Goal: Task Accomplishment & Management: Manage account settings

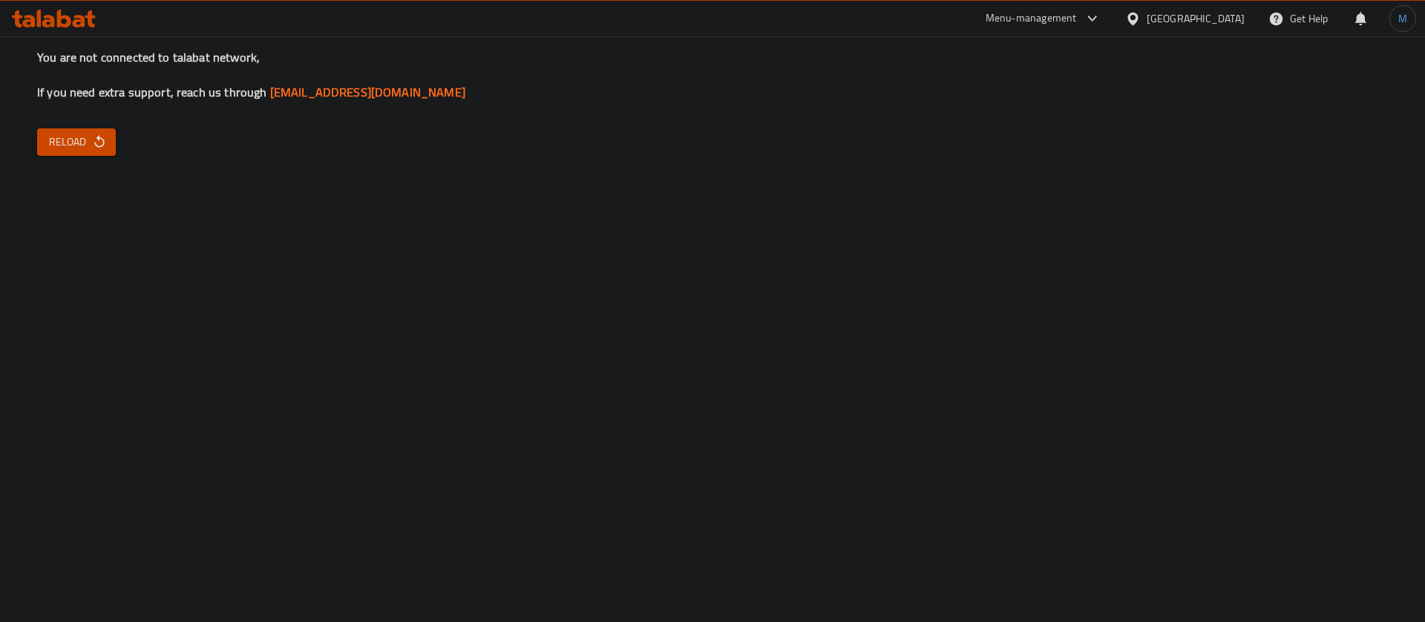
click at [36, 167] on div "You are not connected to talabat network, If you need extra support, reach us t…" at bounding box center [712, 311] width 1425 height 622
click at [66, 148] on span "Reload" at bounding box center [76, 142] width 55 height 19
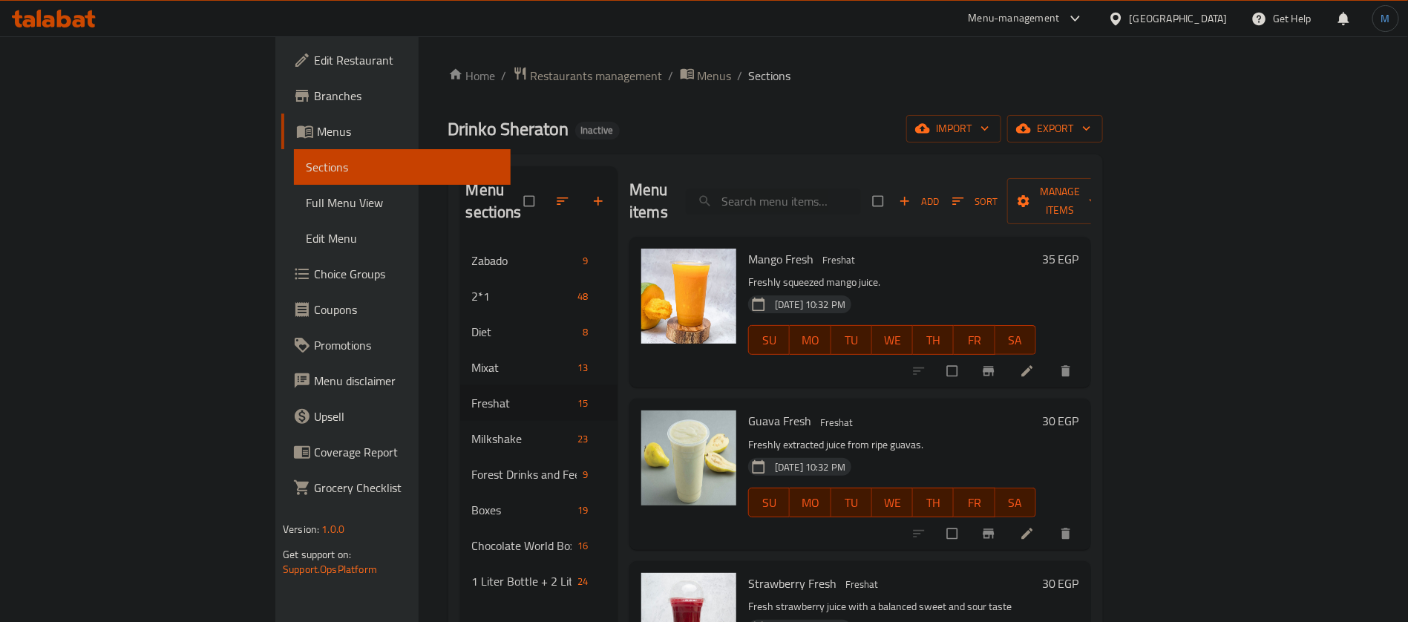
click at [938, 7] on div "Egypt" at bounding box center [1167, 19] width 143 height 36
click at [938, 20] on div "Egypt" at bounding box center [1179, 18] width 98 height 16
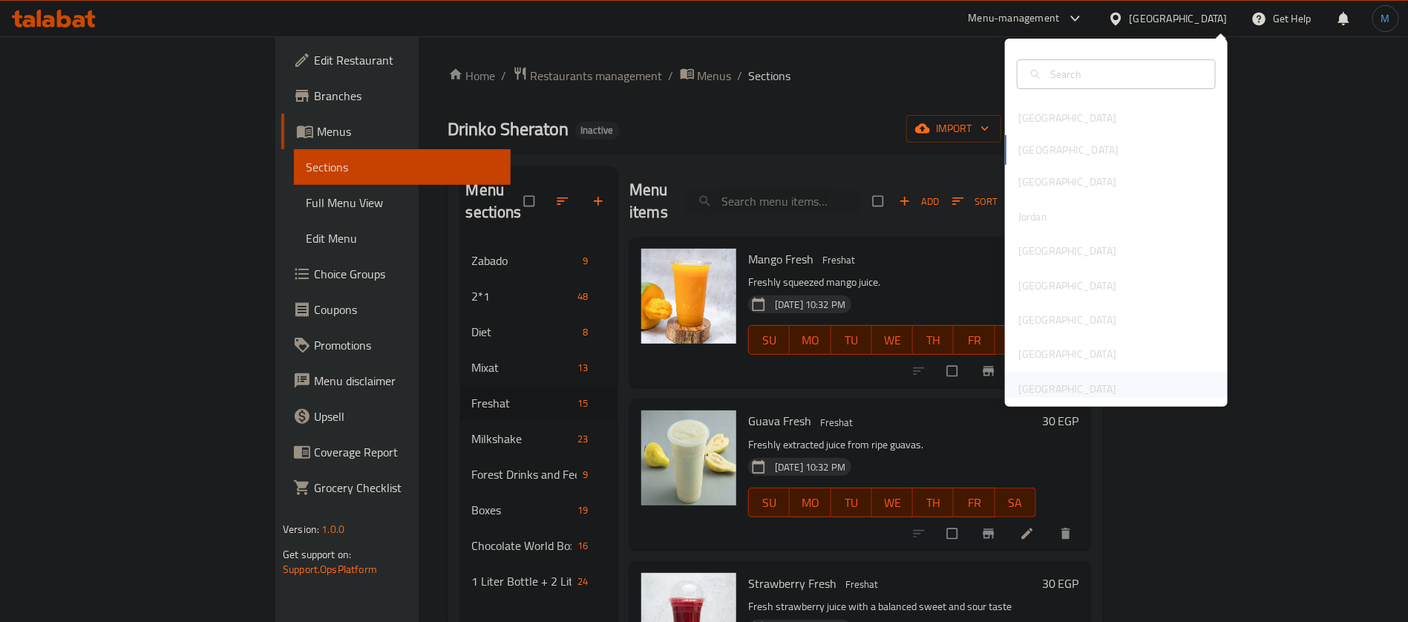
click at [938, 387] on div "[GEOGRAPHIC_DATA]" at bounding box center [1067, 389] width 98 height 16
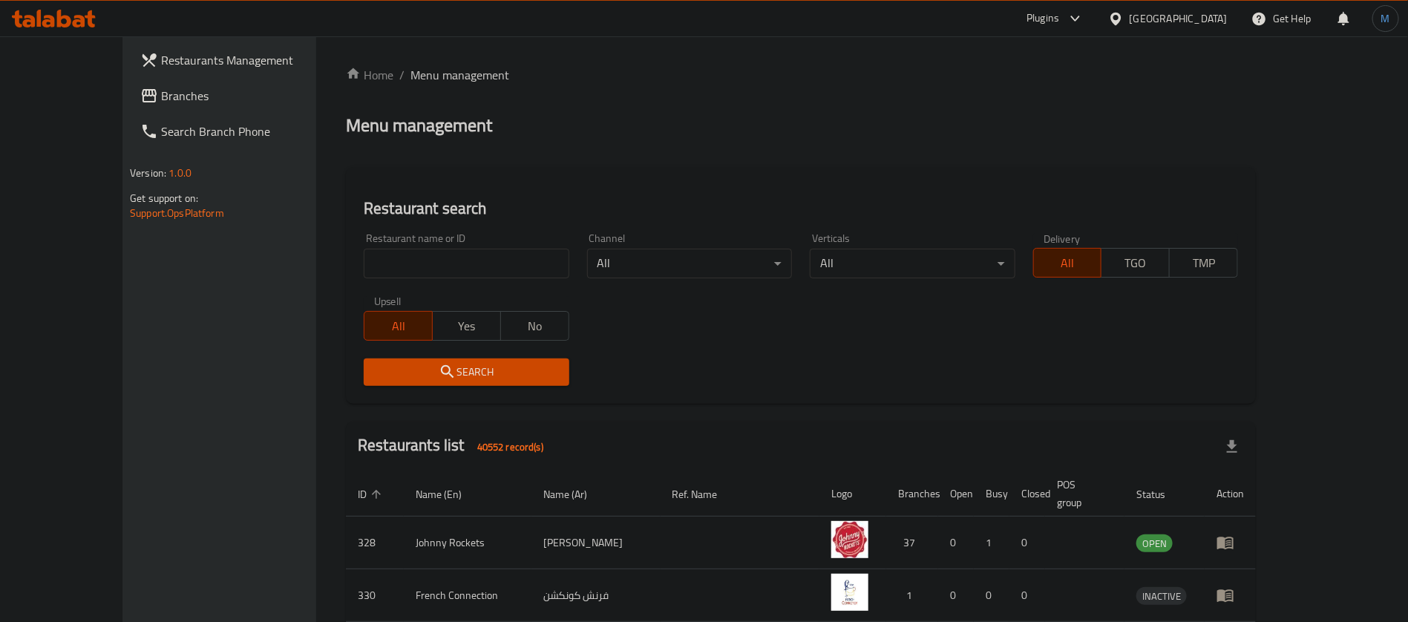
click at [151, 108] on link "Branches" at bounding box center [242, 96] width 229 height 36
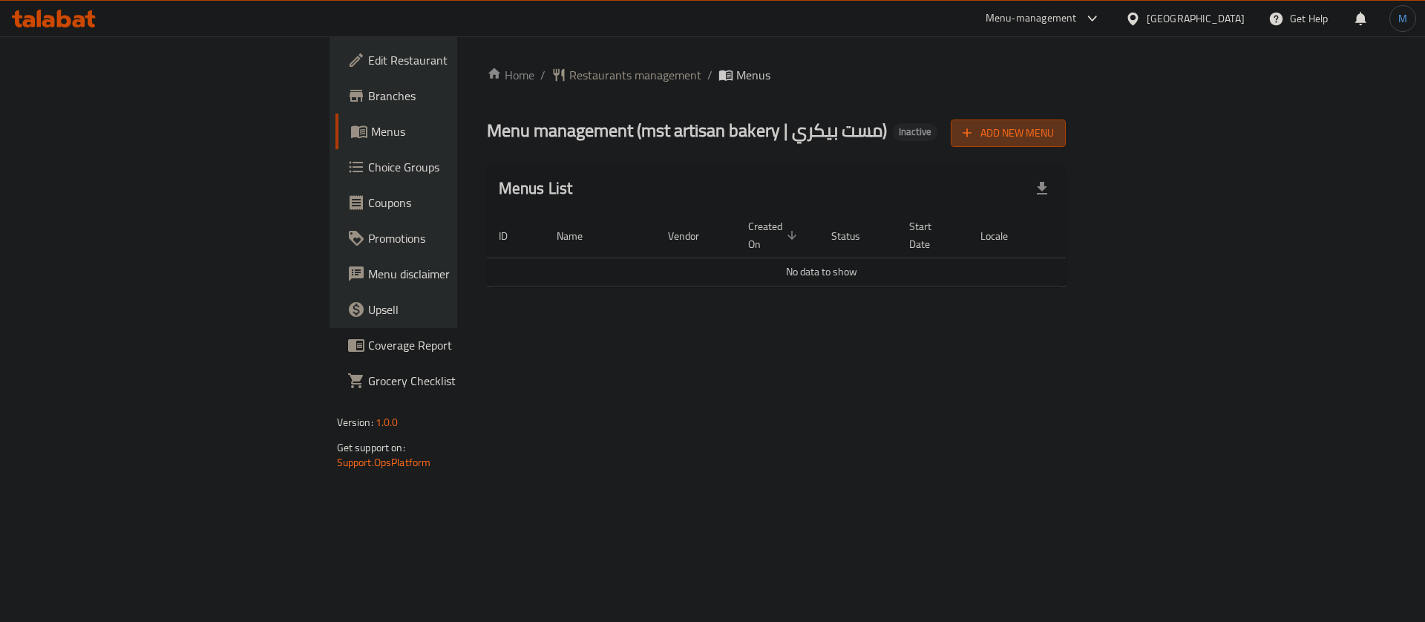
click at [1066, 119] on button "Add New Menu" at bounding box center [1008, 132] width 115 height 27
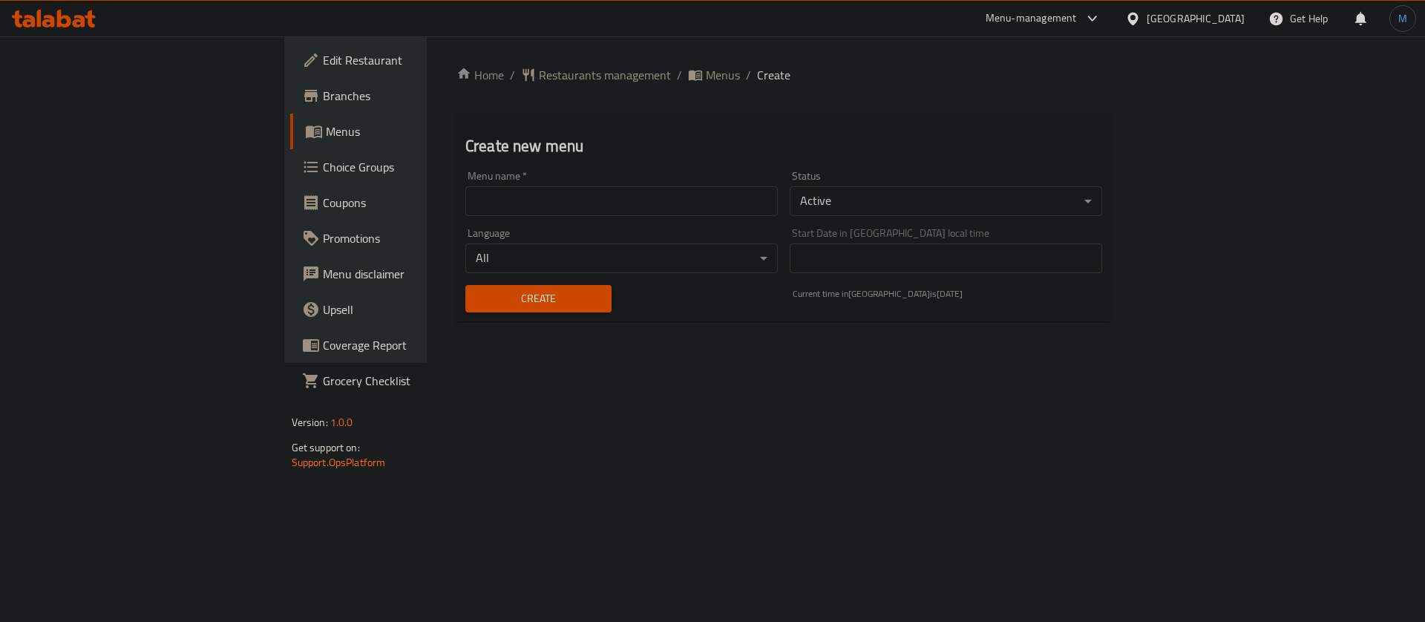
click at [548, 203] on input "text" at bounding box center [621, 201] width 312 height 30
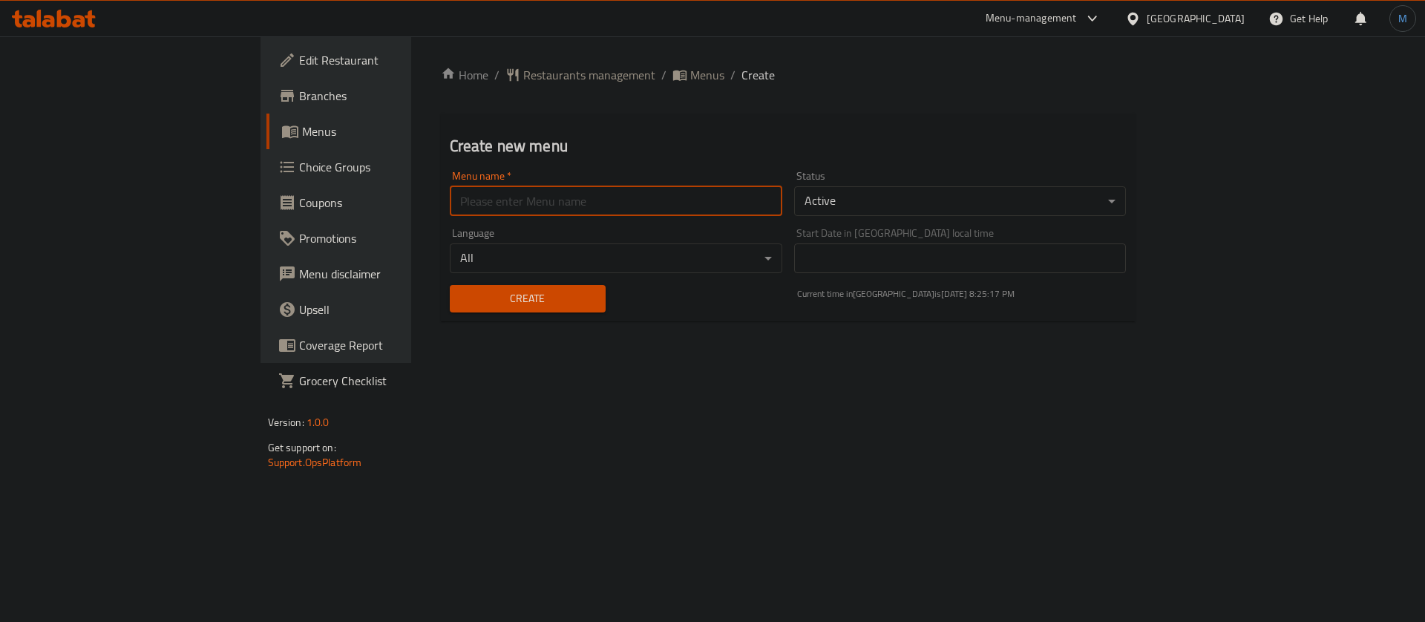
type input "1"
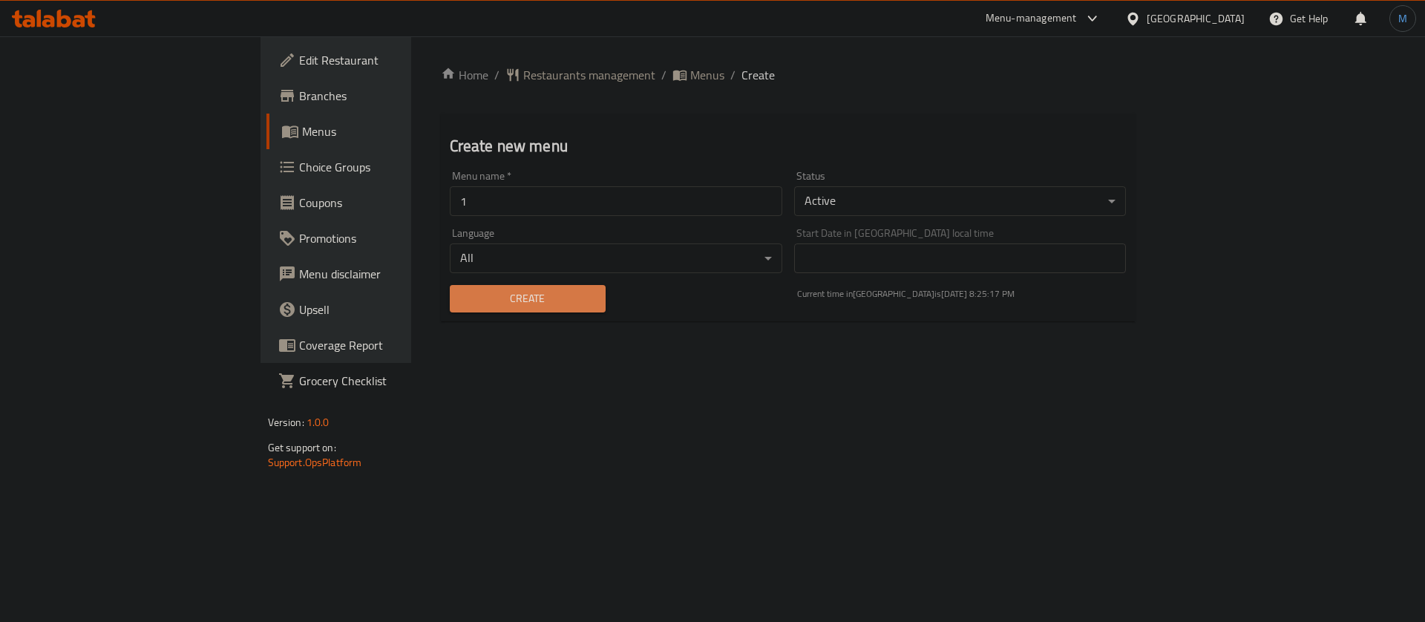
click at [475, 291] on span "Create" at bounding box center [528, 298] width 132 height 19
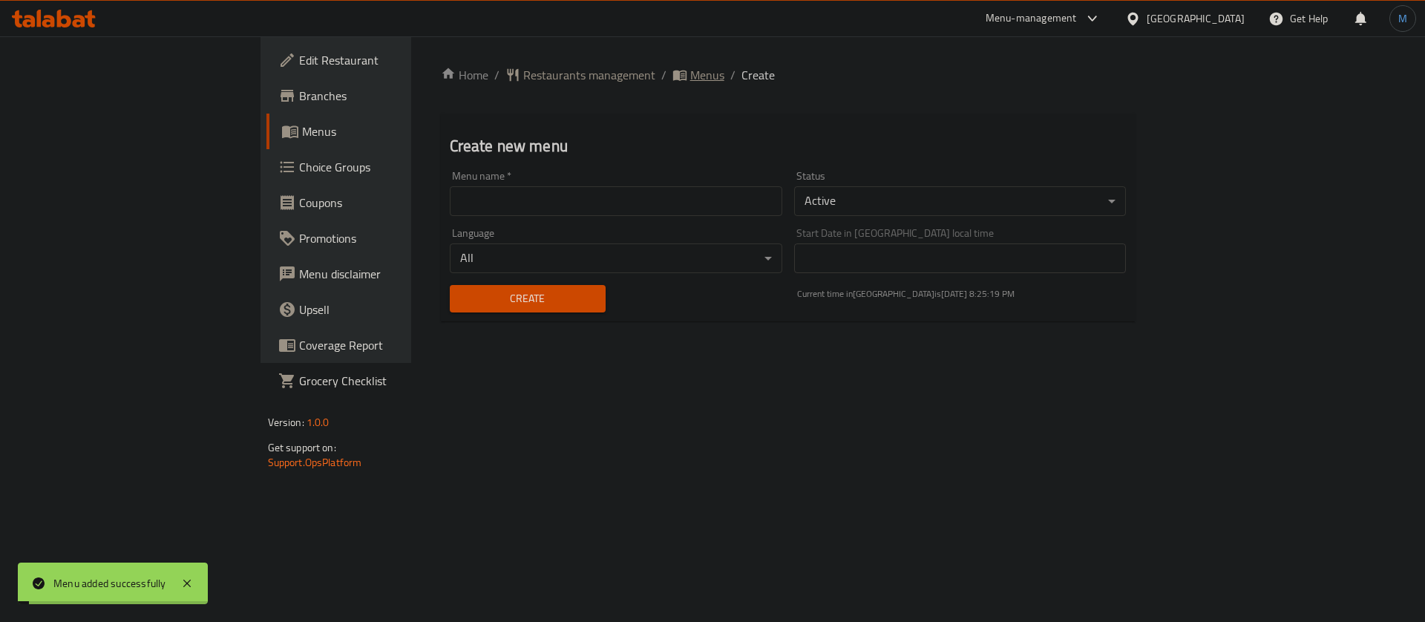
click at [690, 82] on span "Menus" at bounding box center [707, 75] width 34 height 18
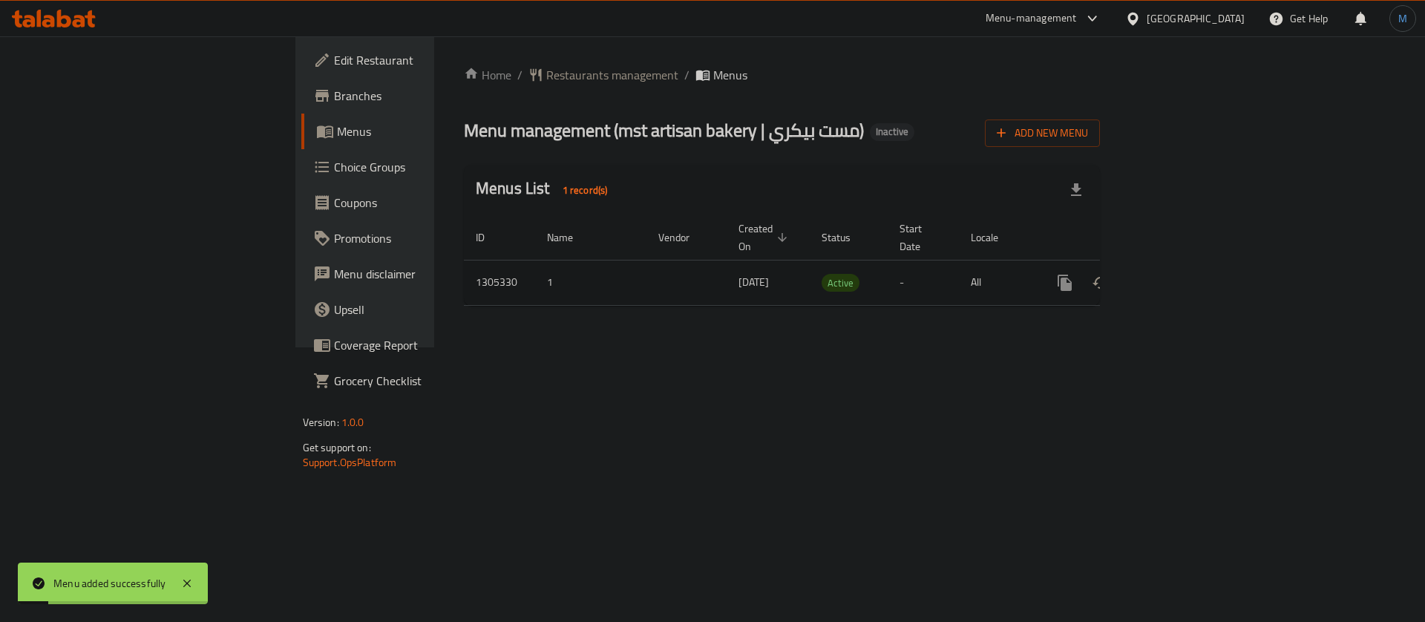
click at [1181, 274] on icon "enhanced table" at bounding box center [1172, 283] width 18 height 18
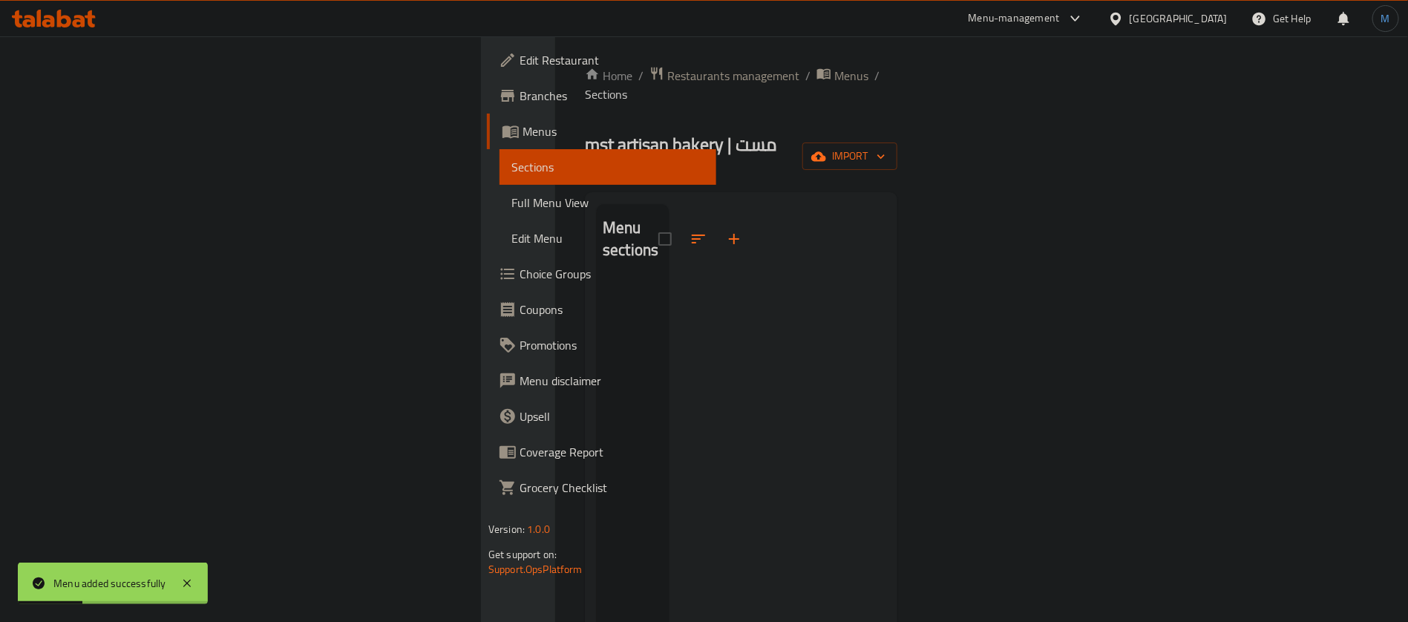
click at [897, 114] on div "Home / Restaurants management / Menus / Sections mst artisan bakery | مست بيكري…" at bounding box center [741, 452] width 312 height 772
click at [885, 147] on span "import" at bounding box center [849, 156] width 71 height 19
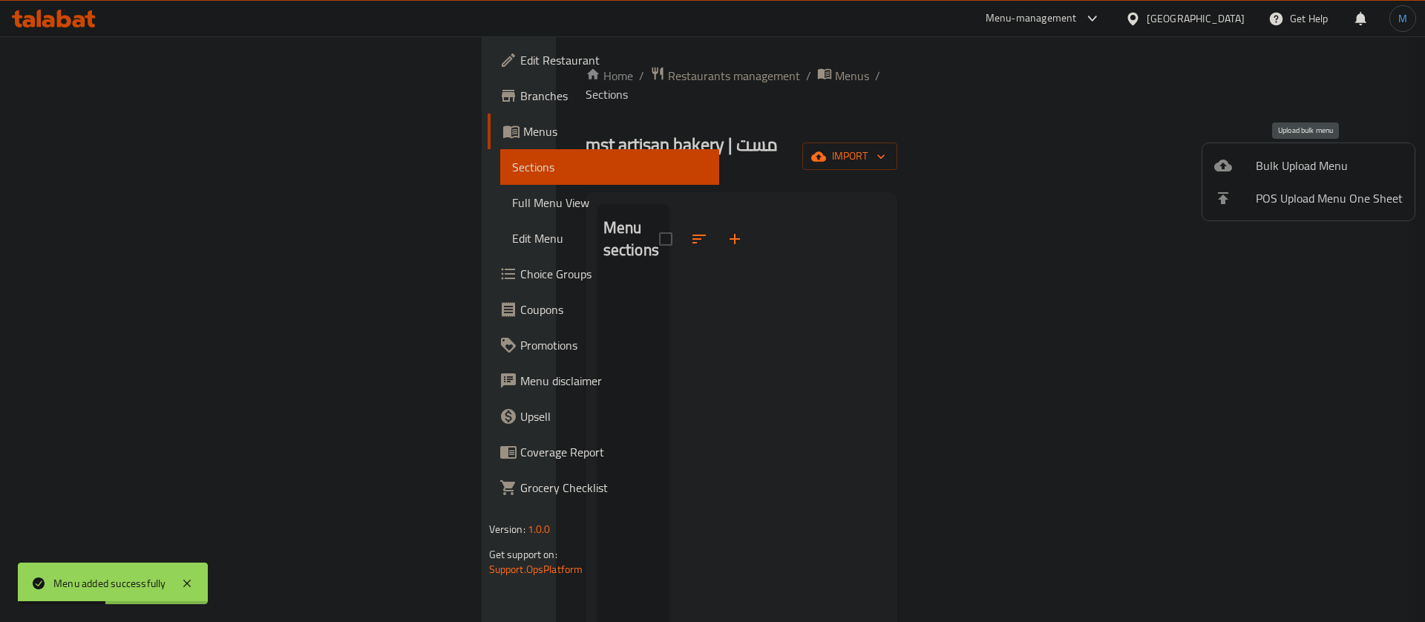
click at [1245, 164] on div at bounding box center [1235, 166] width 42 height 18
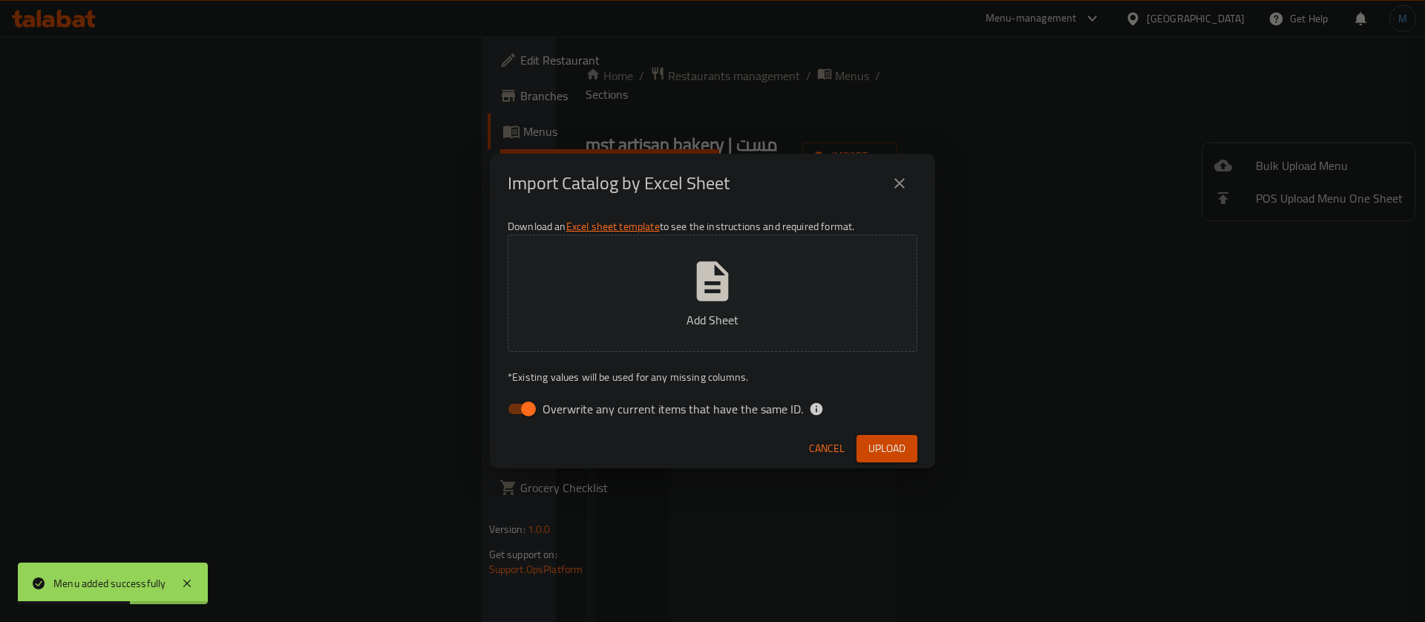
click at [669, 408] on span "Overwrite any current items that have the same ID." at bounding box center [673, 409] width 261 height 18
click at [571, 408] on input "Overwrite any current items that have the same ID." at bounding box center [528, 409] width 85 height 28
checkbox input "false"
click at [894, 442] on span "Upload" at bounding box center [886, 448] width 37 height 19
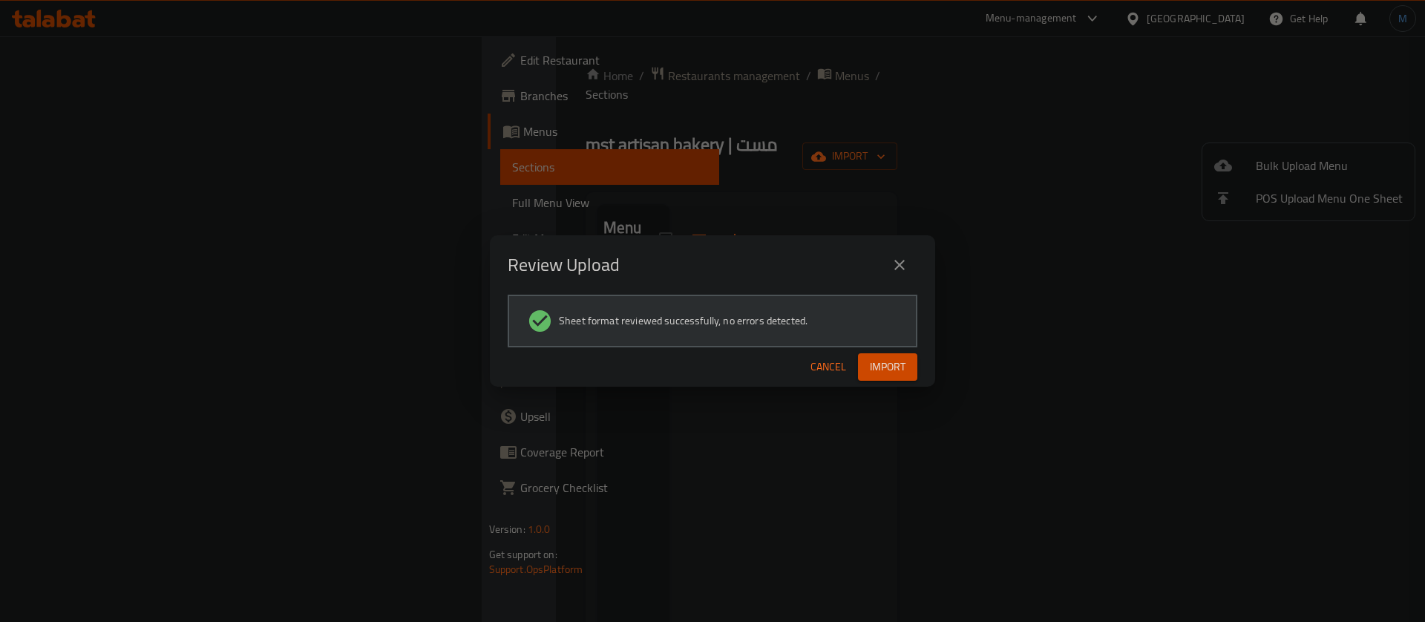
click at [894, 353] on div "Cancel Import" at bounding box center [712, 366] width 445 height 39
click at [897, 360] on span "Import" at bounding box center [888, 367] width 36 height 19
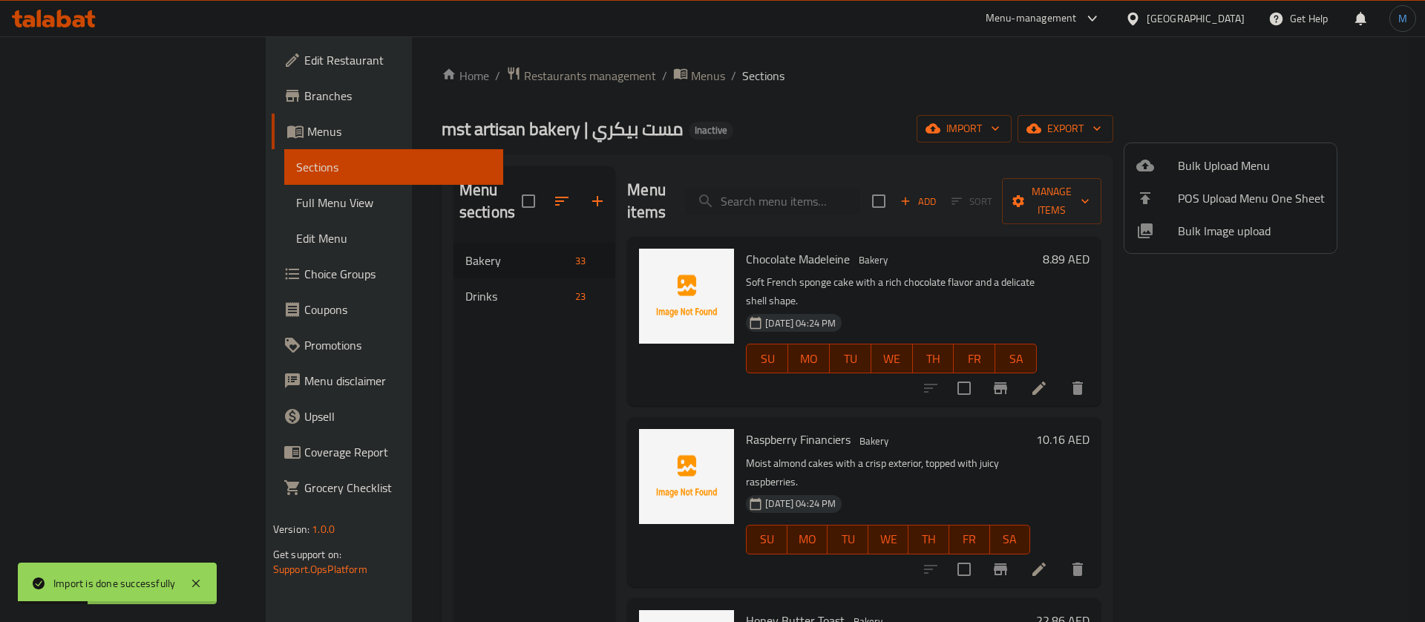
click at [500, 312] on div at bounding box center [712, 311] width 1425 height 622
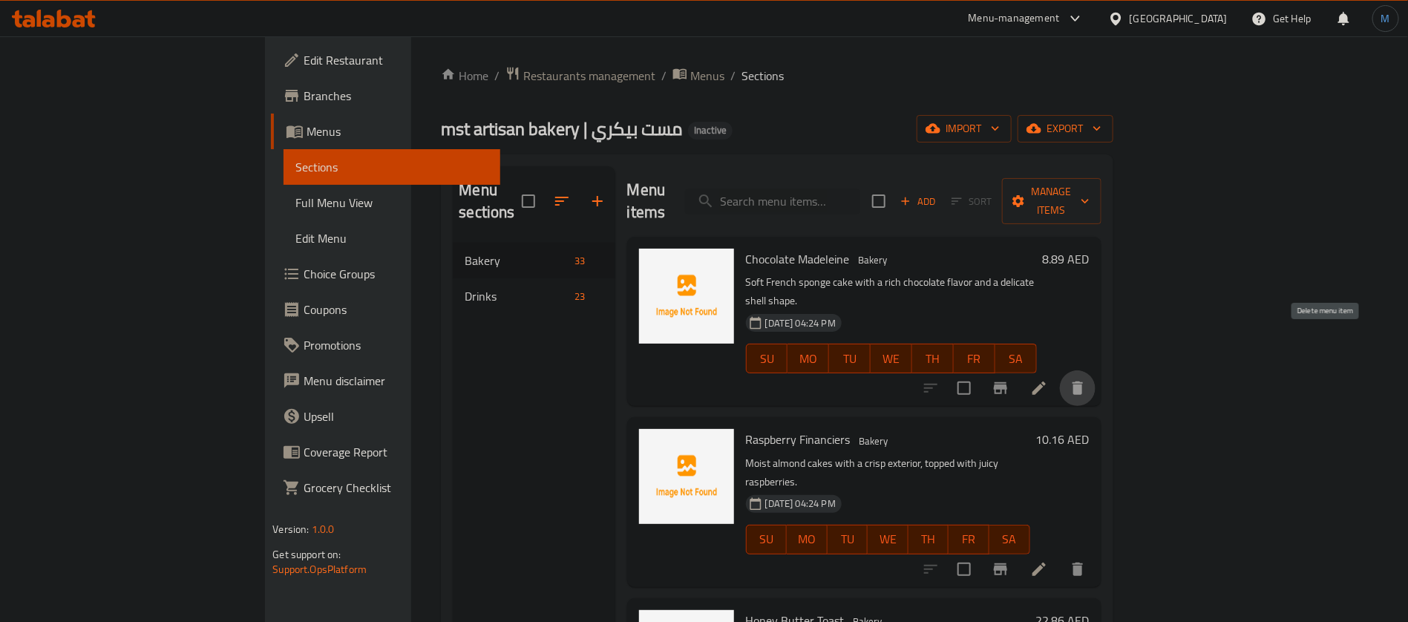
click at [1095, 370] on button "delete" at bounding box center [1078, 388] width 36 height 36
click at [1046, 381] on icon at bounding box center [1038, 387] width 13 height 13
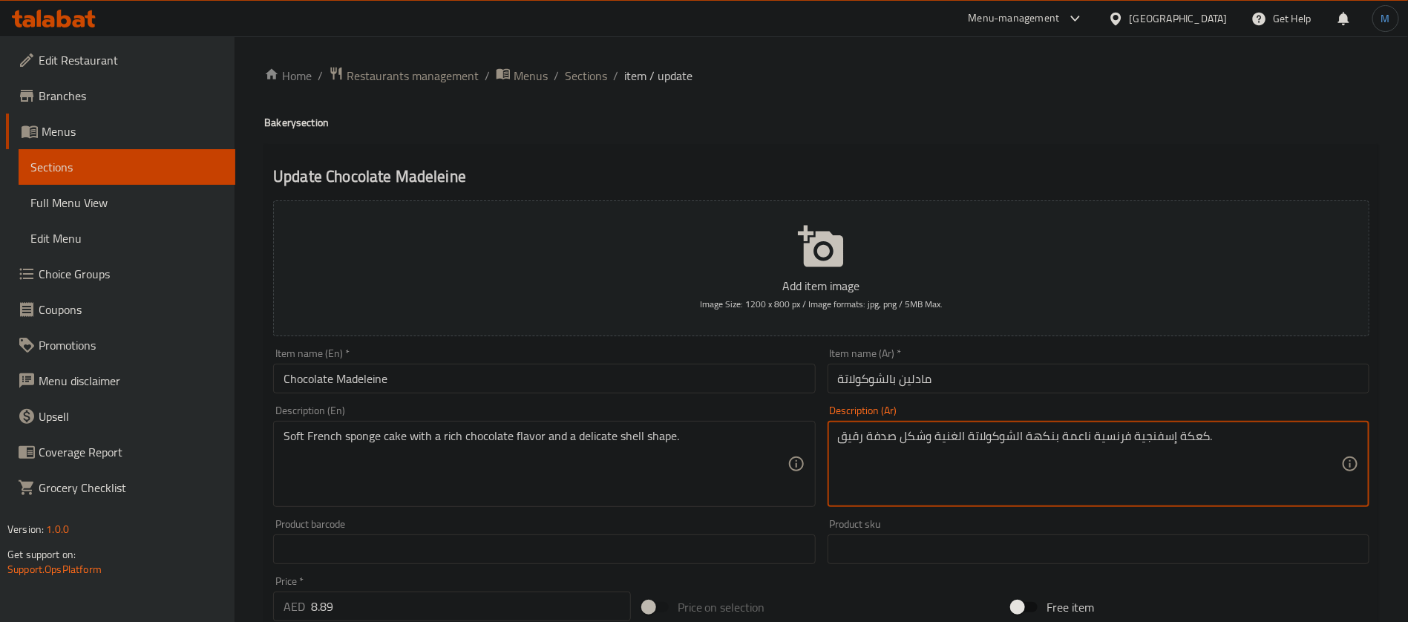
click at [1181, 437] on textarea "كعكة إسفنجية فرنسية ناعمة بنكهة الشوكولاتة الغنية وشكل صدفة رقيق." at bounding box center [1089, 464] width 503 height 71
click at [1169, 439] on textarea "كعكة إسفنجية فرنسية ناعمة بنكهة الشوكولاتة الغنية وشكل صدفة رقيق." at bounding box center [1089, 464] width 503 height 71
type textarea "كيك سبونج فرنسية ناعمة بنكهة الشوكولاتة الغنية وشكل صدفة رقيق."
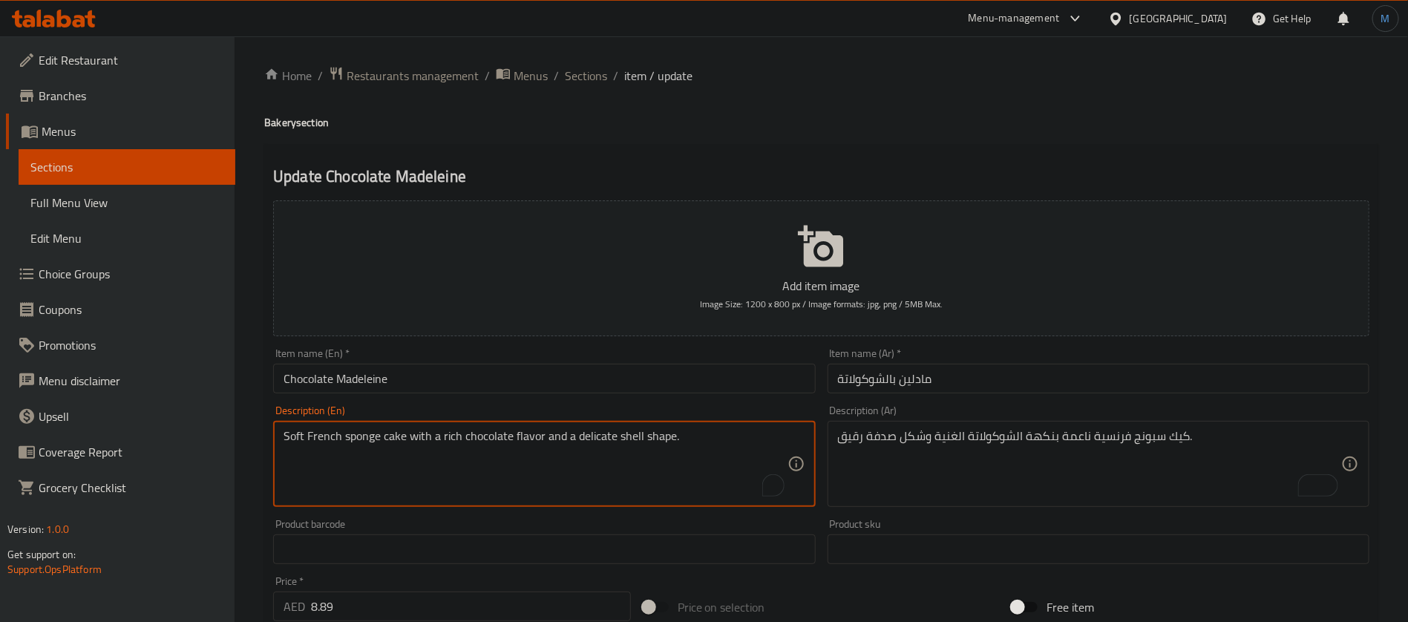
click at [655, 434] on textarea "Soft French sponge cake with a rich chocolate flavor and a delicate shell shape." at bounding box center [535, 464] width 503 height 71
click at [651, 434] on textarea "Soft French sponge cake with a rich chocolate flavor and a delicate shell shape." at bounding box center [535, 464] width 503 height 71
click at [636, 430] on textarea "Soft French sponge cake with a rich chocolate flavor and a delicate shell shape." at bounding box center [535, 464] width 503 height 71
click at [732, 353] on div "Item name (En)   * Chocolate Madeleine Item name (En) *" at bounding box center [544, 370] width 542 height 45
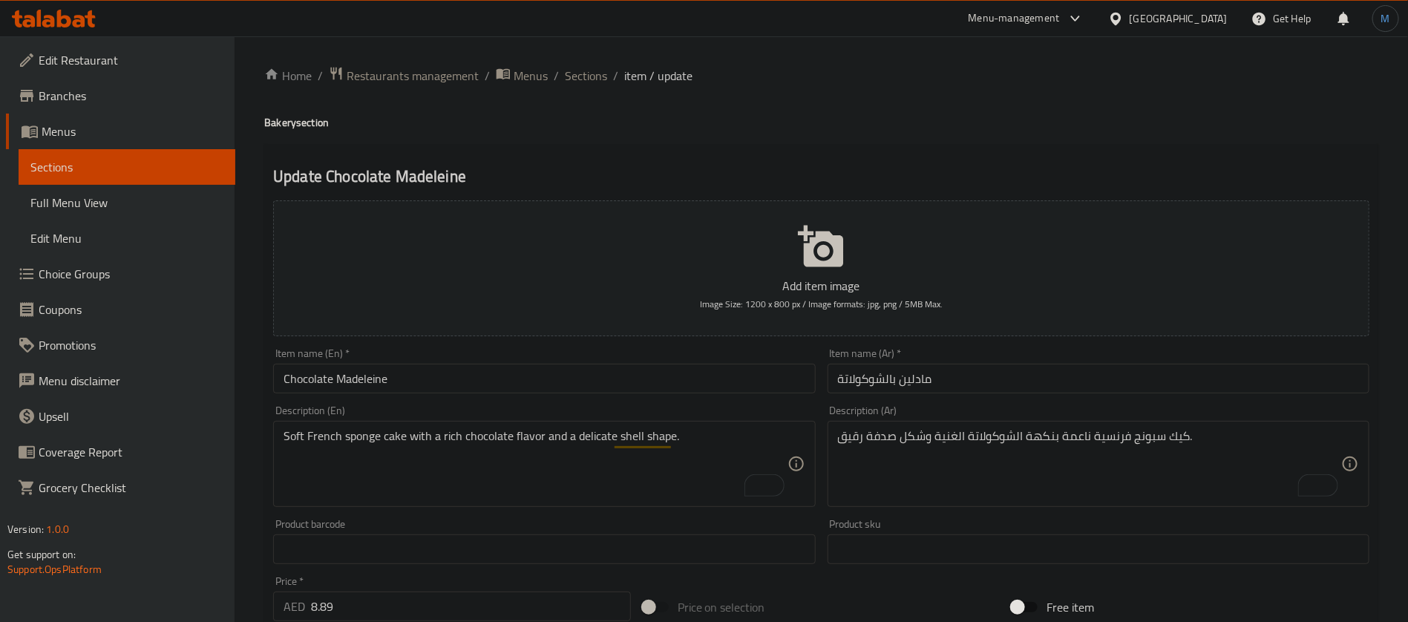
click at [730, 369] on input "Chocolate Madeleine" at bounding box center [544, 379] width 542 height 30
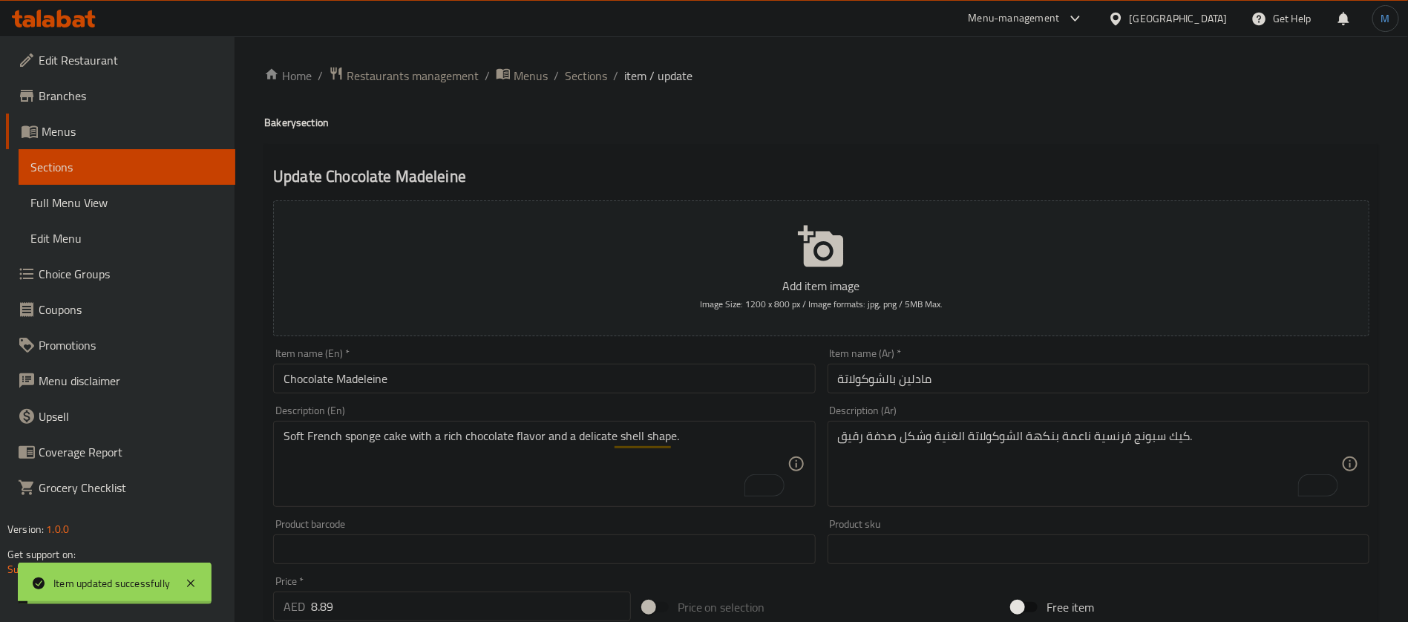
click at [600, 53] on div "Home / Restaurants management / Menus / Sections / item / update Bakery section…" at bounding box center [821, 542] width 1173 height 1012
click at [604, 67] on span "Sections" at bounding box center [586, 76] width 42 height 18
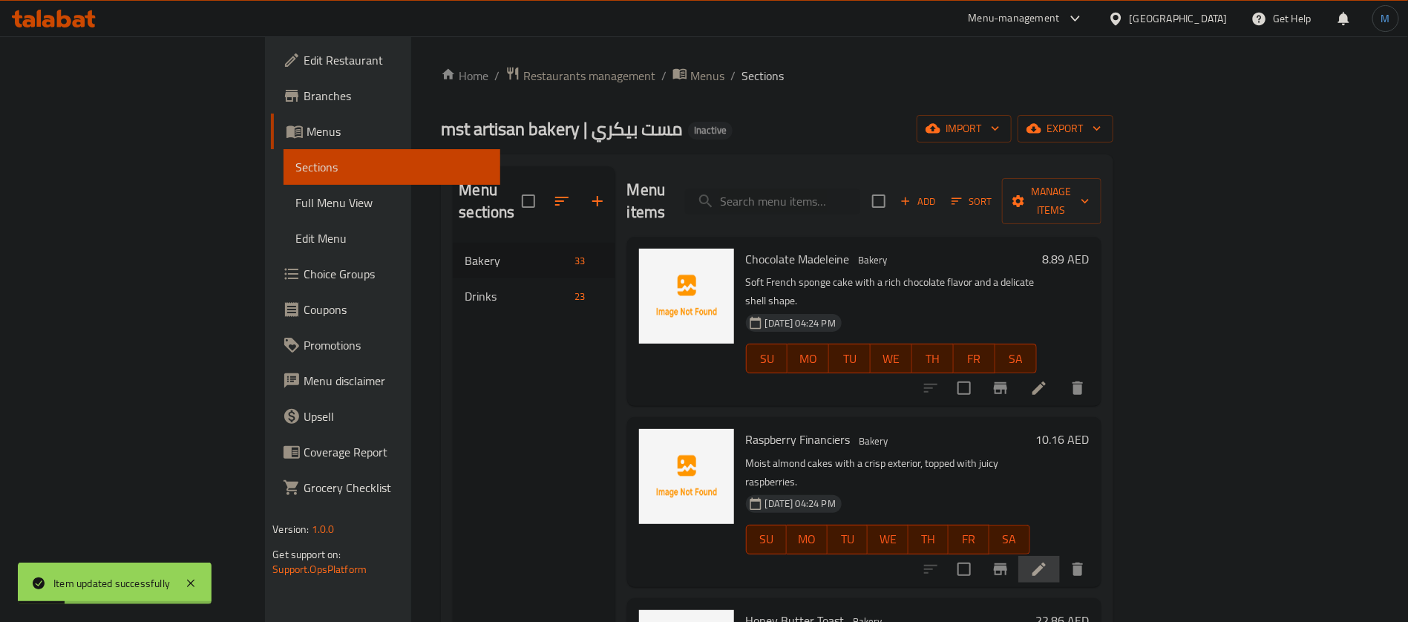
click at [1060, 556] on li at bounding box center [1039, 569] width 42 height 27
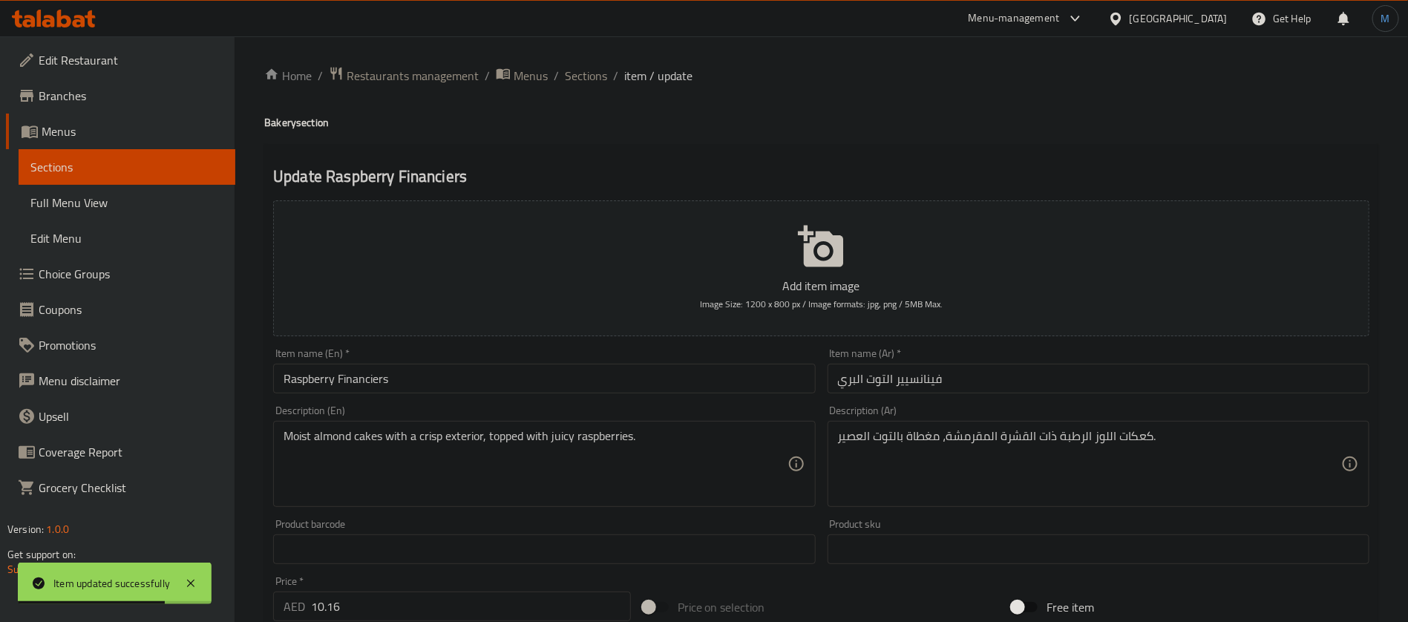
click at [312, 381] on input "Raspberry Financiers" at bounding box center [544, 379] width 542 height 30
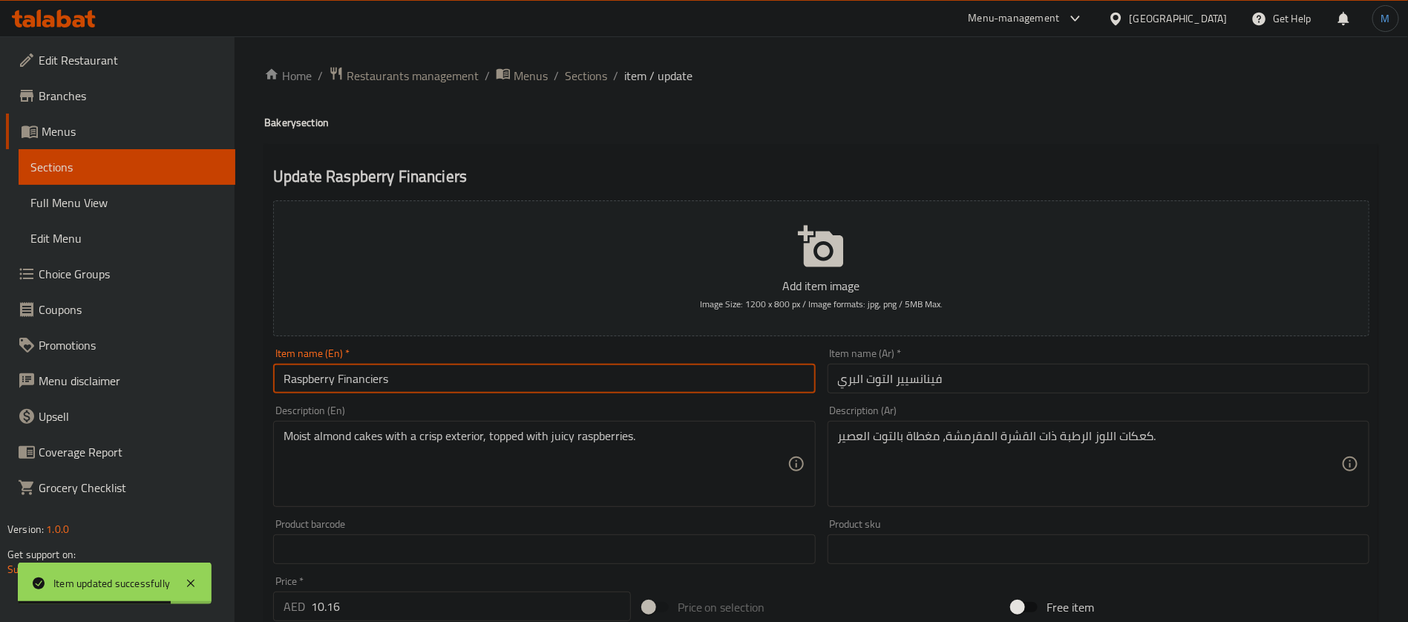
click at [312, 381] on input "Raspberry Financiers" at bounding box center [544, 379] width 542 height 30
click at [882, 384] on input "فينانسيير التوت البري" at bounding box center [1099, 379] width 542 height 30
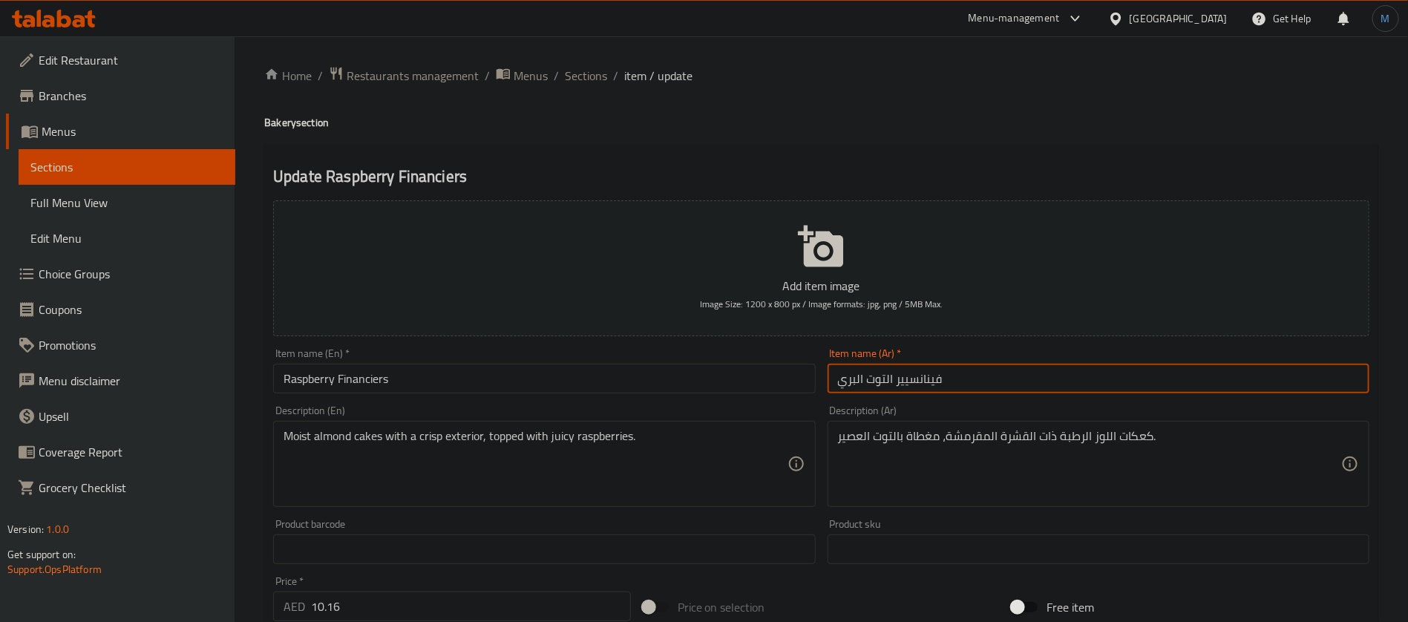
click at [882, 384] on input "فينانسيير التوت البري" at bounding box center [1099, 379] width 542 height 30
click at [859, 383] on input "فينانسيير التوت البري" at bounding box center [1099, 379] width 542 height 30
paste input "وت بري أحمر"
type input "فينانسيير توت بري أحمر"
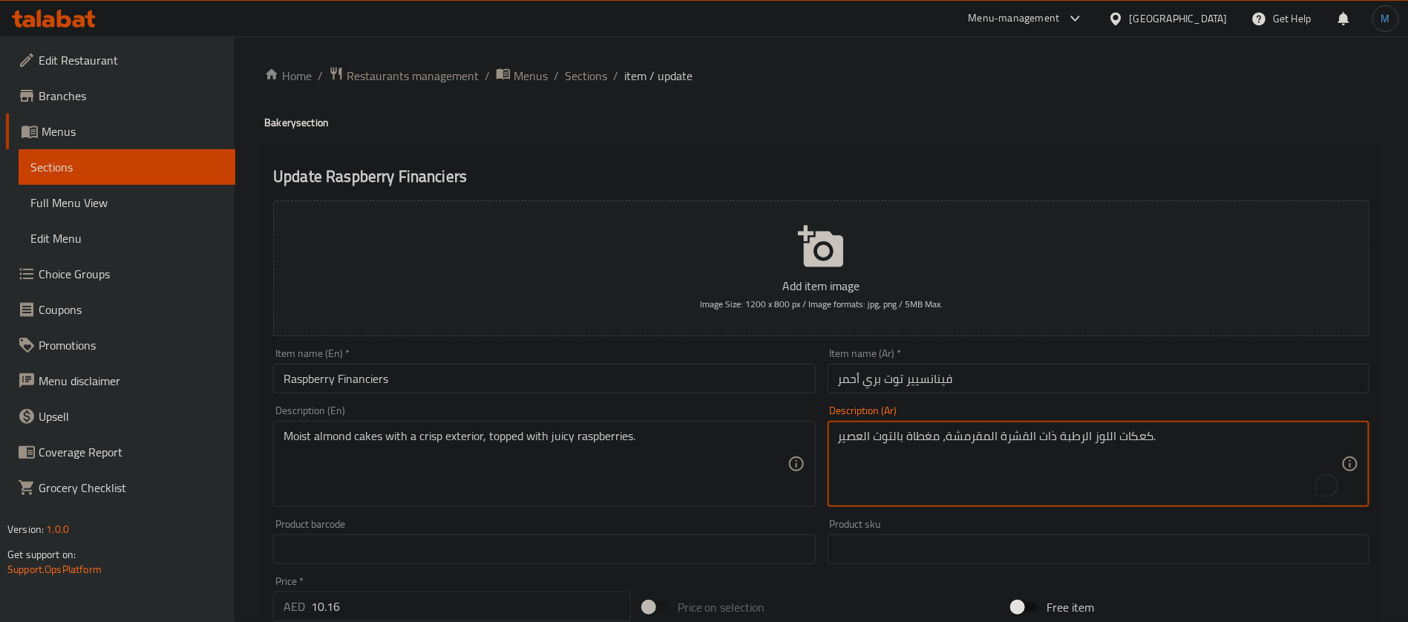
click at [1146, 440] on textarea "كعكات اللوز الرطبة ذات القشرة المقرمشة، مغطاة بالتوت العصير." at bounding box center [1089, 464] width 503 height 71
click at [980, 437] on textarea "كيك اللوز الرطبة ذات القشرة المقرمشة، مغطاة بالتوت العصير." at bounding box center [1089, 464] width 503 height 71
type textarea "كيك اللوز الرطبة ذات القشرة المقرمشة، مغطاة بالتوت العصير."
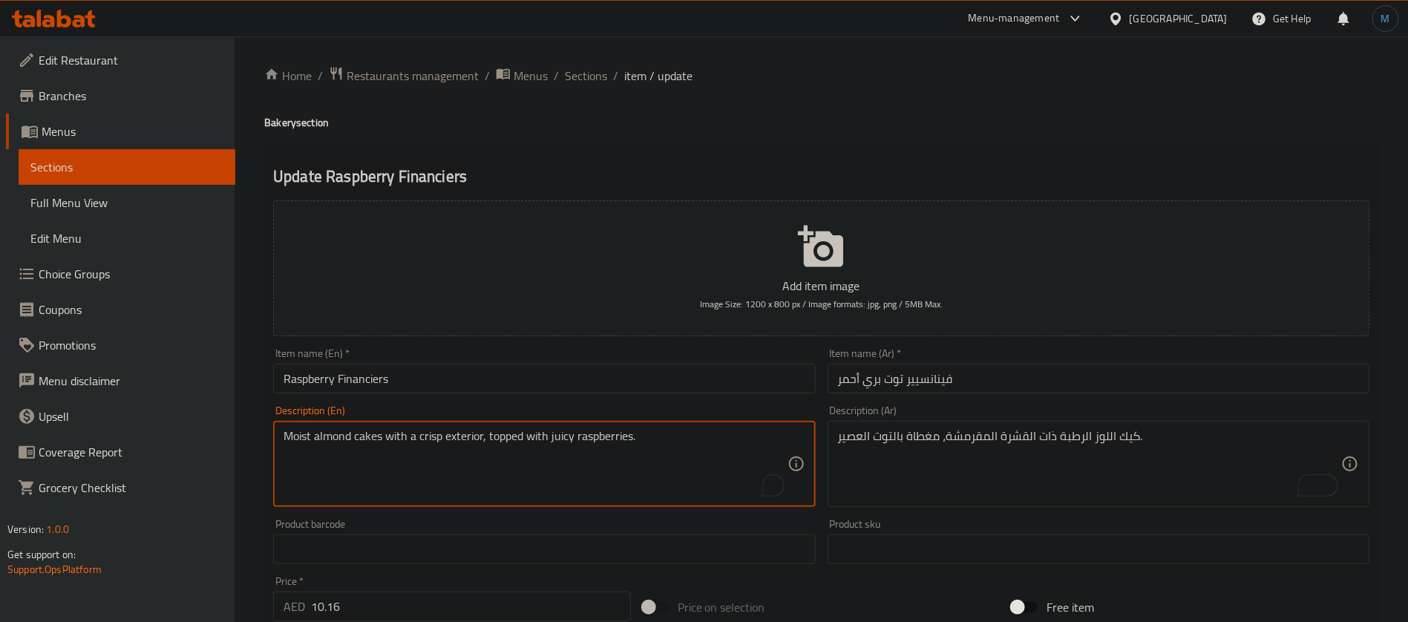
click at [479, 439] on textarea "Moist almond cakes with a crisp exterior, topped with juicy raspberries." at bounding box center [535, 464] width 503 height 71
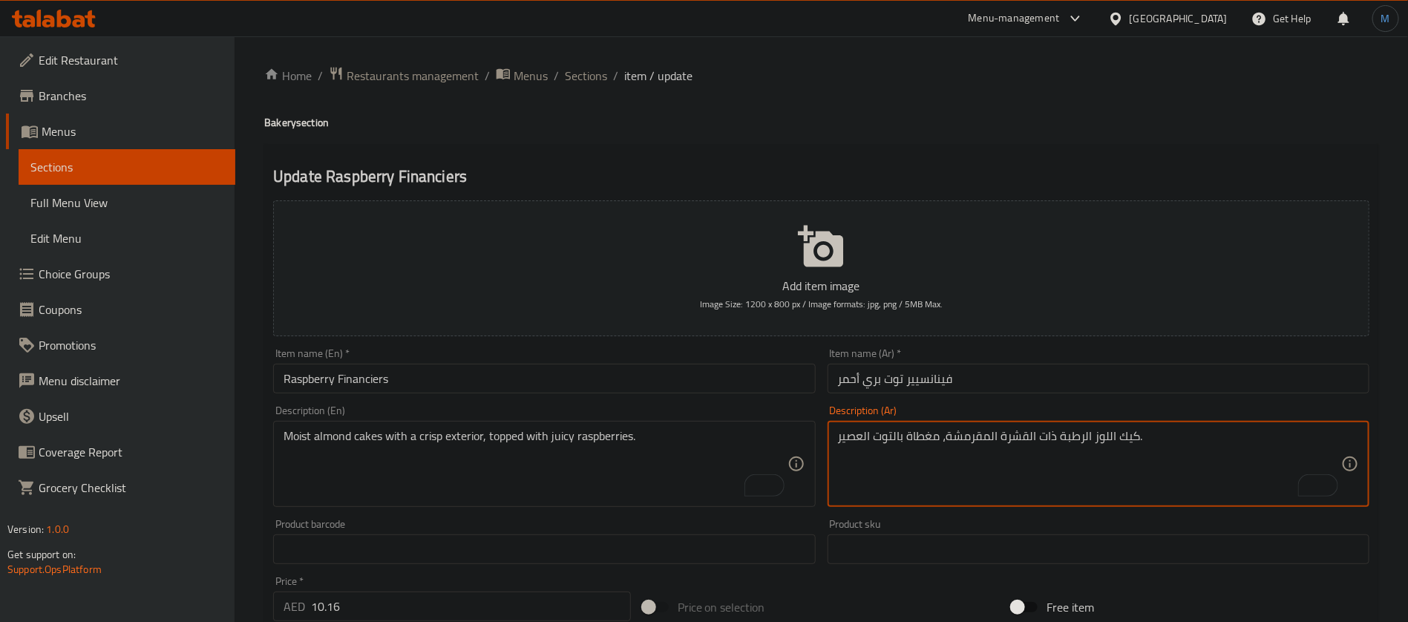
click at [1013, 442] on textarea "كيك اللوز الرطبة ذات القشرة المقرمشة، مغطاة بالتوت العصير." at bounding box center [1089, 464] width 503 height 71
click at [980, 442] on textarea "كيك اللوز الرطبة ذات القشرة المقرمشة، مغطاة بالتوت العصير." at bounding box center [1089, 464] width 503 height 71
click at [900, 368] on input "فينانسيير توت بري أحمر" at bounding box center [1099, 379] width 542 height 30
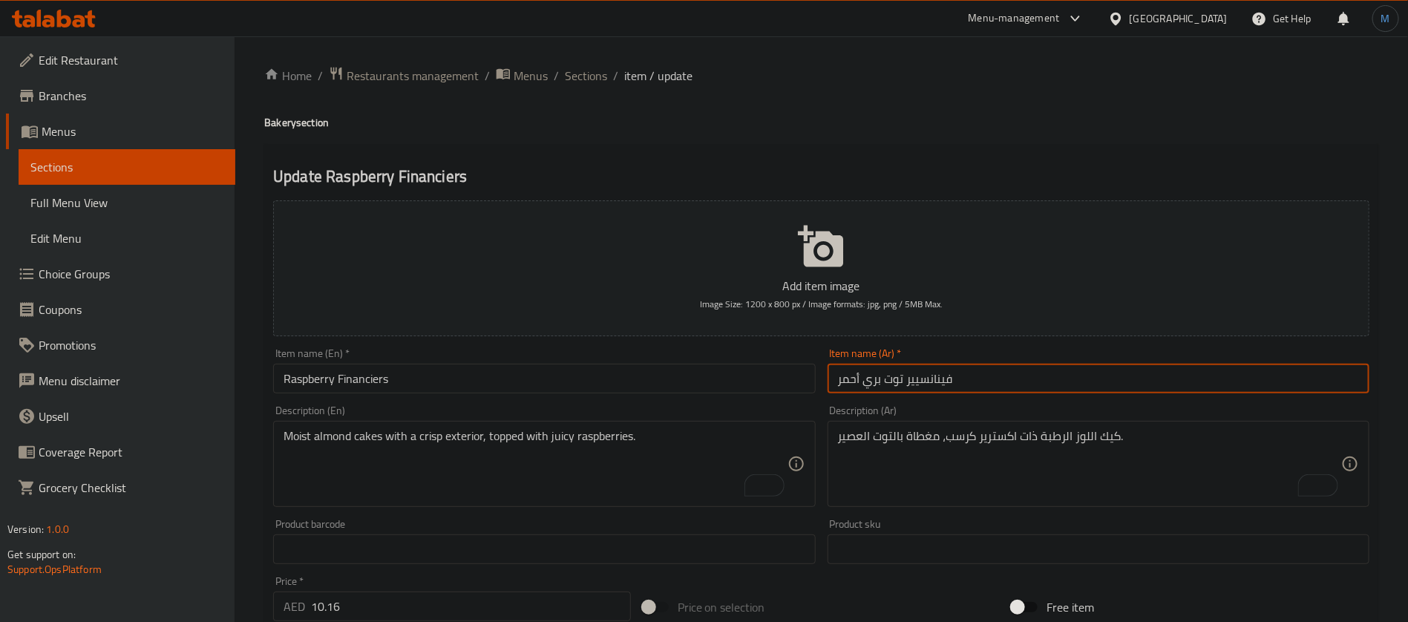
click at [900, 368] on input "فينانسيير توت بري أحمر" at bounding box center [1099, 379] width 542 height 30
click at [839, 376] on input "فينانسيير توت بري أحمر" at bounding box center [1099, 379] width 542 height 30
drag, startPoint x: 841, startPoint y: 370, endPoint x: 852, endPoint y: 377, distance: 13.0
click at [844, 372] on input "فينانسيير توت بري أحمر" at bounding box center [1099, 379] width 542 height 30
click at [852, 378] on input "فينانسيير توت بري أحمر" at bounding box center [1099, 379] width 542 height 30
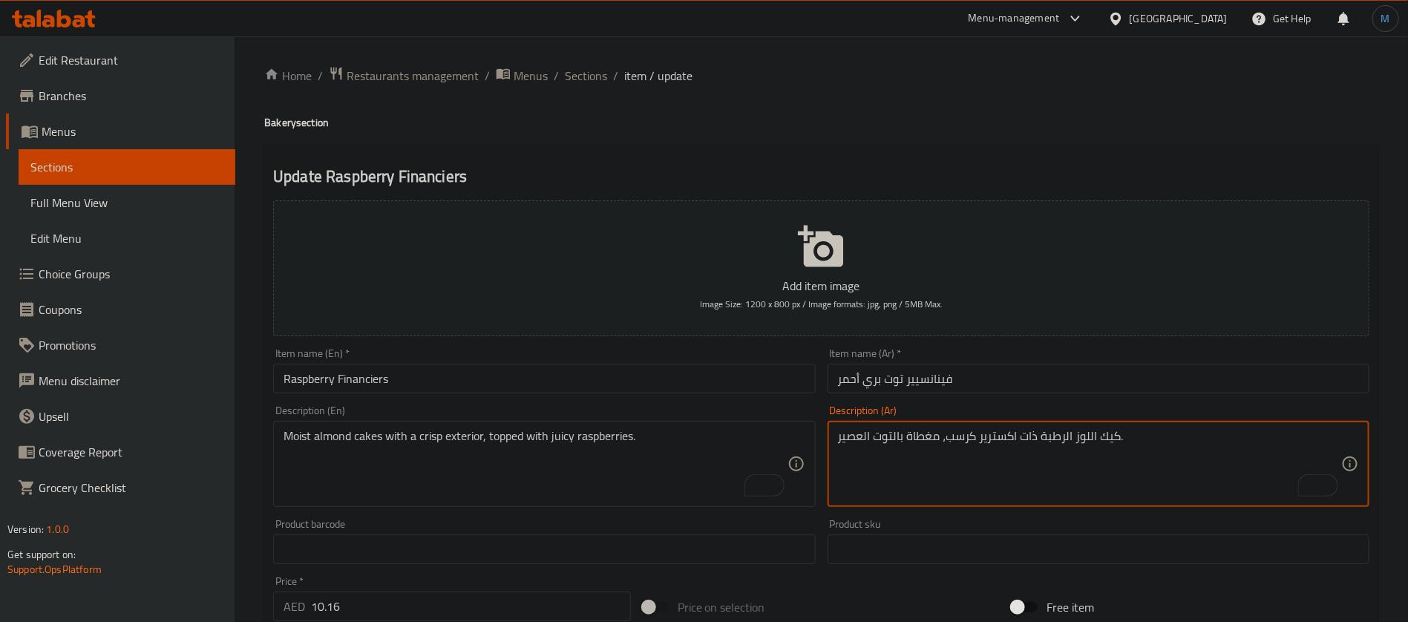
click at [887, 441] on textarea "كيك اللوز الرطبة ذات اكسترير كرسب، مغطاة بالتوت العصير." at bounding box center [1089, 464] width 503 height 71
paste textarea "توت بري أحمر"
click at [940, 436] on textarea "كيك اللوز الرطبة ذات اكسترير كرسب، مغطاة توت بري أحمر العصير." at bounding box center [1089, 464] width 503 height 71
click at [855, 443] on textarea "كيك اللوز الرطبة ذات اكسترير كرسب، مغطاة بتوت بري أحمر العصير." at bounding box center [1089, 464] width 503 height 71
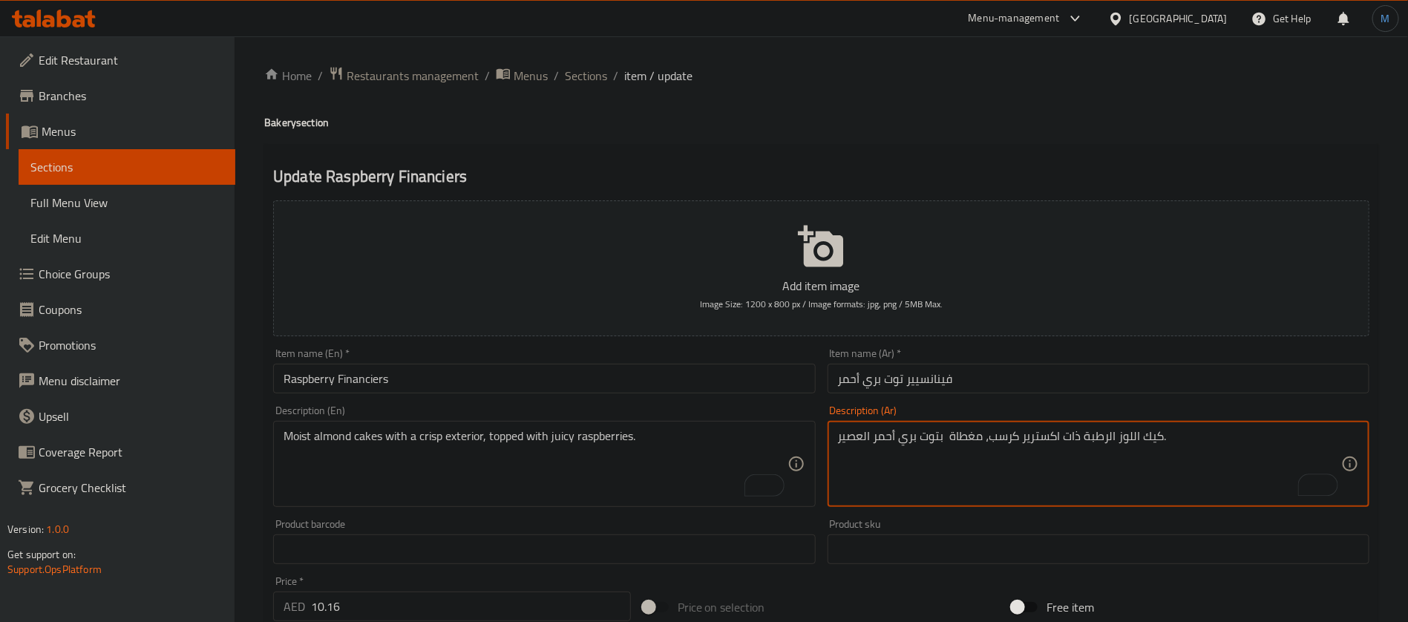
click at [855, 443] on textarea "كيك اللوز الرطبة ذات اكسترير كرسب، مغطاة بتوت بري أحمر العصير." at bounding box center [1089, 464] width 503 height 71
type textarea "كيك اللوز الرطبة ذات اكسترير كرسب، مغطاة بتوت بري أحمر جوسي ."
click at [537, 376] on input "Raspberry Financiers" at bounding box center [544, 379] width 542 height 30
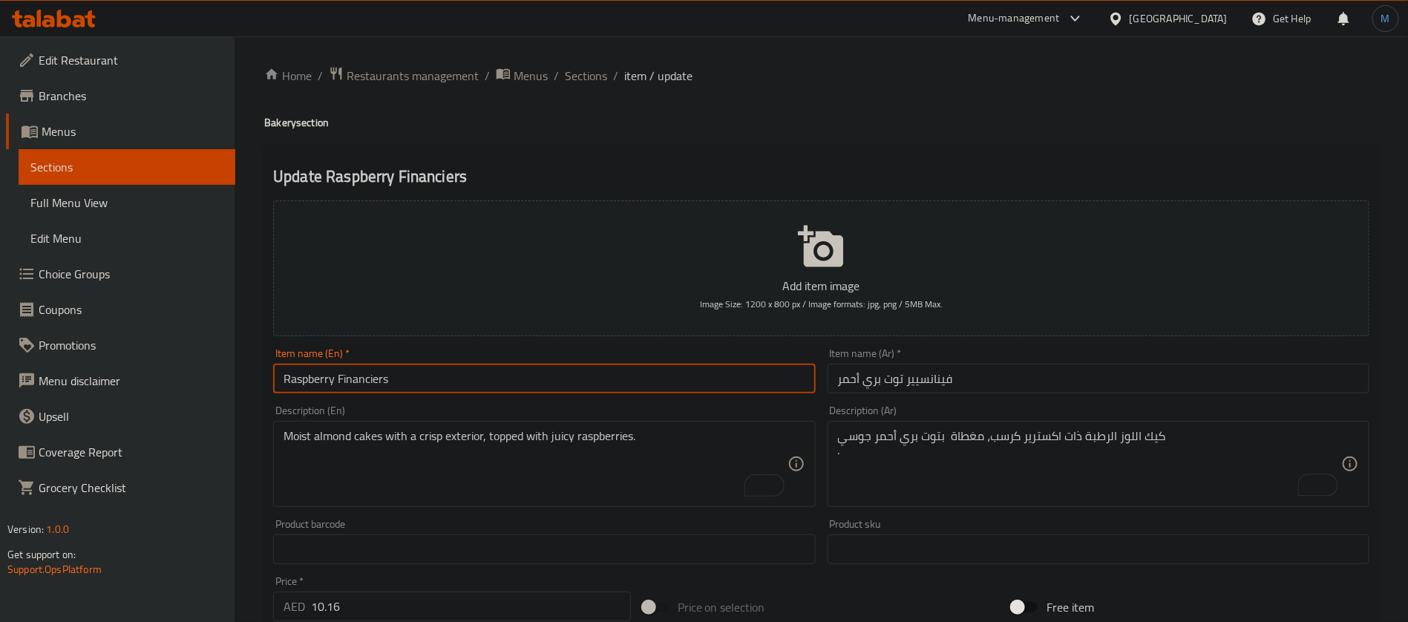
click at [589, 79] on span "Sections" at bounding box center [586, 76] width 42 height 18
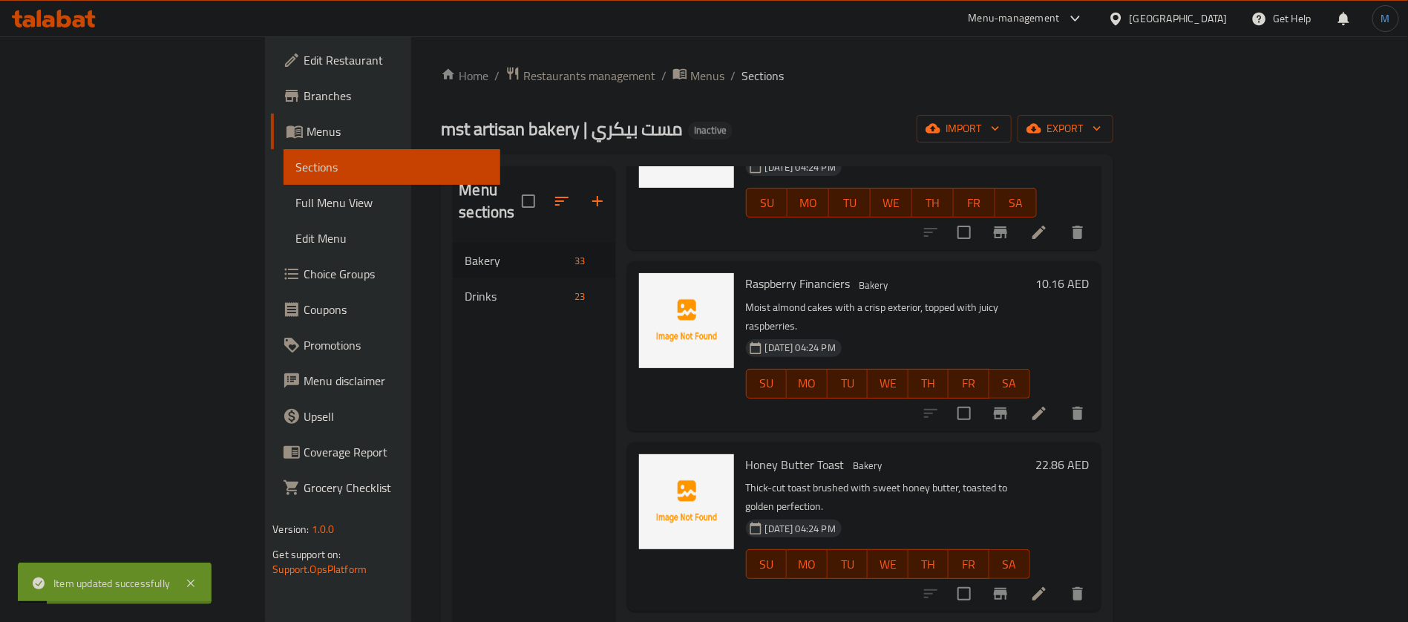
scroll to position [223, 0]
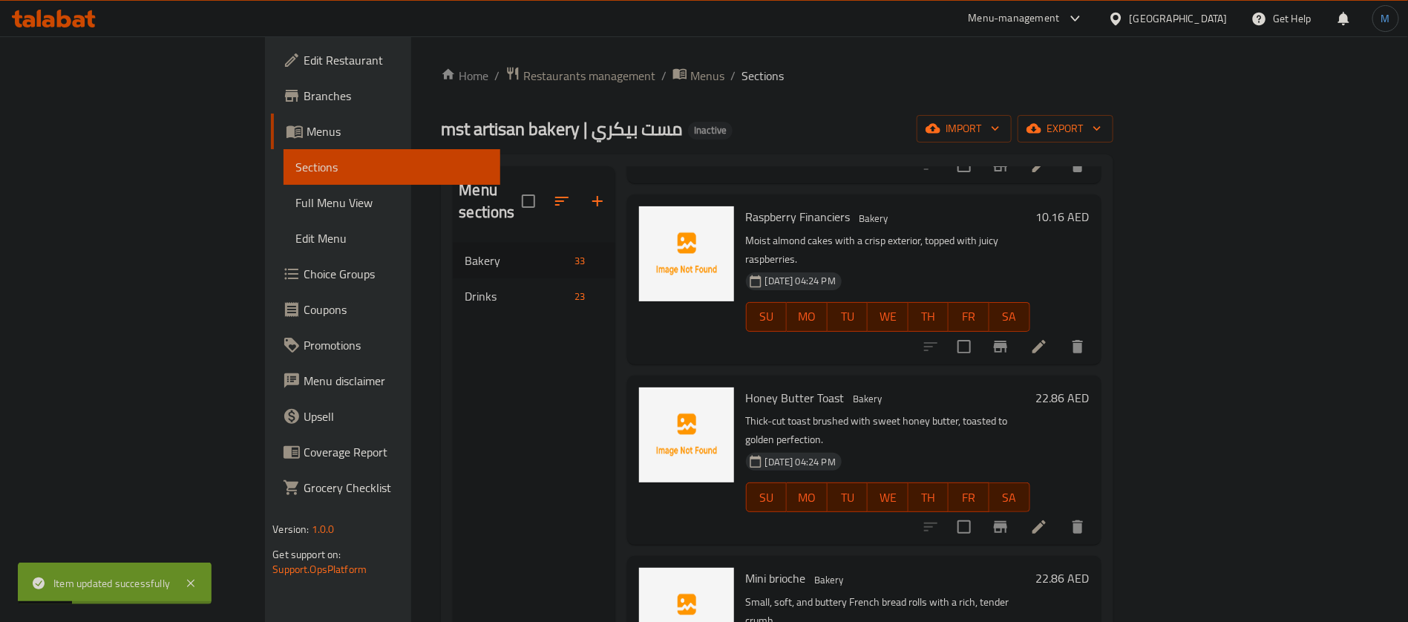
click at [1060, 514] on li at bounding box center [1039, 527] width 42 height 27
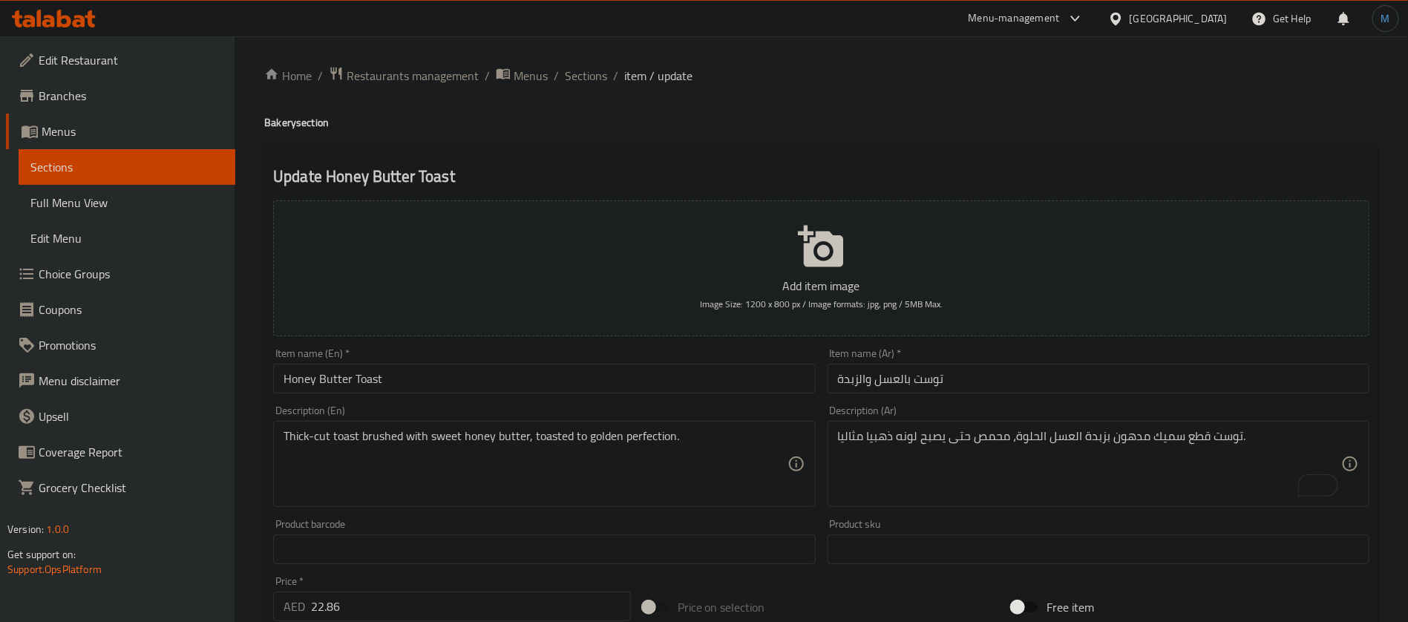
click at [1032, 396] on div "Item name (Ar)   * توست بالعسل والزبدة Item name (Ar) *" at bounding box center [1099, 370] width 554 height 57
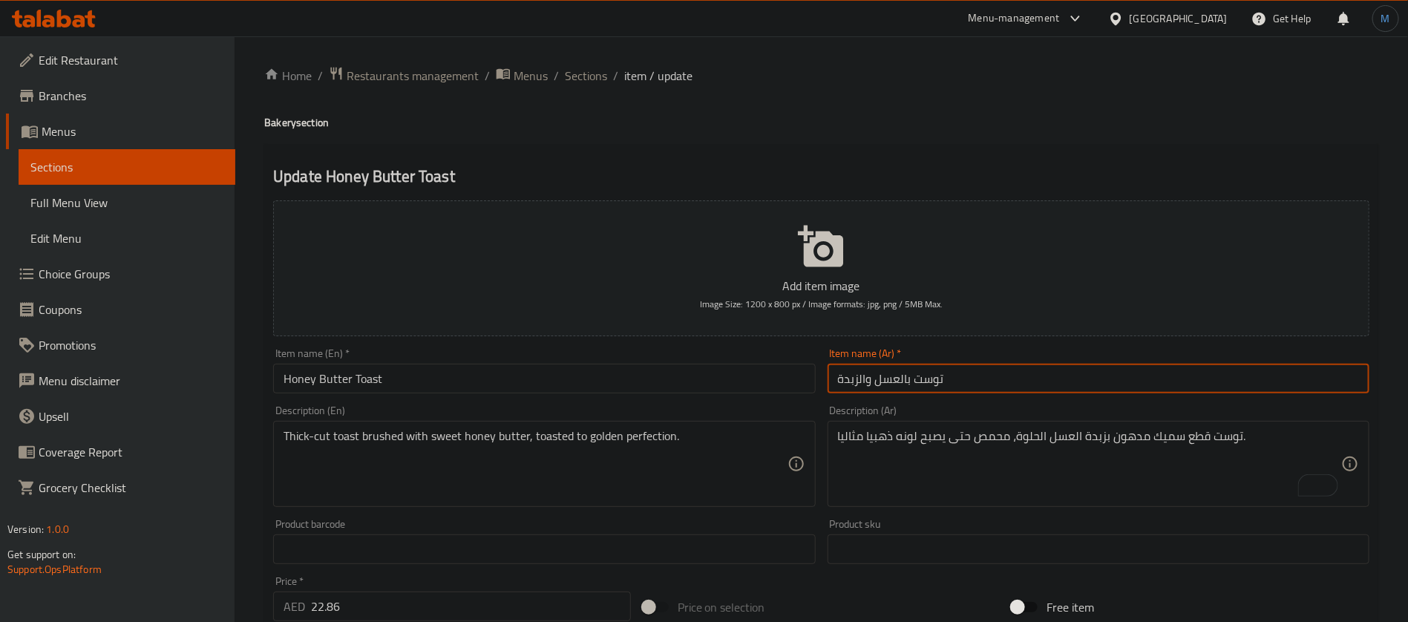
click at [1032, 390] on input "توست بالعسل والزبدة" at bounding box center [1099, 379] width 542 height 30
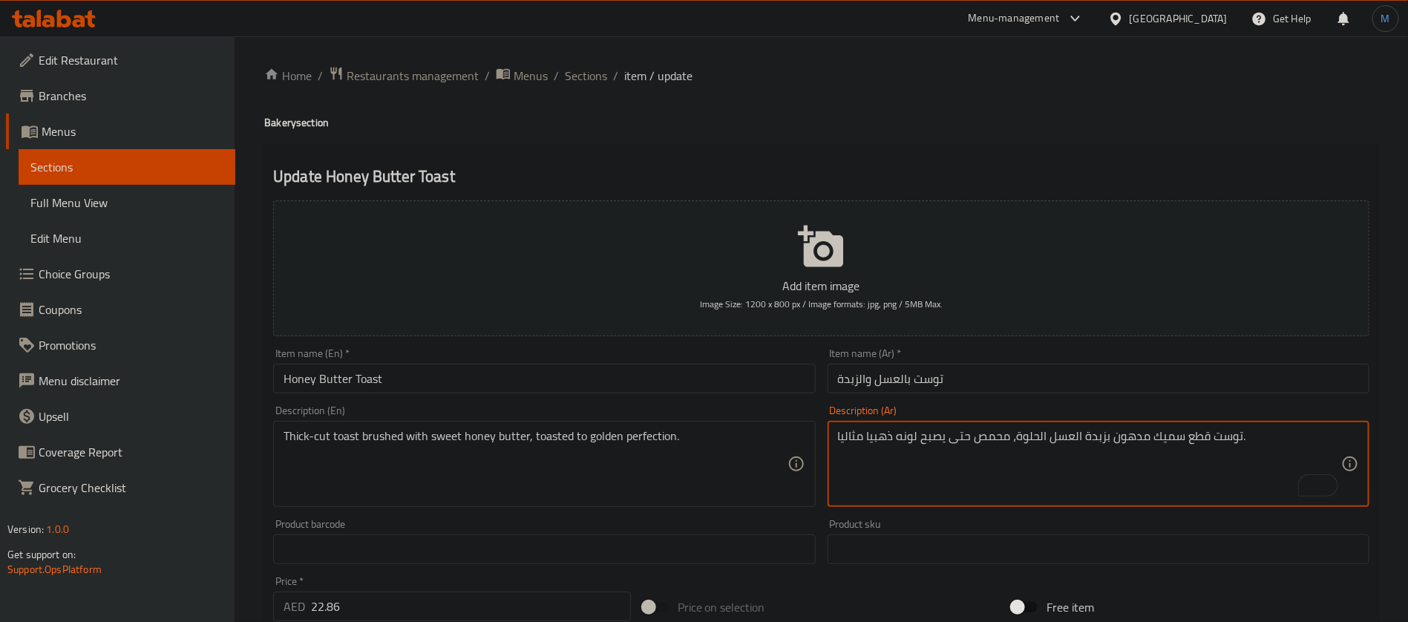
click at [963, 440] on textarea "توست قطع سميك مدهون بزبدة العسل الحلوة، محمص حتى يصبح لونه ذهبيا مثاليا." at bounding box center [1089, 464] width 503 height 71
click at [908, 437] on textarea "توست قطع سميك مدهون بزبدة العسل الحلوة، محمص حتى يصبح لونه ذهبيا مثاليا." at bounding box center [1089, 464] width 503 height 71
click at [896, 439] on textarea "توست قطع سميك مدهون بزبدة العسل الحلوة، محمص حتى يصبح لونه ذهبيا مثاليا." at bounding box center [1089, 464] width 503 height 71
click at [1264, 429] on textarea "توست قطع سميك مدهون بزبدة العسل الحلوة، محمص ذهبيا مثاليا." at bounding box center [1089, 464] width 503 height 71
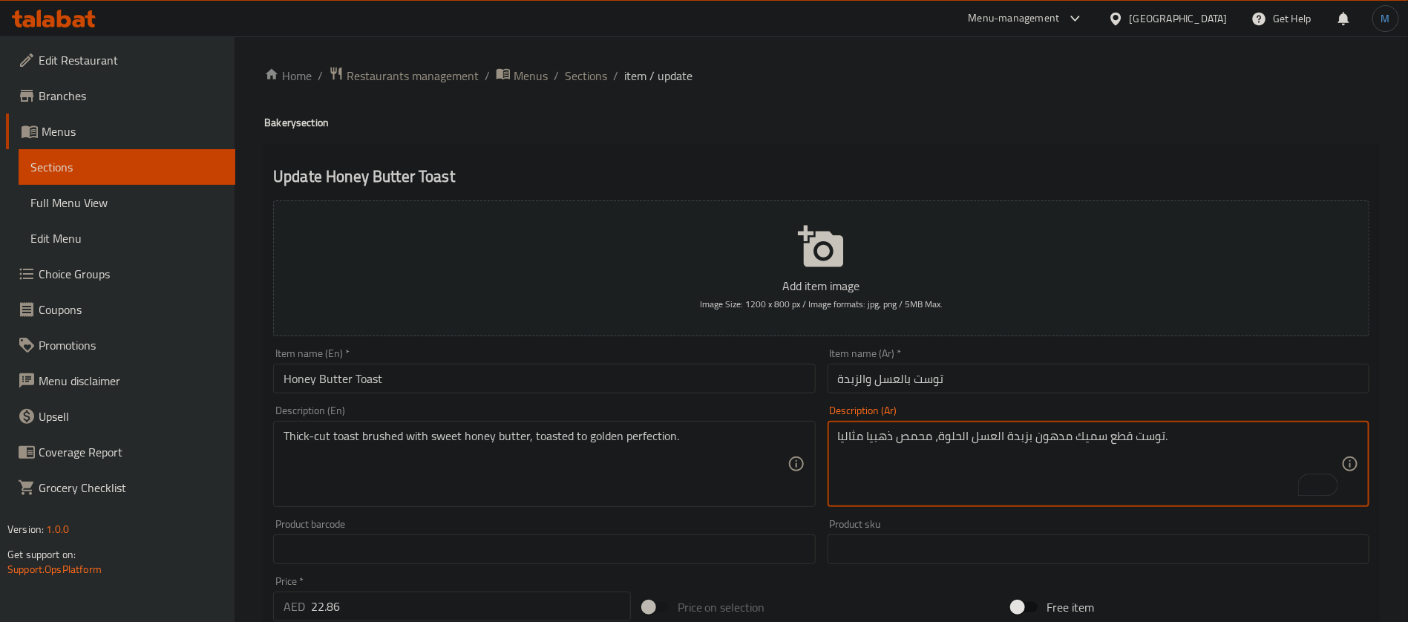
click at [1247, 440] on textarea "توست قطع سميك مدهون بزبدة العسل الحلوة، محمص ذهبيا مثاليا." at bounding box center [1089, 464] width 503 height 71
click at [870, 434] on textarea "توست قطع سميك مدهون بزبدة العسل الحلوة، محمص ذهبيا مثالي" at bounding box center [1089, 464] width 503 height 71
type textarea "توست قطع سميك مدهون بزبدة العسل الحلوة، محمص ذهبي مثالي"
click at [977, 374] on input "توست بالعسل والزبدة" at bounding box center [1099, 379] width 542 height 30
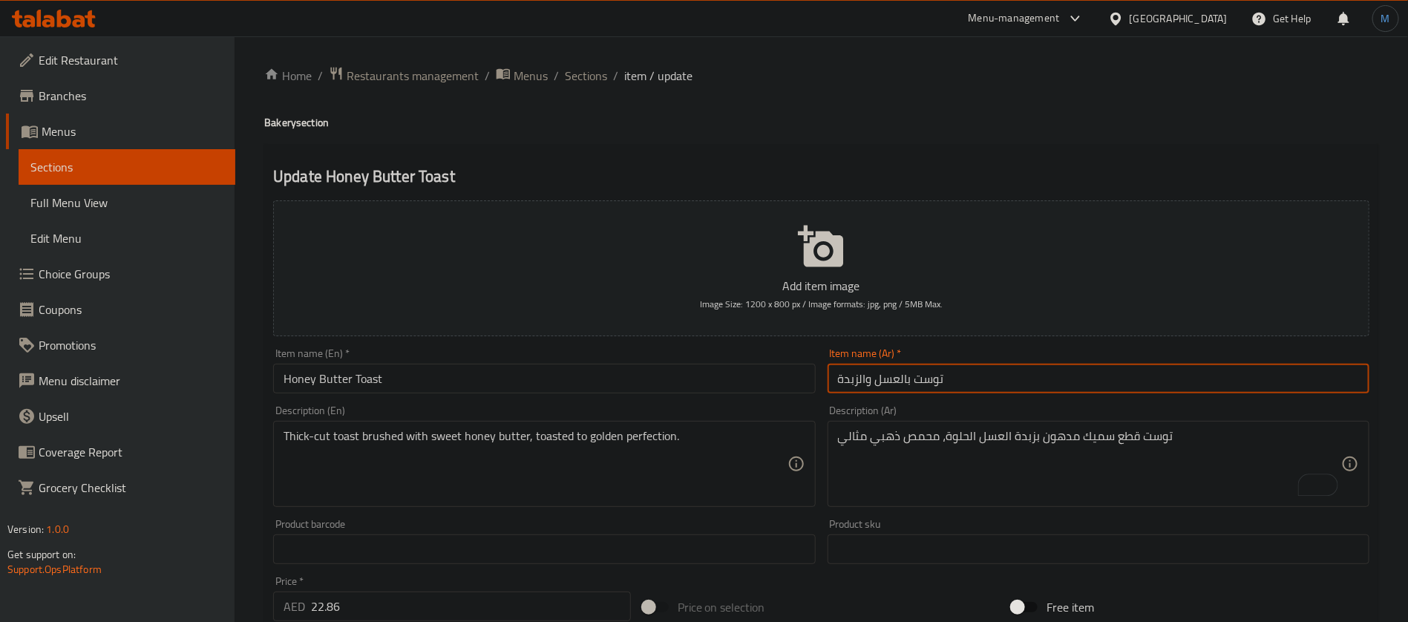
click at [602, 74] on span "Sections" at bounding box center [586, 76] width 42 height 18
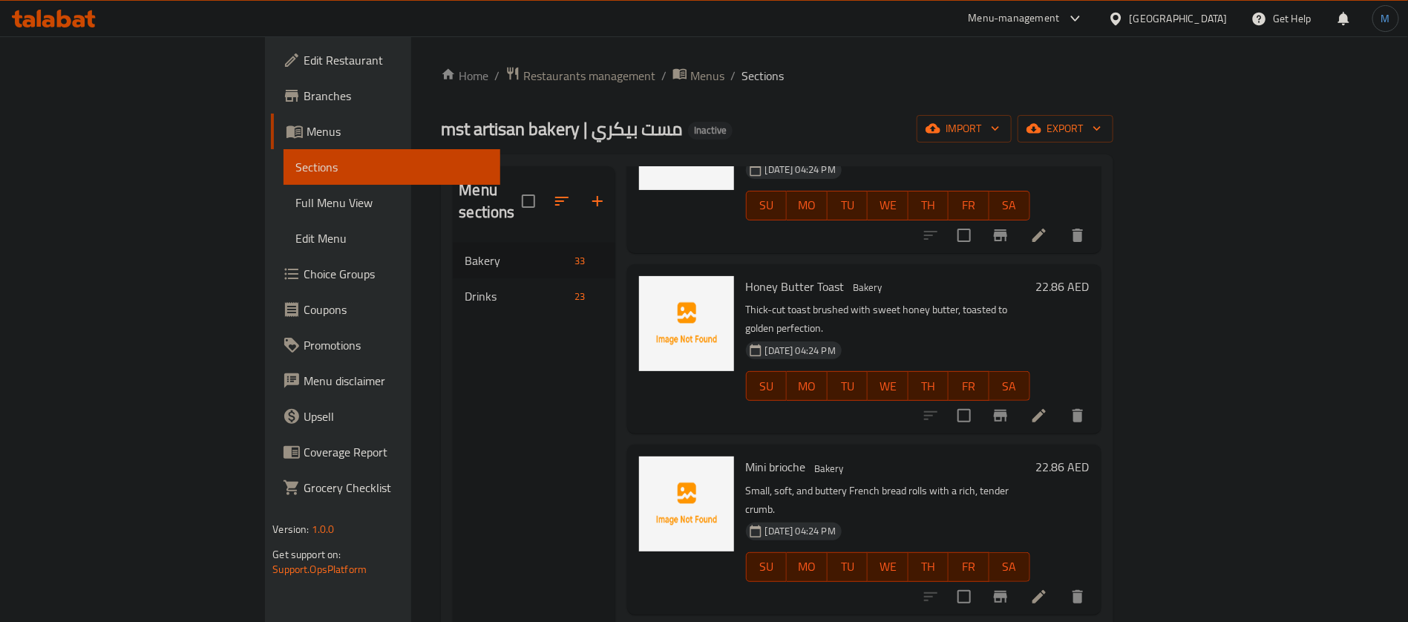
click at [1048, 588] on icon at bounding box center [1039, 597] width 18 height 18
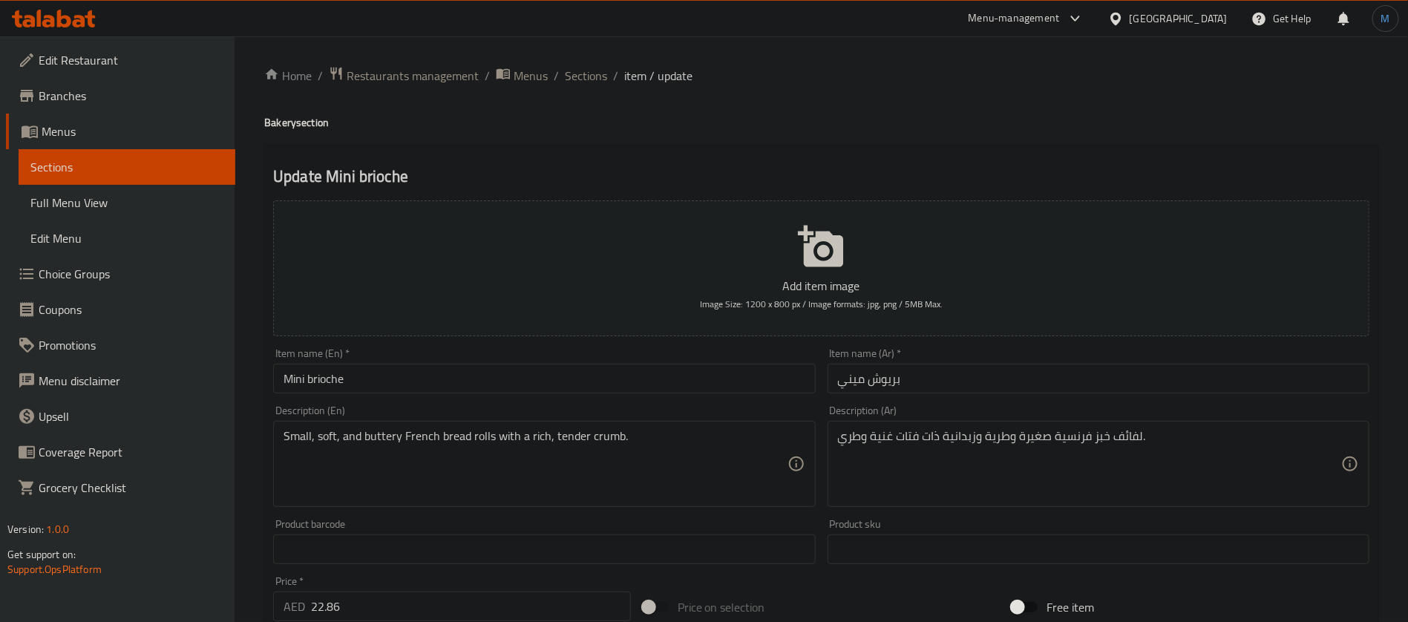
click at [1136, 445] on textarea "لفائف خبز فرنسية صغيرة وطرية وزبدانية ذات فتات غنية وطري." at bounding box center [1089, 464] width 503 height 71
click at [1049, 434] on textarea "رول خبز فرنسية صغيرة وطرية وزبدانية ذات فتات غنية وطري." at bounding box center [1089, 464] width 503 height 71
click at [939, 439] on textarea "رول خبز فرنسية صغيرة وطرية وزبدانية ذات فتات غنية وطري." at bounding box center [1089, 464] width 503 height 71
type textarea "رول خبز فرنسية صغيرة وطرية وزبدي ذات فتات غنية وطري."
click at [600, 445] on textarea "Small, soft, and buttery French bread rolls with a rich, tender crumb." at bounding box center [535, 464] width 503 height 71
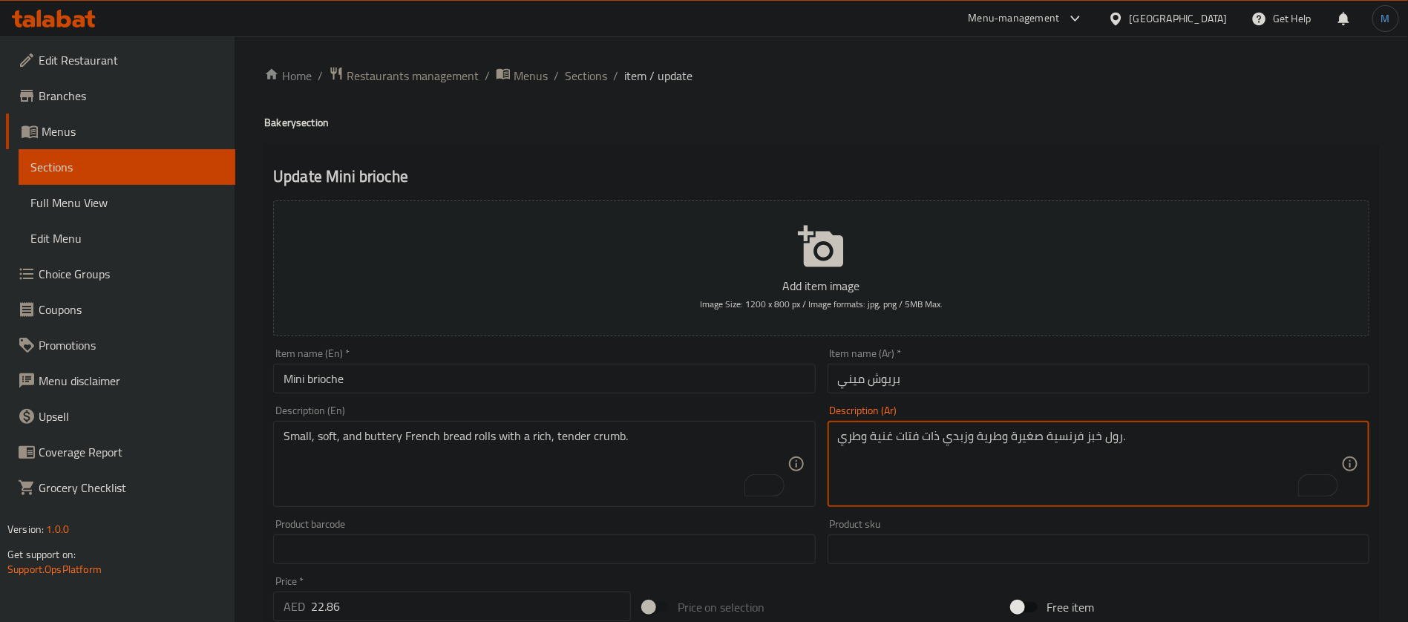
click at [905, 436] on textarea "رول خبز فرنسية صغيرة وطرية وزبدي ذات فتات غنية وطري." at bounding box center [1089, 464] width 503 height 71
click at [850, 443] on textarea "رول خبز فرنسية صغيرة وطرية وزبدي ذات فتات غنية وطري." at bounding box center [1089, 464] width 503 height 71
click at [908, 437] on textarea "رول خبز فرنسية صغيرة وطرية وزبدي ذات فتات غنية وطري." at bounding box center [1089, 464] width 503 height 71
type textarea "رول خبز فرنسية صغيرة وطرية وزبدي ذات كريمب غنية وتندر"
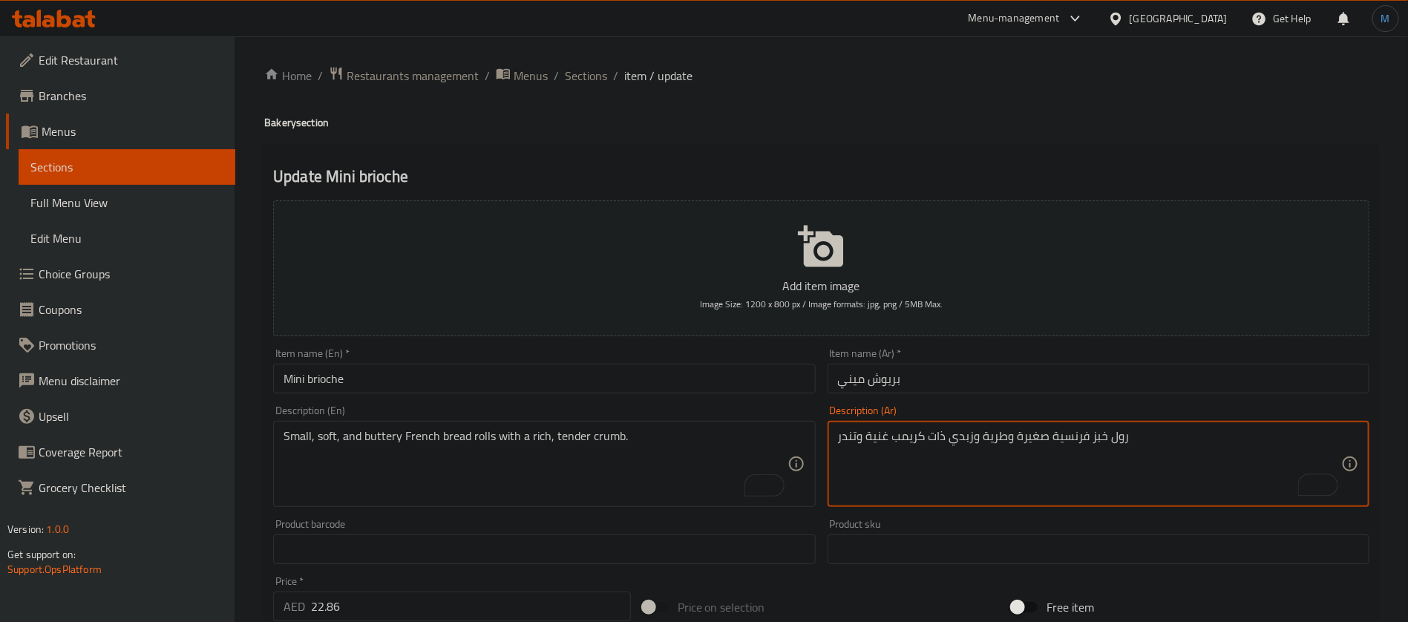
click at [938, 397] on div "Item name (Ar)   * بريوش ميني Item name (Ar) *" at bounding box center [1099, 370] width 554 height 57
click at [940, 389] on input "بريوش ميني" at bounding box center [1099, 379] width 542 height 30
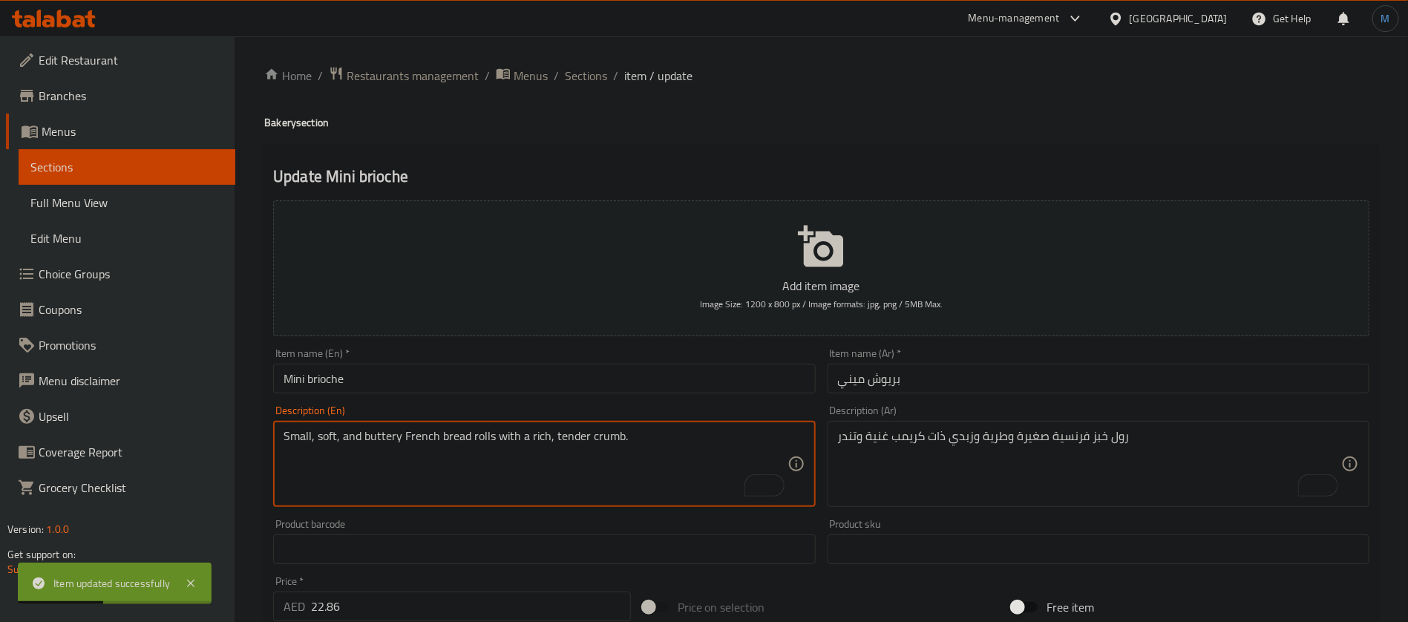
click at [563, 439] on textarea "Small, soft, and buttery French bread rolls with a rich, tender crumb." at bounding box center [535, 464] width 503 height 71
click at [612, 440] on textarea "Small, soft, and buttery French bread rolls with a rich, tender crumb." at bounding box center [535, 464] width 503 height 71
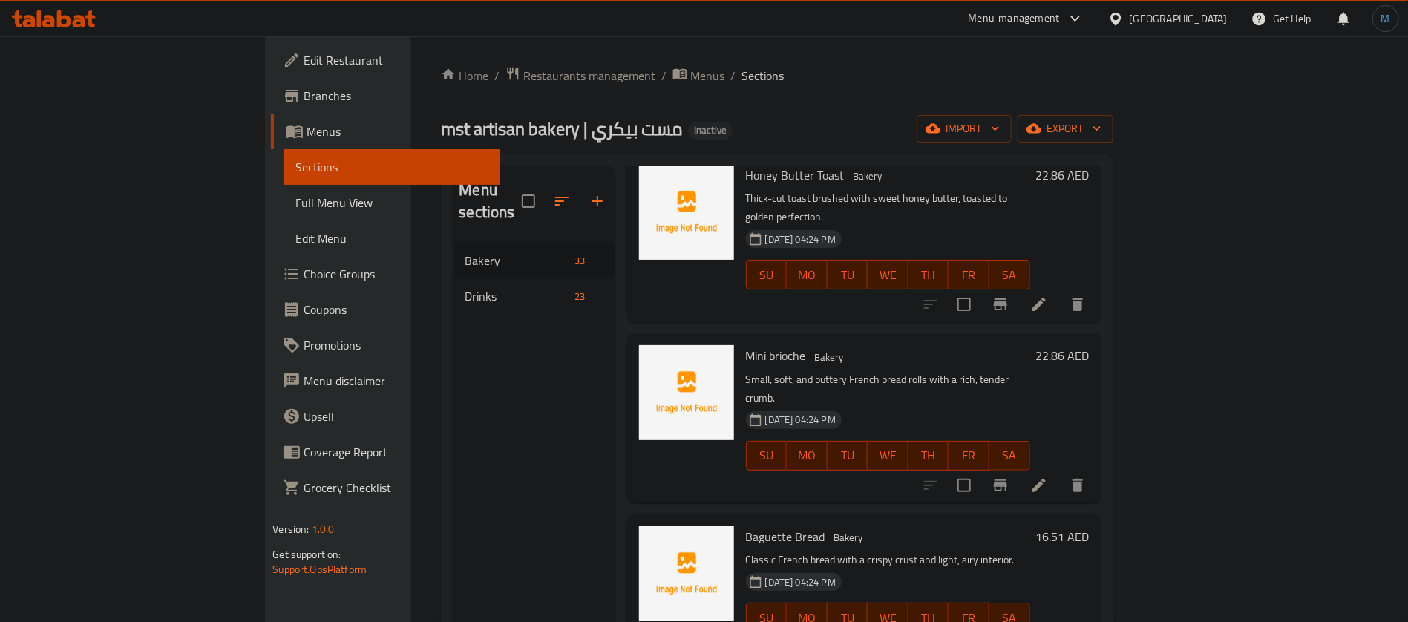
scroll to position [557, 0]
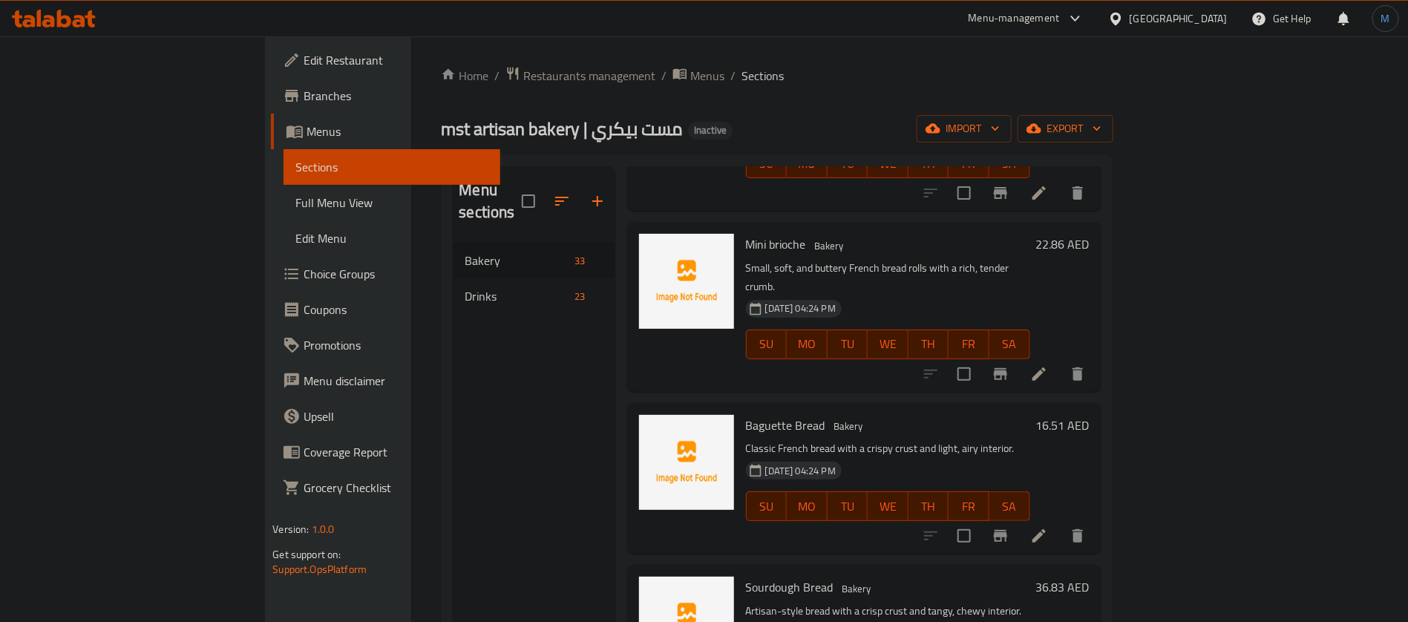
click at [1060, 522] on li at bounding box center [1039, 535] width 42 height 27
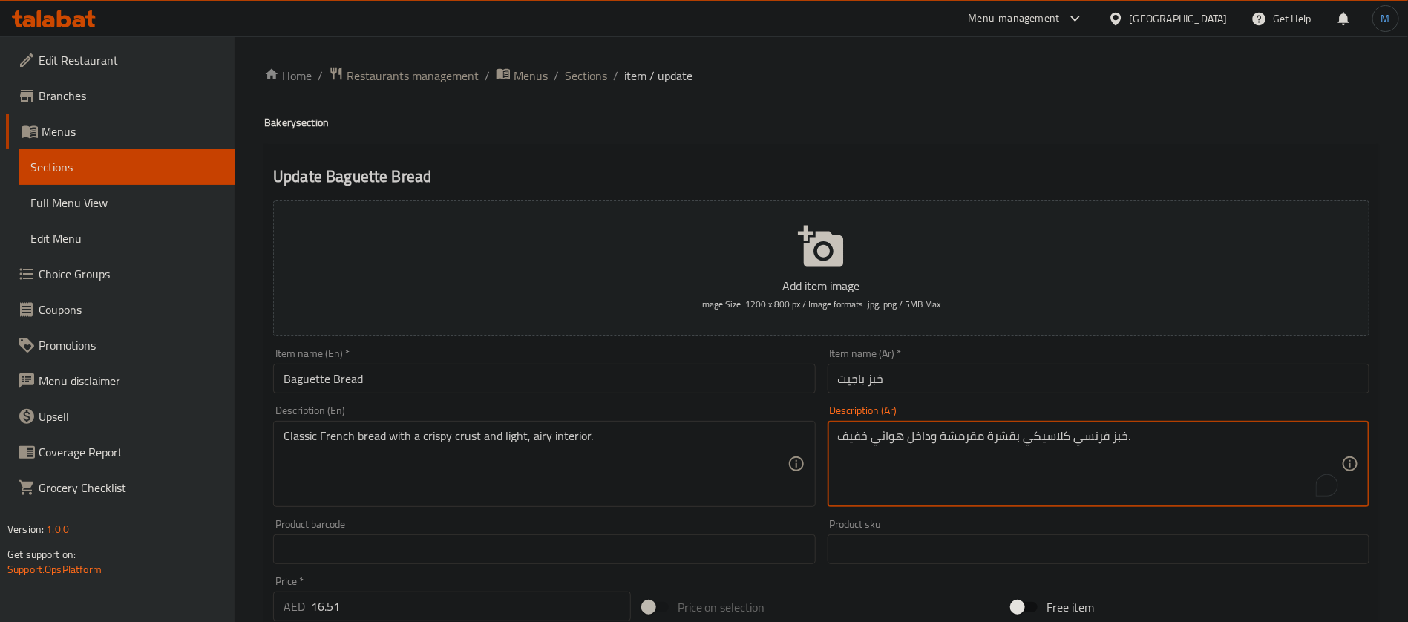
click at [1009, 439] on textarea "خبز فرنسي كلاسيكي بقشرة مقرمشة وداخل هوائي خفيف." at bounding box center [1089, 464] width 503 height 71
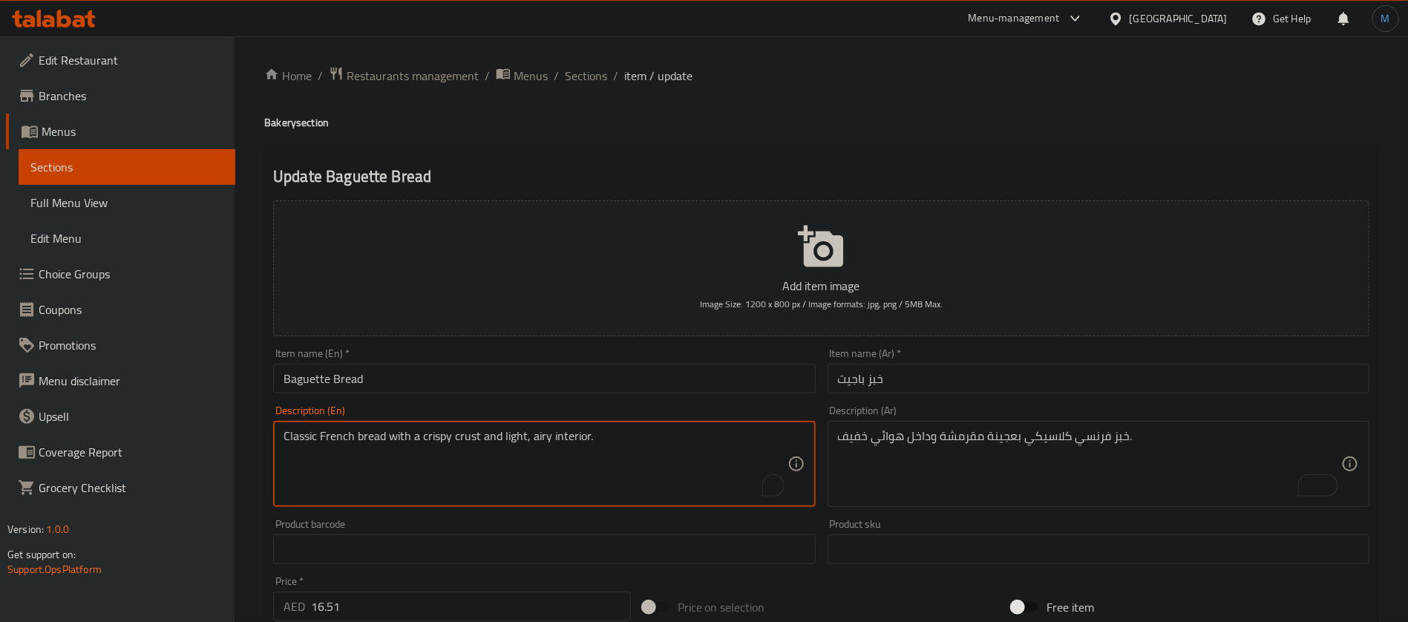
drag, startPoint x: 541, startPoint y: 433, endPoint x: 569, endPoint y: 435, distance: 27.5
click at [542, 433] on textarea "Classic French bread with a crispy crust and light, airy interior." at bounding box center [535, 464] width 503 height 71
click at [570, 435] on textarea "Classic French bread with a crispy crust and light, airy interior." at bounding box center [535, 464] width 503 height 71
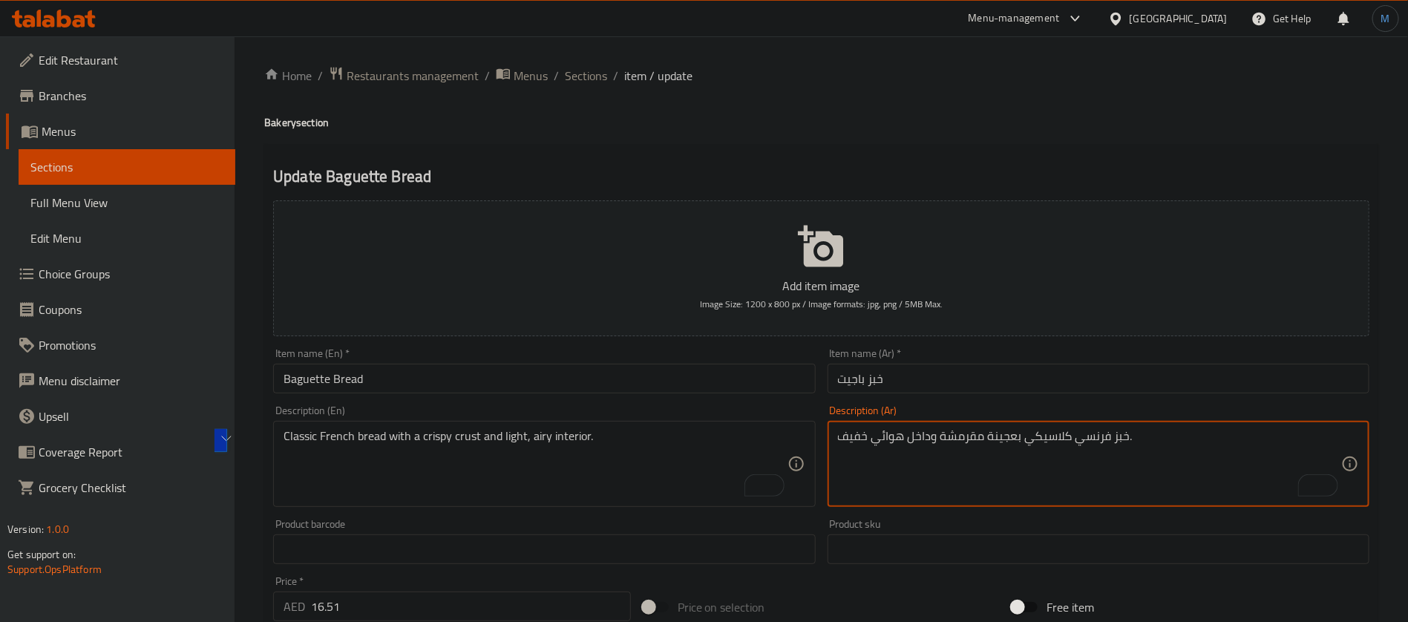
click at [900, 436] on textarea "خبز فرنسي كلاسيكي بعجينة مقرمشة وداخل هوائي خفيف." at bounding box center [1089, 464] width 503 height 71
click at [928, 437] on textarea "خبز فرنسي كلاسيكي بعجينة مقرمشة وداخل هوائي خفيف." at bounding box center [1089, 464] width 503 height 71
click at [895, 439] on textarea "خبز فرنسي كلاسيكي بعجينة مقرمشة وداخل هوائي خفيف." at bounding box center [1089, 464] width 503 height 71
click at [923, 442] on textarea "خبز فرنسي كلاسيكي بعجينة مقرمشة ايري انتريور خفيف." at bounding box center [1089, 464] width 503 height 71
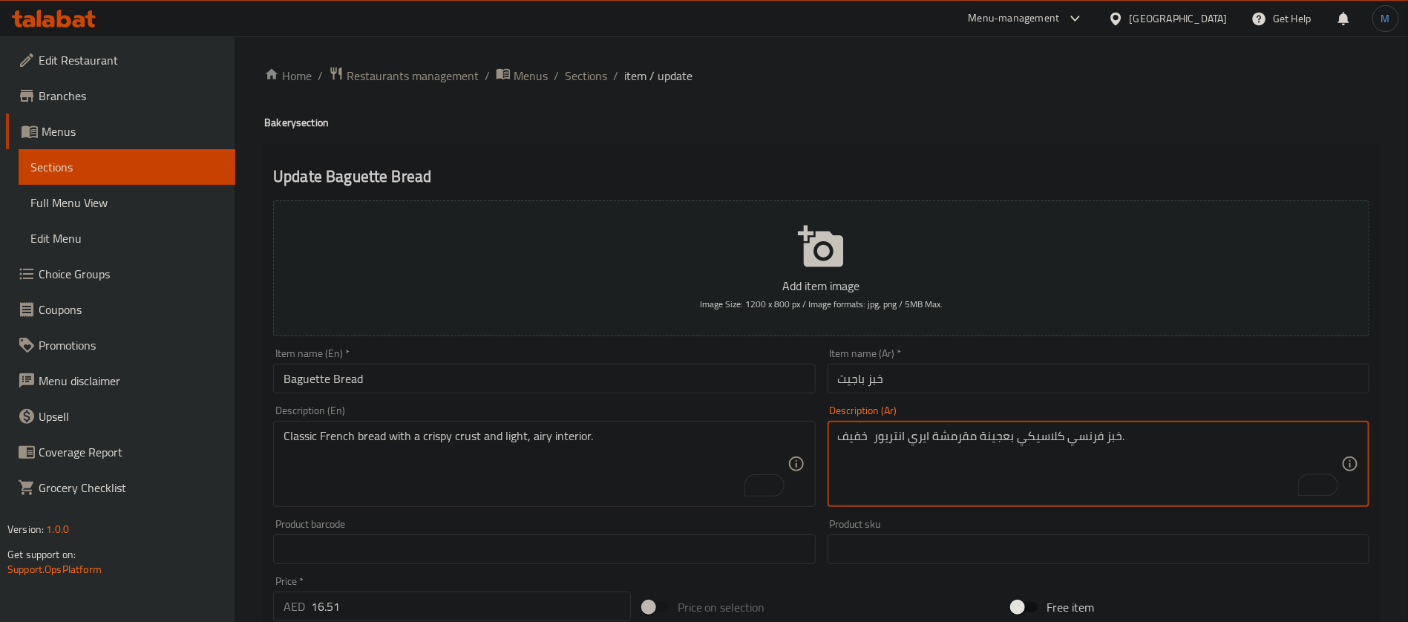
click at [923, 442] on textarea "خبز فرنسي كلاسيكي بعجينة مقرمشة ايري انتريور خفيف." at bounding box center [1089, 464] width 503 height 71
click at [902, 436] on textarea "خبز فرنسي كلاسيكي بعجينة مقرمشة ايري انتريور خفيف." at bounding box center [1089, 464] width 503 height 71
click at [673, 371] on input "Baguette Bread" at bounding box center [544, 379] width 542 height 30
click at [865, 438] on textarea "خبز فرنسي كلاسيكي بعجينة مقرمشة ايري انتريور خفيف." at bounding box center [1089, 464] width 503 height 71
type textarea "خبز فرنسي كلاسيكي بعجينة مقرمشة ايري انتريور لايت."
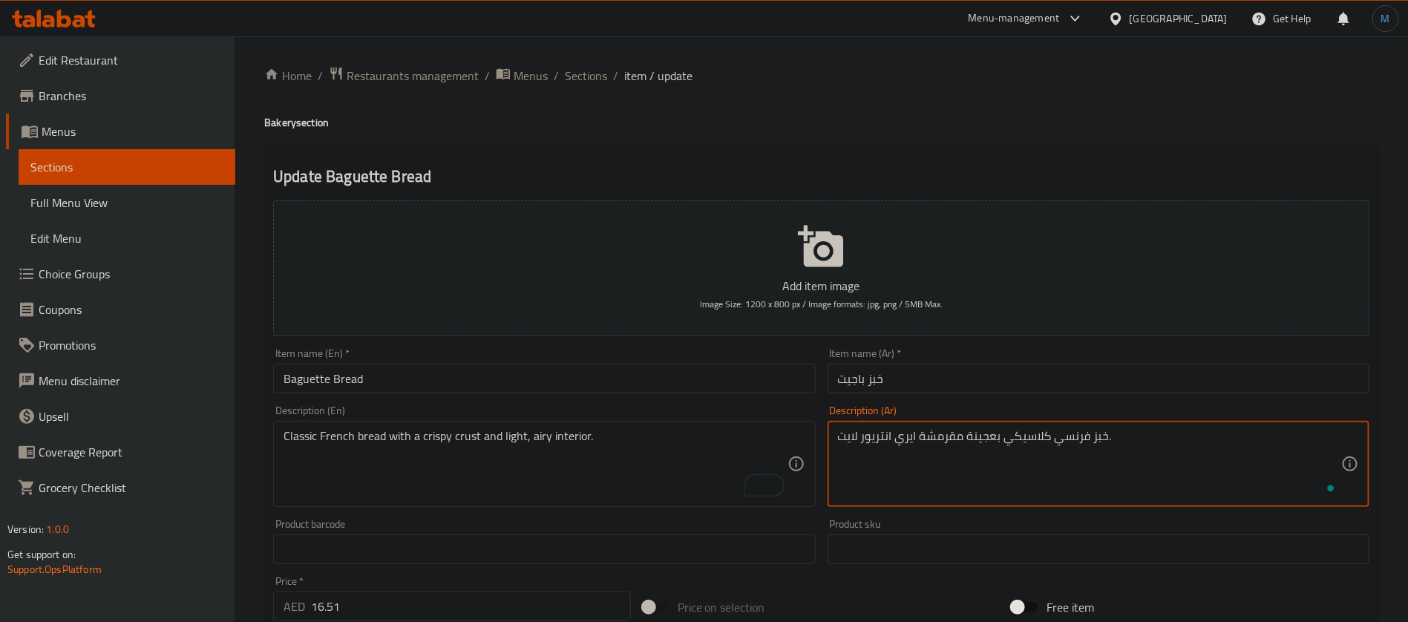
click at [982, 361] on div "Item name (Ar)   * خبز باجيت Item name (Ar) *" at bounding box center [1099, 370] width 542 height 45
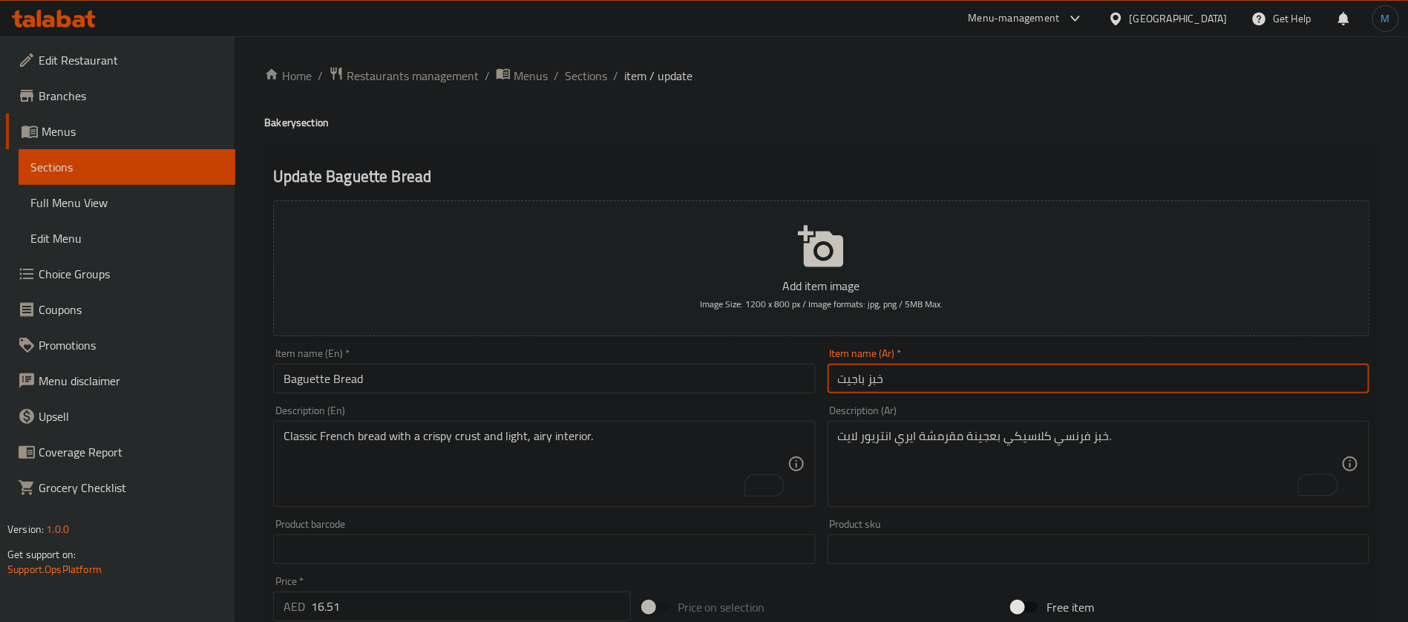
click at [974, 381] on input "خبز باجيت" at bounding box center [1099, 379] width 542 height 30
click at [600, 77] on span "Sections" at bounding box center [586, 76] width 42 height 18
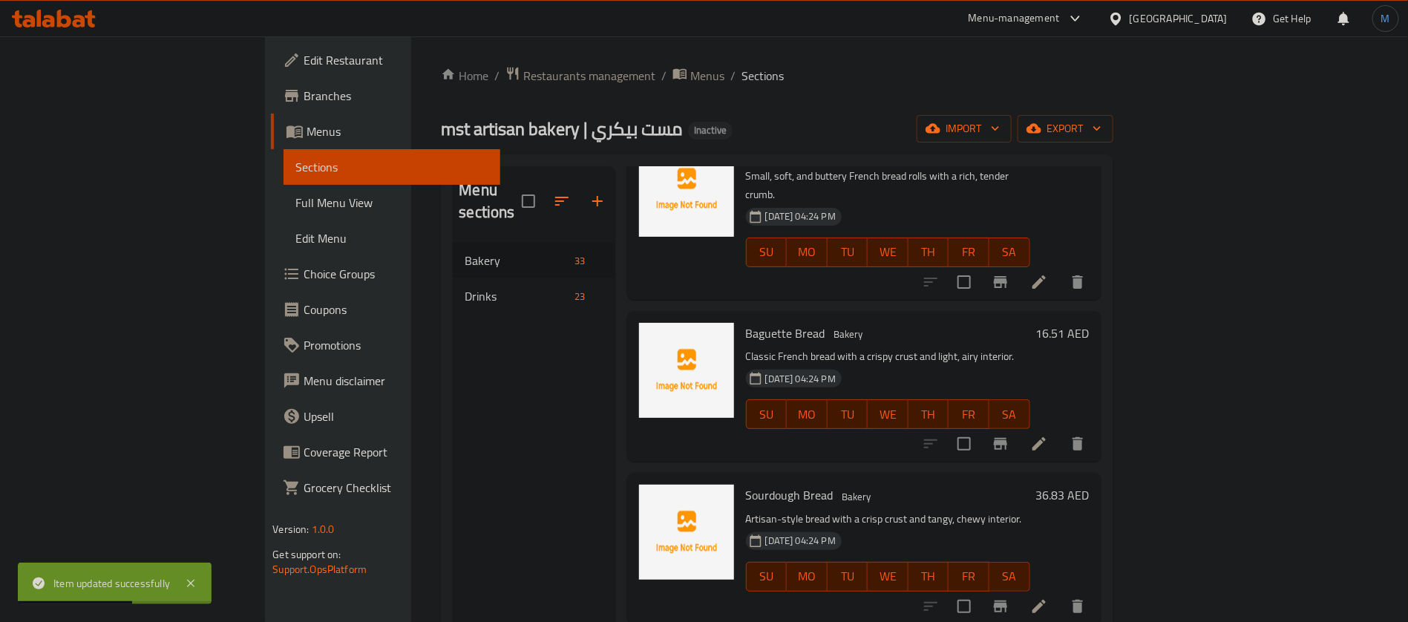
scroll to position [668, 0]
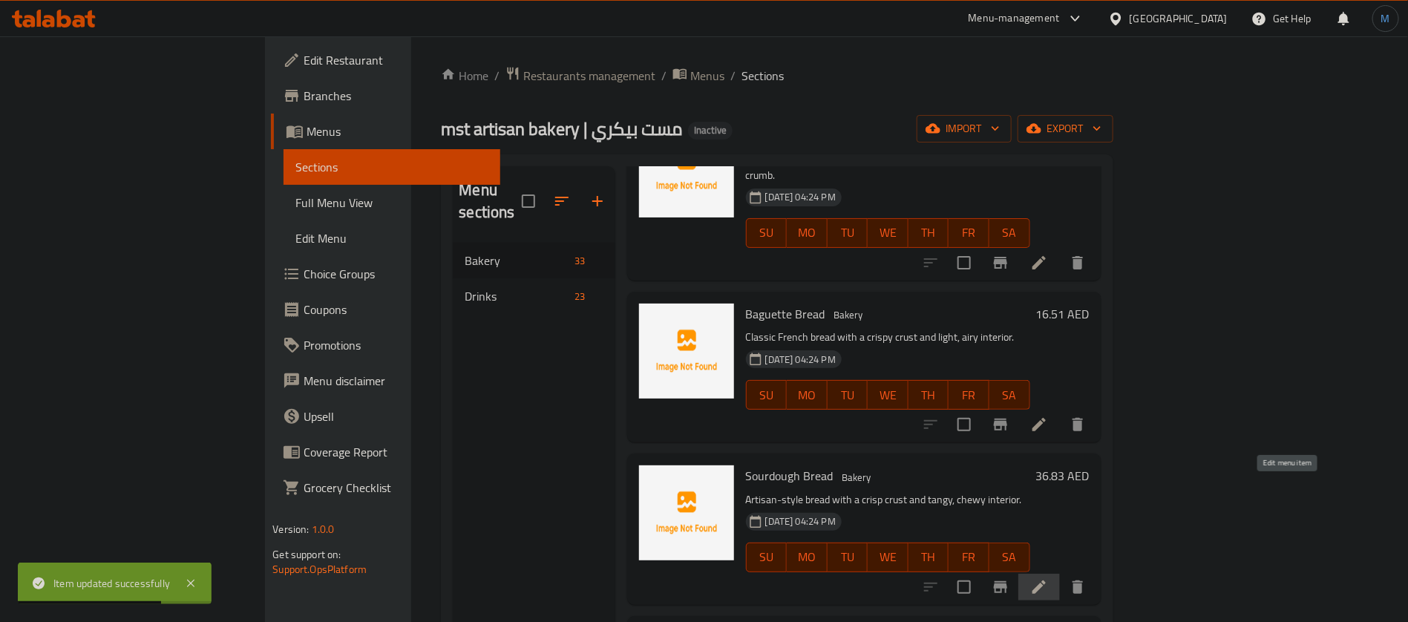
click at [1048, 578] on icon at bounding box center [1039, 587] width 18 height 18
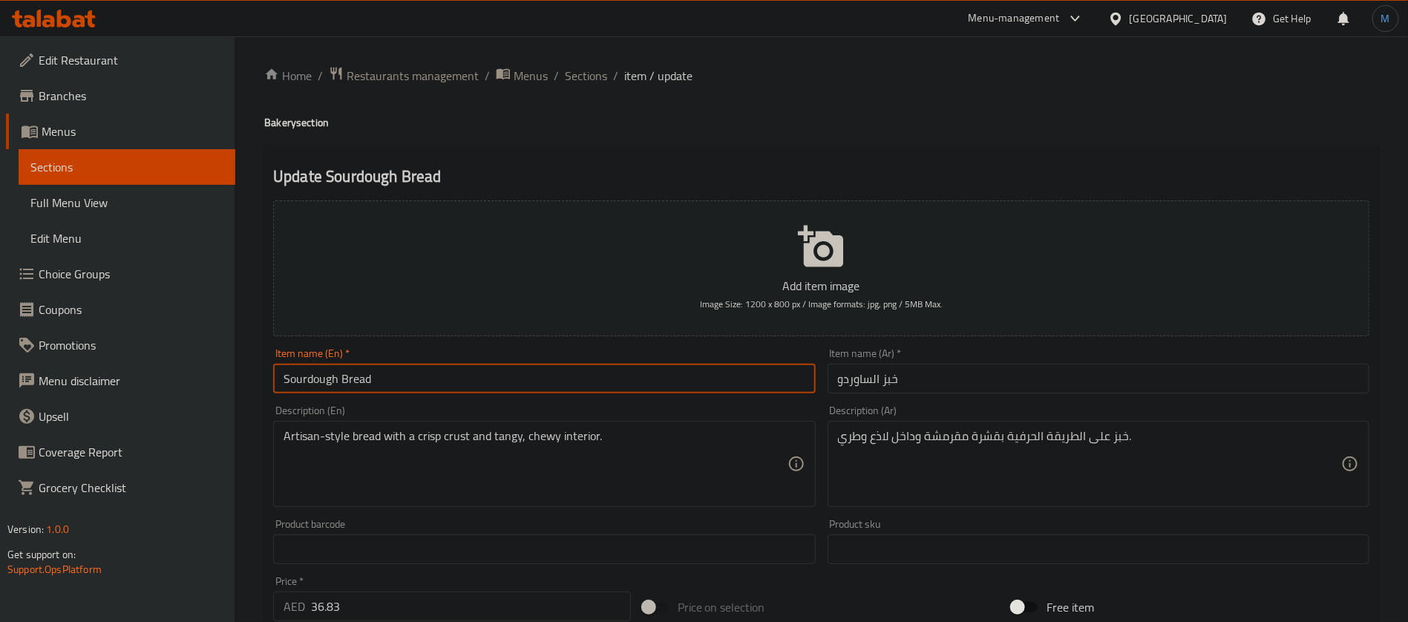
click at [330, 378] on input "Sourdough Bread" at bounding box center [544, 379] width 542 height 30
click at [877, 380] on input "خبز الساوردو" at bounding box center [1099, 379] width 542 height 30
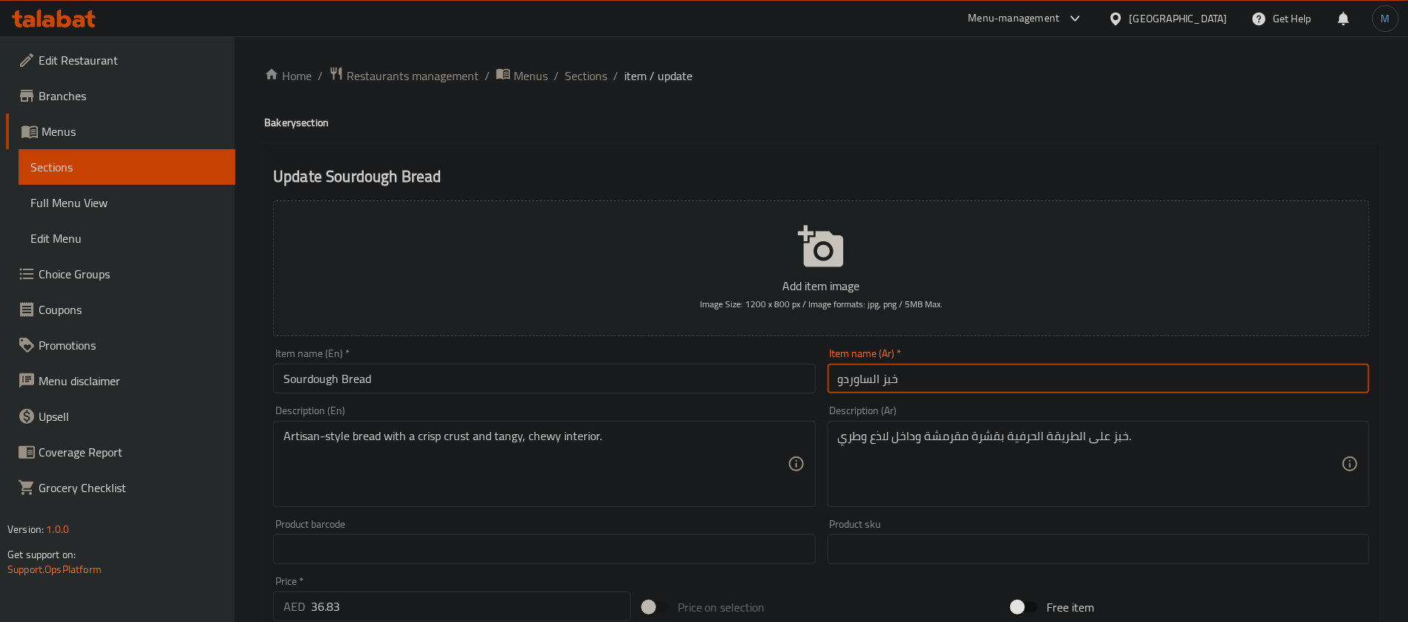
click at [877, 380] on input "خبز الساوردو" at bounding box center [1099, 379] width 542 height 30
click at [863, 387] on input "خبز الساوردو" at bounding box center [1099, 379] width 542 height 30
paste input "جين المخمر"
type input "خبز العجين المخمر"
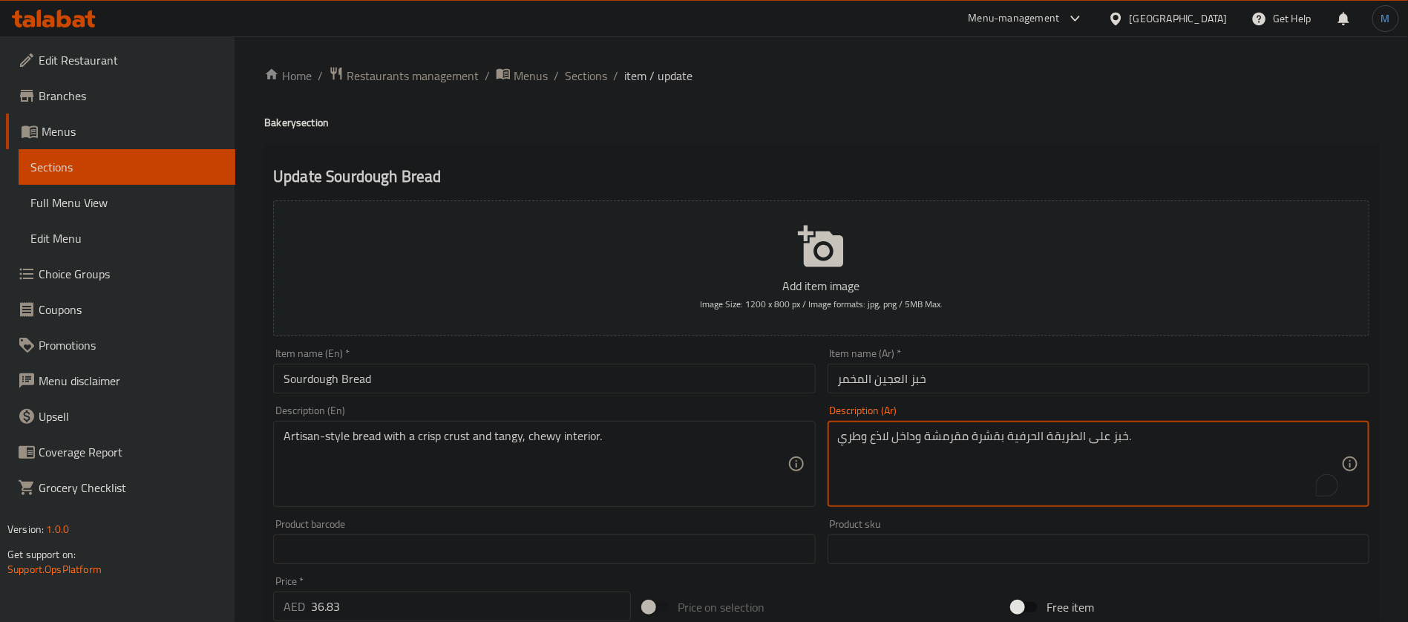
click at [1038, 435] on textarea "خبز على الطريقة الحرفية بقشرة مقرمشة وداخل لاذع وطري." at bounding box center [1089, 464] width 503 height 71
click at [1077, 439] on textarea "خبز على الطريقة ارتيسان بقشرة مقرمشة وداخل لاذع وطري." at bounding box center [1089, 464] width 503 height 71
click at [1078, 440] on textarea "خبز على الطريقة ارتيسان بقشرة مقرمشة وداخل لاذع وطري." at bounding box center [1089, 464] width 503 height 71
click at [1035, 440] on textarea "خبز على طريقة ارتيسان بقشرة مقرمشة وداخل لاذع وطري." at bounding box center [1089, 464] width 503 height 71
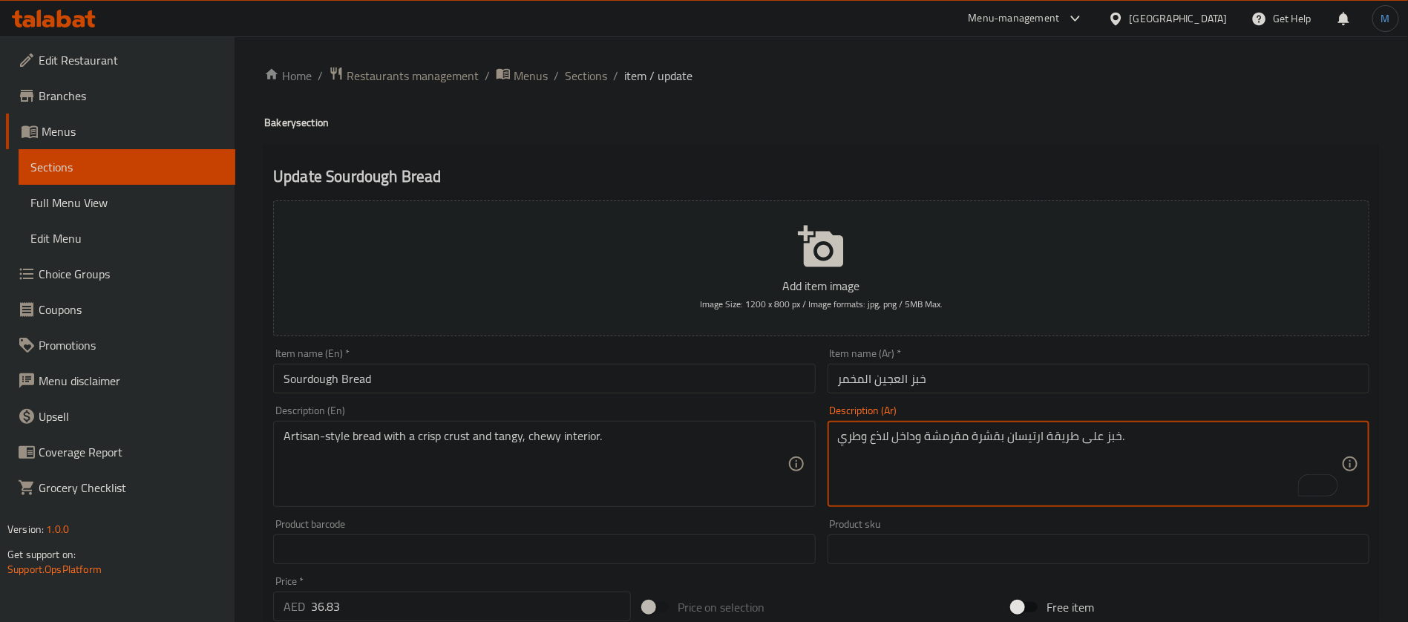
click at [1035, 440] on textarea "خبز على طريقة ارتيسان بقشرة مقرمشة وداخل لاذع وطري." at bounding box center [1089, 464] width 503 height 71
click at [978, 440] on textarea "خبز على طريقة ارتيسان بقشرة مقرمشة وداخل لاذع وطري." at bounding box center [1089, 464] width 503 height 71
type textarea "خبز على طريقة ارتيسان عجينة كرسب وداخل لاذع وطري."
click at [566, 419] on div "Description (En) Artisan-style bread with a crisp crust and tangy, chewy interi…" at bounding box center [544, 456] width 542 height 102
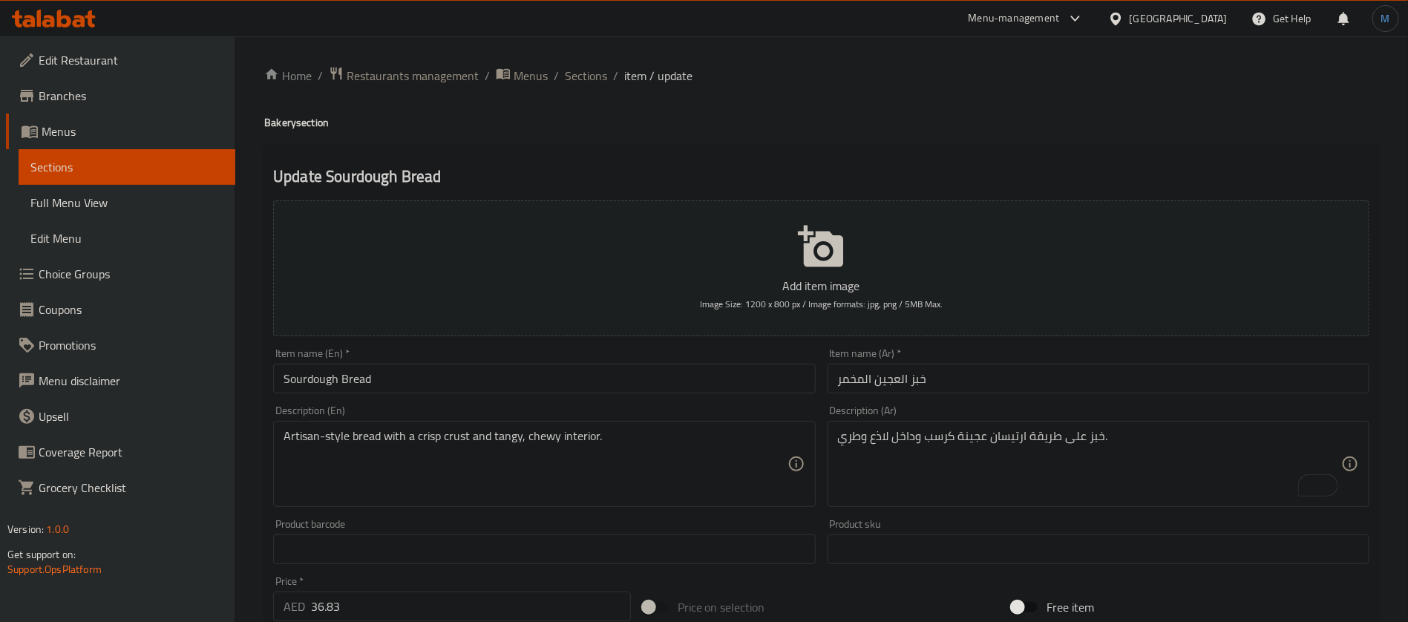
click at [566, 425] on div "Artisan-style bread with a crisp crust and tangy, chewy interior. Description (…" at bounding box center [544, 464] width 542 height 86
click at [591, 439] on textarea "Artisan-style bread with a crisp crust and tangy, chewy interior." at bounding box center [535, 464] width 503 height 71
click at [879, 439] on textarea "خبز على طريقة ارتيسان عجينة كرسب وداخل لاذع وطري." at bounding box center [1089, 464] width 503 height 71
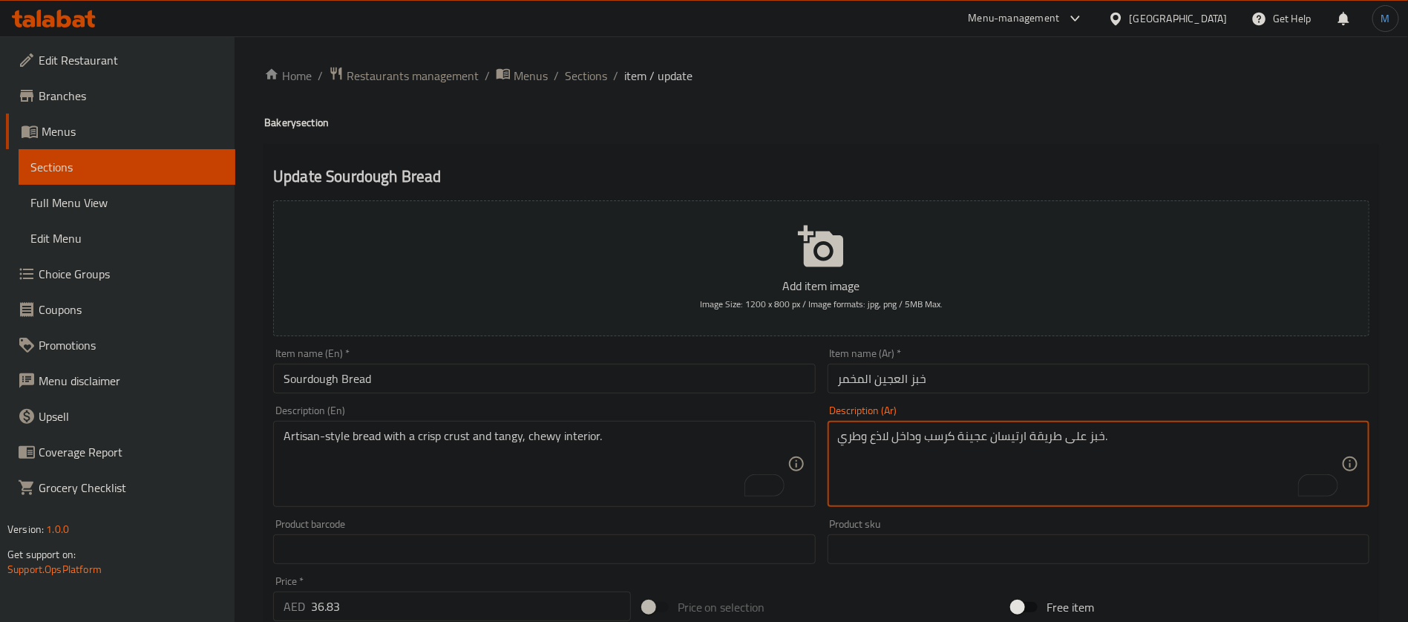
click at [909, 441] on textarea "خبز على طريقة ارتيسان عجينة كرسب وداخل لاذع وطري." at bounding box center [1089, 464] width 503 height 71
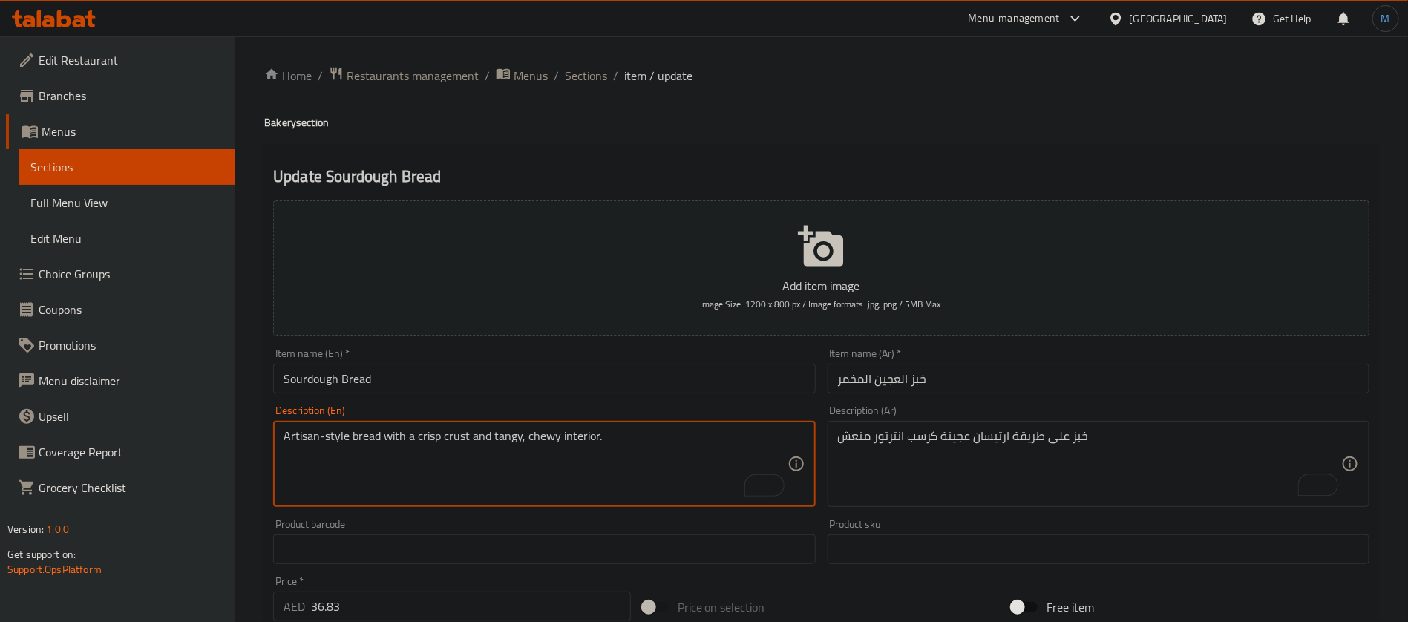
click at [547, 434] on textarea "Artisan-style bread with a crisp crust and tangy, chewy interior." at bounding box center [535, 464] width 503 height 71
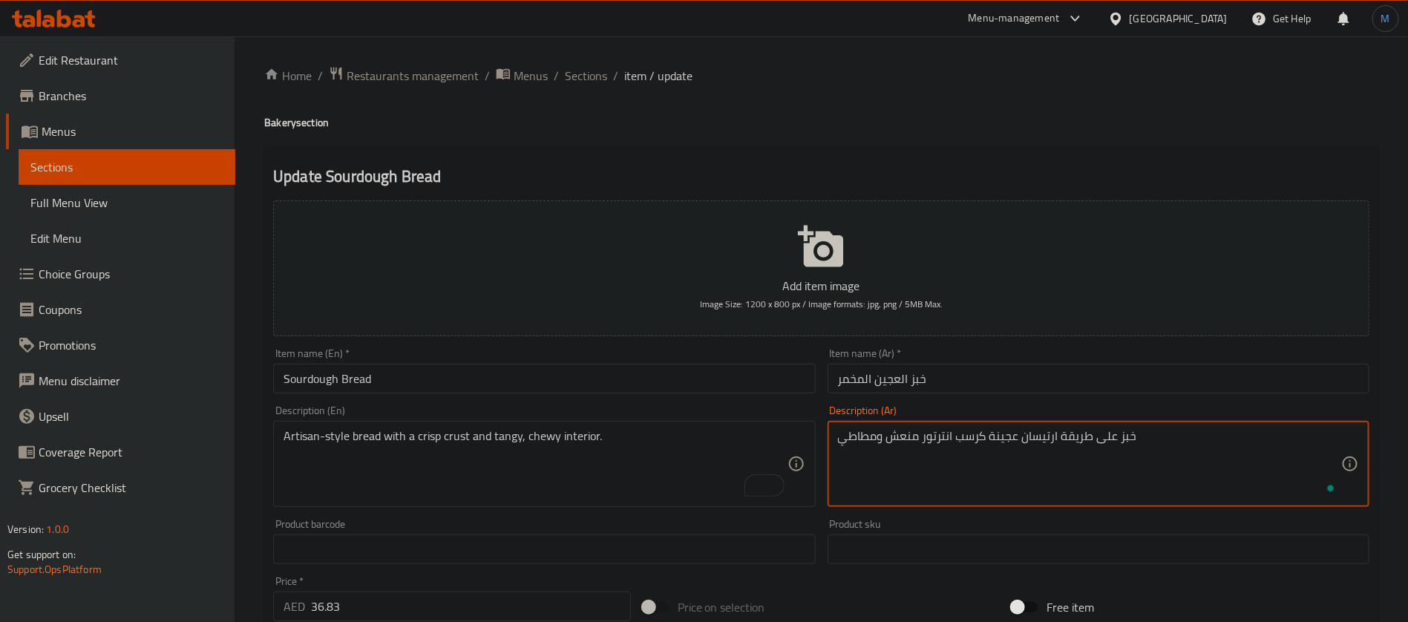
type textarea "خبز على طريقة ارتيسان عجينة كرسب انترتور منعش ومطاطي"
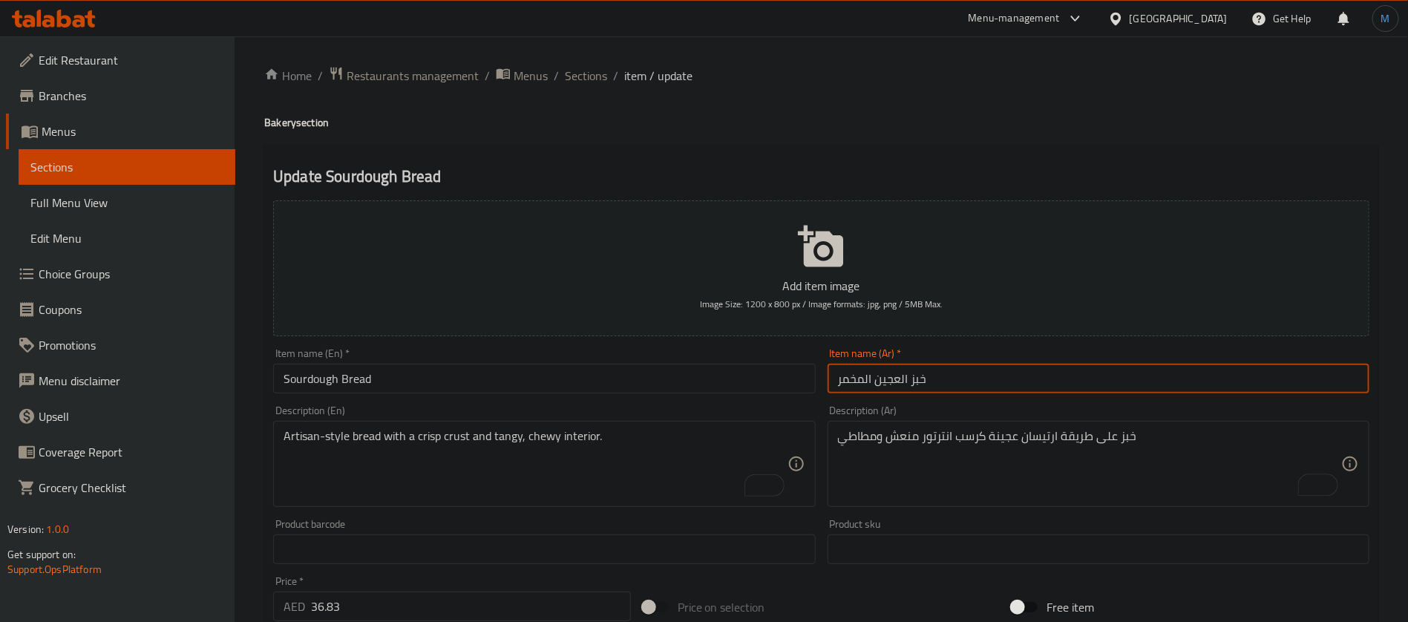
click at [1039, 393] on input "خبز العجين المخمر" at bounding box center [1099, 379] width 542 height 30
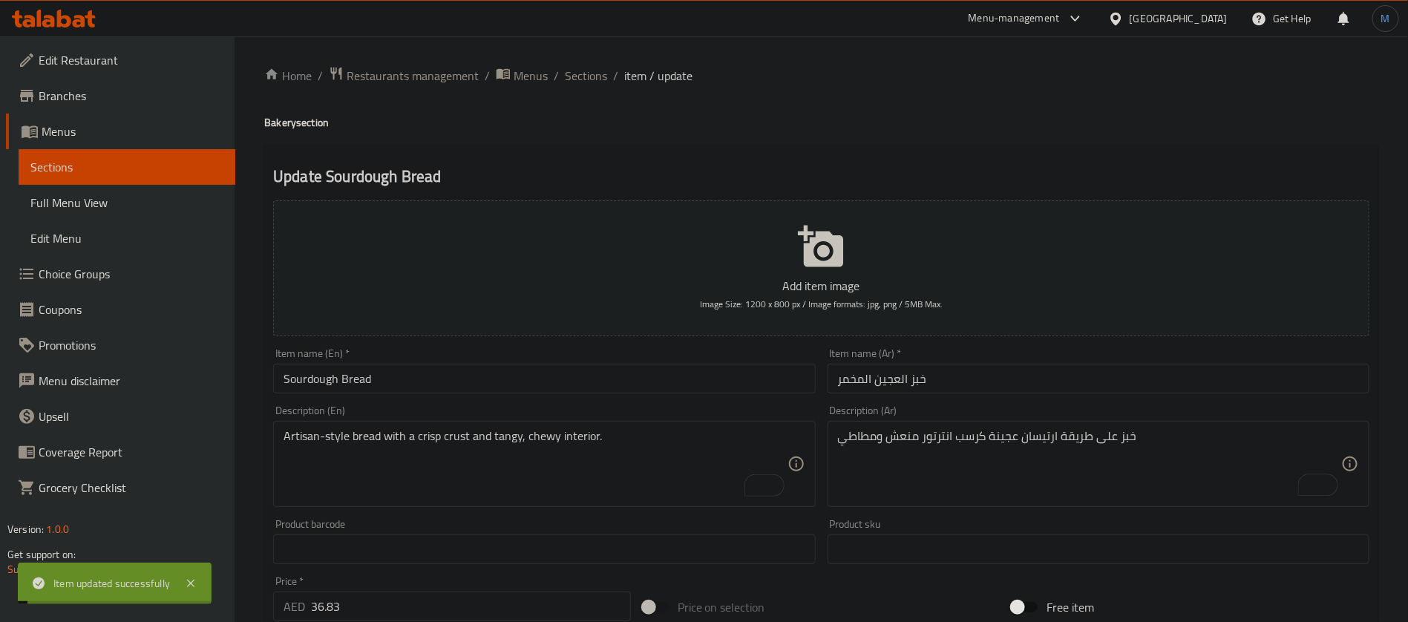
click at [594, 69] on span "Sections" at bounding box center [586, 76] width 42 height 18
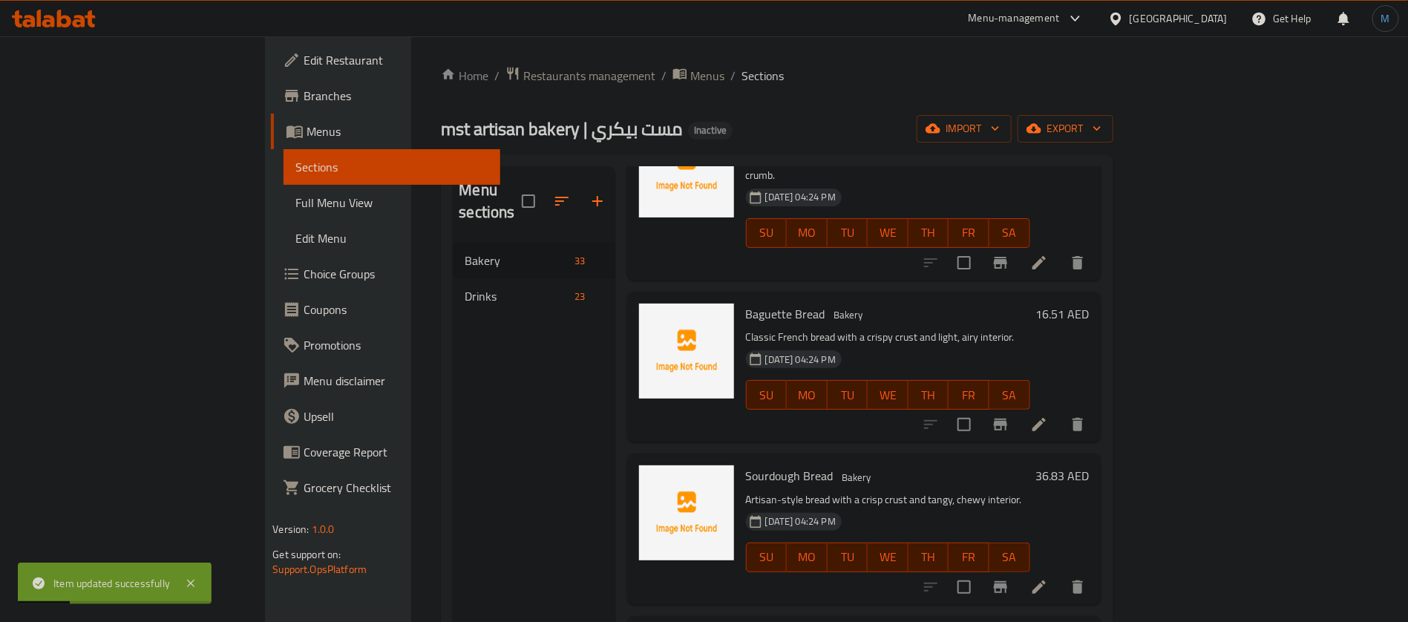
scroll to position [779, 0]
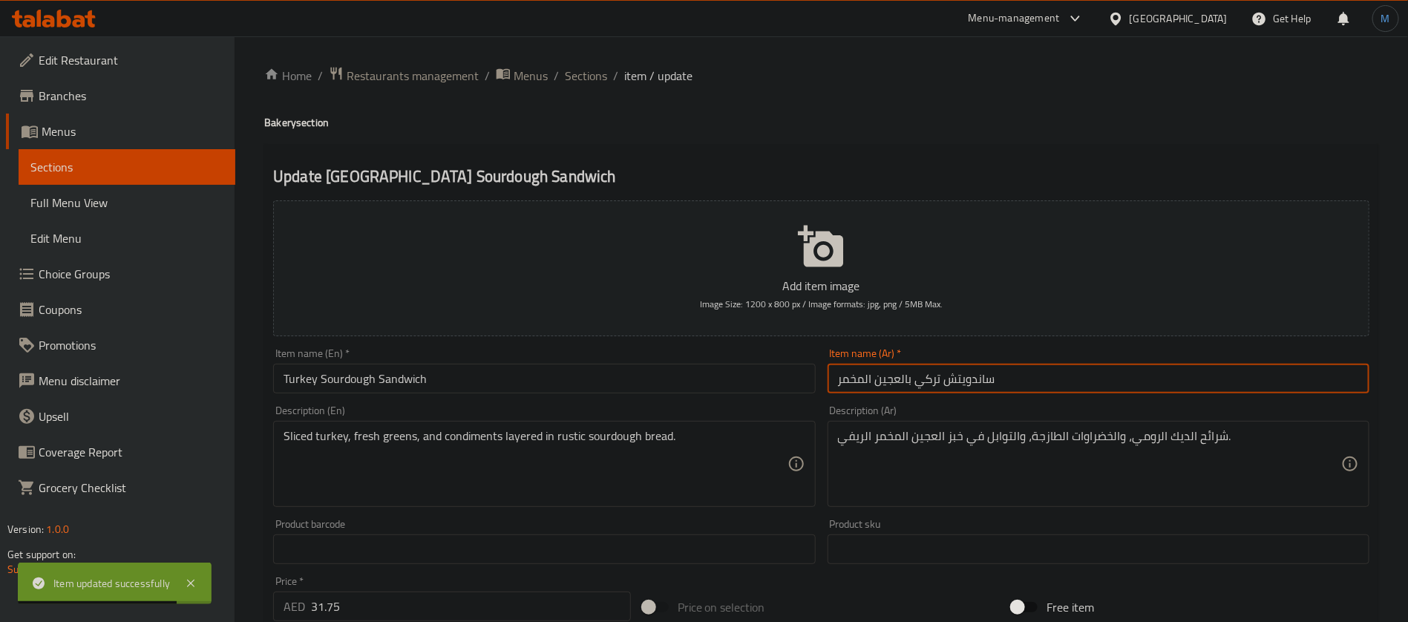
click at [938, 384] on input "ساندويتش تركي بالعجين المخمر" at bounding box center [1099, 379] width 542 height 30
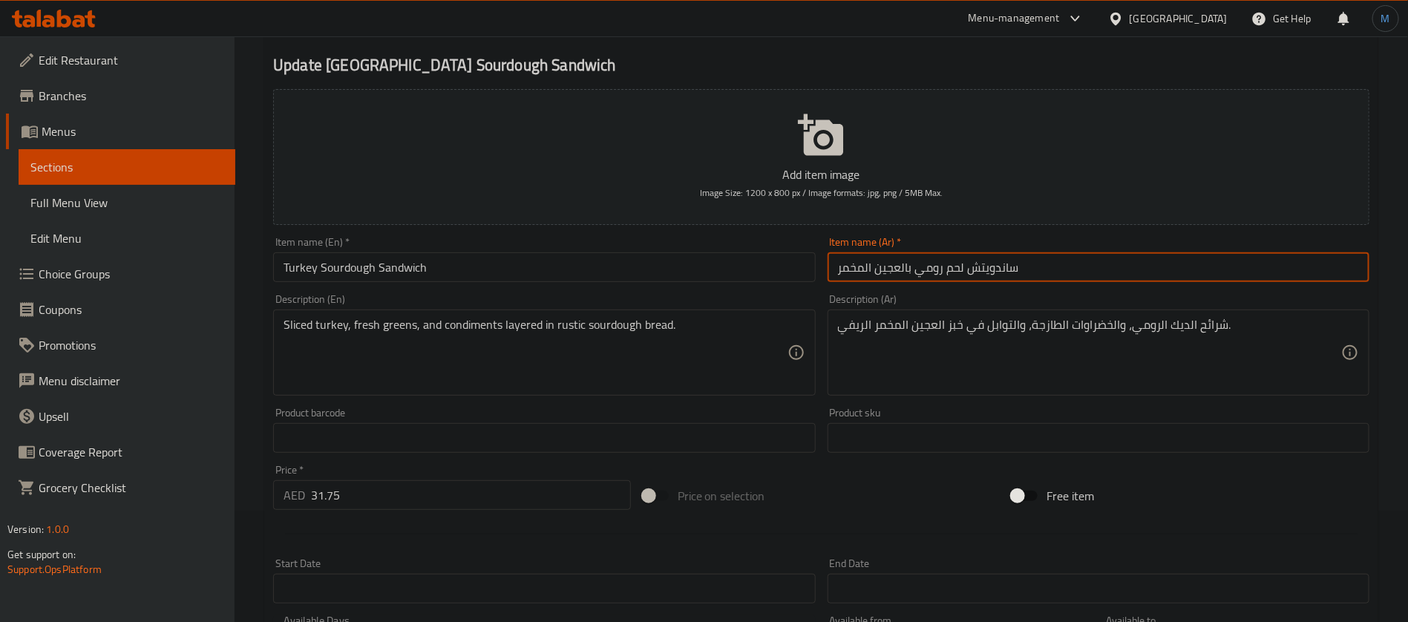
click at [962, 275] on input "ساندويتش لحم رومي بالعجين المخمر" at bounding box center [1099, 267] width 542 height 30
click at [930, 277] on input "ساندويتش لحم رومي بالعجين المخمر" at bounding box center [1099, 267] width 542 height 30
type input "ساندويتش لحم رومي بالعجين المخمر"
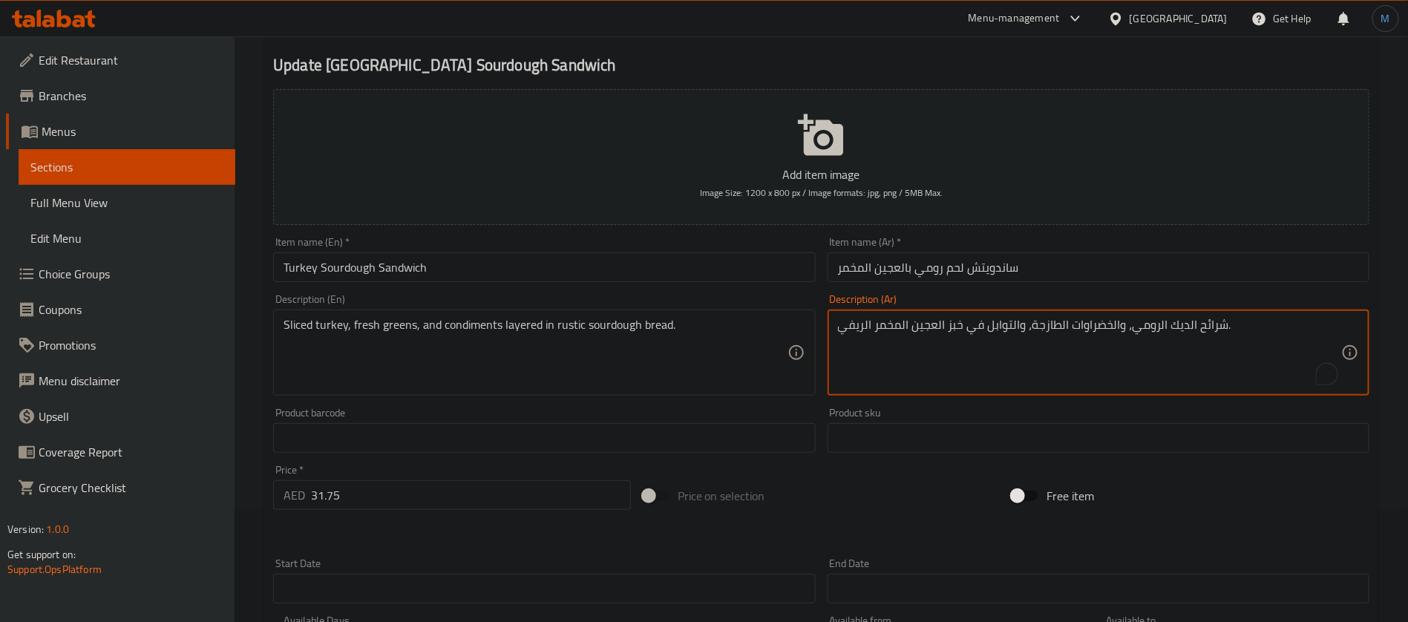
click at [1183, 329] on textarea "شرائح الديك الرومي، والخضراوات الطازجة، والتوابل في خبز العجين المخمر الريفي." at bounding box center [1089, 353] width 503 height 71
click at [1162, 326] on textarea "شرائح الديك الرومي، والخضراوات الطازجة، والتوابل في خبز العجين المخمر الريفي." at bounding box center [1089, 353] width 503 height 71
paste textarea "لحم"
type textarea "شرائح لحم رومي، والخضراوات الطازجة، والتوابل في خبز العجين المخمر الريفي."
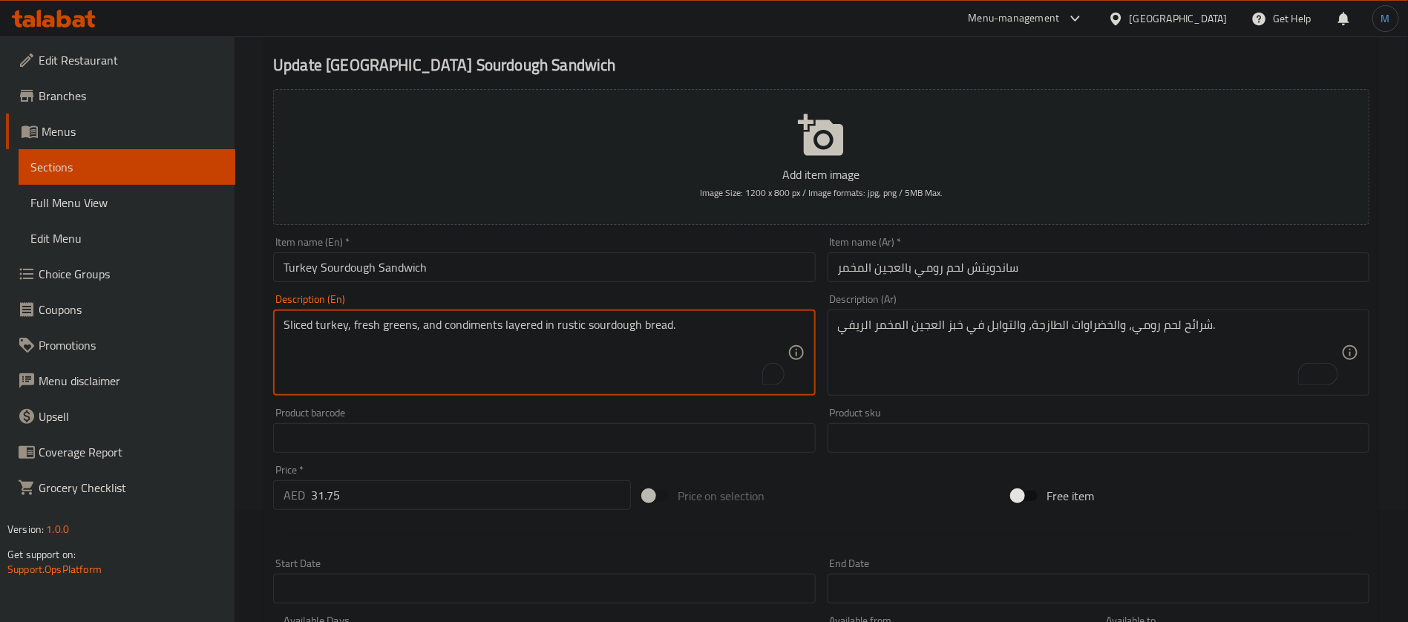
click at [443, 332] on textarea "Sliced turkey, fresh greens, and condiments layered in rustic sourdough bread." at bounding box center [535, 353] width 503 height 71
click at [526, 324] on textarea "Sliced turkey, fresh greens, and condiments layered in rustic sourdough bread." at bounding box center [535, 353] width 503 height 71
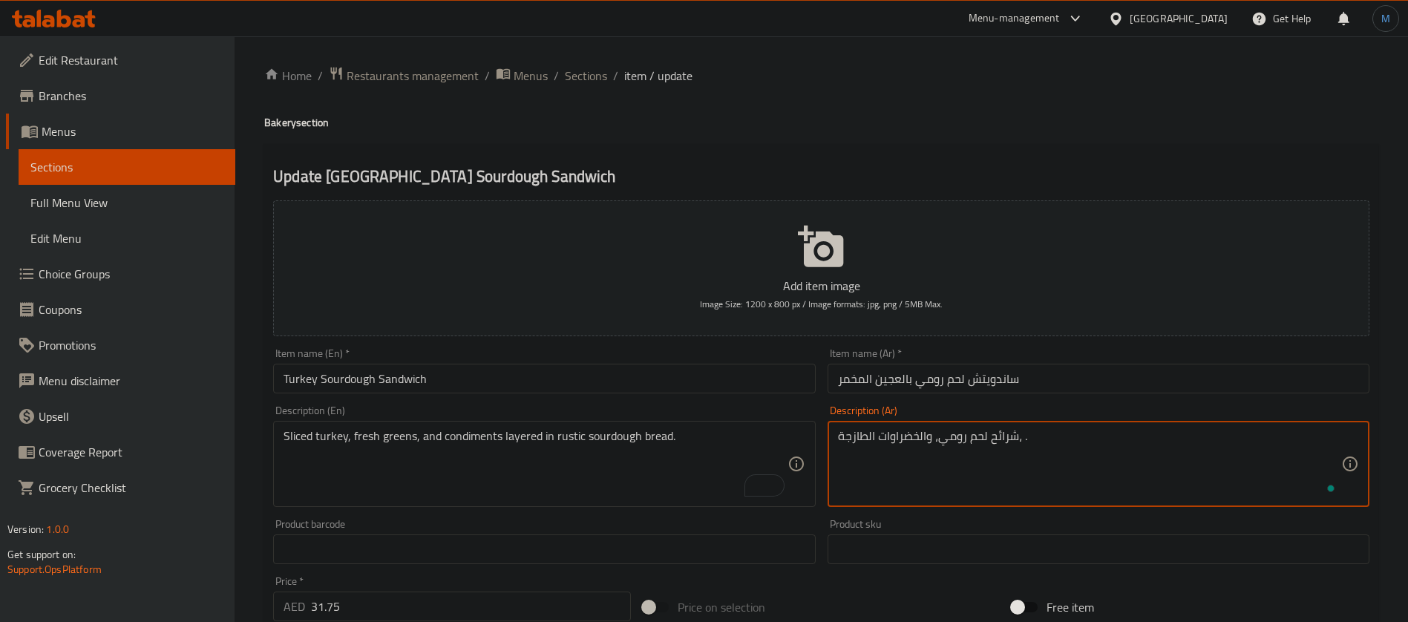
scroll to position [111, 0]
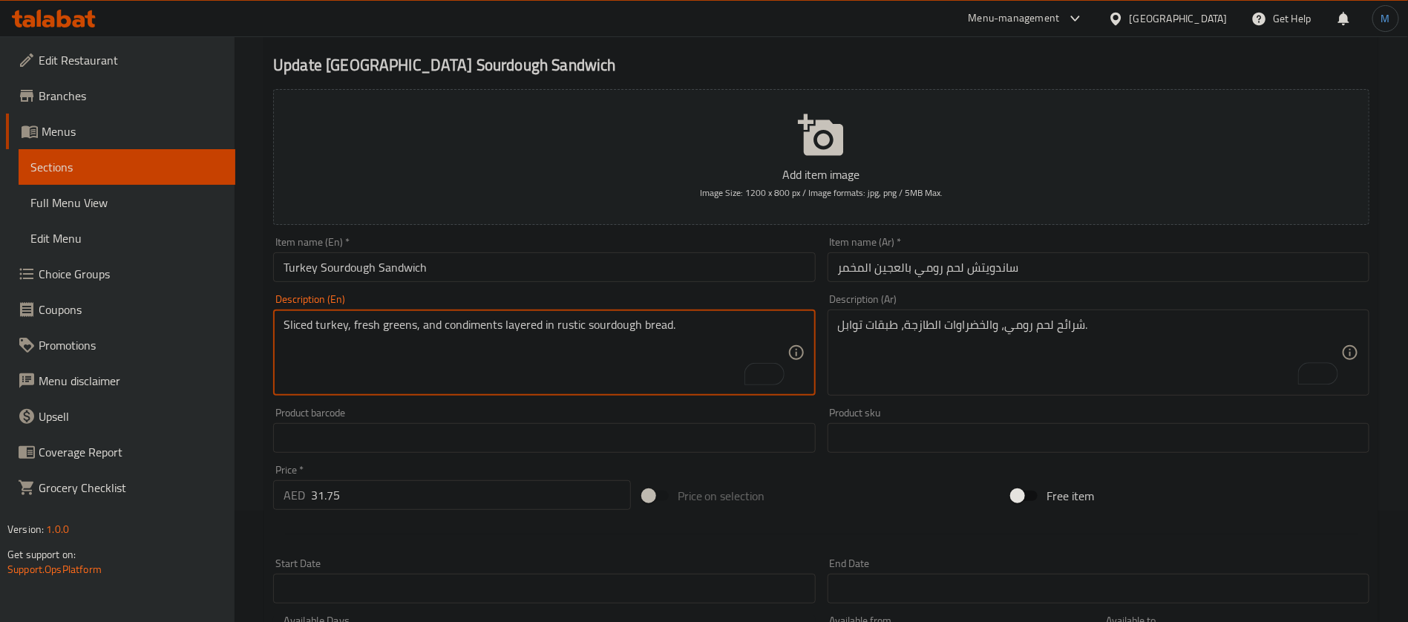
click at [572, 327] on textarea "Sliced turkey, fresh greens, and condiments layered in rustic sourdough bread." at bounding box center [535, 353] width 503 height 71
click at [632, 324] on textarea "Sliced turkey, fresh greens, and condiments layered in rustic sourdough bread." at bounding box center [535, 353] width 503 height 71
click at [638, 324] on textarea "Sliced turkey, fresh greens, and condiments layered in rustic sourdough bread." at bounding box center [535, 353] width 503 height 71
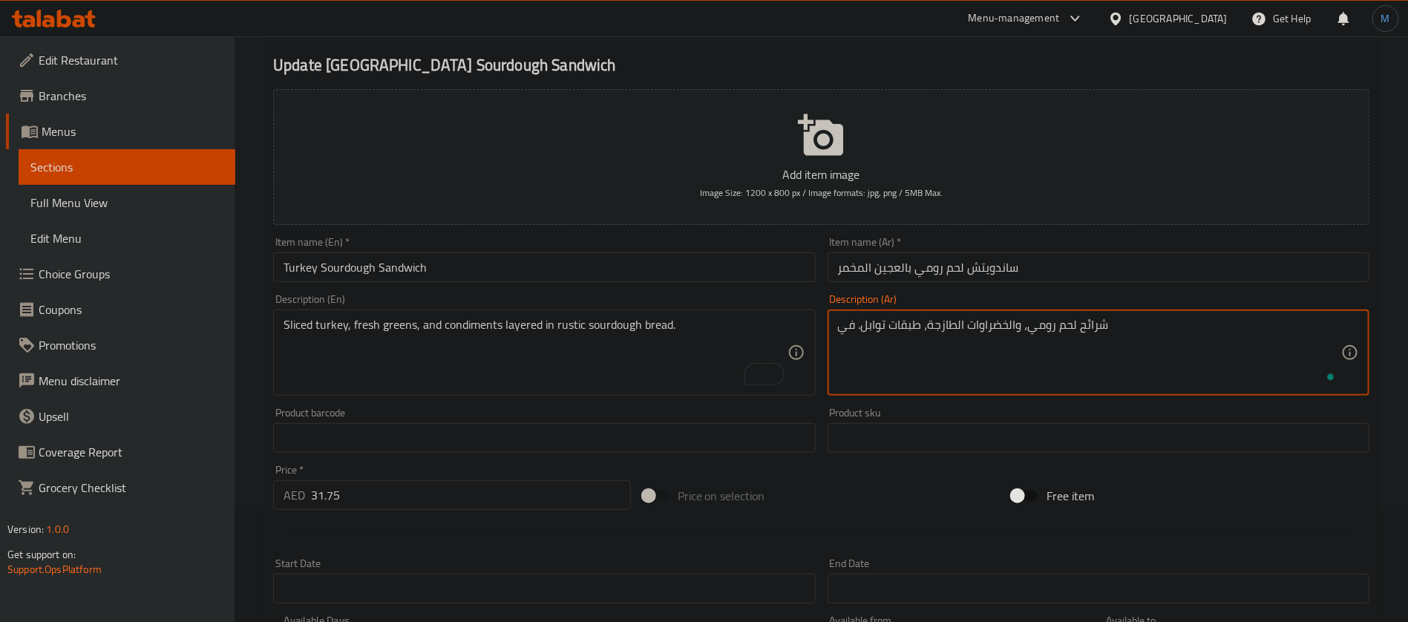
paste textarea "خبز العجين المخمر الريفي"
type textarea "شرائح لحم رومي، والخضراوات الطازجة، طبقات توابل. في خبز العجين المخمر الريفي"
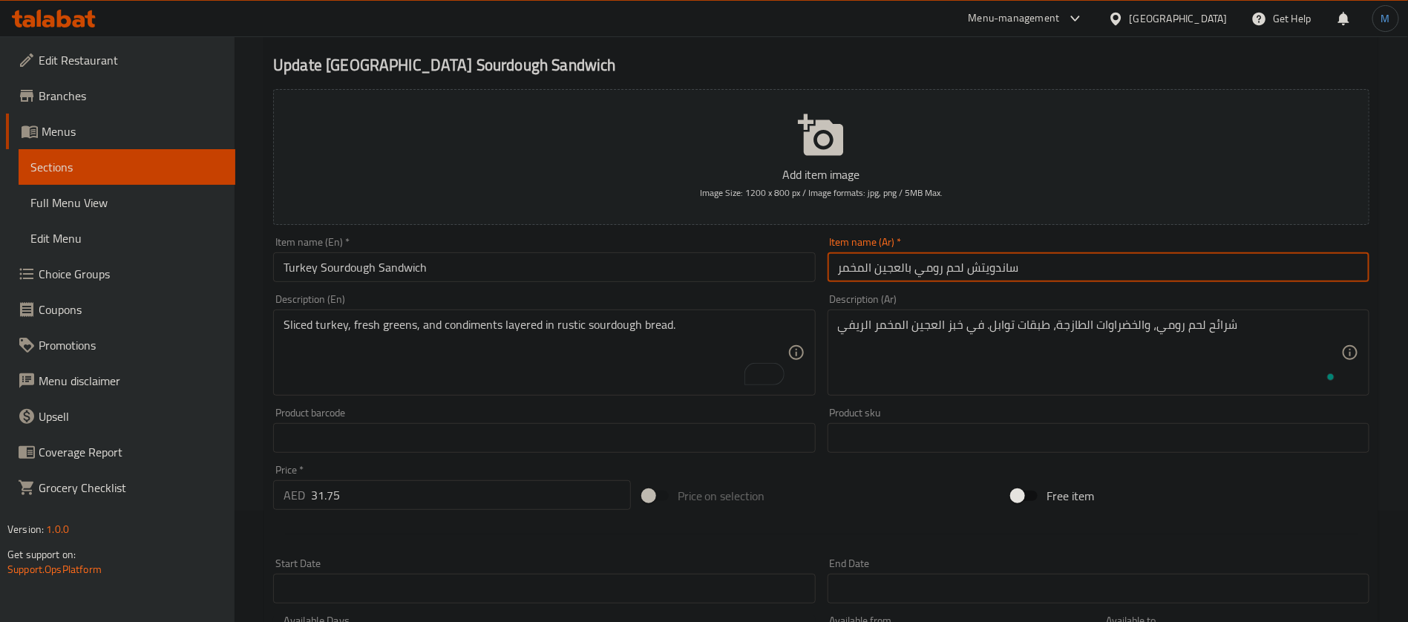
click at [1043, 278] on input "ساندويتش لحم رومي بالعجين المخمر" at bounding box center [1099, 267] width 542 height 30
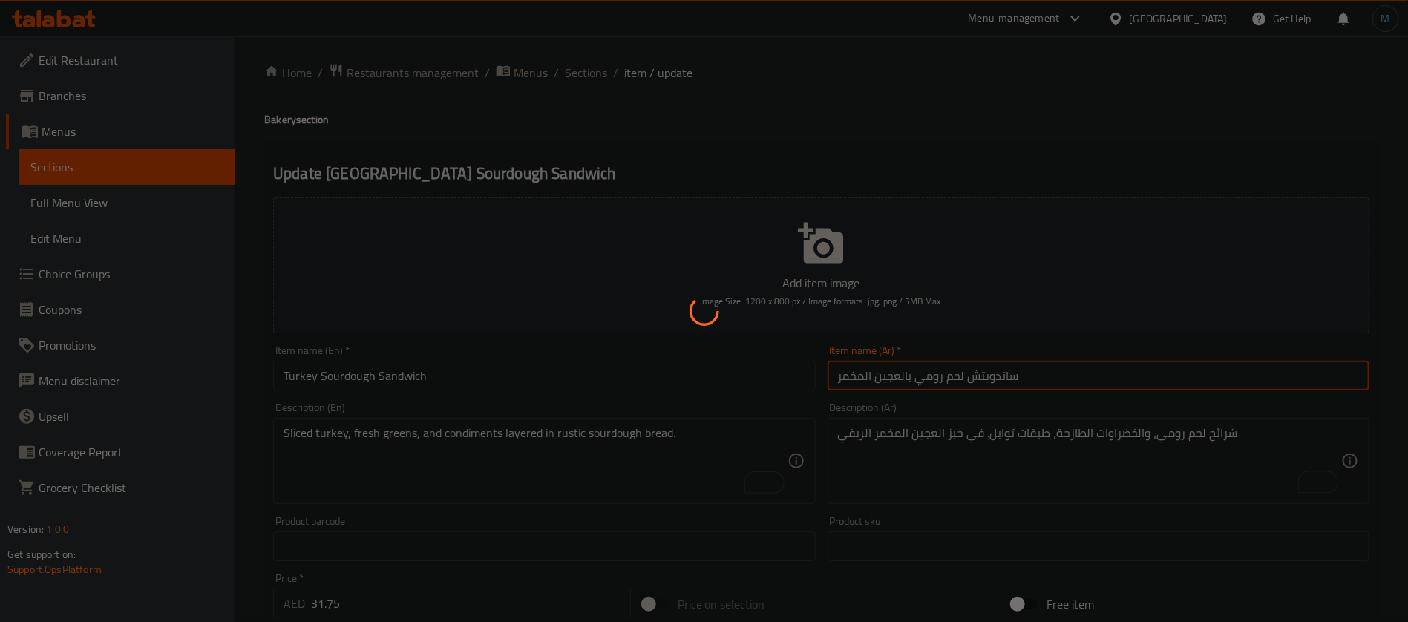
scroll to position [0, 0]
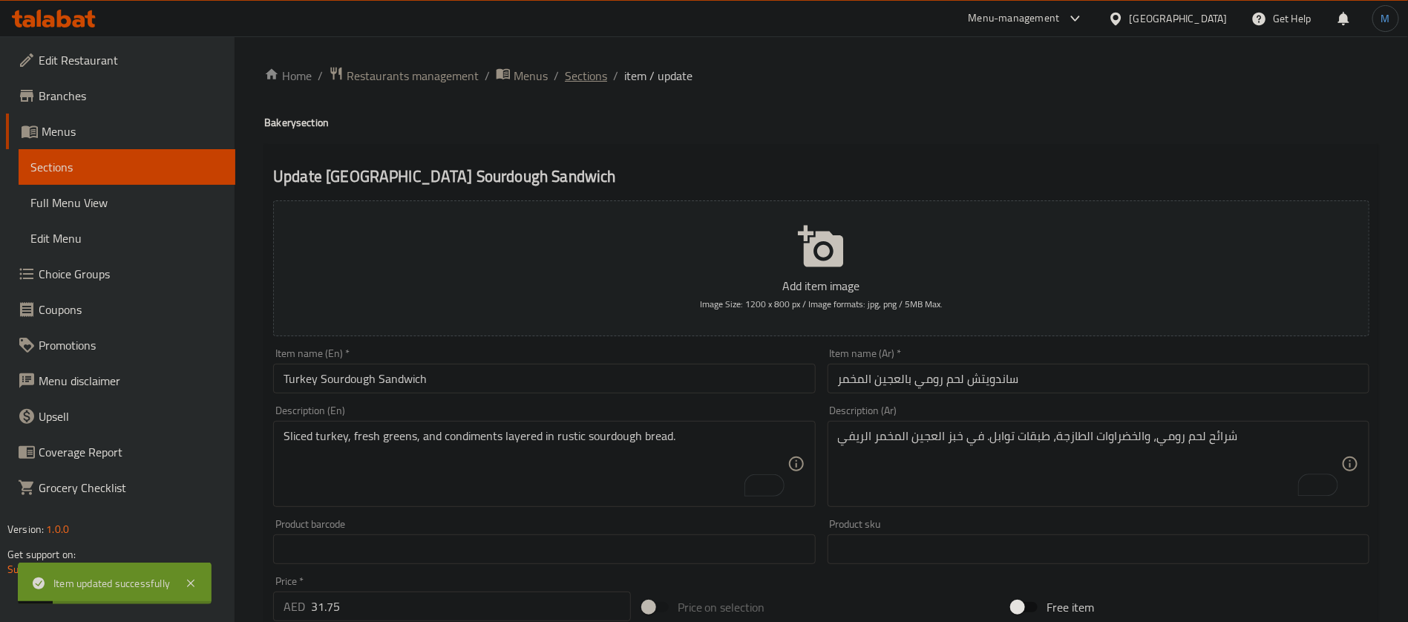
click at [592, 73] on span "Sections" at bounding box center [586, 76] width 42 height 18
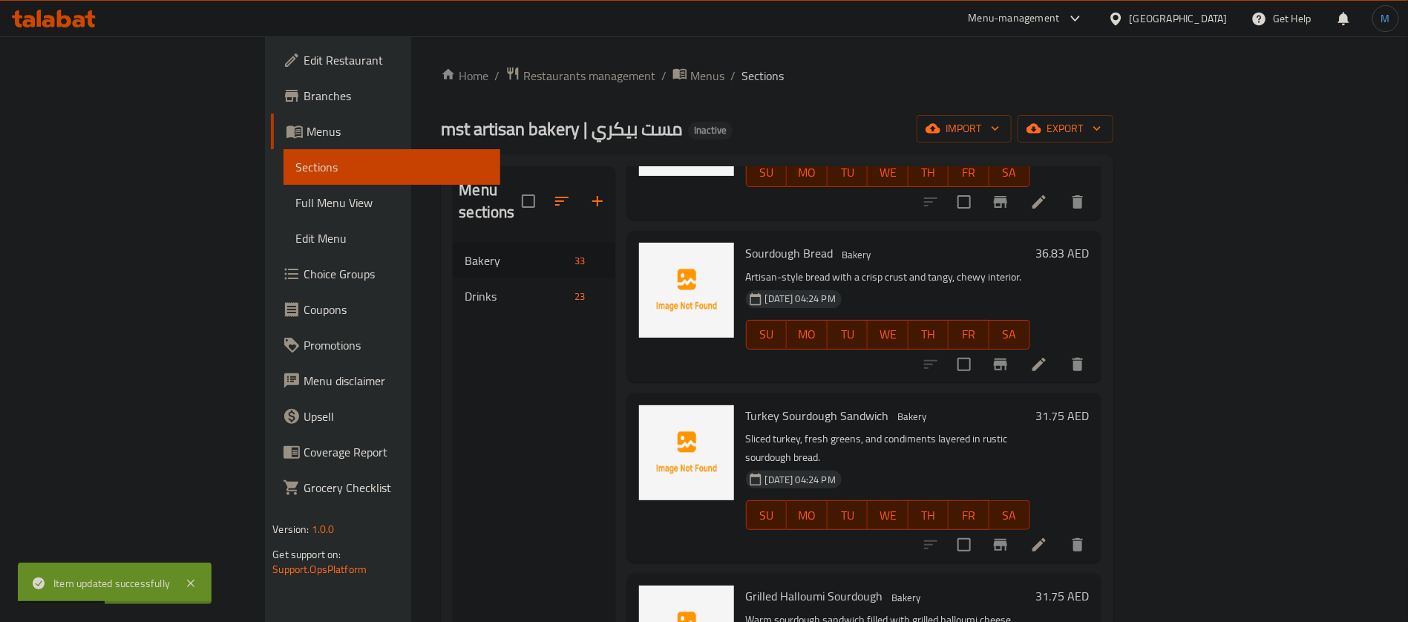
scroll to position [1002, 0]
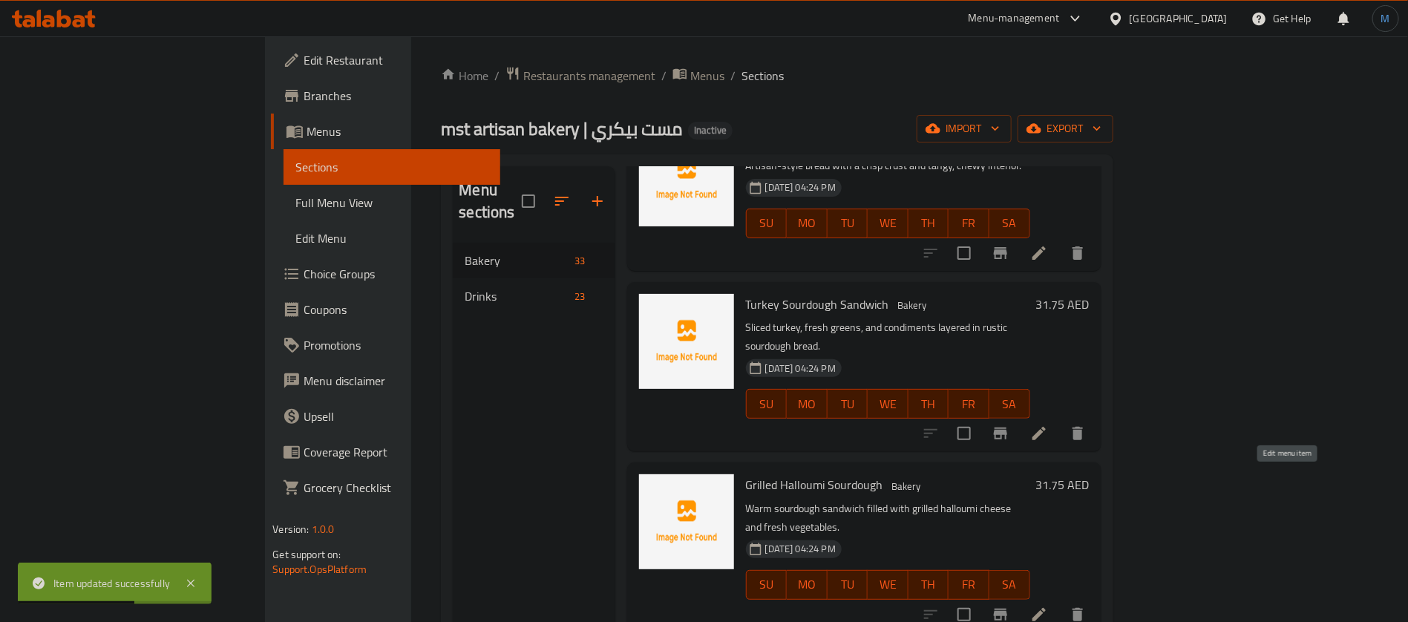
click at [1046, 608] on icon at bounding box center [1038, 614] width 13 height 13
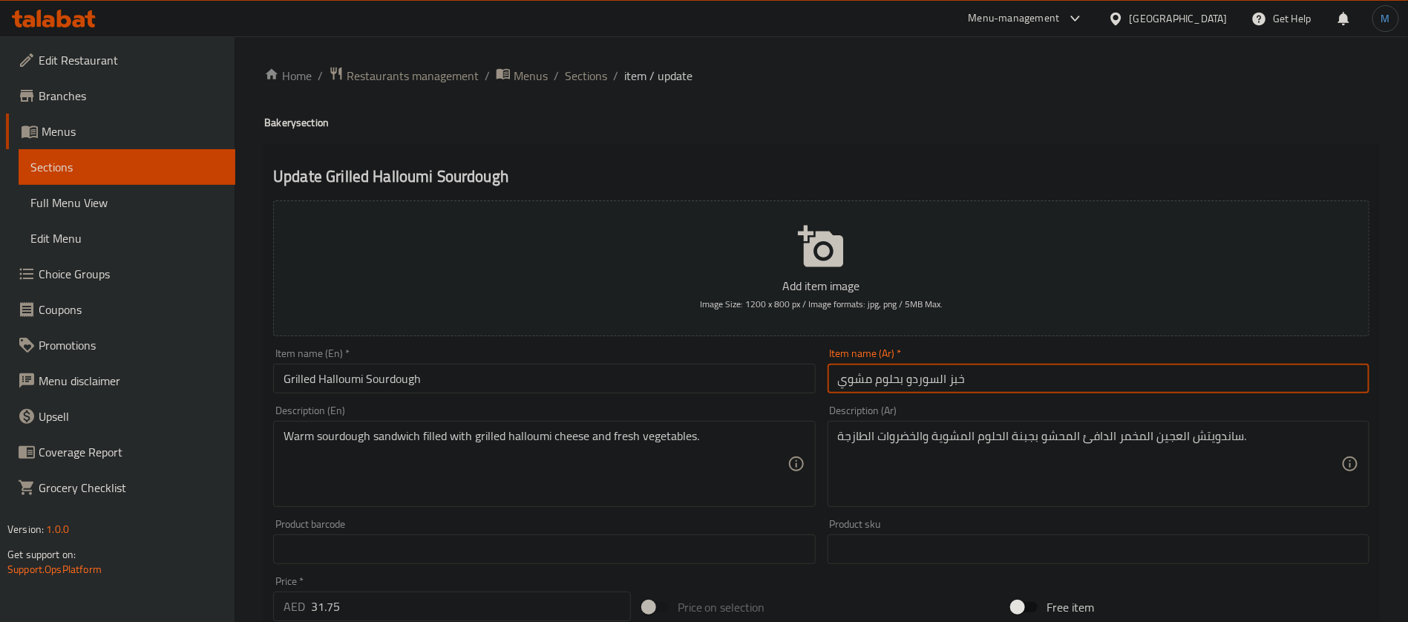
click at [931, 380] on input "خبز السوردو بحلوم مشوي" at bounding box center [1099, 379] width 542 height 30
paste input "جين المخمر"
click at [980, 381] on input "خبز العجين المخمر بحلوم مشوي" at bounding box center [1099, 379] width 542 height 30
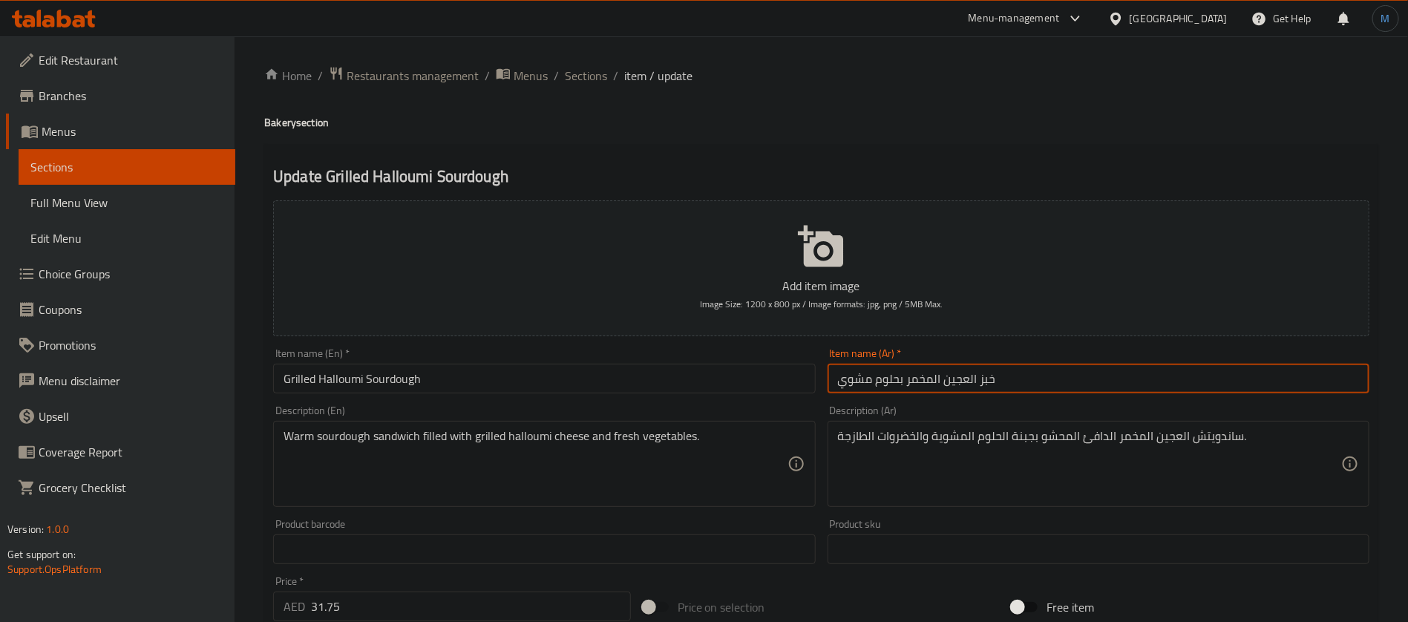
click at [992, 385] on input "خبز العجين المخمر بحلوم مشوي" at bounding box center [1099, 379] width 542 height 30
click at [936, 376] on input "خبز العجين المخمر بحلوم مشوي" at bounding box center [1099, 379] width 542 height 30
click at [977, 376] on input "خبز العجين المخمر بحلوم مشوي" at bounding box center [1099, 379] width 542 height 30
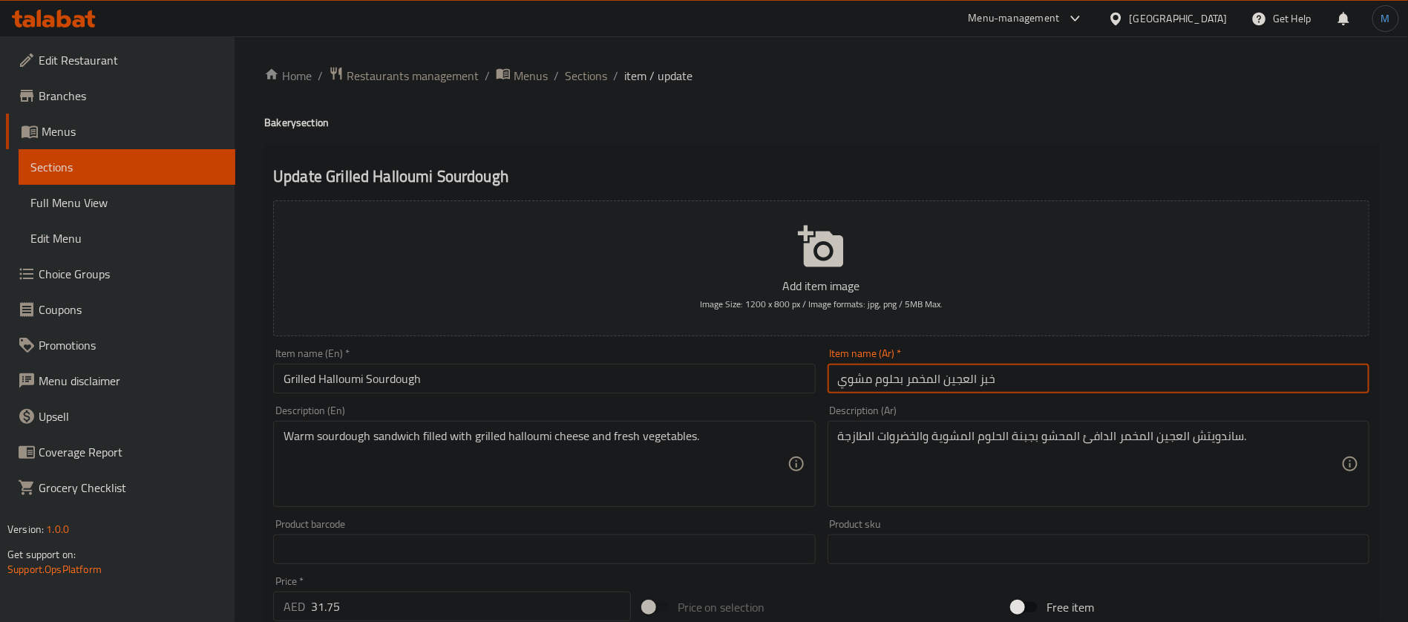
click at [989, 380] on input "خبز العجين المخمر بحلوم مشوي" at bounding box center [1099, 379] width 542 height 30
click at [463, 373] on input "Grilled Halloumi Sourdough" at bounding box center [544, 379] width 542 height 30
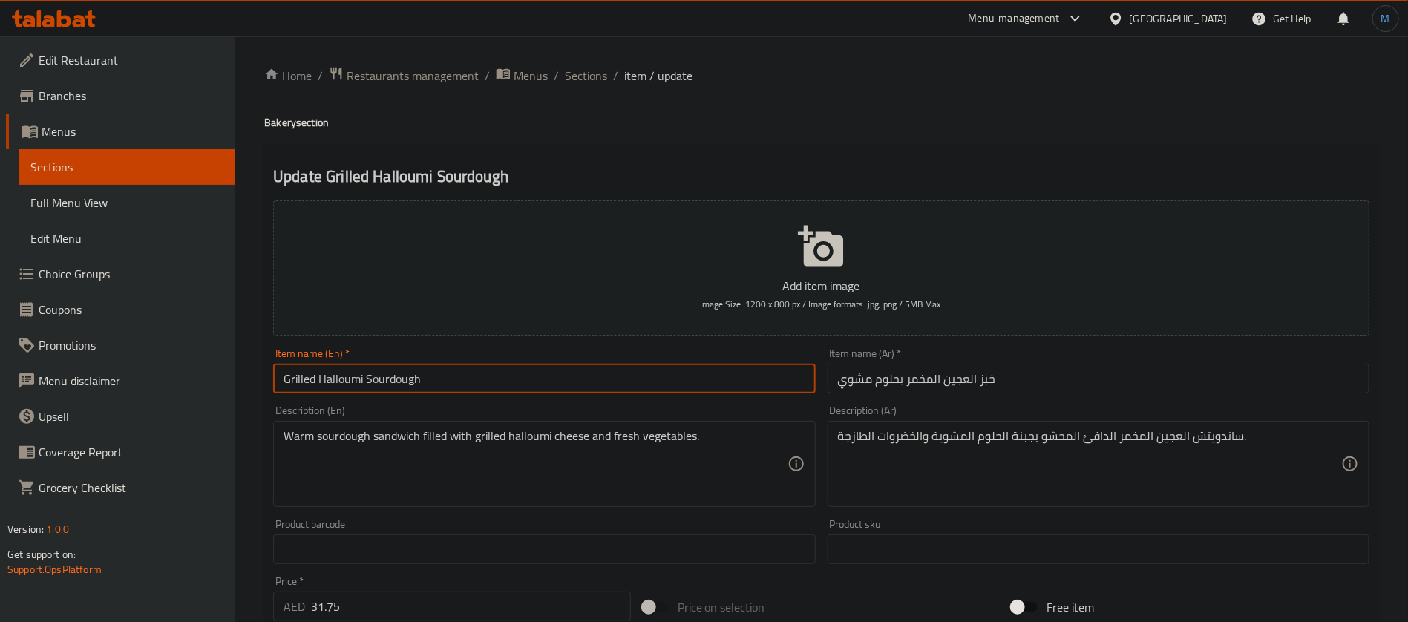
click at [463, 373] on input "Grilled Halloumi Sourdough" at bounding box center [544, 379] width 542 height 30
click at [990, 387] on input "خبز العجين المخمر بحلوم مشوي" at bounding box center [1099, 379] width 542 height 30
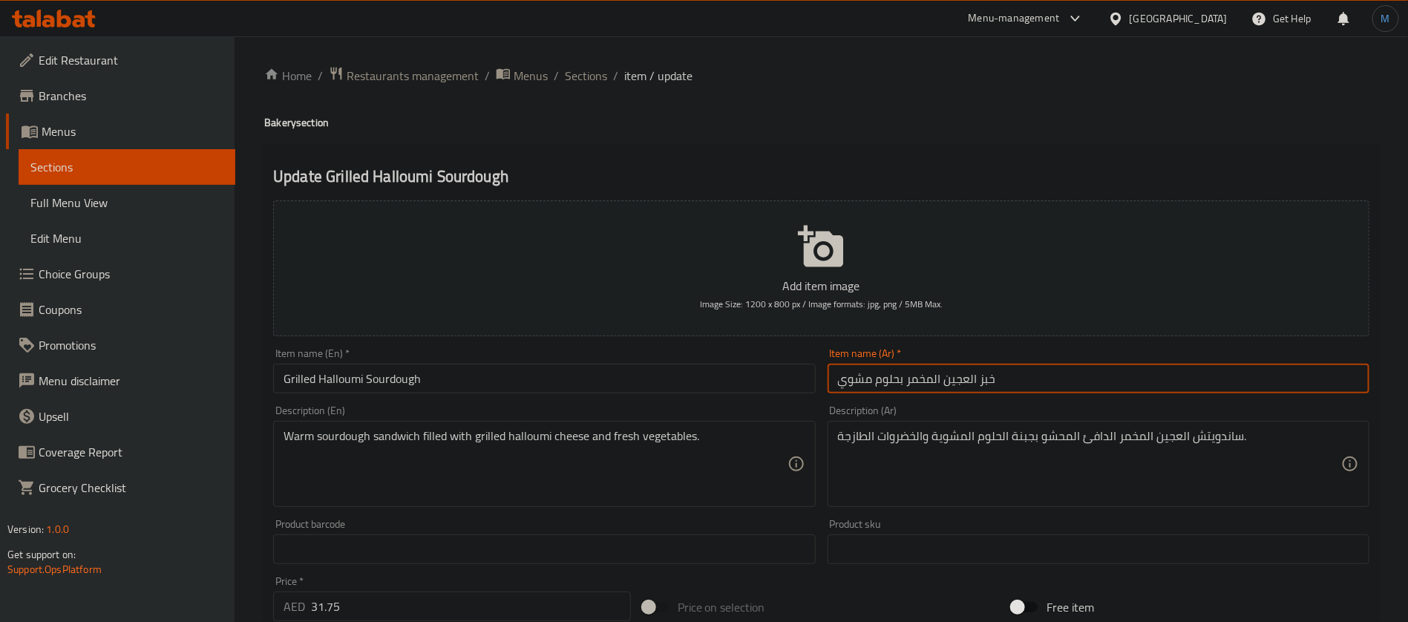
click at [990, 387] on input "خبز العجين المخمر بحلوم مشوي" at bounding box center [1099, 379] width 542 height 30
type input "العجين المخمر بحلوم مشوي"
click at [750, 379] on input "Grilled Halloumi Sourdough" at bounding box center [544, 379] width 542 height 30
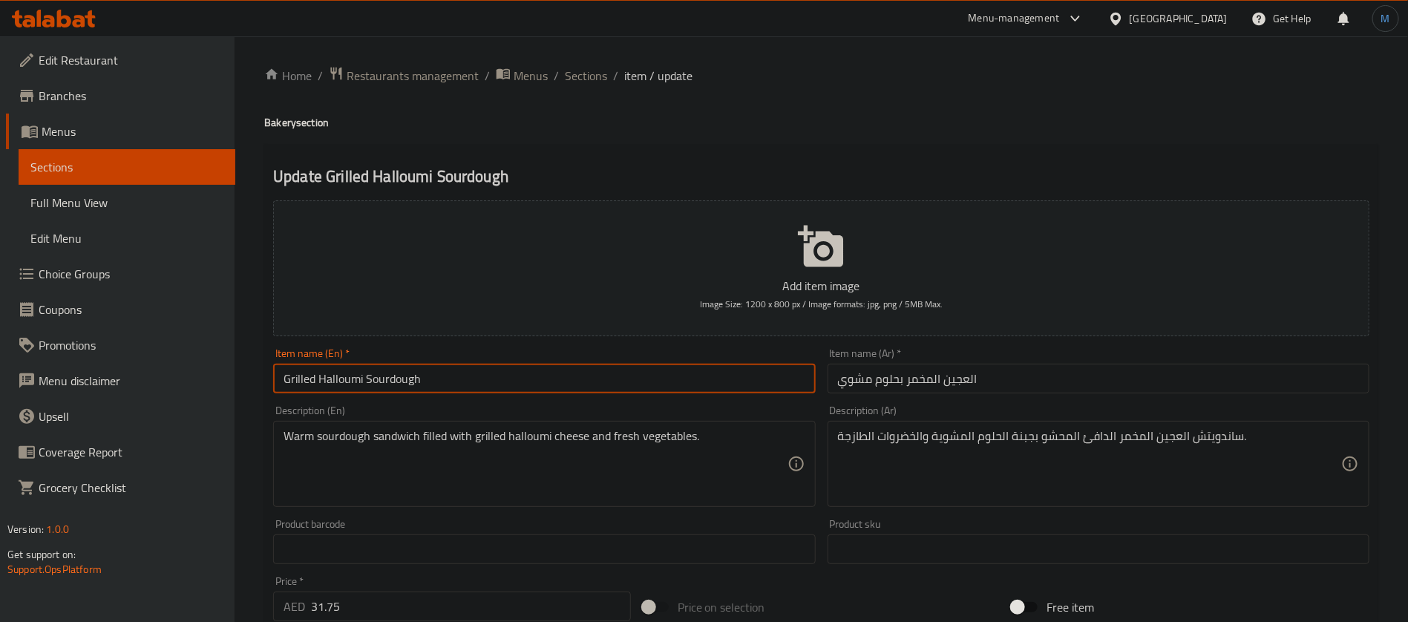
click at [586, 82] on span "Sections" at bounding box center [586, 76] width 42 height 18
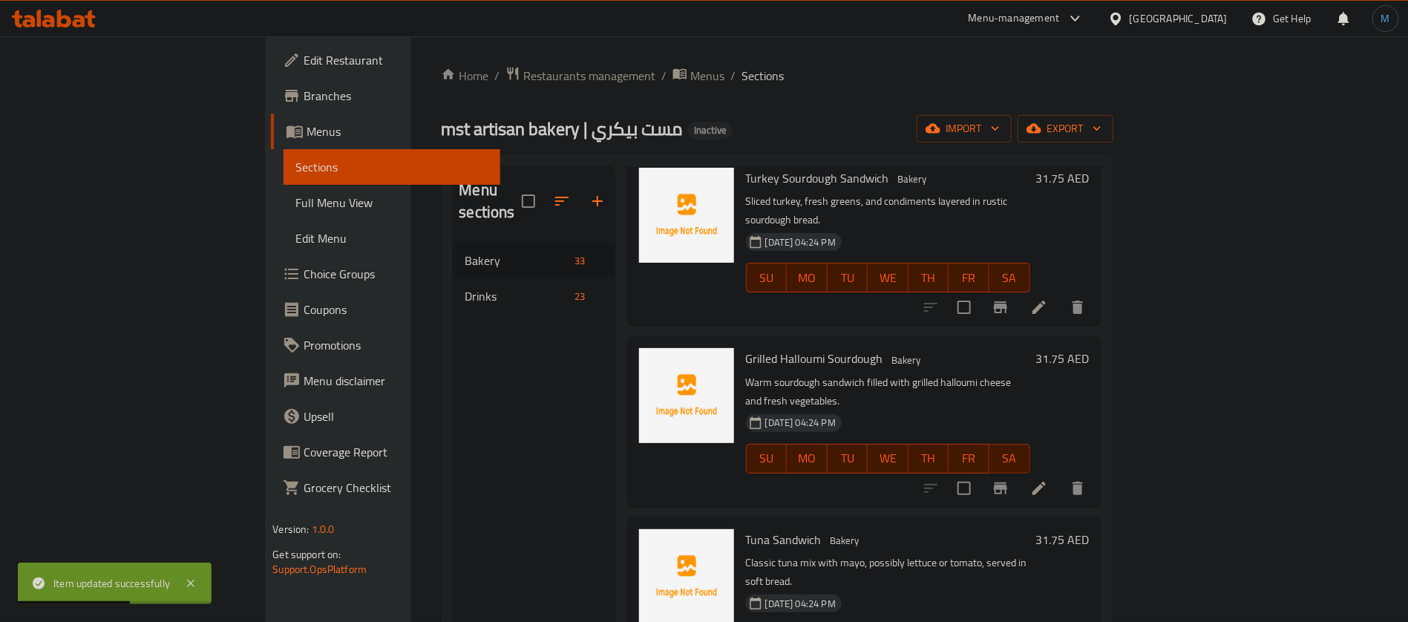
scroll to position [1117, 0]
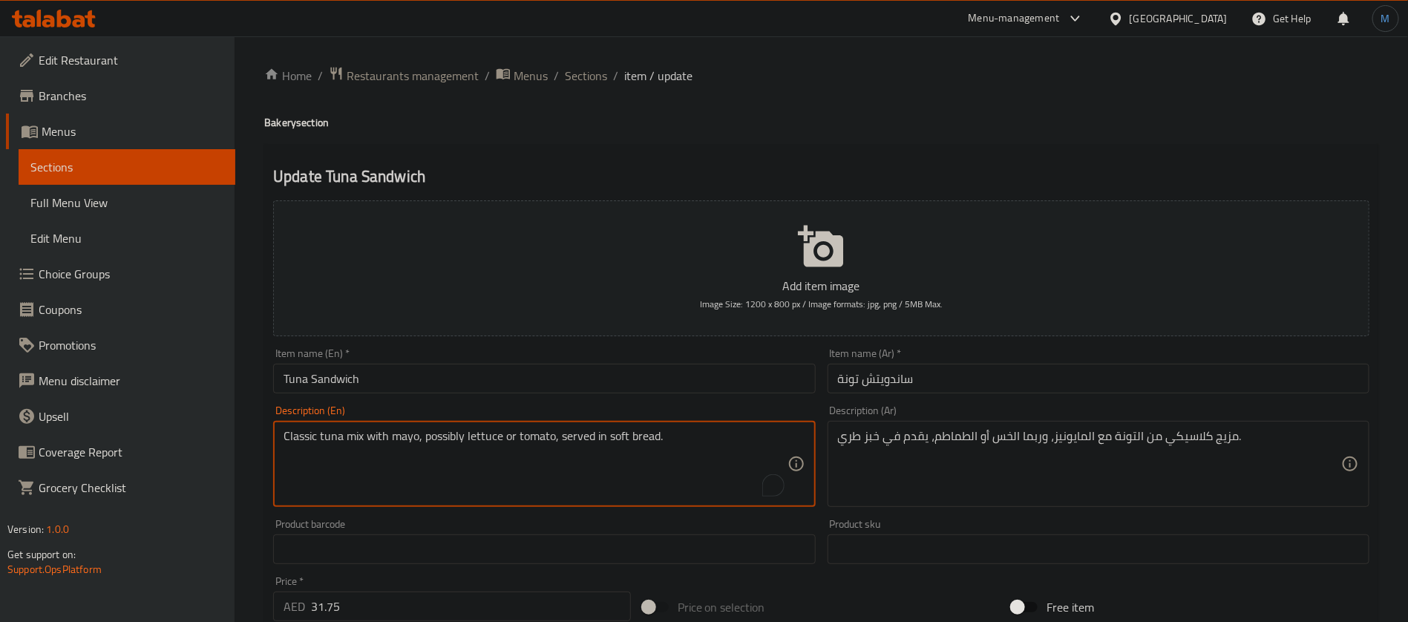
click at [429, 435] on textarea "Classic tuna mix with mayo, possibly lettuce or tomato, served in soft bread." at bounding box center [535, 464] width 503 height 71
click at [455, 383] on input "Tuna Sandwich" at bounding box center [544, 379] width 542 height 30
click at [479, 399] on div "Item name (En)   * Tuna Sandwich Item name (En) *" at bounding box center [544, 370] width 554 height 57
click at [524, 367] on input "Tuna Sandwich" at bounding box center [544, 379] width 542 height 30
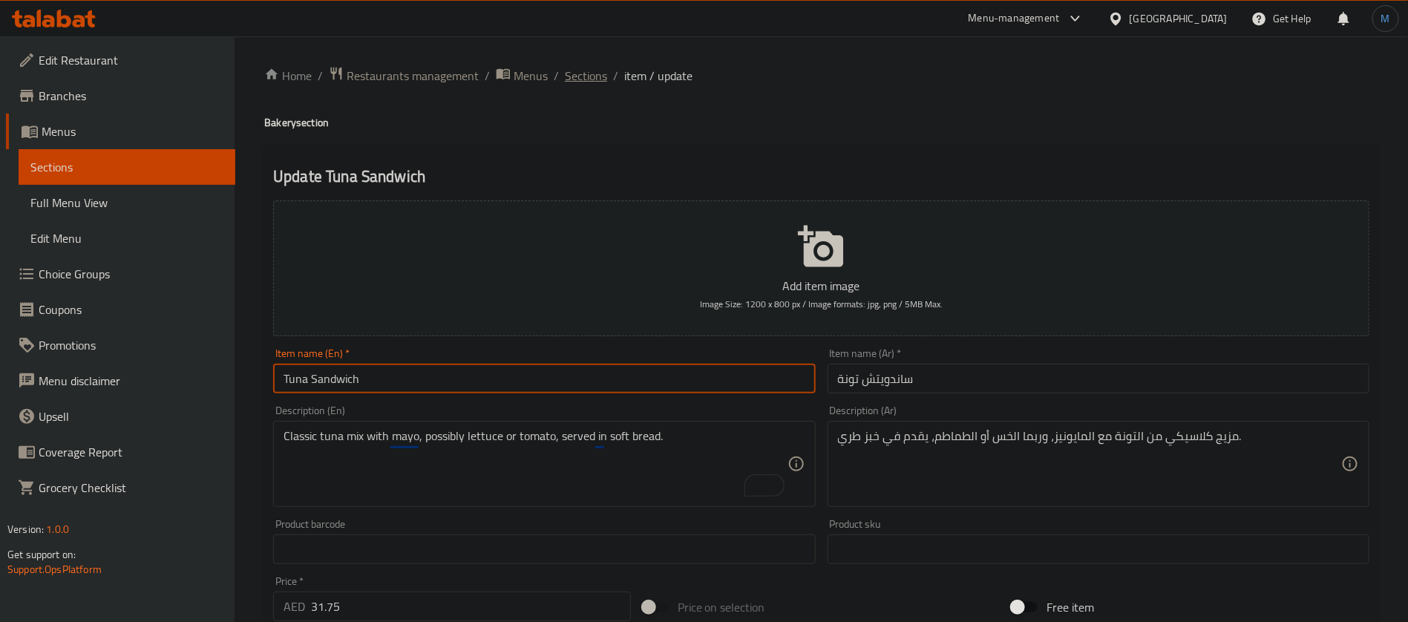
click at [572, 76] on span "Sections" at bounding box center [586, 76] width 42 height 18
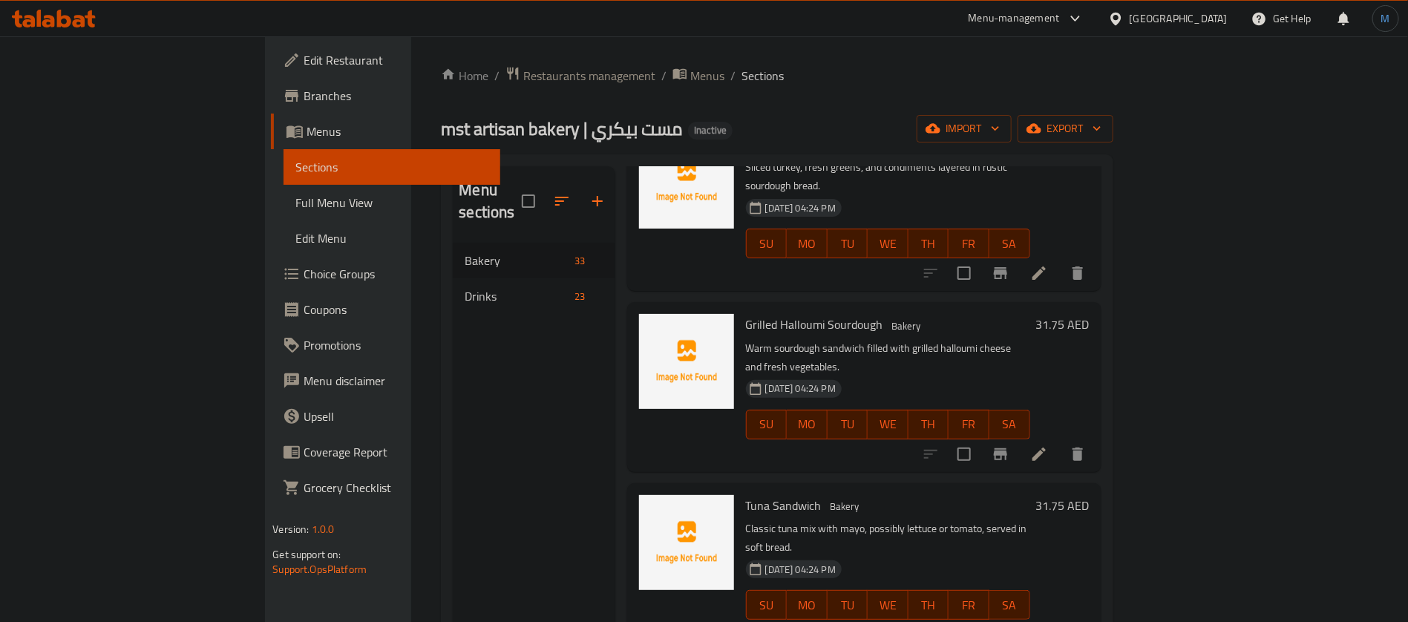
scroll to position [1167, 0]
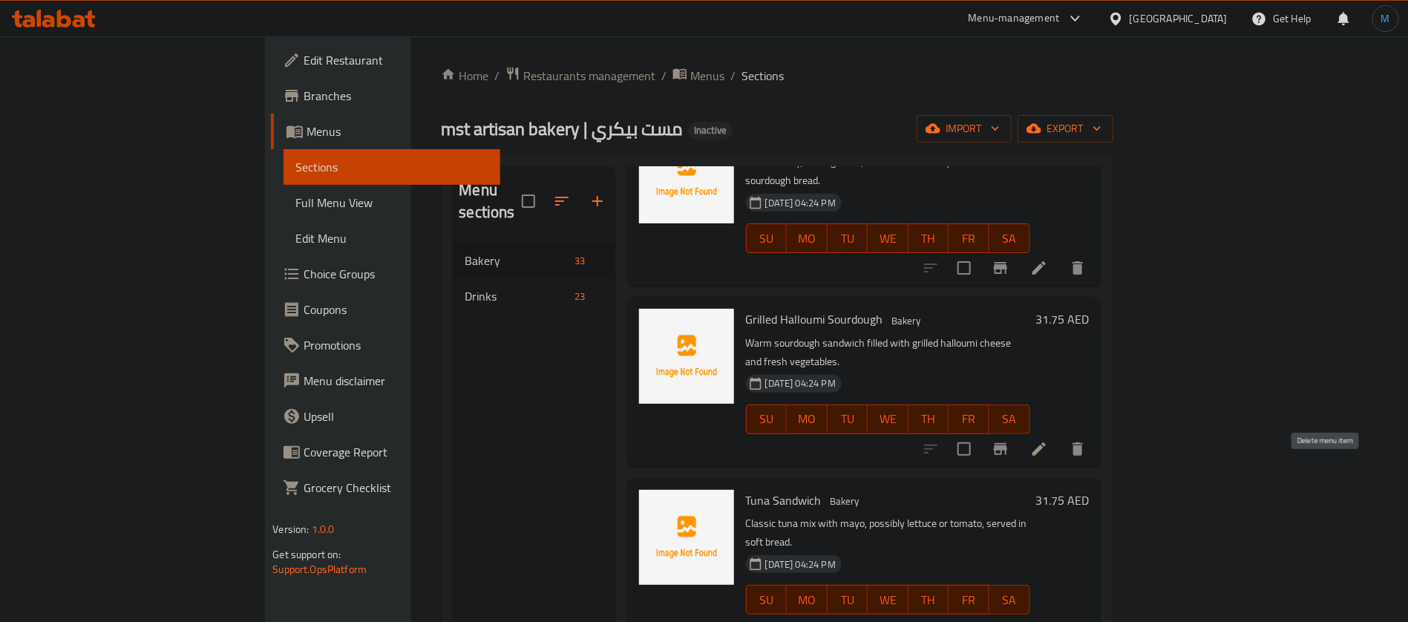
click at [1083, 621] on icon "delete" at bounding box center [1077, 629] width 10 height 13
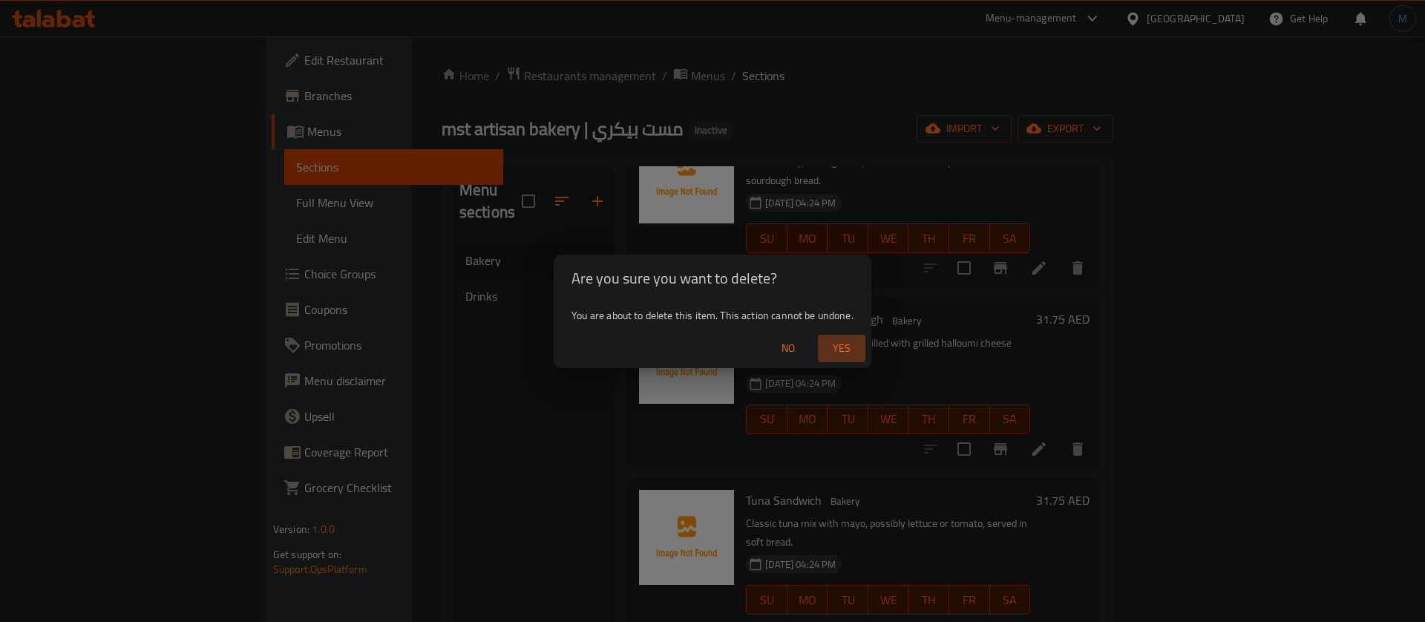
click at [848, 347] on span "Yes" at bounding box center [842, 348] width 36 height 19
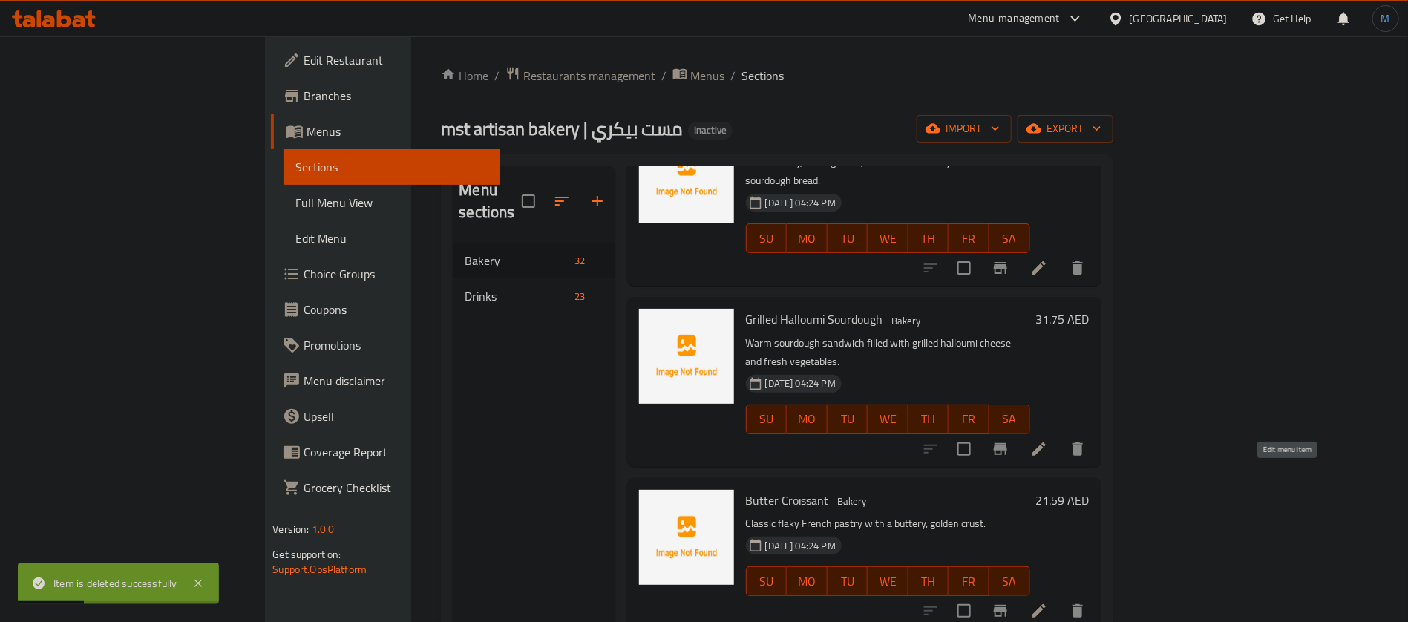
click at [1048, 602] on icon at bounding box center [1039, 611] width 18 height 18
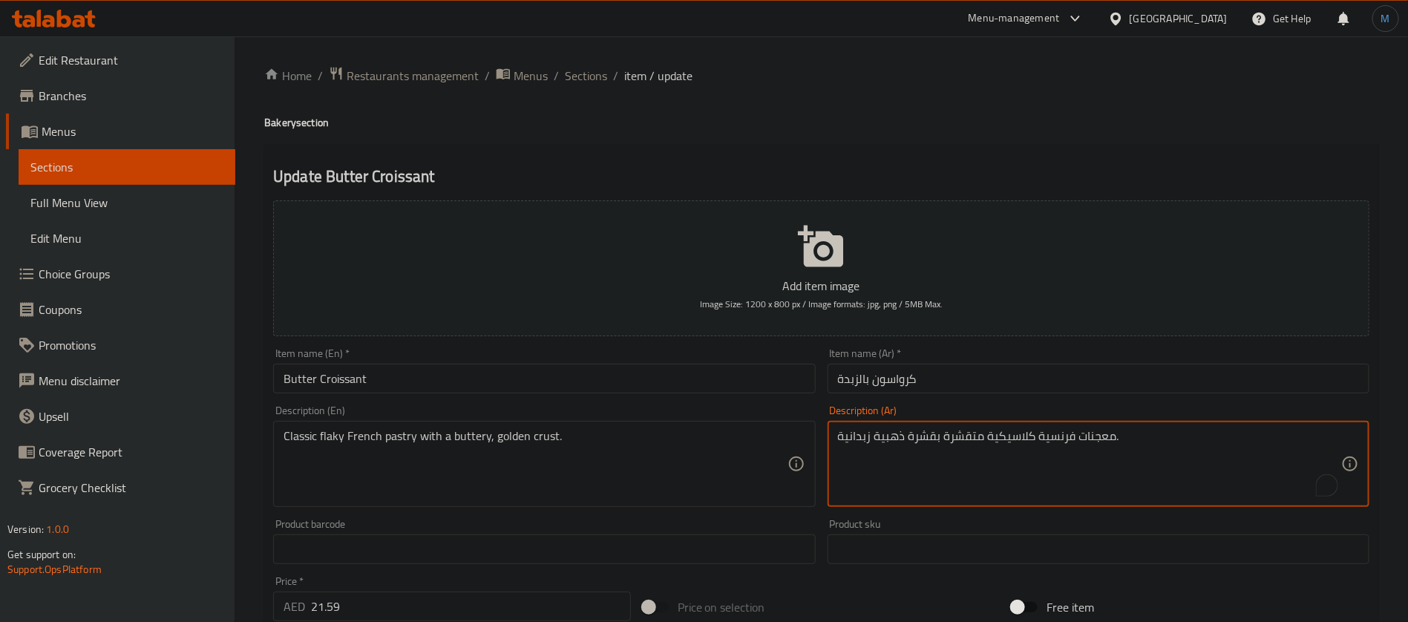
click at [968, 435] on textarea "معجنات فرنسية كلاسيكية متقشرة بقشرة ذهبية زبدانية." at bounding box center [1089, 464] width 503 height 71
click at [931, 440] on textarea "معجنات فرنسية كلاسيكية فلاكي بقشرة ذهبية زبدانية." at bounding box center [1089, 464] width 503 height 71
click at [1145, 439] on textarea "معجنات فرنسية كلاسيكية فلاكي بعجينة ذهبية زبدانية." at bounding box center [1089, 464] width 503 height 71
type textarea "معجنات فرنسية كلاسيكية فلاكي بعجينة ذهبية زبدية"
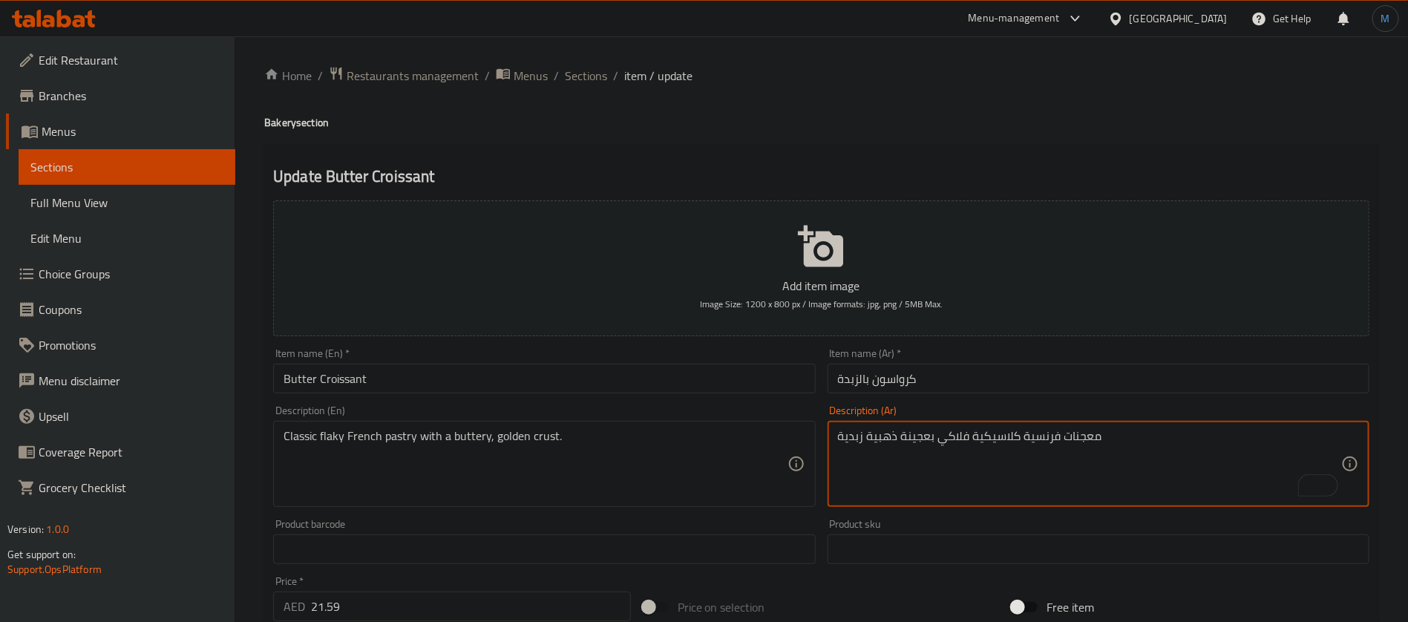
click at [750, 377] on input "Butter Croissant" at bounding box center [544, 379] width 542 height 30
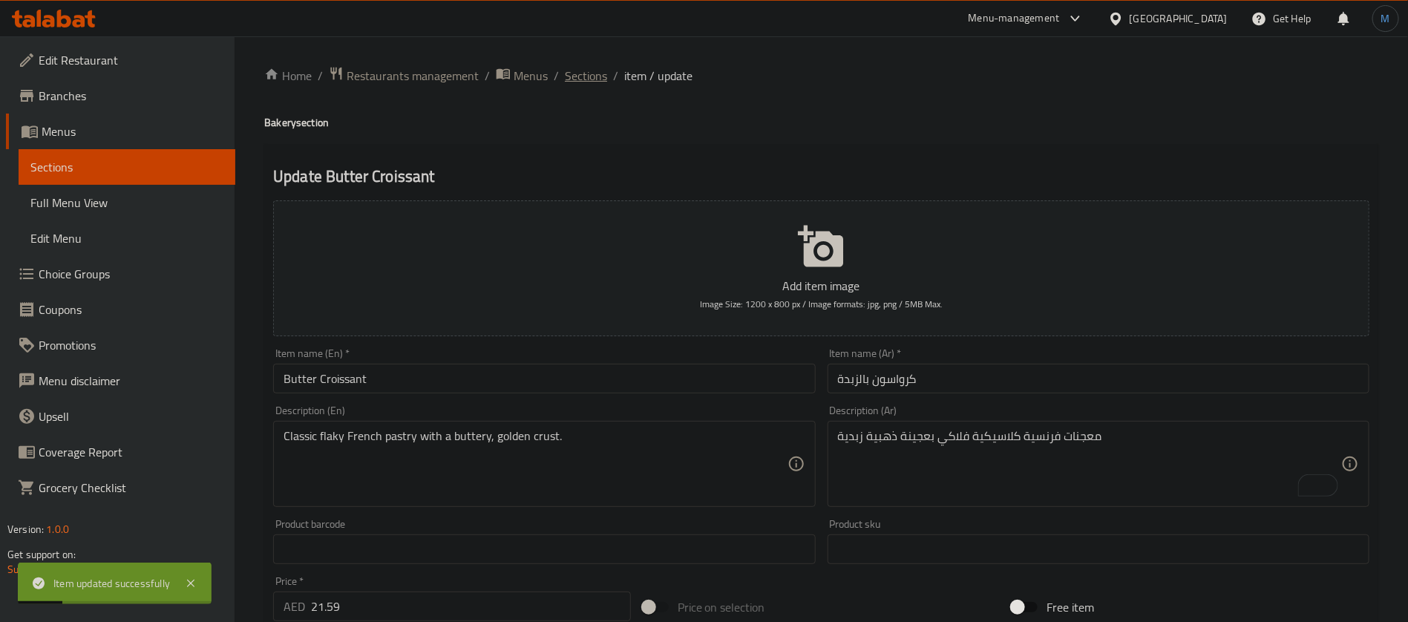
click at [599, 68] on span "Sections" at bounding box center [586, 76] width 42 height 18
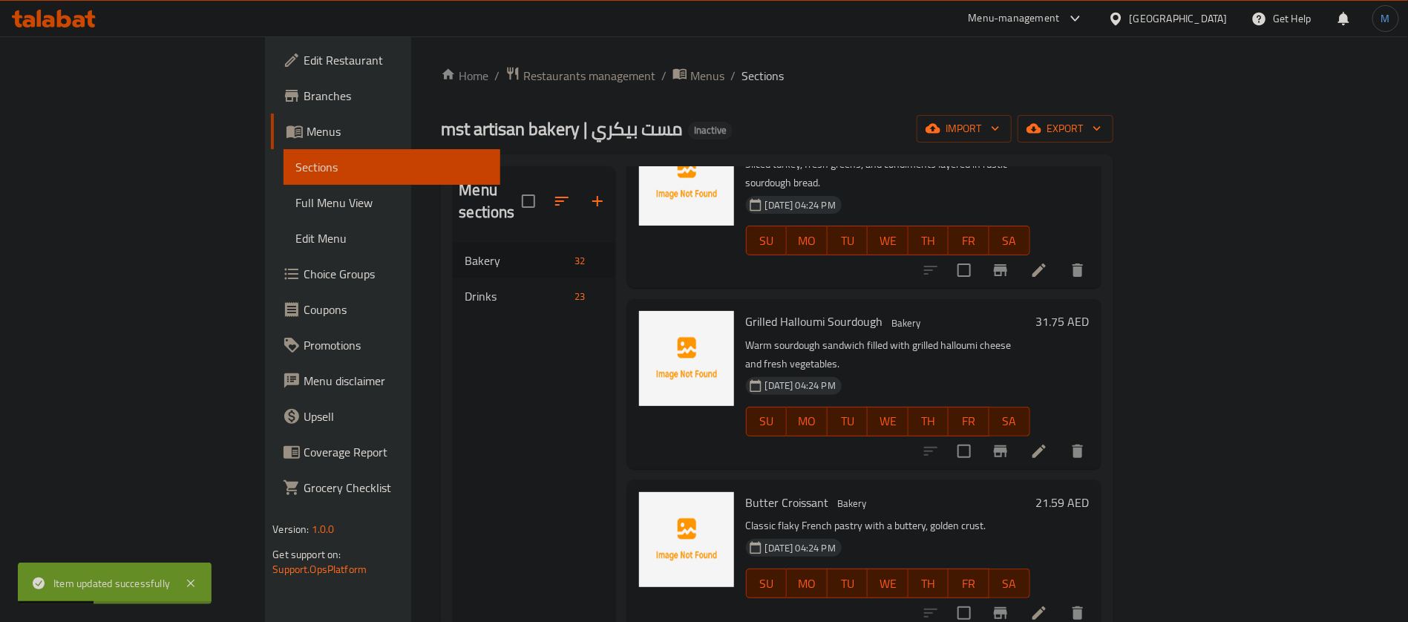
scroll to position [1279, 0]
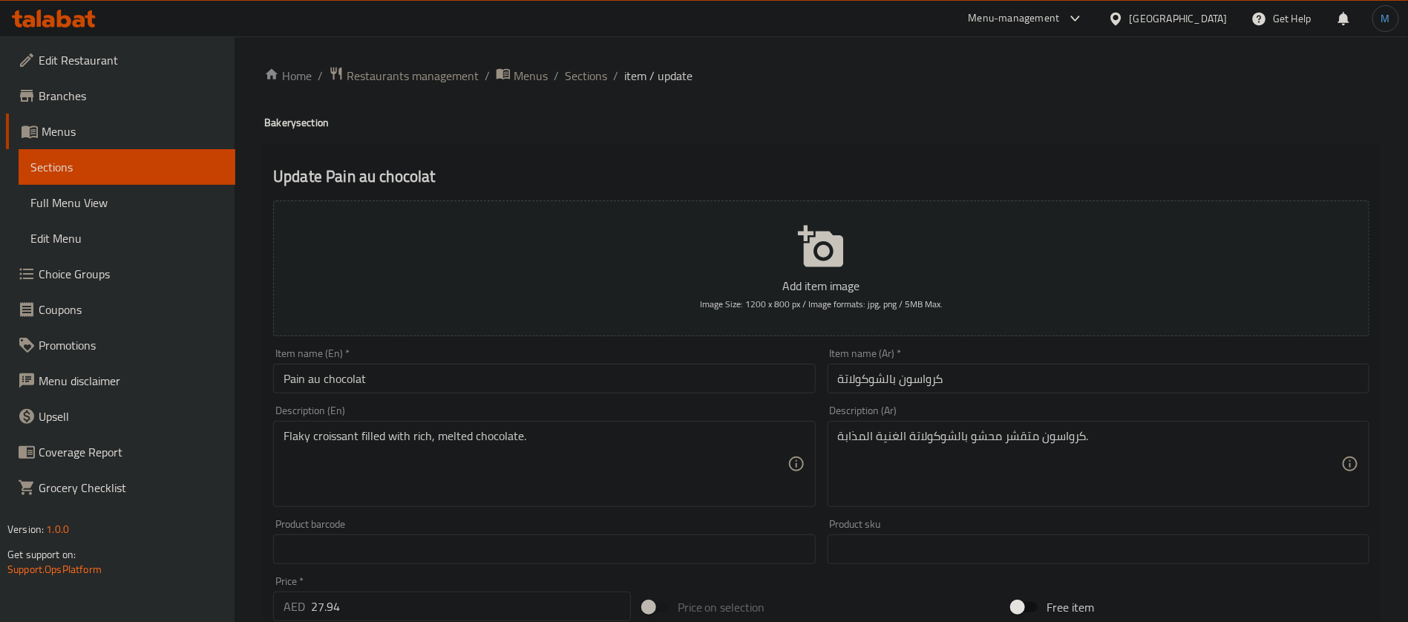
click at [631, 378] on input "Pain au chocolat" at bounding box center [544, 379] width 542 height 30
click at [946, 396] on div "Item name (Ar)   * كرواسون بالشوكولاتة Item name (Ar) *" at bounding box center [1099, 370] width 554 height 57
click at [928, 381] on input "كرواسون بالشوكولاتة" at bounding box center [1099, 379] width 542 height 30
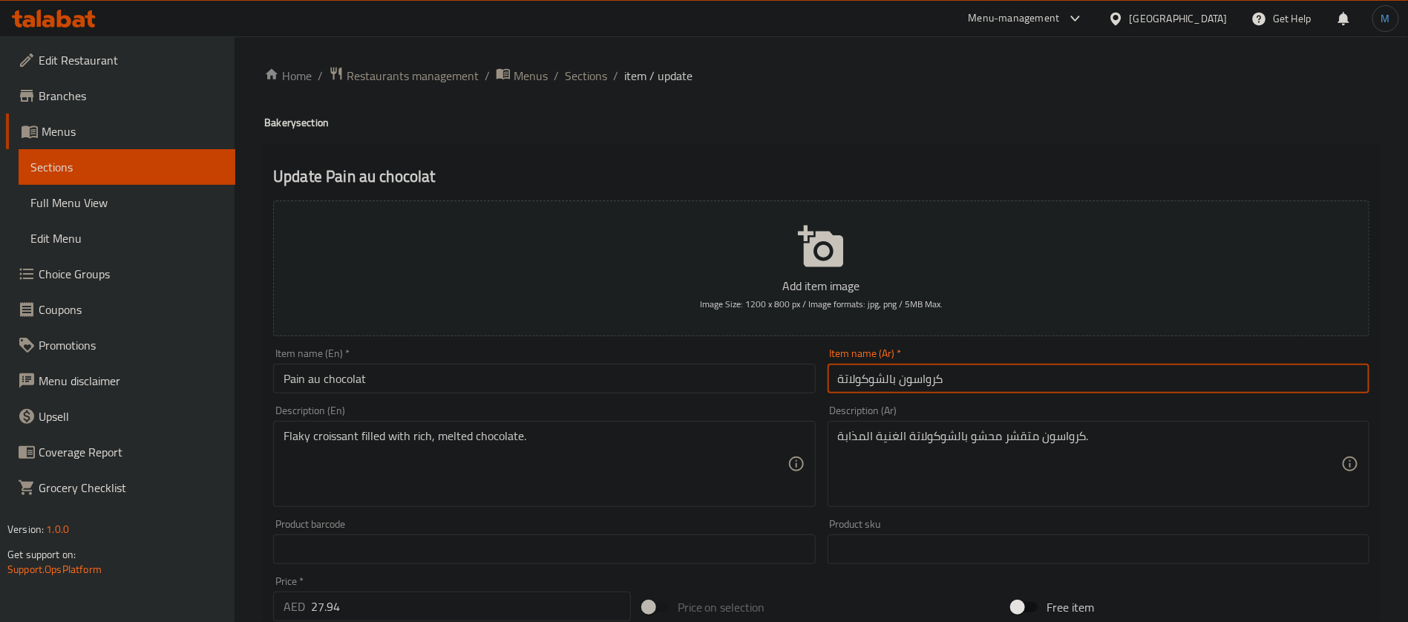
click at [928, 381] on input "كرواسون بالشوكولاتة" at bounding box center [1099, 379] width 542 height 30
type input "باين او الشوكولاتة"
click at [332, 376] on input "Pain au chocolat" at bounding box center [544, 379] width 542 height 30
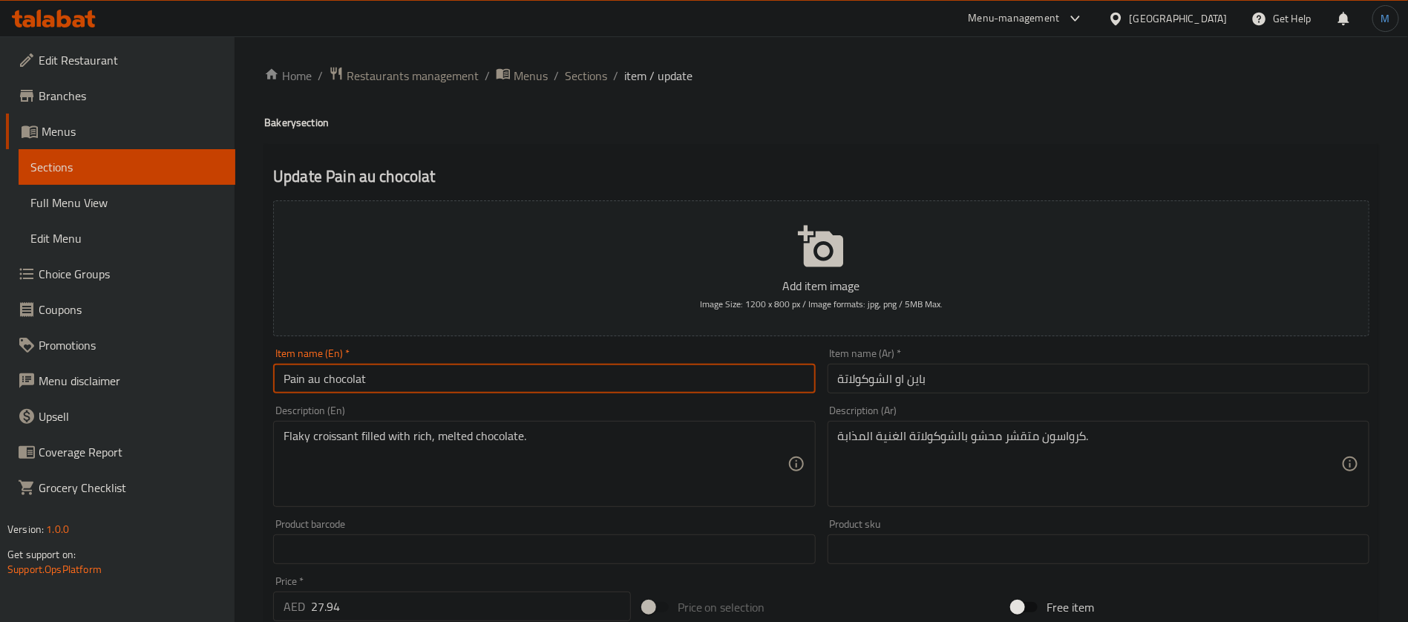
click at [332, 376] on input "Pain au chocolat" at bounding box center [544, 379] width 542 height 30
paste input "e"
type input "Pain au chocolate"
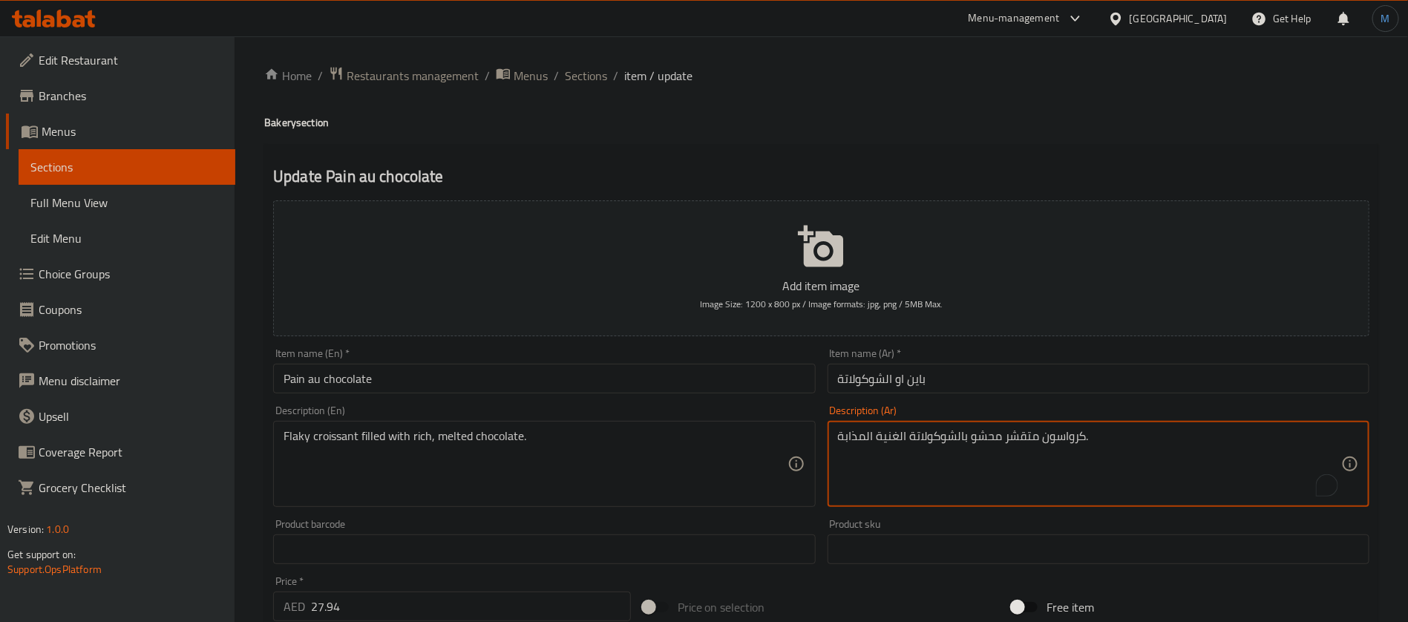
click at [981, 439] on textarea "كرواسون متقشر محشو بالشوكولاتة الغنية المذابة." at bounding box center [1089, 464] width 503 height 71
click at [1004, 438] on textarea "كرواسون متقشر محشو بالشوكولاتة الغنية المذابة." at bounding box center [1089, 464] width 503 height 71
click at [1024, 437] on textarea "كرواسون متقشر محشو بالشوكولاتة الغنية المذابة." at bounding box center [1089, 464] width 503 height 71
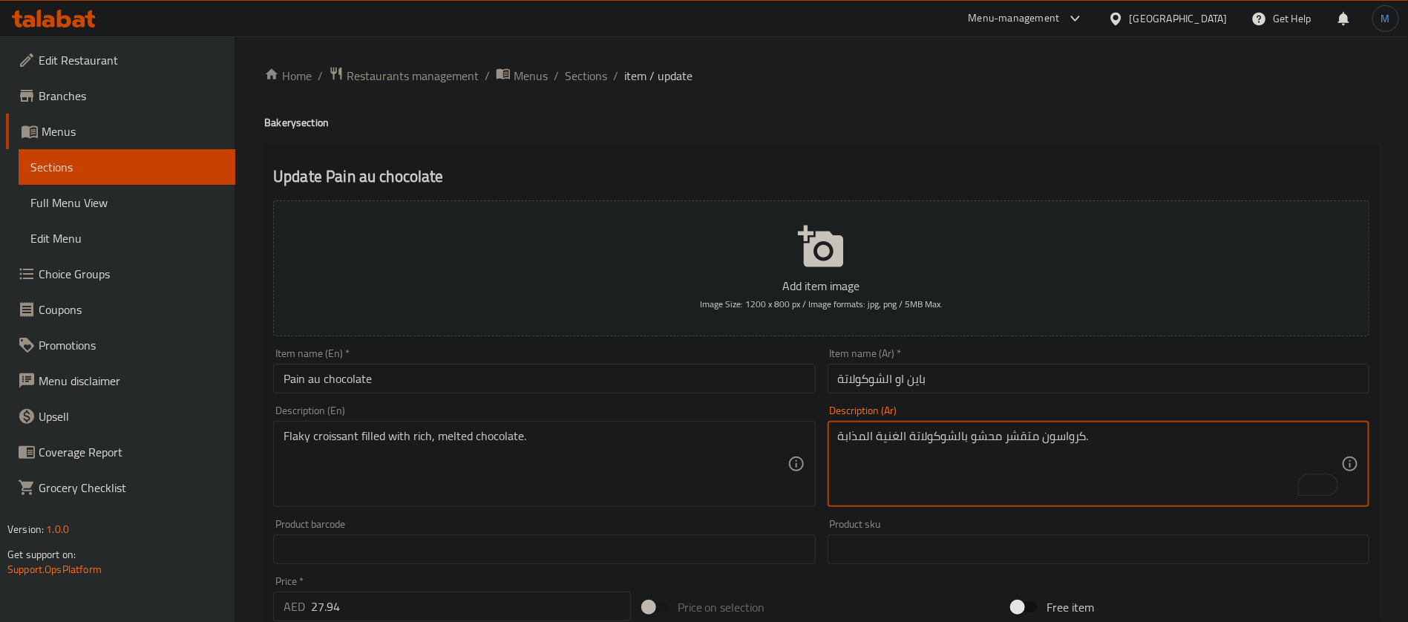
click at [1024, 437] on textarea "كرواسون متقشر محشو بالشوكولاتة الغنية المذابة." at bounding box center [1089, 464] width 503 height 71
type textarea "كرواسون فلاكي محشو بالشوكولاتة الغنية المذابة."
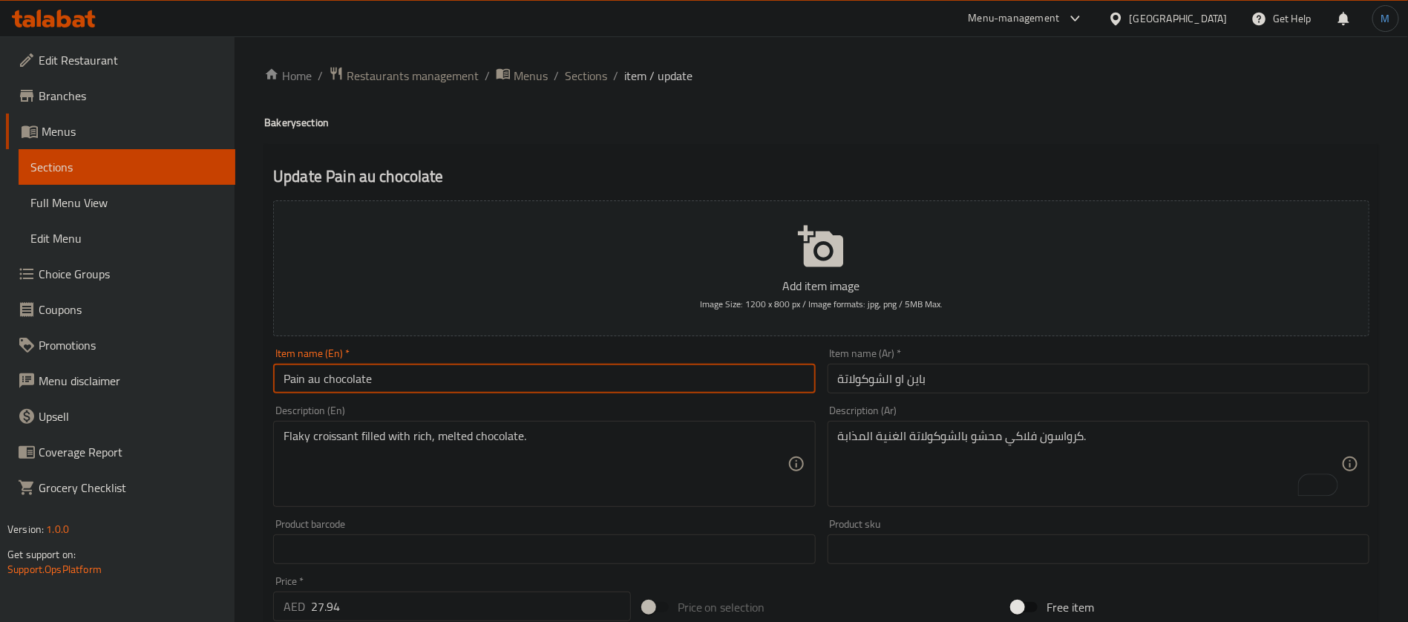
click at [604, 366] on input "Pain au chocolate" at bounding box center [544, 379] width 542 height 30
click at [589, 76] on span "Sections" at bounding box center [586, 76] width 42 height 18
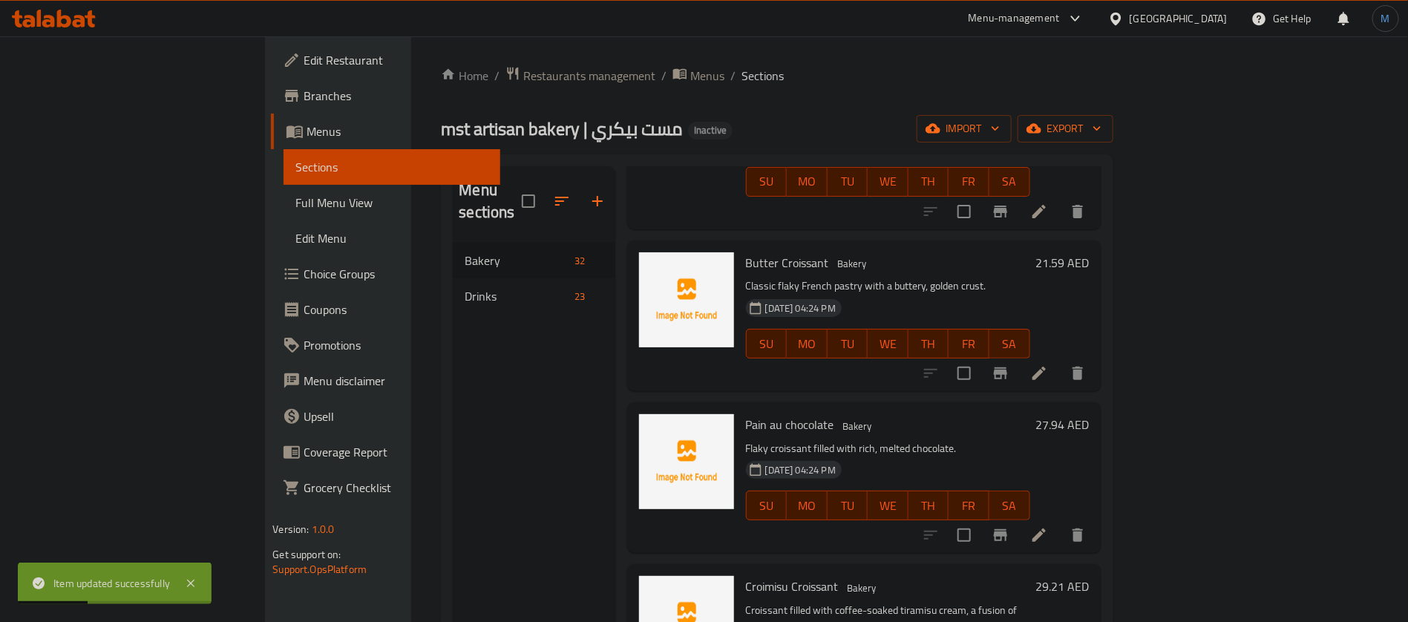
scroll to position [1441, 0]
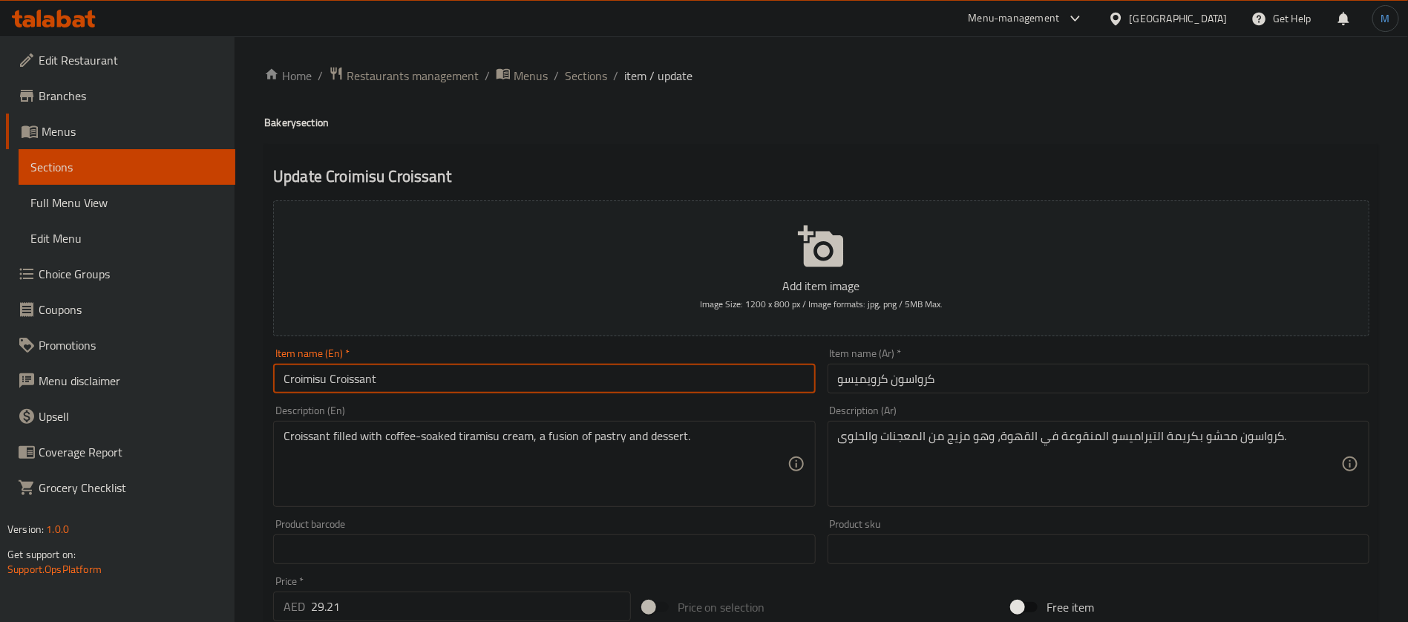
click at [300, 373] on input "Croimisu Croissant" at bounding box center [544, 379] width 542 height 30
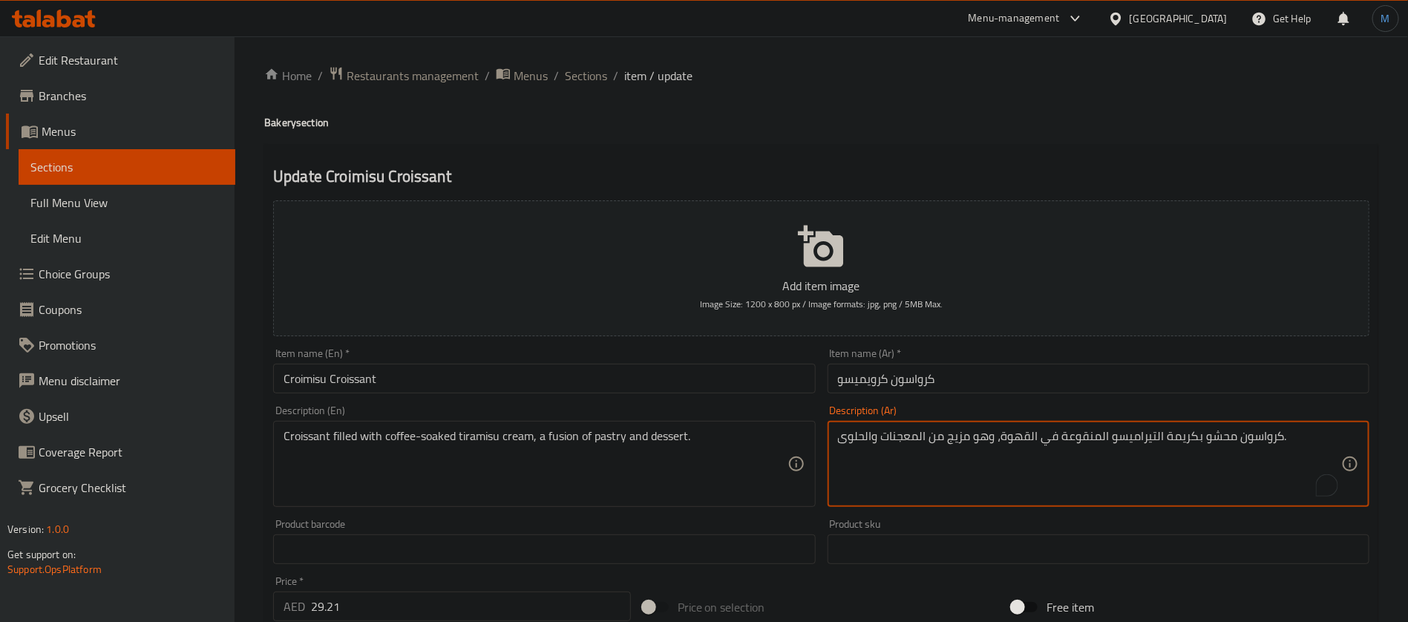
click at [1098, 445] on textarea "كرواسون محشو بكريمة التيراميسو المنقوعة في القهوة، وهو مزيج من المعجنات والحلوى." at bounding box center [1089, 464] width 503 height 71
type textarea "كرواسون محشو بكريمة التيراميسو المشبعة بالقهوة، وهو مزيج من المعجنات والحلوى."
click at [685, 394] on div "Item name (En)   * Croimisu Croissant Item name (En) *" at bounding box center [544, 370] width 554 height 57
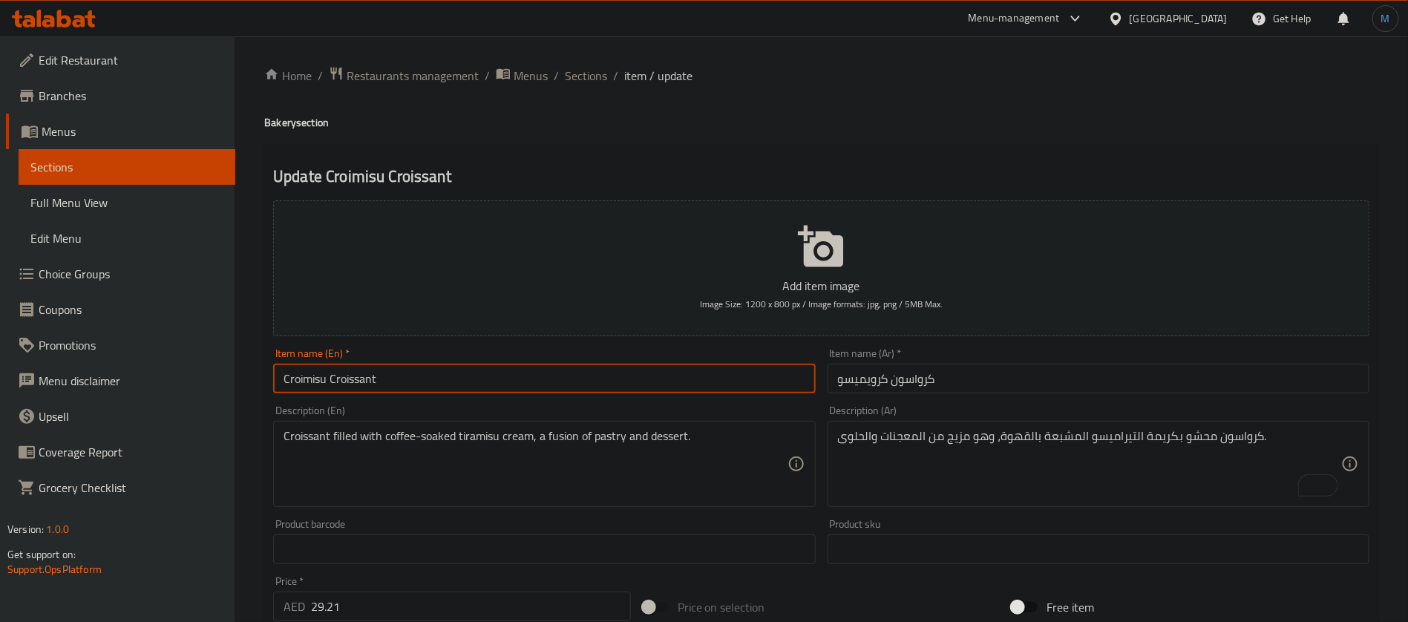
click at [686, 374] on input "Croimisu Croissant" at bounding box center [544, 379] width 542 height 30
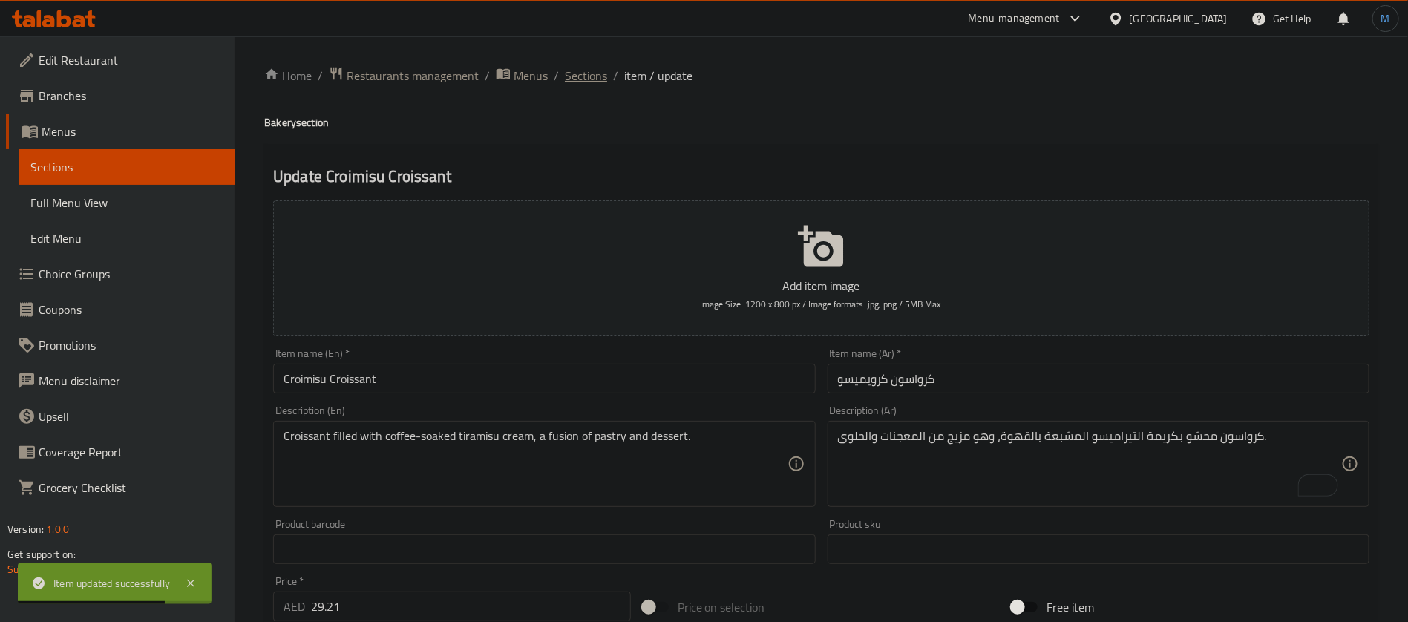
click at [595, 80] on span "Sections" at bounding box center [586, 76] width 42 height 18
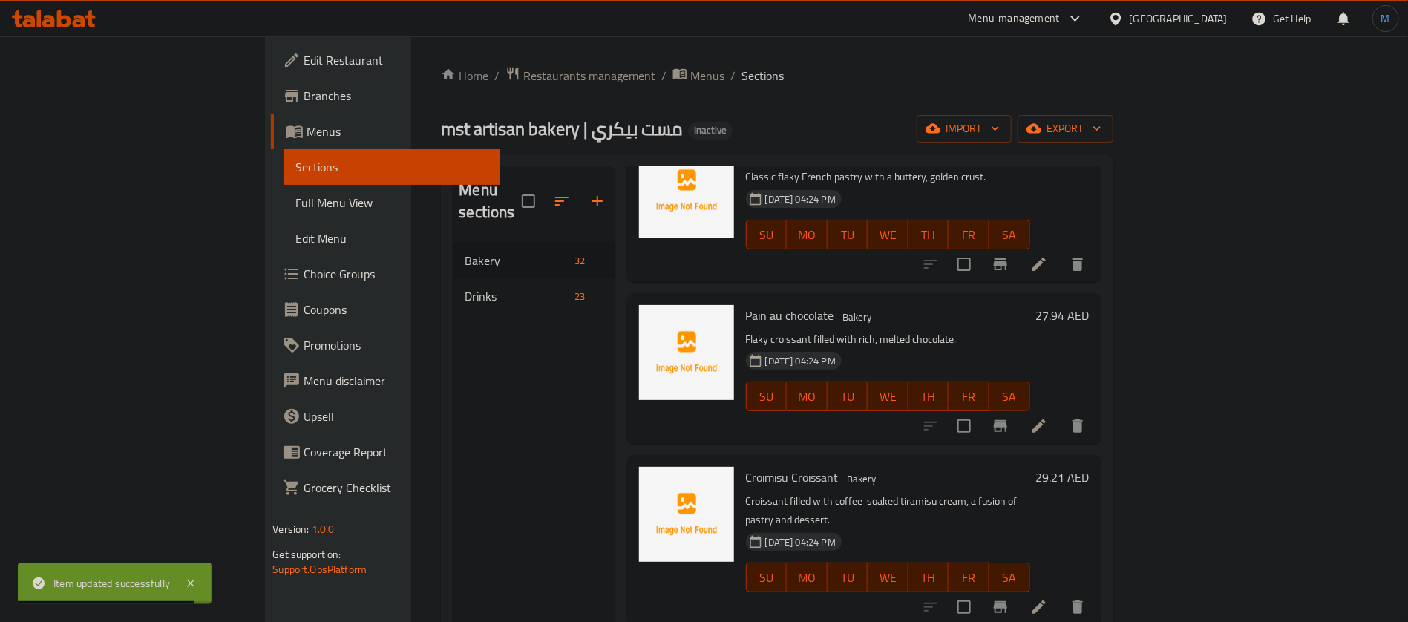
scroll to position [1603, 0]
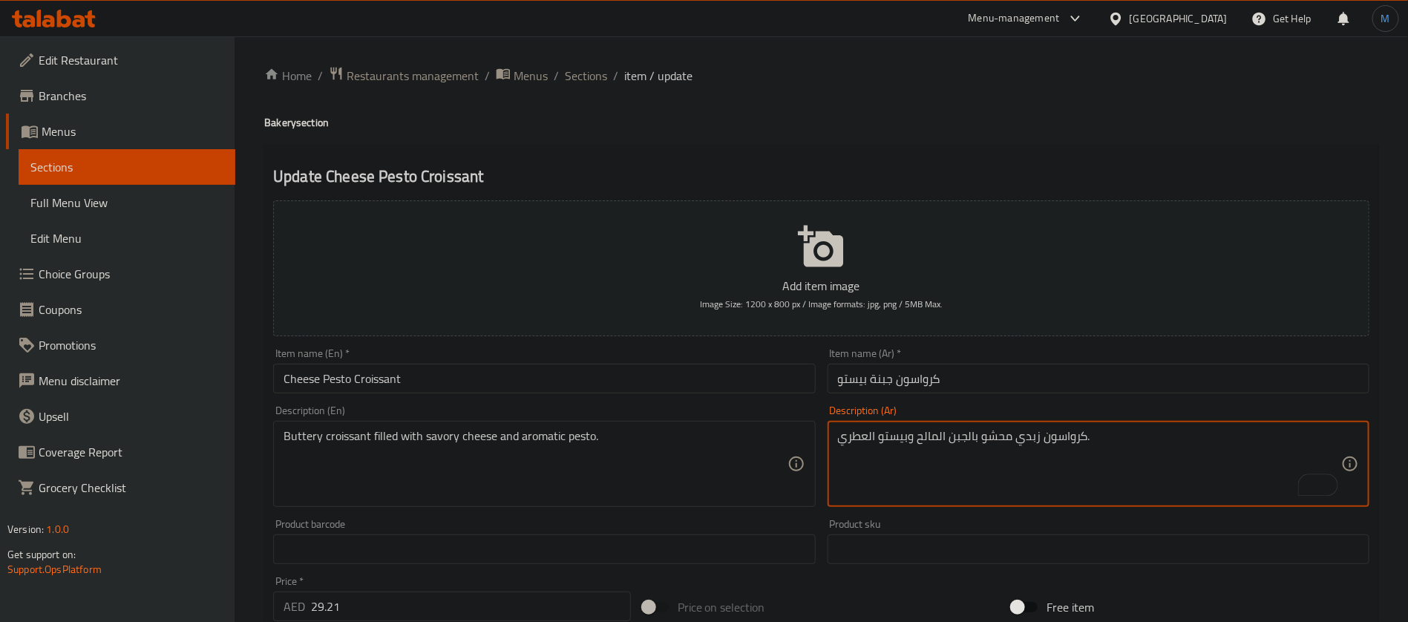
type textarea "كرواسون زبدي محشو بالجبن المالح وبيستو العطري."
click at [876, 363] on div "Item name (Ar)   * كرواسون جبنة بيستو Item name (Ar) *" at bounding box center [1099, 370] width 542 height 45
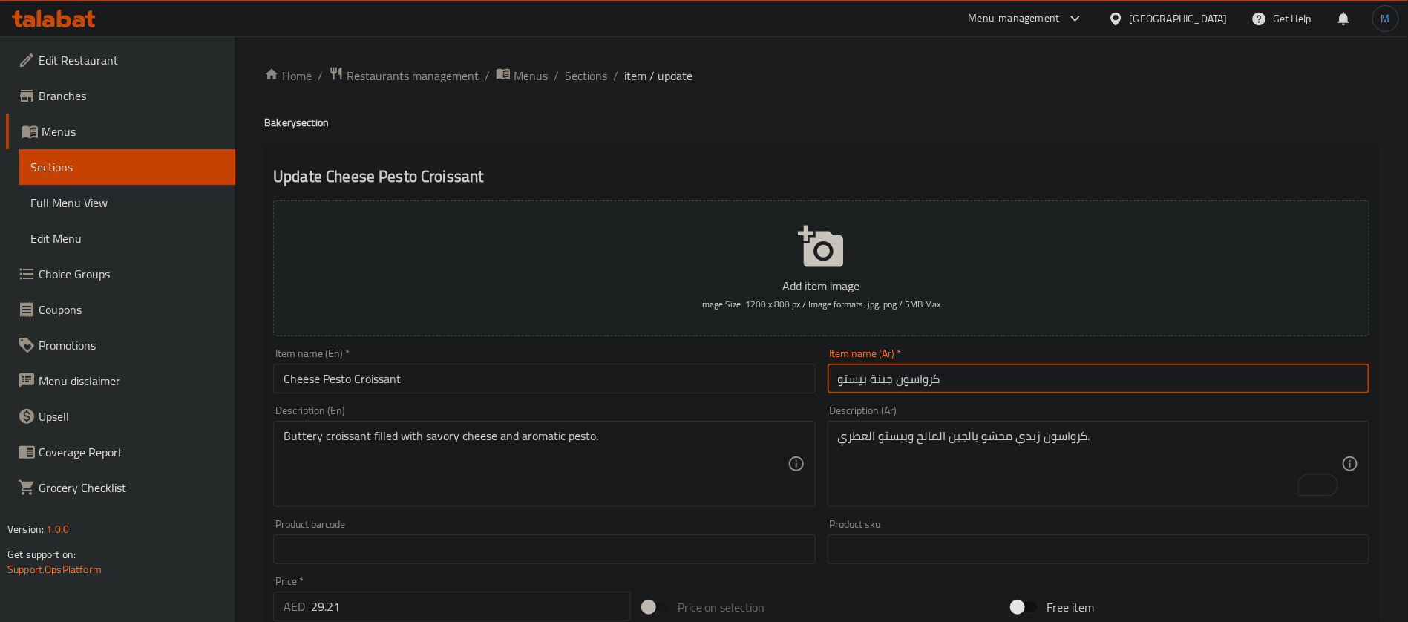
click at [886, 378] on input "كرواسون جبنة بيستو" at bounding box center [1099, 379] width 542 height 30
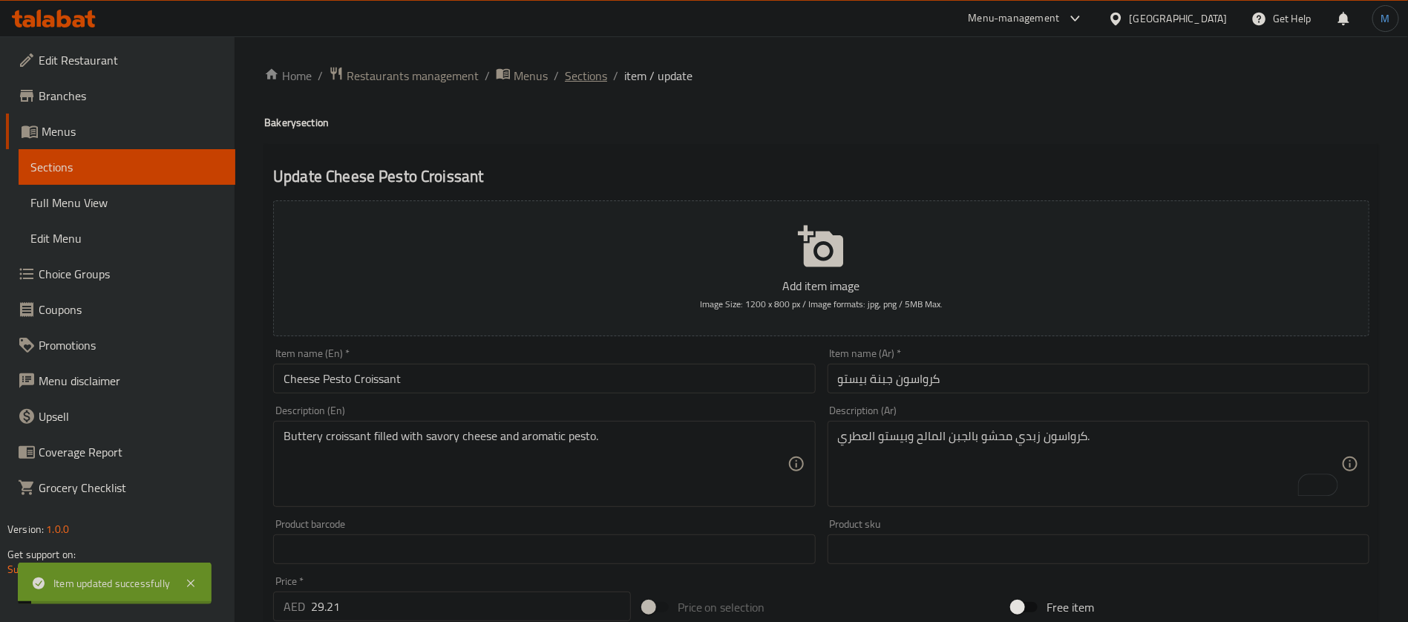
click at [592, 75] on span "Sections" at bounding box center [586, 76] width 42 height 18
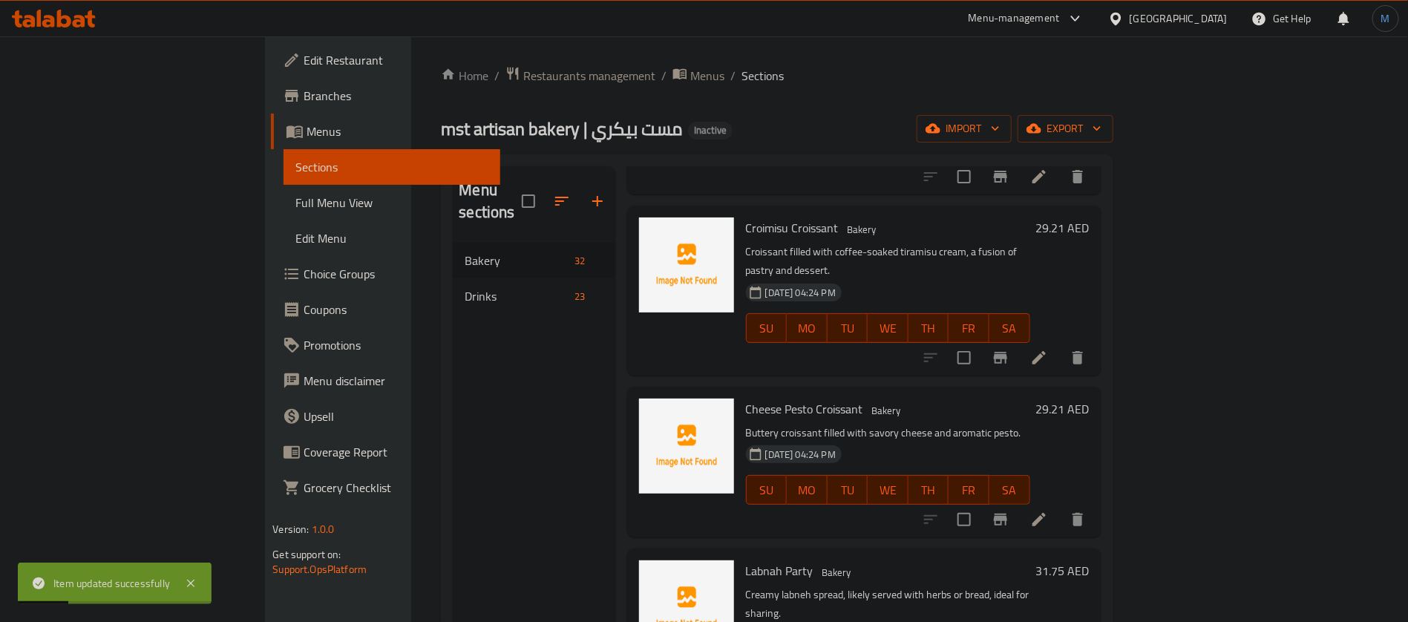
scroll to position [1826, 0]
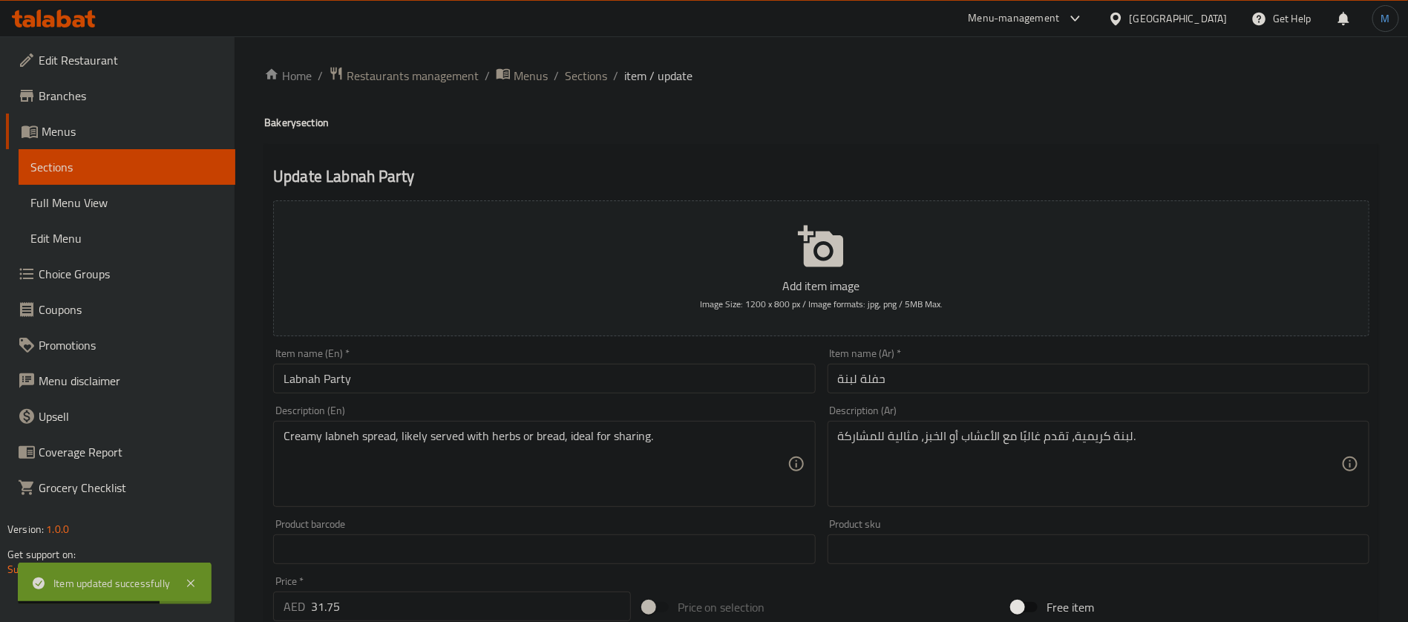
click at [867, 375] on input "حفلة لبنة" at bounding box center [1099, 379] width 542 height 30
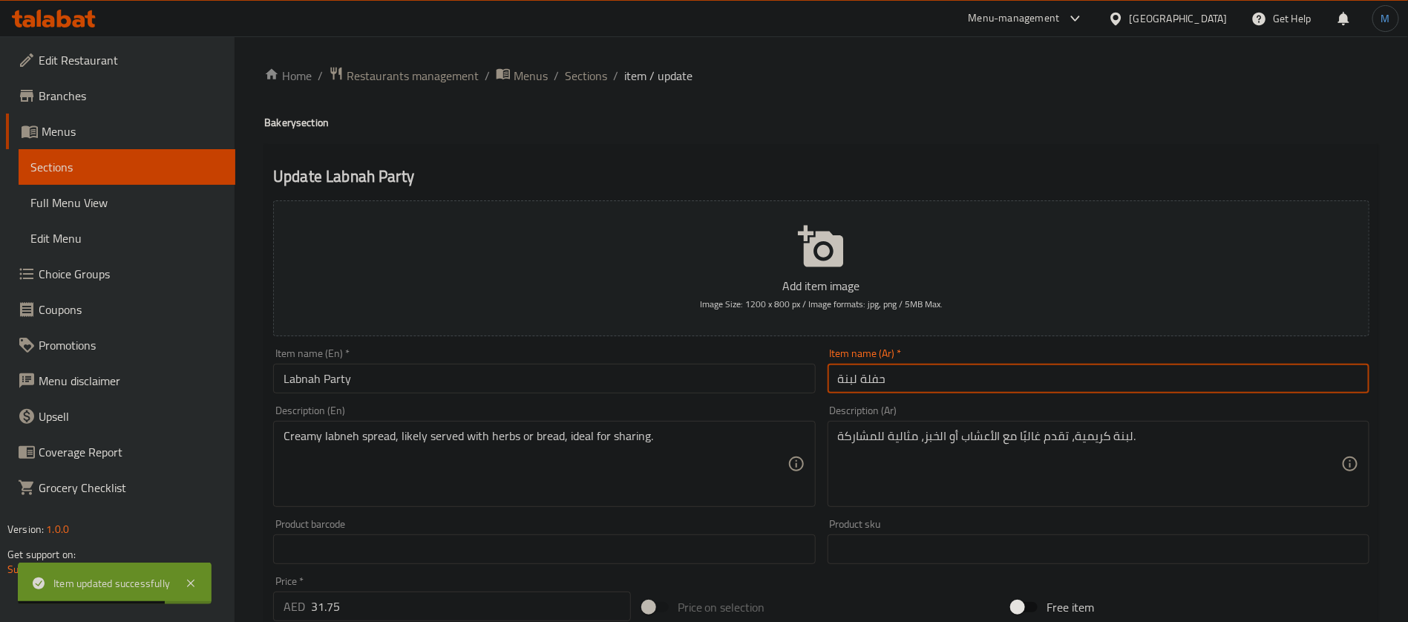
click at [867, 375] on input "حفلة لبنة" at bounding box center [1099, 379] width 542 height 30
click at [870, 377] on input "حفلة لبنة" at bounding box center [1099, 379] width 542 height 30
click at [896, 384] on input "حفلة لبنة" at bounding box center [1099, 379] width 542 height 30
click at [876, 376] on input "حفلة لبنة" at bounding box center [1099, 379] width 542 height 30
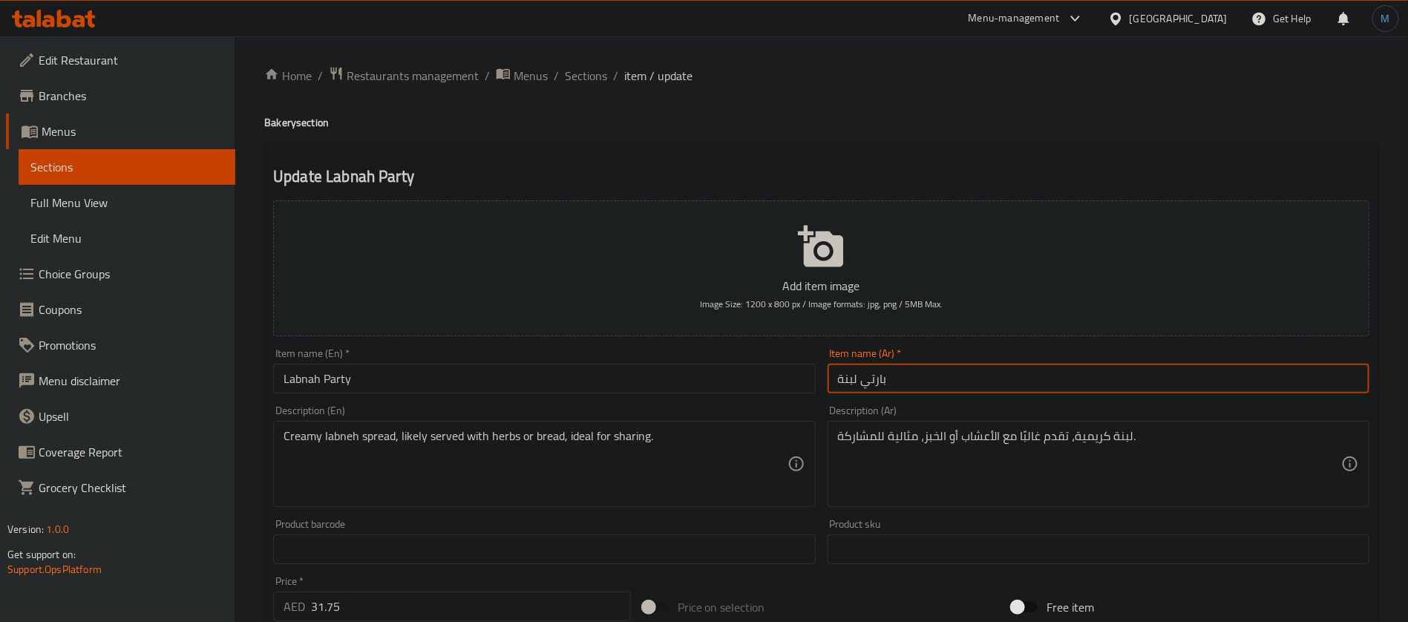
type input "بارتي لبنة"
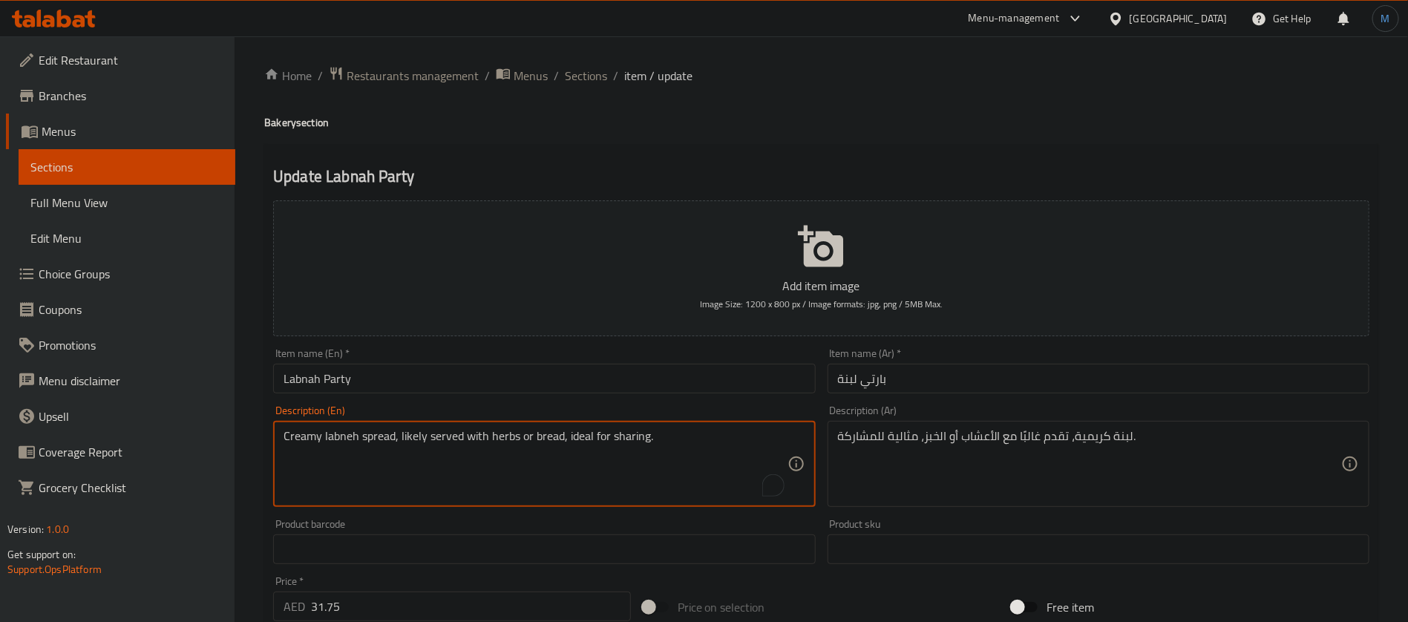
click at [410, 440] on textarea "Creamy labneh spread, likely served with herbs or bread, ideal for sharing." at bounding box center [535, 464] width 503 height 71
drag, startPoint x: 494, startPoint y: 345, endPoint x: 498, endPoint y: 358, distance: 13.2
click at [494, 345] on div "Item name (En)   * Labnah Party Item name (En) *" at bounding box center [544, 370] width 554 height 57
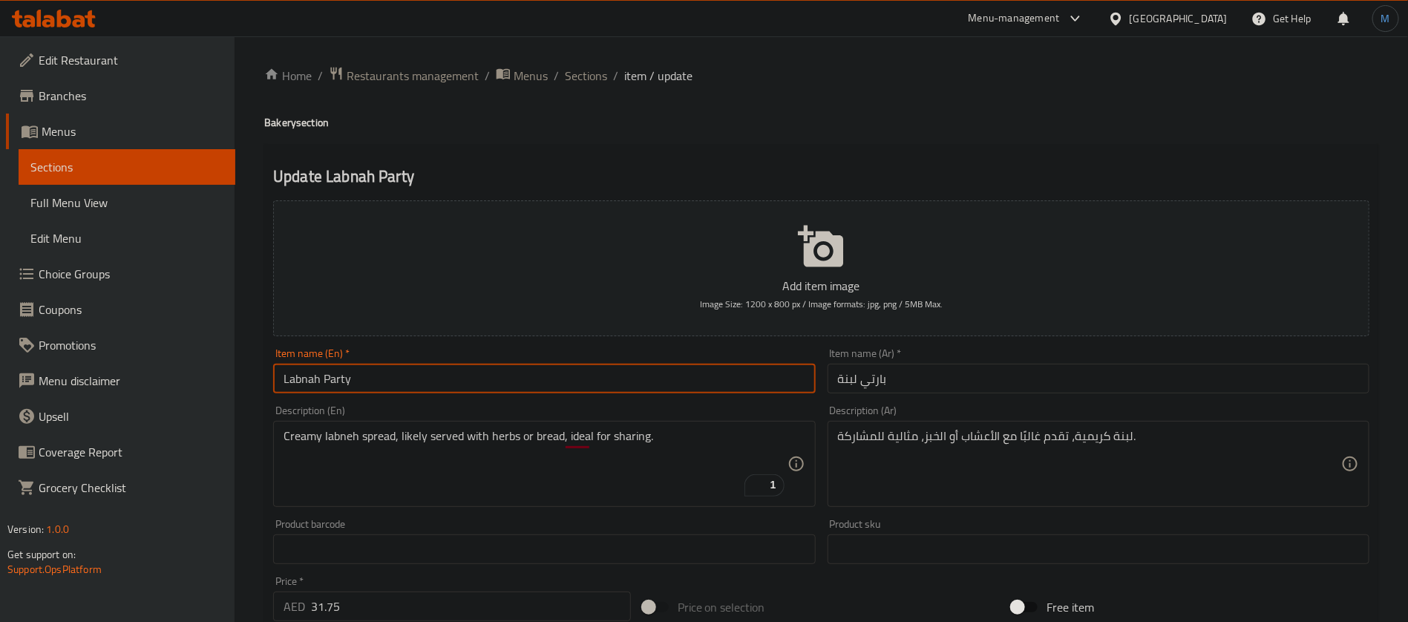
click at [504, 373] on input "Labnah Party" at bounding box center [544, 379] width 542 height 30
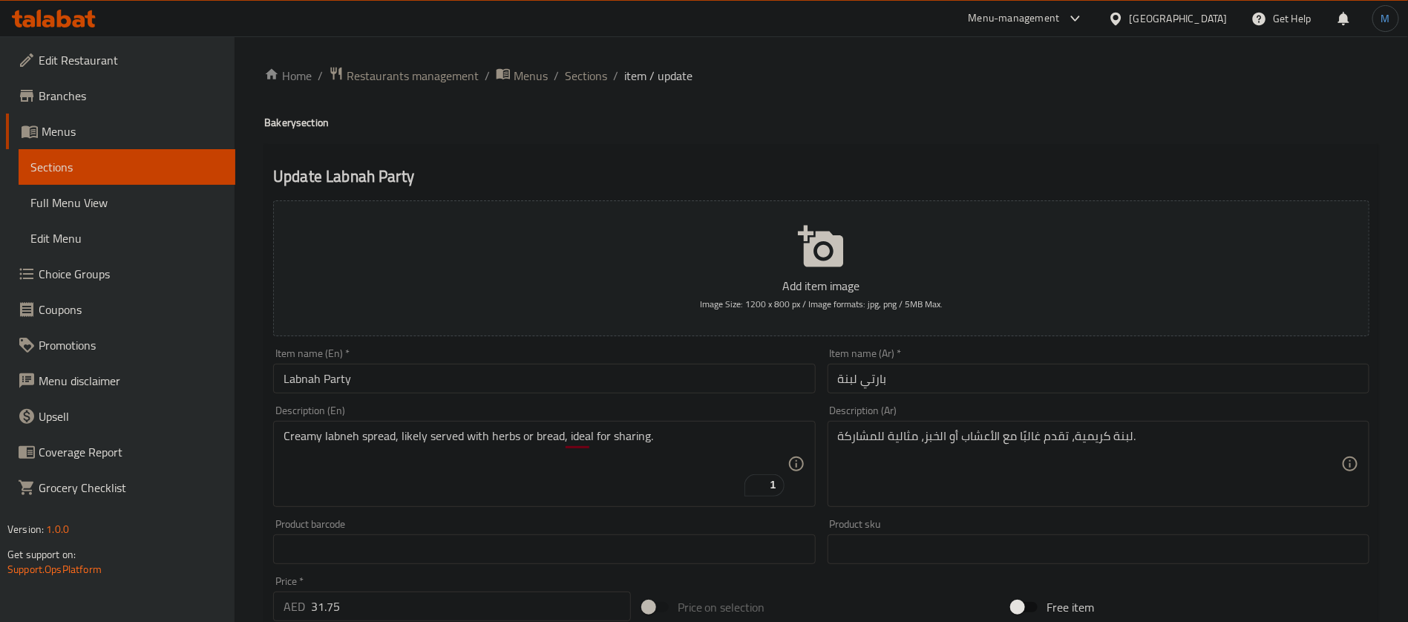
click at [555, 384] on input "Labnah Party" at bounding box center [544, 379] width 542 height 30
click at [579, 71] on span "Sections" at bounding box center [586, 76] width 42 height 18
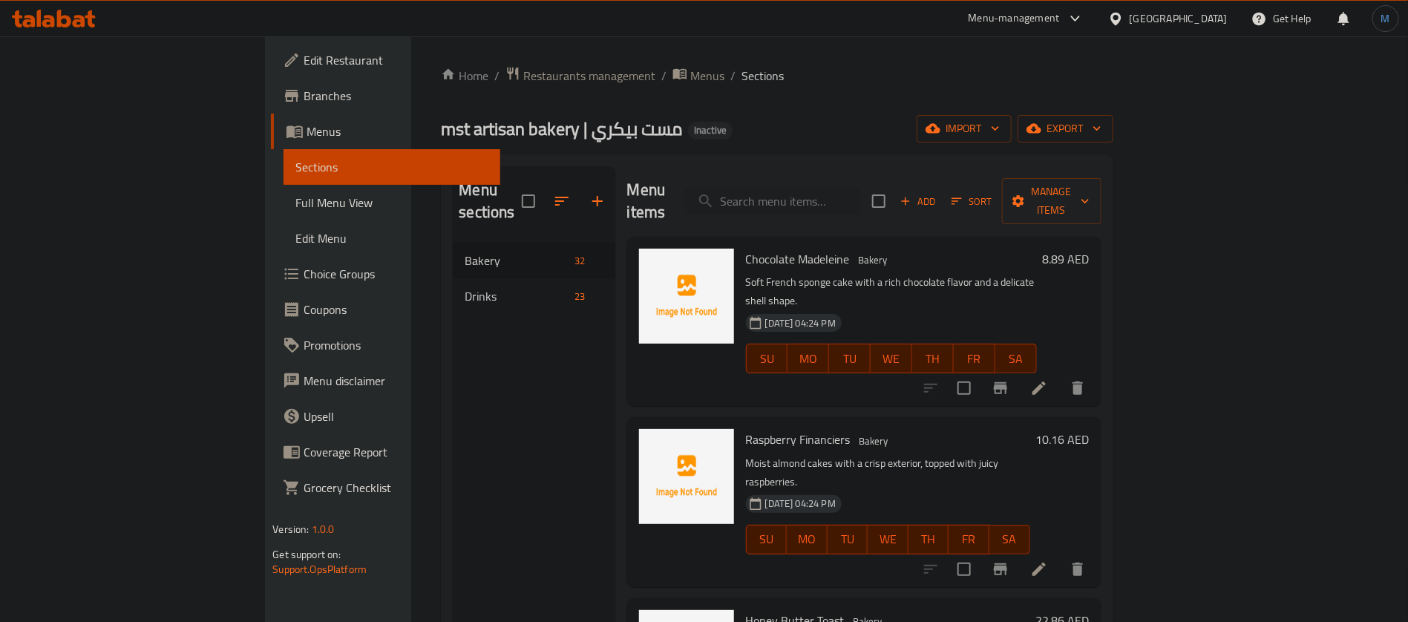
scroll to position [1705, 0]
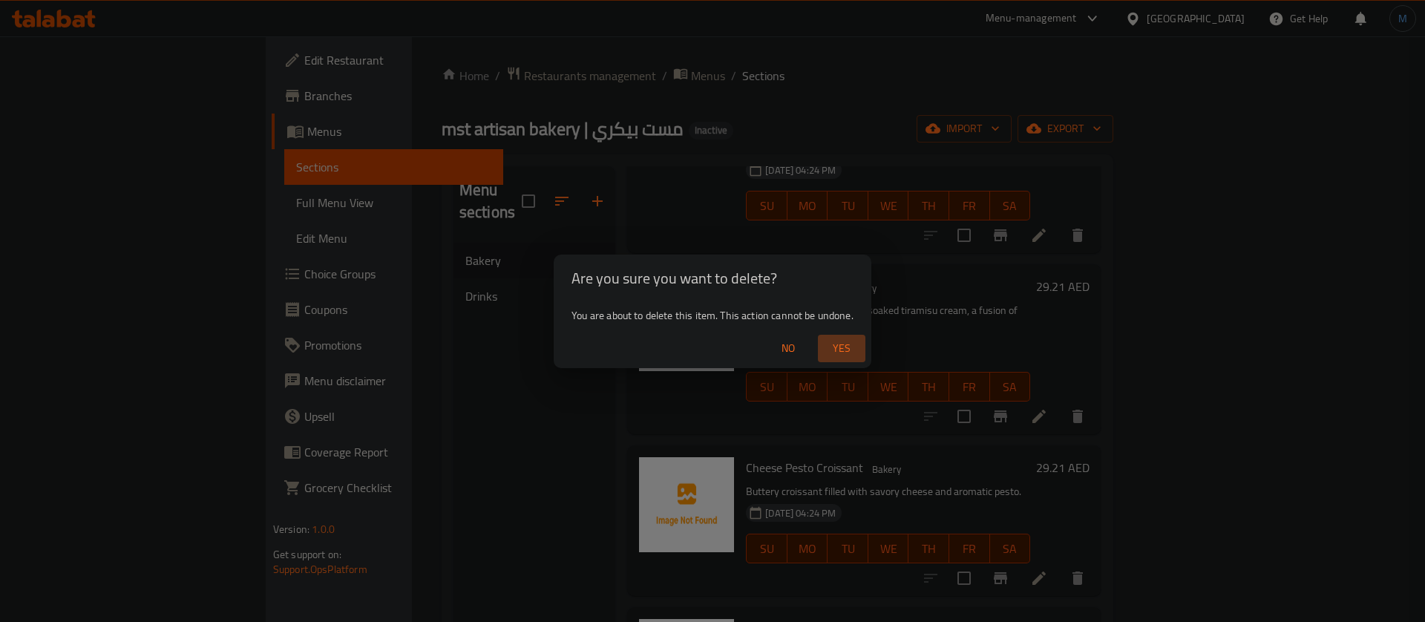
click at [861, 350] on button "Yes" at bounding box center [841, 348] width 47 height 27
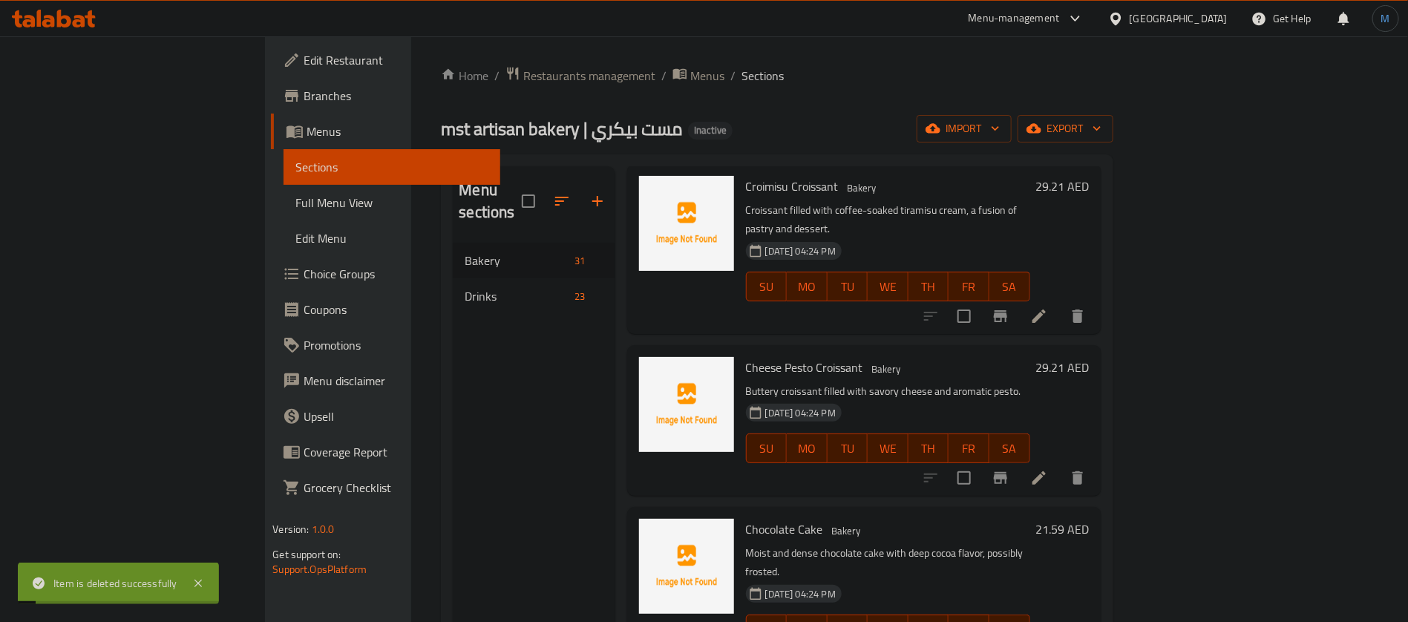
scroll to position [1816, 0]
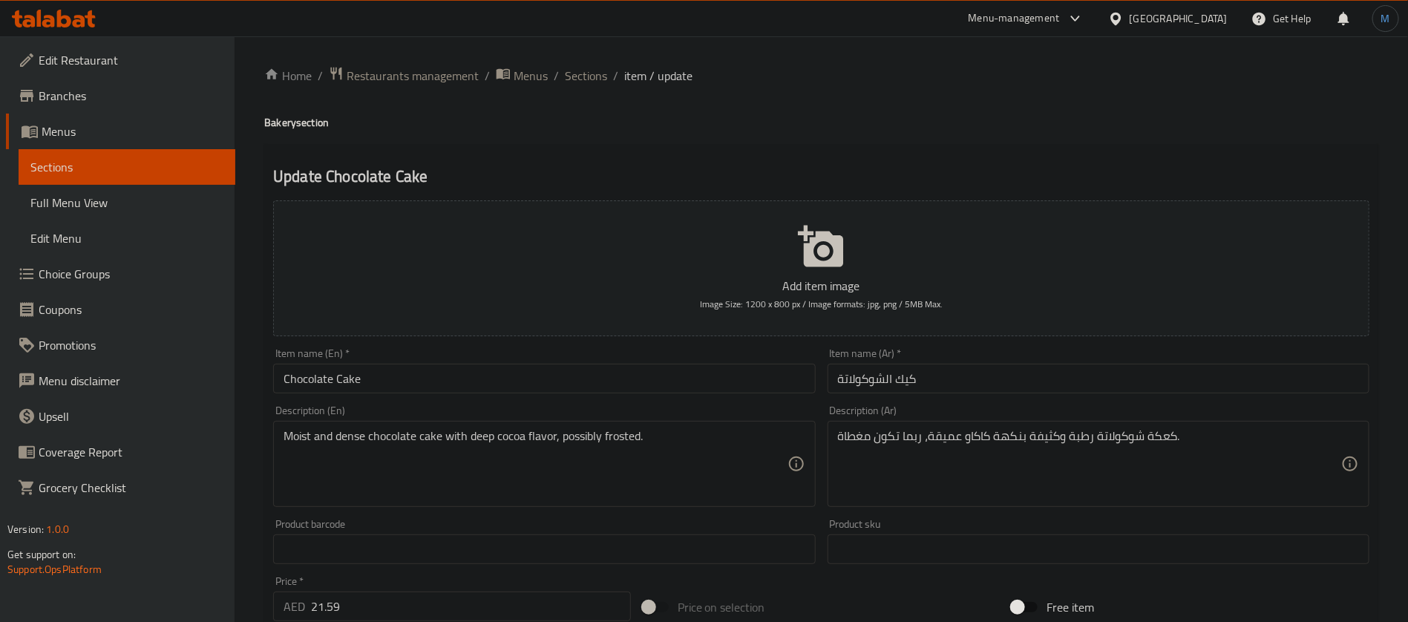
click at [436, 400] on div "Description (En) Moist and dense chocolate cake with deep cocoa flavor, possibl…" at bounding box center [544, 456] width 554 height 114
click at [436, 390] on input "Chocolate Cake" at bounding box center [544, 379] width 542 height 30
click at [469, 384] on input "Chocolate Cake" at bounding box center [544, 379] width 542 height 30
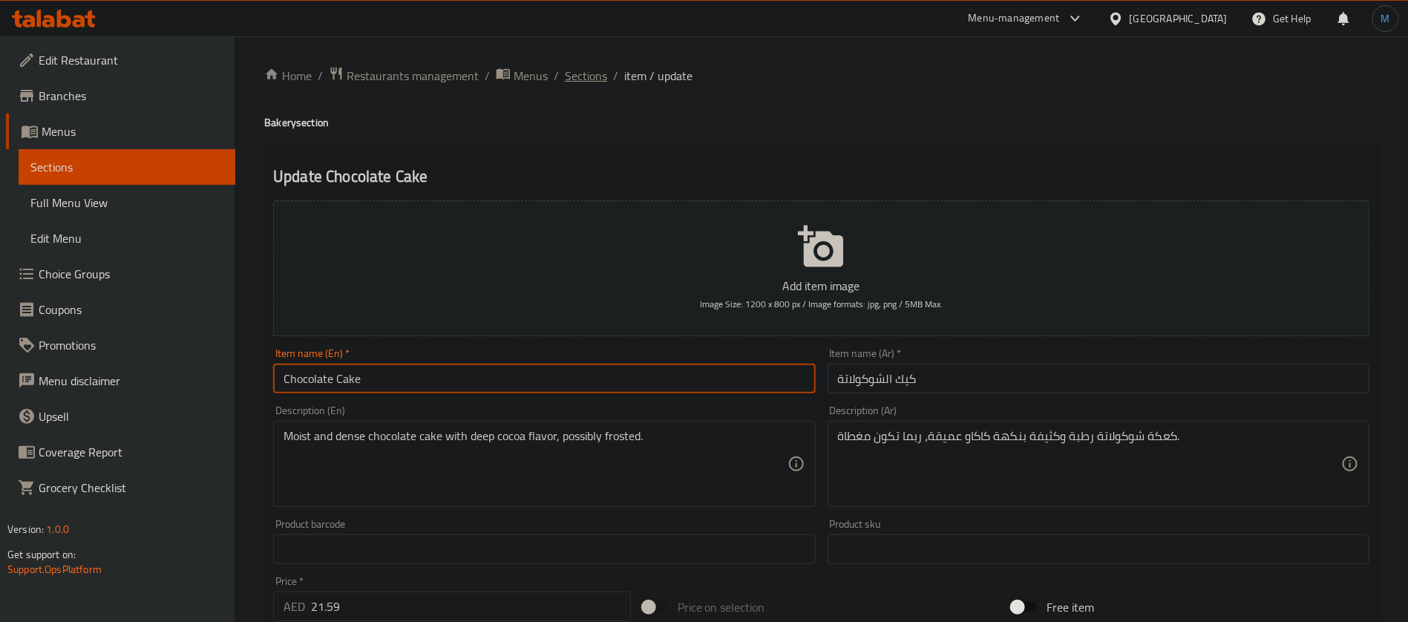
click at [595, 82] on span "Sections" at bounding box center [586, 76] width 42 height 18
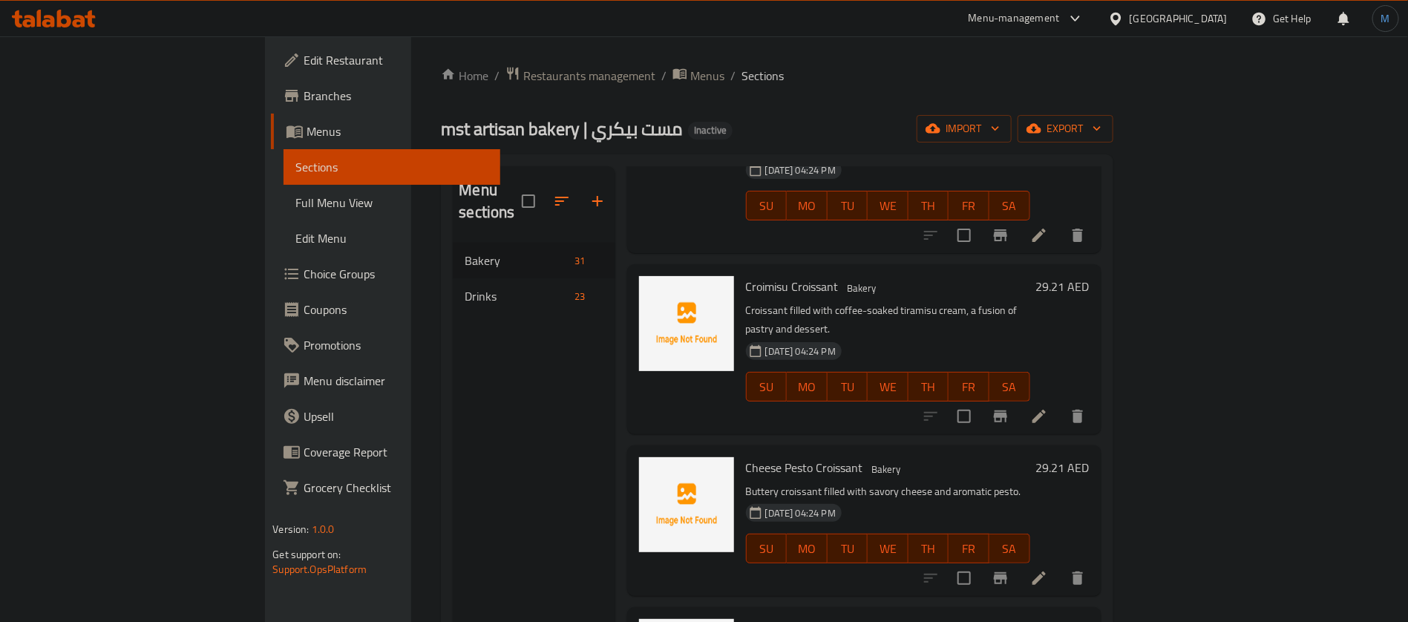
scroll to position [1816, 0]
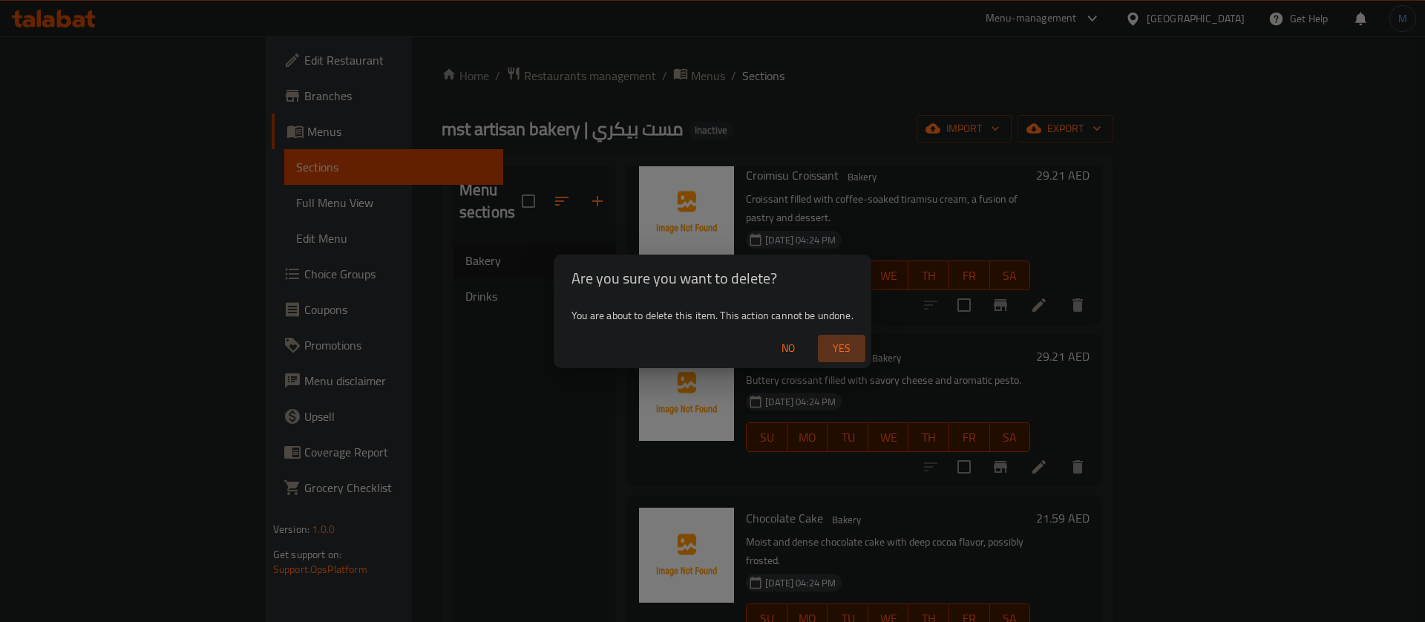
click at [825, 346] on span "Yes" at bounding box center [842, 348] width 36 height 19
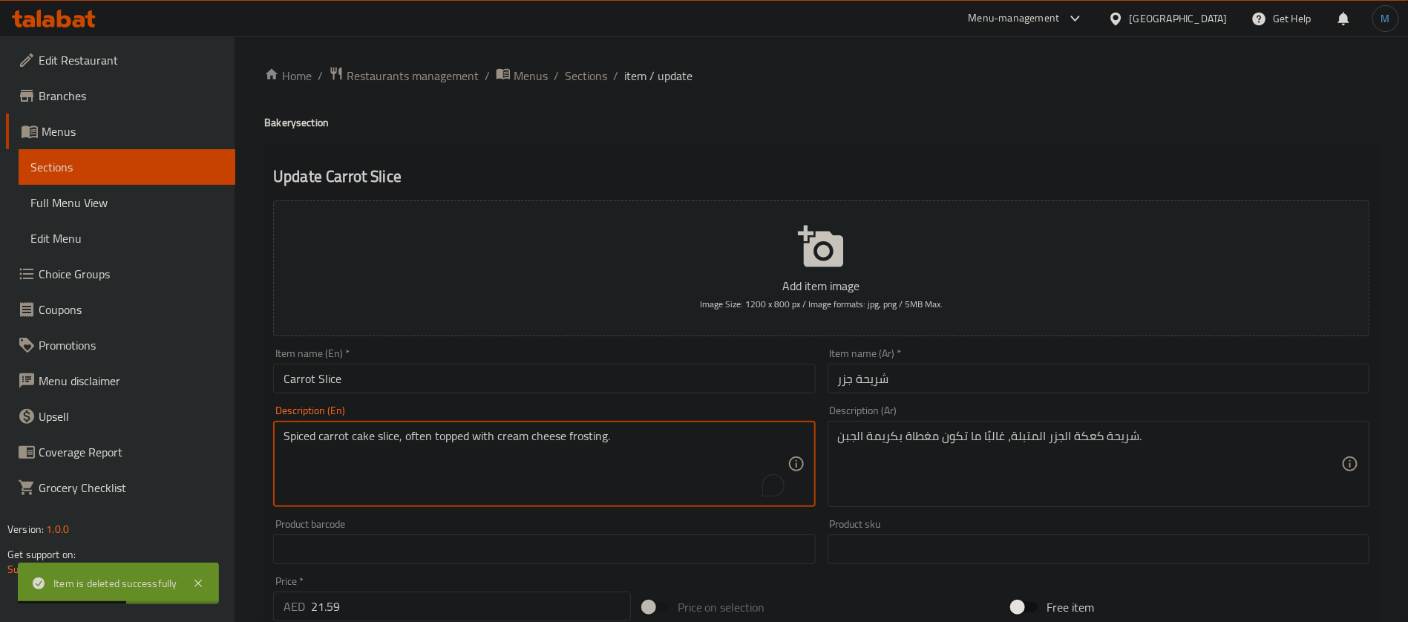
click at [417, 435] on textarea "Spiced carrot cake slice, often topped with cream cheese frosting." at bounding box center [535, 464] width 503 height 71
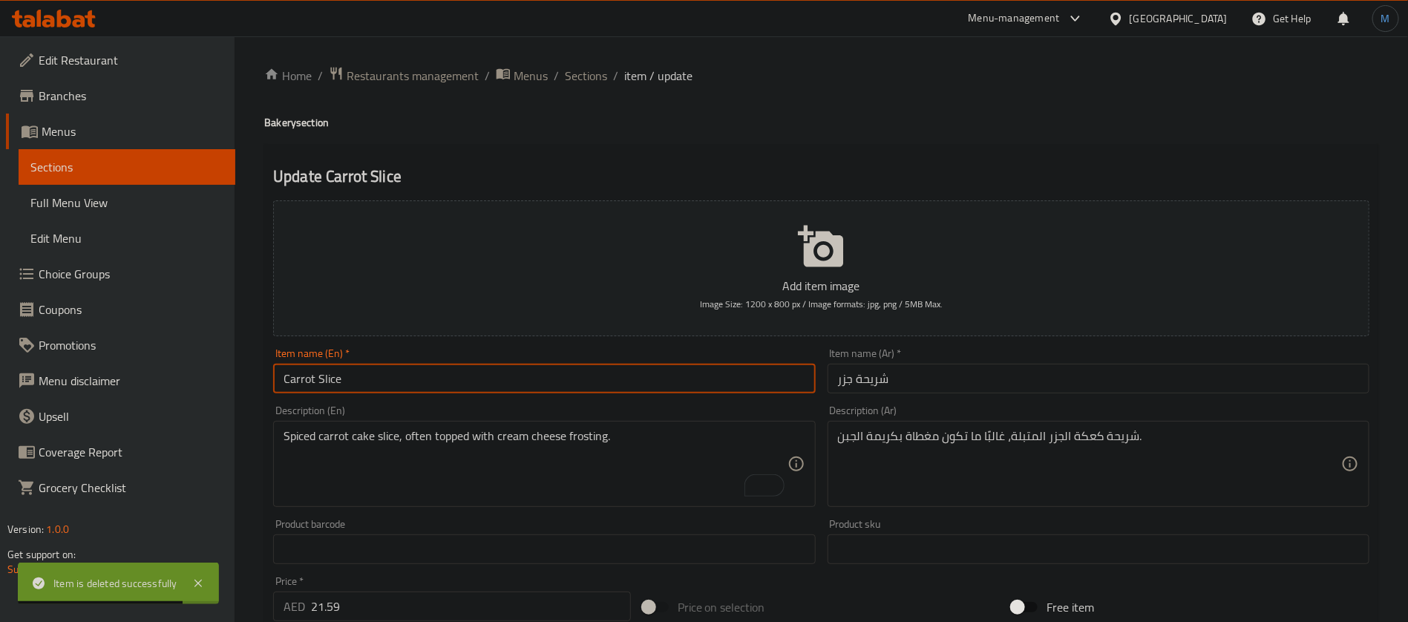
click at [469, 384] on input "Carrot Slice" at bounding box center [544, 379] width 542 height 30
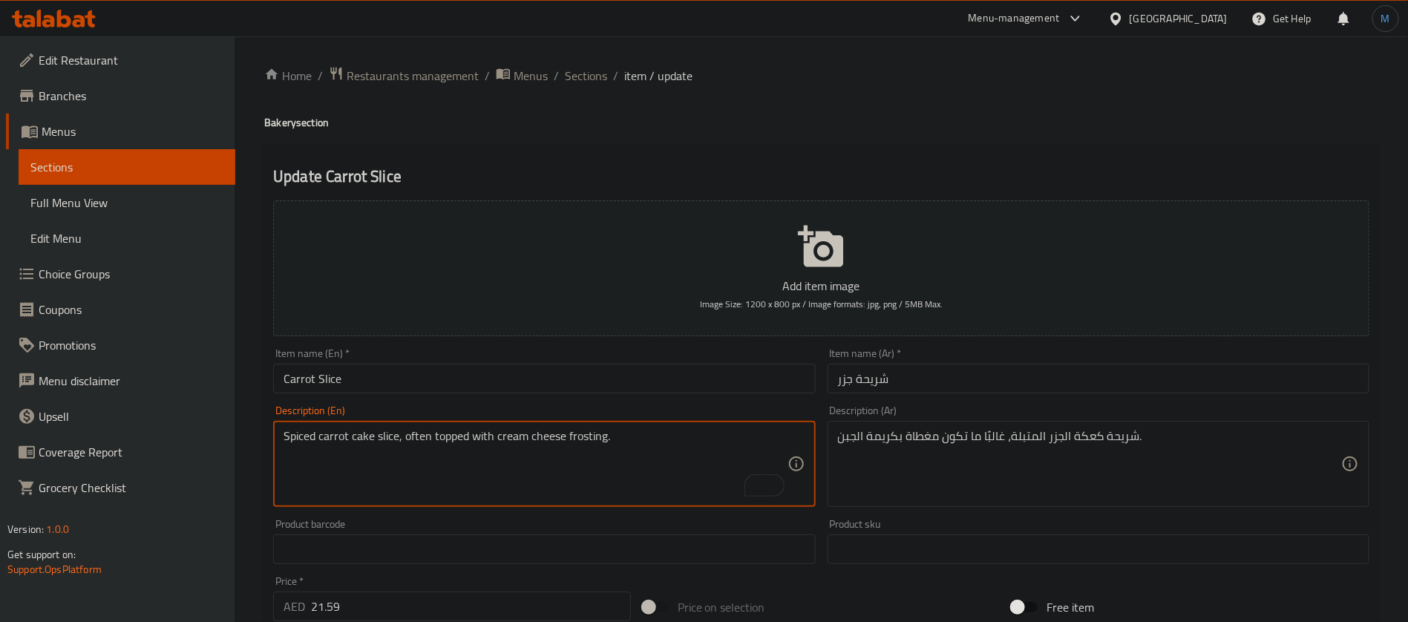
click at [417, 445] on textarea "Spiced carrot cake slice, often topped with cream cheese frosting." at bounding box center [535, 464] width 503 height 71
click at [472, 381] on input "Carrot Slice" at bounding box center [544, 379] width 542 height 30
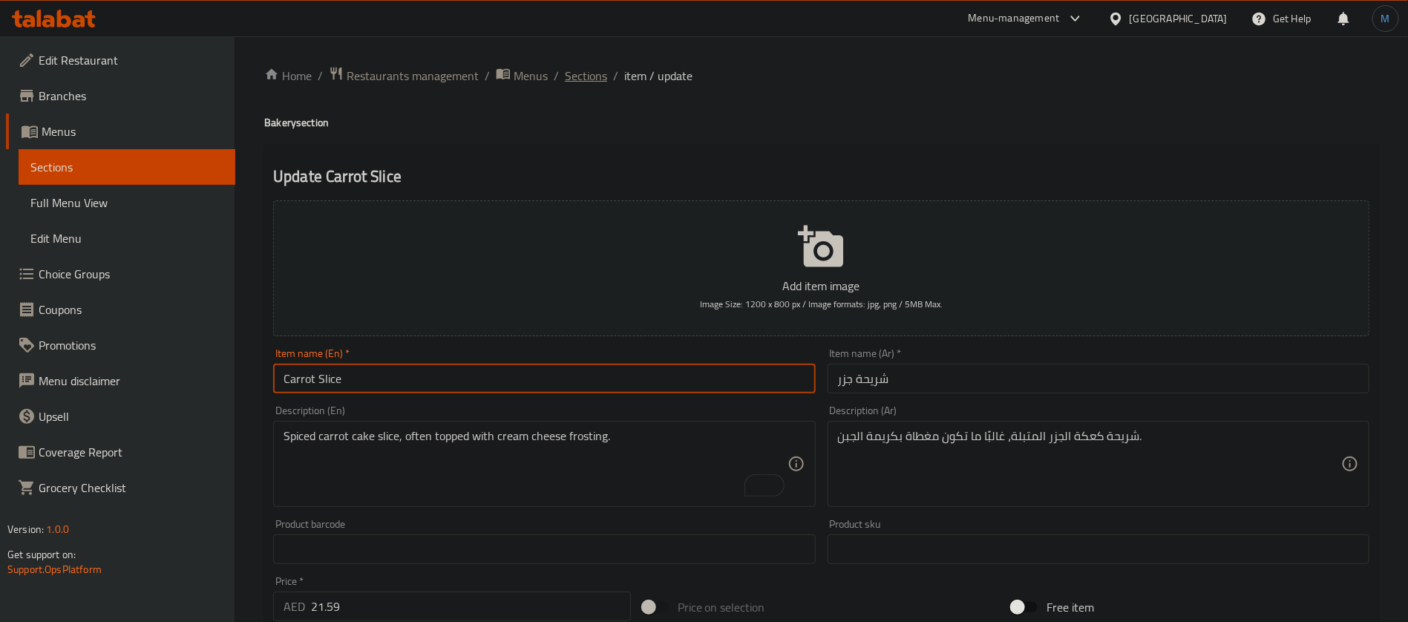
click at [570, 83] on span "Sections" at bounding box center [586, 76] width 42 height 18
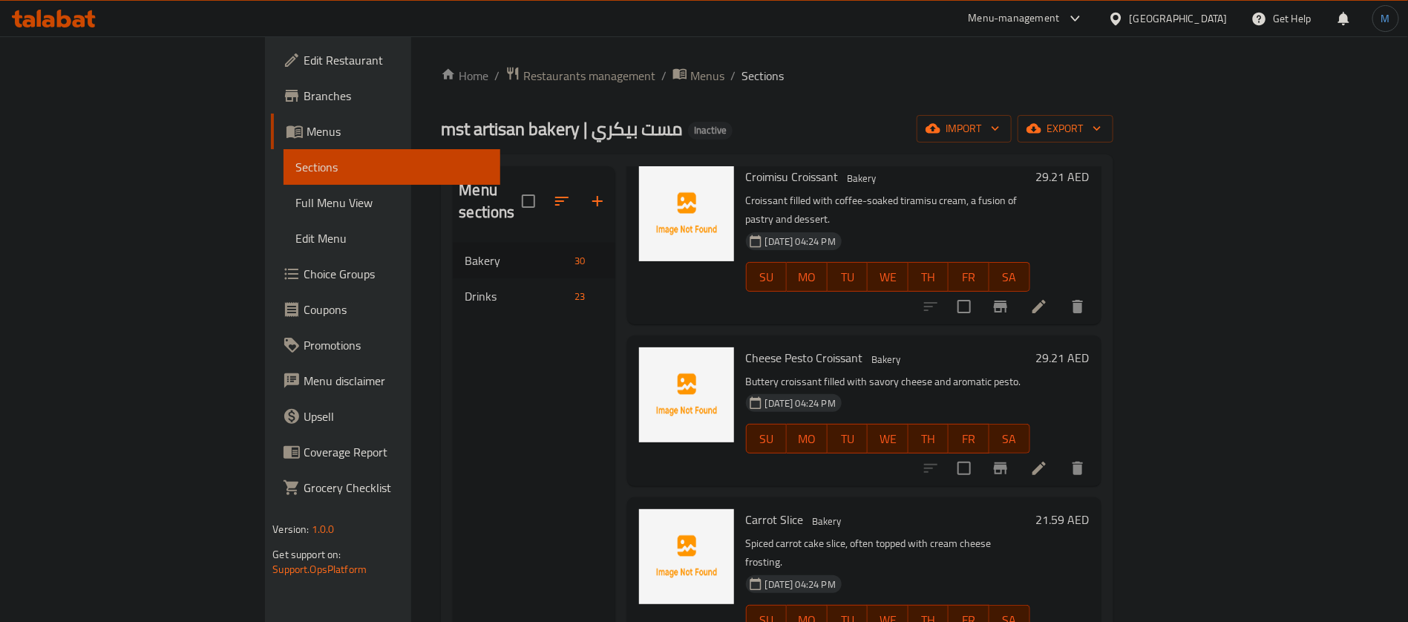
scroll to position [1826, 0]
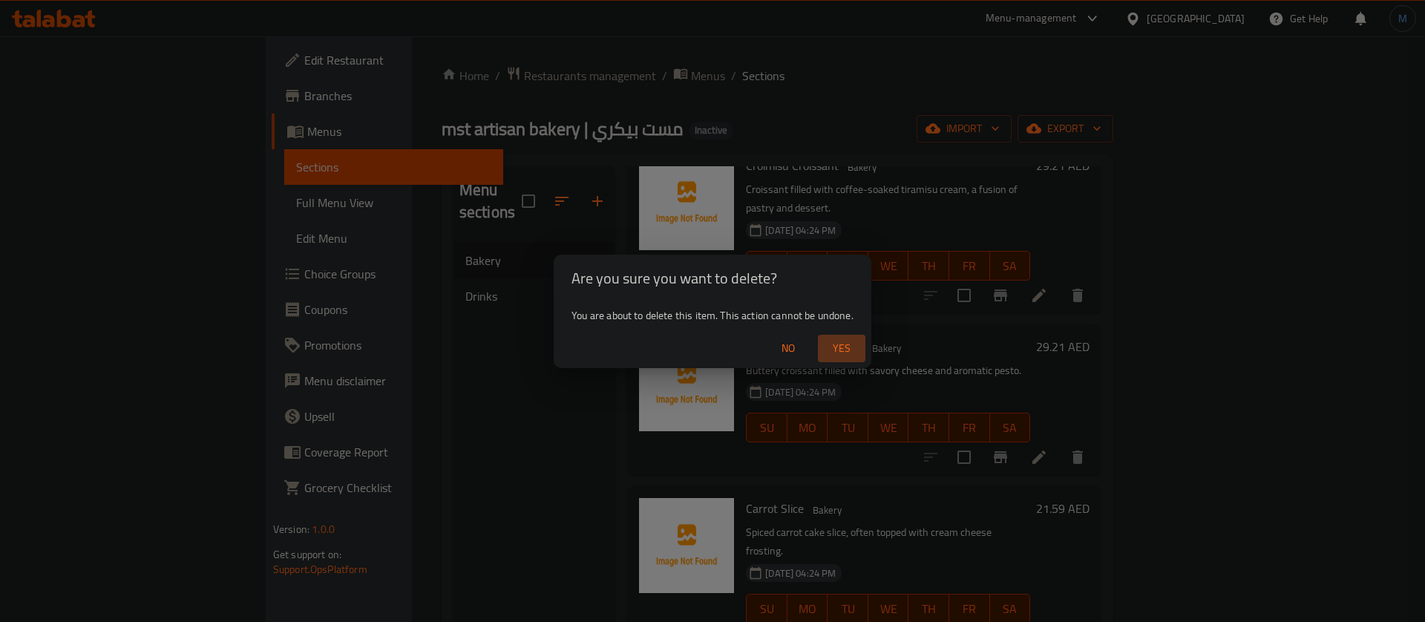
click at [841, 341] on span "Yes" at bounding box center [842, 348] width 36 height 19
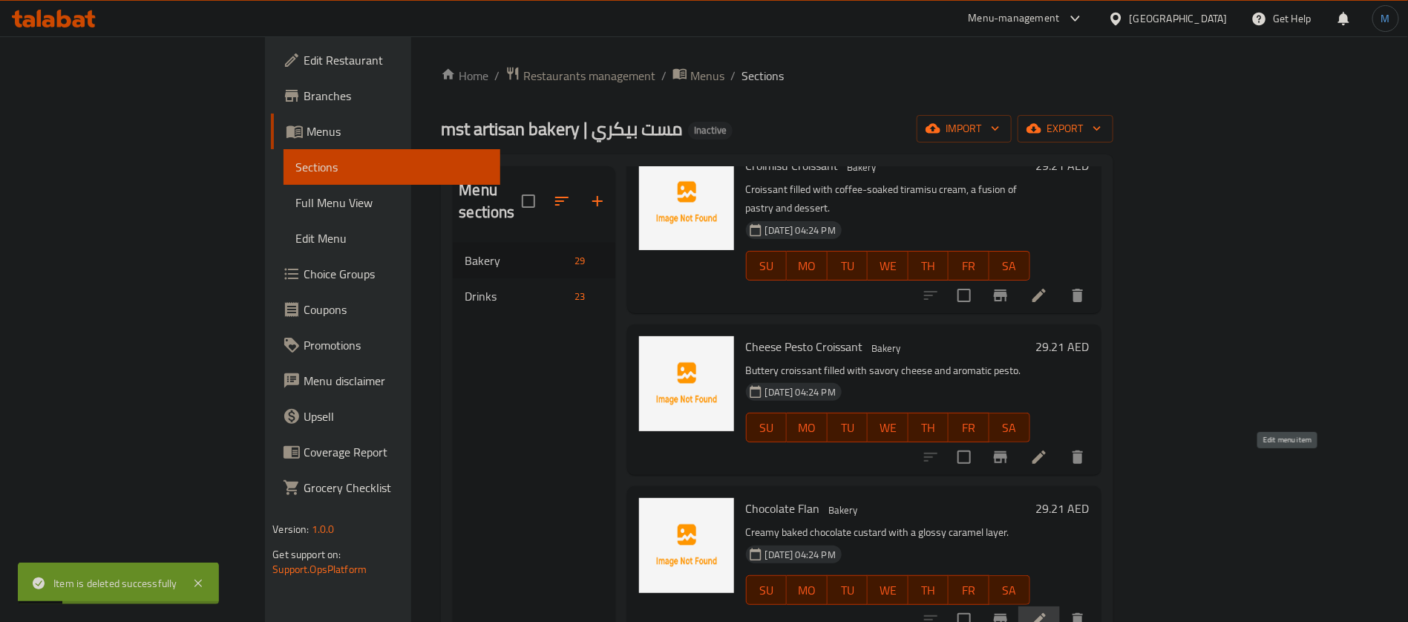
click at [1048, 611] on icon at bounding box center [1039, 620] width 18 height 18
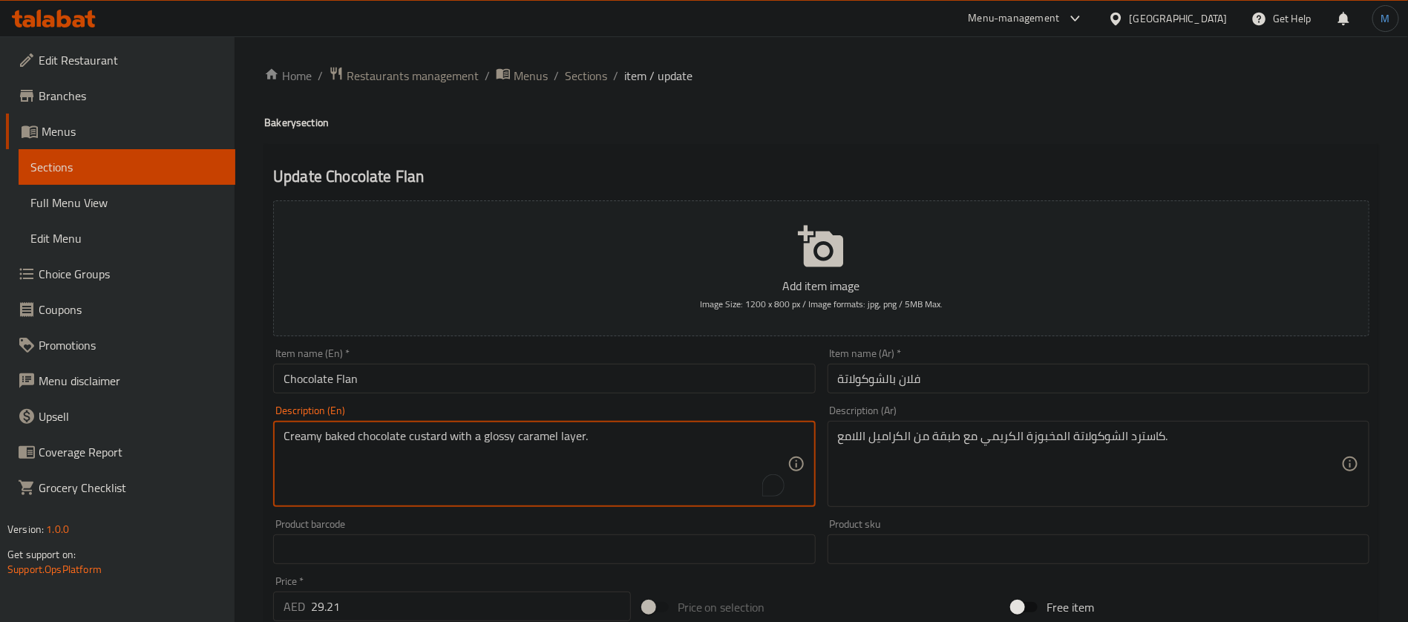
click at [506, 433] on textarea "Creamy baked chocolate custard with a glossy caramel layer." at bounding box center [535, 464] width 503 height 71
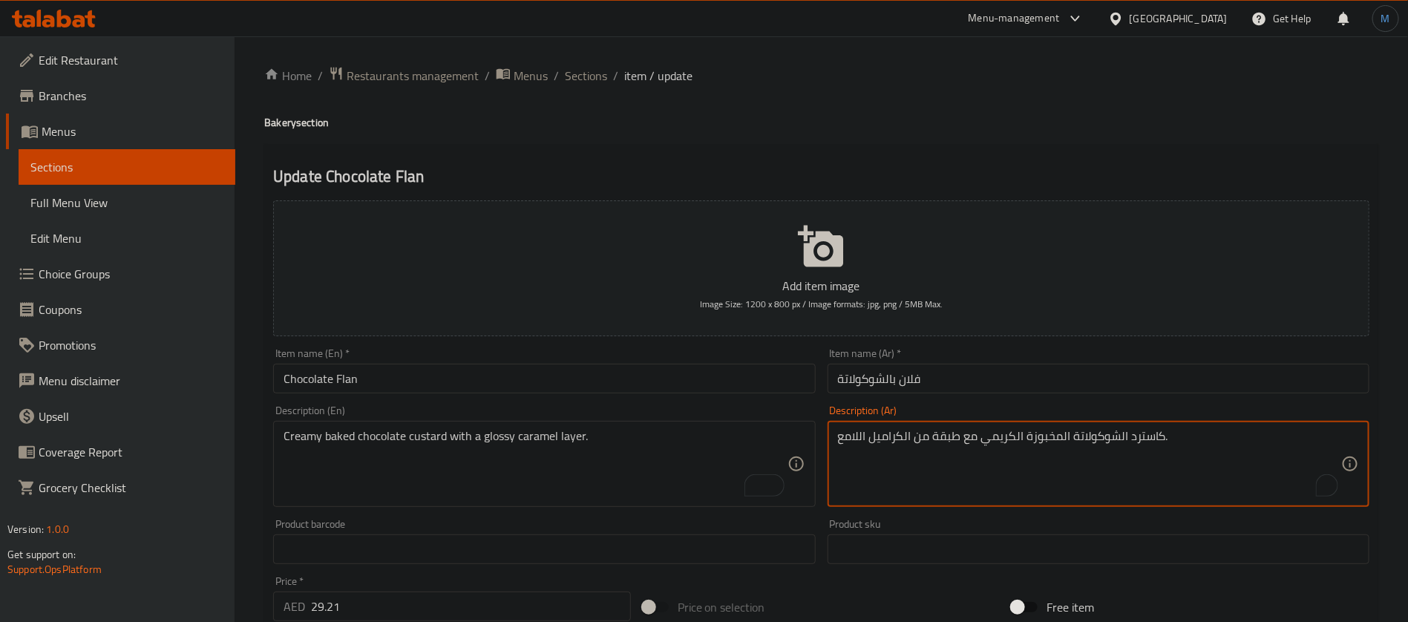
click at [847, 435] on textarea "كاسترد الشوكولاتة المخبوزة الكريمي مع طبقة من الكراميل اللامع." at bounding box center [1089, 464] width 503 height 71
type textarea "كاسترد الشوكولاتة المخبوزة الكريمي مع طبقة من الكراميل جلوسي."
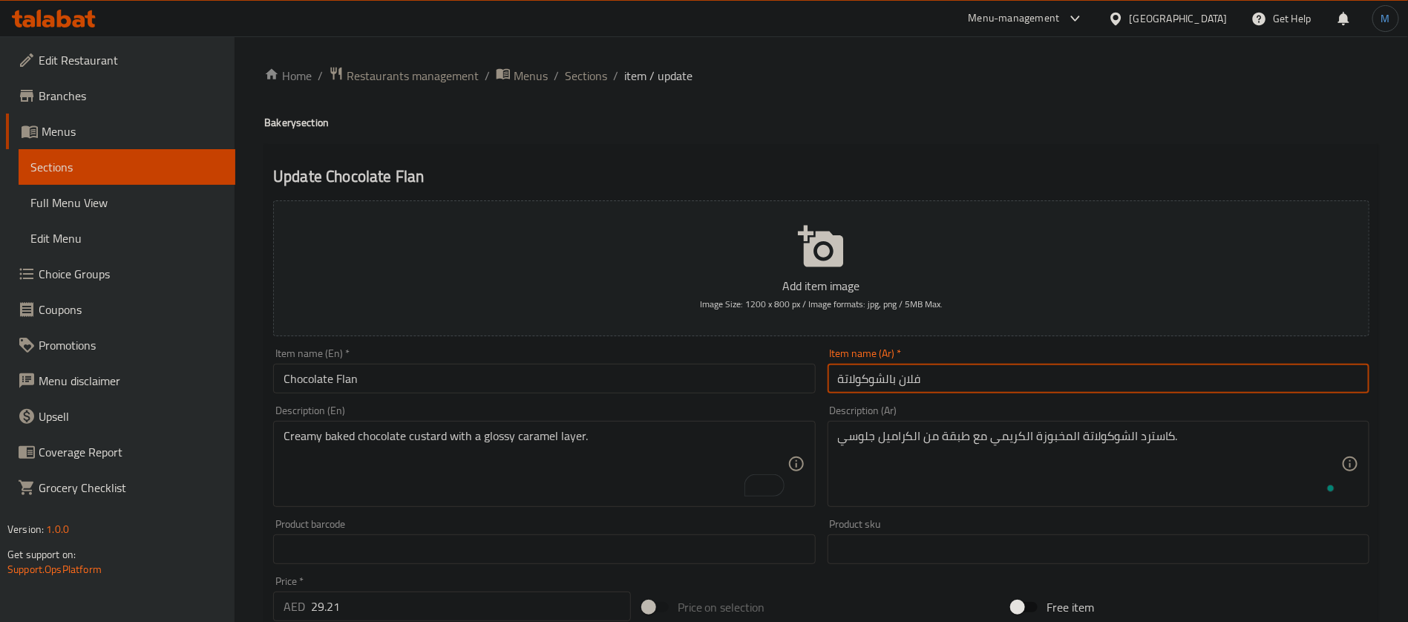
click at [927, 388] on input "فلان بالشوكولاتة" at bounding box center [1099, 379] width 542 height 30
click at [525, 376] on input "Chocolate Flan" at bounding box center [544, 379] width 542 height 30
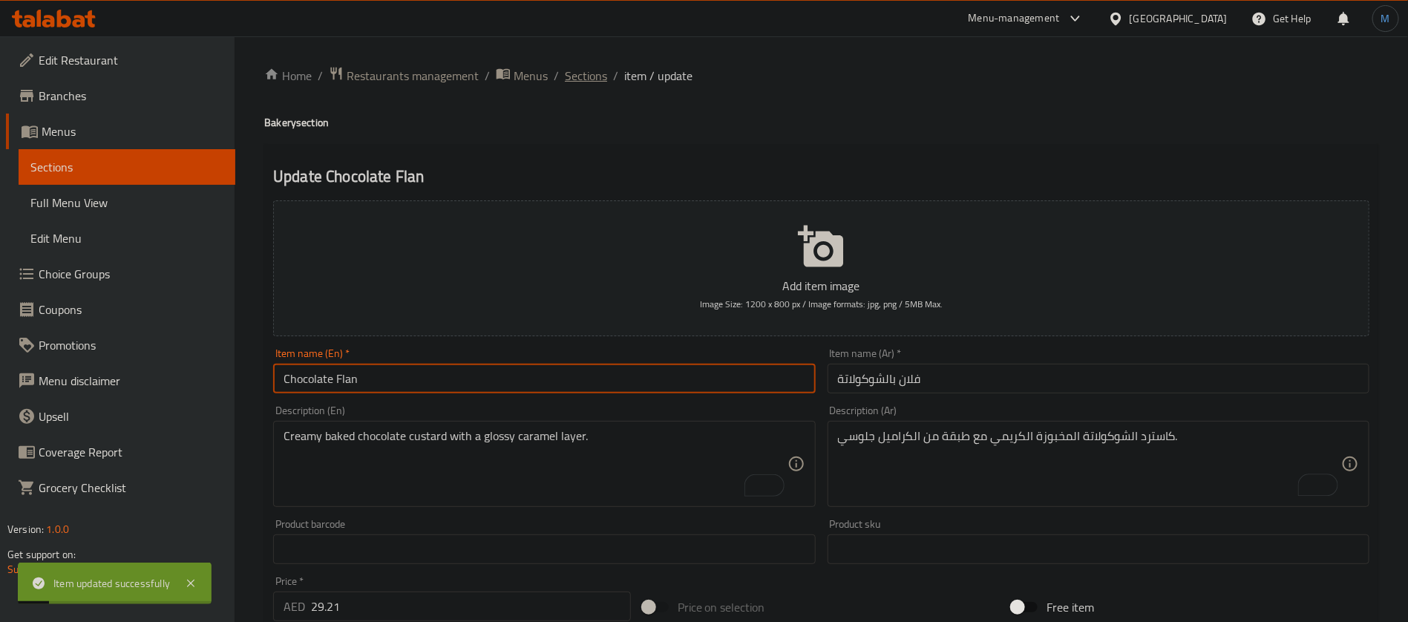
click at [586, 68] on span "Sections" at bounding box center [586, 76] width 42 height 18
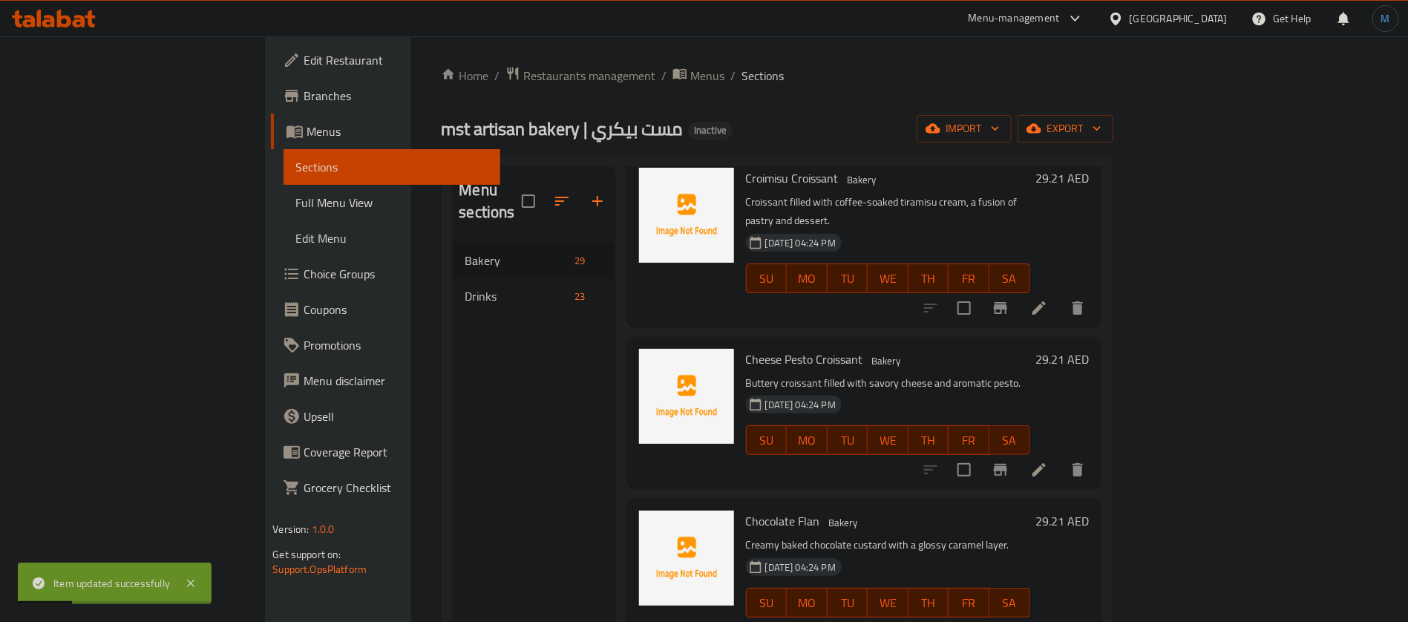
scroll to position [1927, 0]
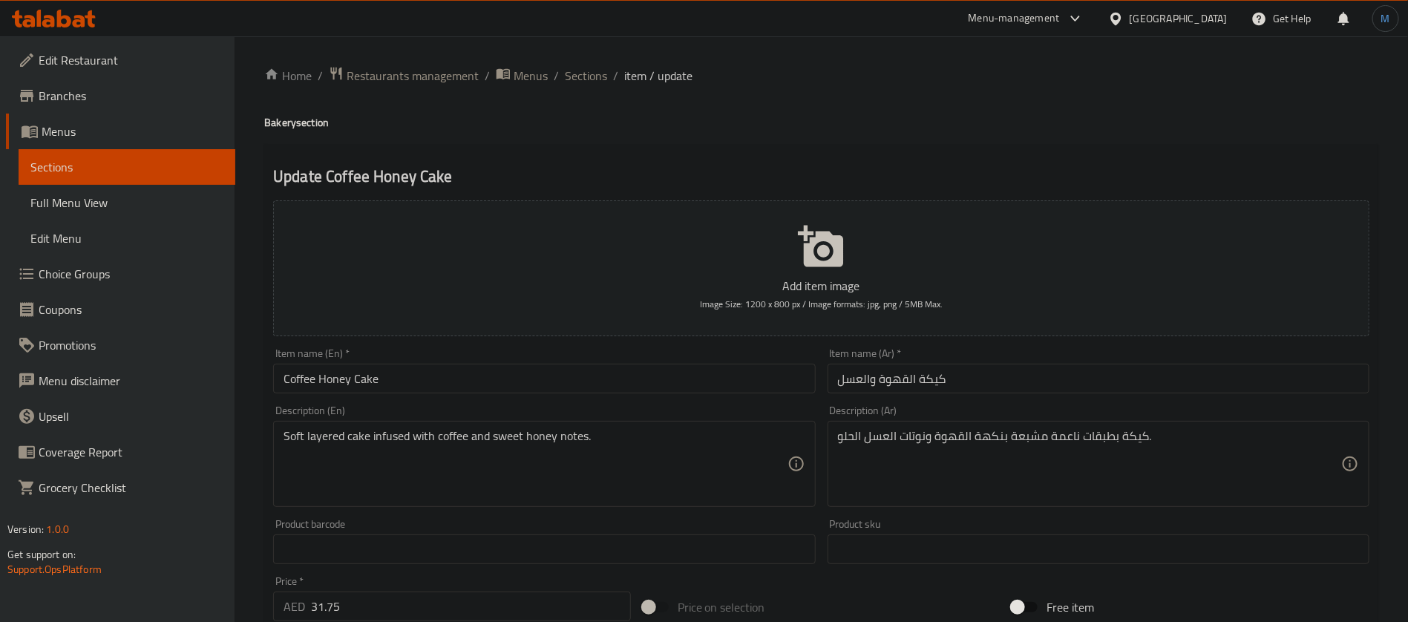
drag, startPoint x: 996, startPoint y: 447, endPoint x: 944, endPoint y: 390, distance: 77.2
click at [997, 446] on textarea "كيكة بطبقات ناعمة مشبعة بنكهة القهوة ونوتات العسل الحلو." at bounding box center [1089, 464] width 503 height 71
click at [995, 439] on textarea "كيكة بطبقات ناعمة مشبعة بنكهة القهوة ونوتات العسل الحلو." at bounding box center [1089, 464] width 503 height 71
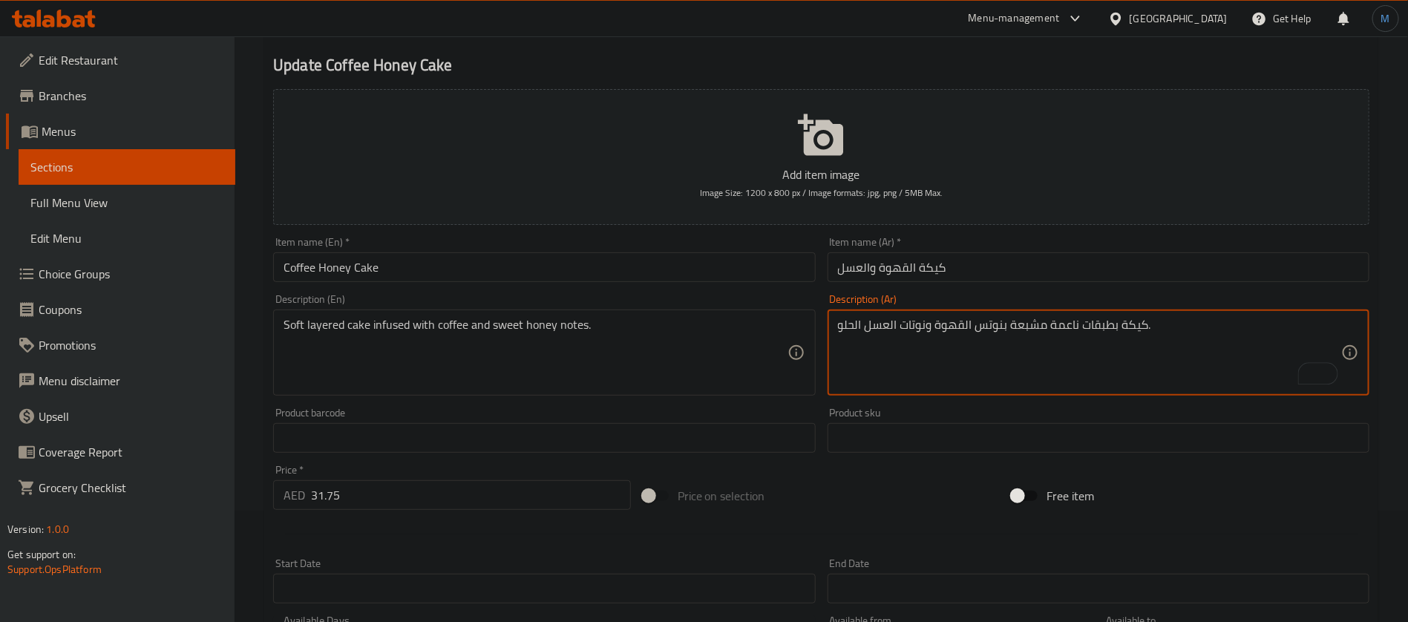
click at [911, 340] on textarea "كيكة بطبقات ناعمة مشبعة بنوتس القهوة ونوتات العسل الحلو." at bounding box center [1089, 353] width 503 height 71
type textarea "كيكة بطبقات ناعمة مشبعة بنوتس القهوة العسل الحلو."
click at [996, 272] on input "كيكة القهوة والعسل" at bounding box center [1099, 267] width 542 height 30
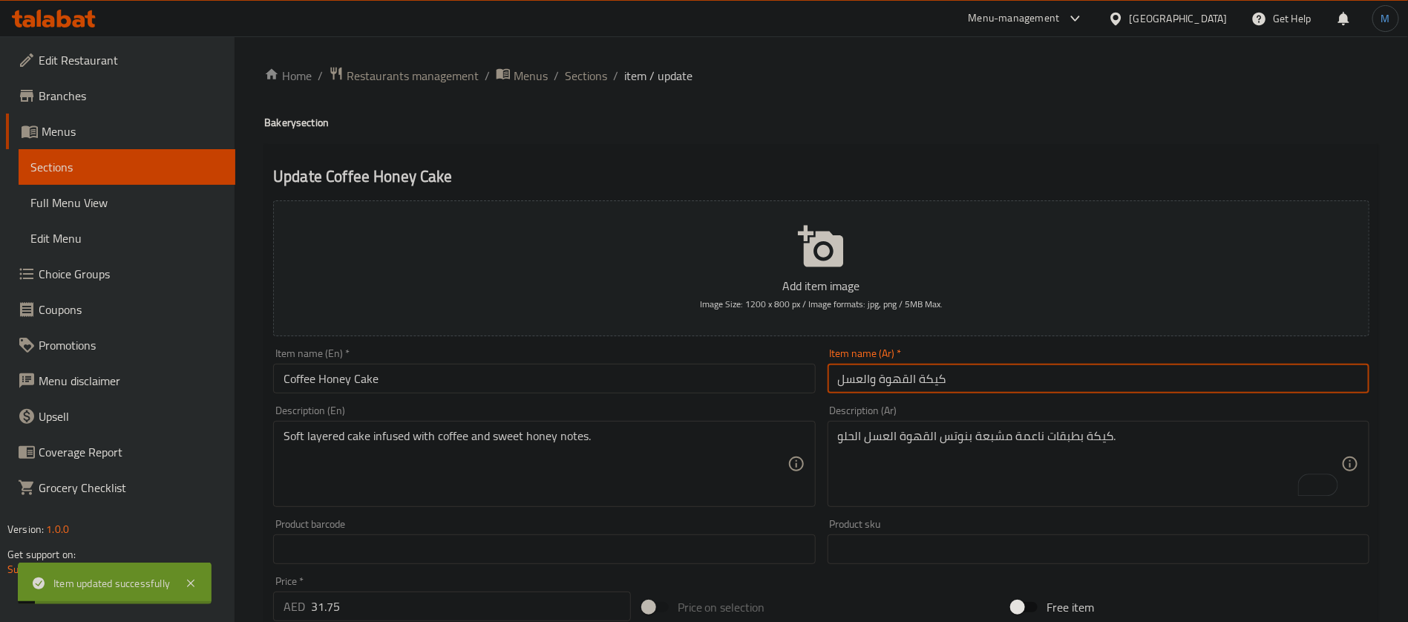
scroll to position [0, 0]
click at [595, 60] on div "Home / Restaurants management / Menus / Sections / item / update Bakery section…" at bounding box center [821, 542] width 1173 height 1012
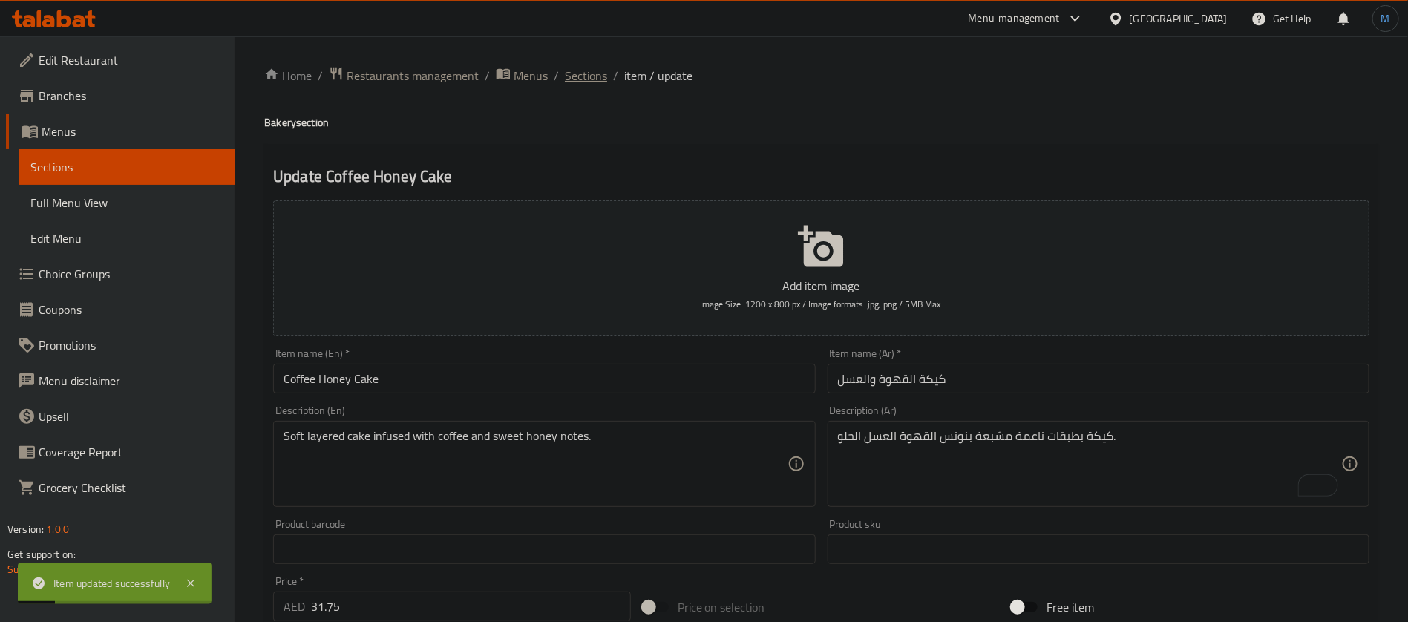
click at [588, 76] on span "Sections" at bounding box center [586, 76] width 42 height 18
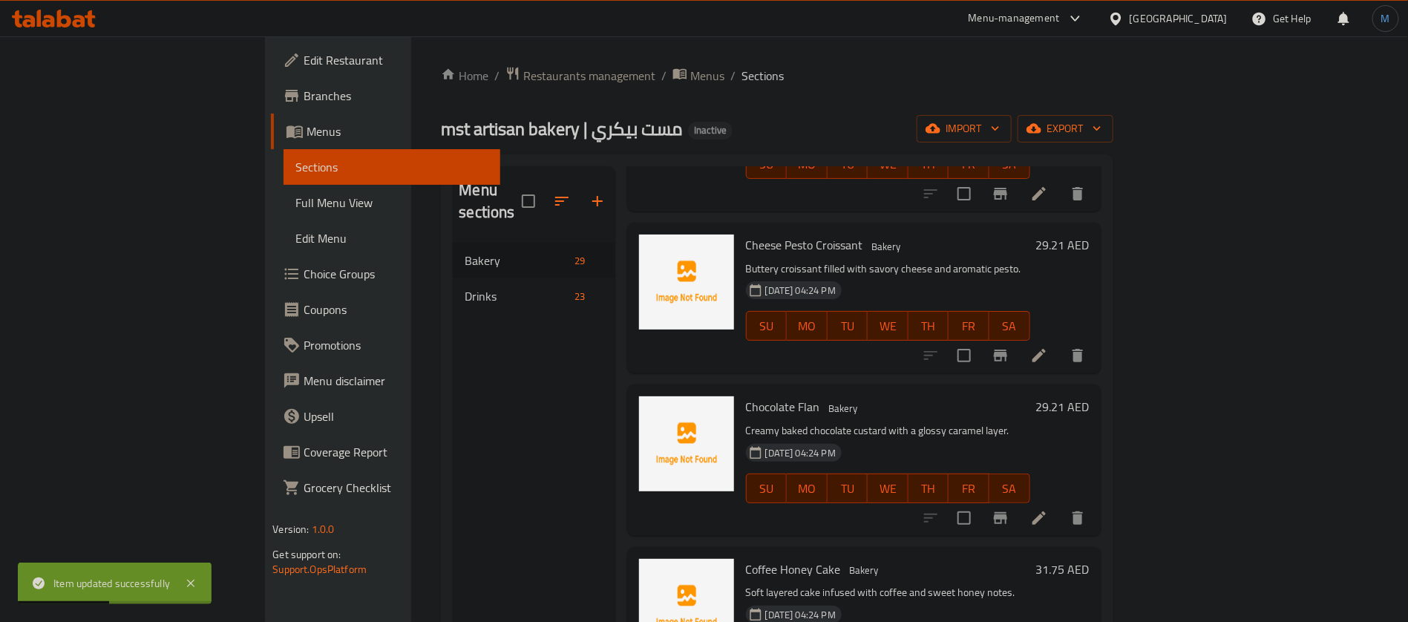
scroll to position [2150, 0]
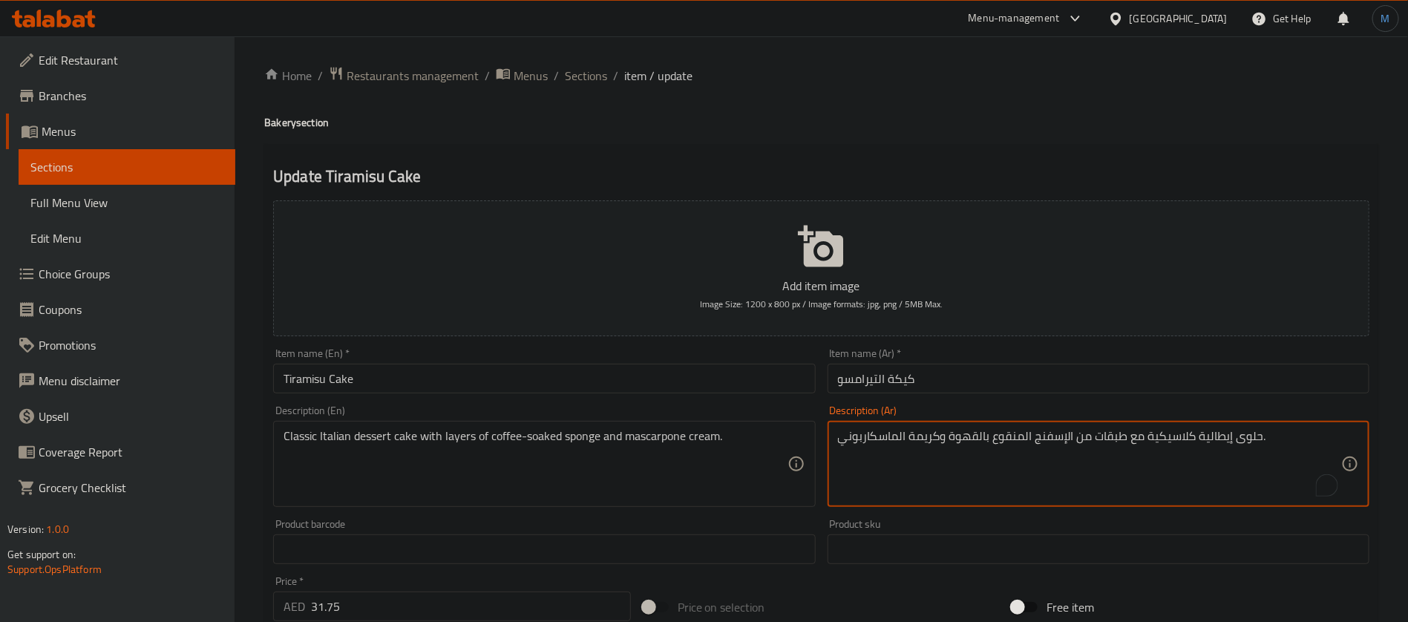
click at [1020, 442] on textarea "حلوى إيطالية كلاسيكية مع طبقات من الإسفنج المنقوع بالقهوة وكريمة الماسكاربوني." at bounding box center [1089, 464] width 503 height 71
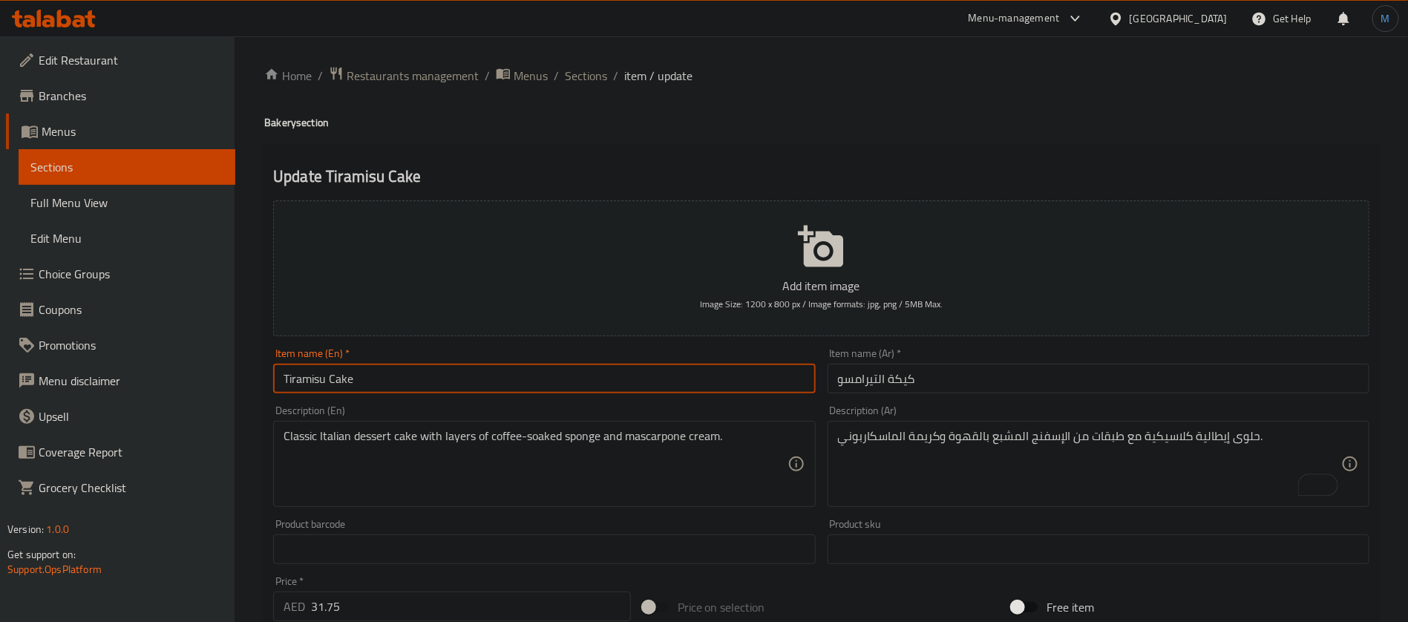
click at [716, 380] on input "Tiramisu Cake" at bounding box center [544, 379] width 542 height 30
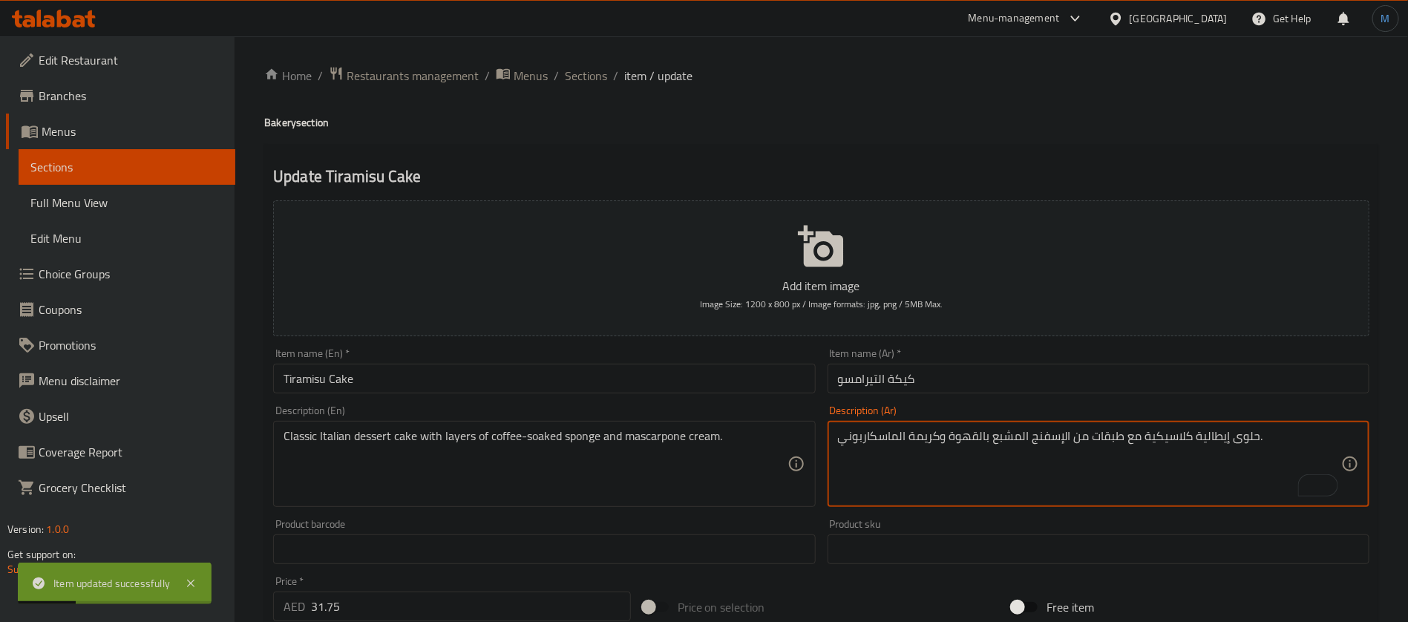
drag, startPoint x: 1041, startPoint y: 435, endPoint x: 1240, endPoint y: 435, distance: 198.9
click at [1041, 435] on textarea "حلوى إيطالية كلاسيكية مع طبقات من الإسفنج المشبع بالقهوة وكريمة الماسكاربوني." at bounding box center [1089, 464] width 503 height 71
type textarea "حلوى إيطالية كلاسيكية مع طبقات من سبونج المشبع بالقهوة وكريمة الماسكاربوني."
click at [1077, 358] on div "Item name (Ar)   * كيكة التيرامسو Item name (Ar) *" at bounding box center [1099, 370] width 542 height 45
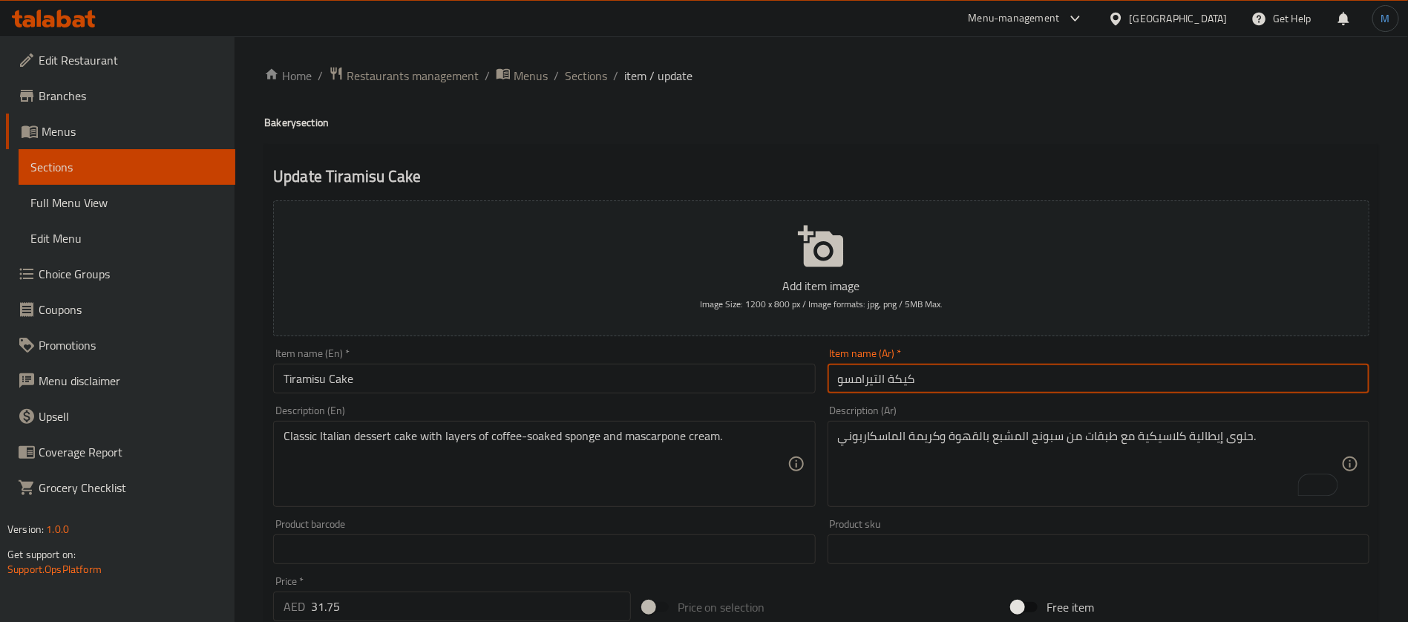
click at [1085, 369] on input "كيكة التيرامسو" at bounding box center [1099, 379] width 542 height 30
click at [601, 73] on span "Sections" at bounding box center [586, 76] width 42 height 18
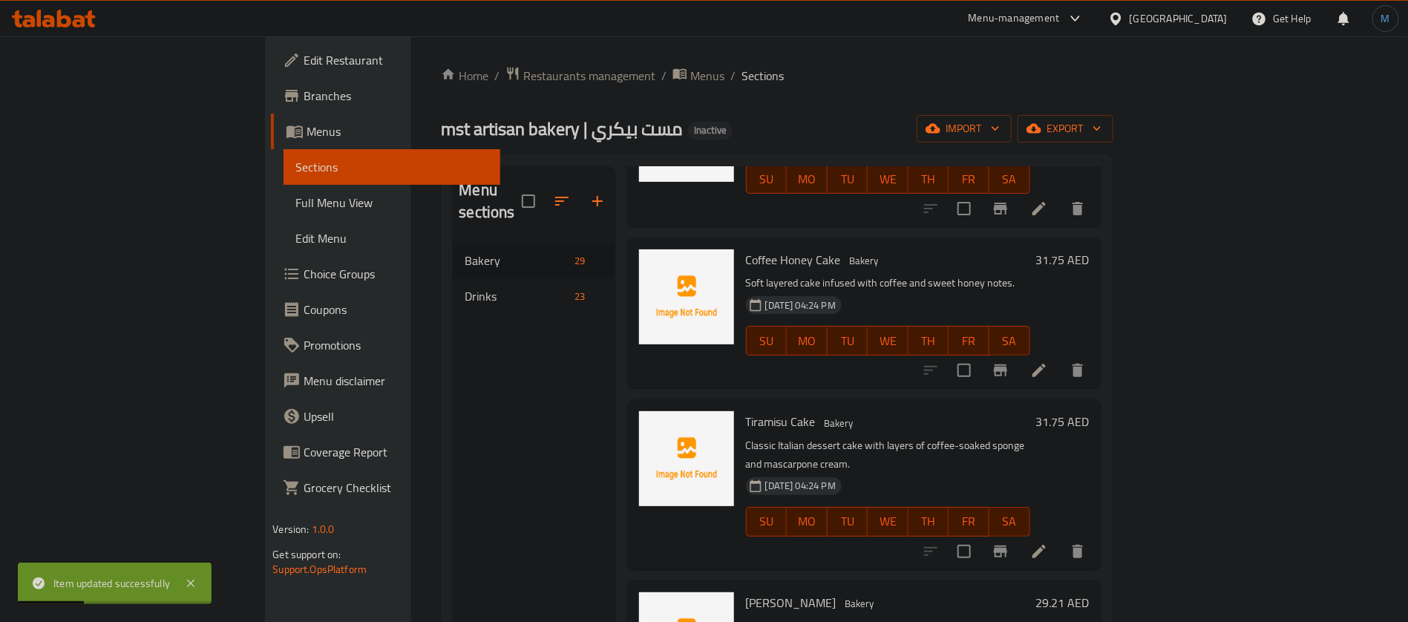
scroll to position [2261, 0]
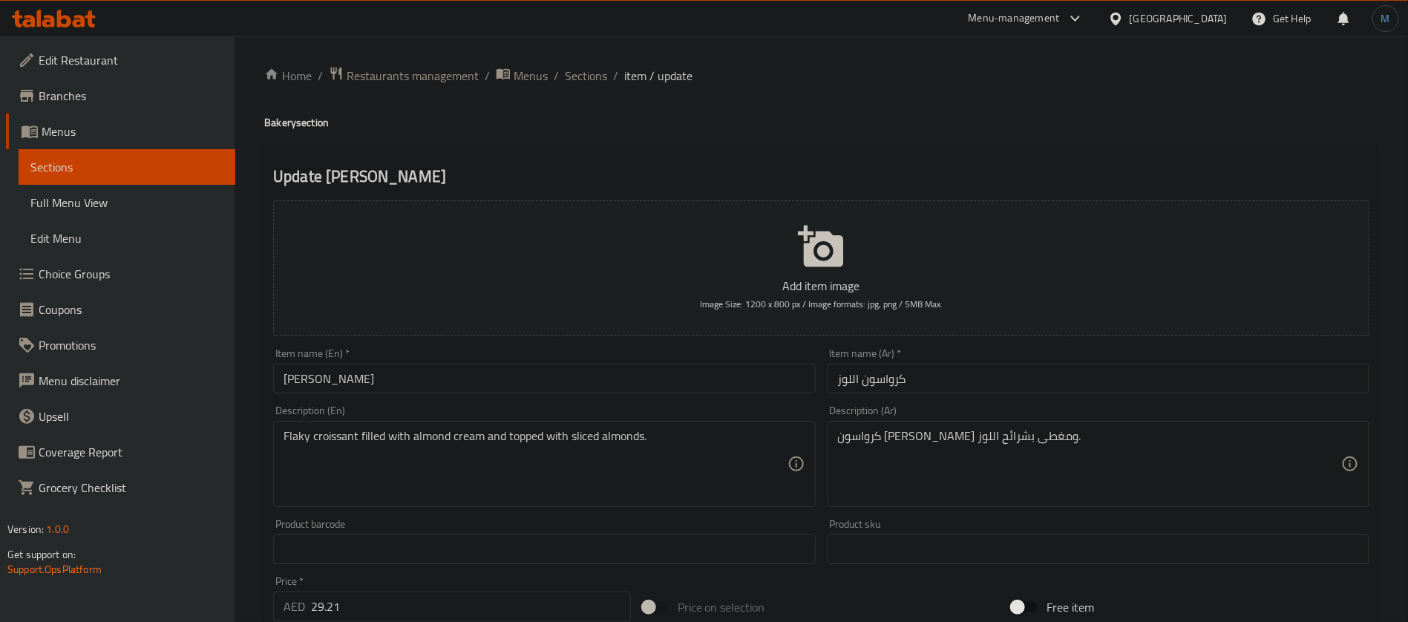
click at [792, 395] on div "Item name (En)   * Almond Croissant Item name (En) *" at bounding box center [544, 370] width 554 height 57
click at [784, 381] on input "[PERSON_NAME]" at bounding box center [544, 379] width 542 height 30
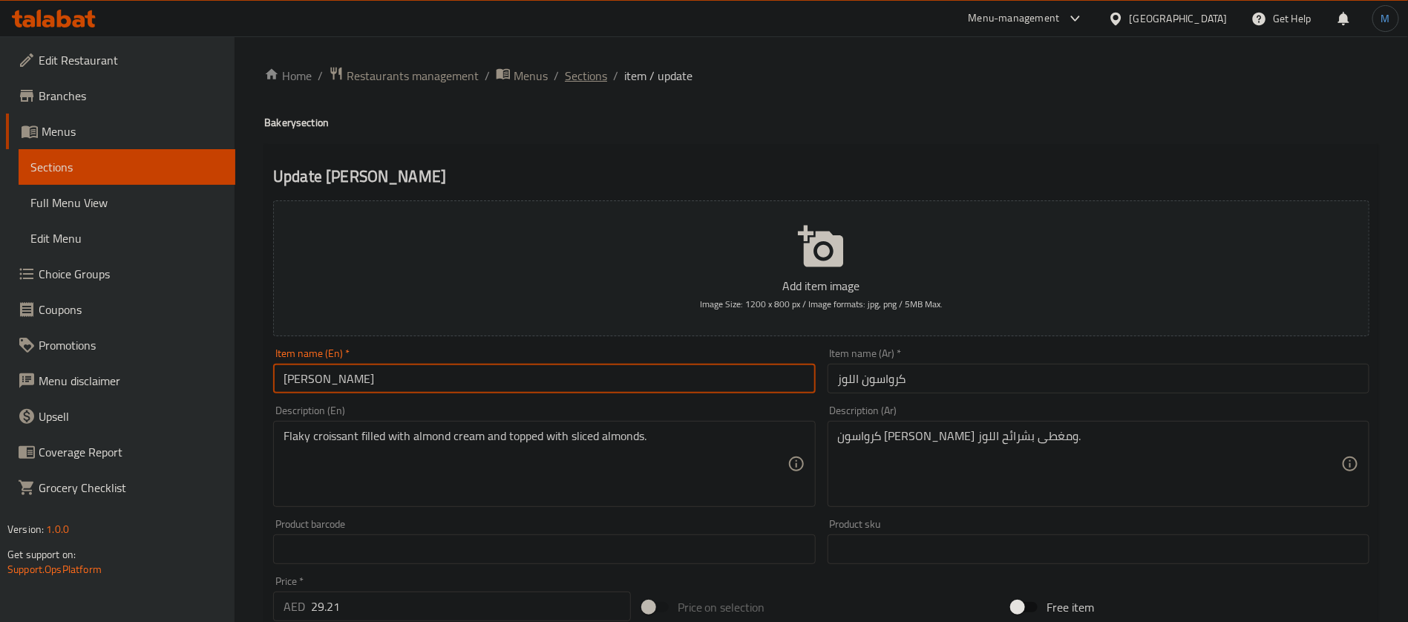
click at [596, 70] on span "Sections" at bounding box center [586, 76] width 42 height 18
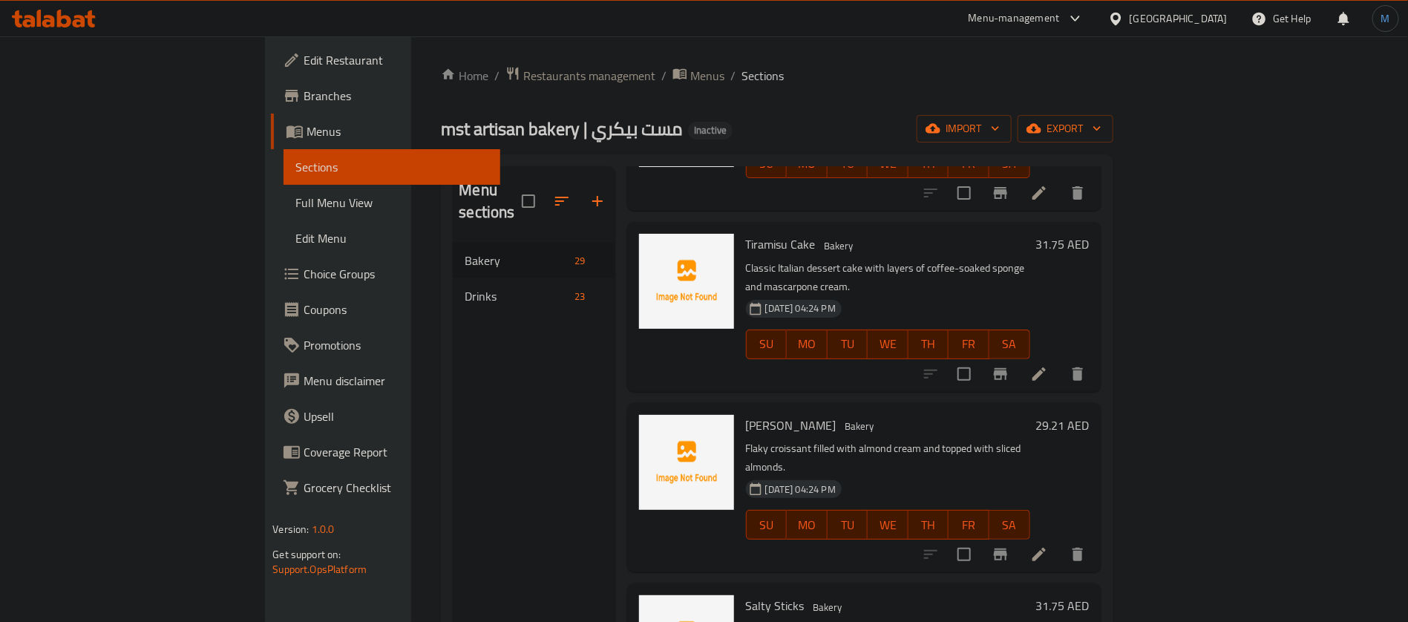
scroll to position [2526, 0]
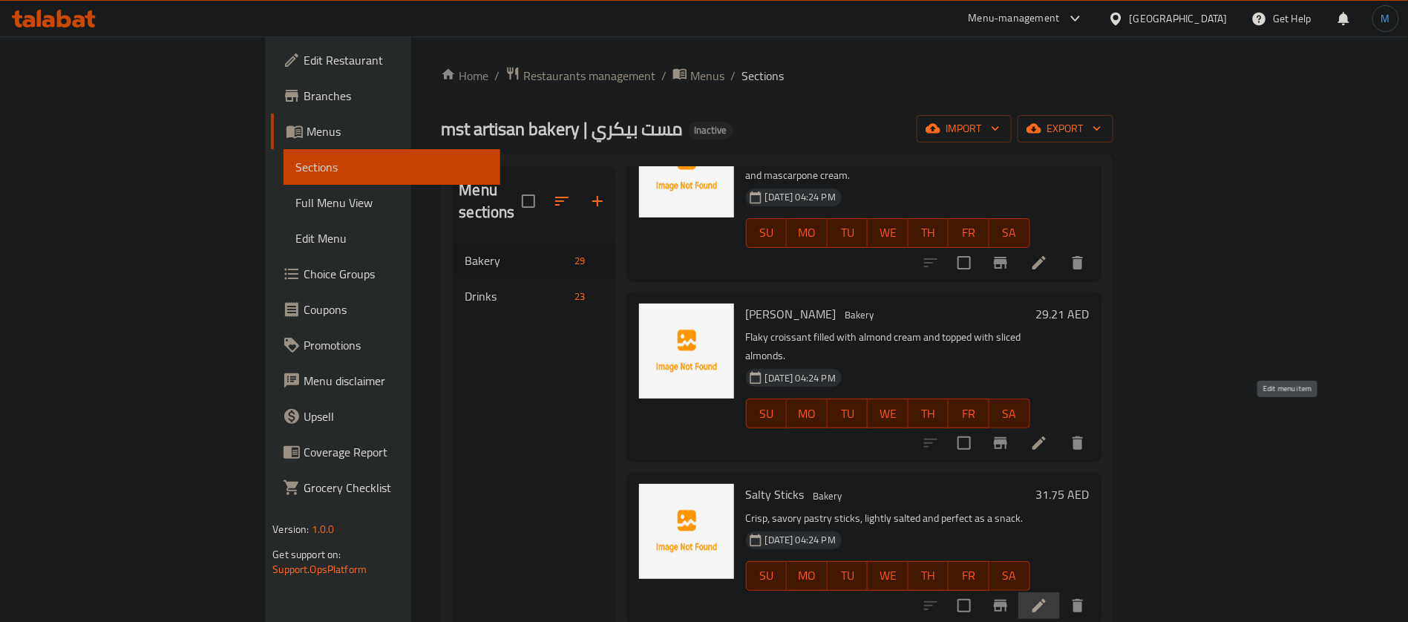
click at [1048, 597] on icon at bounding box center [1039, 606] width 18 height 18
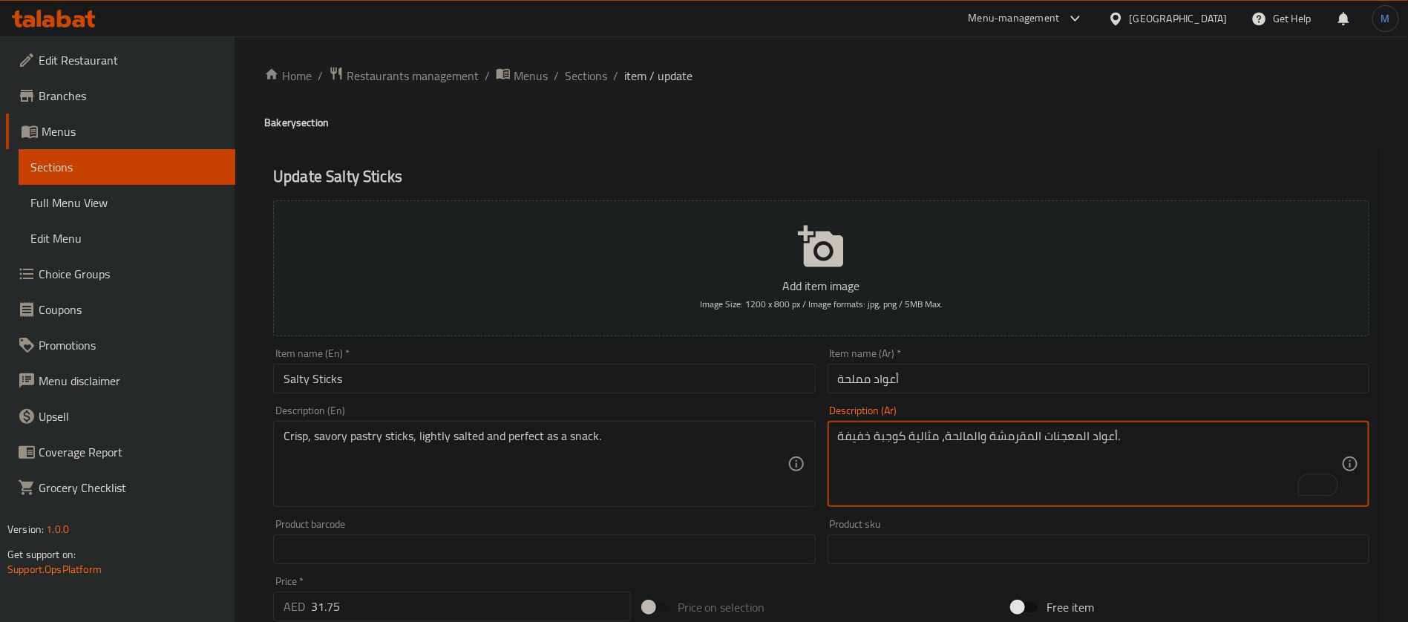
click at [1010, 430] on textarea "أعواد المعجنات المقرمشة والمالحة، مثالية كوجبة خفيفة." at bounding box center [1089, 464] width 503 height 71
type textarea "أعواد المعجنات الكرسب والمالحة، مثالية كوجبة خفيفة."
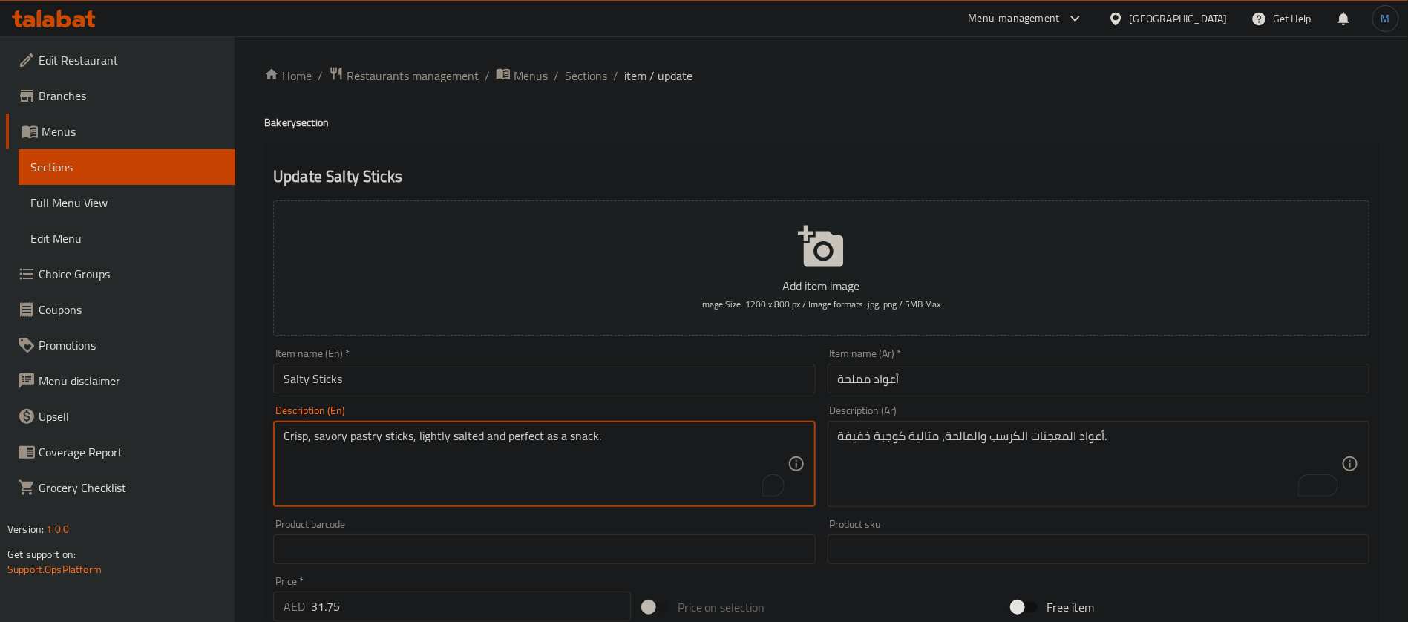
click at [436, 439] on textarea "Crisp, savory pastry sticks, lightly salted and perfect as a snack." at bounding box center [535, 464] width 503 height 71
click at [465, 444] on textarea "Crisp, savory pastry sticks, lightly salted and perfect as a snack." at bounding box center [535, 464] width 503 height 71
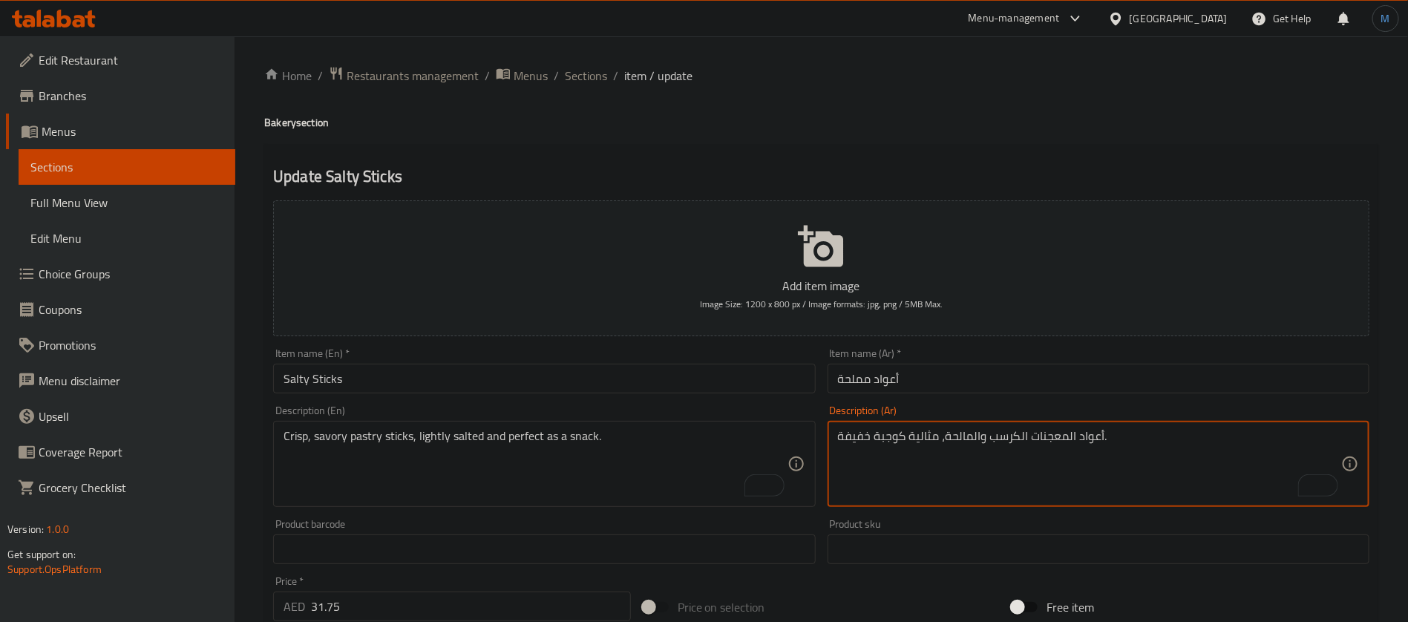
click at [937, 436] on textarea "أعواد المعجنات الكرسب والمالحة، مثالية كوجبة خفيفة." at bounding box center [1089, 464] width 503 height 71
paste textarea "ملح قليلاًم"
type textarea "أعواد المعجنات الكرسب والمالحة، مملح قليلاً مثالية كوجبة خفيفة."
click at [1001, 380] on input "أعواد مملحة" at bounding box center [1099, 379] width 542 height 30
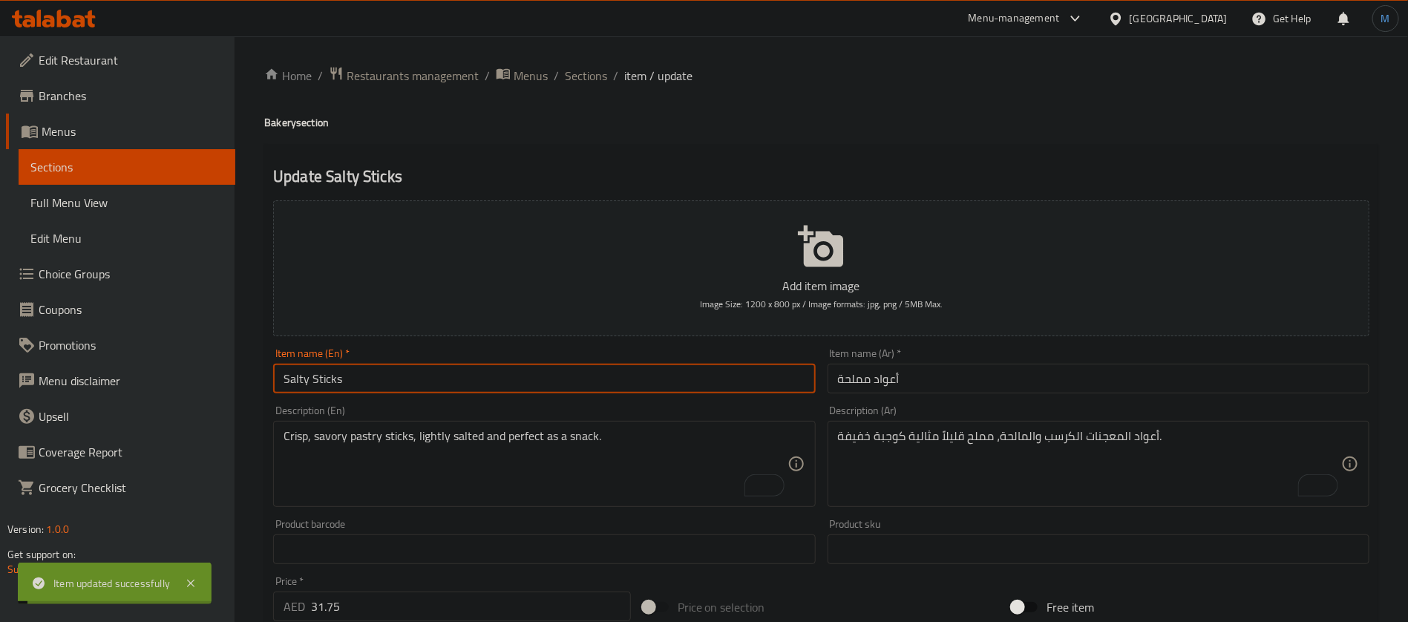
click at [499, 383] on input "Salty Sticks" at bounding box center [544, 379] width 542 height 30
click at [598, 77] on span "Sections" at bounding box center [586, 76] width 42 height 18
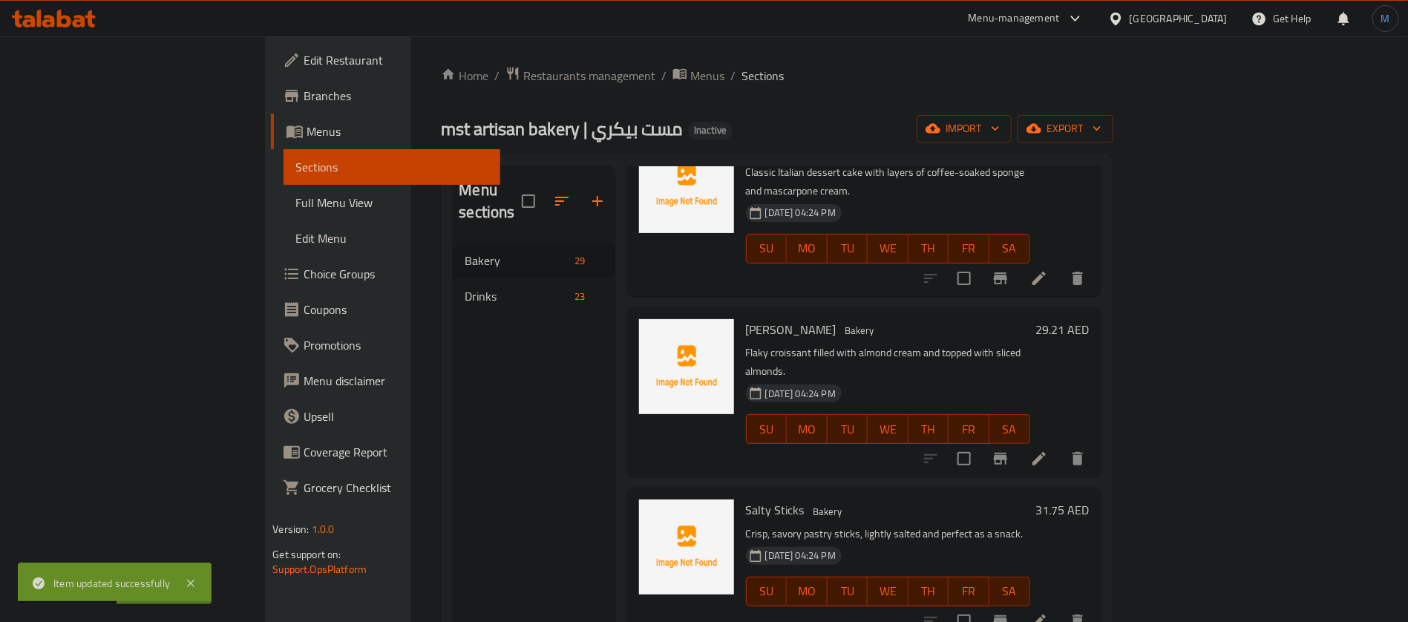
scroll to position [2576, 0]
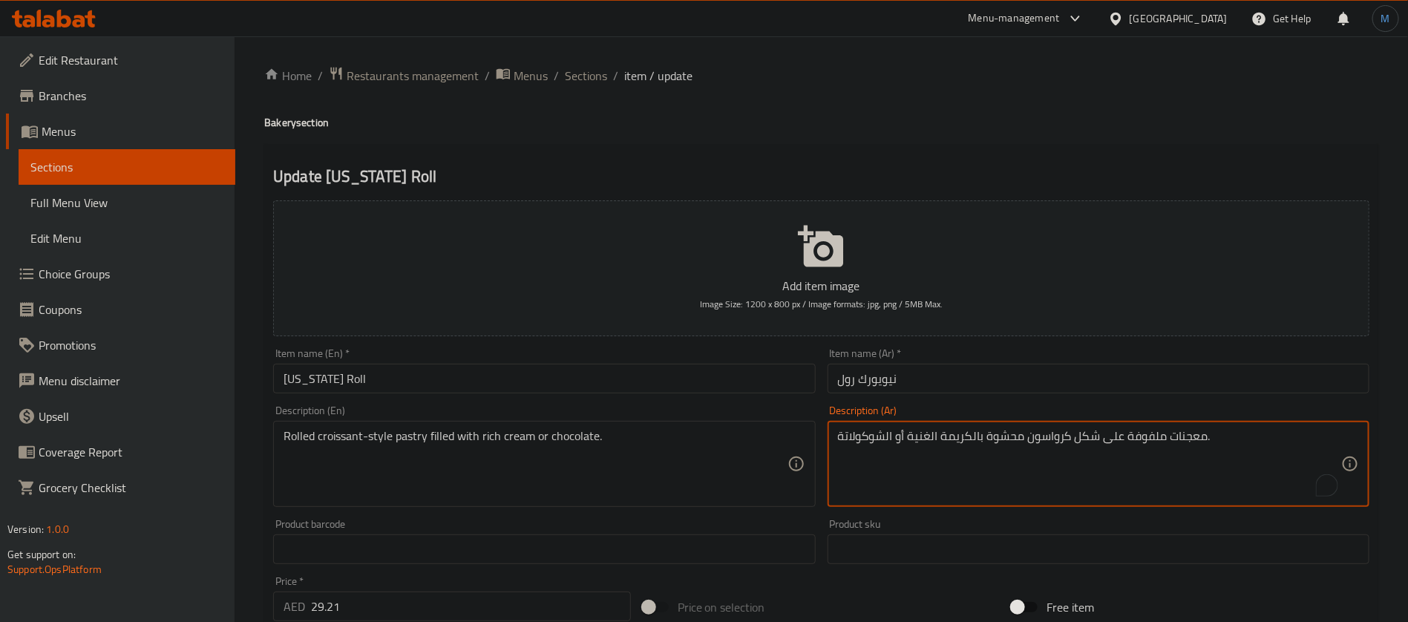
click at [1151, 436] on textarea "معجنات ملفوفة على شكل كرواسون محشوة بالكريمة الغنية أو الشوكولاتة." at bounding box center [1089, 464] width 503 height 71
type textarea "معجنات ملفوفة على شكل كرواسون محشوة بالكريمة الغنية أو الشوكولاتة."
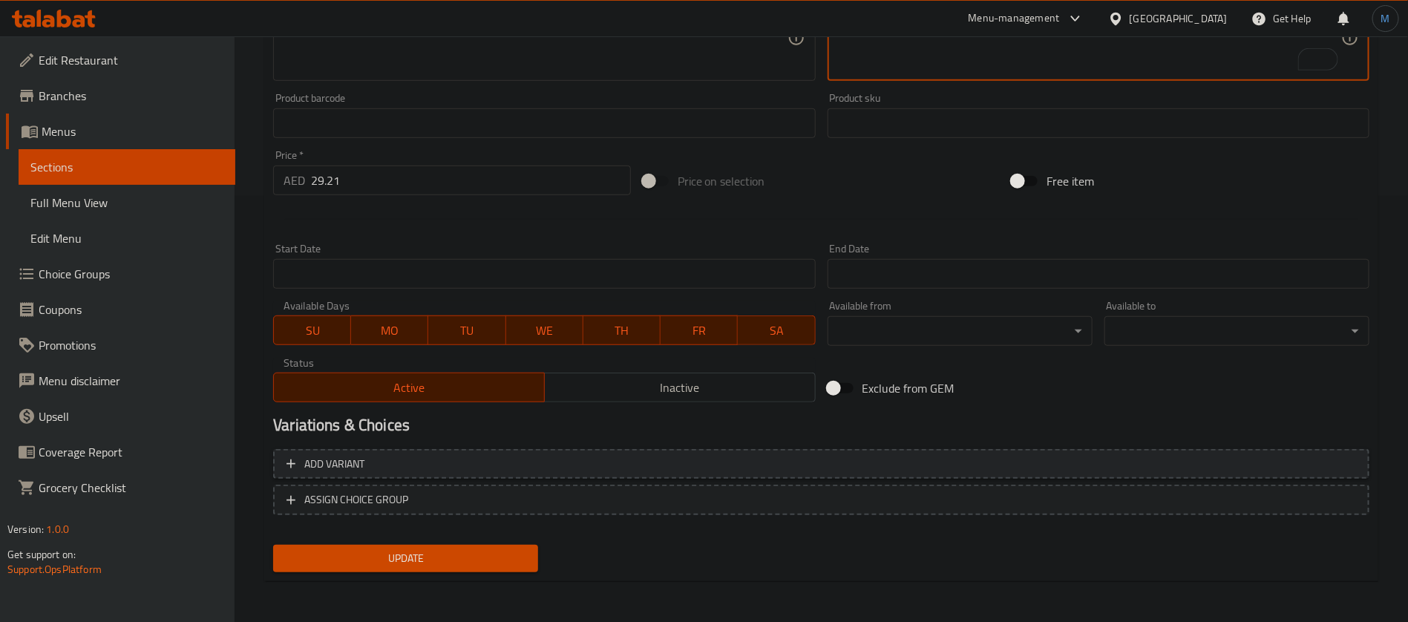
click at [1159, 453] on button "Add variant" at bounding box center [821, 464] width 1096 height 30
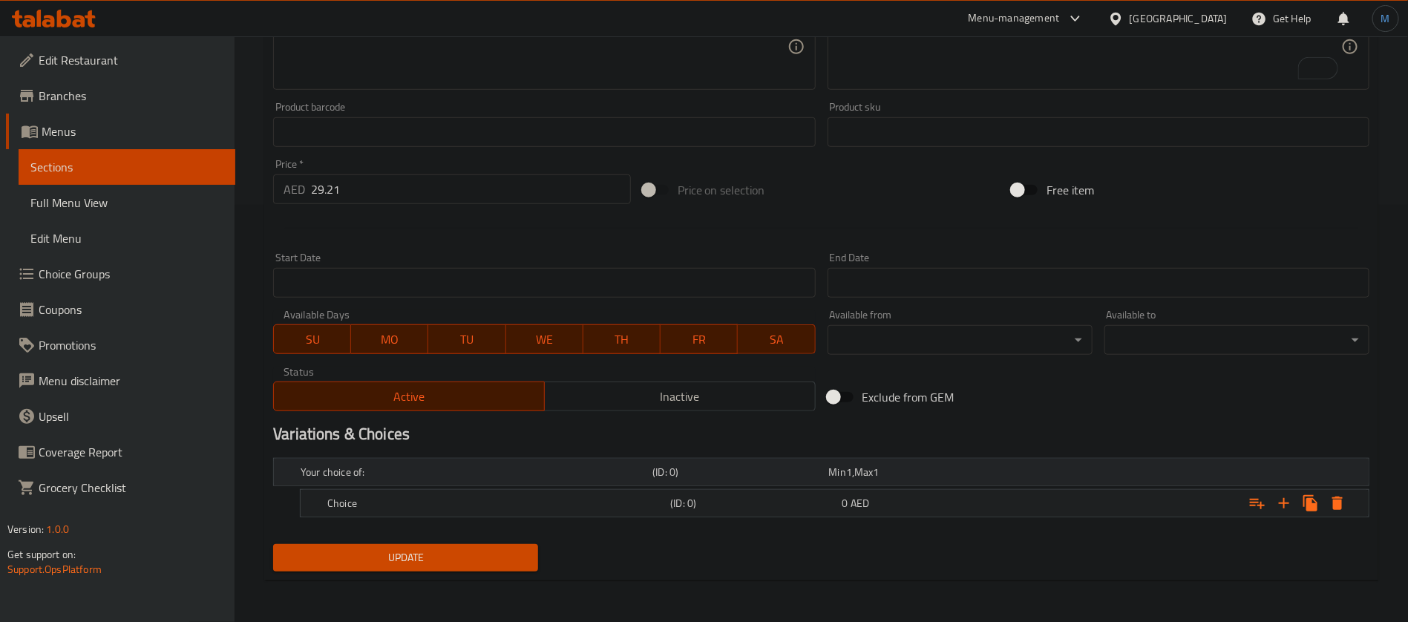
scroll to position [416, 0]
click at [1280, 496] on icon "Expand" at bounding box center [1284, 505] width 18 height 18
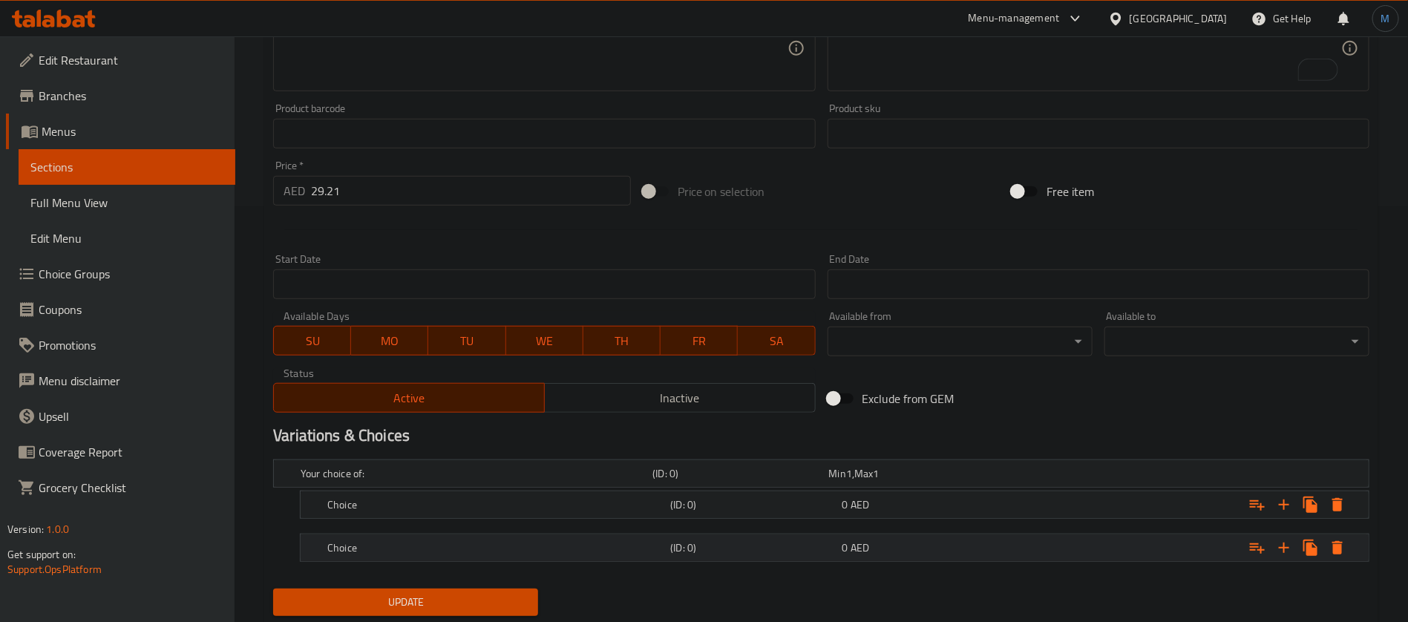
click at [983, 481] on div "0 AED" at bounding box center [914, 473] width 170 height 15
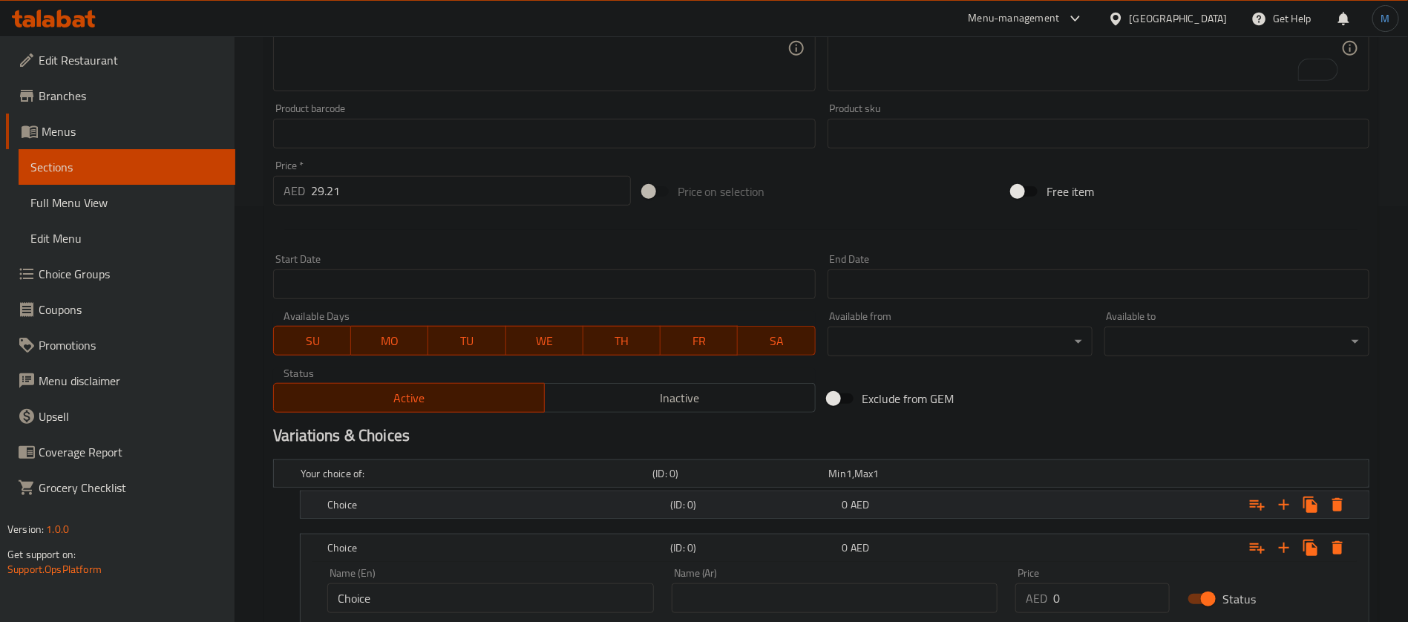
click at [978, 484] on div "0 AED" at bounding box center [914, 473] width 176 height 21
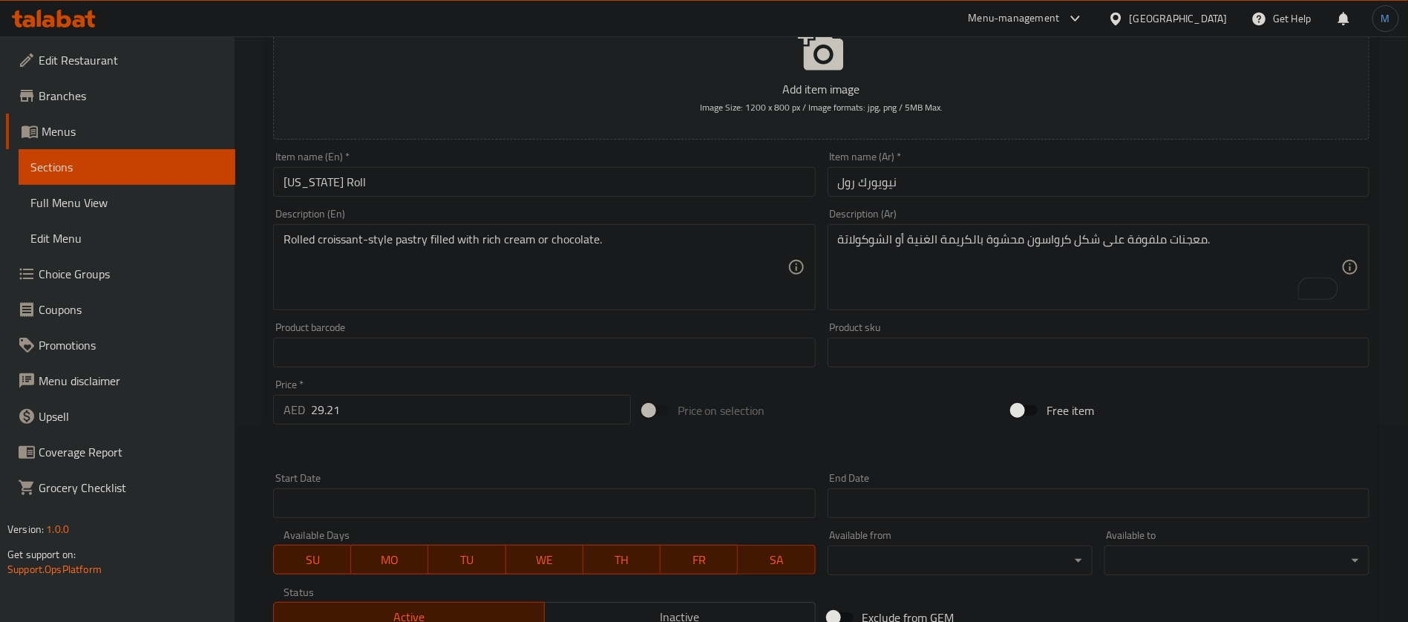
scroll to position [193, 0]
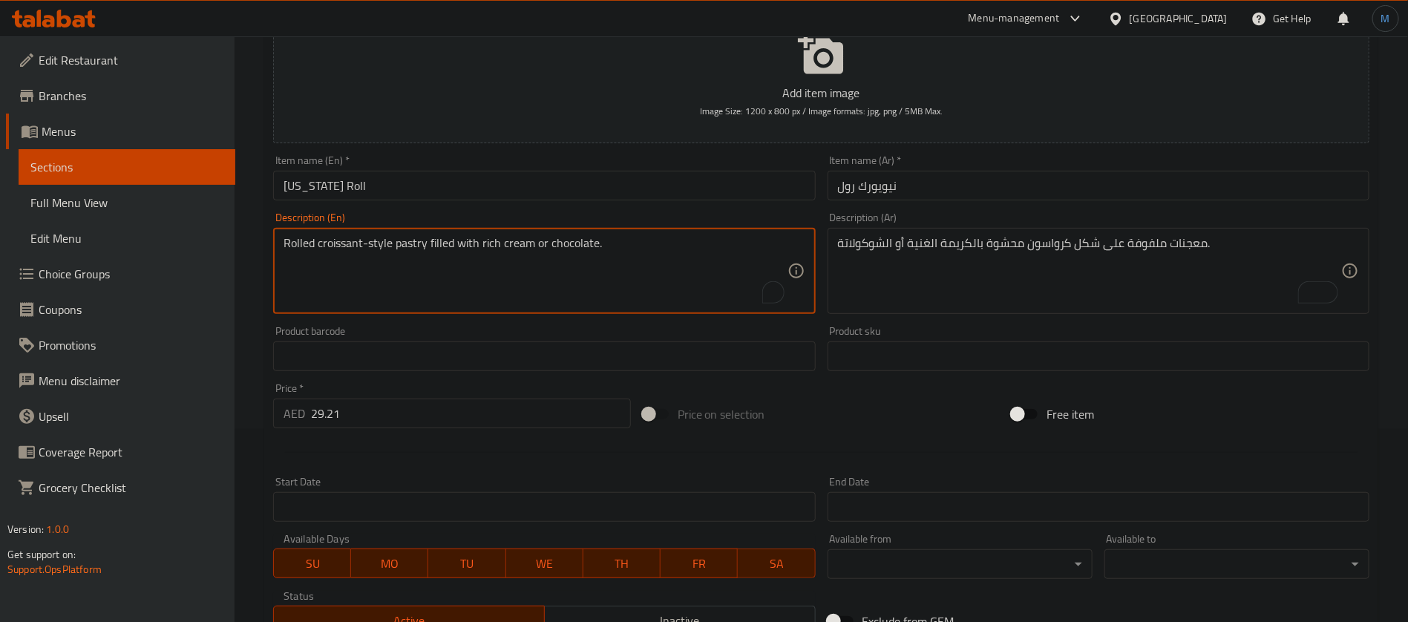
click at [524, 240] on textarea "Rolled croissant-style pastry filled with rich cream or chocolate." at bounding box center [535, 271] width 503 height 71
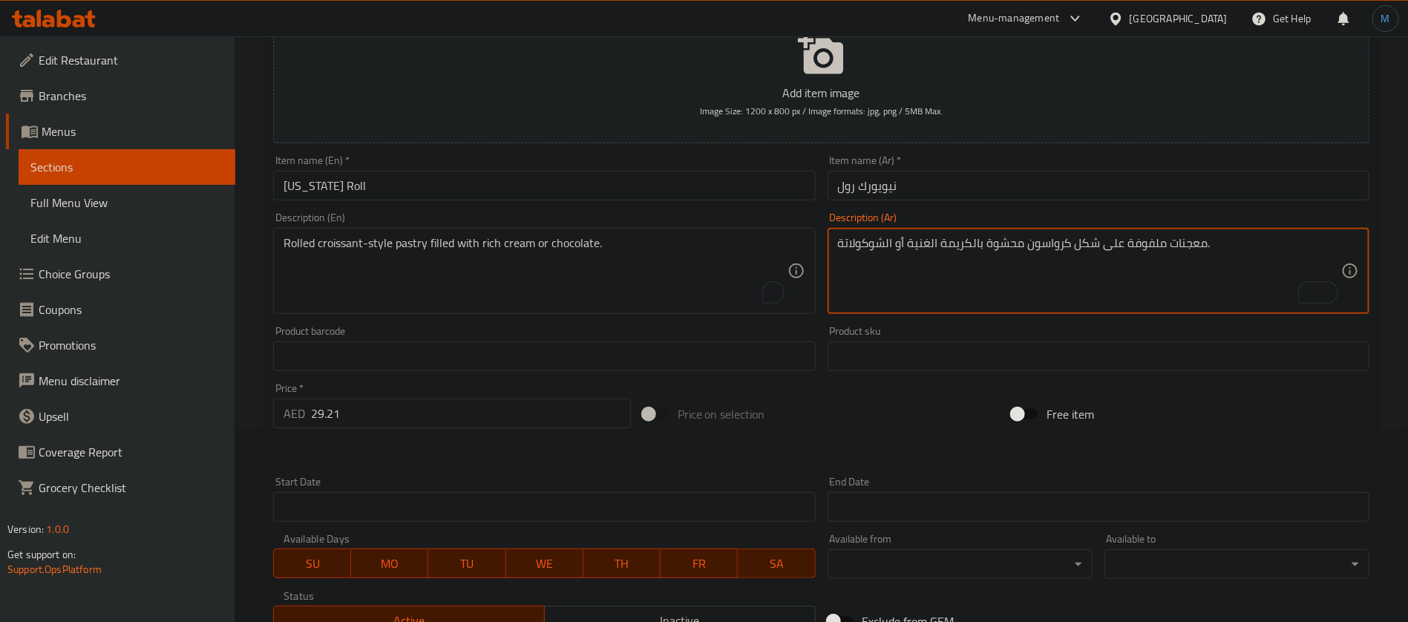
click at [961, 245] on textarea "معجنات ملفوفة على شكل كرواسون محشوة بالكريمة الغنية أو الشوكولاتة." at bounding box center [1089, 271] width 503 height 71
click at [936, 243] on textarea "معجنات ملفوفة على شكل كرواسون محشوة بالكريمة الغنية أو الشوكولاتة." at bounding box center [1089, 271] width 503 height 71
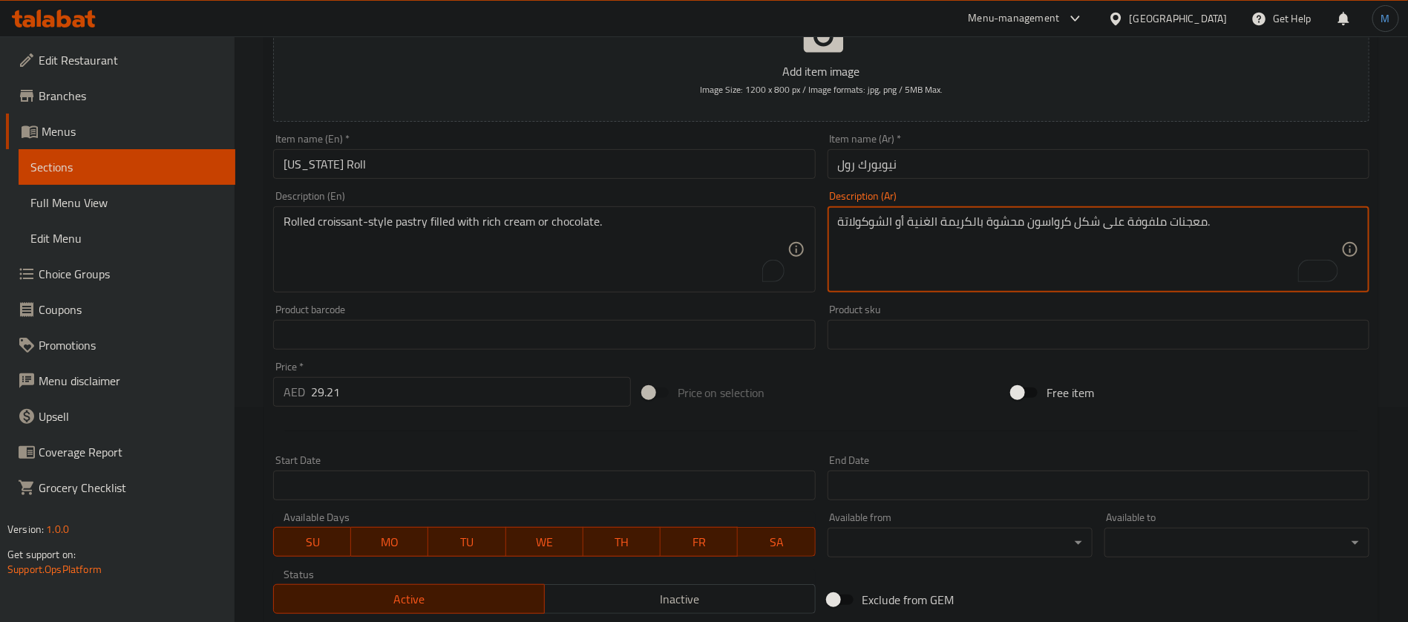
scroll to position [586, 0]
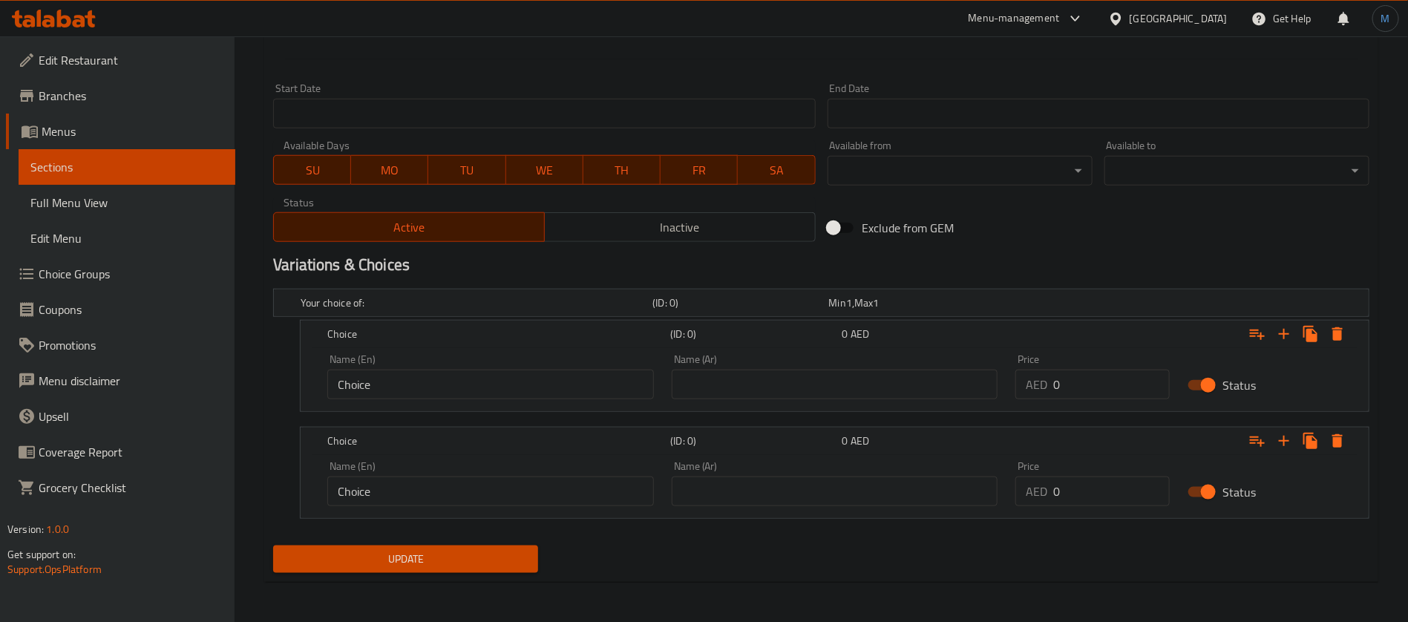
click at [518, 380] on input "Choice" at bounding box center [490, 385] width 327 height 30
click at [792, 363] on div "Name (Ar) Name (Ar)" at bounding box center [835, 376] width 327 height 45
paste input "بالكريمة الغنية"
click at [802, 373] on input "بالكريمة الغنية" at bounding box center [835, 385] width 327 height 30
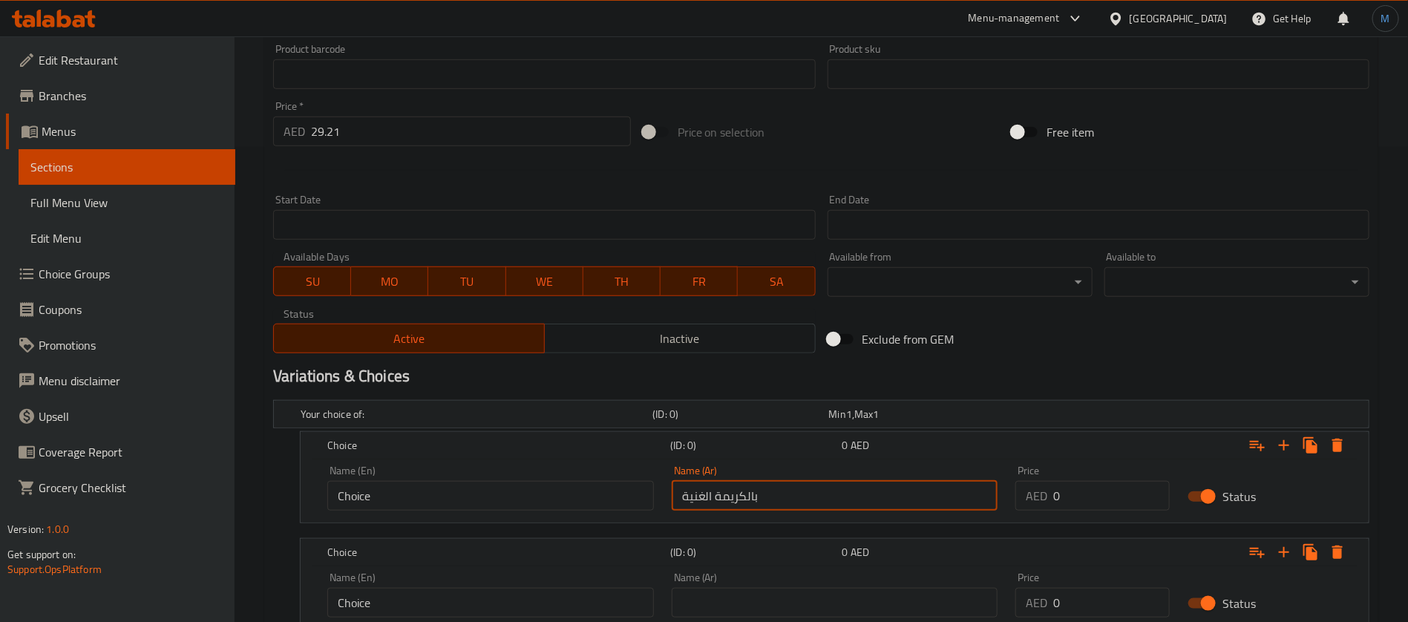
scroll to position [252, 0]
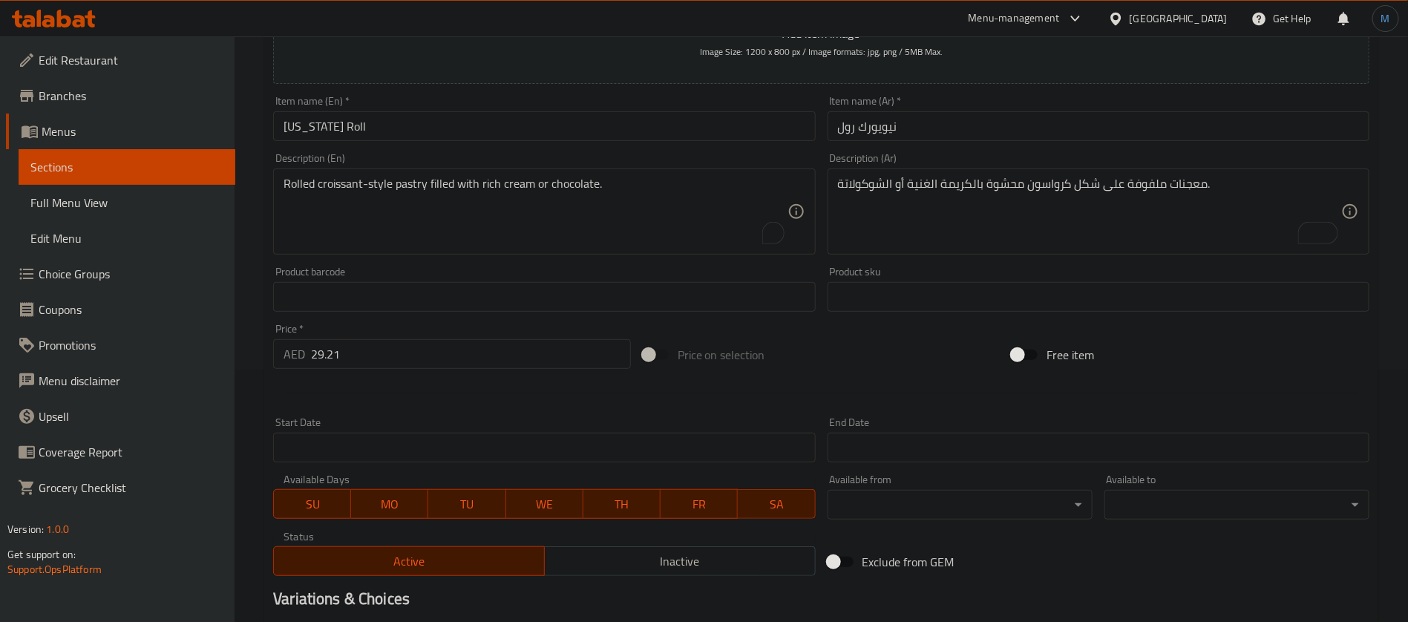
type input "بالكريمة الغنية"
click at [861, 184] on textarea "معجنات ملفوفة على شكل كرواسون محشوة بالكريمة الغنية أو الشوكولاتة." at bounding box center [1089, 212] width 503 height 71
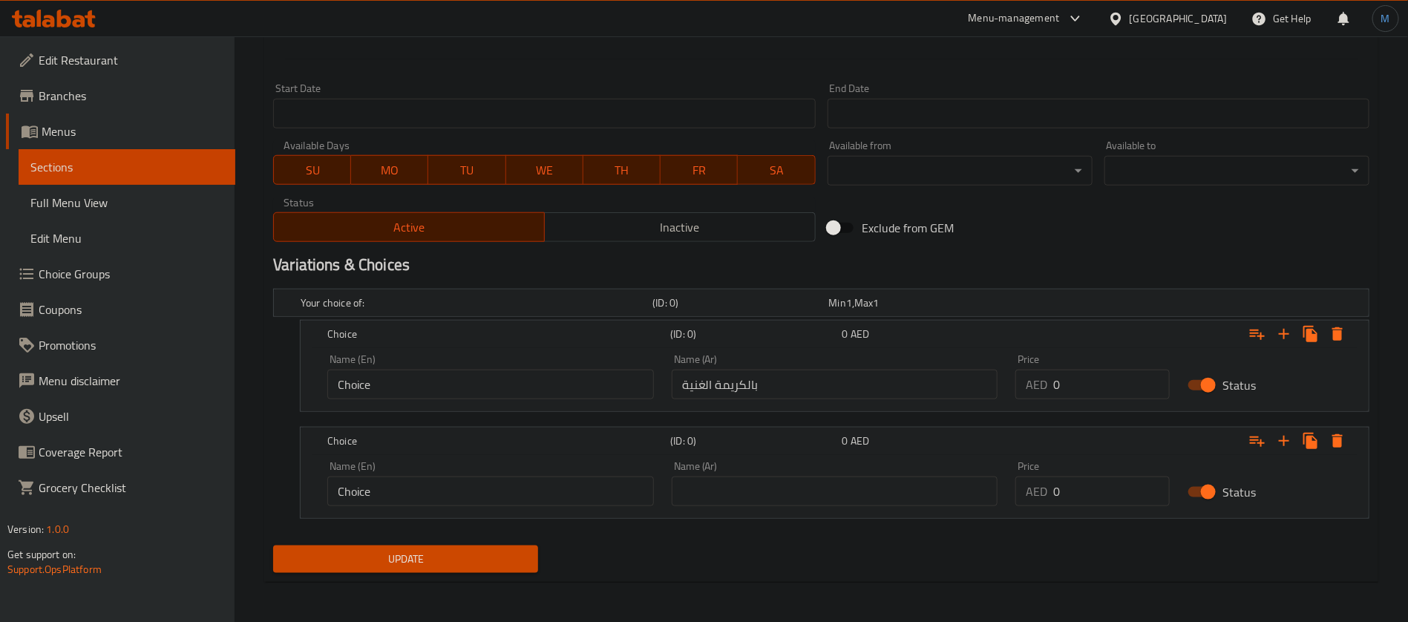
click at [846, 478] on input "text" at bounding box center [835, 491] width 327 height 30
paste input "الشوكولاتة"
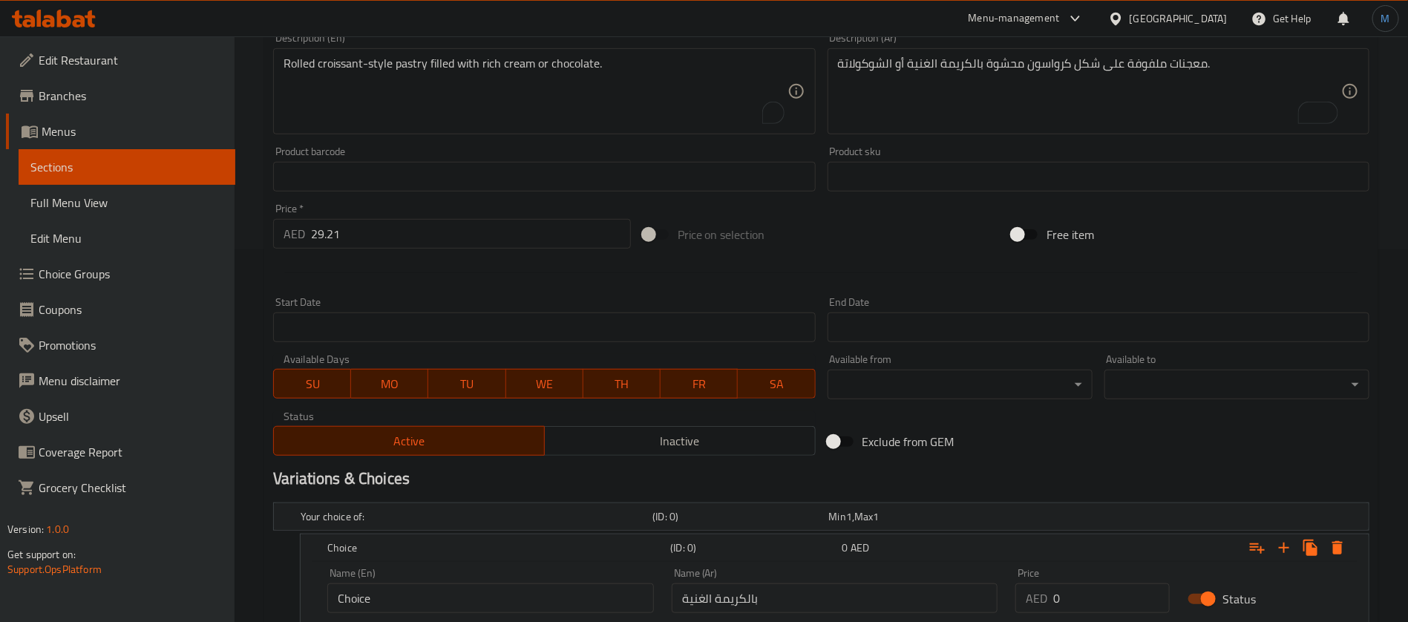
scroll to position [364, 0]
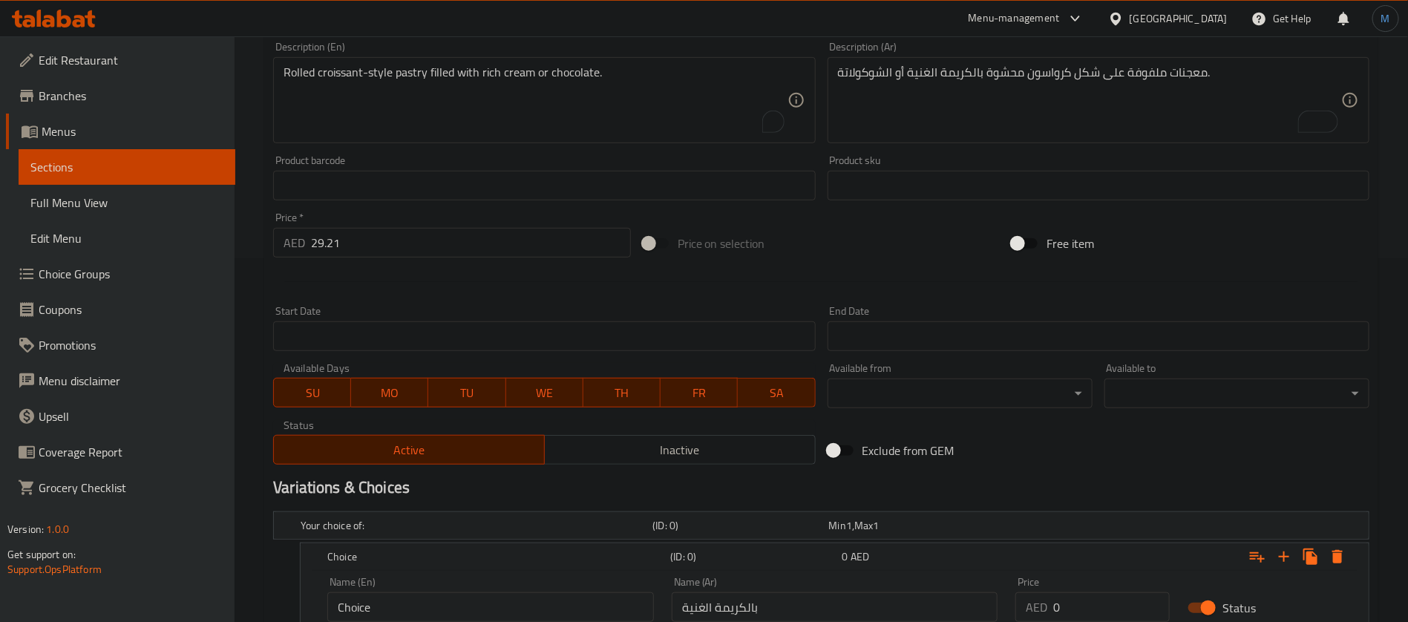
type input "الشوكولاتة"
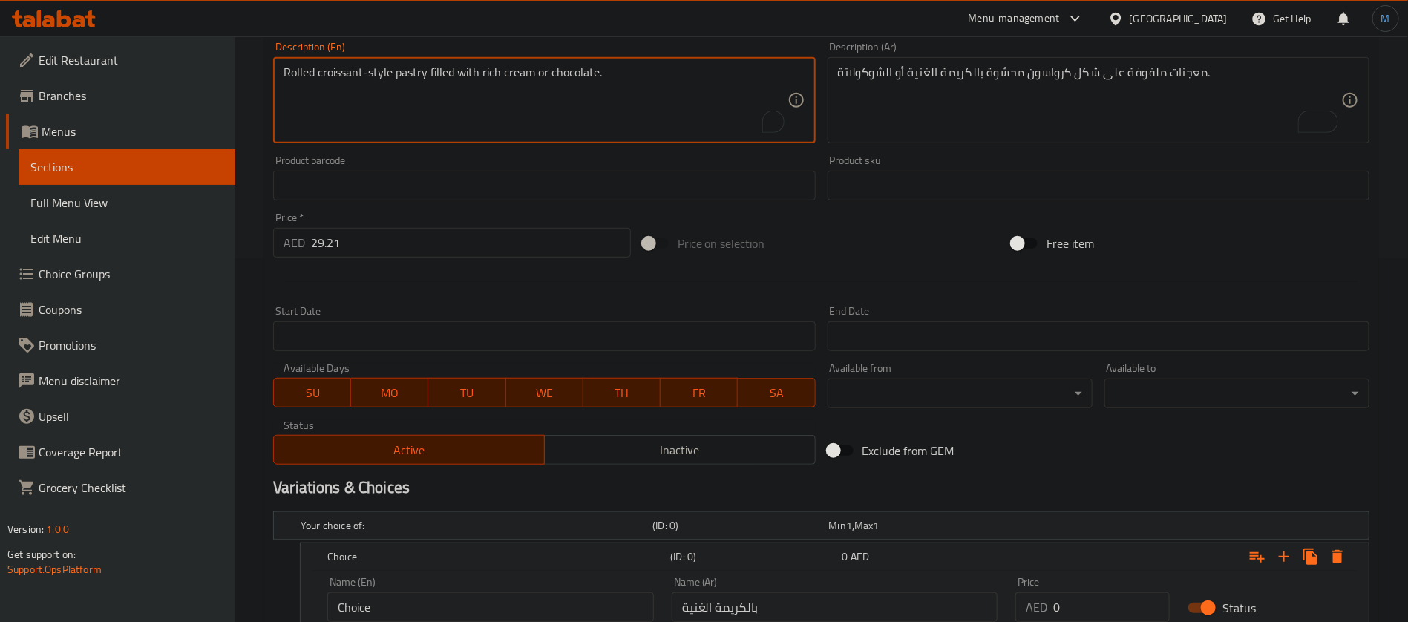
click at [563, 76] on textarea "Rolled croissant-style pastry filled with rich cream or chocolate." at bounding box center [535, 100] width 503 height 71
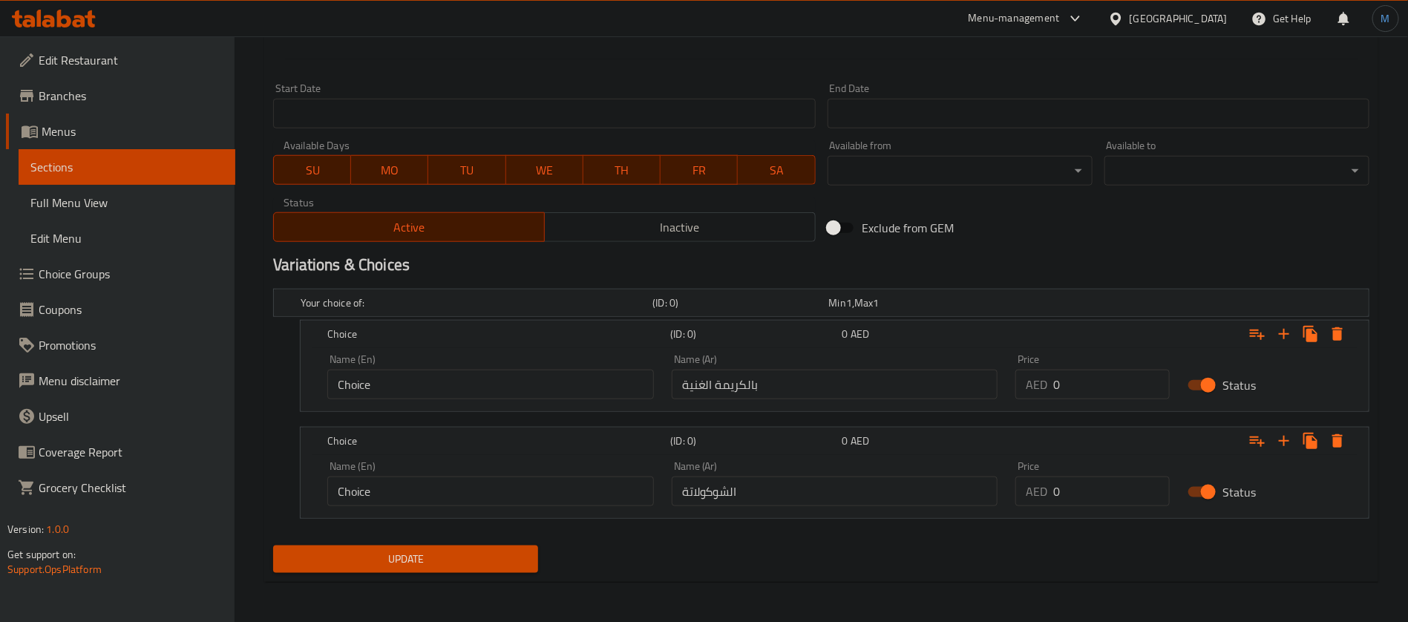
click at [554, 485] on input "Choice" at bounding box center [490, 491] width 327 height 30
paste input "chocolat"
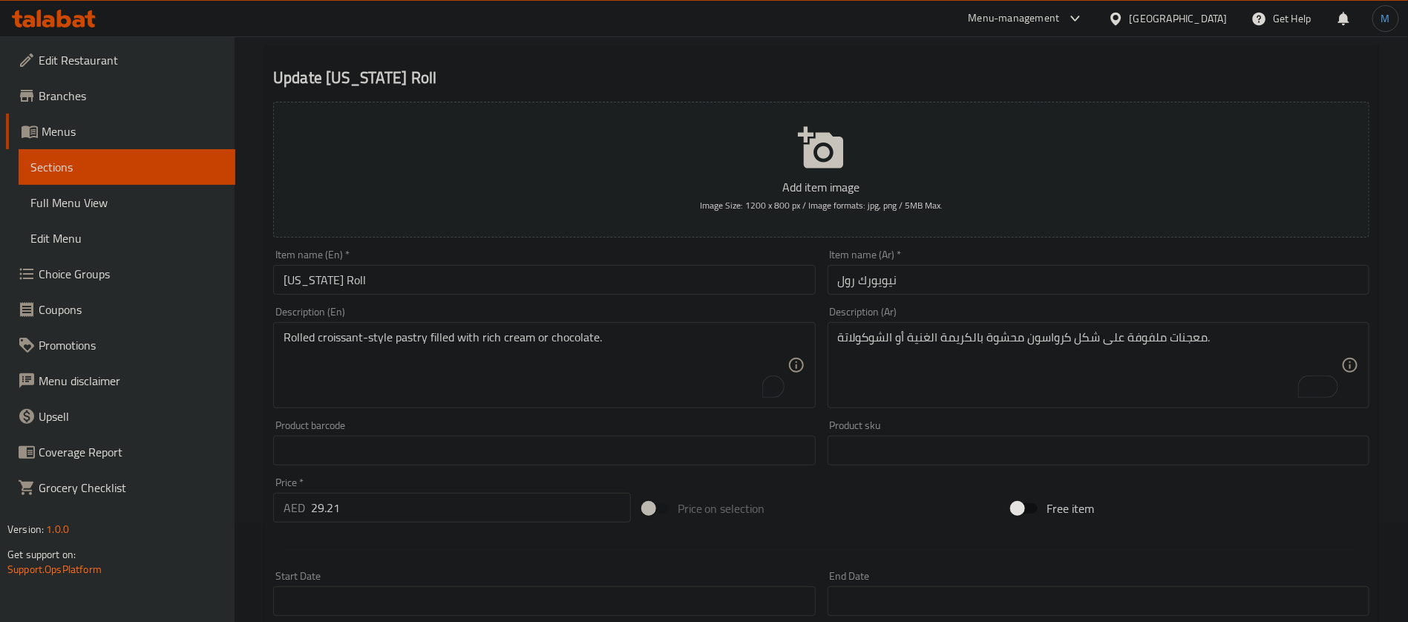
scroll to position [0, 0]
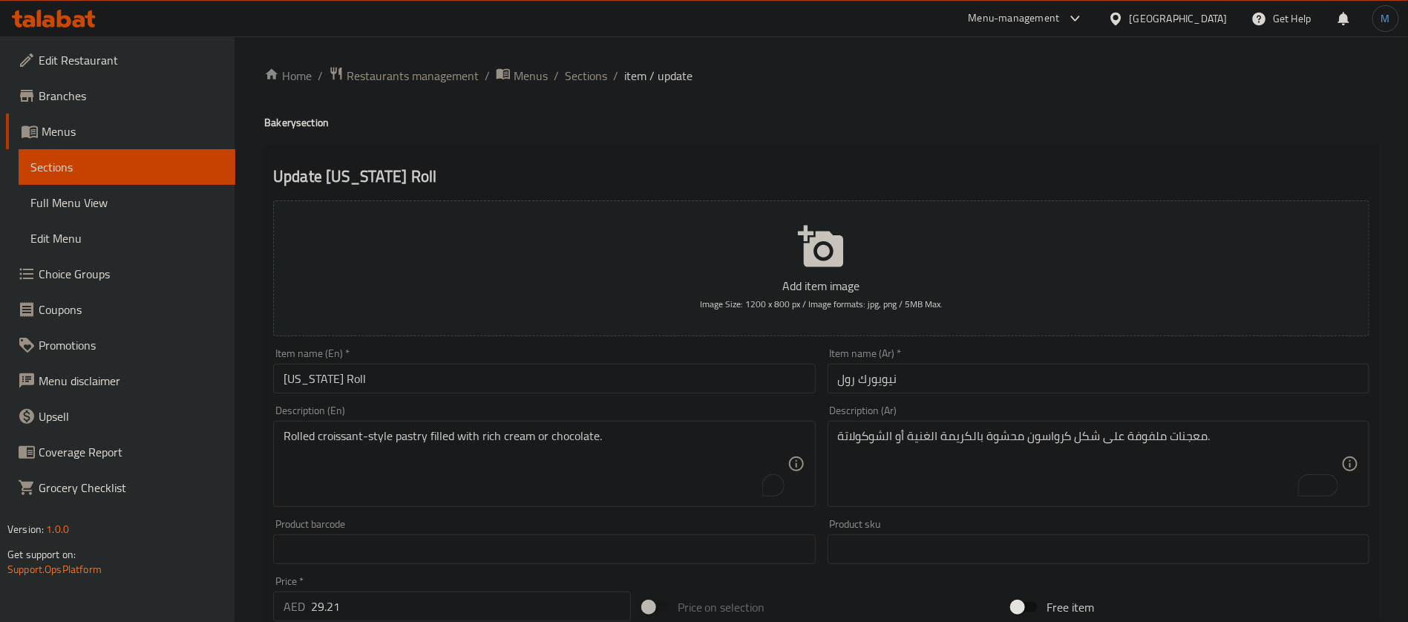
type input "Chocolate"
click at [519, 443] on textarea "Rolled croissant-style pastry filled with rich cream or chocolate." at bounding box center [535, 464] width 503 height 71
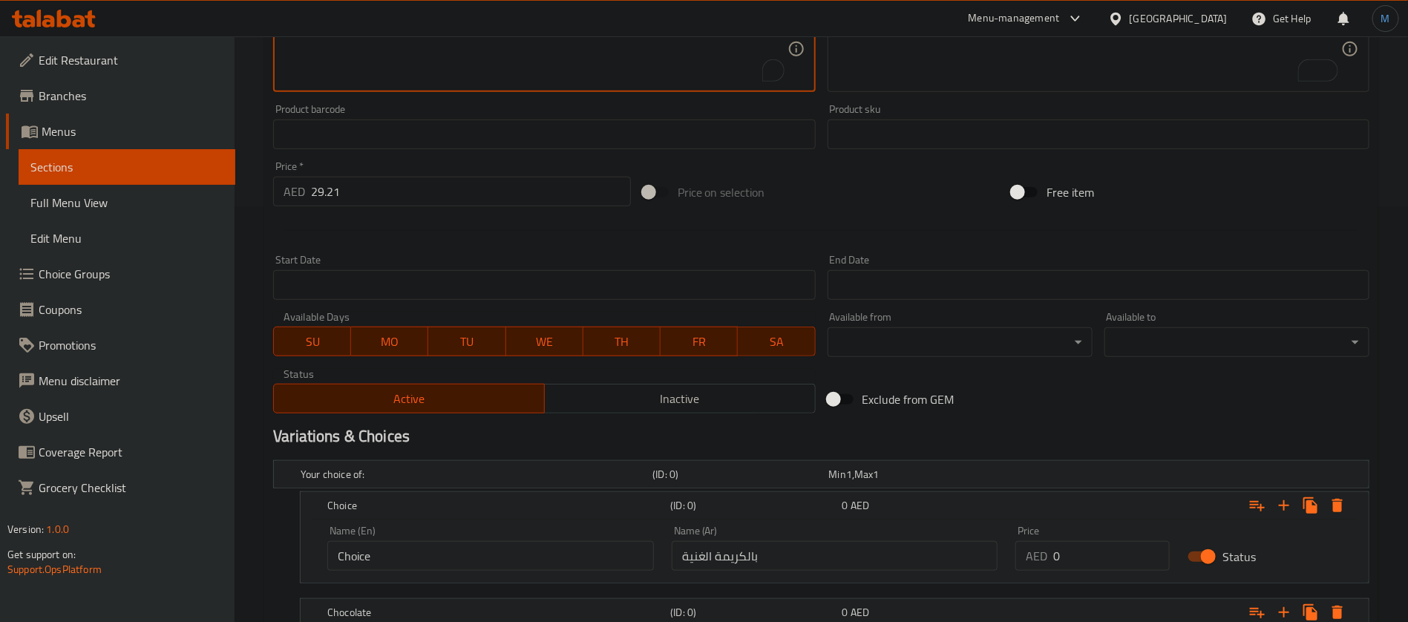
scroll to position [557, 0]
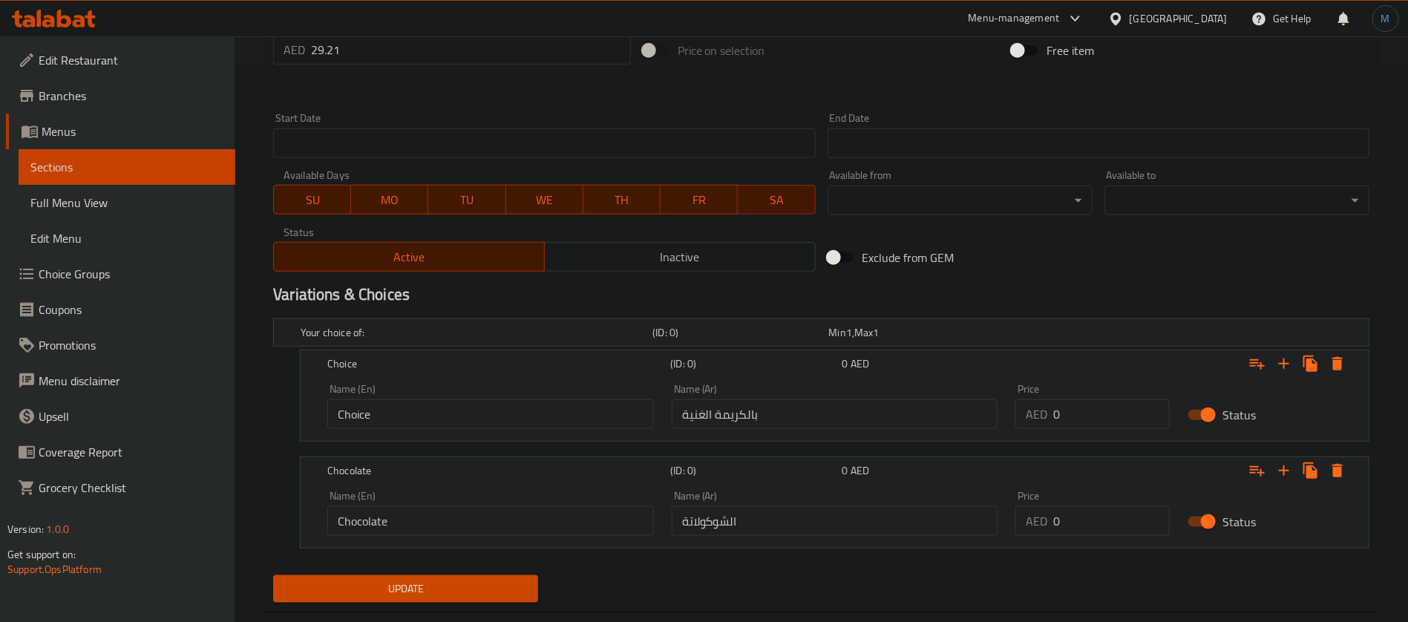
click at [509, 418] on input "Choice" at bounding box center [490, 414] width 327 height 30
paste input "cream"
type input "cream"
click at [704, 419] on input "بالكريمة الغنية" at bounding box center [835, 414] width 327 height 30
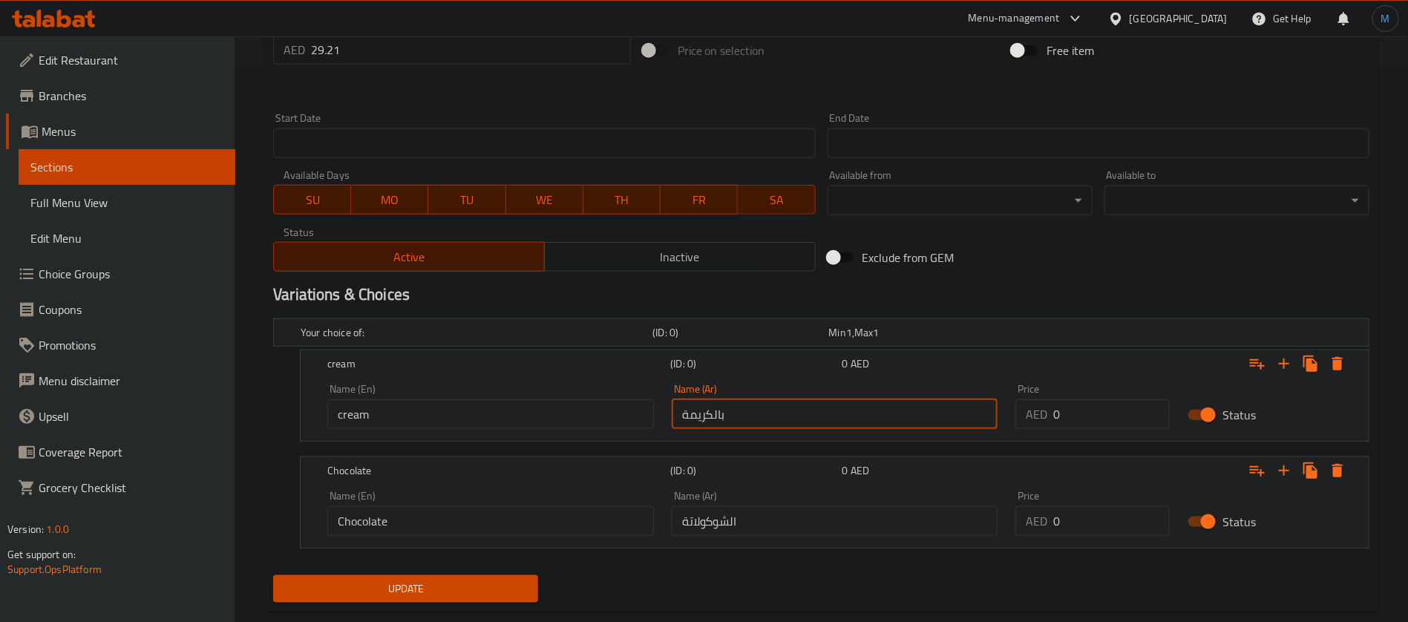
click at [718, 418] on input "بالكريمة" at bounding box center [835, 414] width 327 height 30
type input "الكريمة"
click at [559, 420] on input "cream" at bounding box center [490, 414] width 327 height 30
type input "Cream"
click at [410, 50] on input "29.21" at bounding box center [471, 50] width 320 height 30
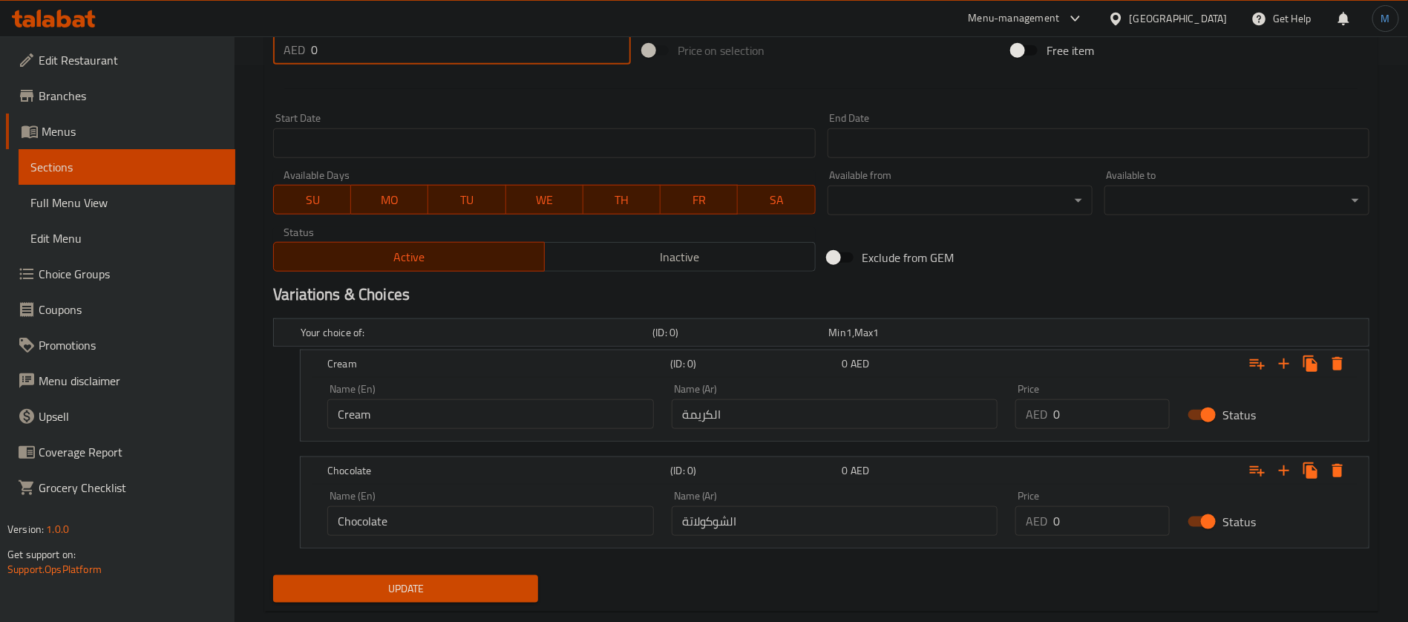
type input "0"
click at [1084, 422] on input "0" at bounding box center [1111, 414] width 117 height 30
paste input "29.21"
type input "29.21"
click at [1081, 524] on input "0" at bounding box center [1111, 521] width 117 height 30
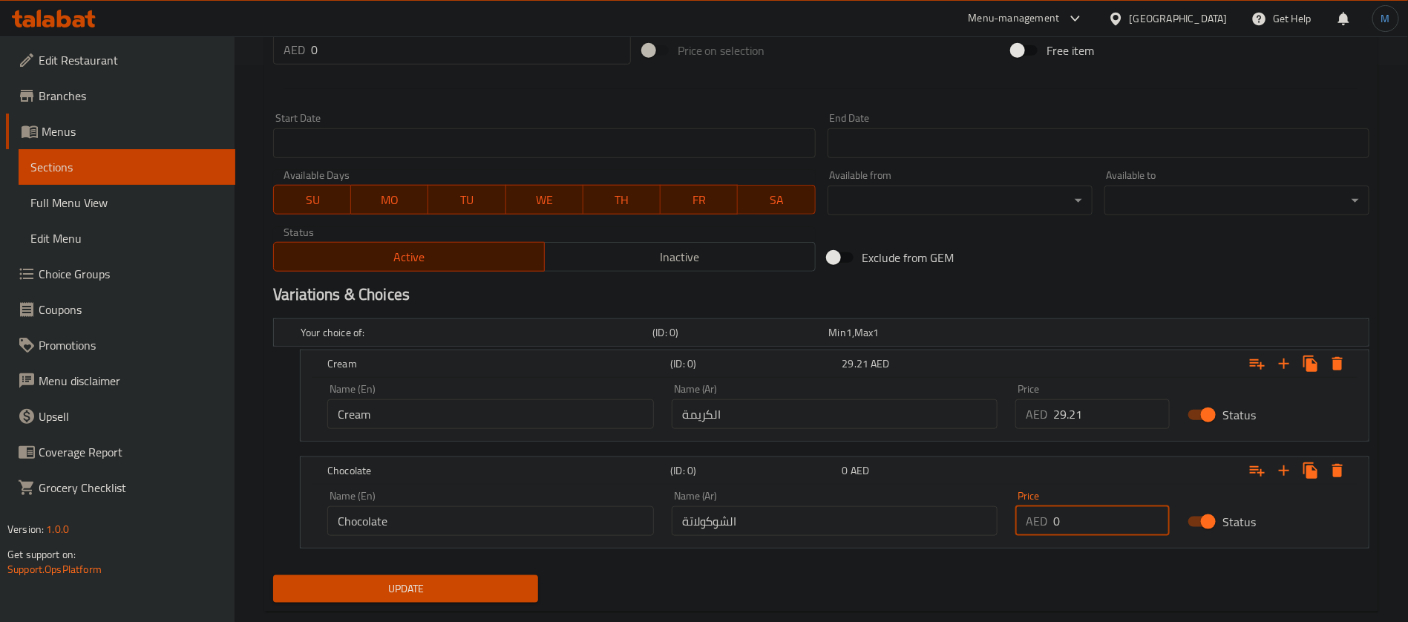
paste input "29.21"
type input "29.21"
click at [476, 568] on div "Your choice of: (ID: 0) Min 1 , Max 1 Name (En) Your choice of: Name (En) Name …" at bounding box center [821, 440] width 1108 height 257
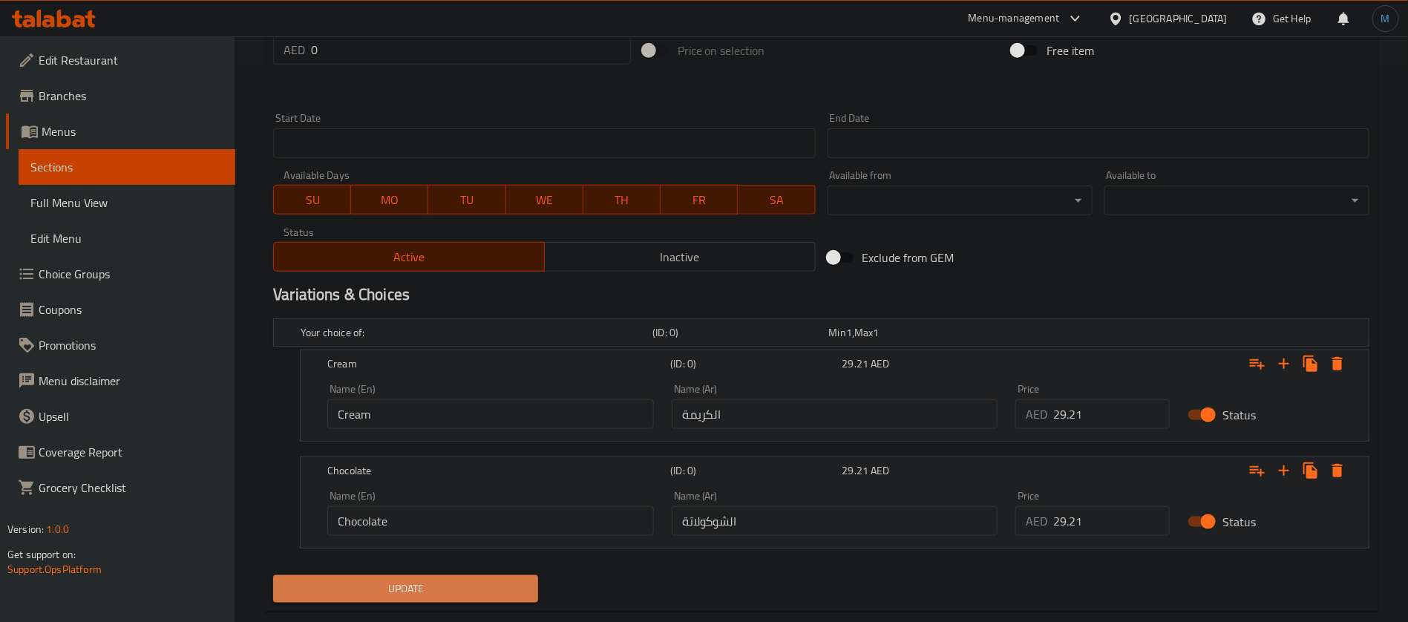
click at [476, 578] on button "Update" at bounding box center [405, 588] width 265 height 27
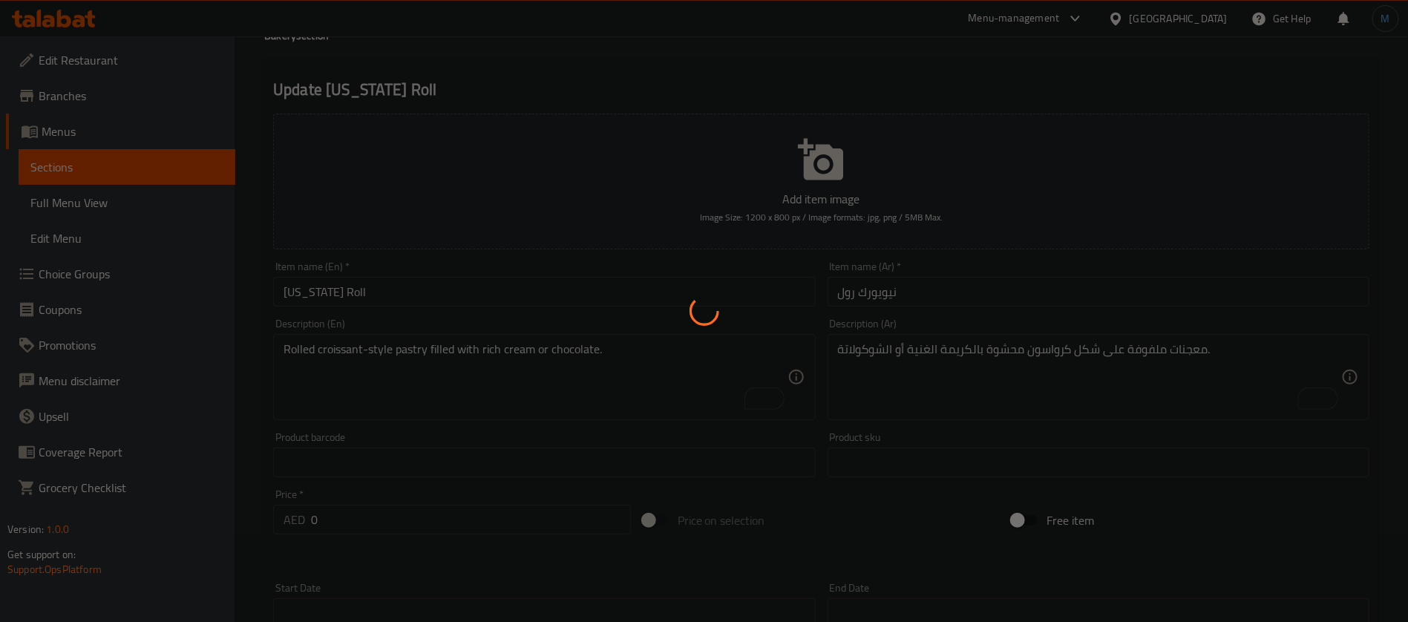
scroll to position [0, 0]
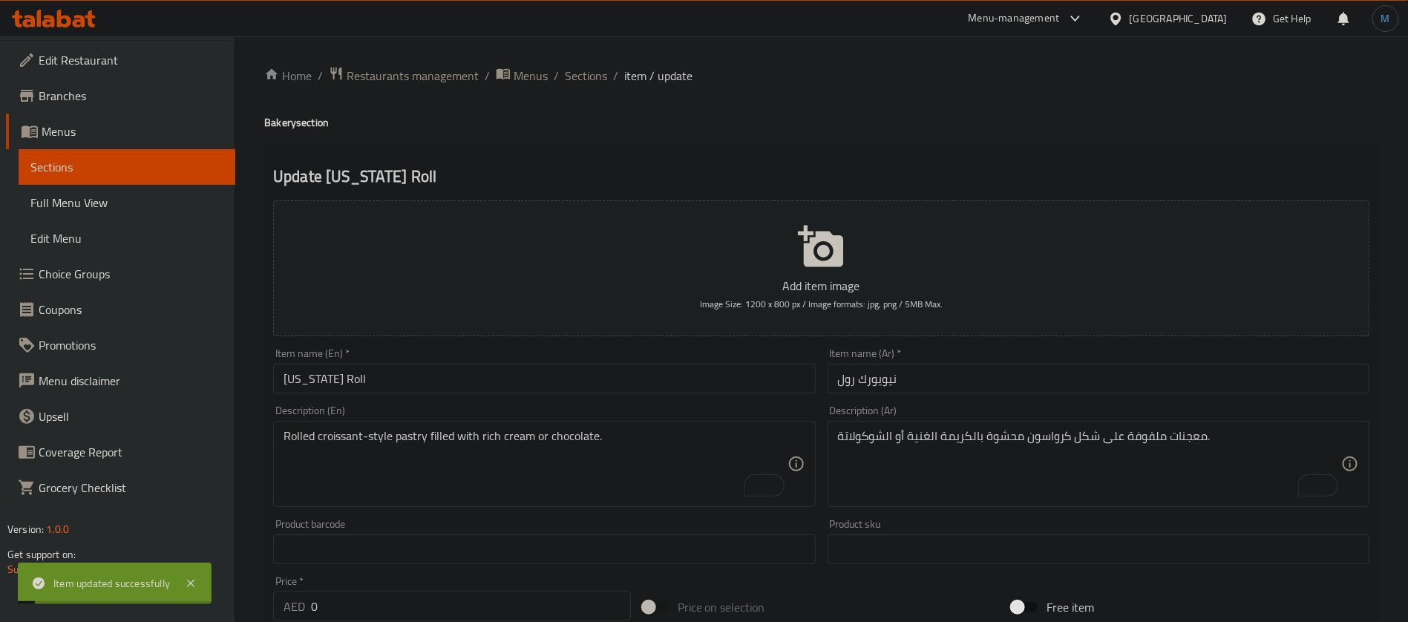
click at [563, 361] on div "Item name (En)   * New York Roll Item name (En) *" at bounding box center [544, 370] width 542 height 45
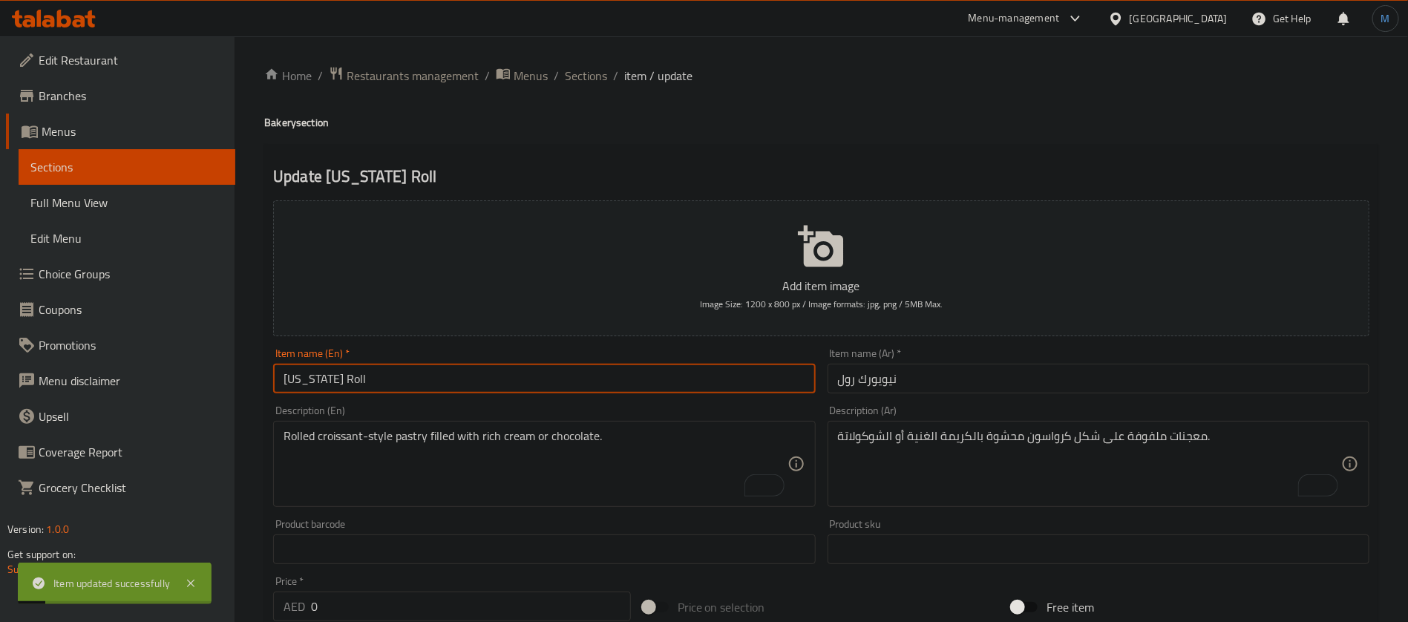
click at [563, 367] on input "[US_STATE] Roll" at bounding box center [544, 379] width 542 height 30
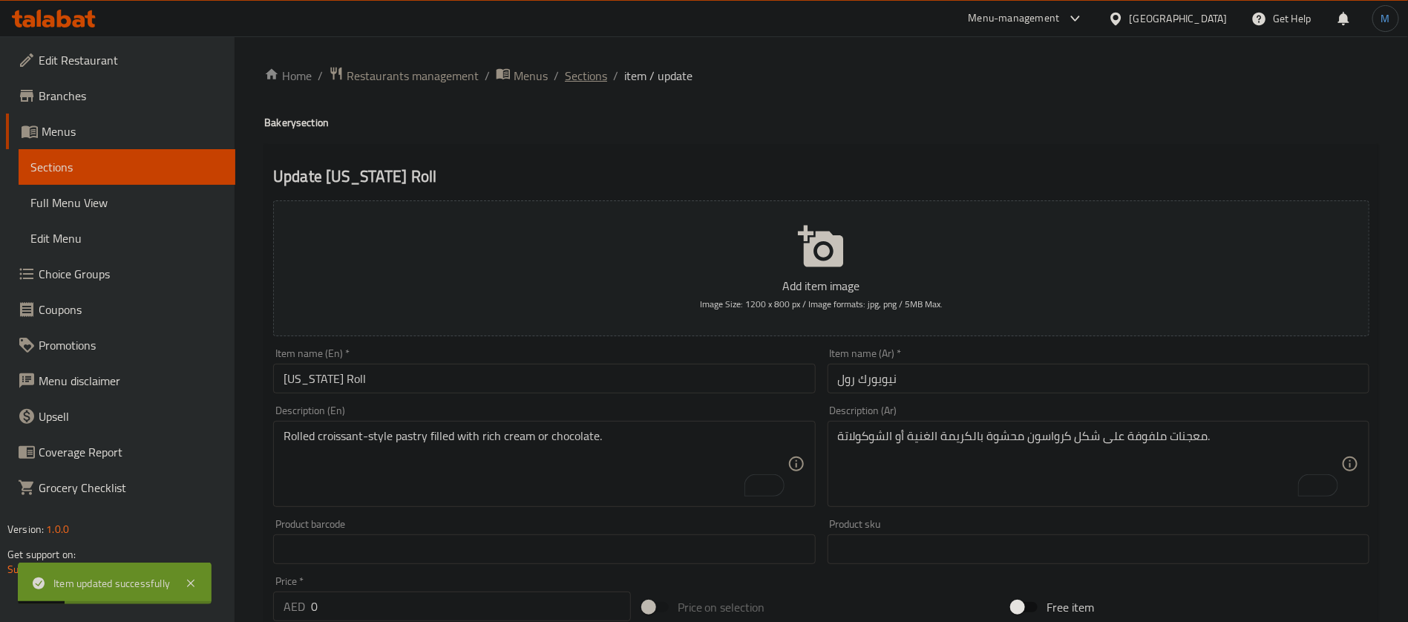
click at [571, 78] on span "Sections" at bounding box center [586, 76] width 42 height 18
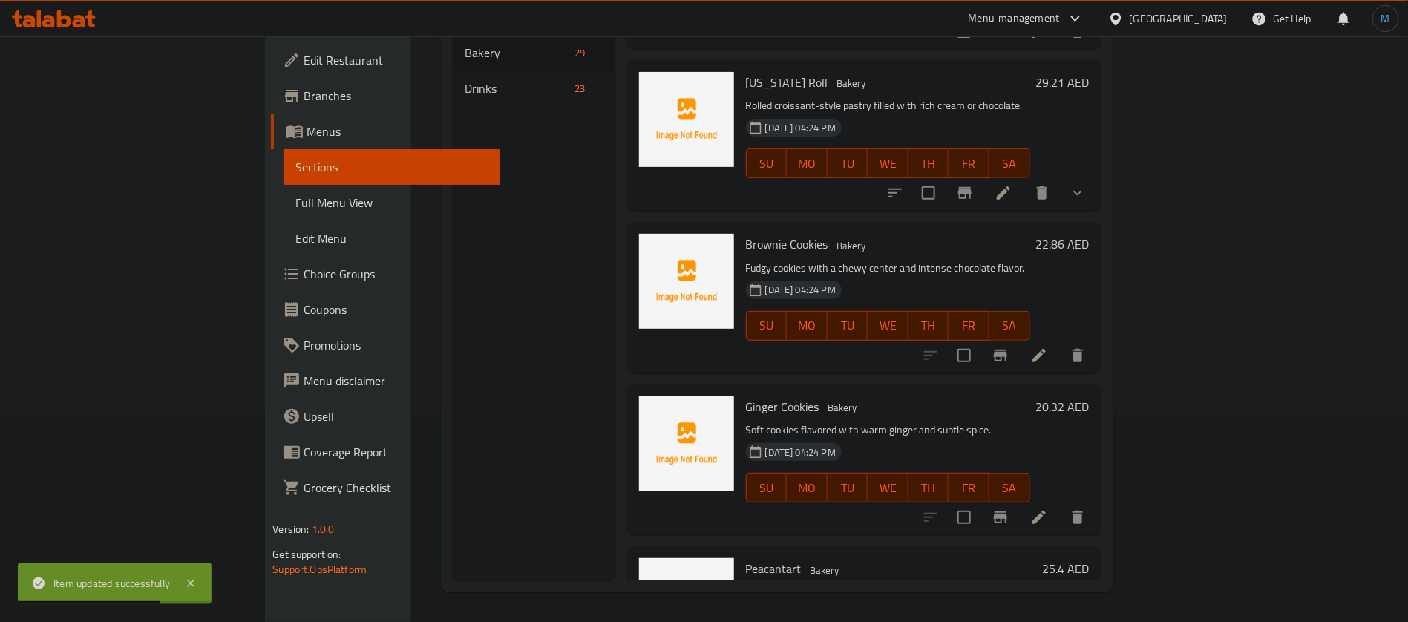
scroll to position [2558, 0]
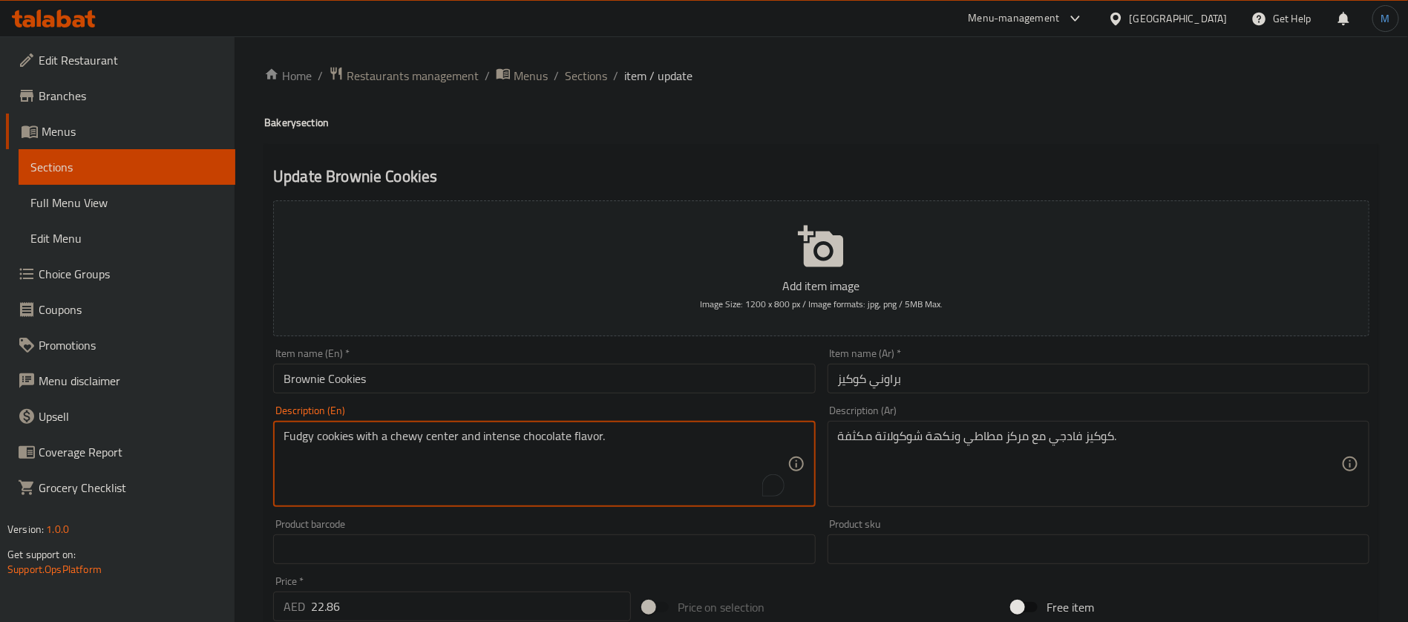
click at [508, 436] on textarea "Fudgy cookies with a chewy center and intense chocolate flavor." at bounding box center [535, 464] width 503 height 71
click at [555, 436] on textarea "Fudgy cookies with a chewy center and intense chocolate flavor." at bounding box center [535, 464] width 503 height 71
click at [572, 436] on textarea "Fudgy cookies with a chewy center and intense chocolate flavor." at bounding box center [535, 464] width 503 height 71
click at [967, 383] on input "براوني كوكيز" at bounding box center [1099, 379] width 542 height 30
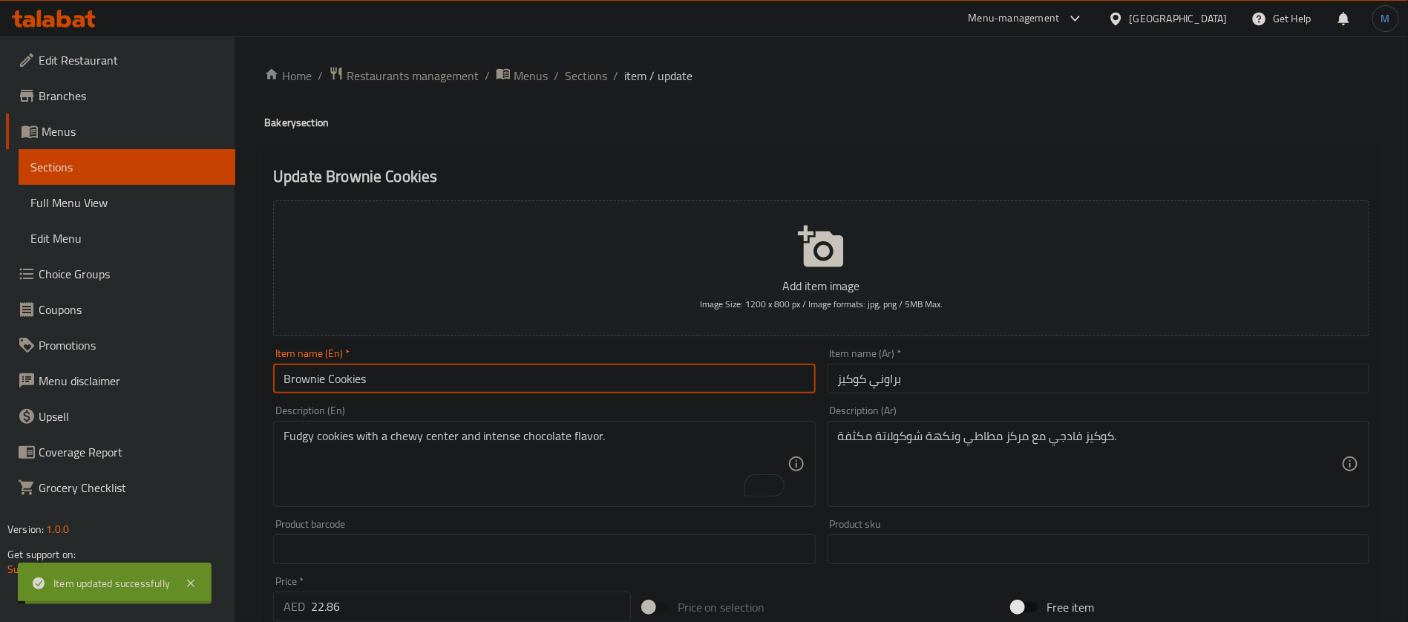
click at [672, 376] on input "Brownie Cookies" at bounding box center [544, 379] width 542 height 30
click at [581, 80] on span "Sections" at bounding box center [586, 76] width 42 height 18
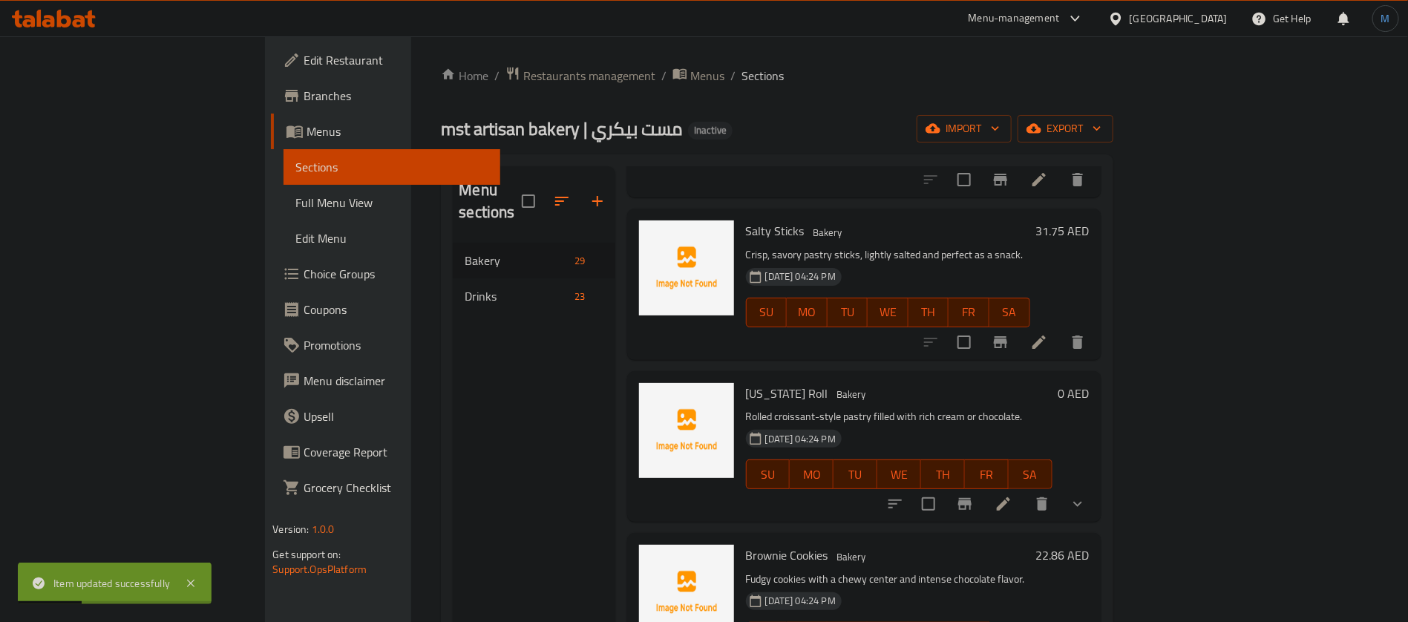
scroll to position [3012, 0]
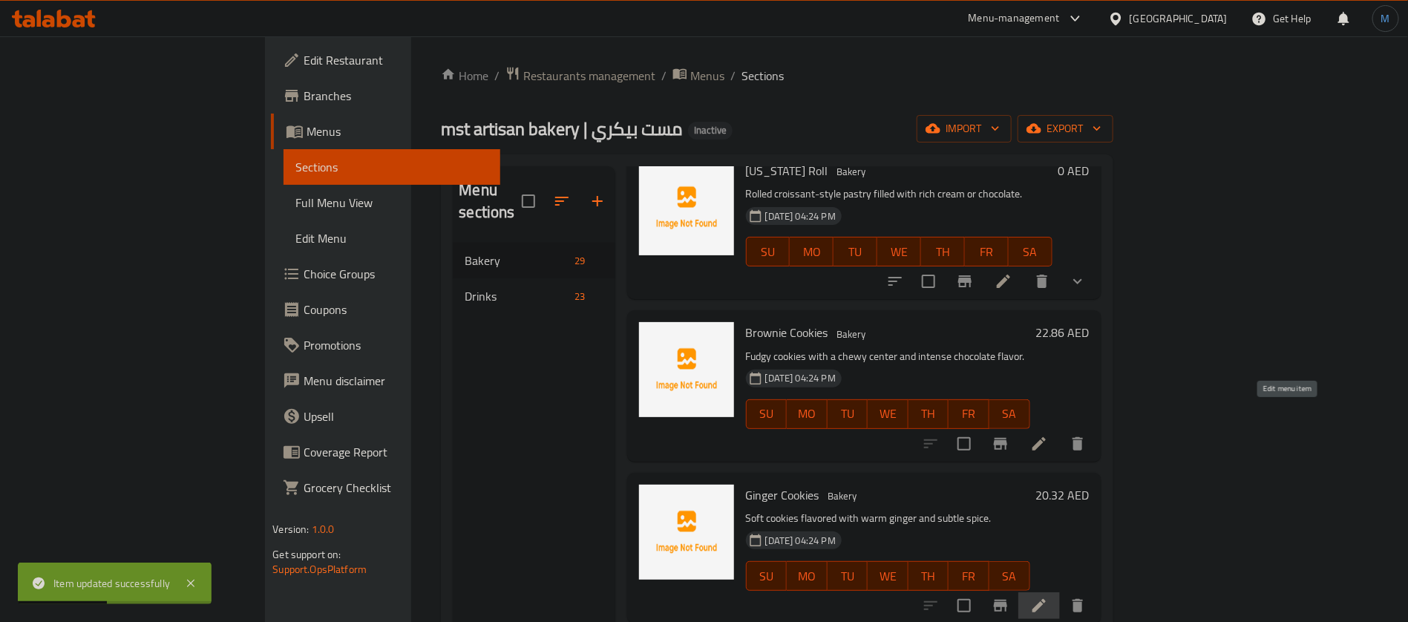
click at [1048, 597] on icon at bounding box center [1039, 606] width 18 height 18
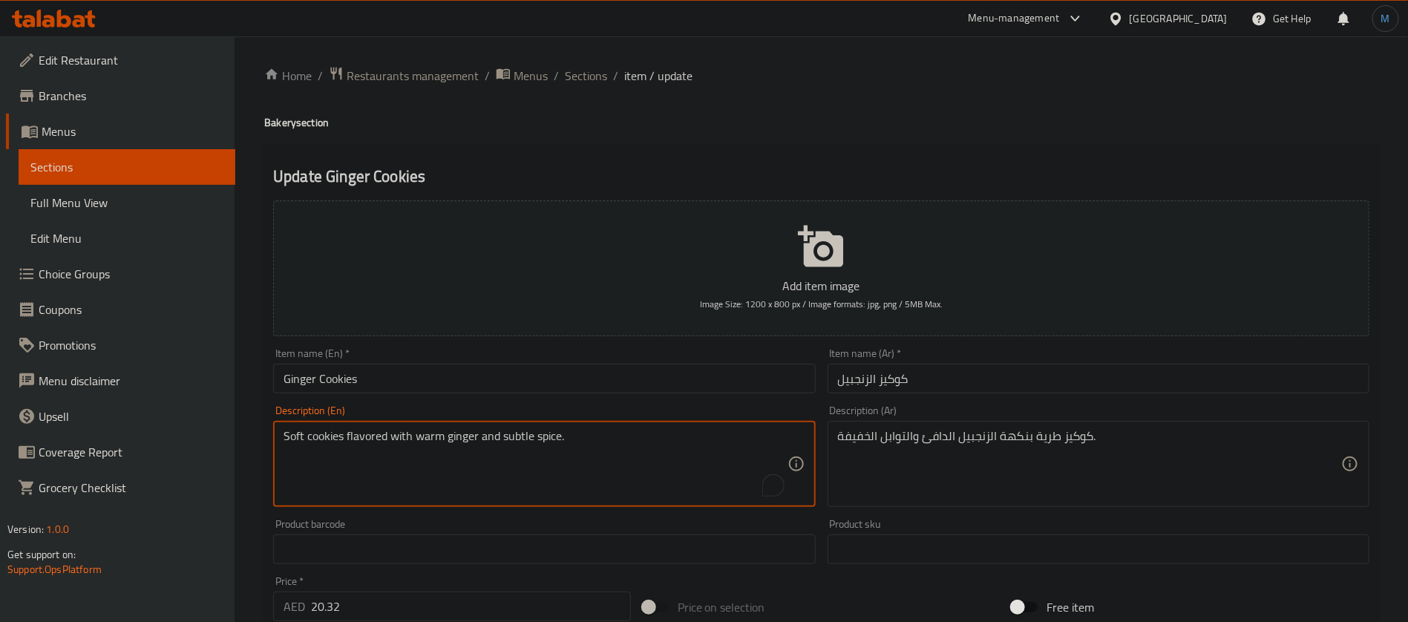
click at [548, 433] on textarea "Soft cookies flavored with warm ginger and subtle spice." at bounding box center [535, 464] width 503 height 71
click at [504, 430] on textarea "Soft cookies flavored with warm ginger and subtle spice." at bounding box center [535, 464] width 503 height 71
click at [925, 368] on input "كوكيز الزنجبيل" at bounding box center [1099, 379] width 542 height 30
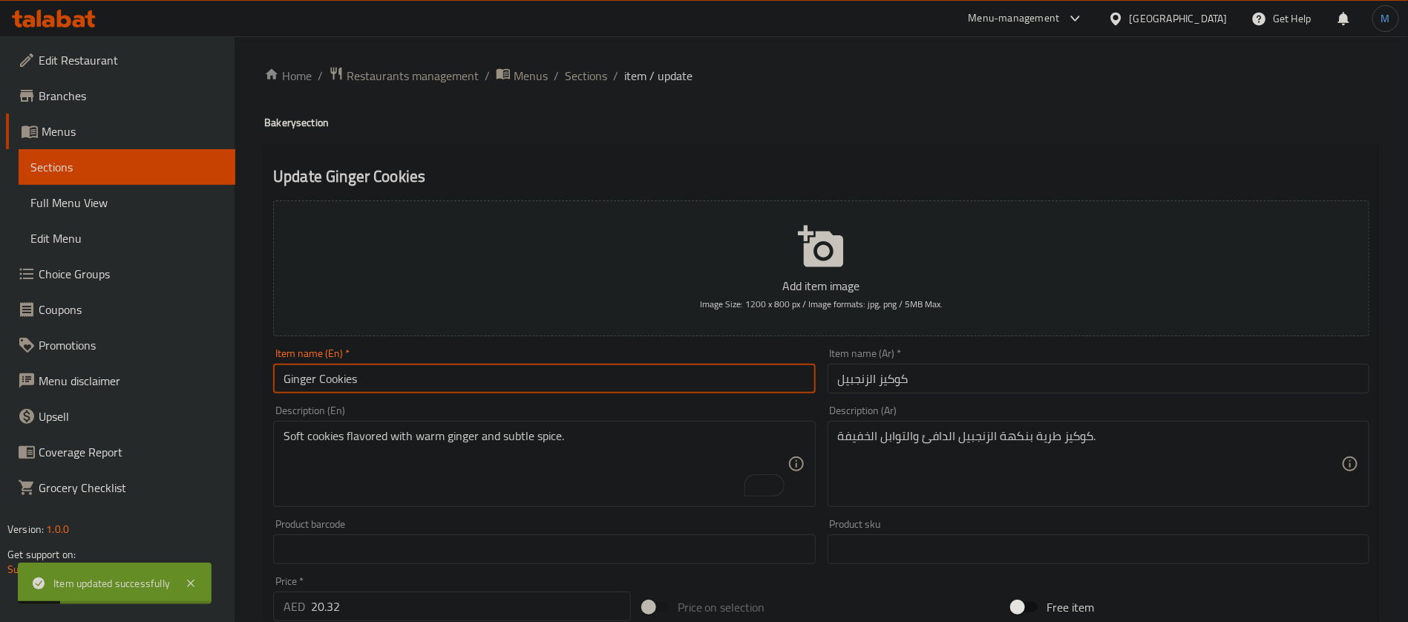
click at [611, 381] on input "Ginger Cookies" at bounding box center [544, 379] width 542 height 30
click at [585, 76] on span "Sections" at bounding box center [586, 76] width 42 height 18
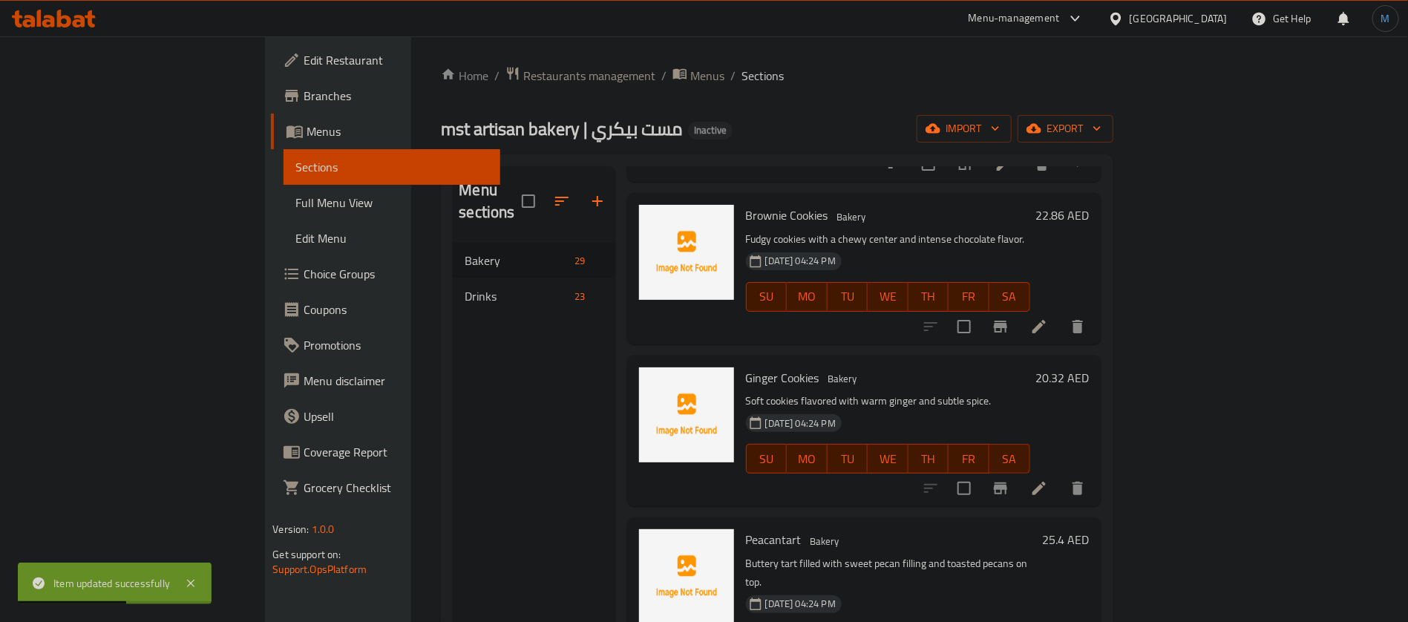
scroll to position [3174, 0]
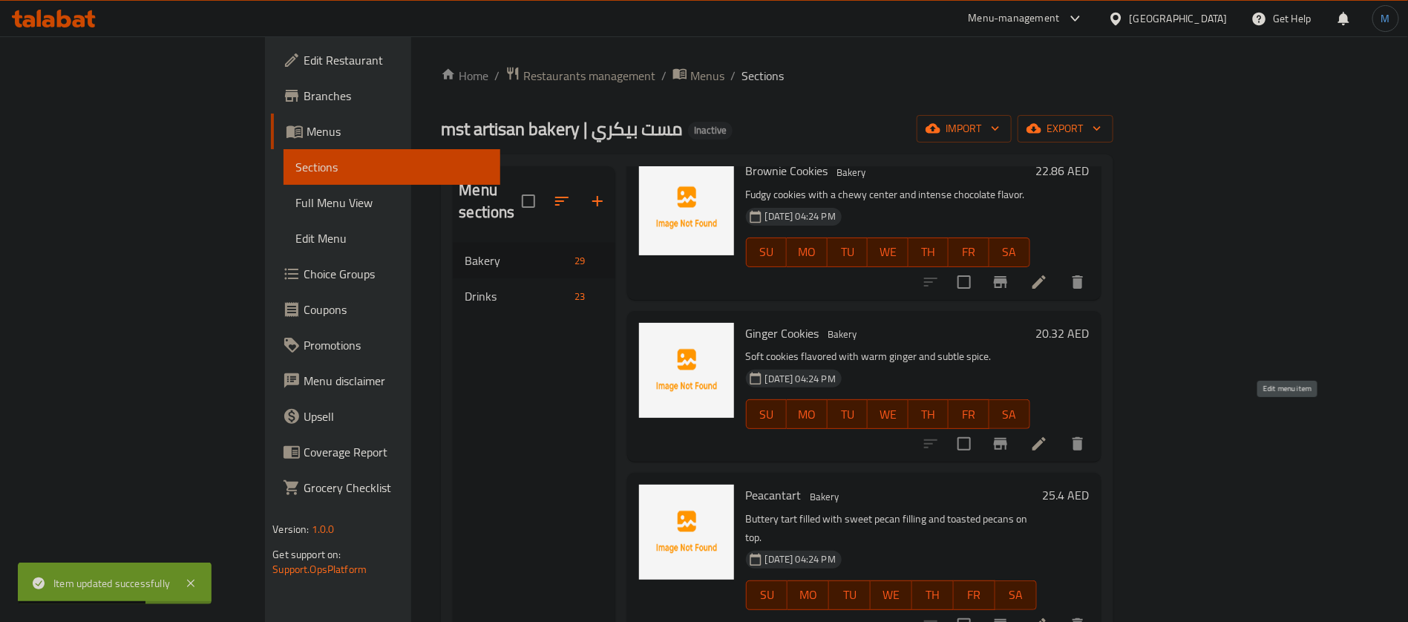
click at [1048, 616] on icon at bounding box center [1039, 625] width 18 height 18
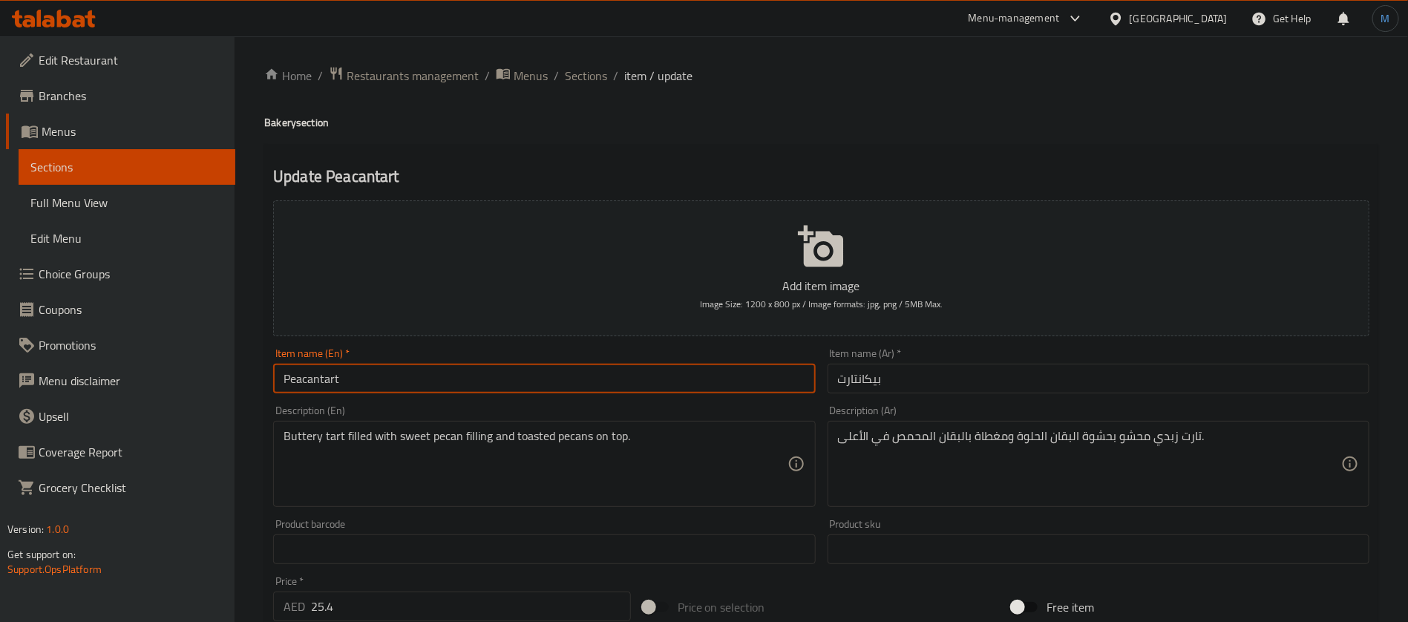
click at [433, 367] on input "Peacantart" at bounding box center [544, 379] width 542 height 30
click at [320, 376] on input "Peacantart" at bounding box center [544, 379] width 542 height 30
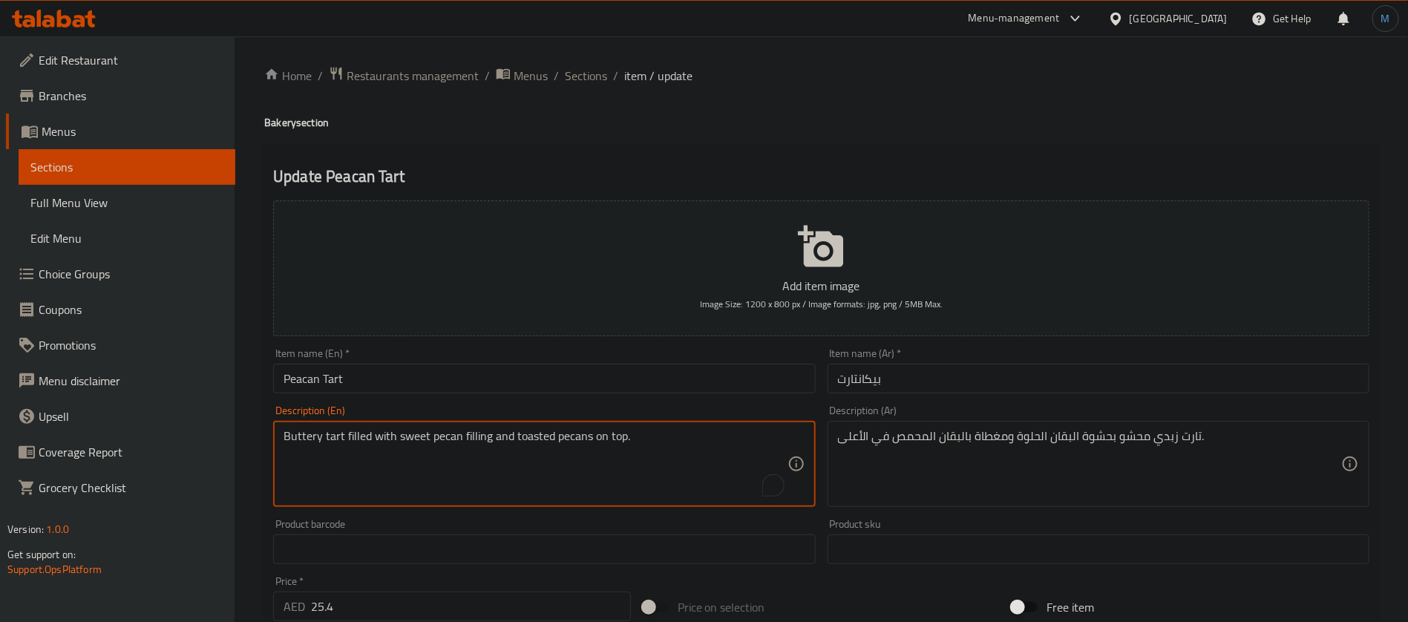
click at [563, 433] on textarea "Buttery tart filled with sweet pecan filling and toasted pecans on top." at bounding box center [535, 464] width 503 height 71
click at [302, 380] on input "Peacan Tart" at bounding box center [544, 379] width 542 height 30
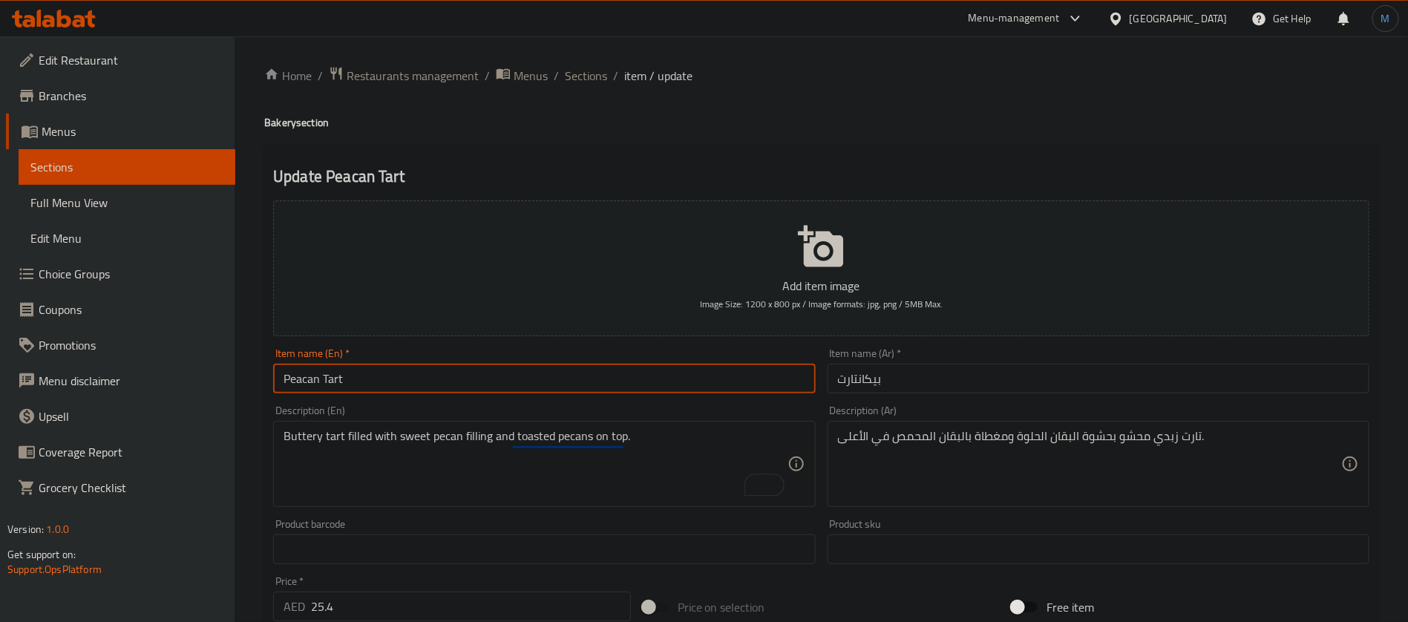
click at [302, 380] on input "Peacan Tart" at bounding box center [544, 379] width 542 height 30
paste input "pecans"
type input "Pecan Tart"
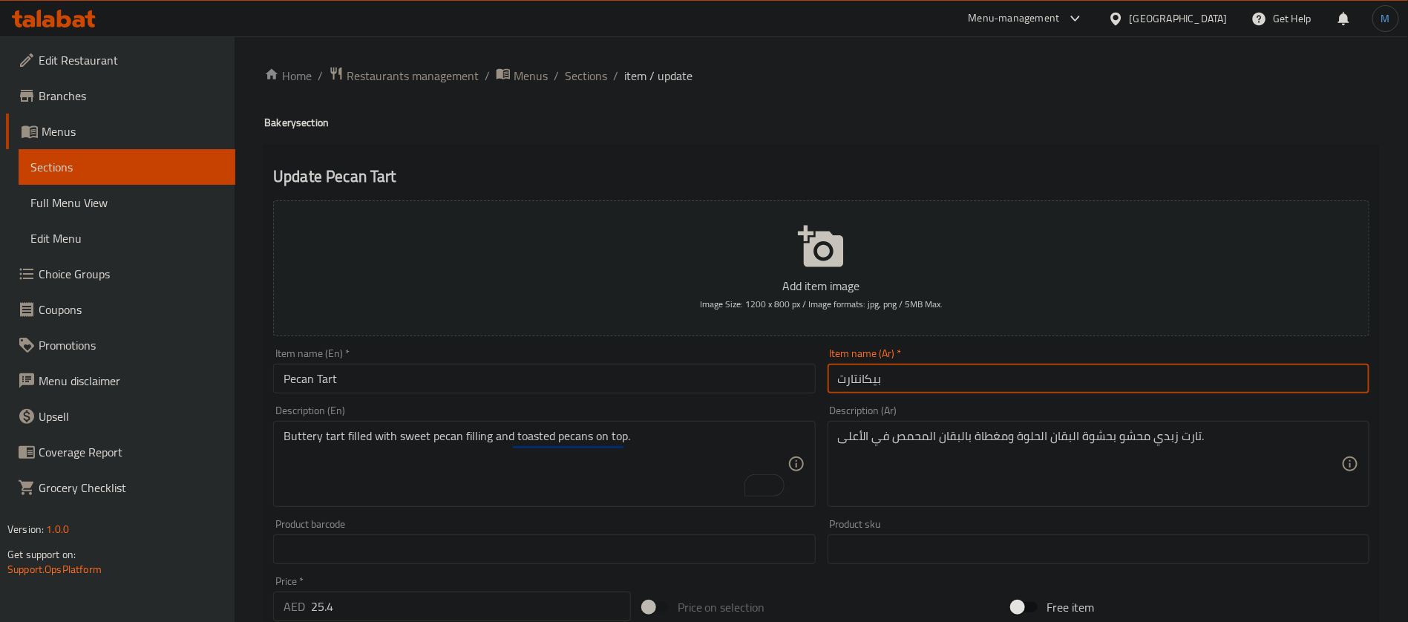
click at [858, 379] on input "بيكانتارت" at bounding box center [1099, 379] width 542 height 30
click at [954, 373] on input "بيكان تارت" at bounding box center [1099, 379] width 542 height 30
type input "بيكان تارت"
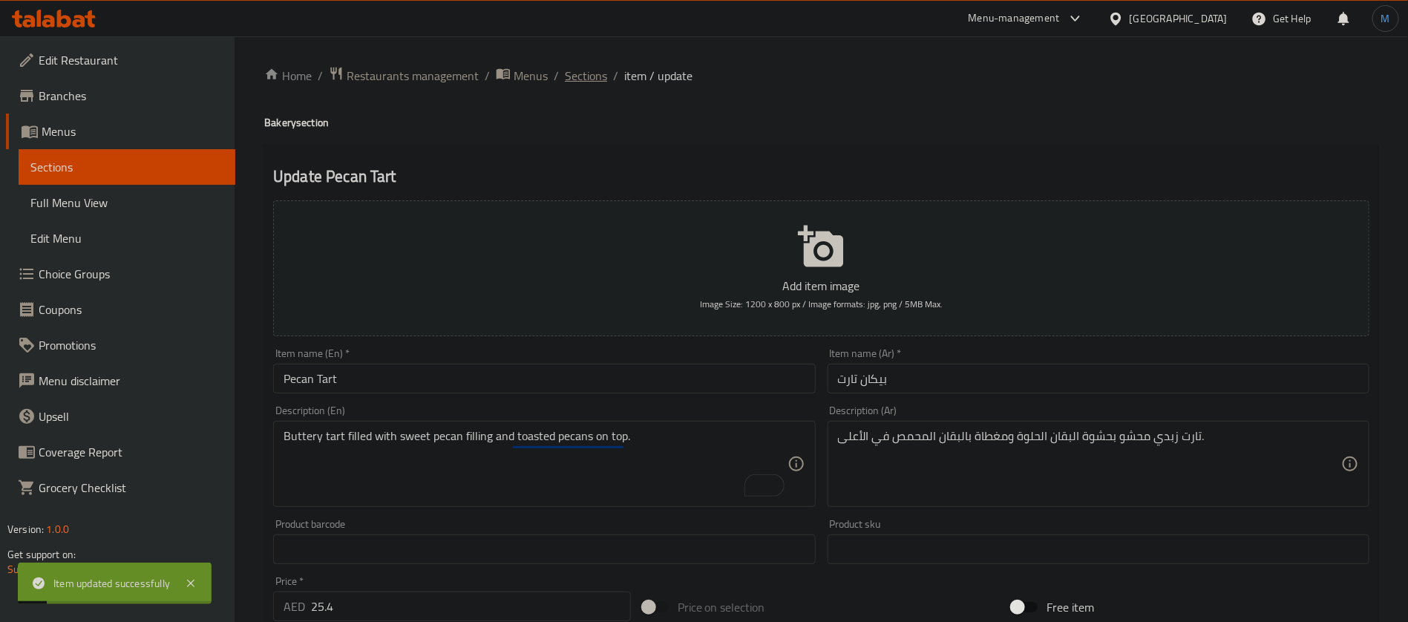
click at [574, 83] on span "Sections" at bounding box center [586, 76] width 42 height 18
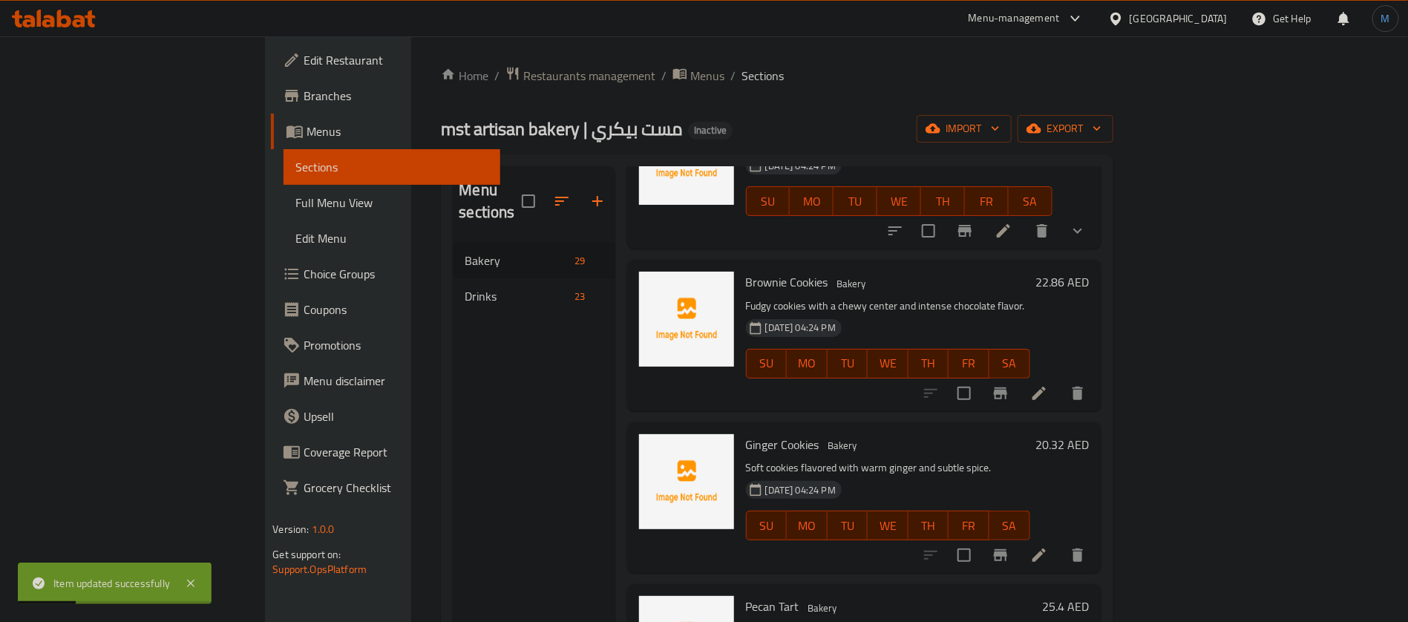
scroll to position [3174, 0]
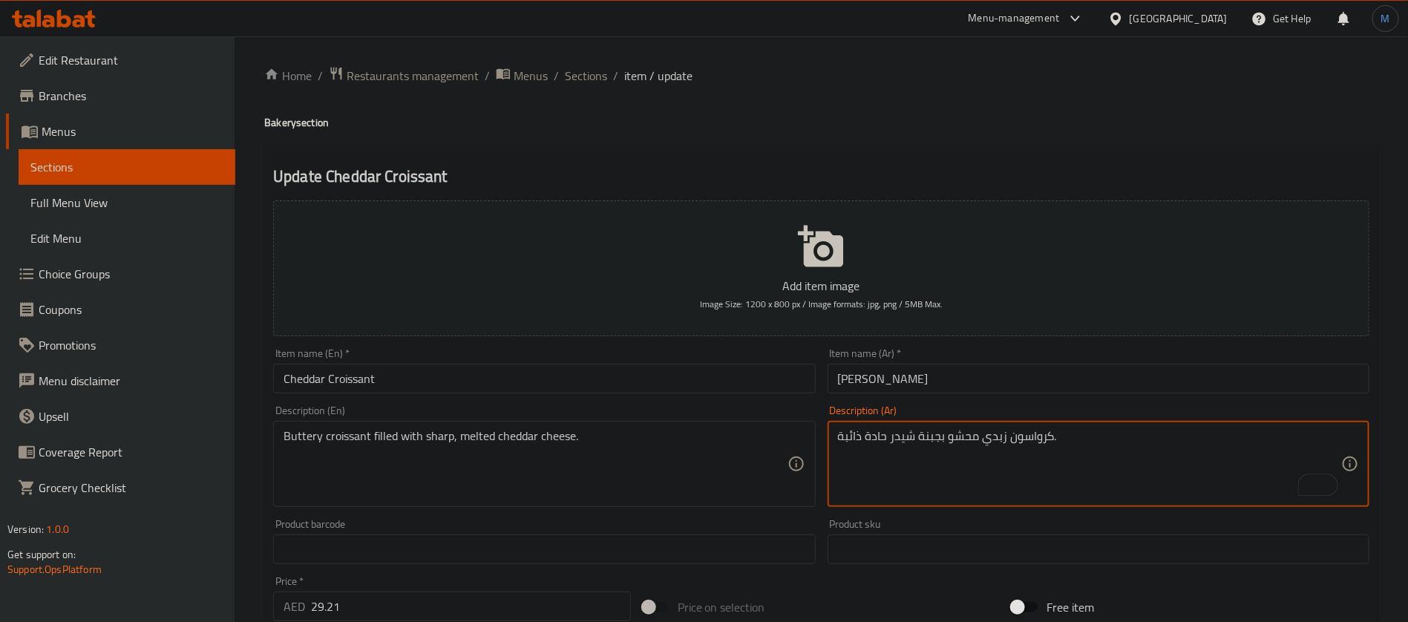
click at [877, 436] on textarea "كرواسون زبدي محشو بجبنة شيدر حادة ذائبة." at bounding box center [1089, 464] width 503 height 71
type textarea "كرواسون زبدي محشو بجبنة شيدر شارب ذائبة."
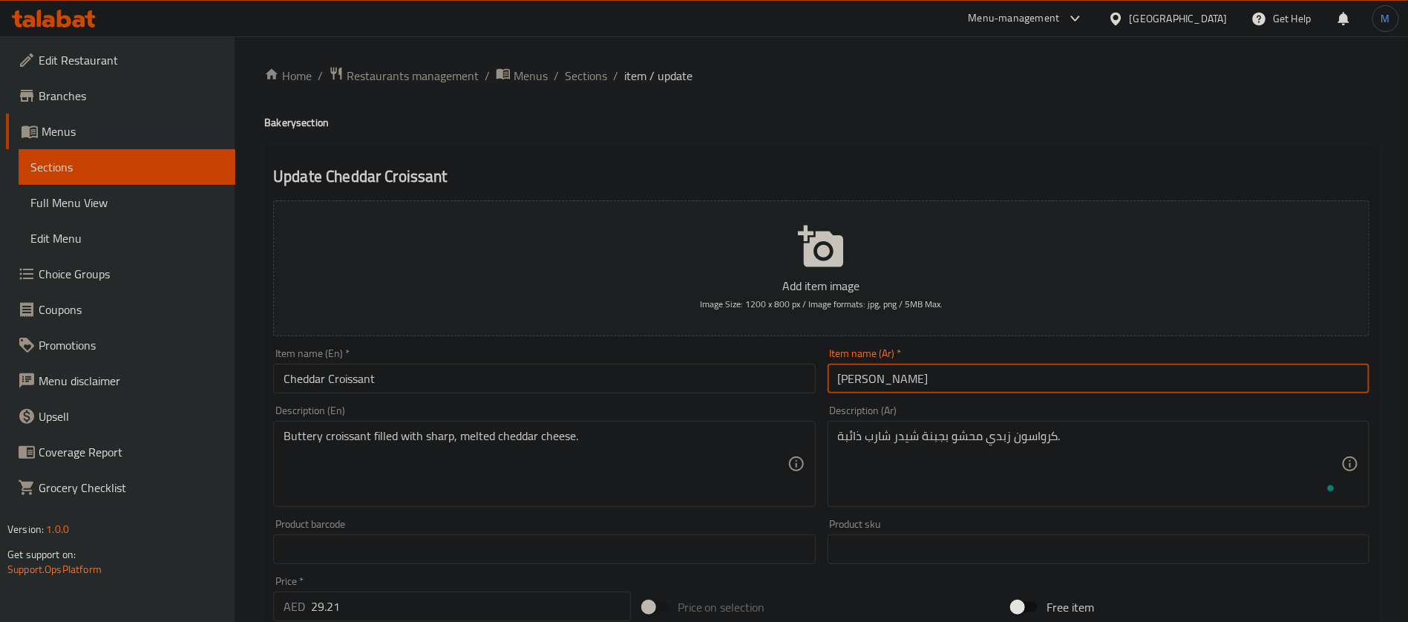
click at [957, 384] on input "كرواسون شيدر" at bounding box center [1099, 379] width 542 height 30
click at [482, 370] on input "Cheddar Croissant" at bounding box center [544, 379] width 542 height 30
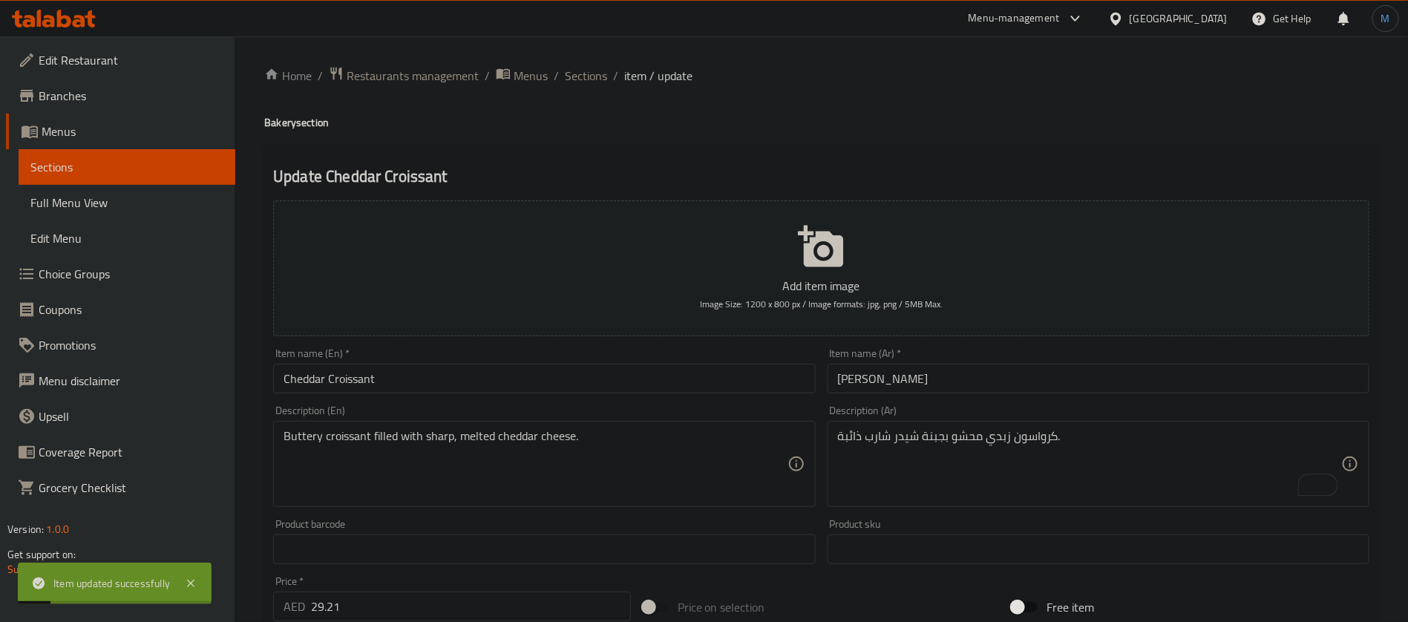
click at [557, 91] on div "Home / Restaurants management / Menus / Sections / item / update Bakery section…" at bounding box center [821, 542] width 1114 height 953
click at [568, 80] on span "Sections" at bounding box center [586, 76] width 42 height 18
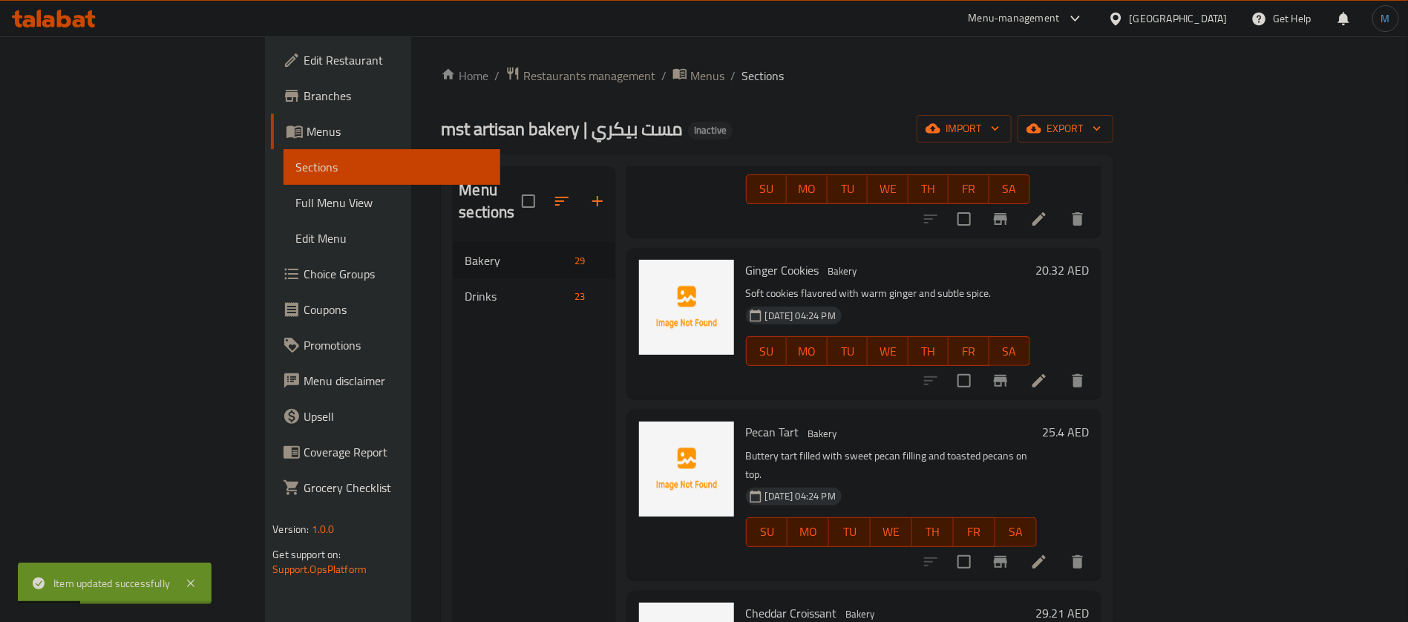
scroll to position [3387, 0]
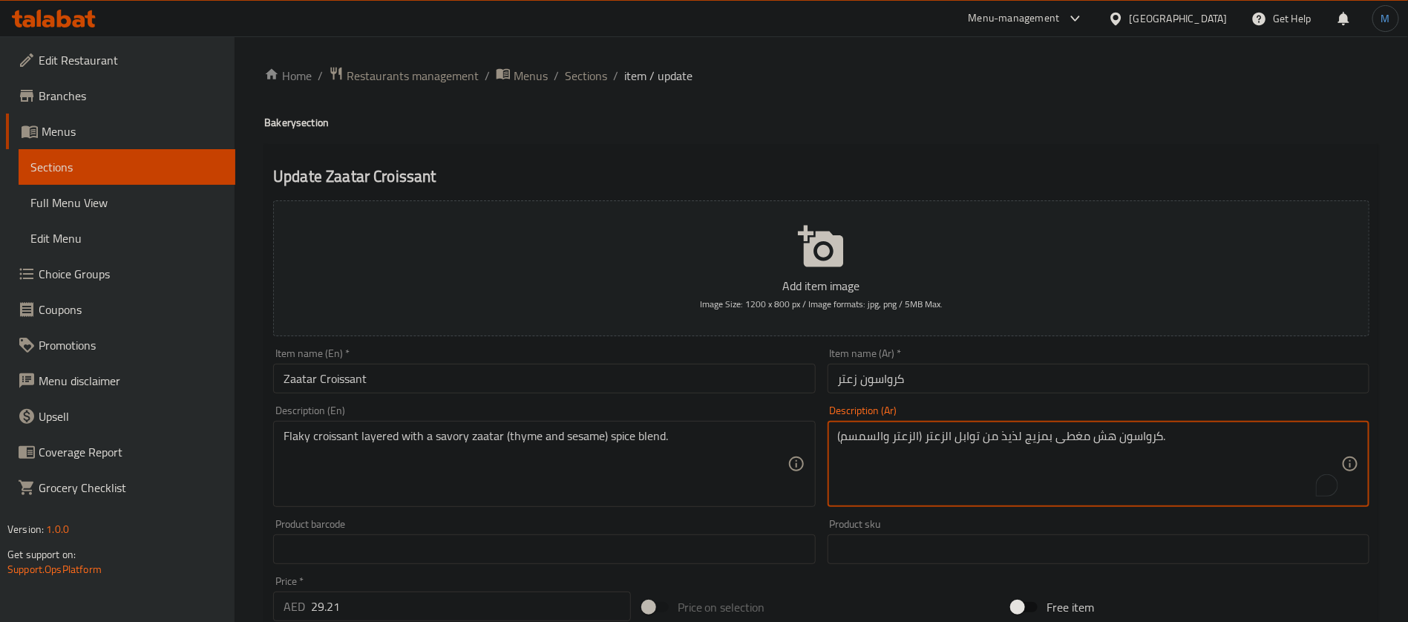
click at [1110, 442] on textarea "كرواسون هش مغطى بمزيج لذيذ من توابل الزعتر (الزعتر والسمسم)." at bounding box center [1089, 464] width 503 height 71
click at [1012, 436] on textarea "كرواسون فلاكي مغطى بمزيج لذيذ من توابل الزعتر (الزعتر والسمسم)." at bounding box center [1089, 464] width 503 height 71
click at [920, 441] on textarea "كرواسون فلاكي مغطى بمزيج مالح من توابل الزعتر (الزعتر والسمسم)." at bounding box center [1089, 464] width 503 height 71
click at [1261, 456] on textarea "كرواسون فلاكي مغطى بمزيج مالح من توابل الزعتر، الزعتر والسمسم)." at bounding box center [1089, 464] width 503 height 71
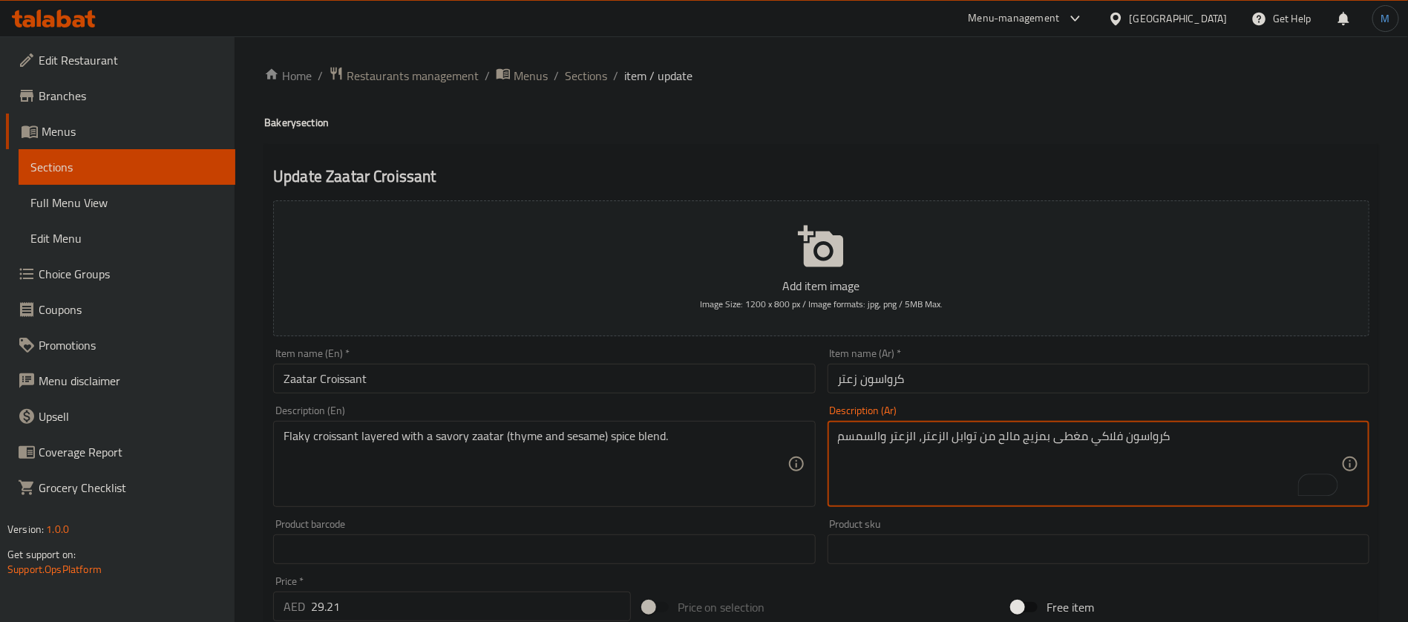
type textarea "كرواسون فلاكي مغطى بمزيج مالح من توابل الزعتر، الزعتر والسمسم"
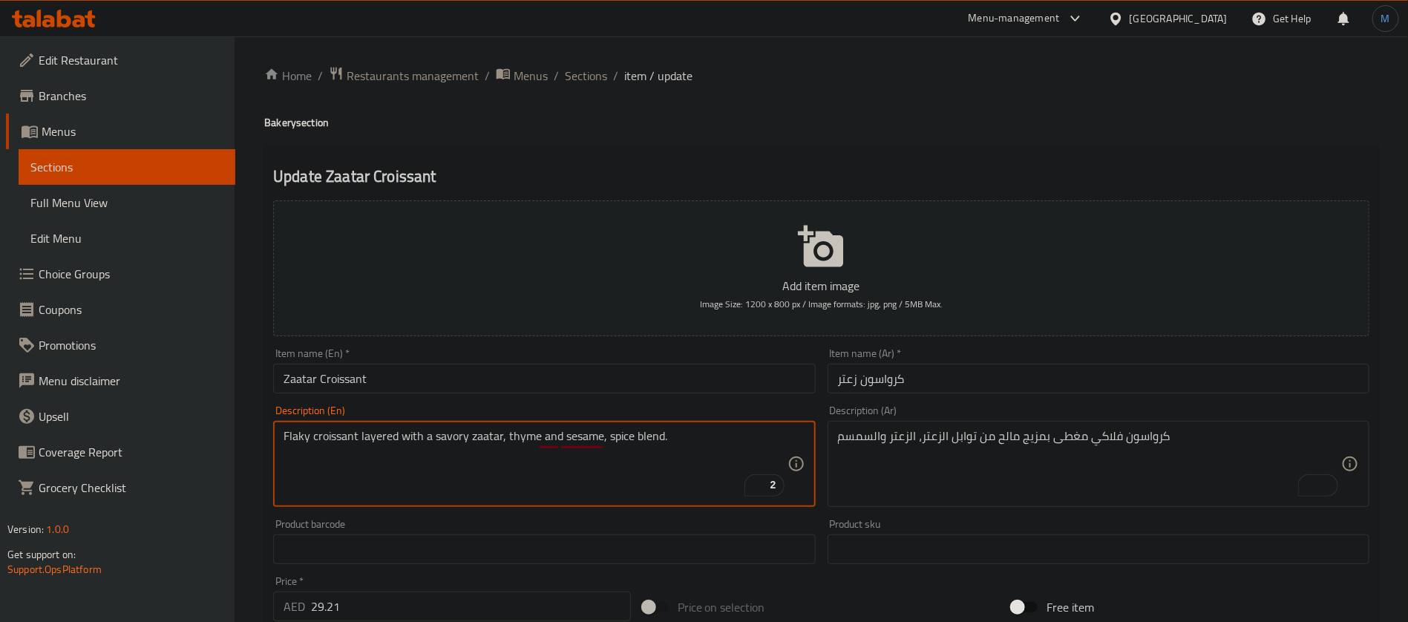
type textarea "Flaky croissant layered with a savory zaatar, thyme and sesame, spice blend."
click at [623, 402] on div "Description (En) Flaky croissant layered with a savory zaatar, thyme and sesame…" at bounding box center [544, 456] width 554 height 114
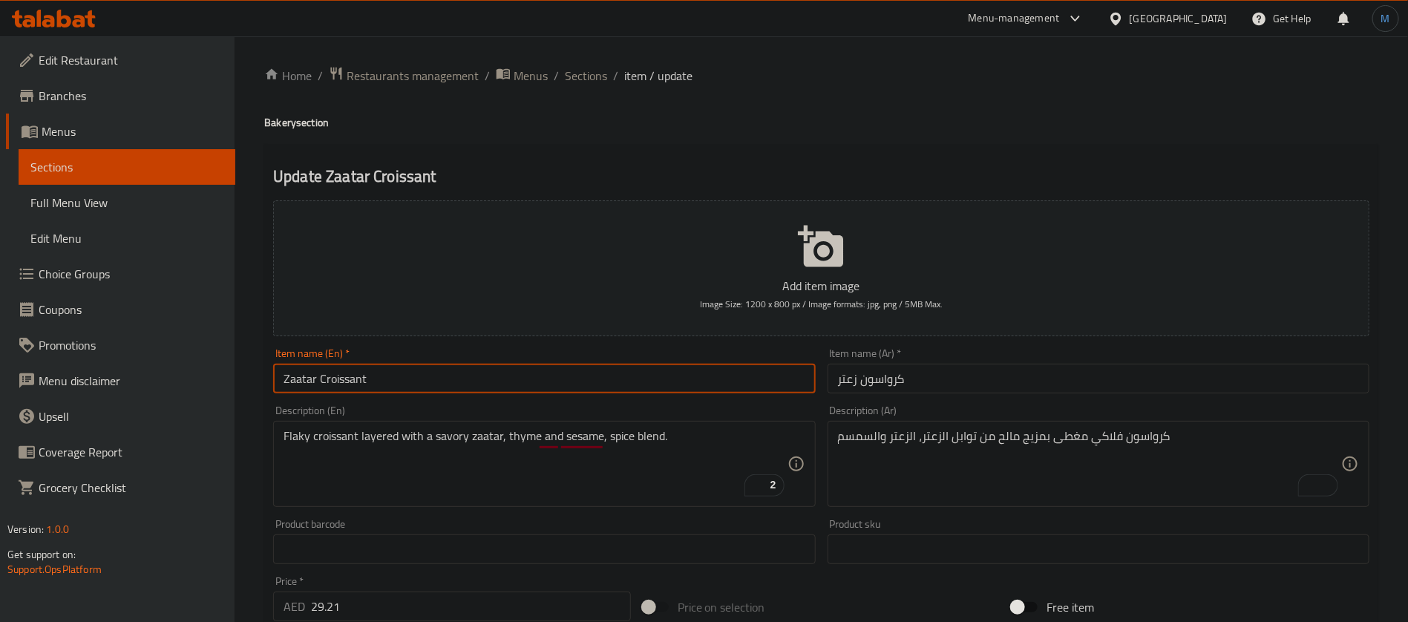
click at [624, 377] on input "Zaatar Croissant" at bounding box center [544, 379] width 542 height 30
click at [597, 88] on div "Home / Restaurants management / Menus / Sections / item / update Bakery section…" at bounding box center [821, 542] width 1114 height 953
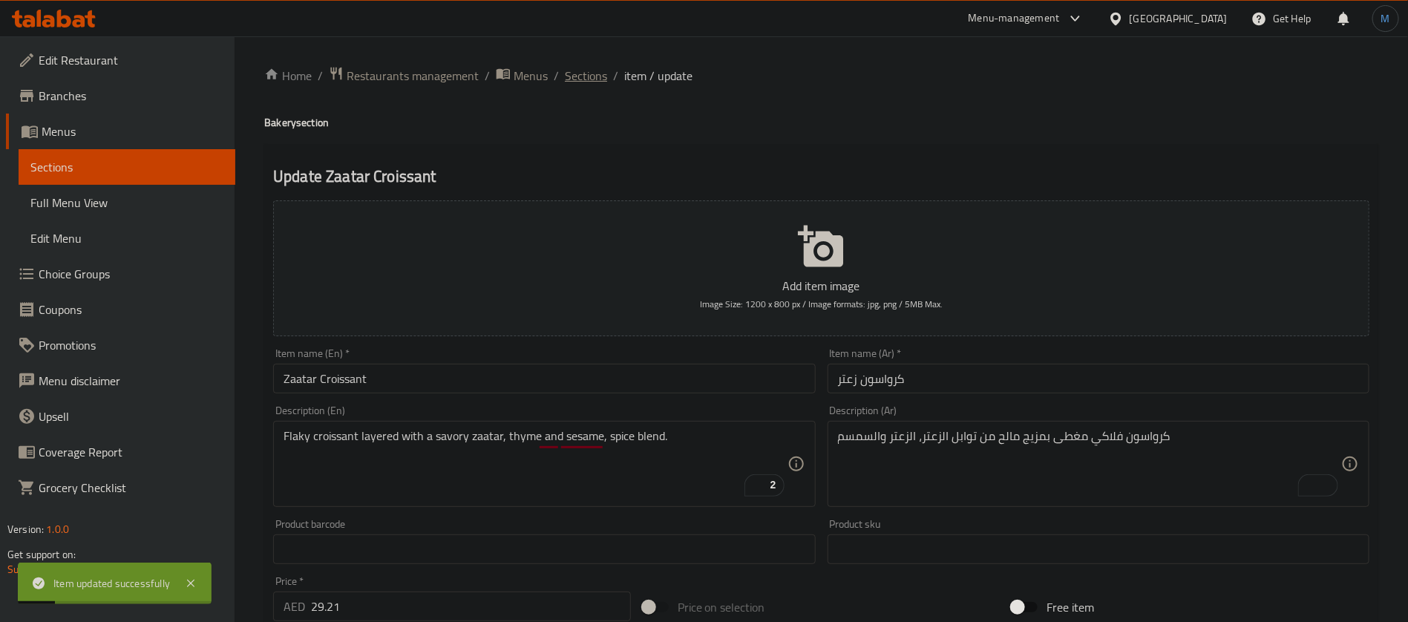
click at [597, 85] on span "Sections" at bounding box center [586, 76] width 42 height 18
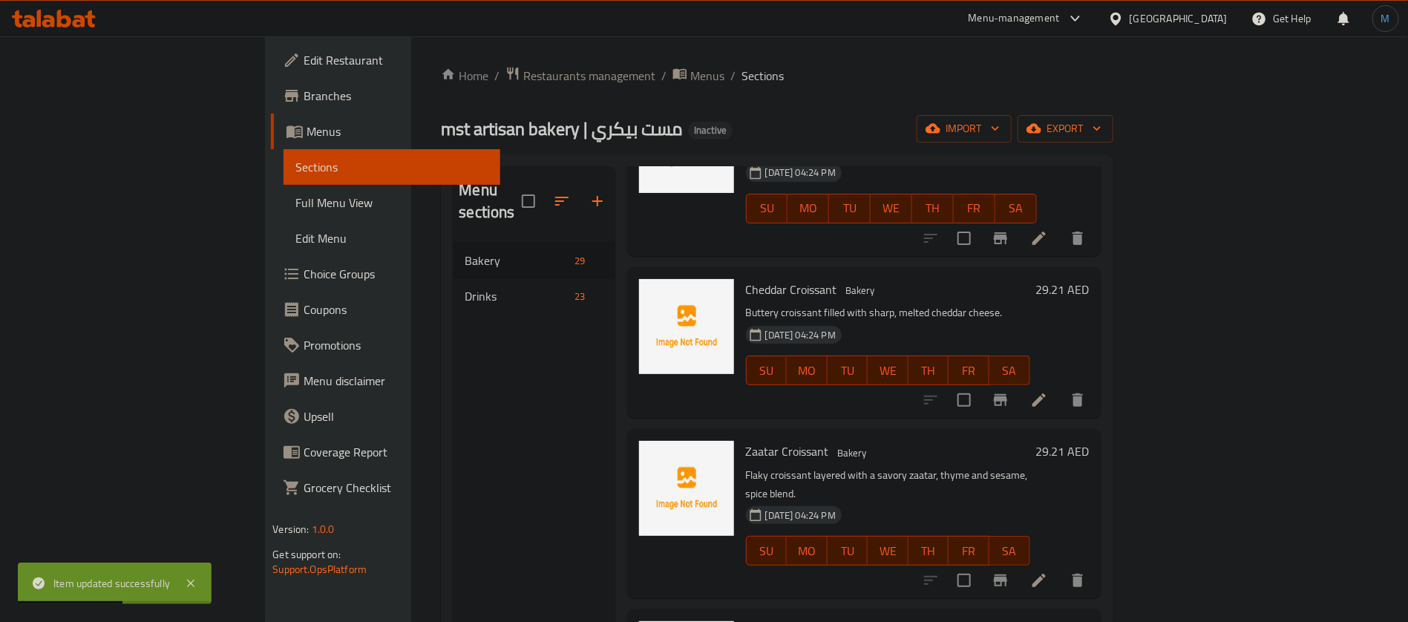
scroll to position [3549, 0]
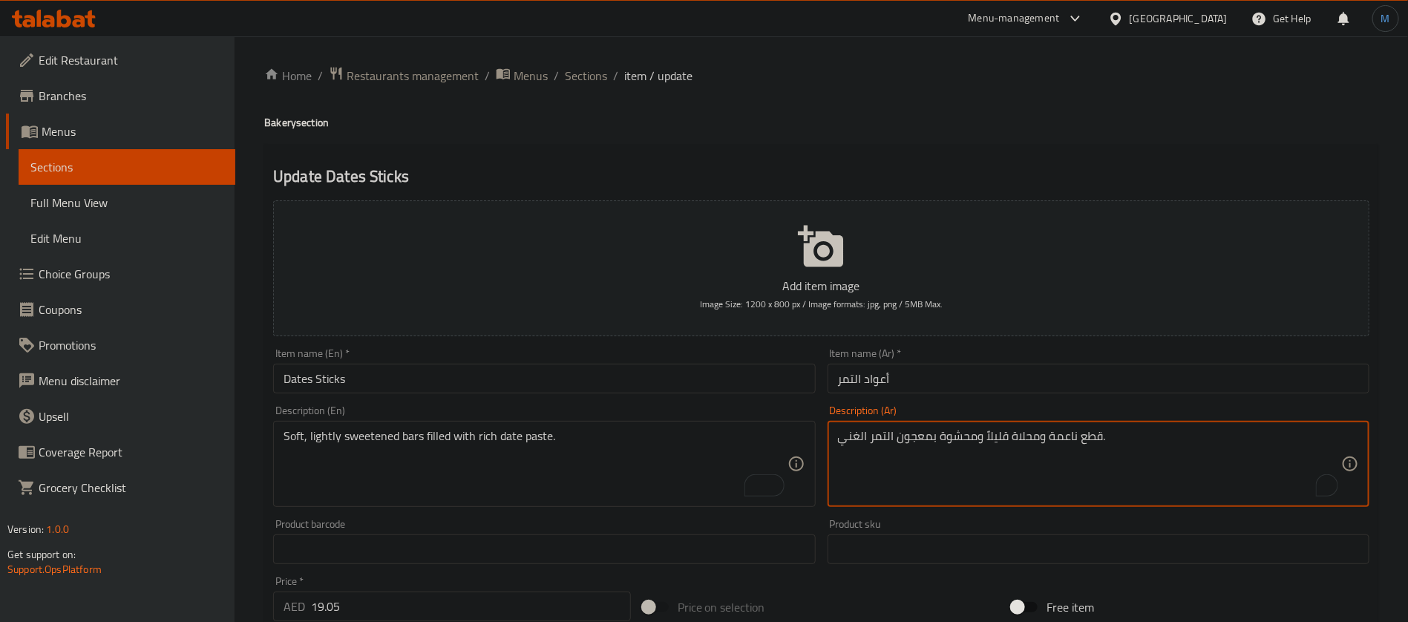
click at [1100, 437] on textarea "قطع ناعمة ومحلاة قليلاً ومحشوة بمعجون التمر الغني." at bounding box center [1089, 464] width 503 height 71
click at [1084, 442] on textarea "قطع ناعمة ومحلاة قليلاً ومحشوة بمعجون التمر الغني." at bounding box center [1089, 464] width 503 height 71
click at [1089, 439] on textarea "قطع ناعمة ومحلاة قليلاً ومحشوة بمعجون التمر الغني." at bounding box center [1089, 464] width 503 height 71
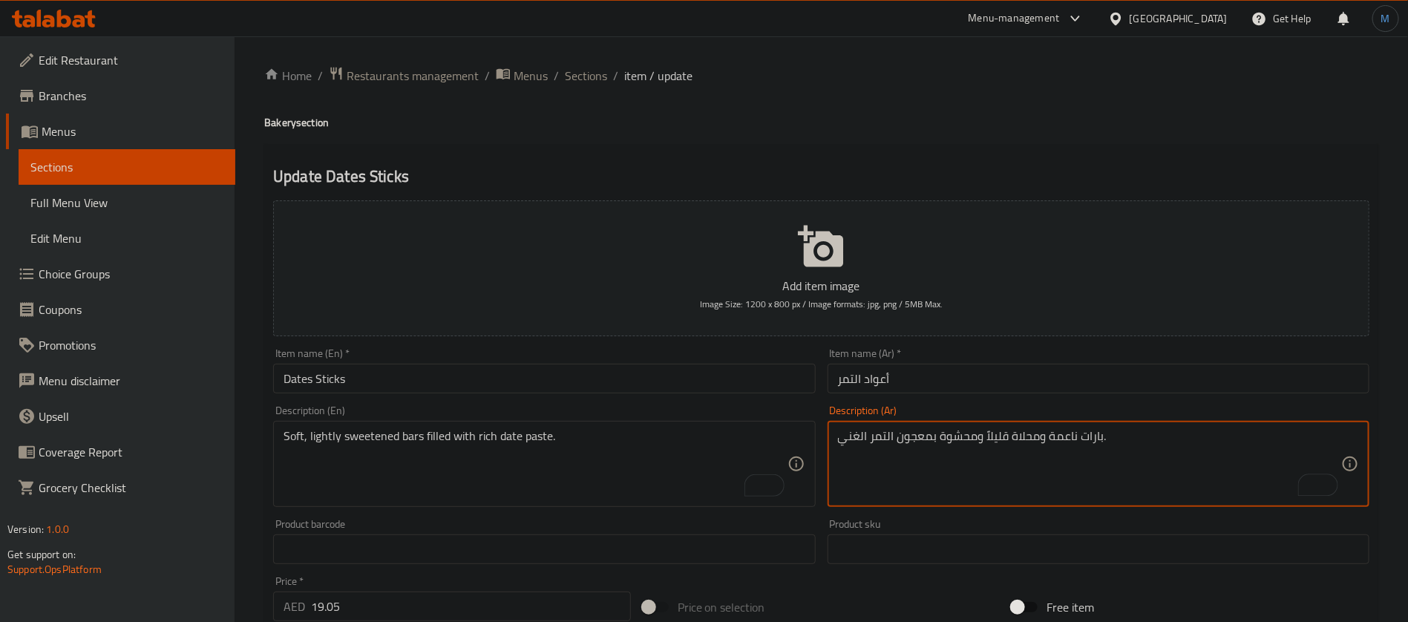
type textarea "بارات ناعمة ومحلاة قليلاً ومحشوة بمعجون التمر الغني."
click at [1045, 396] on div "Item name (Ar)   * أعواد التمر Item name (Ar) *" at bounding box center [1099, 370] width 554 height 57
click at [1044, 387] on input "أعواد التمر" at bounding box center [1099, 379] width 542 height 30
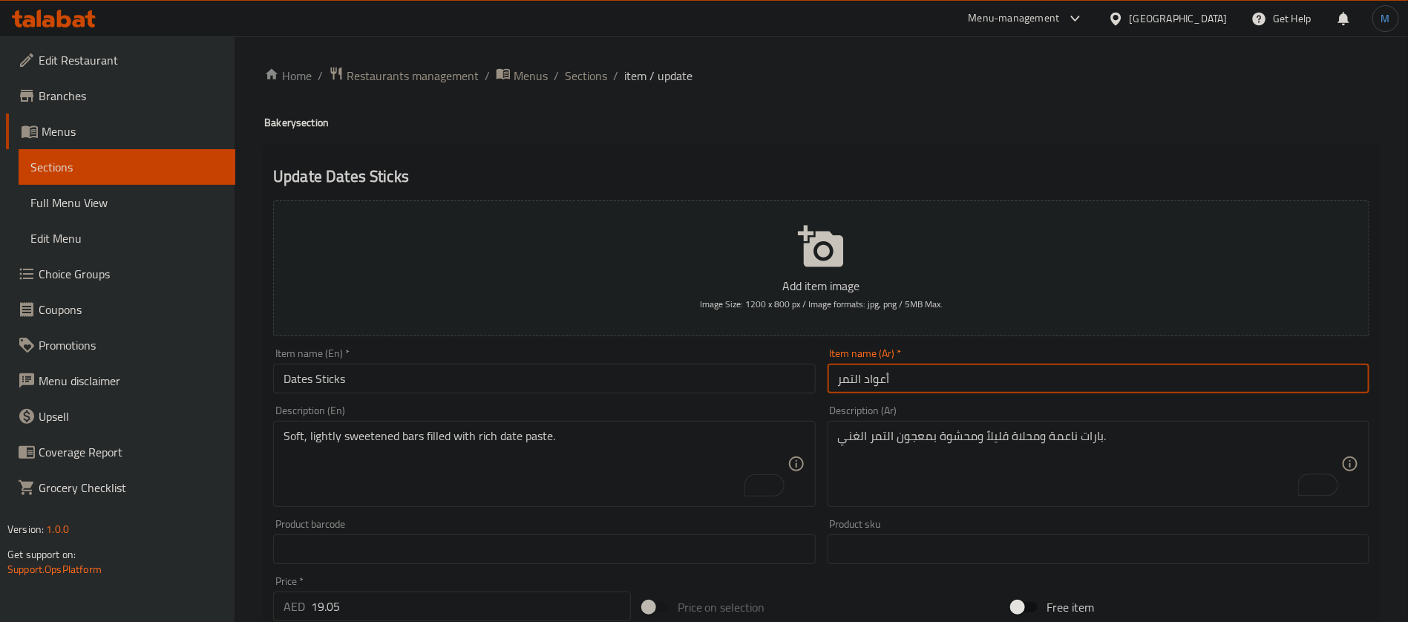
click at [428, 379] on input "Dates Sticks" at bounding box center [544, 379] width 542 height 30
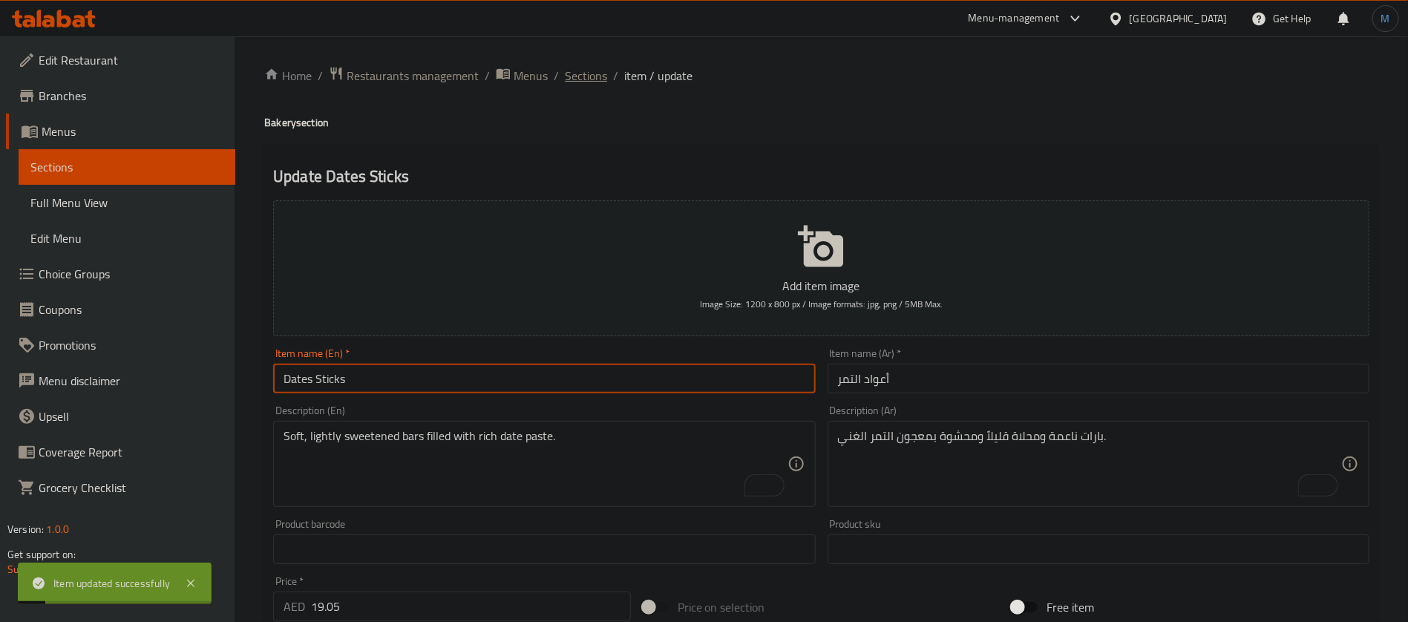
click at [585, 76] on span "Sections" at bounding box center [586, 76] width 42 height 18
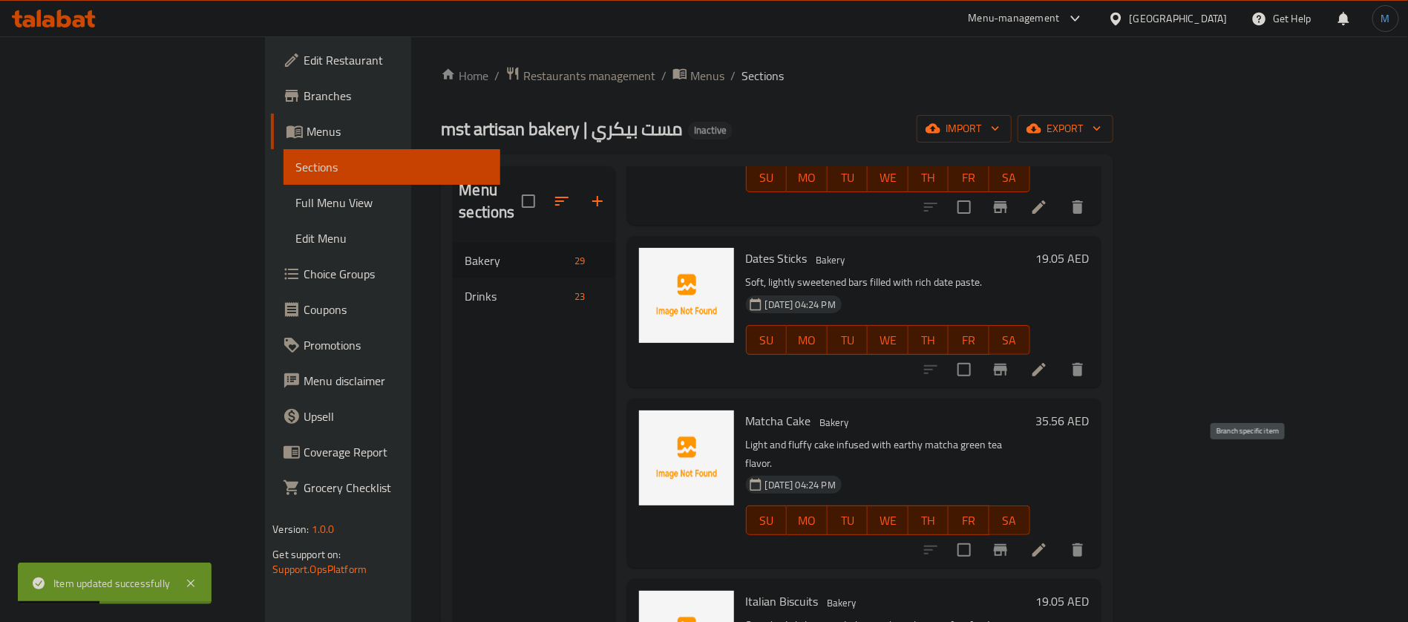
scroll to position [3822, 0]
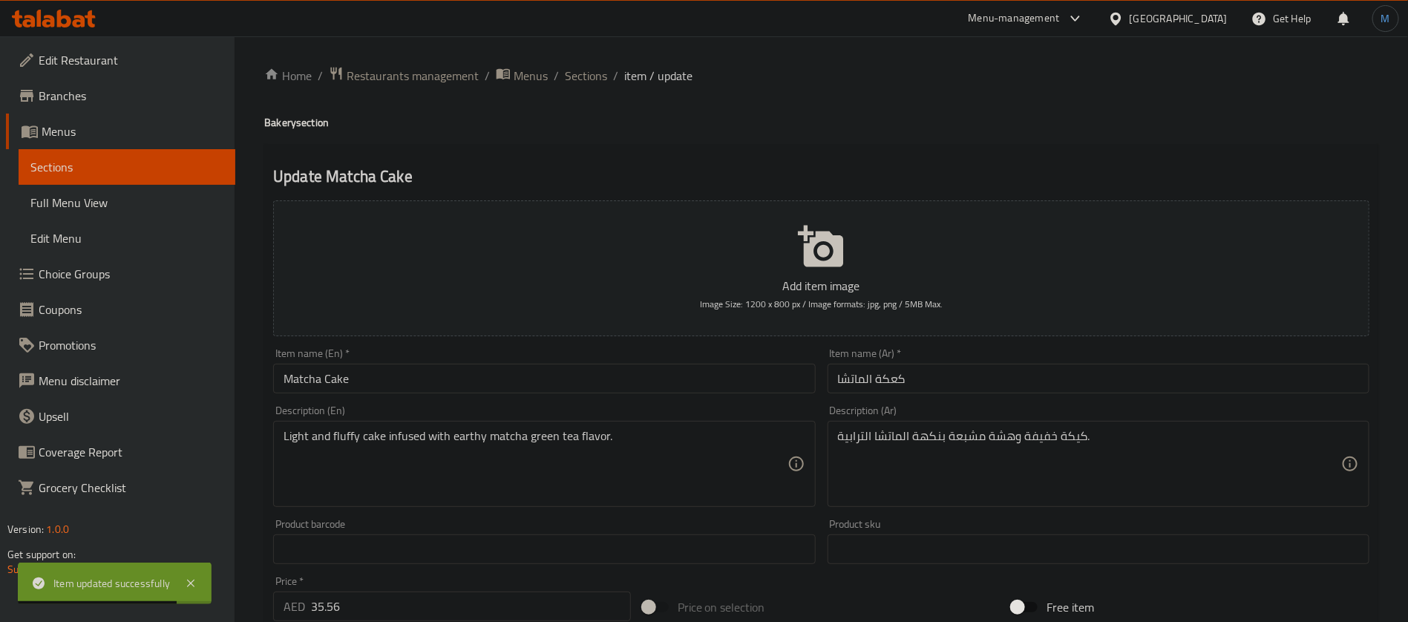
click at [885, 384] on input "كعكة الماتشا" at bounding box center [1099, 379] width 542 height 30
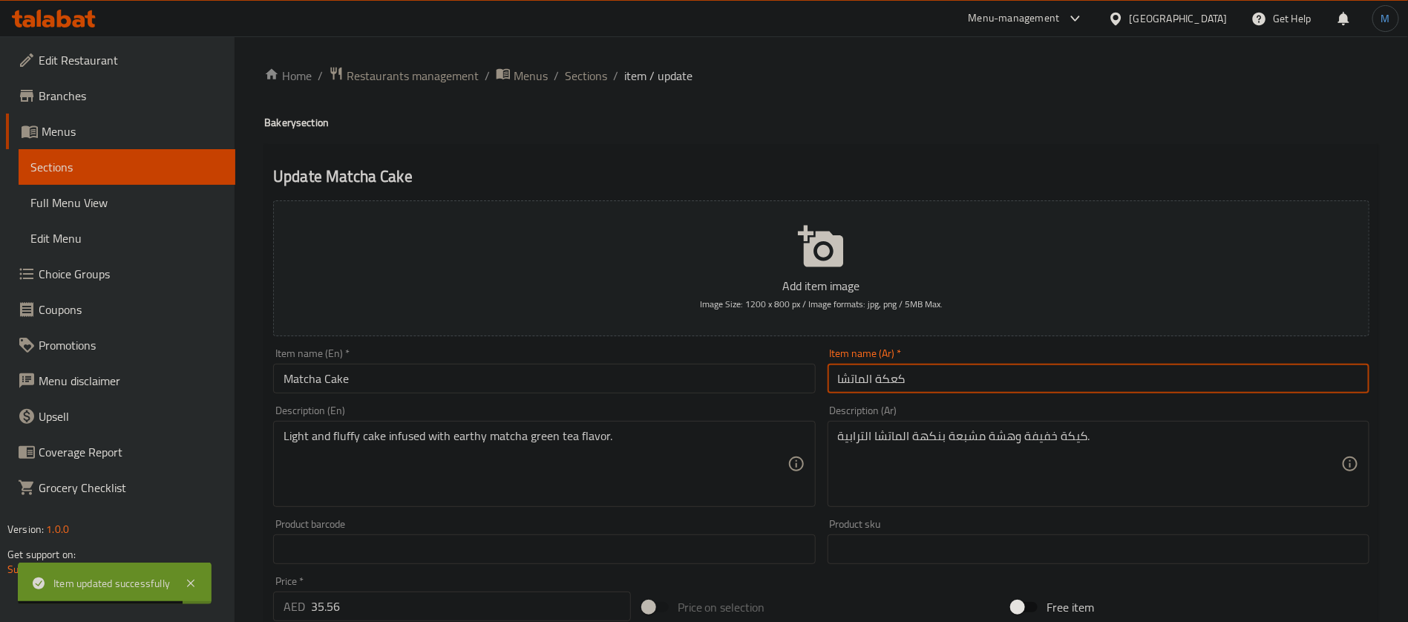
click at [885, 384] on input "كعكة الماتشا" at bounding box center [1099, 379] width 542 height 30
type input "كيك الماتشا"
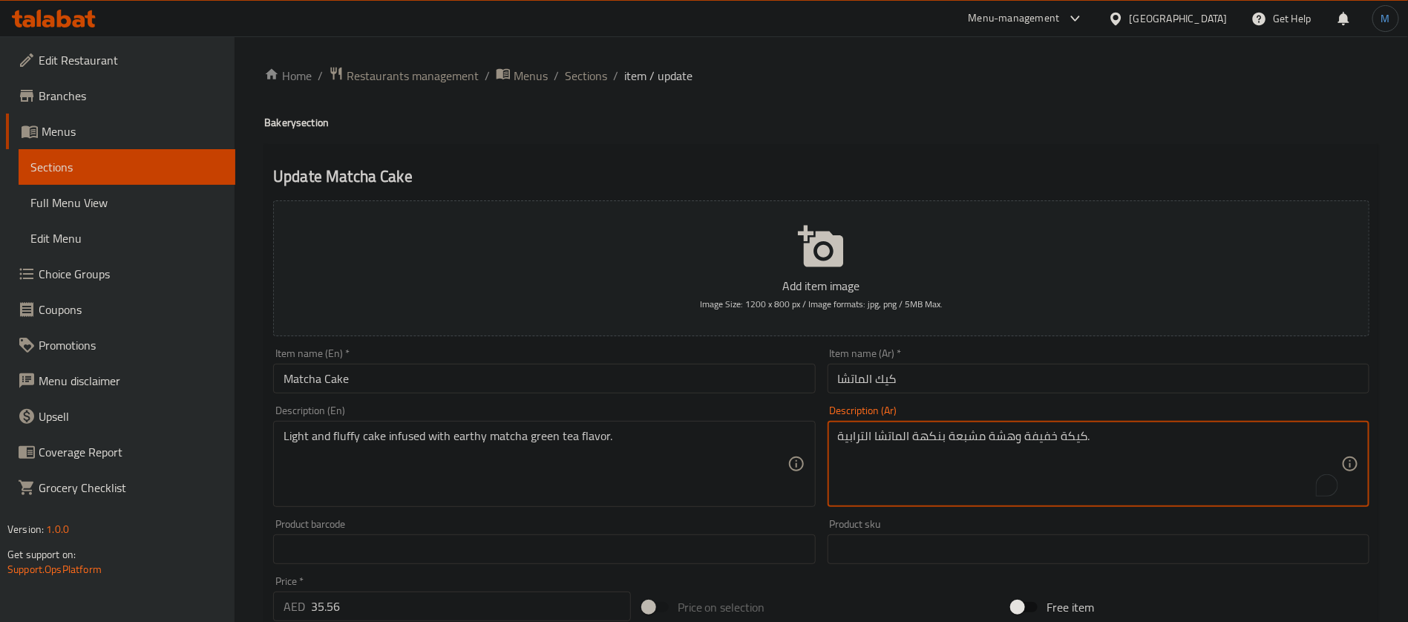
click at [1069, 436] on textarea "كيكة خفيفة وهشة مشبعة بنكهة الماتشا الترابية." at bounding box center [1089, 464] width 503 height 71
click at [1000, 440] on textarea "كيك خفيفة وهشة مشبعة بنكهة الماتشا الترابية." at bounding box center [1089, 464] width 503 height 71
click at [865, 439] on textarea "كيك خفيفة فلافي مشبعة بنكهة الماتشا الترابية." at bounding box center [1089, 464] width 503 height 71
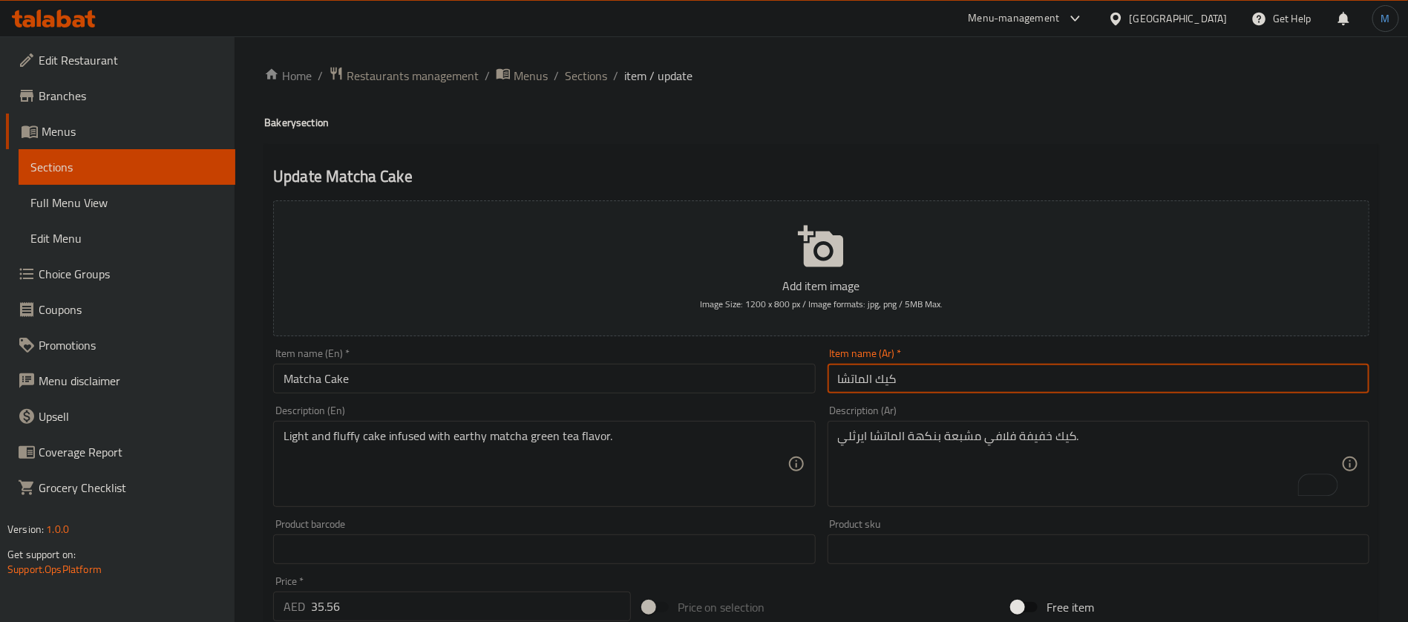
click at [889, 381] on input "كيك الماتشا" at bounding box center [1099, 379] width 542 height 30
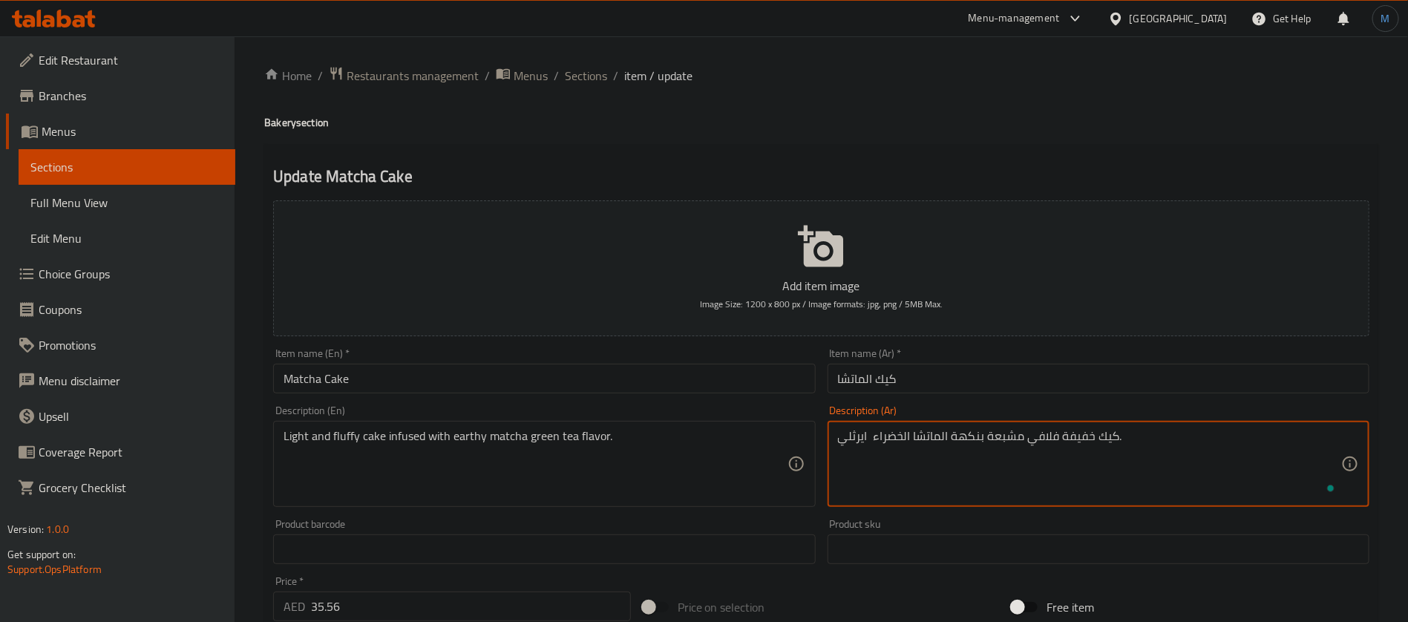
type textarea "كيك خفيفة فلافي مشبعة بنكهة الماتشا الخضراء ايرثلي."
click at [910, 400] on div "Description (Ar) كيك خفيفة فلافي مشبعة بنكهة الماتشا الخضراء ايرثلي. Descriptio…" at bounding box center [1099, 456] width 554 height 114
click at [922, 376] on input "كيك الماتشا" at bounding box center [1099, 379] width 542 height 30
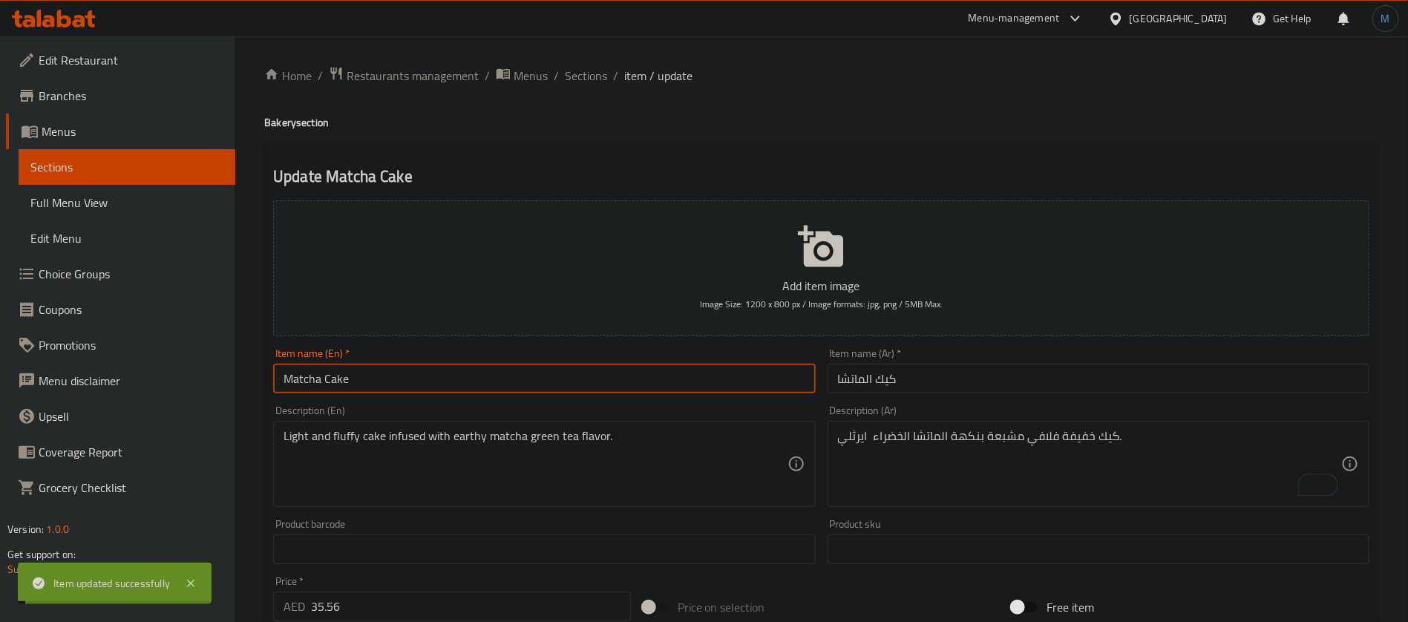
click at [478, 367] on input "Matcha Cake" at bounding box center [544, 379] width 542 height 30
click at [589, 75] on span "Sections" at bounding box center [586, 76] width 42 height 18
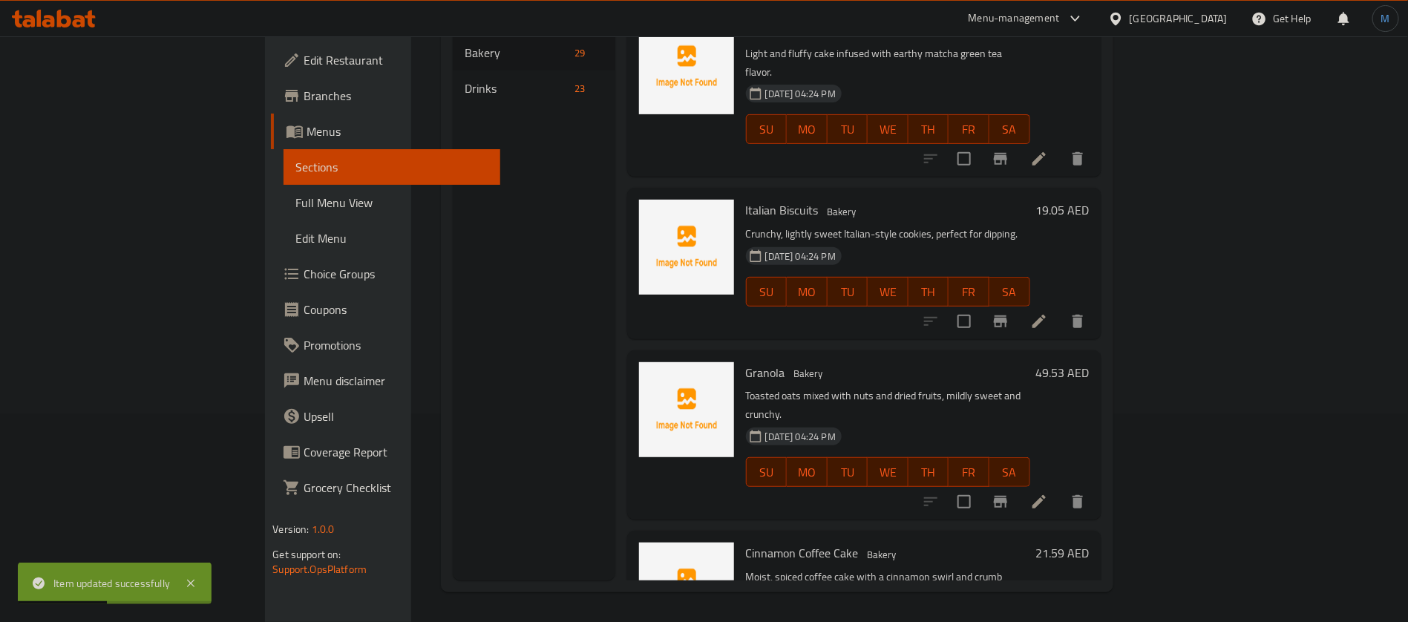
scroll to position [3672, 0]
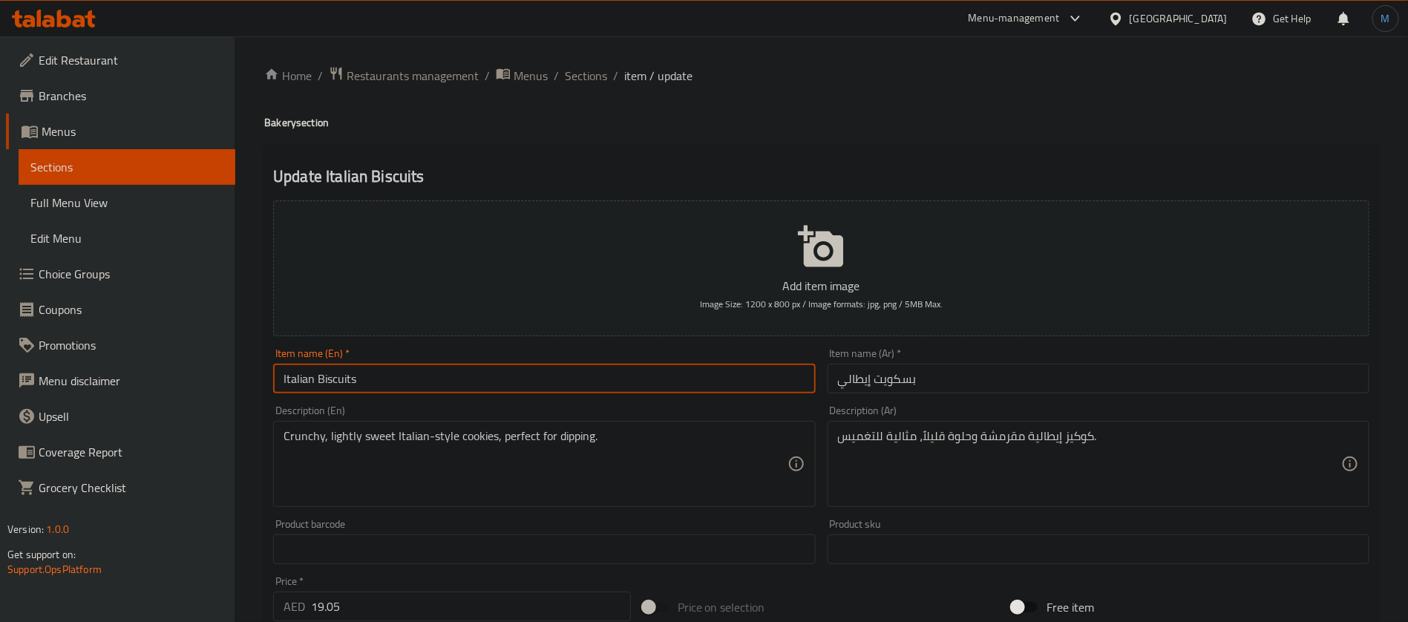
click at [618, 373] on input "Italian Biscuits" at bounding box center [544, 379] width 542 height 30
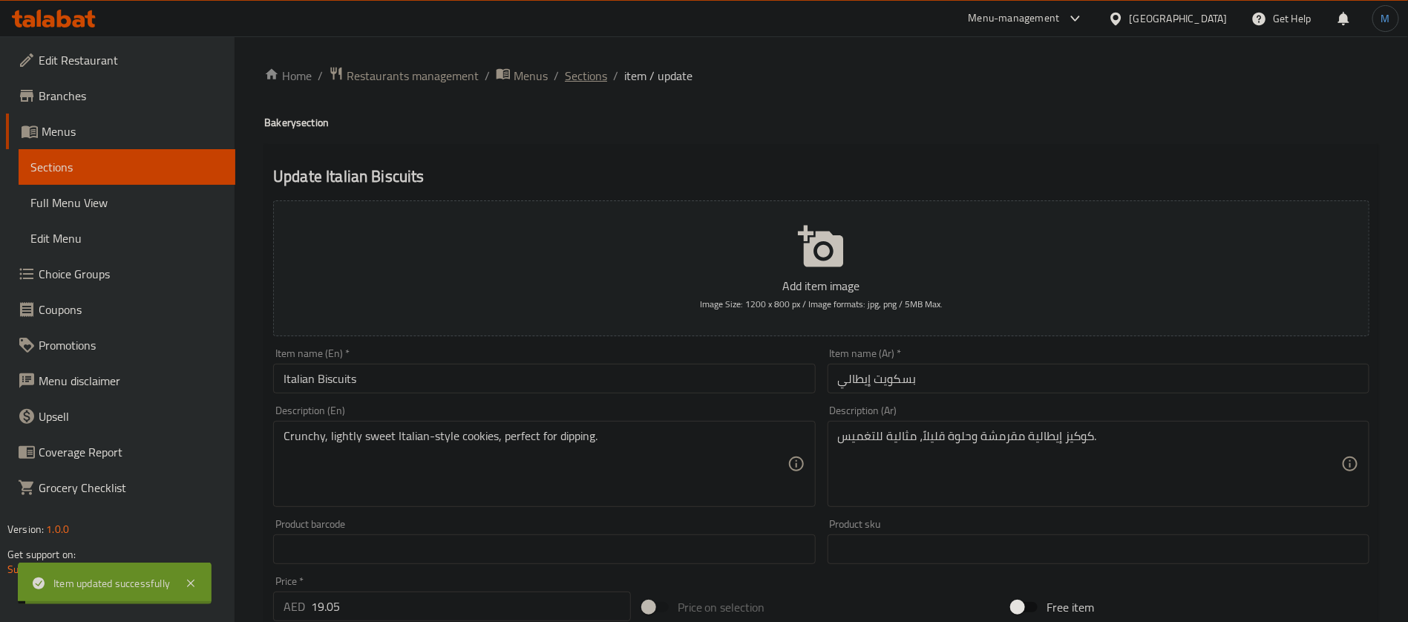
click at [580, 77] on span "Sections" at bounding box center [586, 76] width 42 height 18
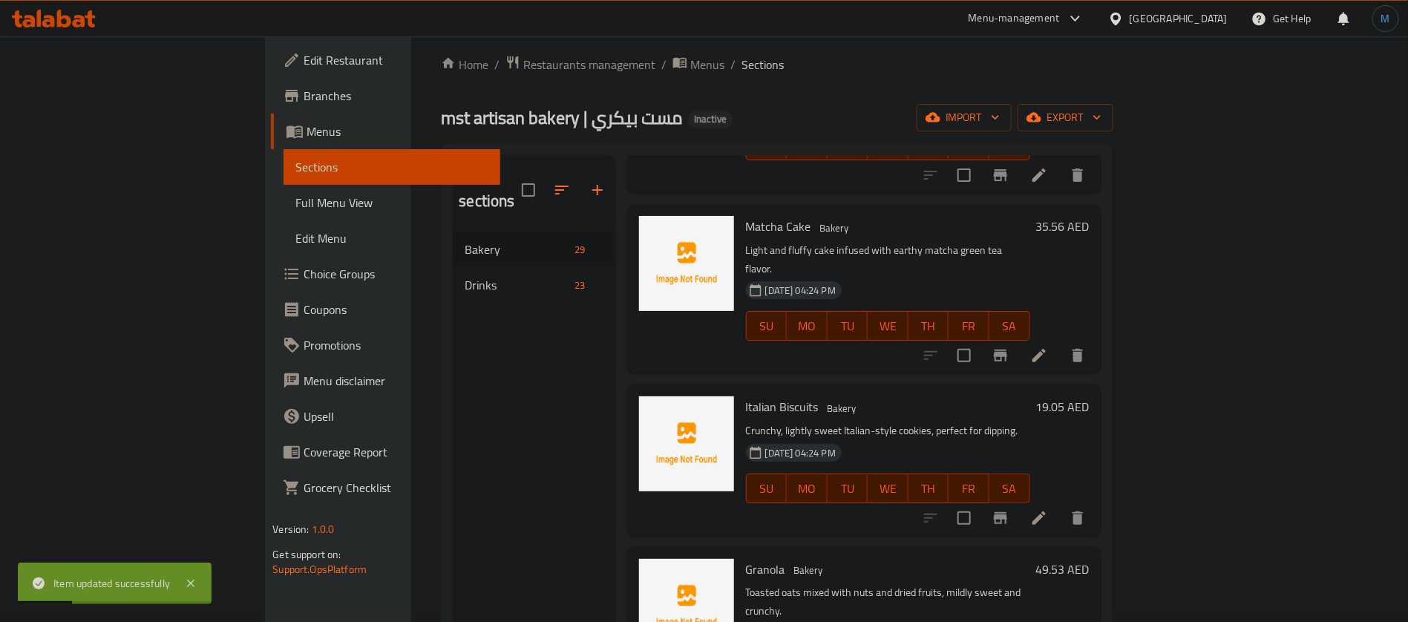
scroll to position [208, 0]
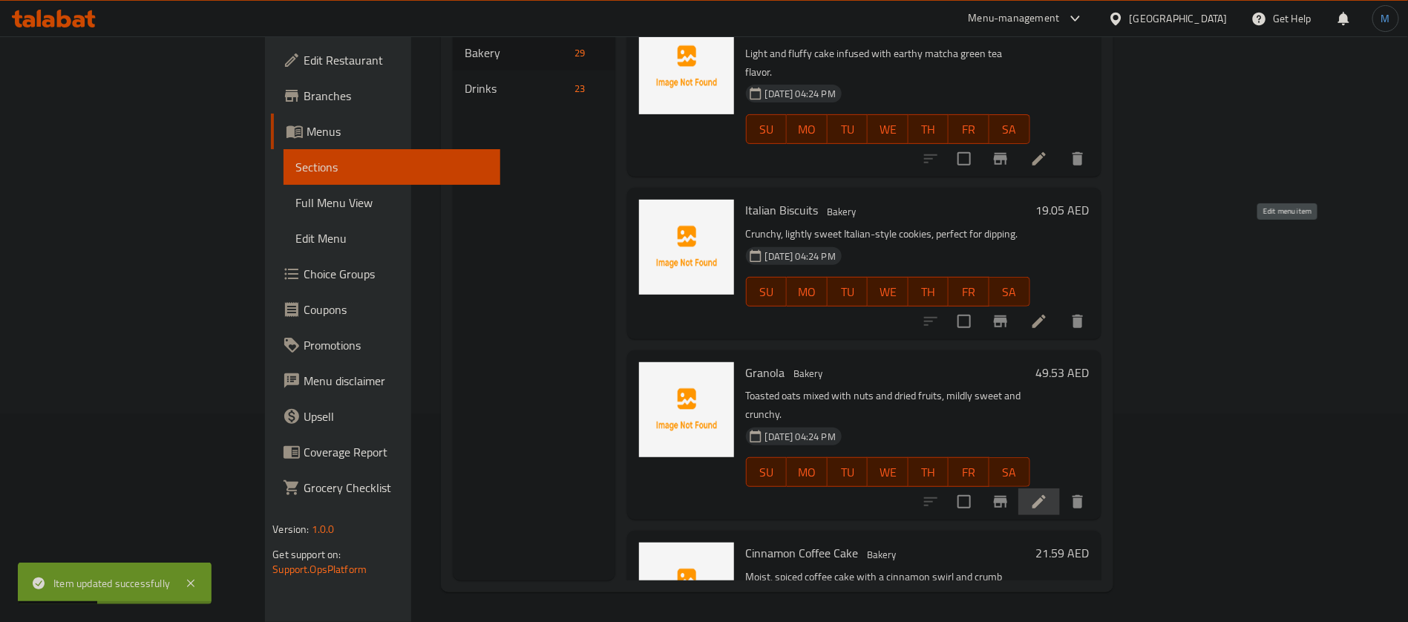
click at [1048, 493] on icon at bounding box center [1039, 502] width 18 height 18
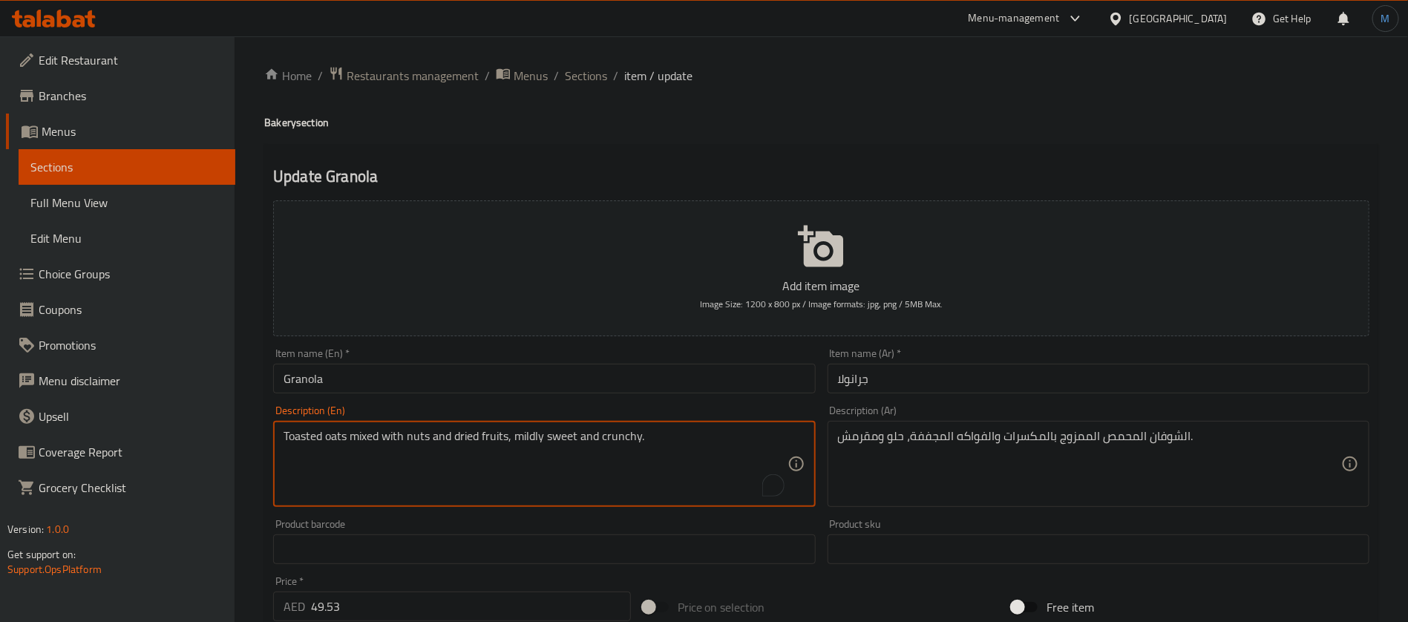
click at [536, 430] on textarea "Toasted oats mixed with nuts and dried fruits, mildly sweet and crunchy." at bounding box center [535, 464] width 503 height 71
click at [603, 433] on textarea "Toasted oats mixed with nuts and dried fruits, mildly sweet and crunchy." at bounding box center [535, 464] width 503 height 71
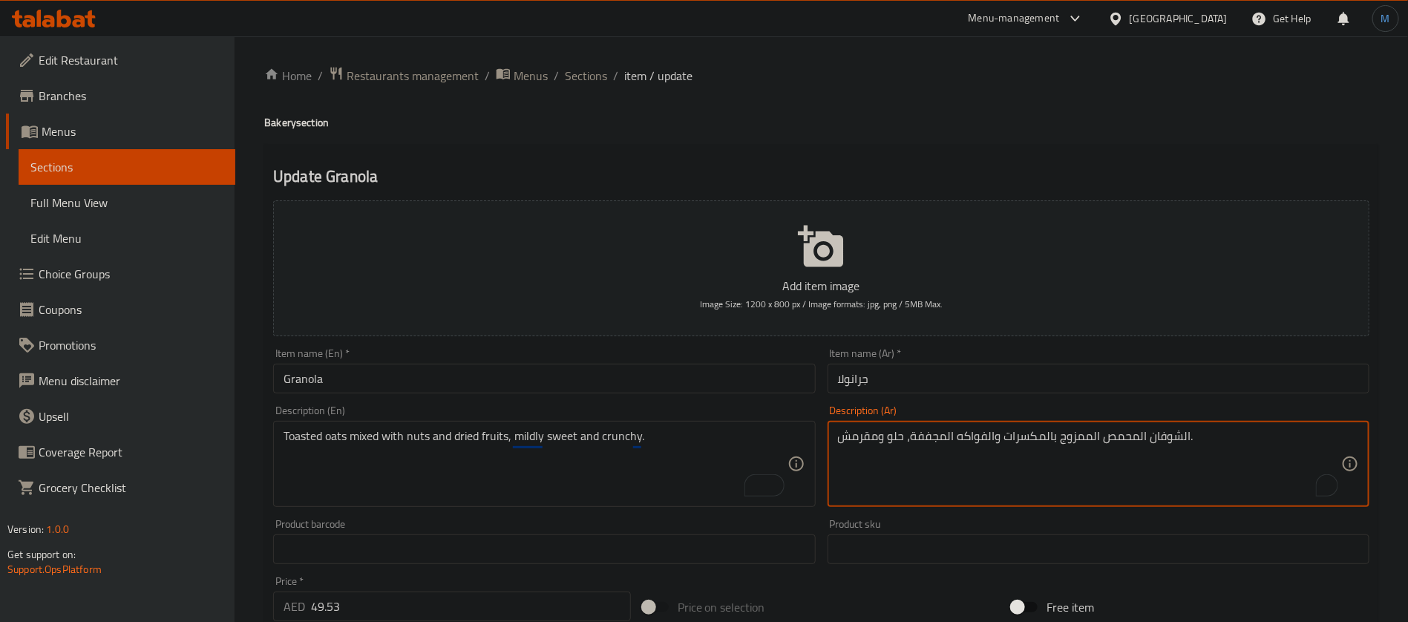
click at [896, 446] on textarea "الشوفان المحمص الممزوج بالمكسرات والفواكه المجففة، حلو ومقرمش." at bounding box center [1089, 464] width 503 height 71
click at [865, 443] on textarea "الشوفان المحمص الممزوج بالمكسرات والفواكه المجففة، حلو ومقرمش." at bounding box center [1089, 464] width 503 height 71
click at [862, 440] on textarea "كعكة قهوة رطبة ومتبلة مع سراول من القرفة وطبقة من الفتات." at bounding box center [1089, 464] width 503 height 71
type textarea "كعكة قهوة رطبة ومتبلة مع سراول من القرفة وطبقة من الكريمب."
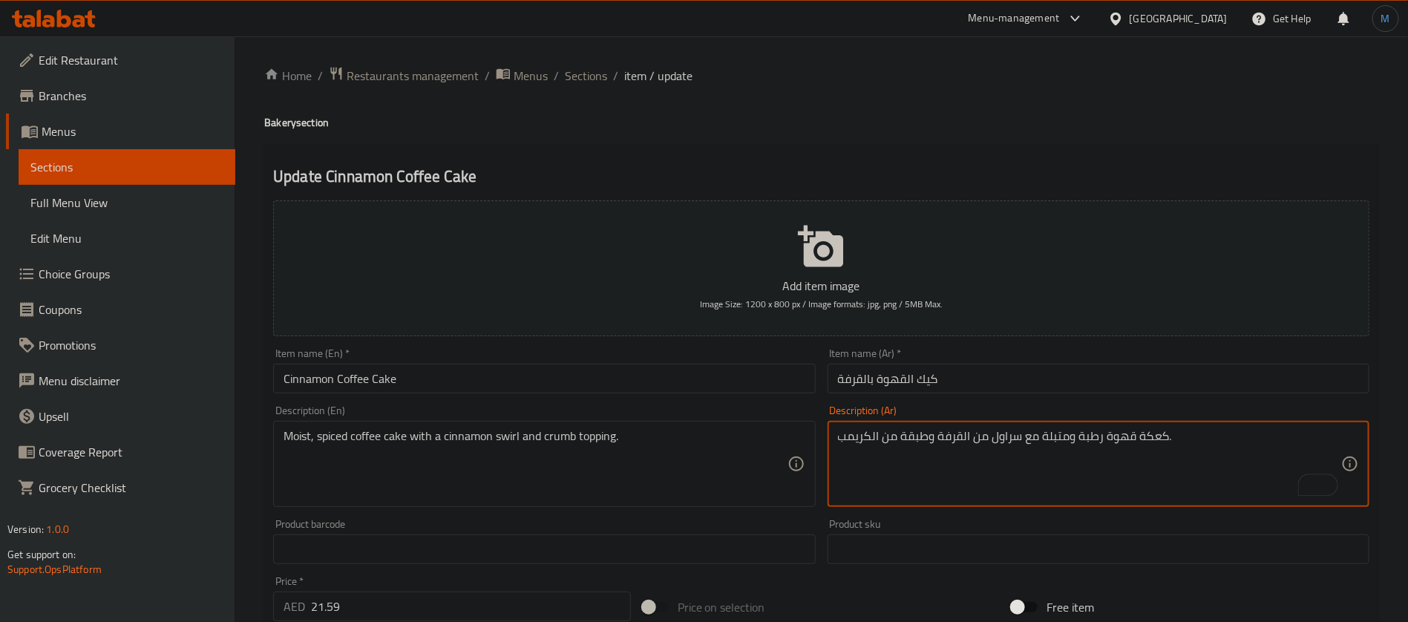
click at [891, 391] on input "كيك القهوة بالقرفة" at bounding box center [1099, 379] width 542 height 30
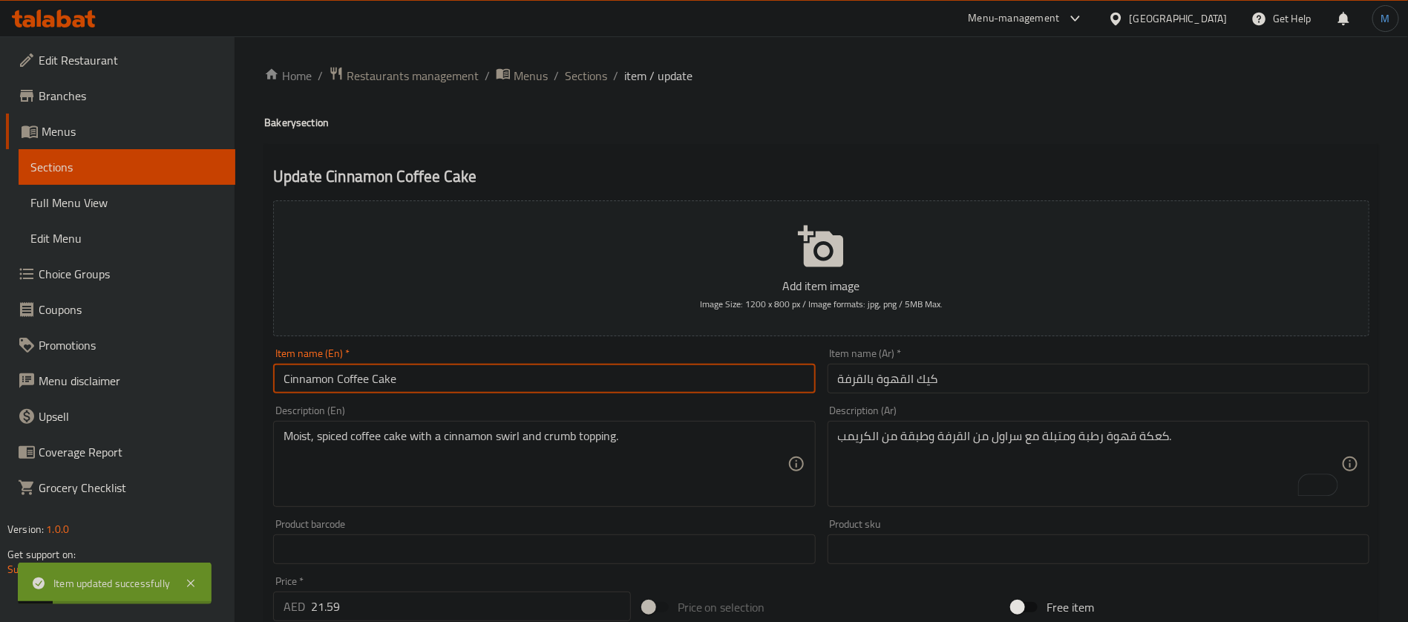
click at [496, 372] on input "Cinnamon Coffee Cake" at bounding box center [544, 379] width 542 height 30
click at [568, 68] on span "Sections" at bounding box center [586, 76] width 42 height 18
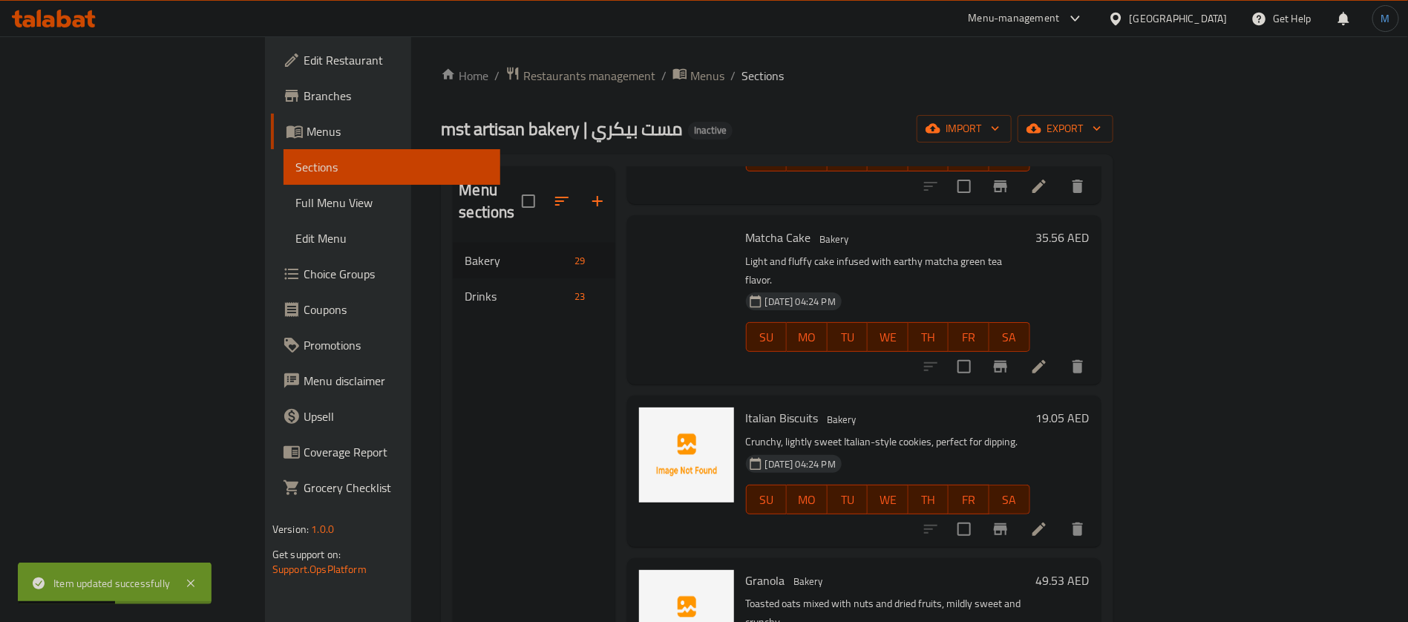
scroll to position [208, 0]
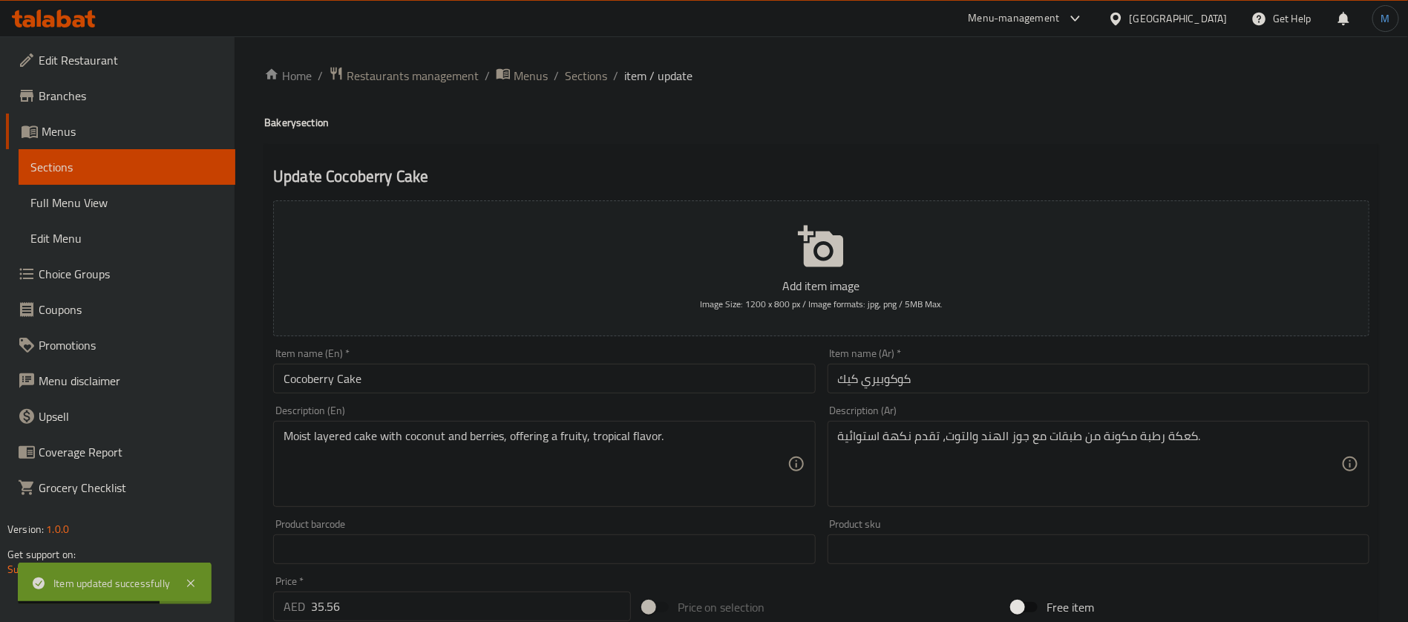
click at [647, 371] on input "Cocoberry Cake" at bounding box center [544, 379] width 542 height 30
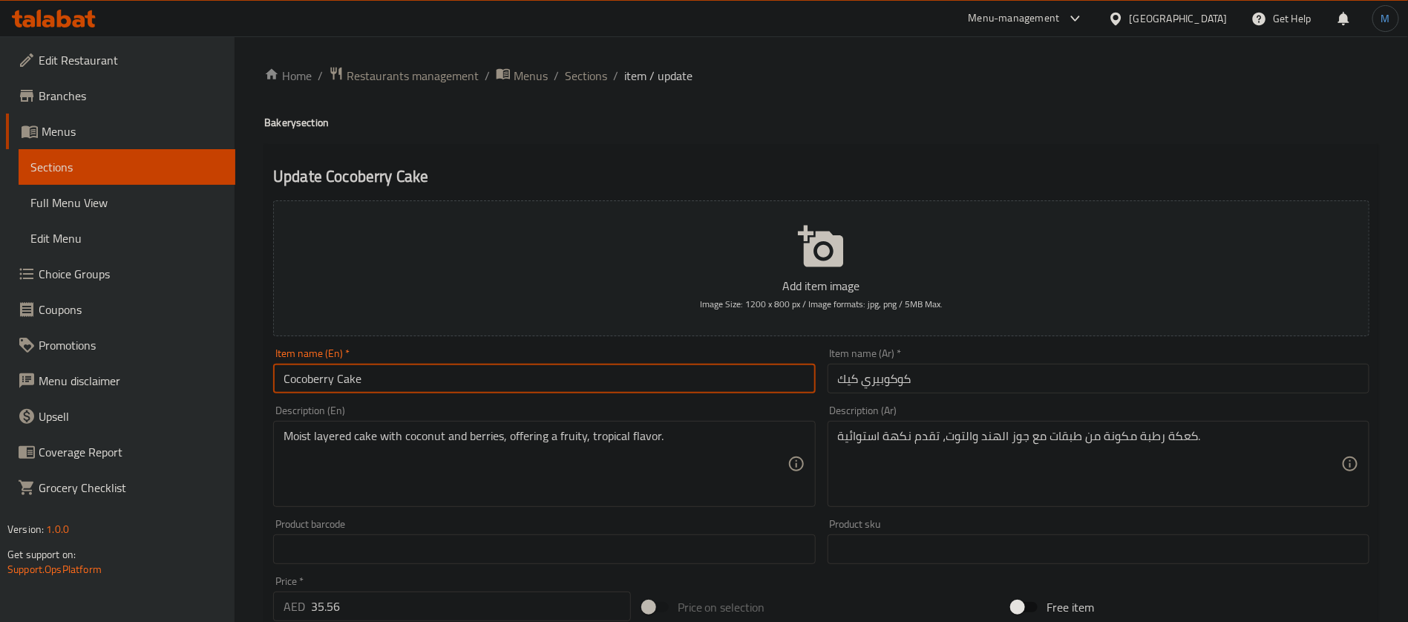
click at [654, 384] on input "Cocoberry Cake" at bounding box center [544, 379] width 542 height 30
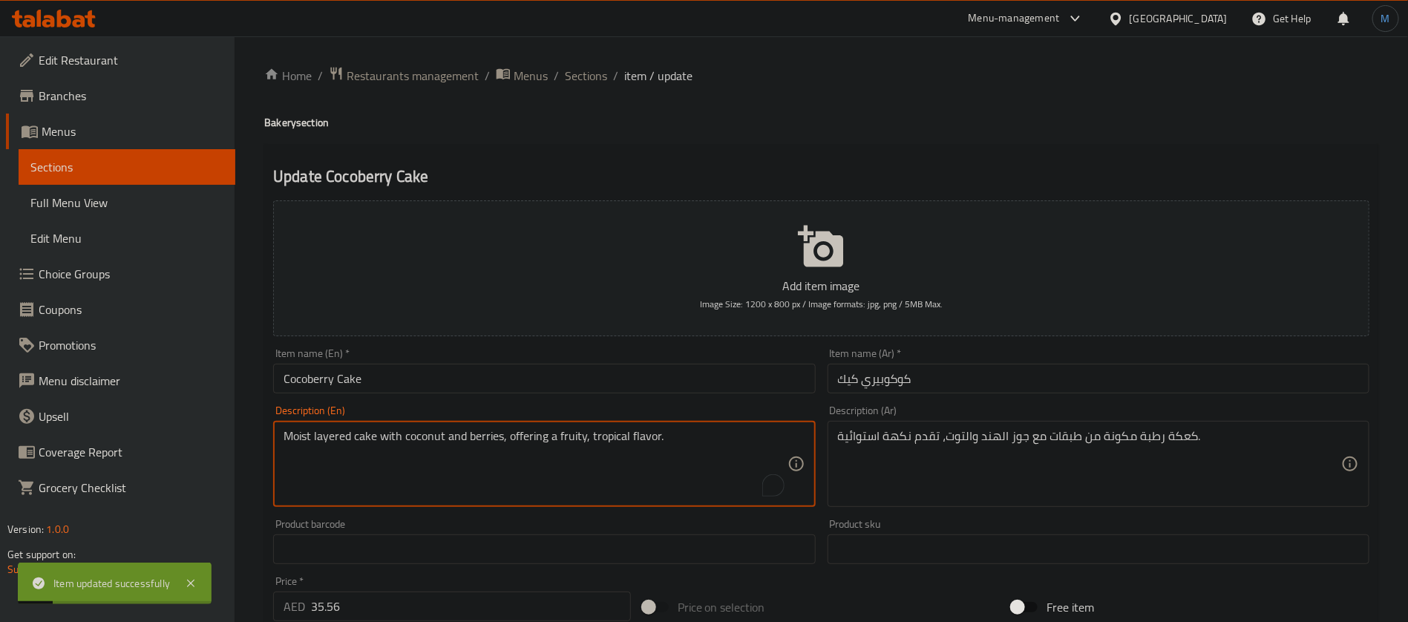
click at [566, 444] on textarea "Moist layered cake with coconut and berries, offering a fruity, tropical flavor." at bounding box center [535, 464] width 503 height 71
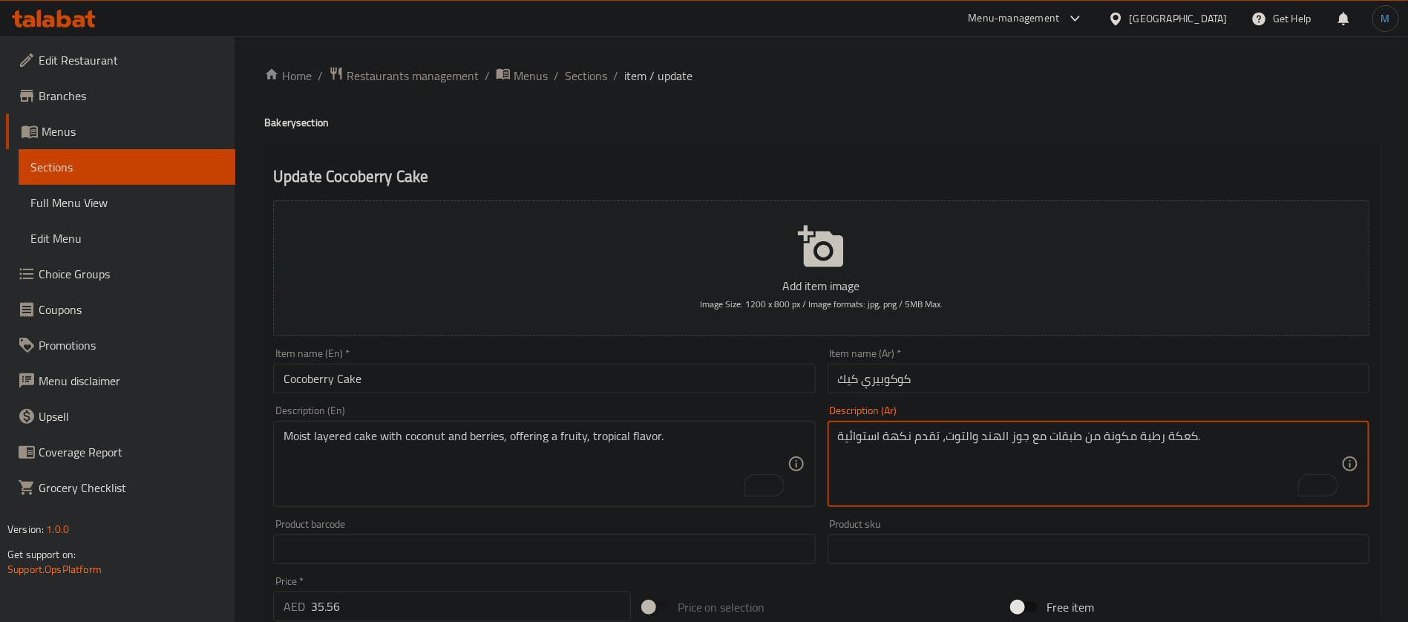
paste textarea "اكهي"
type textarea "كعكة رطبة مكونة من طبقات مع جوز الهند والتوت، تقدم فاكهي نكهة استوائية."
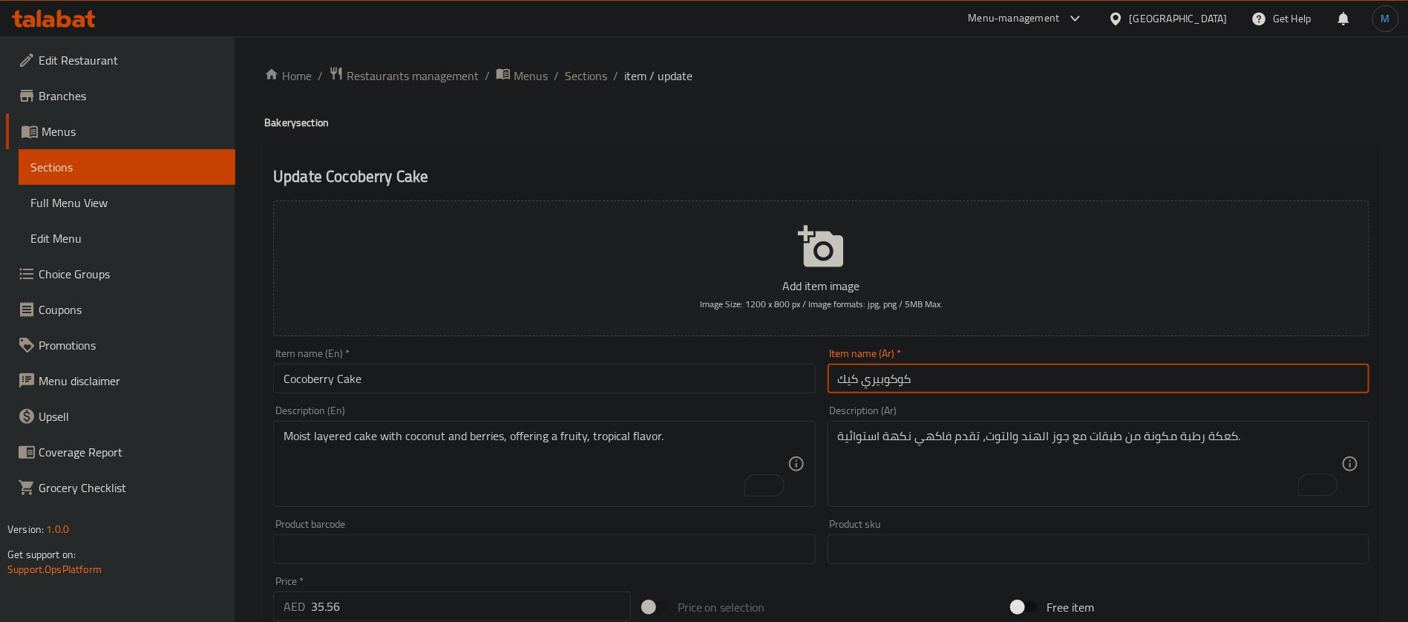
click at [968, 381] on input "كوكوبيري كيك" at bounding box center [1099, 379] width 542 height 30
click at [582, 85] on span "Sections" at bounding box center [586, 76] width 42 height 18
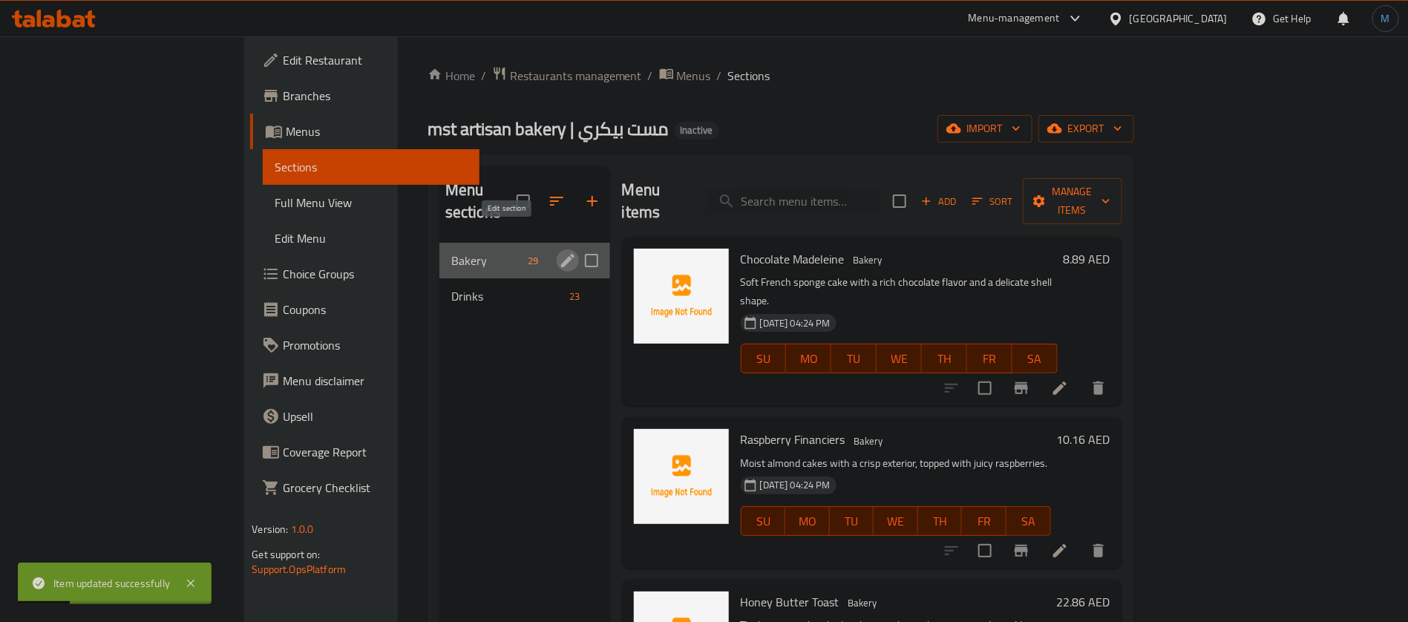
click at [561, 254] on icon "edit" at bounding box center [567, 260] width 13 height 13
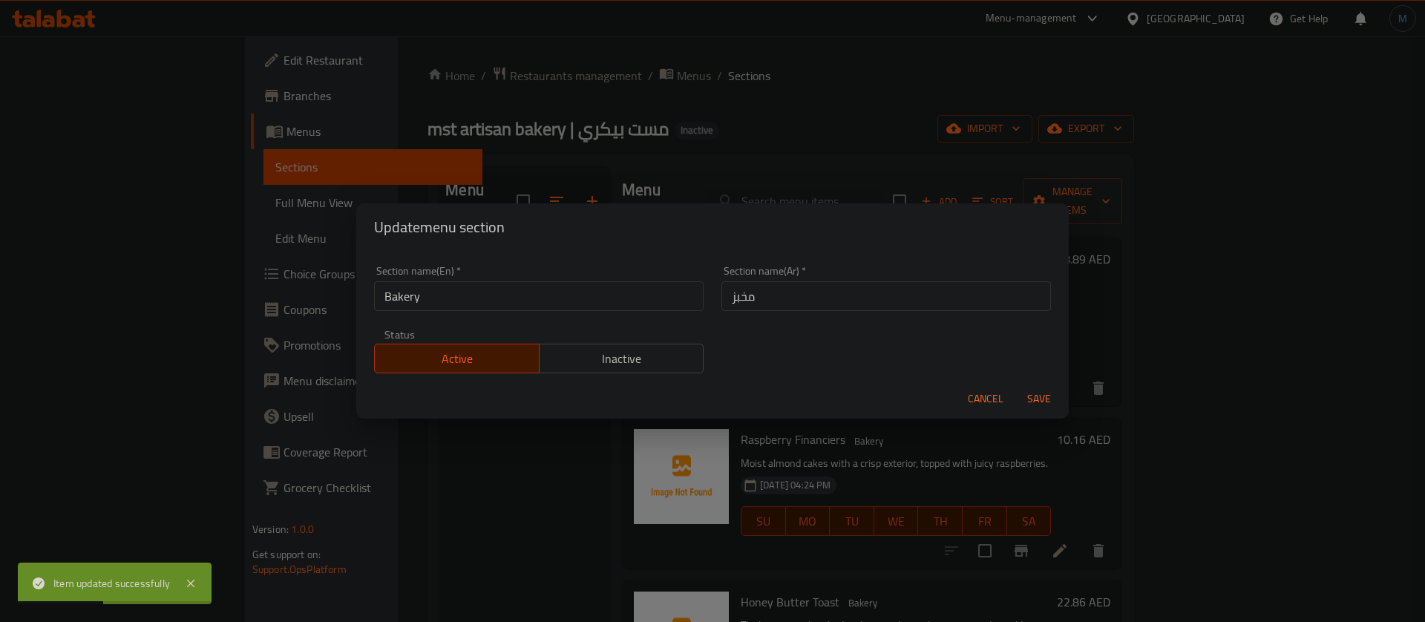
click at [849, 292] on input "مخبز" at bounding box center [886, 296] width 330 height 30
type input "المخبوزات"
click at [1015, 385] on button "Save" at bounding box center [1038, 398] width 47 height 27
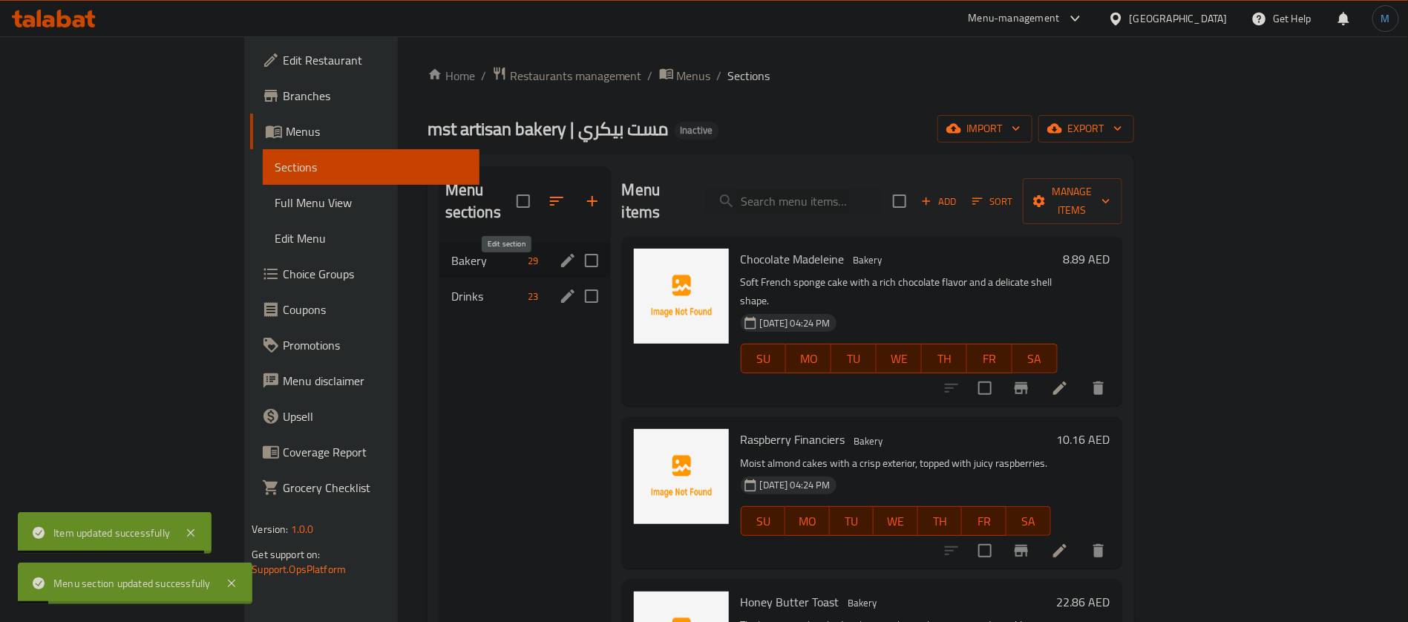
click at [559, 287] on icon "edit" at bounding box center [568, 296] width 18 height 18
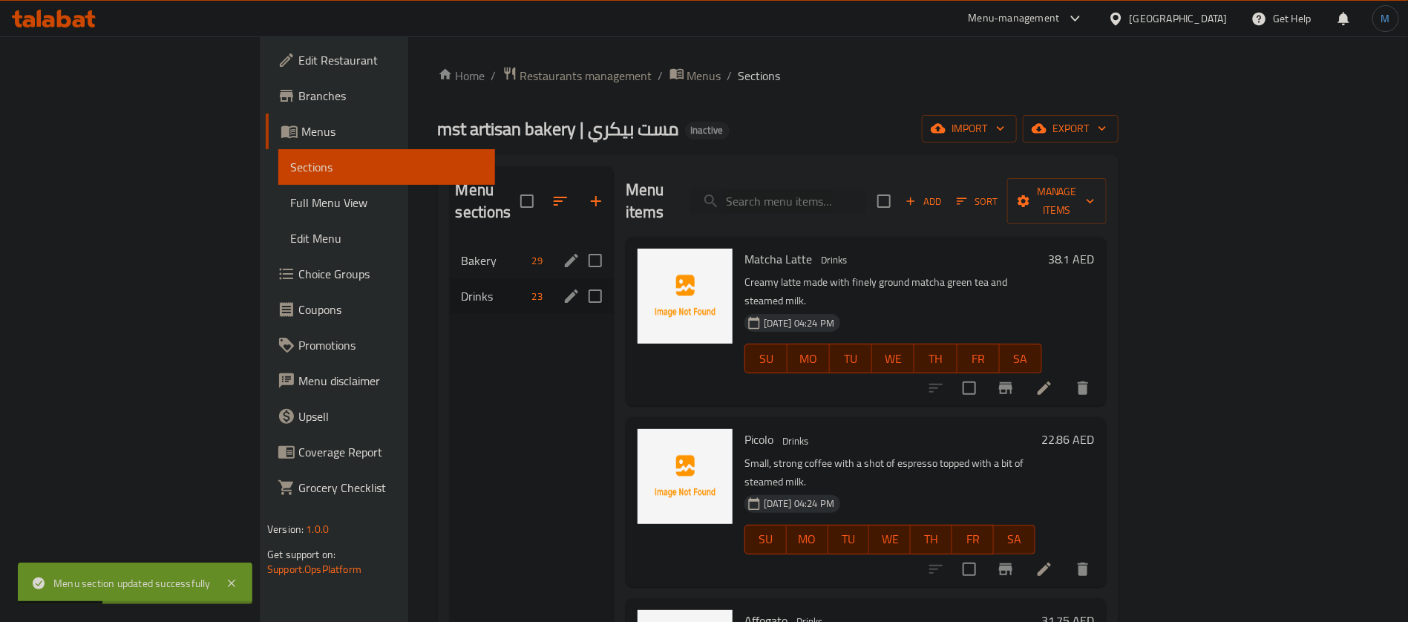
click at [462, 287] on span "Drinks" at bounding box center [494, 296] width 65 height 18
click at [1053, 379] on icon at bounding box center [1044, 388] width 18 height 18
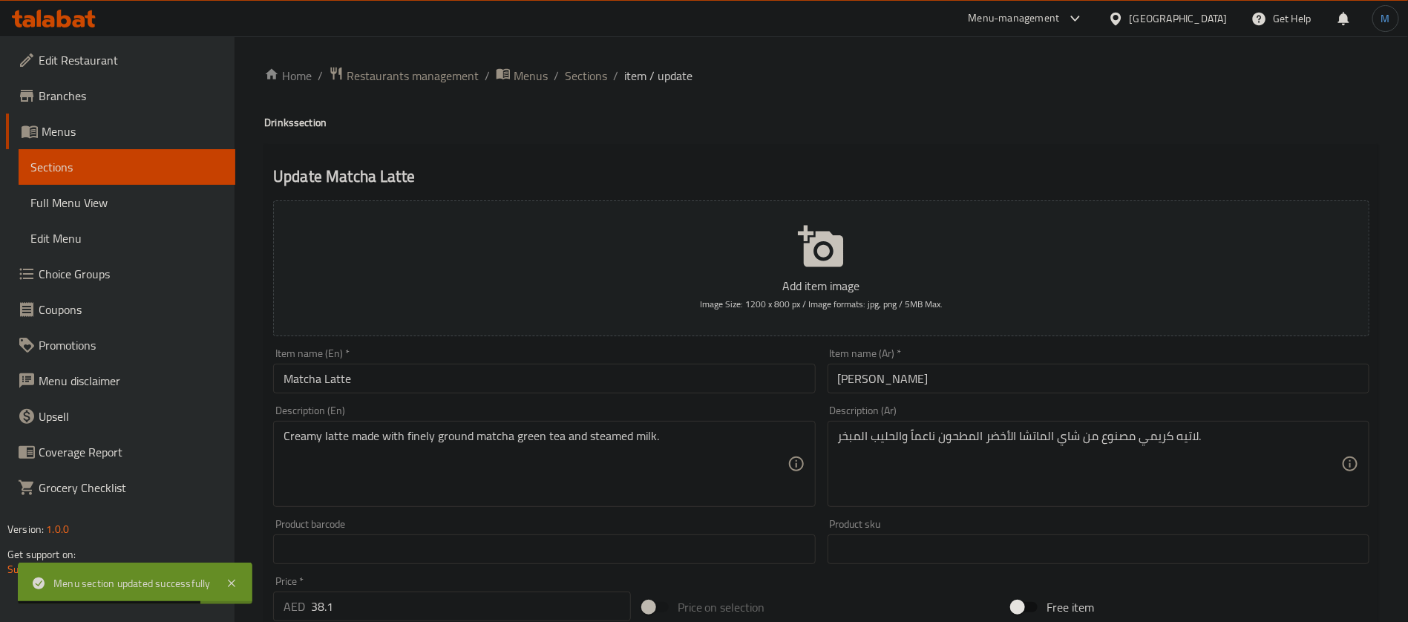
click at [890, 404] on div "Description (Ar) لاتيه كريمي مصنوع من شاي الماتشا الأخضر المطحون ناعماً والحليب…" at bounding box center [1099, 456] width 554 height 114
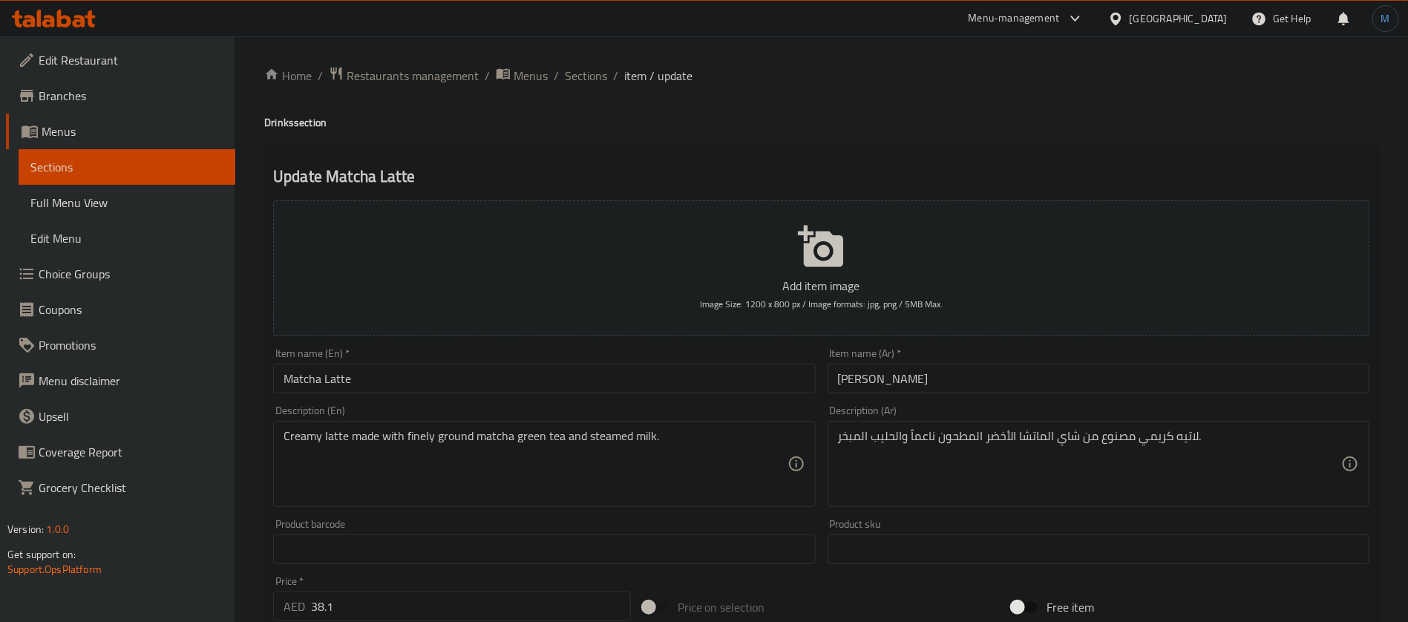
click at [701, 404] on div "Description (En) Creamy latte made with finely ground matcha green tea and stea…" at bounding box center [544, 456] width 554 height 114
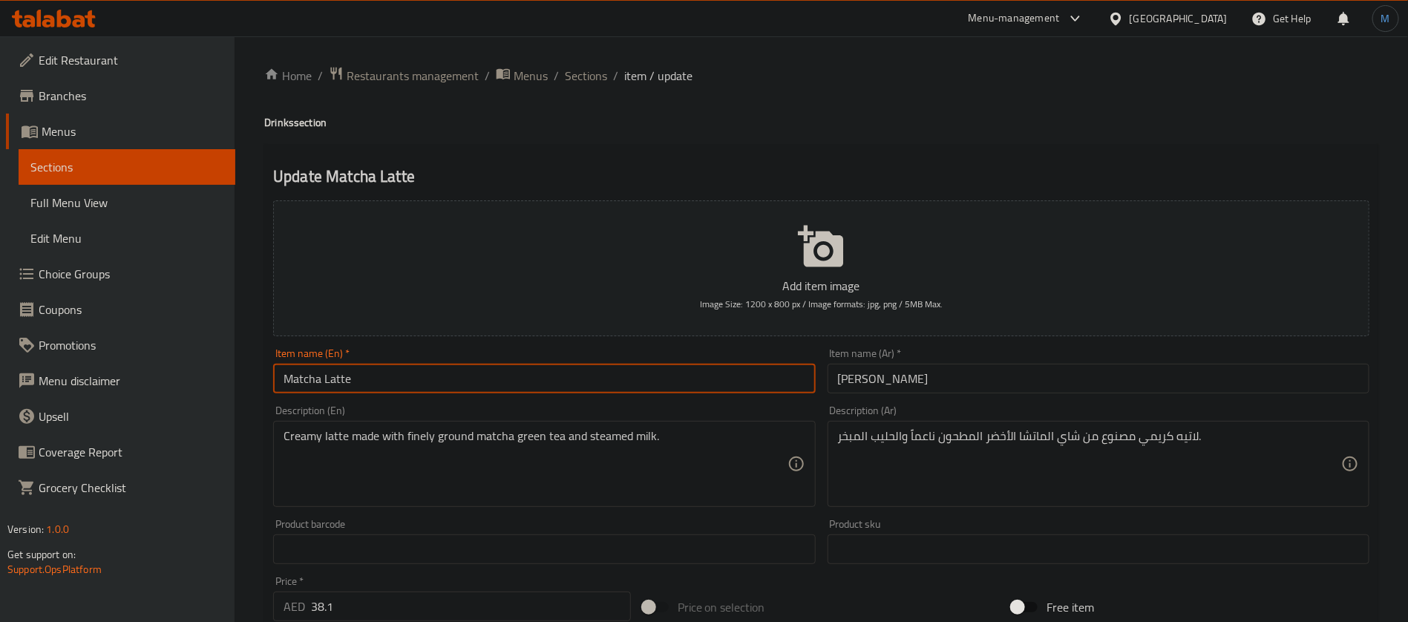
click at [704, 392] on input "Matcha Latte" at bounding box center [544, 379] width 542 height 30
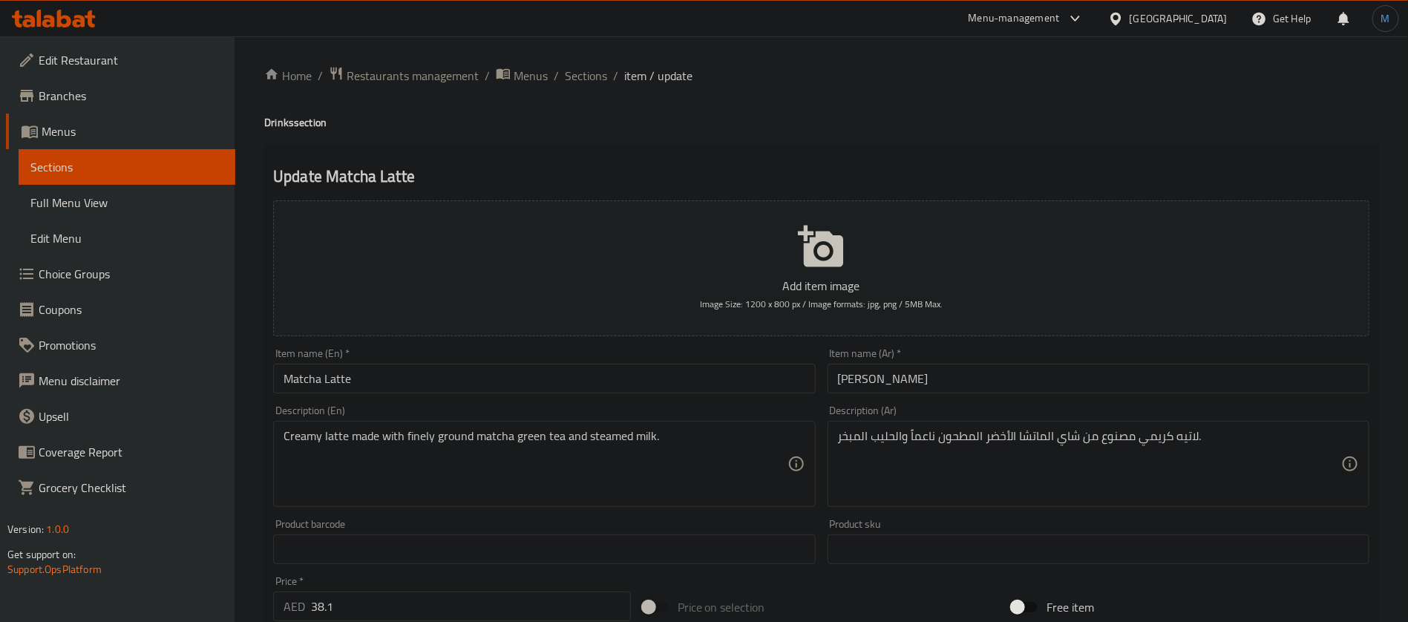
click at [562, 76] on ol "Home / Restaurants management / Menus / Sections / item / update" at bounding box center [821, 75] width 1114 height 19
click at [574, 76] on span "Sections" at bounding box center [586, 76] width 42 height 18
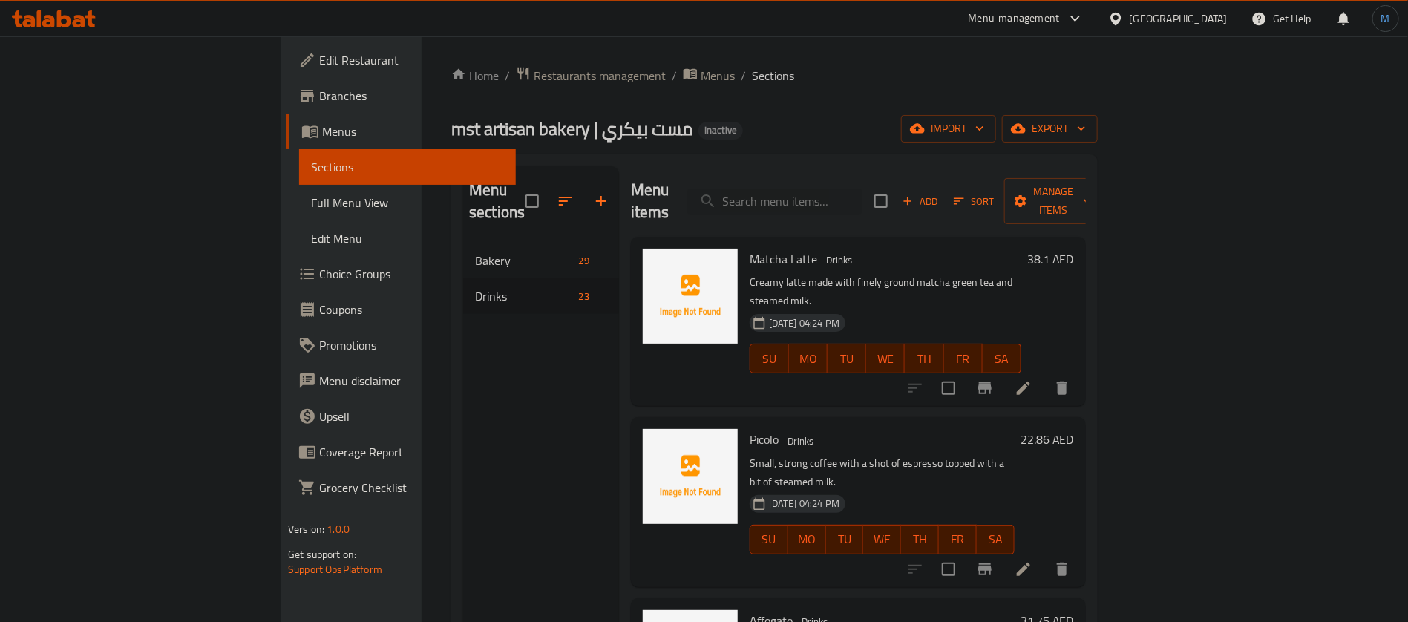
click at [1080, 551] on div at bounding box center [988, 569] width 183 height 36
click at [1044, 556] on li at bounding box center [1024, 569] width 42 height 27
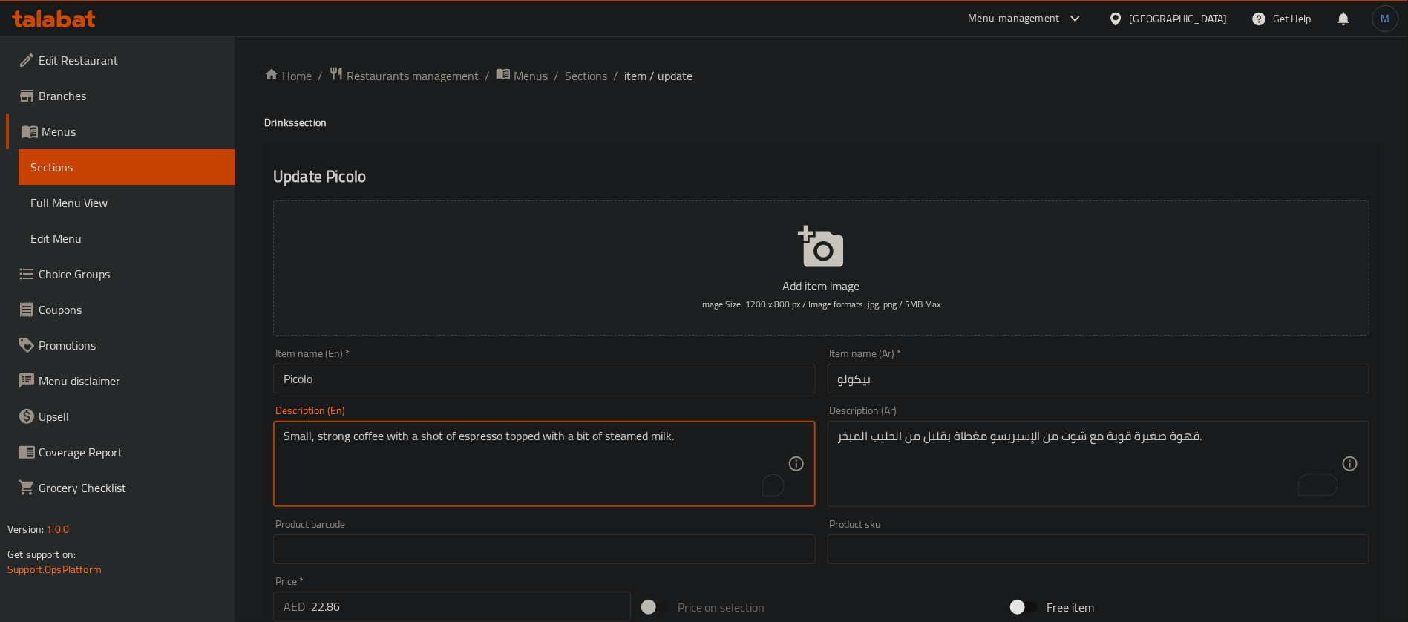
click at [575, 437] on textarea "Small, strong coffee with a shot of espresso topped with a bit of steamed milk." at bounding box center [535, 464] width 503 height 71
click at [571, 382] on input "Picolo" at bounding box center [544, 379] width 542 height 30
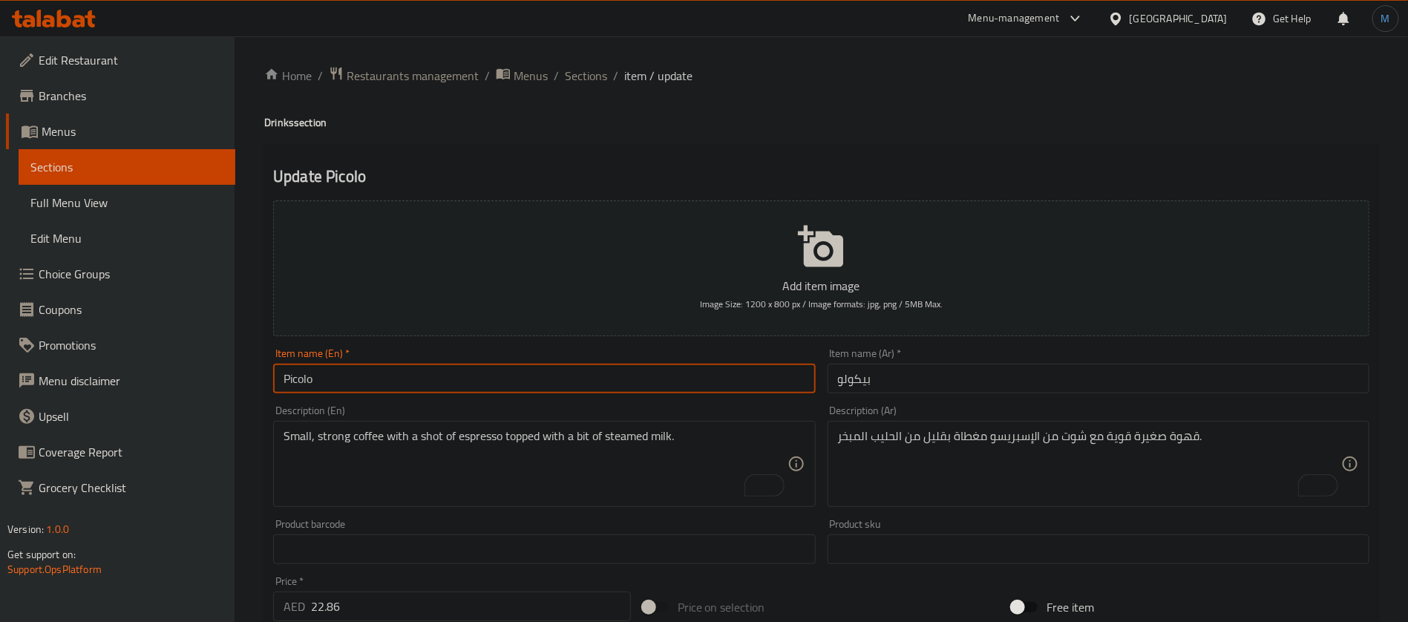
paste input "c"
type input "Piccolo"
click at [929, 393] on input "بيكولو" at bounding box center [1099, 379] width 542 height 30
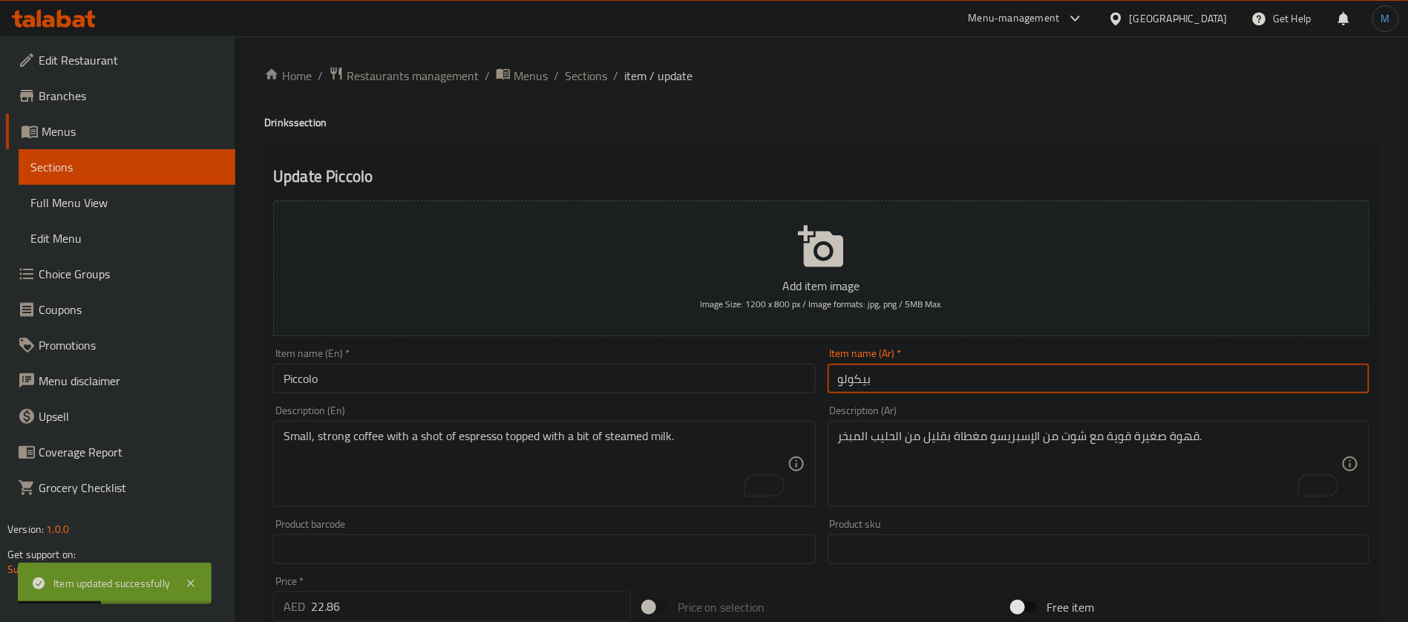
paste input "لاتيه بيكولو"
click at [904, 382] on input "لاتيه بيكولو" at bounding box center [1099, 379] width 542 height 30
click at [866, 375] on input "لاتيه بيكولو" at bounding box center [1099, 379] width 542 height 30
click at [879, 370] on input "لاتيه بيكولو" at bounding box center [1099, 379] width 542 height 30
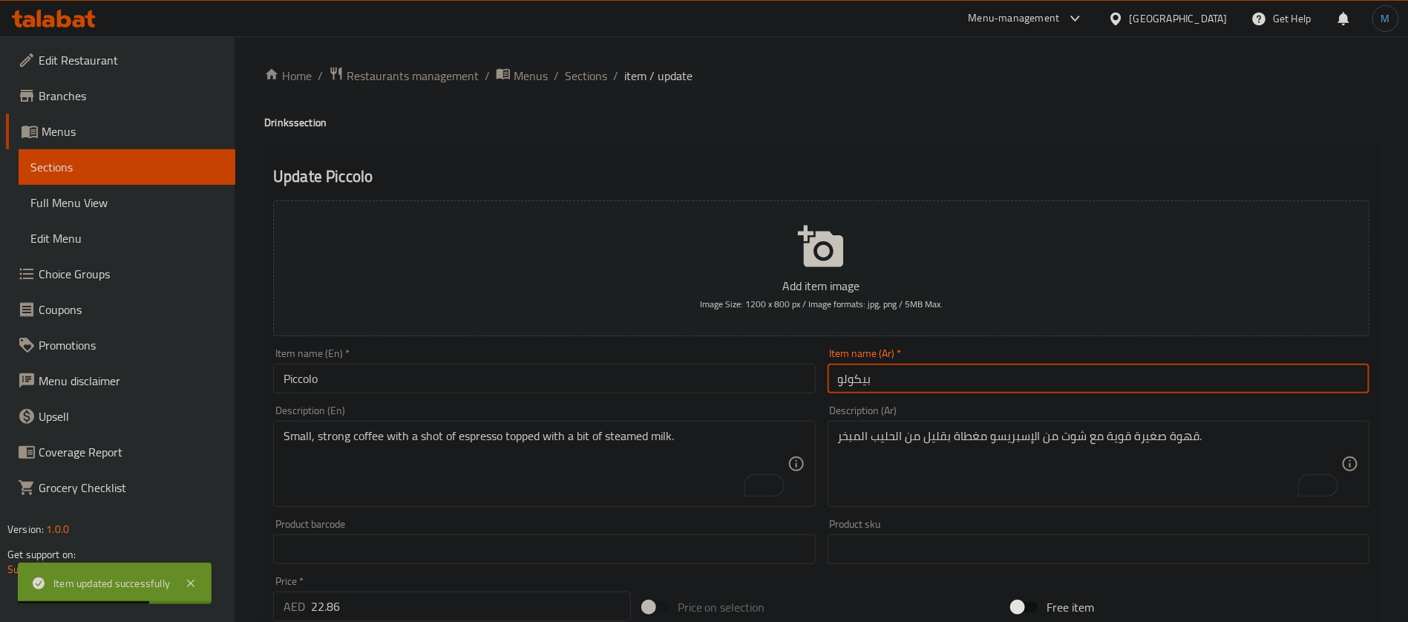
type input "بيكولو"
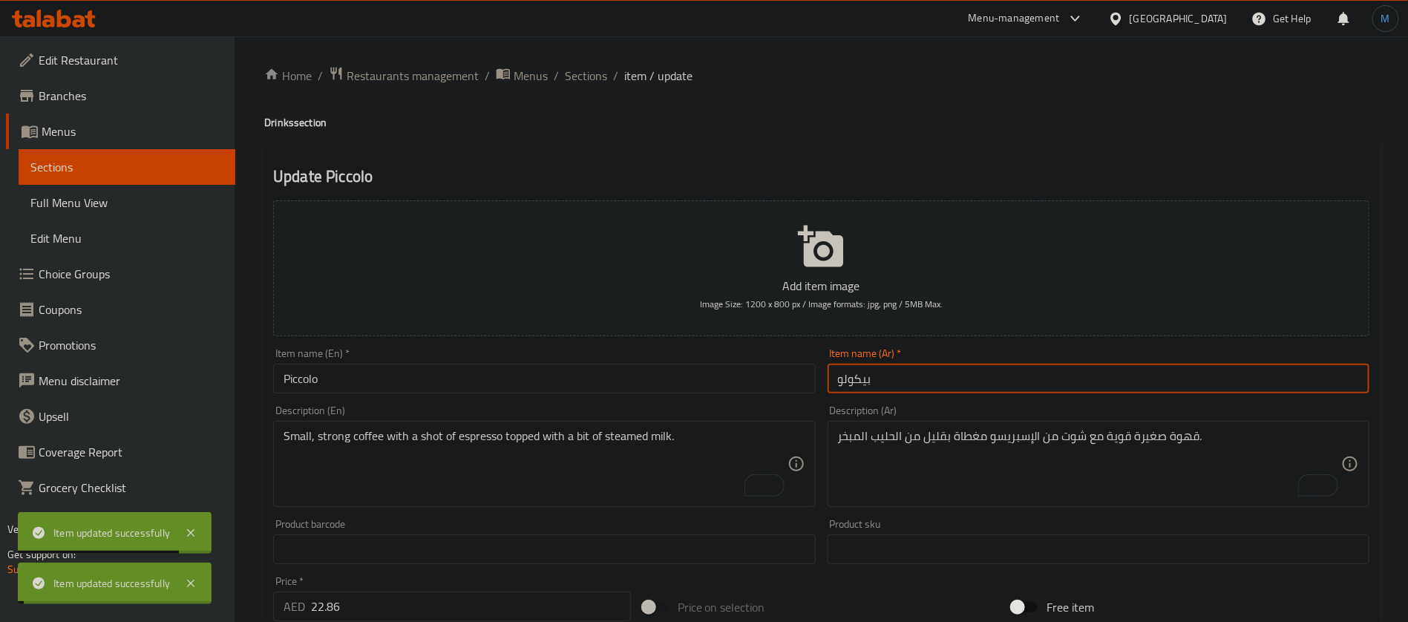
click at [589, 82] on span "Sections" at bounding box center [586, 76] width 42 height 18
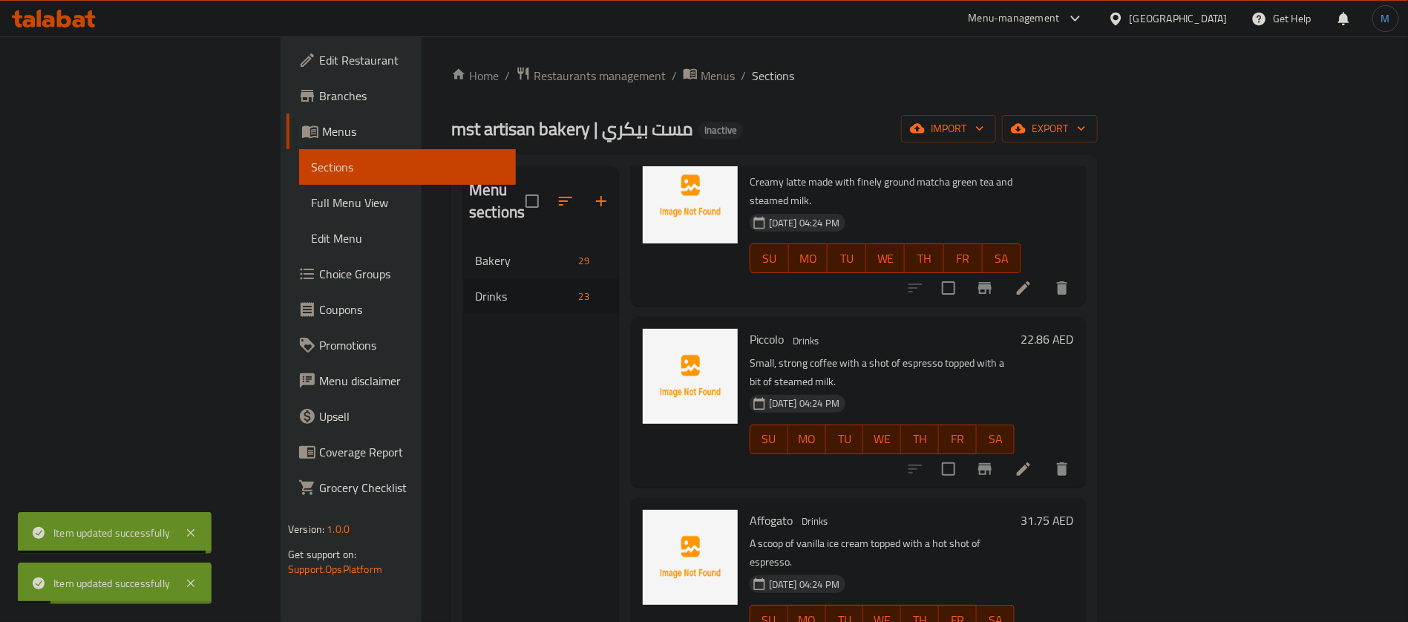
scroll to position [111, 0]
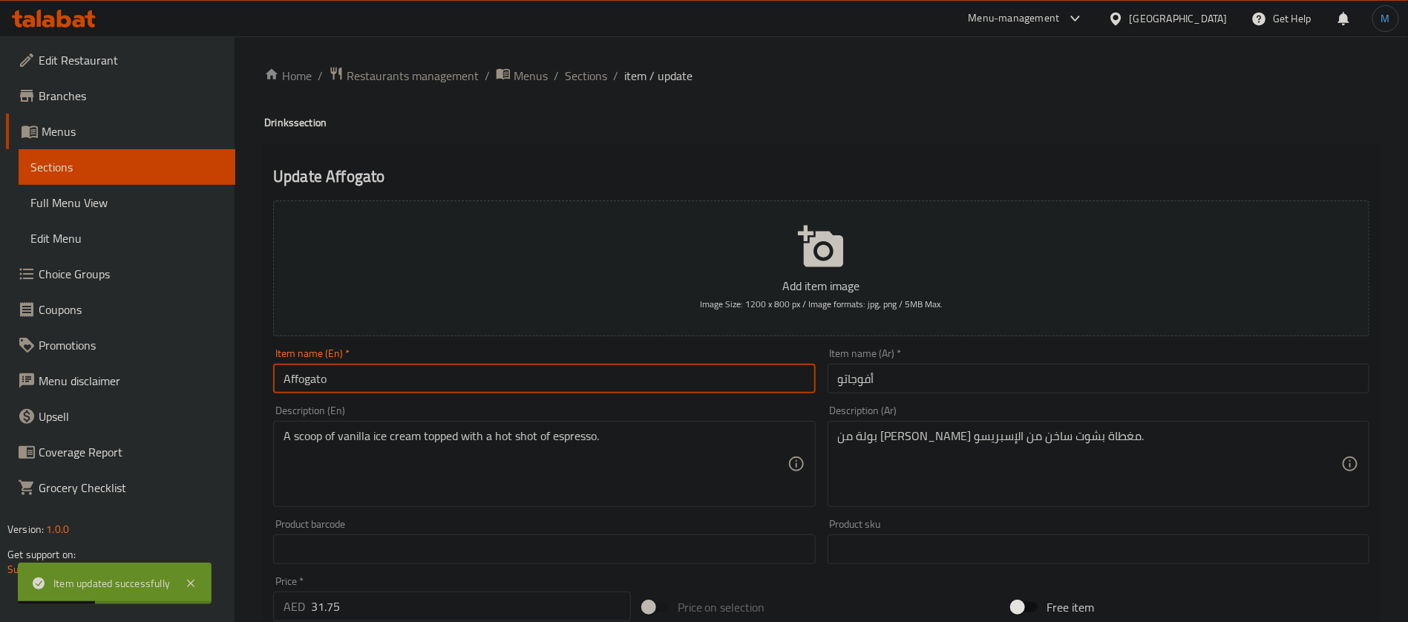
click at [620, 372] on input "Affogato" at bounding box center [544, 379] width 542 height 30
click at [595, 76] on span "Sections" at bounding box center [586, 76] width 42 height 18
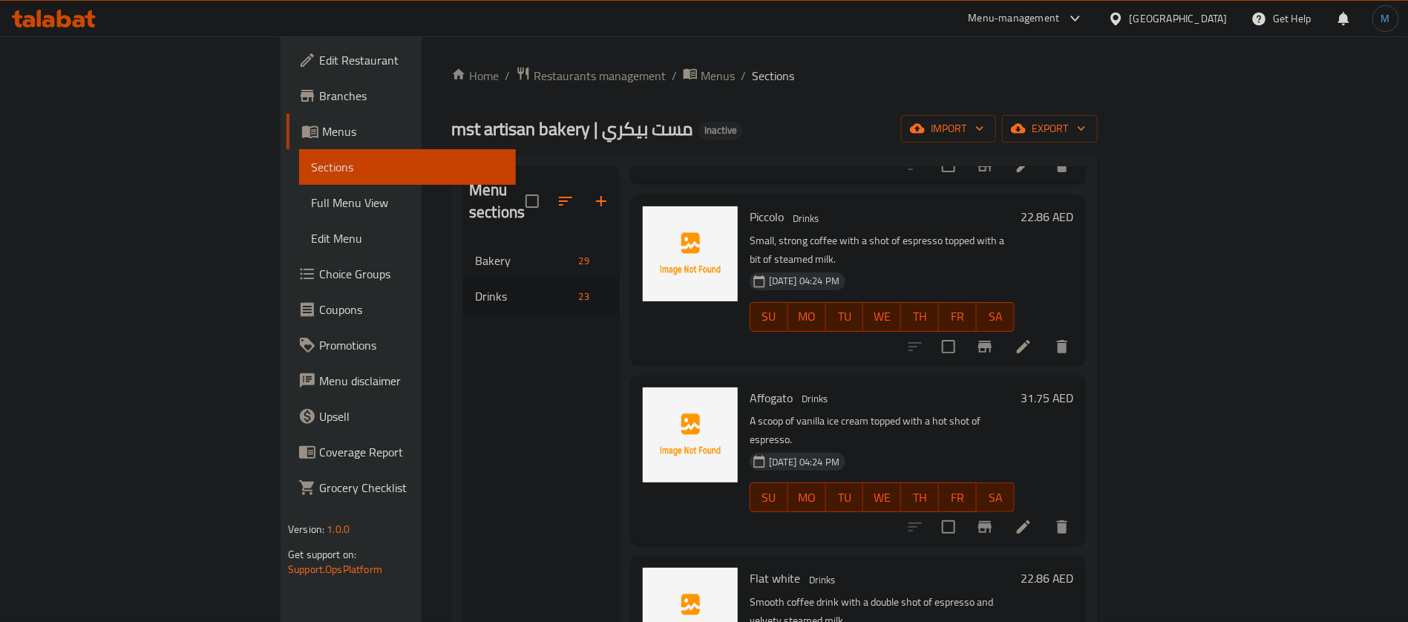
scroll to position [334, 0]
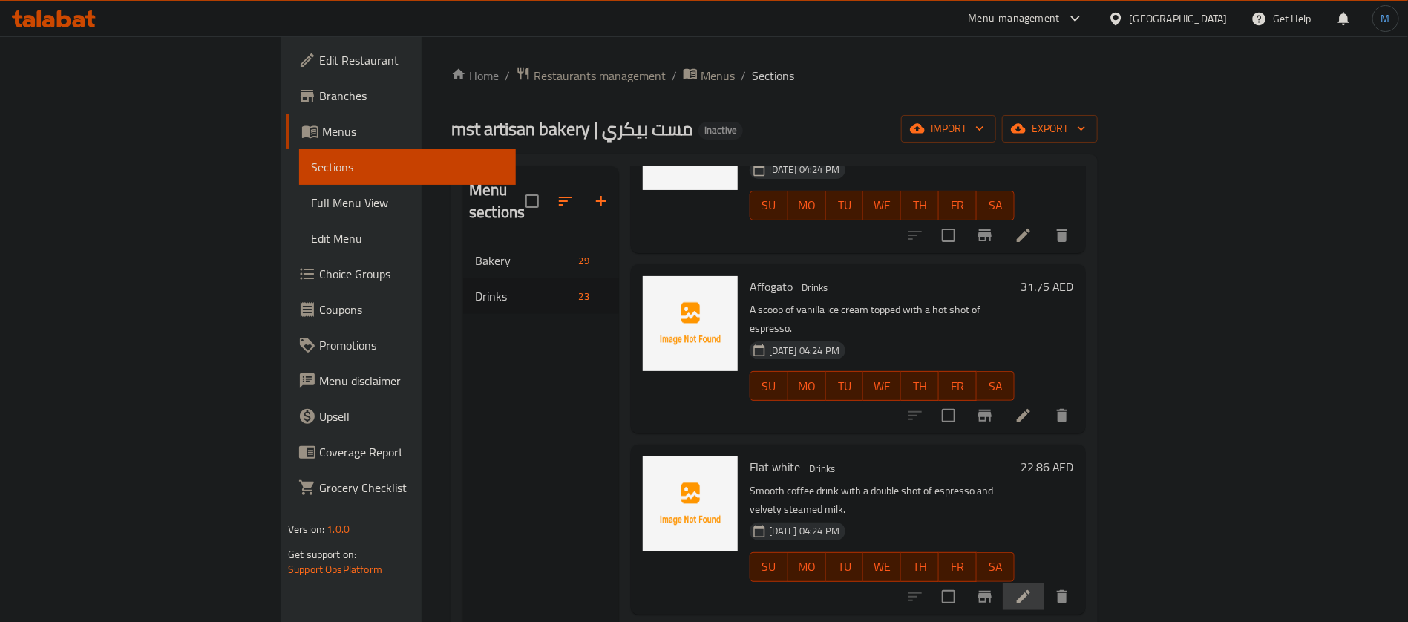
click at [1044, 583] on li at bounding box center [1024, 596] width 42 height 27
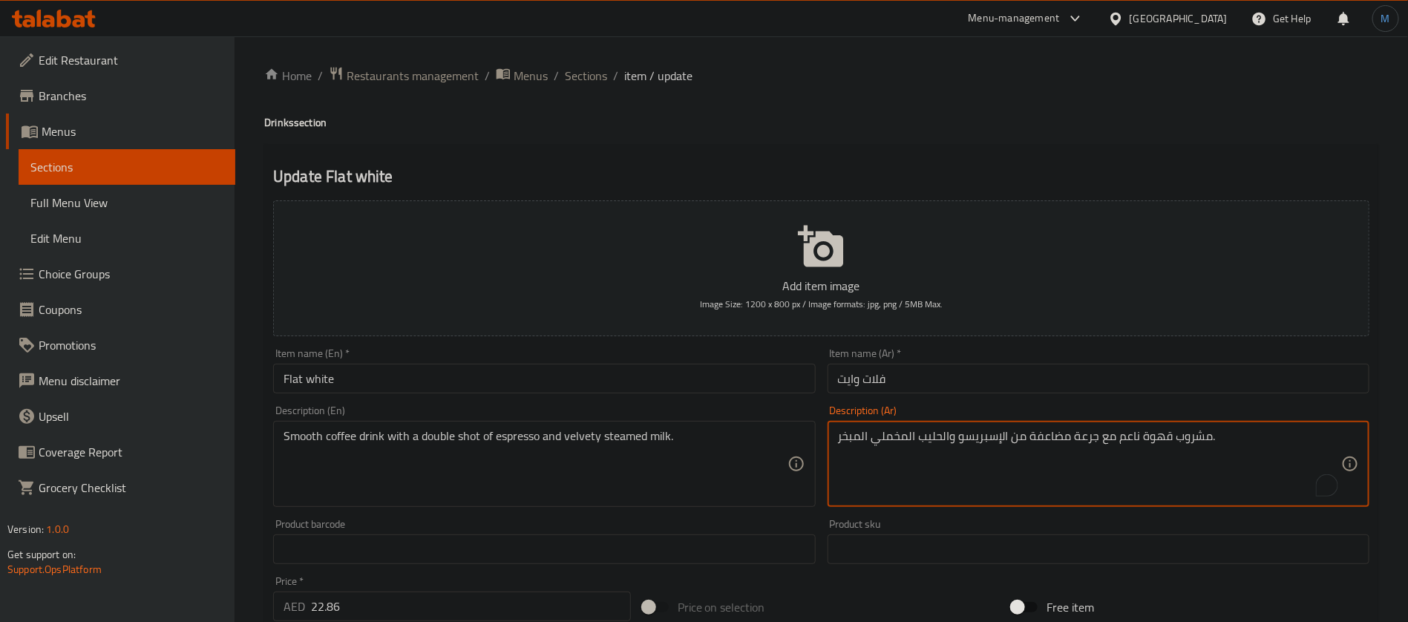
click at [1033, 432] on textarea "مشروب قهوة ناعم مع جرعة مضاعفة من الإسبريسو والحليب المخملي المبخر." at bounding box center [1089, 464] width 503 height 71
click at [1093, 437] on textarea "مشروب قهوة ناعم مع جرعة مضاعفة من الإسبريسو والحليب المخملي المبخر." at bounding box center [1089, 464] width 503 height 71
click at [1050, 434] on textarea "مشروب قهوة ناعم مع جرعة مضاعفة من الإسبريسو والحليب المخملي المبخر." at bounding box center [1089, 464] width 503 height 71
type textarea "مشروب قهوة ناعم مع دوبل شوت من الإسبريسو والحليب المخملي المبخر."
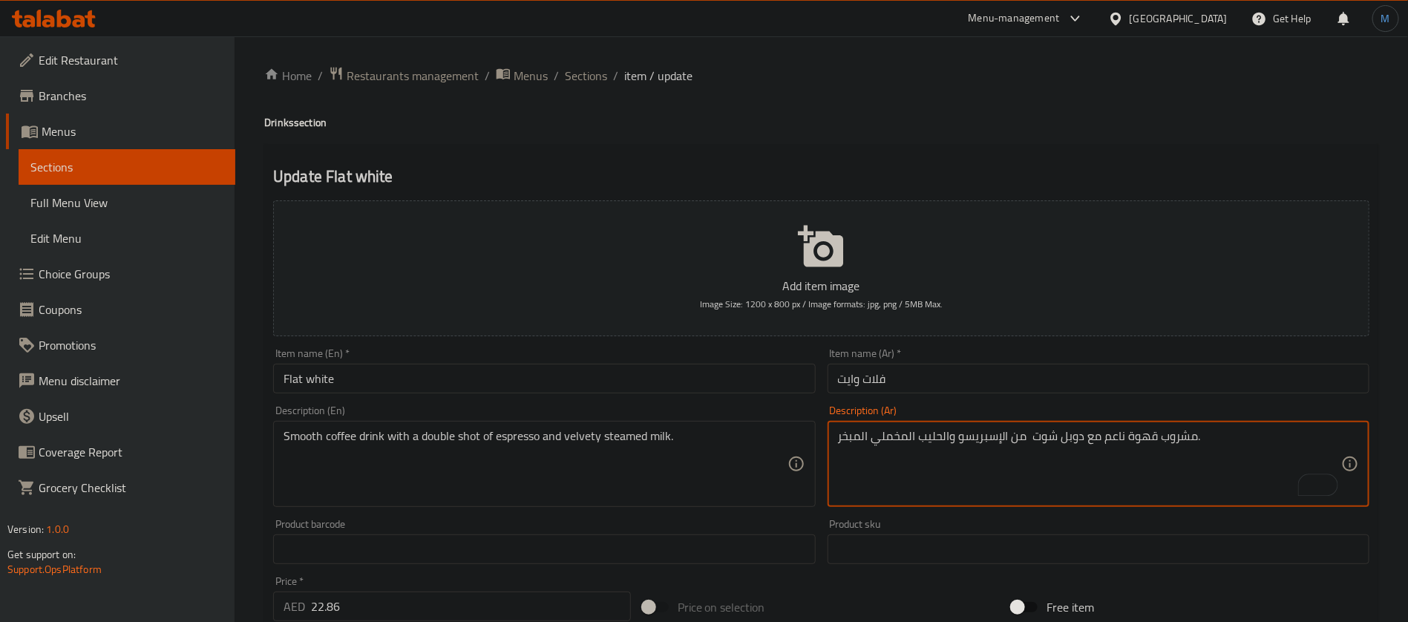
click at [760, 366] on input "Flat white" at bounding box center [544, 379] width 542 height 30
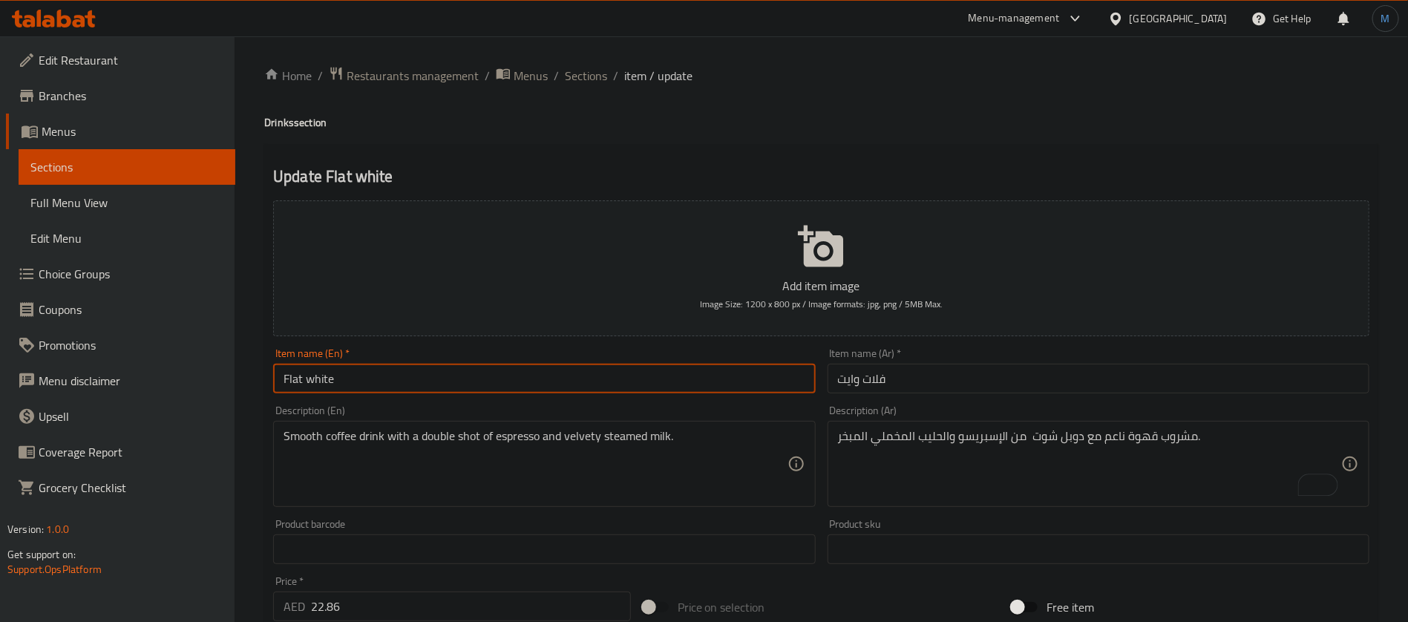
click at [606, 78] on ol "Home / Restaurants management / Menus / Sections / item / update" at bounding box center [821, 75] width 1114 height 19
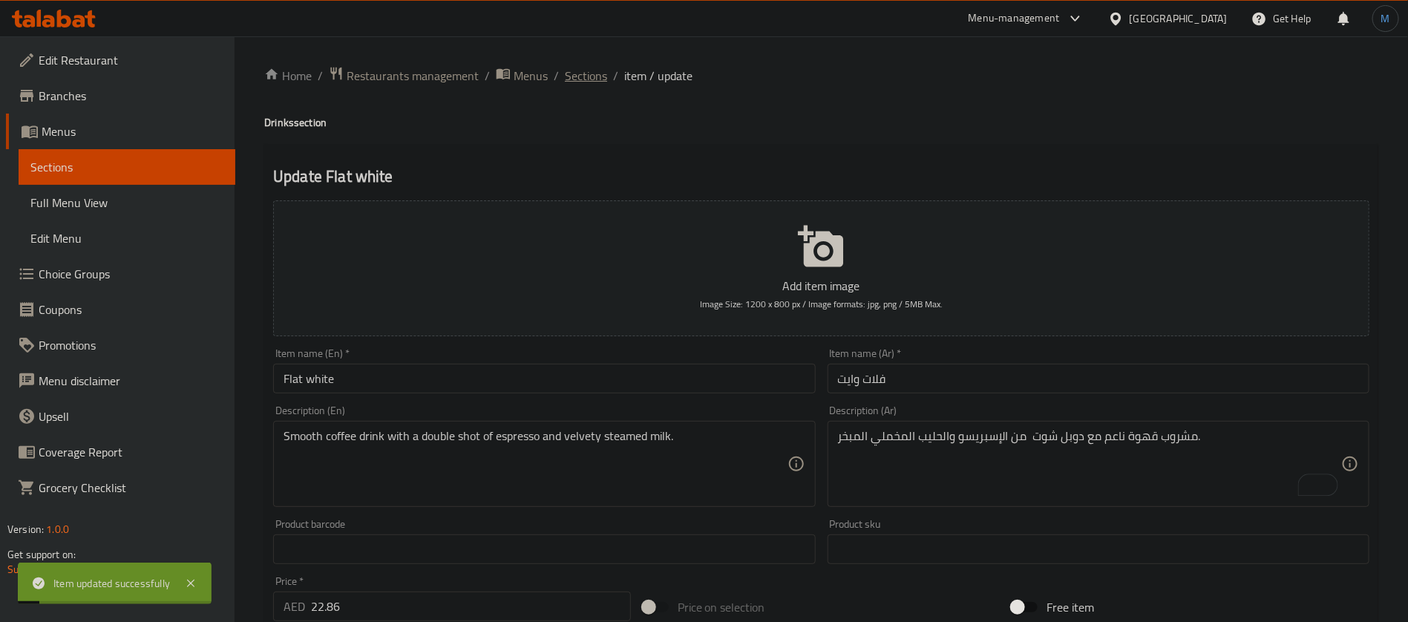
click at [580, 76] on span "Sections" at bounding box center [586, 76] width 42 height 18
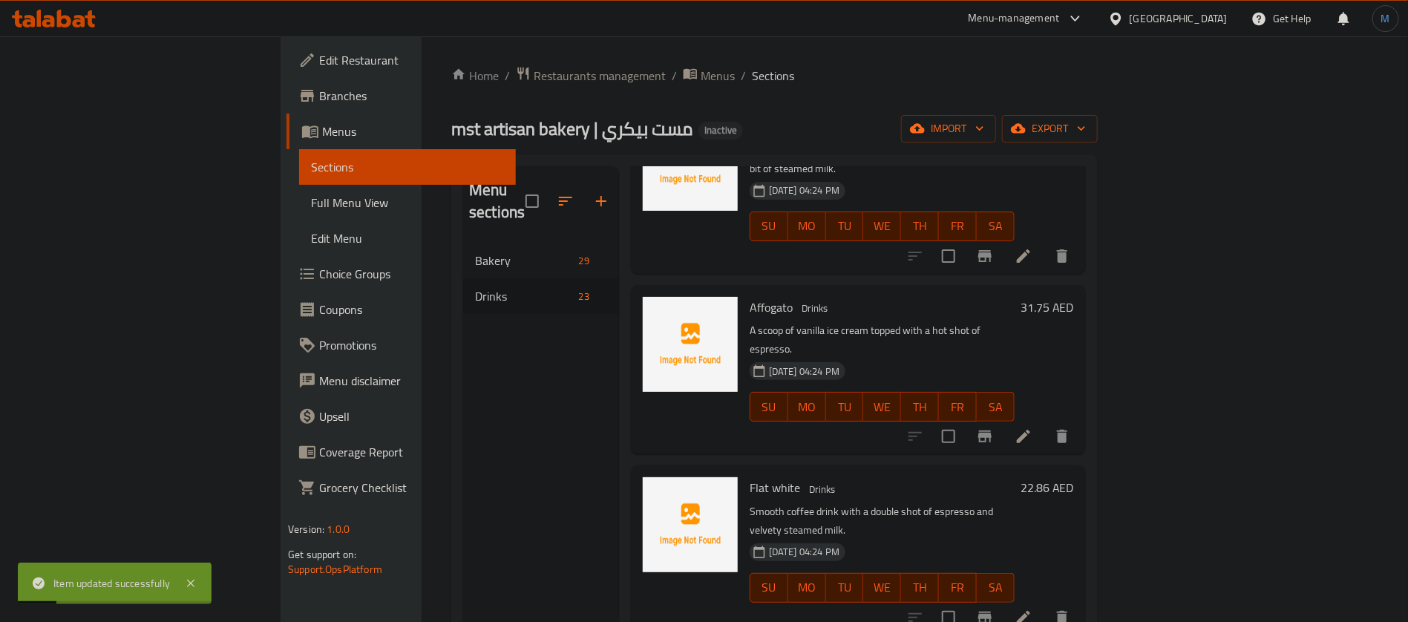
scroll to position [445, 0]
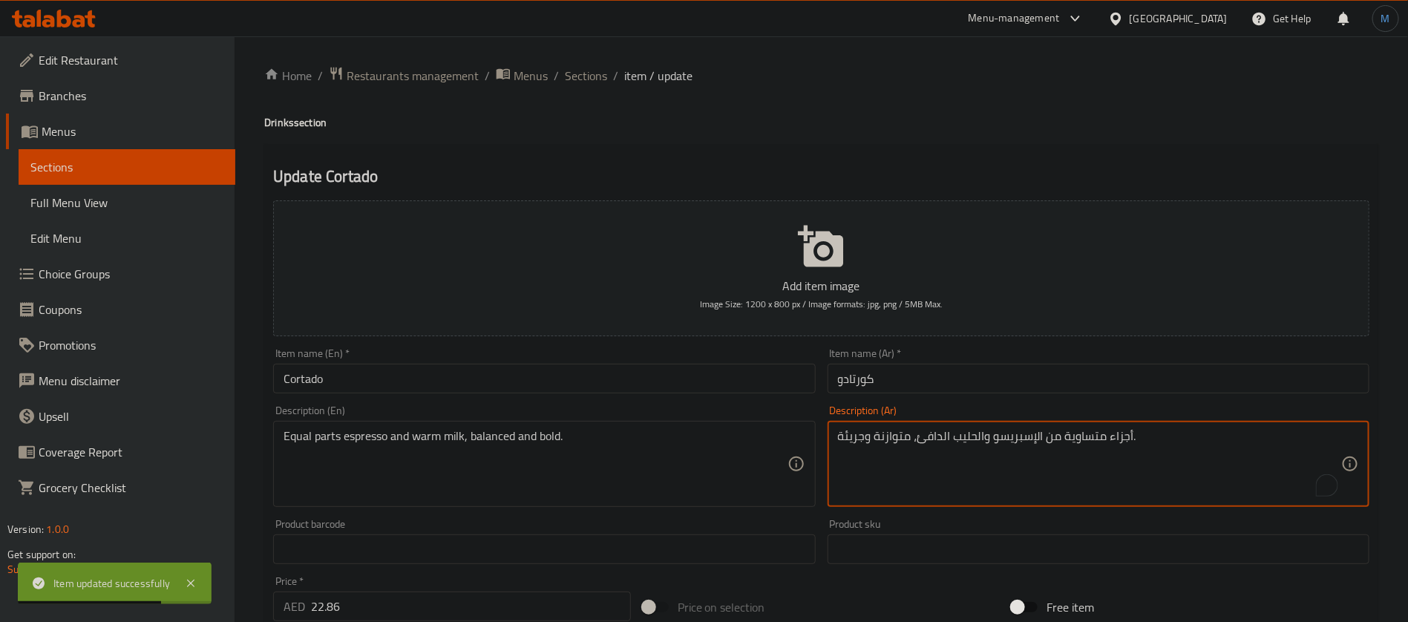
click at [865, 437] on textarea "أجزاء متساوية من الإسبريسو والحليب الدافئ، متوازنة وجريئة." at bounding box center [1089, 464] width 503 height 71
click at [859, 439] on textarea "أجزاء متساوية من الإسبريسو والحليب الدافئ، متوازنة وجريئة." at bounding box center [1089, 464] width 503 height 71
type textarea "أجزاء متساوية من الإسبريسو والحليب الدافئ، متوازنة وبولد."
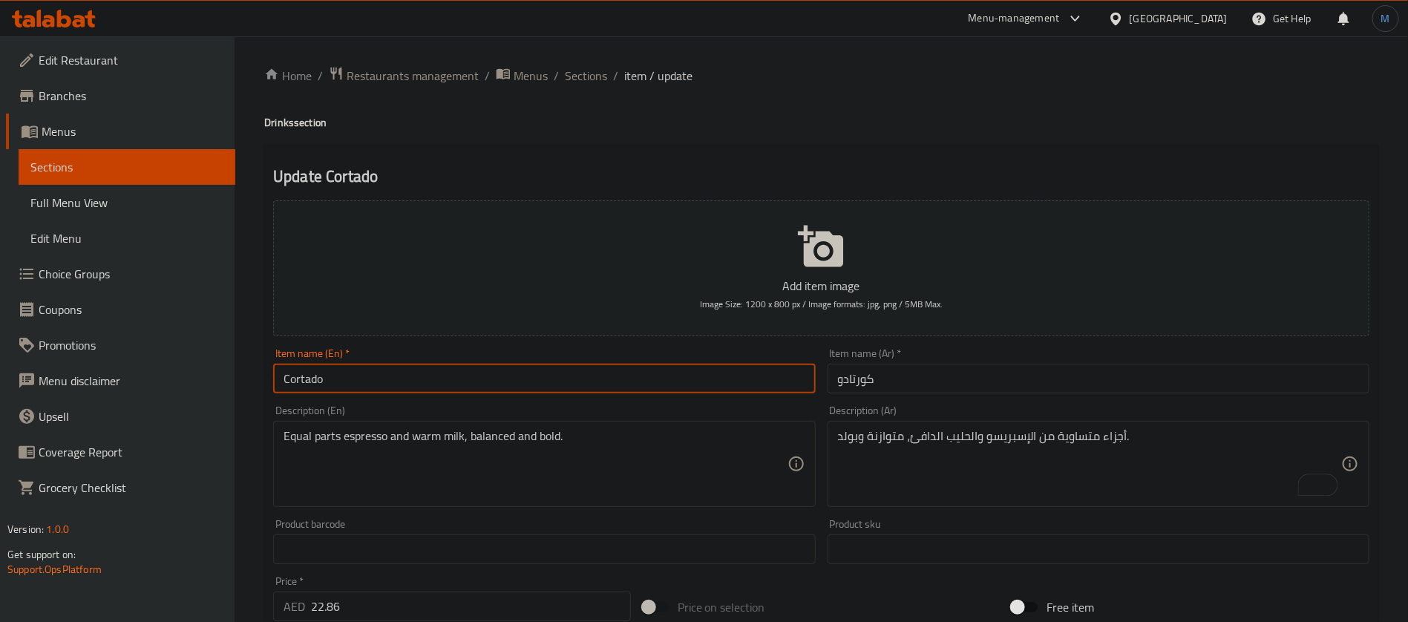
click at [765, 392] on input "Cortado" at bounding box center [544, 379] width 542 height 30
click at [577, 79] on span "Sections" at bounding box center [586, 76] width 42 height 18
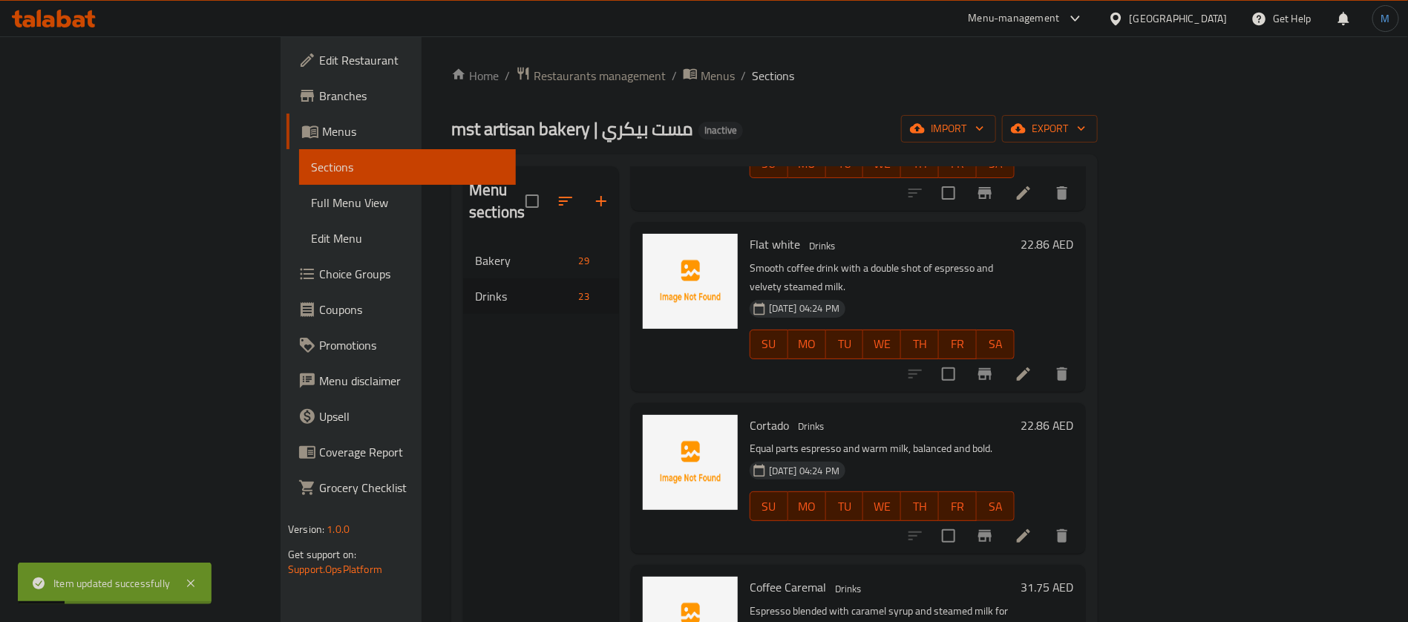
scroll to position [779, 0]
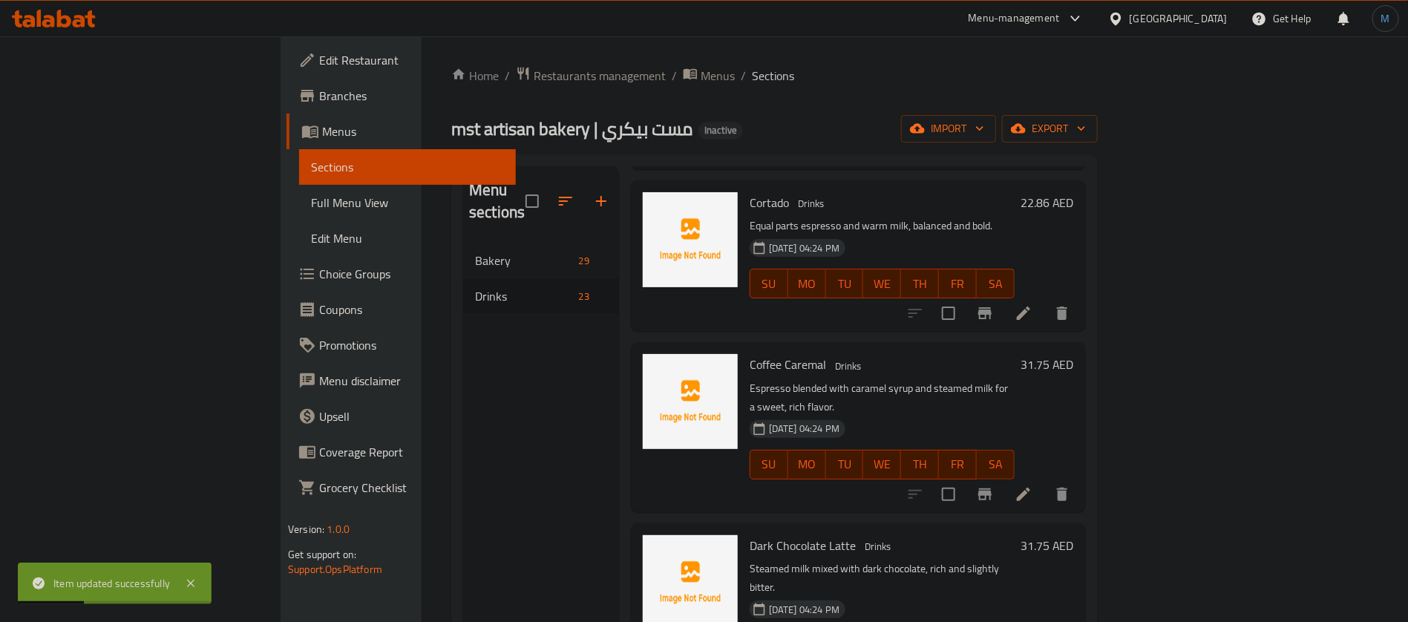
click at [1044, 481] on li at bounding box center [1024, 494] width 42 height 27
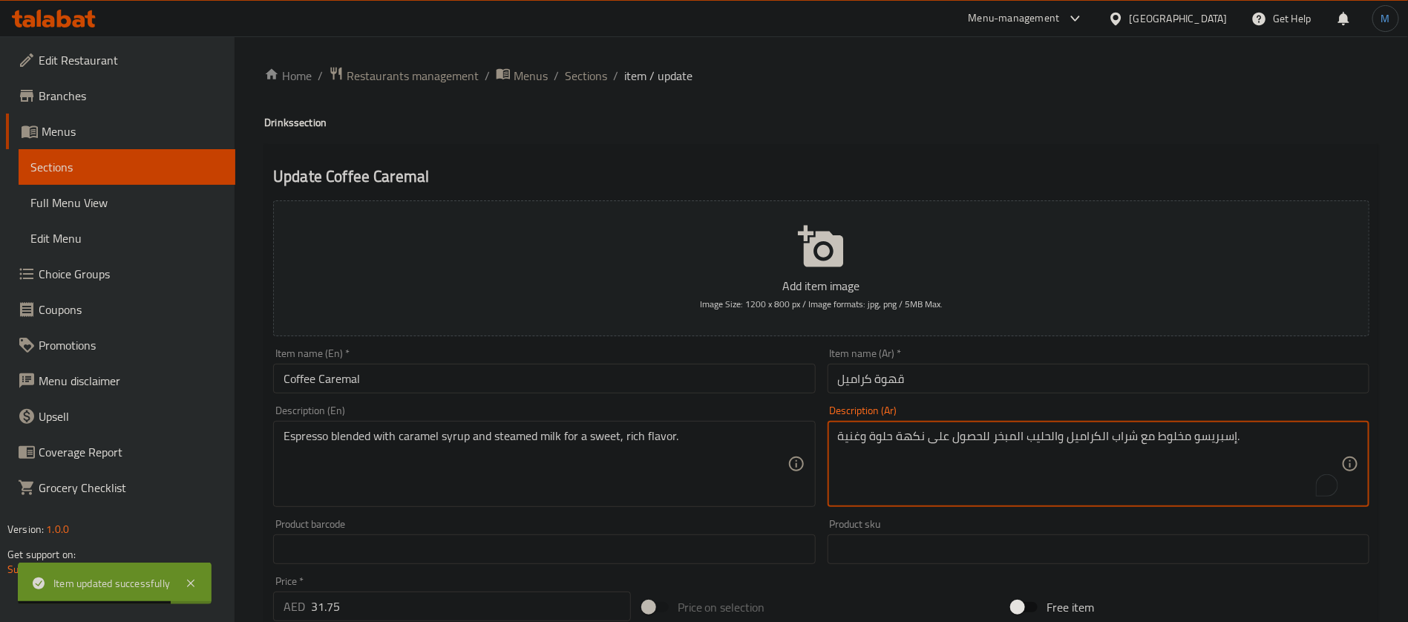
click at [1181, 442] on textarea "إسبريسو مخلوط مع شراب الكراميل والحليب المبخر للحصول على نكهة حلوة وغنية." at bounding box center [1089, 464] width 503 height 71
type textarea "إسبريسو ممزوج مع شراب الكراميل والحليب المبخر للحصول على نكهة حلوة وغنية."
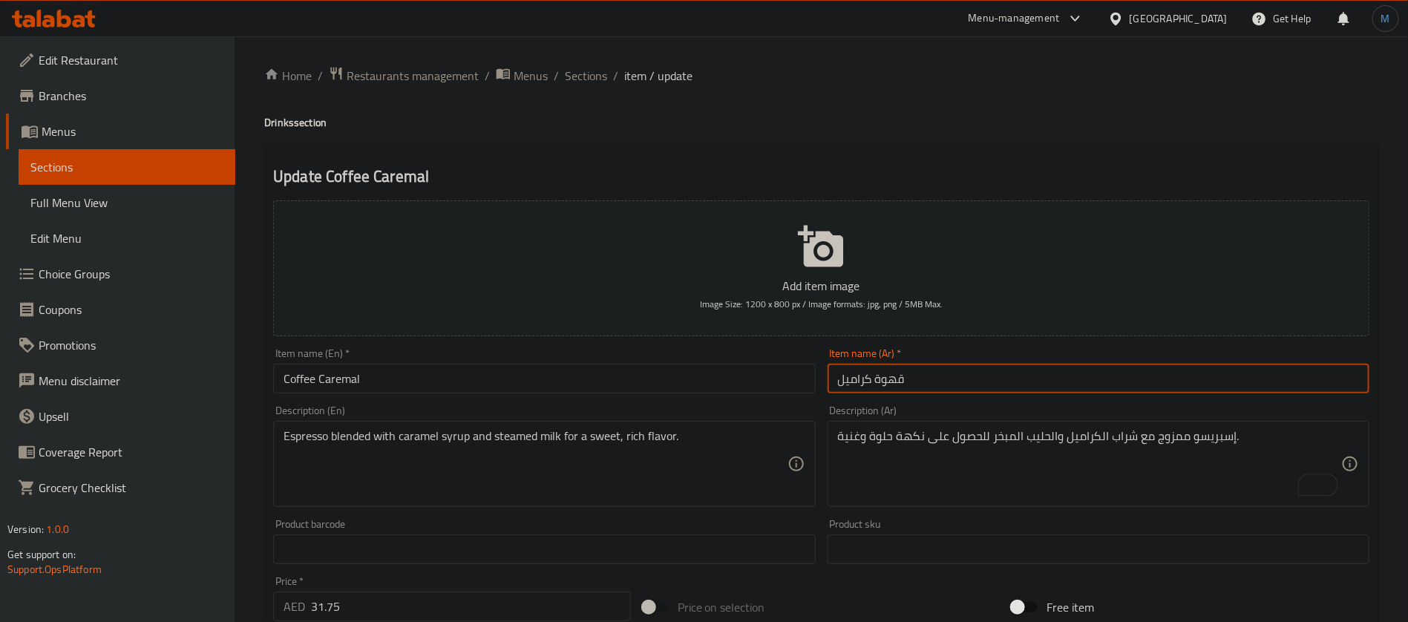
click at [1023, 367] on input "قهوة كراميل" at bounding box center [1099, 379] width 542 height 30
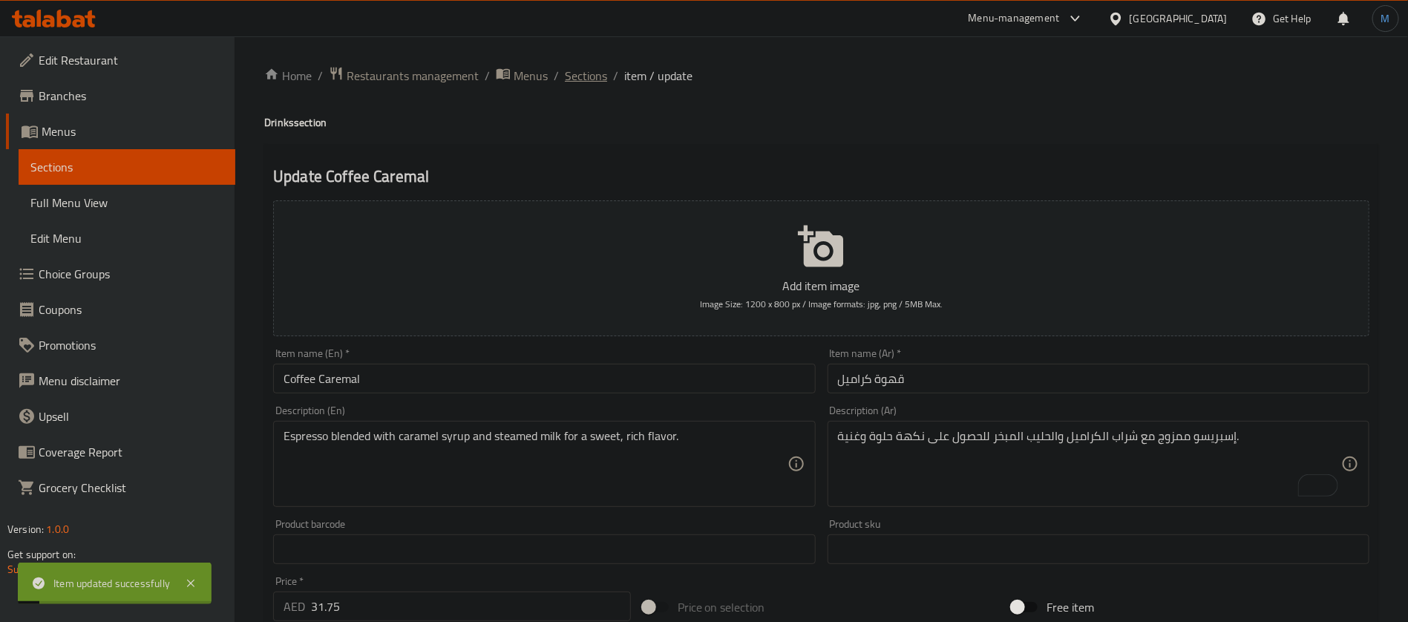
click at [582, 73] on span "Sections" at bounding box center [586, 76] width 42 height 18
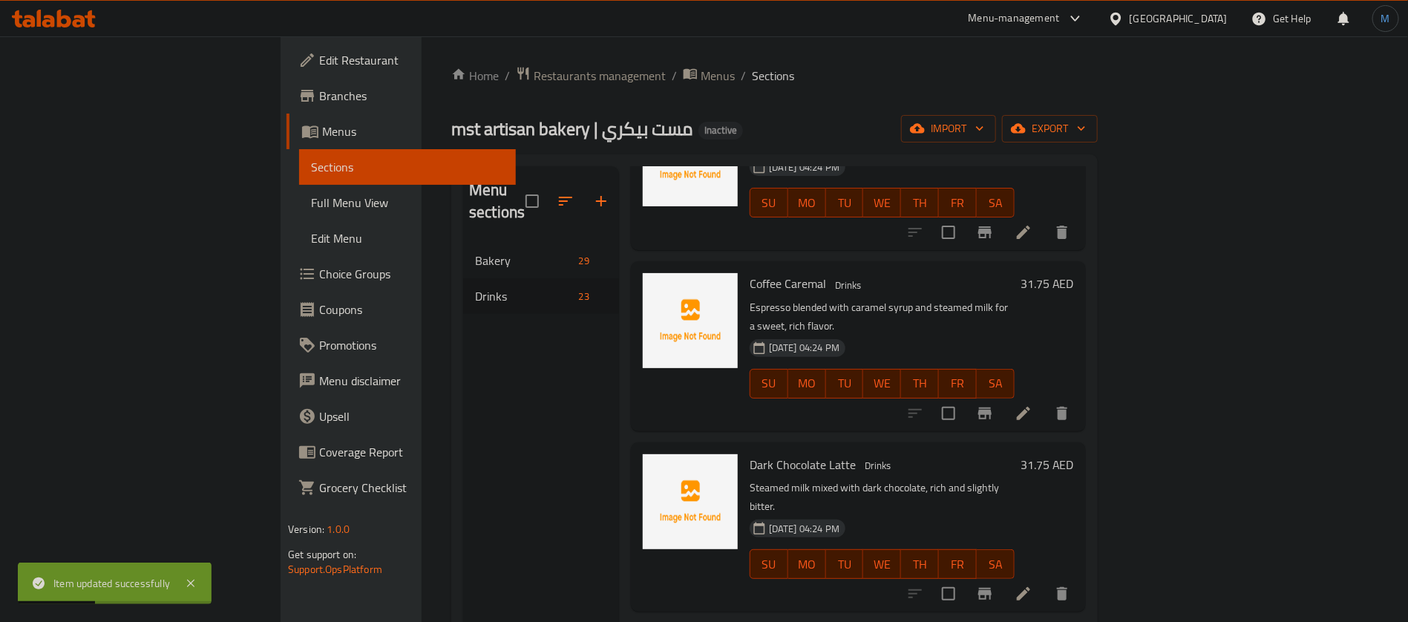
scroll to position [891, 0]
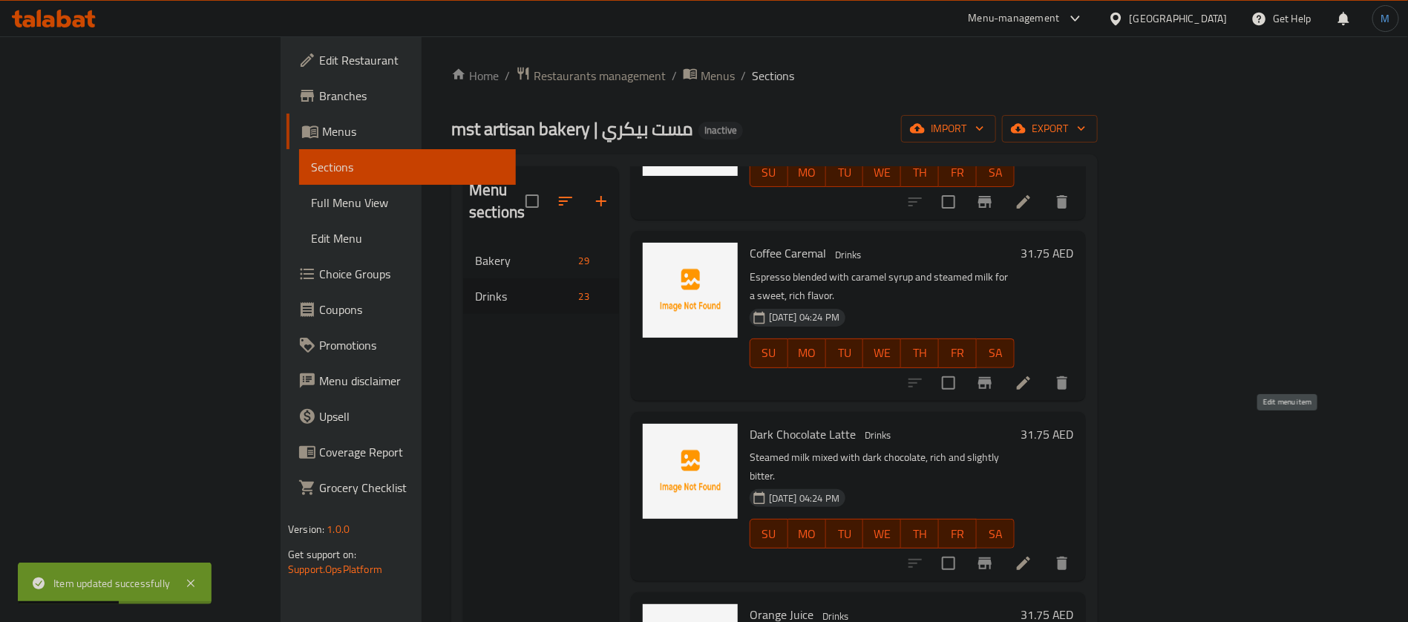
click at [1032, 554] on icon at bounding box center [1024, 563] width 18 height 18
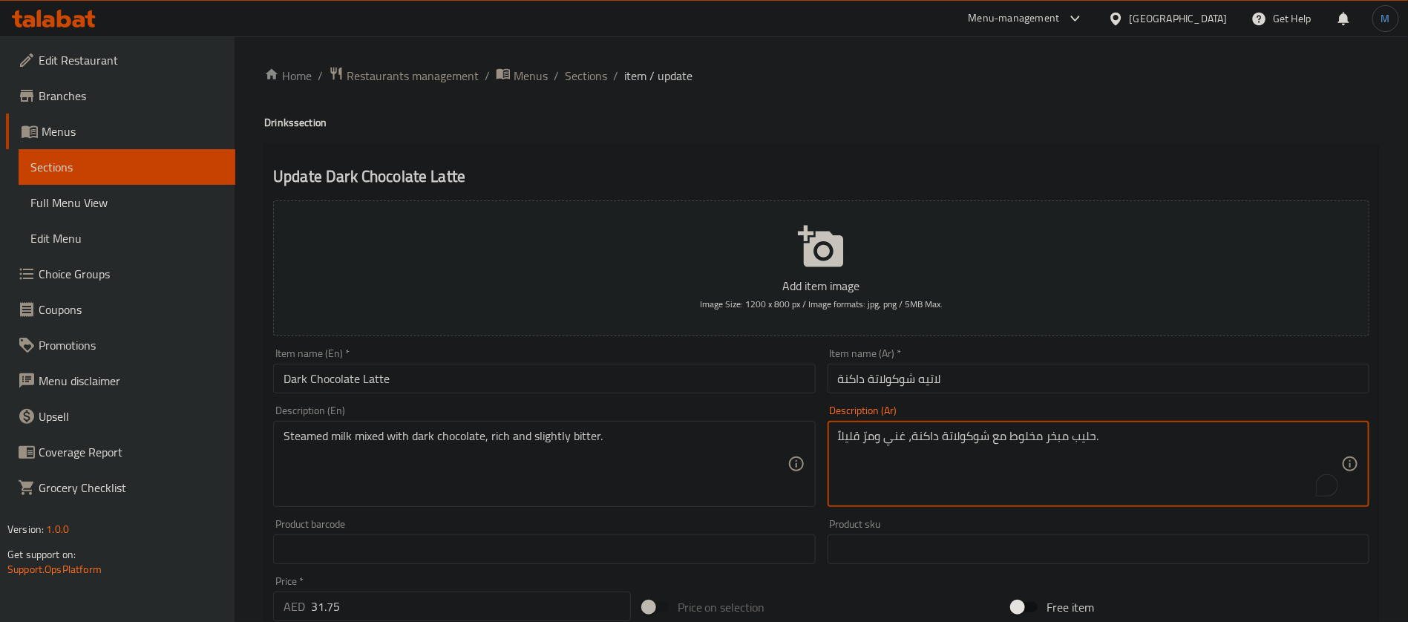
click at [1025, 441] on textarea "حليب مبخر مخلوط مع شوكولاتة داكنة، غني ومرّ قليلاً." at bounding box center [1089, 464] width 503 height 71
type textarea "حليب مبخر ممزوج مع شوكولاتة داكنة، غني ومرّ قليلاً."
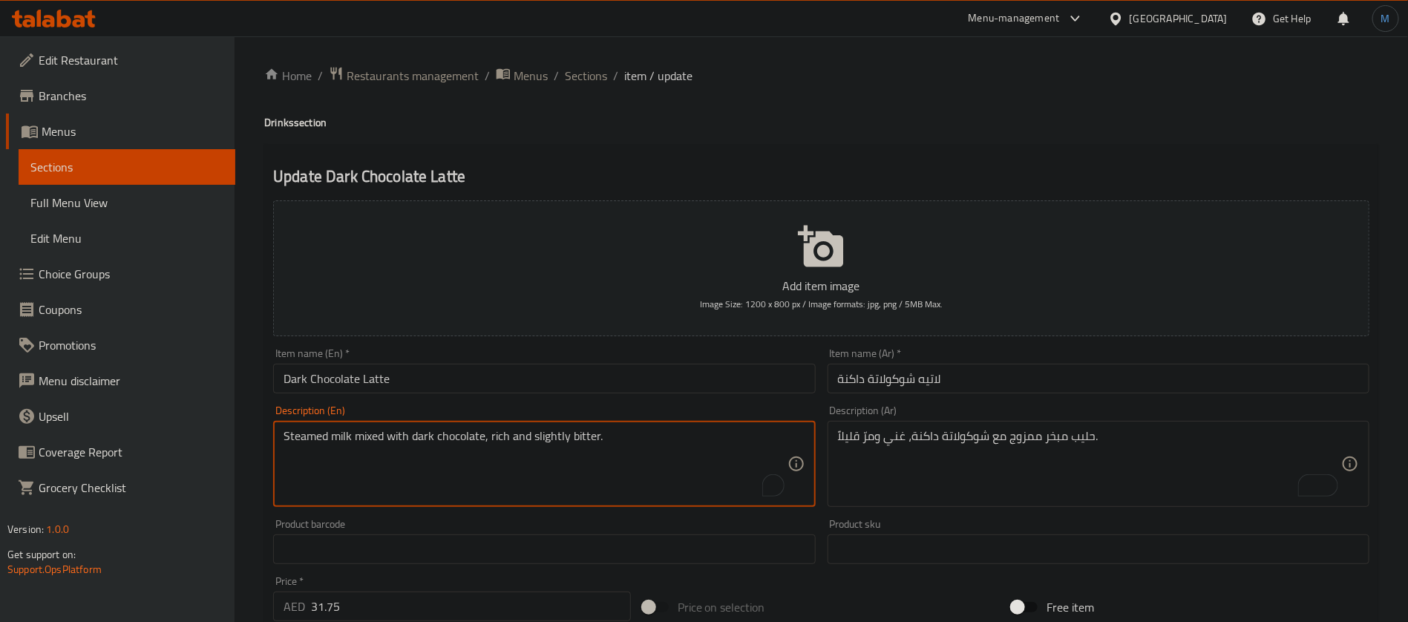
click at [550, 431] on textarea "Steamed milk mixed with dark chocolate, rich and slightly bitter." at bounding box center [535, 464] width 503 height 71
click at [585, 436] on textarea "Steamed milk mixed with dark chocolate, rich and slightly bitter." at bounding box center [535, 464] width 503 height 71
click at [555, 437] on textarea "Freshly squeezed orange juice, naturally sweet and citrusy." at bounding box center [535, 464] width 503 height 71
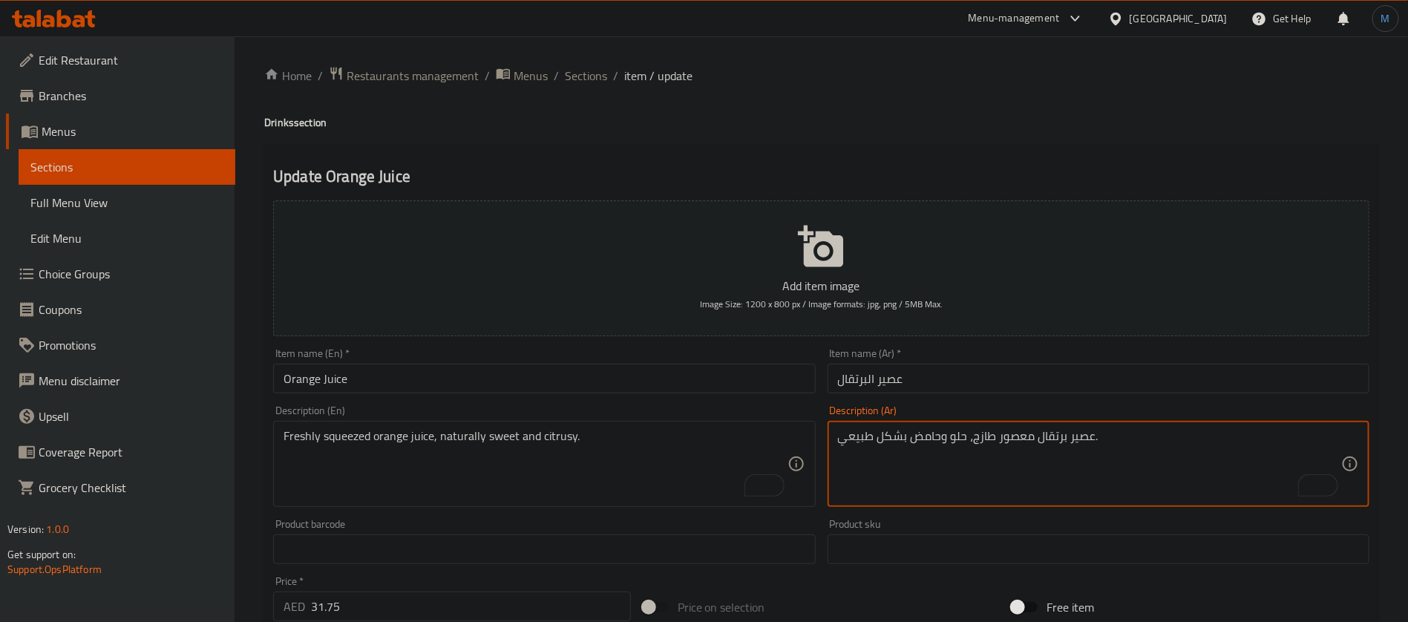
click at [937, 447] on textarea "عصير برتقال معصور طازج، حلو وحامض بشكل طبيعي." at bounding box center [1089, 464] width 503 height 71
paste textarea "حمضيات"
click at [937, 384] on input "عصير البرتقال" at bounding box center [1099, 379] width 542 height 30
click at [910, 441] on textarea "عصير برتقال معصور طازج، حلو وحامض بشكل طبيعي." at bounding box center [1089, 464] width 503 height 71
click at [937, 442] on textarea "عصير برتقال معصور طازج، حلو وحامض بشكل طبيعي." at bounding box center [1089, 464] width 503 height 71
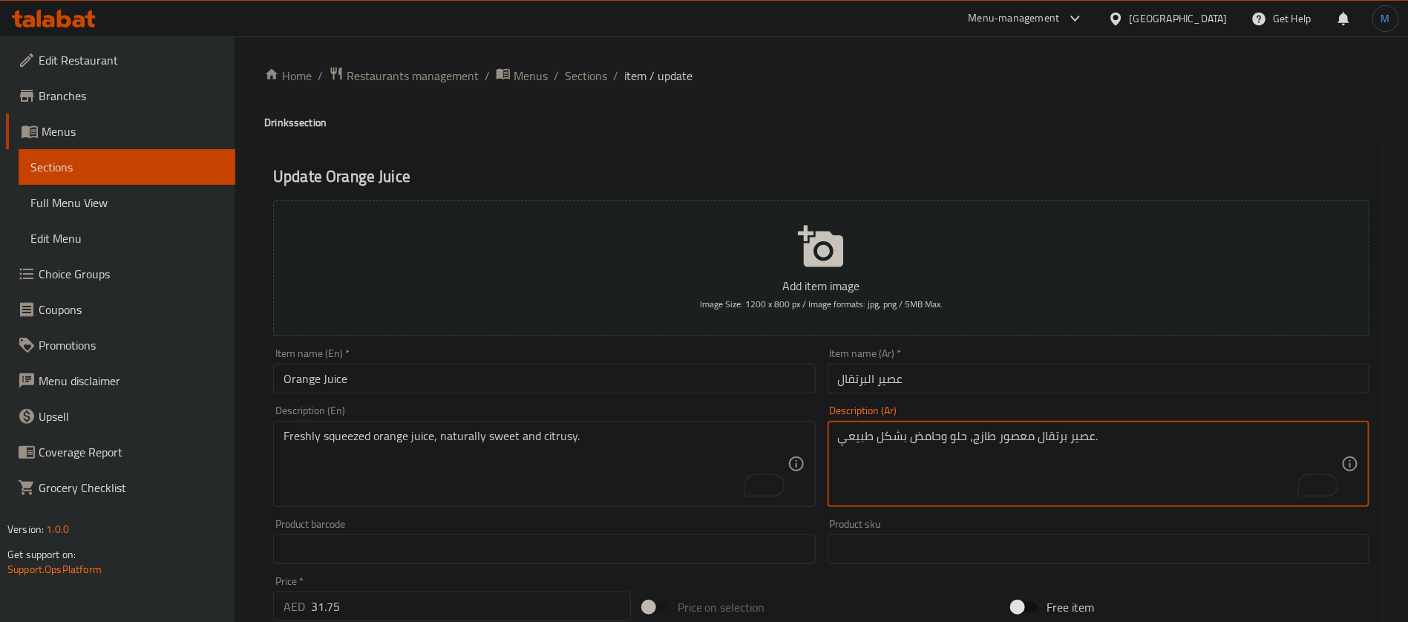
click at [937, 442] on textarea "عصير برتقال معصور طازج، حلو وحامض بشكل طبيعي." at bounding box center [1089, 464] width 503 height 71
type textarea "عصير برتقال معصور طازج، حلو وحمضي بشكل طبيعي."
click at [897, 391] on input "عصير البرتقال" at bounding box center [1099, 379] width 542 height 30
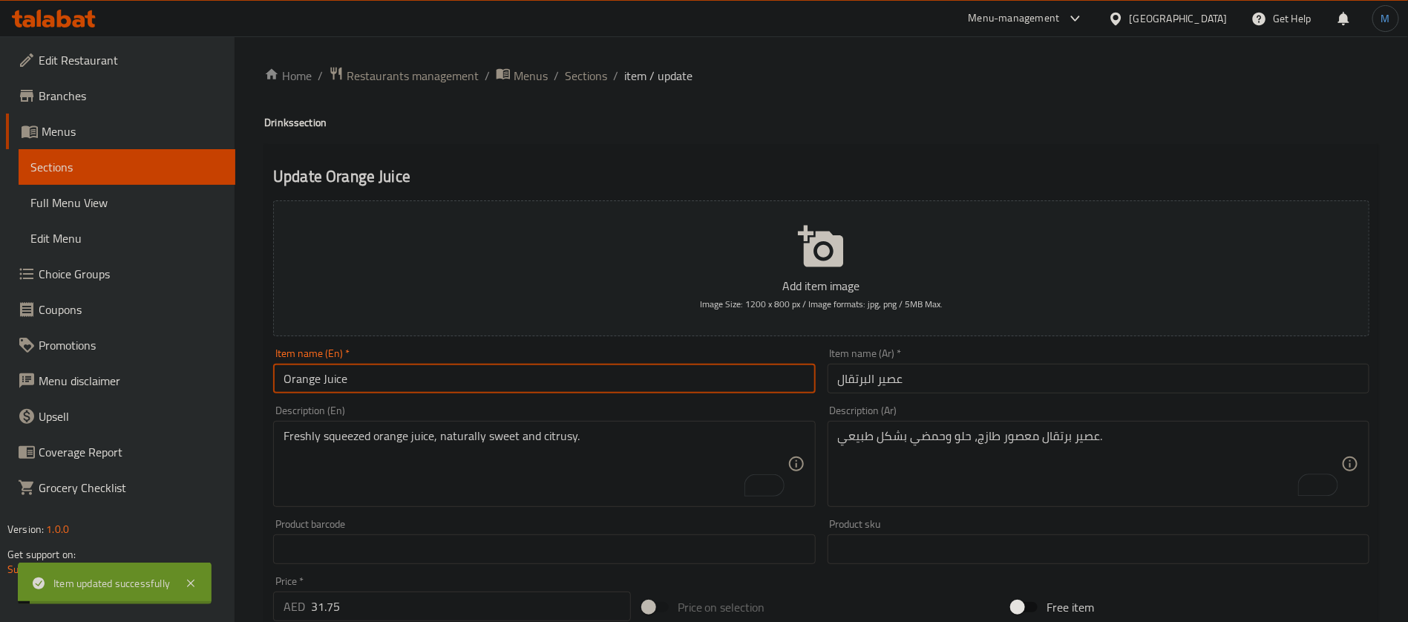
click at [543, 380] on input "Orange Juice" at bounding box center [544, 379] width 542 height 30
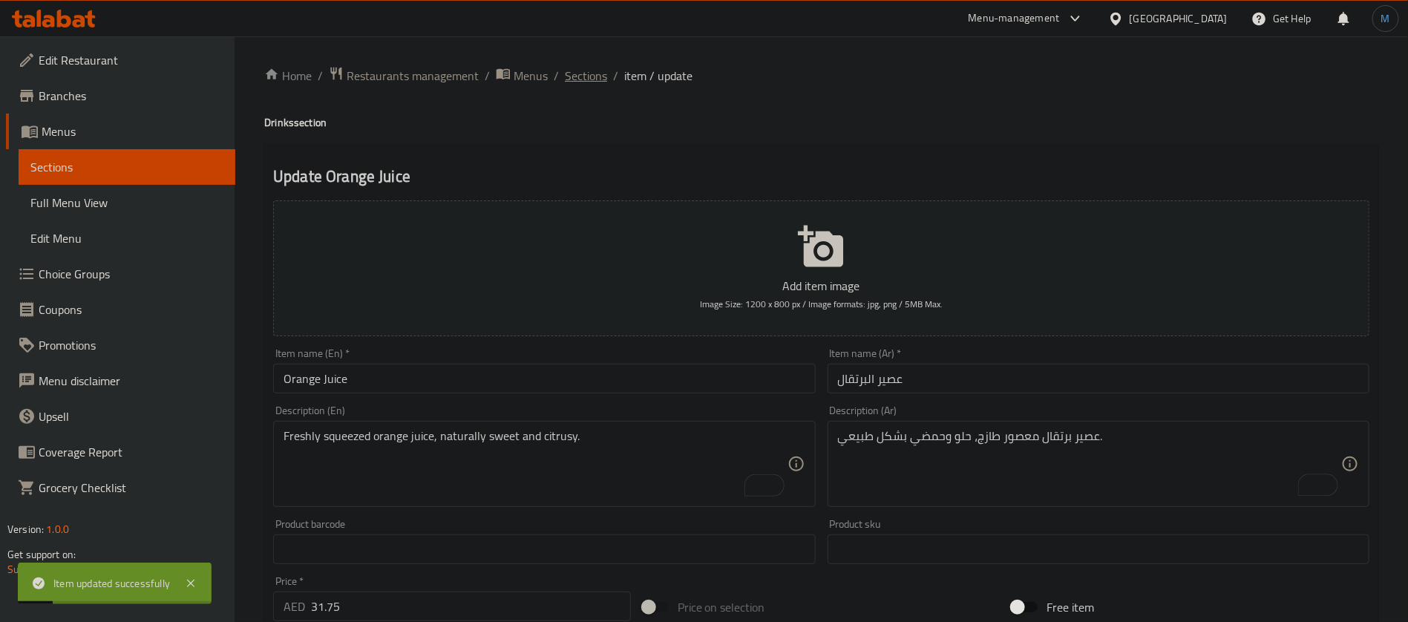
click at [595, 80] on span "Sections" at bounding box center [586, 76] width 42 height 18
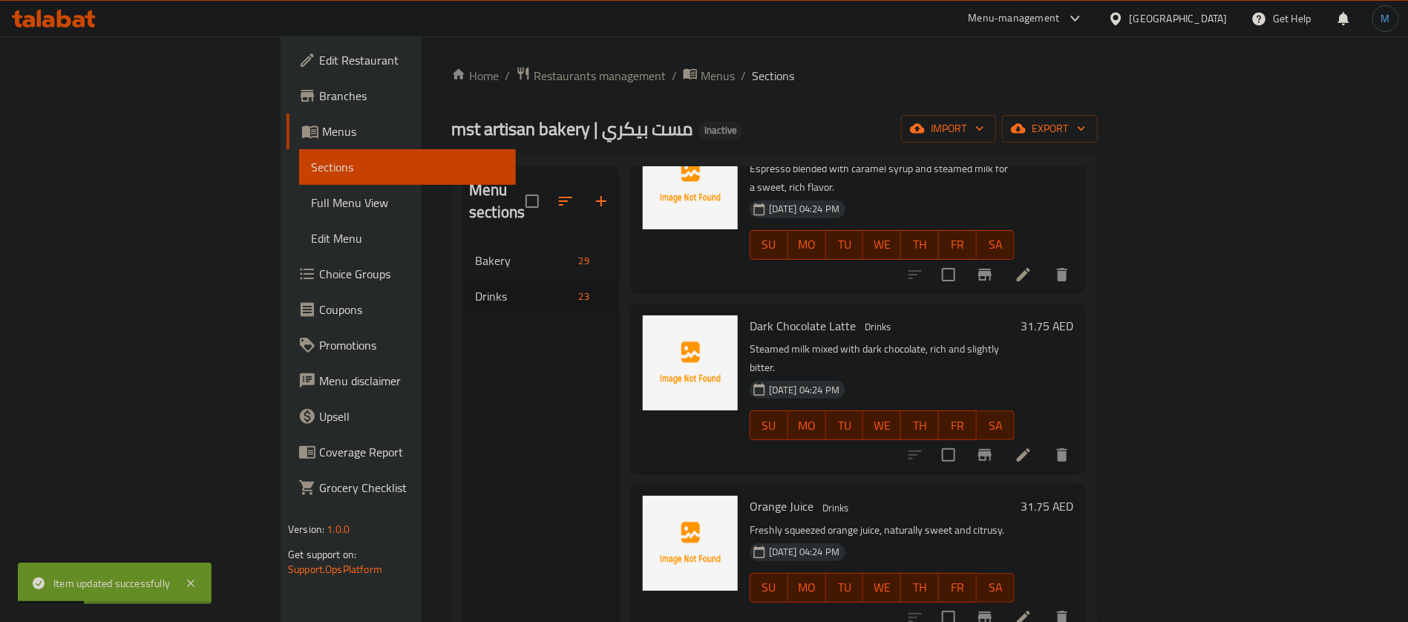
scroll to position [1117, 0]
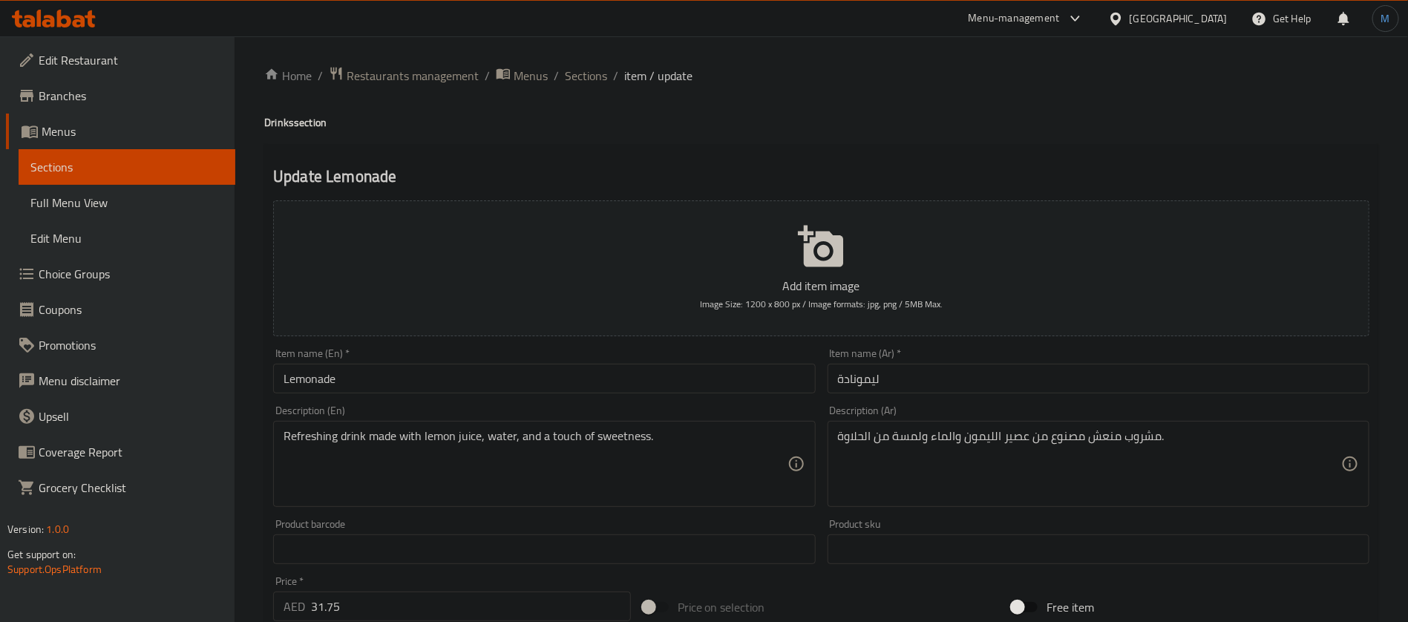
click at [711, 379] on input "Lemonade" at bounding box center [544, 379] width 542 height 30
click at [582, 72] on span "Sections" at bounding box center [586, 76] width 42 height 18
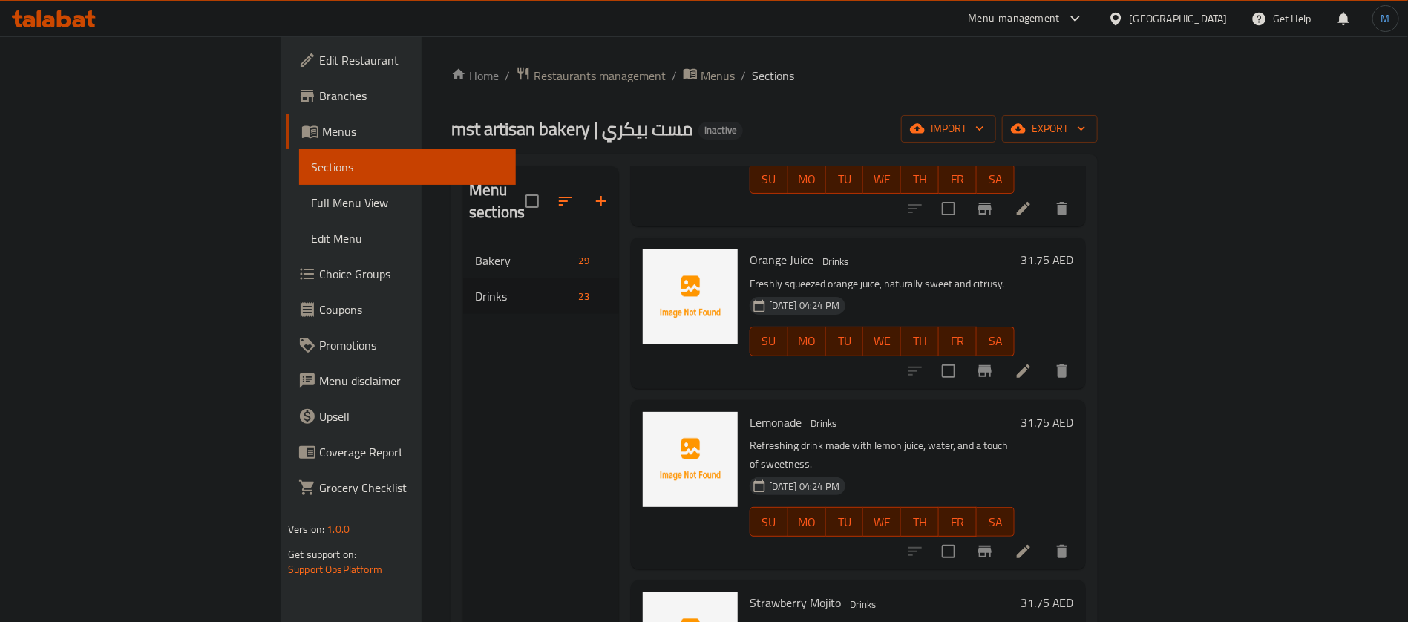
scroll to position [1279, 0]
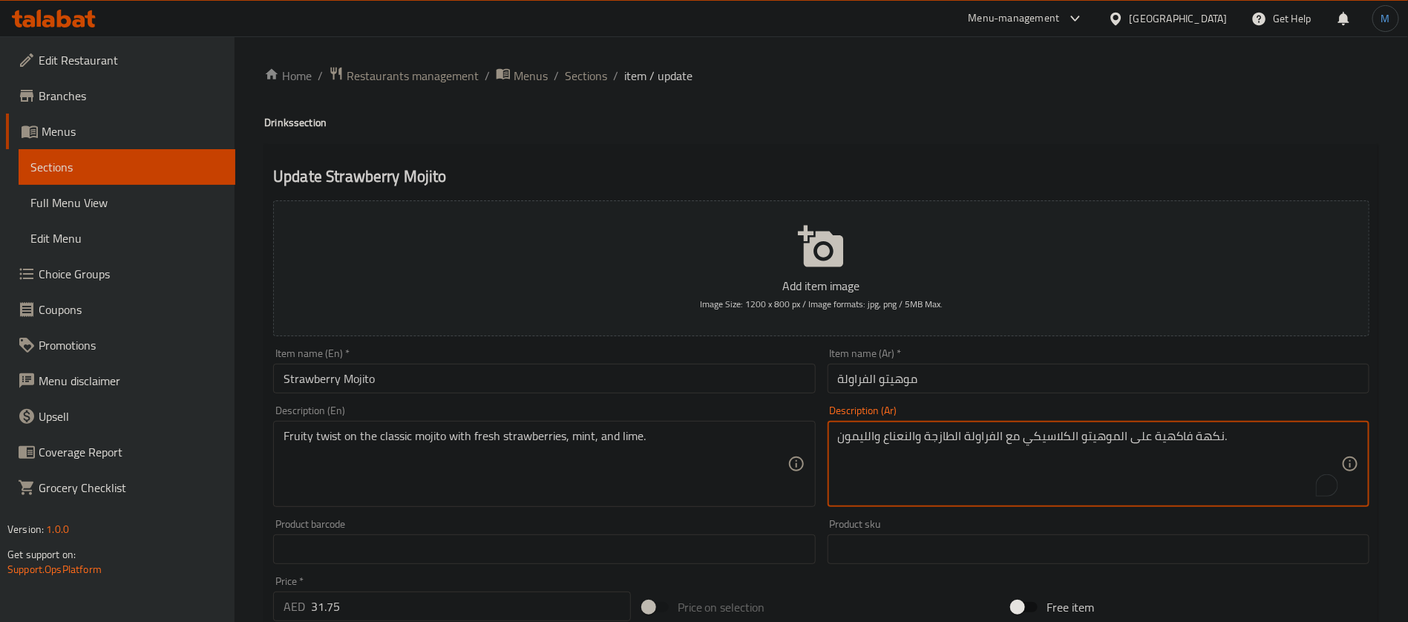
click at [1196, 433] on textarea "نكهة فاكهية على الموهيتو الكلاسيكي مع الفراولة الطازجة والنعناع والليمون." at bounding box center [1089, 464] width 503 height 71
click at [678, 349] on div "Item name (En)   * Strawberry Mojito Item name (En) *" at bounding box center [544, 370] width 542 height 45
click at [866, 435] on textarea "تويست فاكهية على الموهيتو الكلاسيكي مع الفراولة الطازجة والنعناع والليمون." at bounding box center [1089, 464] width 503 height 71
type textarea "تويست فاكهية على الموهيتو الكلاسيكي مع الفراولة الطازجة والنعناع والحامض."
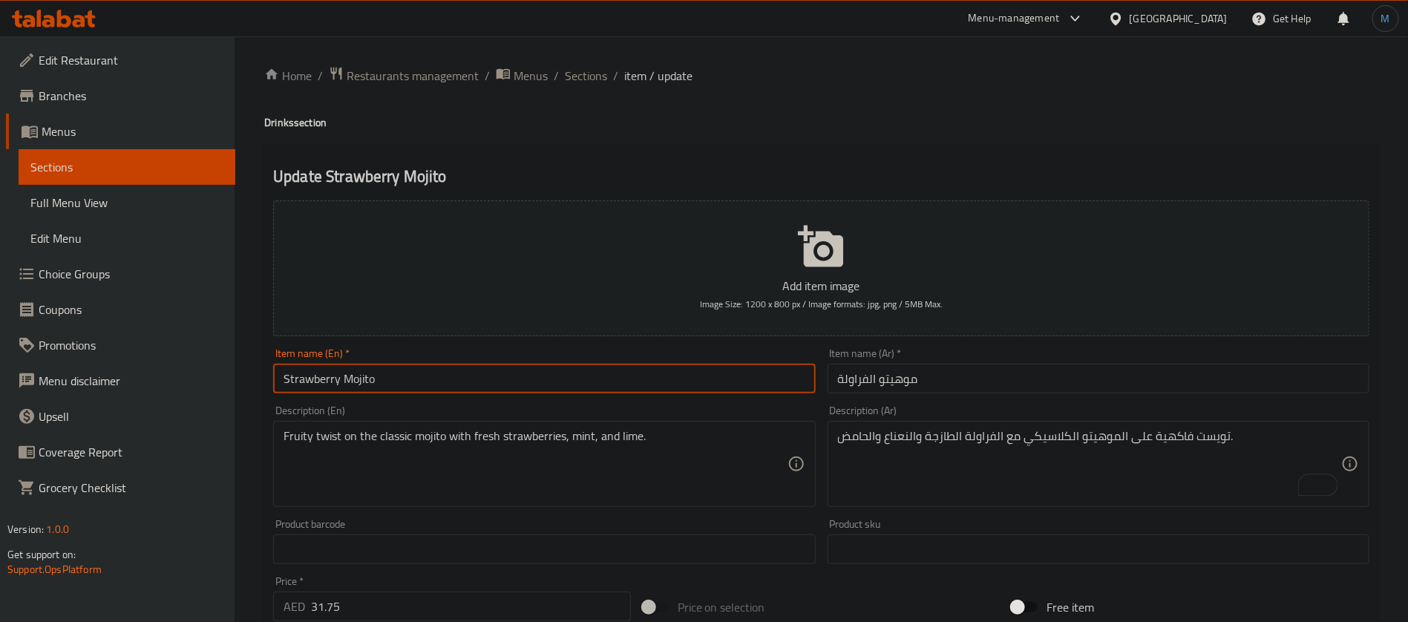
click at [813, 374] on input "Strawberry Mojito" at bounding box center [544, 379] width 542 height 30
click at [593, 79] on span "Sections" at bounding box center [586, 76] width 42 height 18
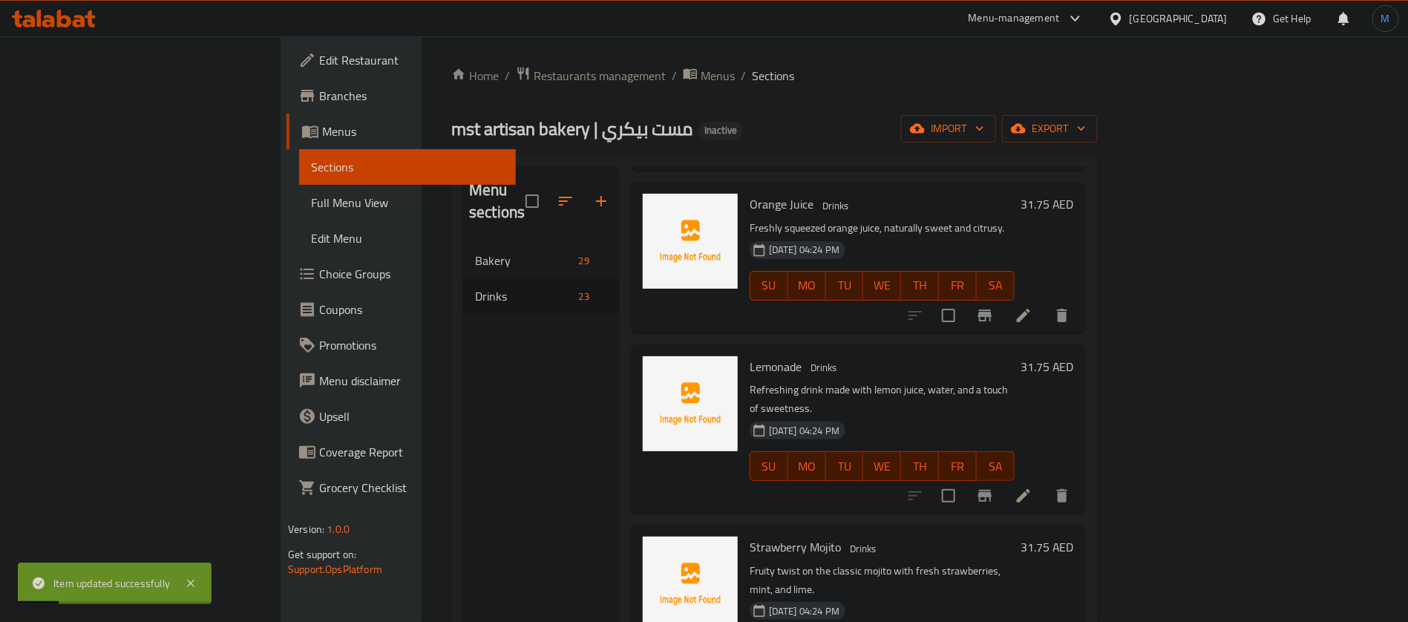
scroll to position [1441, 0]
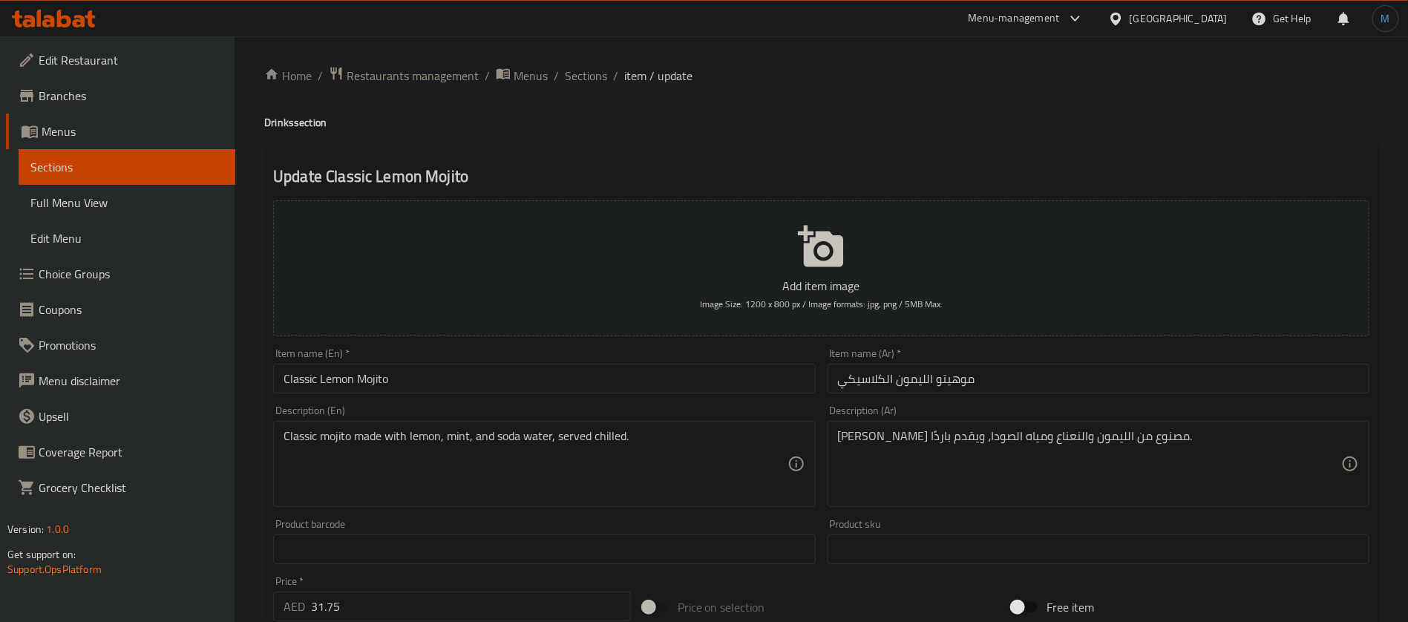
click at [685, 364] on input "Classic Lemon Mojito" at bounding box center [544, 379] width 542 height 30
click at [592, 85] on span "Sections" at bounding box center [586, 76] width 42 height 18
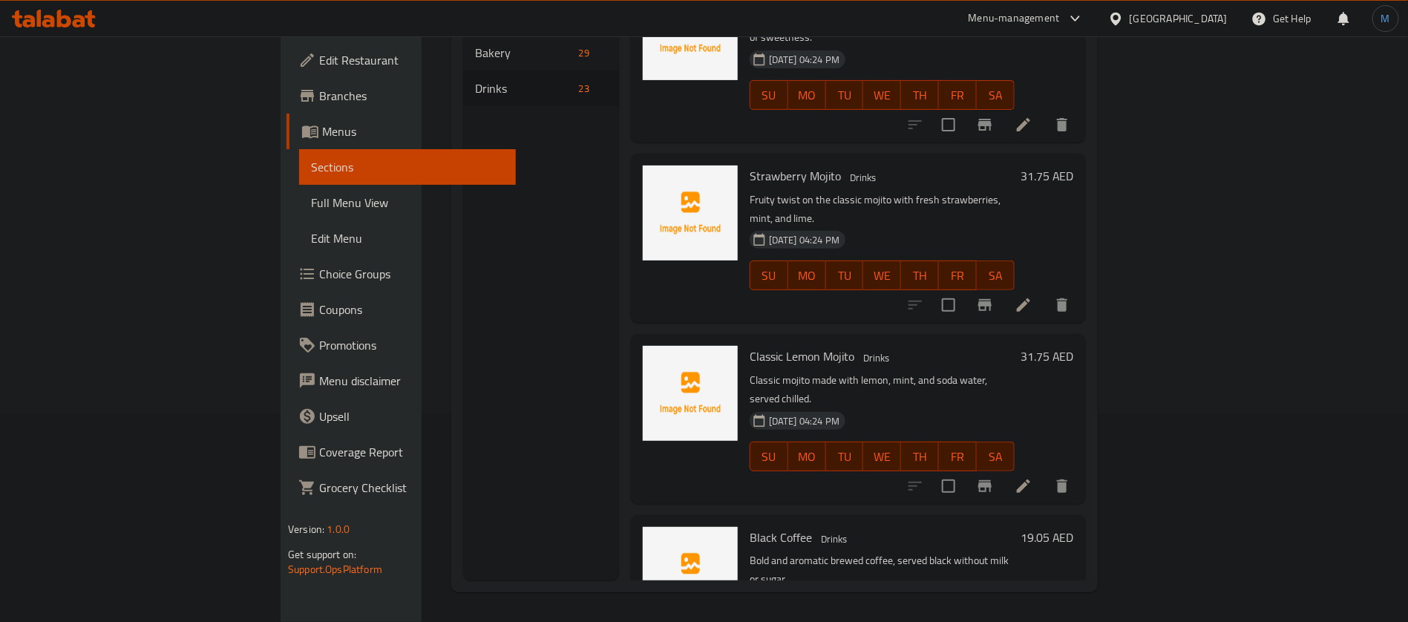
scroll to position [1474, 0]
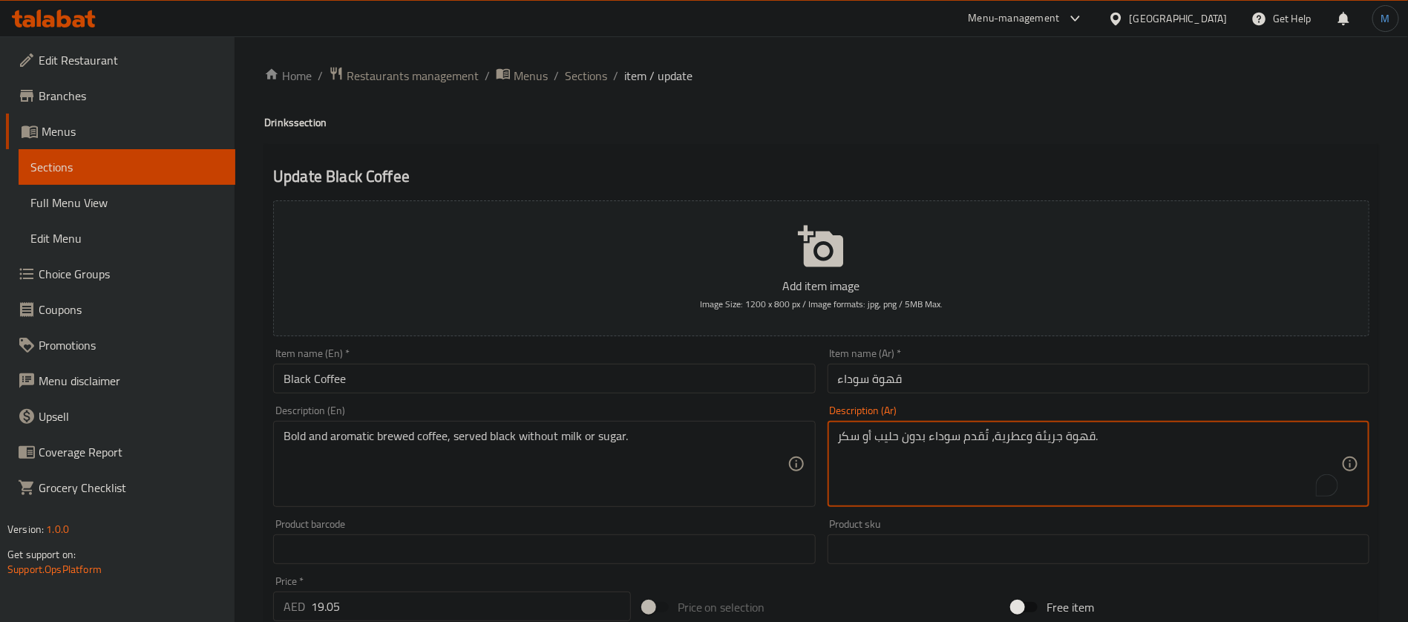
click at [1058, 438] on textarea "قهوة جريئة وعطرية، تُقدم سوداء بدون حليب أو سكر." at bounding box center [1089, 464] width 503 height 71
type textarea "قهوة بولد وعطرية، تُقدم سوداء بدون حليب أو سكر."
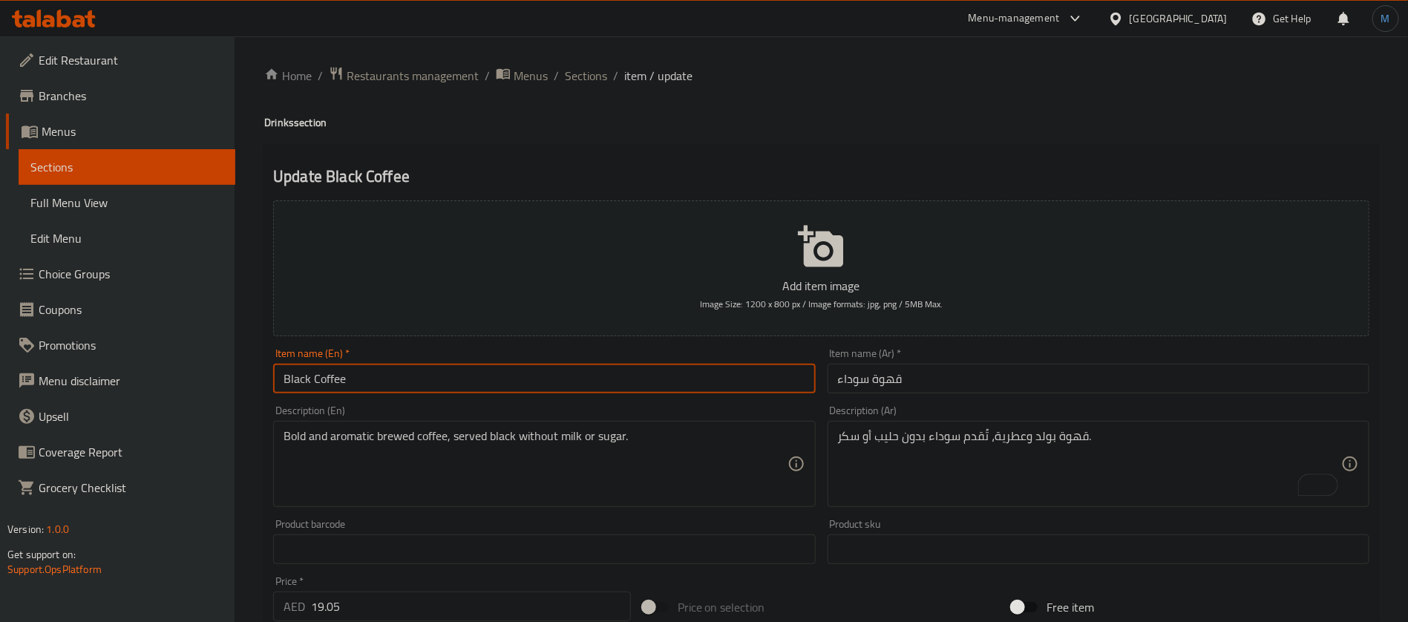
click at [773, 371] on input "Black Coffee" at bounding box center [544, 379] width 542 height 30
click at [577, 67] on span "Sections" at bounding box center [586, 76] width 42 height 18
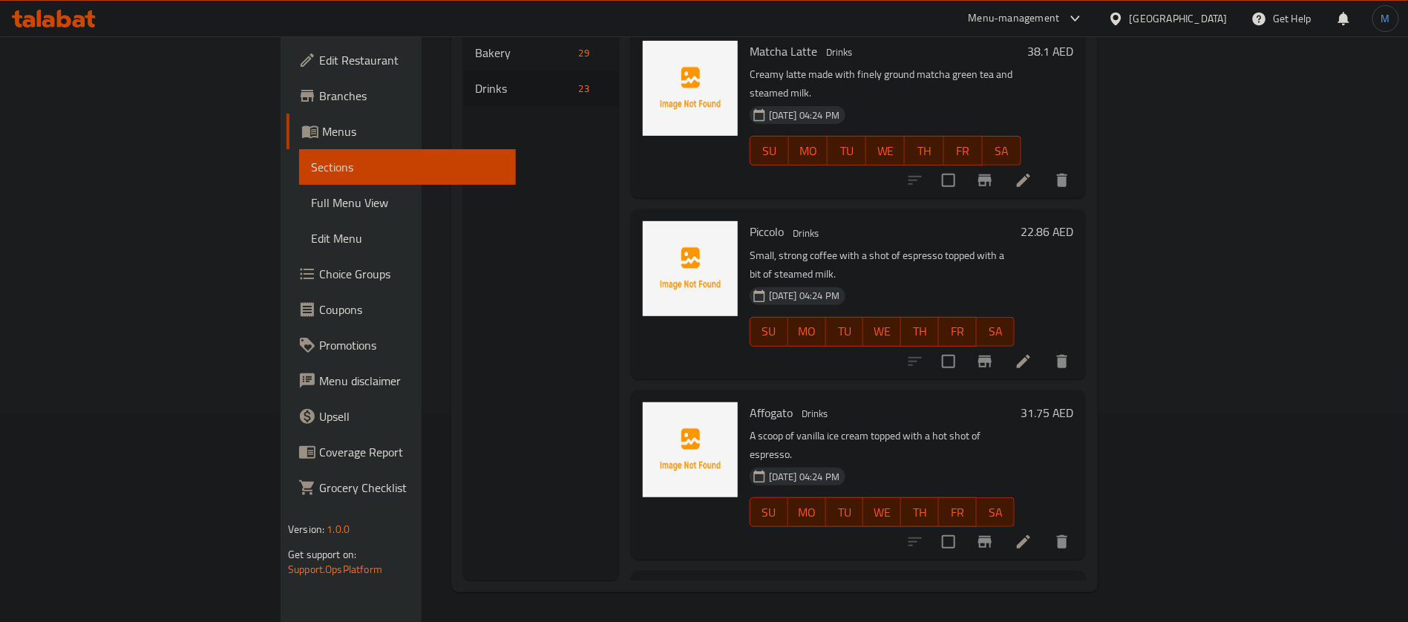
scroll to position [2152, 0]
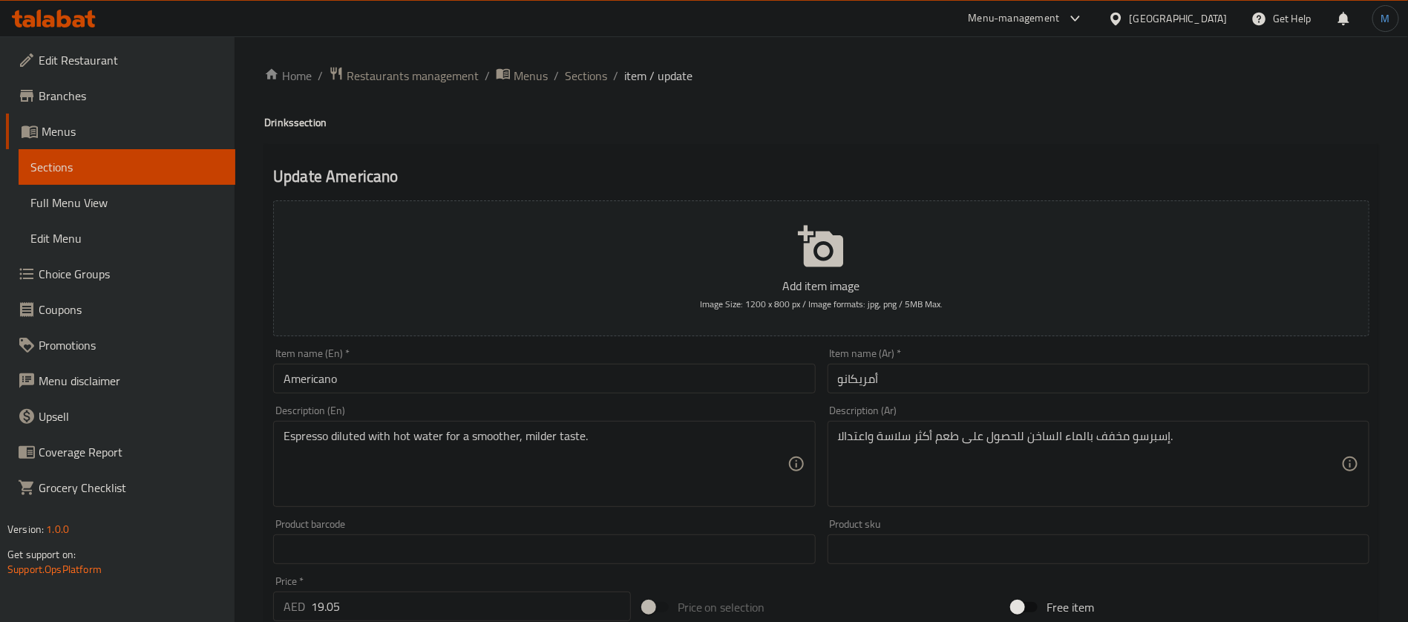
click at [726, 369] on input "Americano" at bounding box center [544, 379] width 542 height 30
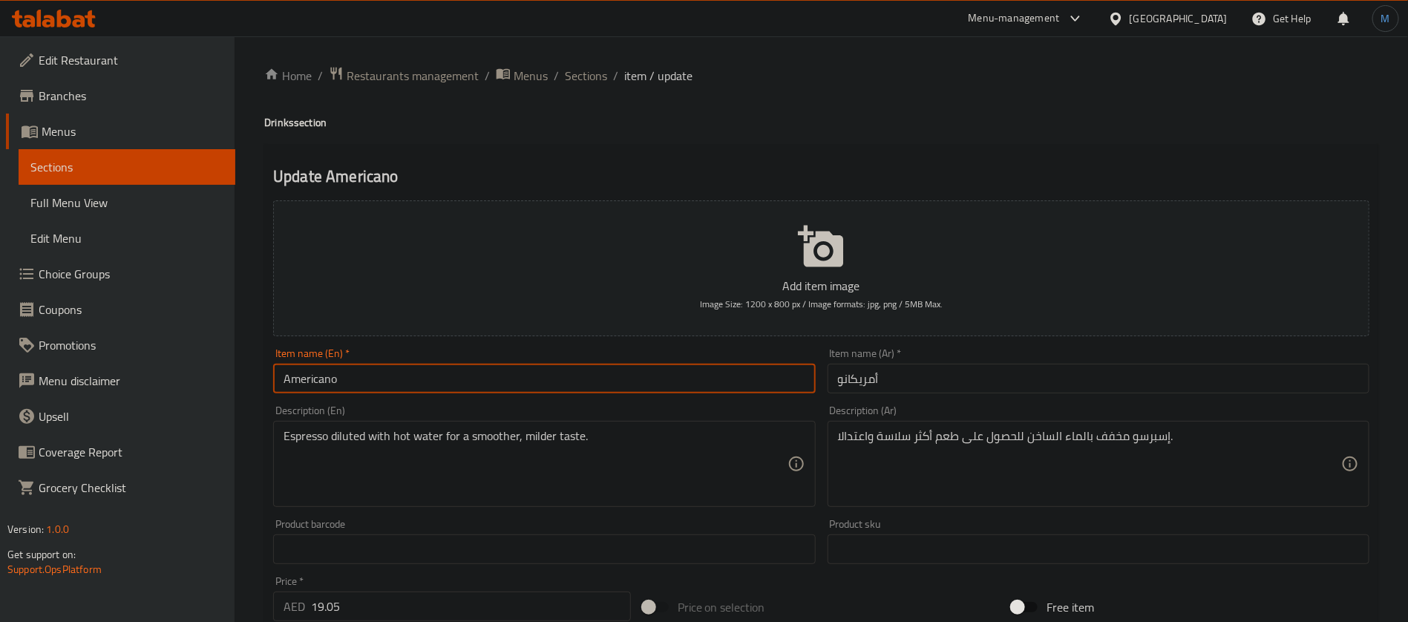
click at [1117, 379] on input "أمريكانو" at bounding box center [1099, 379] width 542 height 30
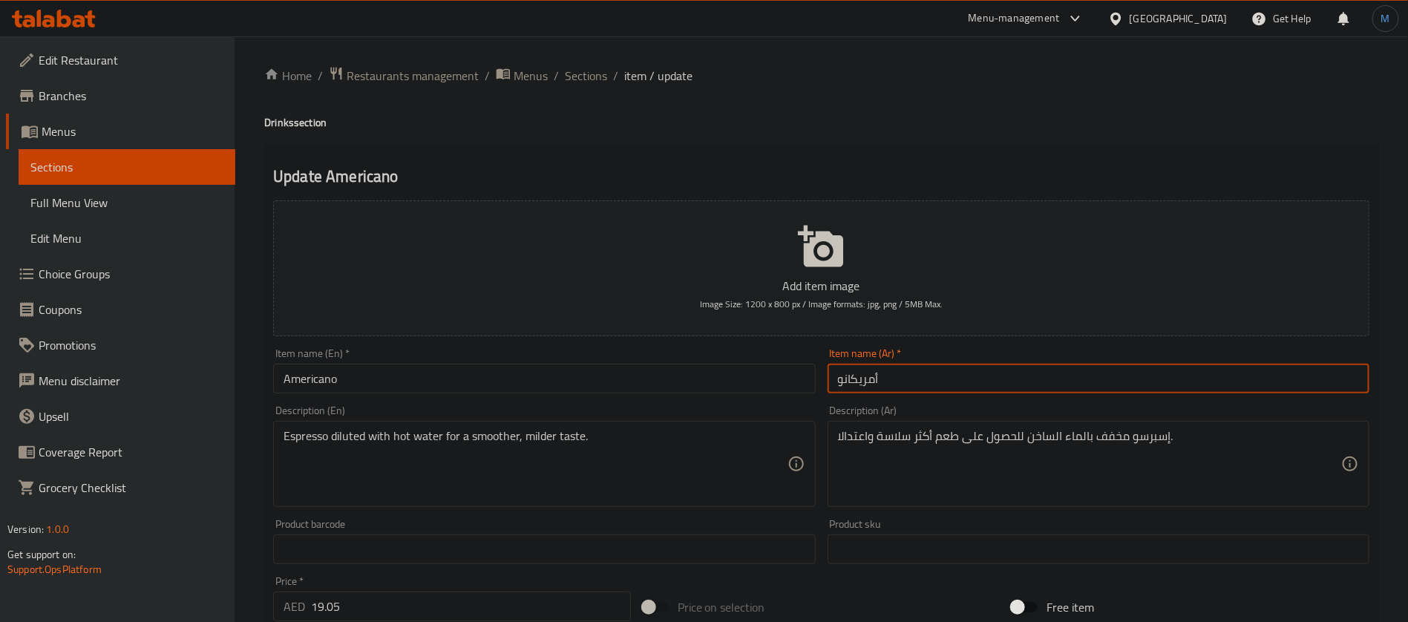
click at [689, 364] on input "Americano" at bounding box center [544, 379] width 542 height 30
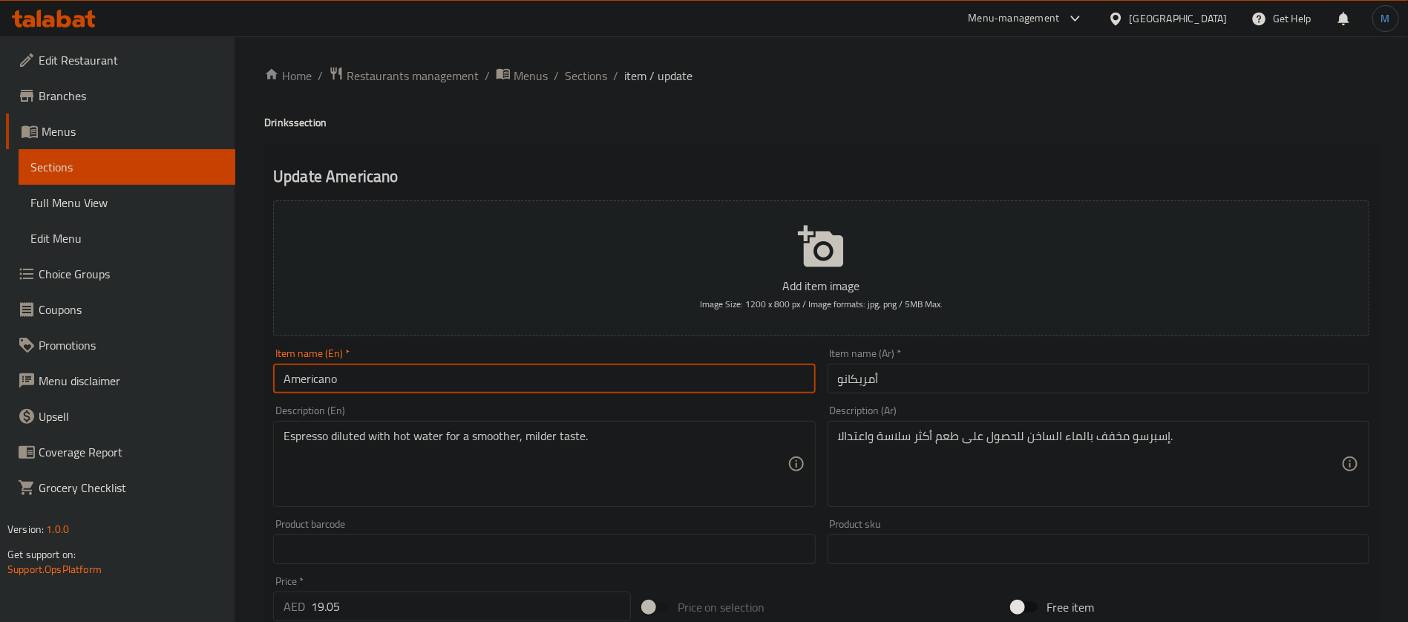
click at [736, 124] on h4 "Drinks section" at bounding box center [821, 122] width 1114 height 15
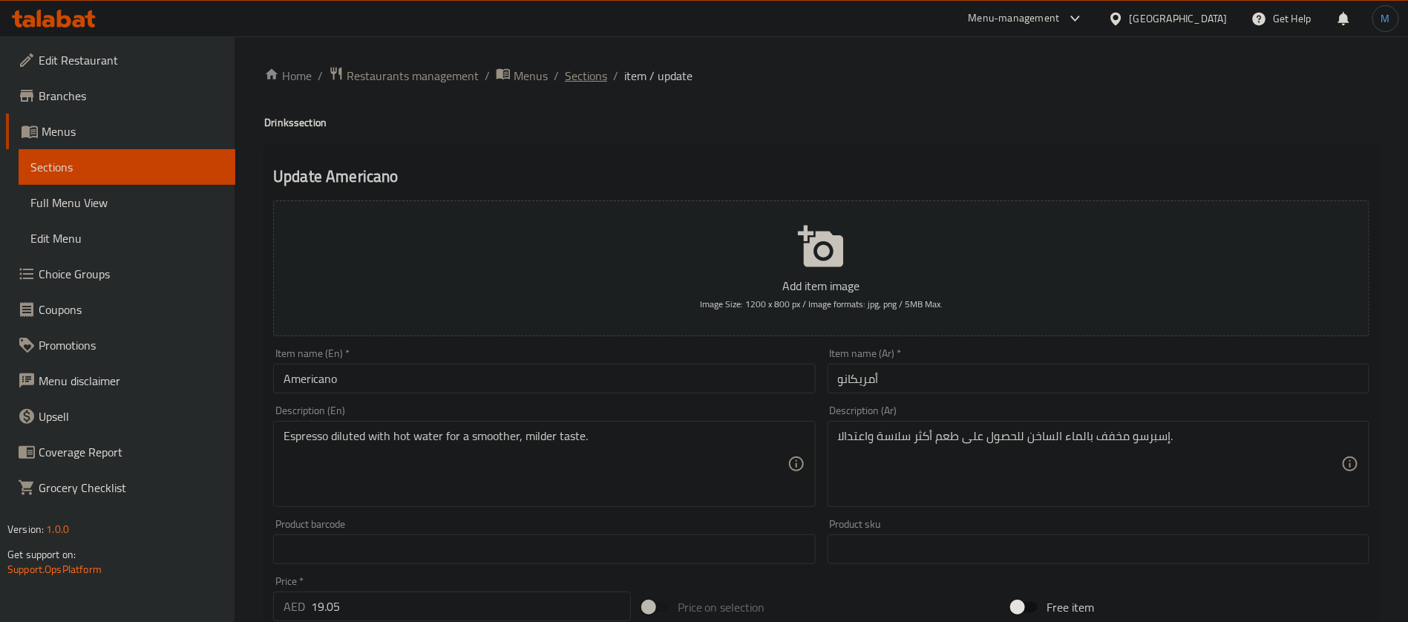
click at [589, 67] on span "Sections" at bounding box center [586, 76] width 42 height 18
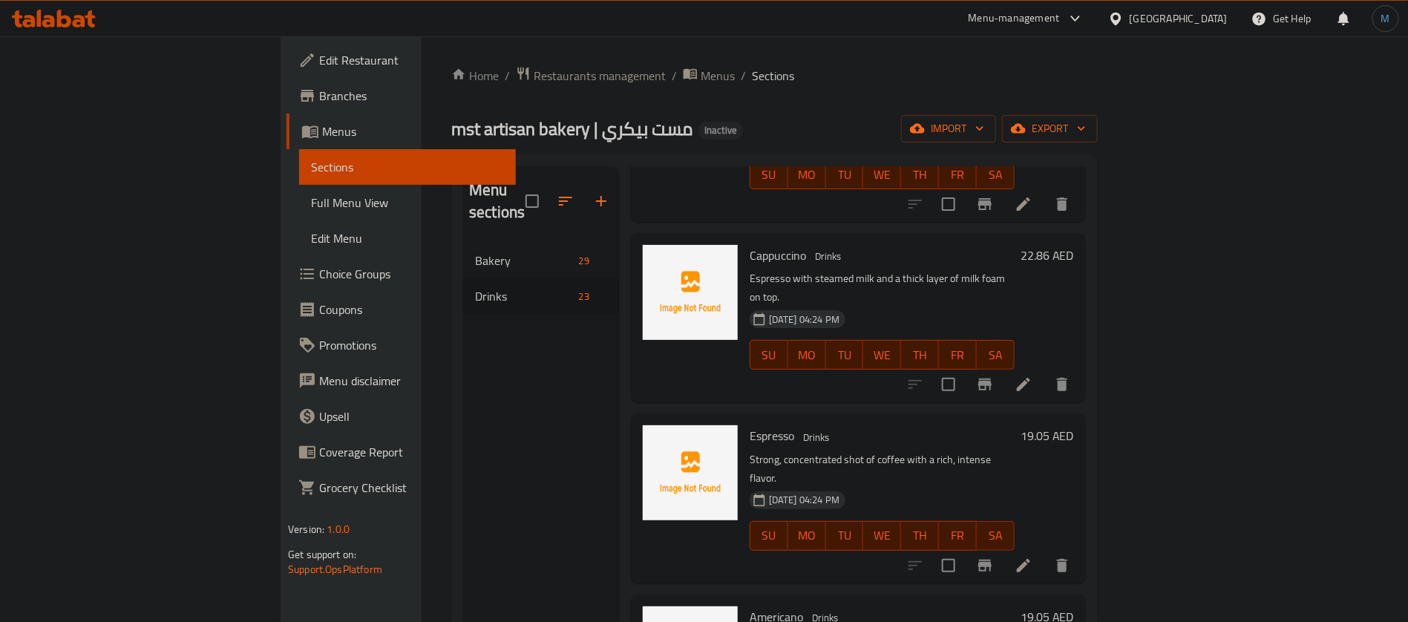
scroll to position [2414, 0]
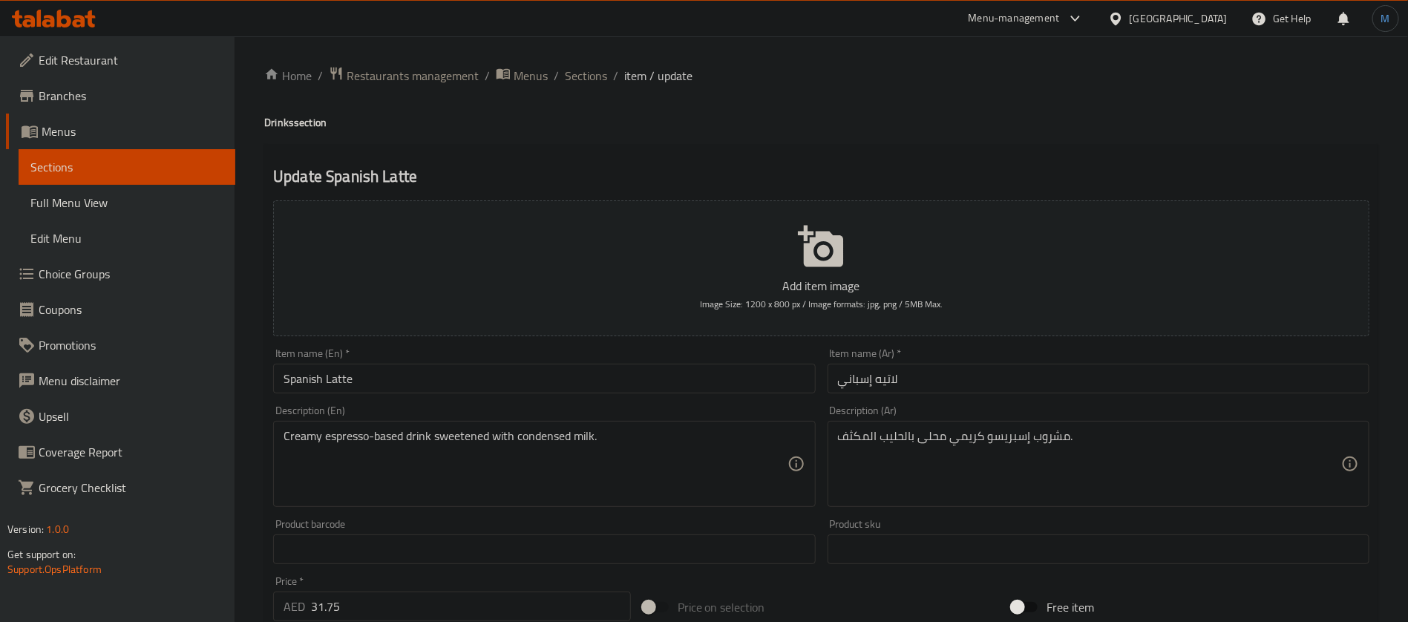
click at [274, 439] on div "Creamy espresso-based drink sweetened with condensed milk. Description (En)" at bounding box center [544, 464] width 542 height 86
click at [305, 440] on textarea "Creamy espresso-based drink sweetened with condensed milk." at bounding box center [535, 464] width 503 height 71
click at [406, 437] on textarea "Creamy espresso-based drink sweetened with condensed milk." at bounding box center [535, 464] width 503 height 71
click at [1058, 447] on textarea "مشروب إسبريسو كريمي محلى بالحليب المكثف." at bounding box center [1089, 464] width 503 height 71
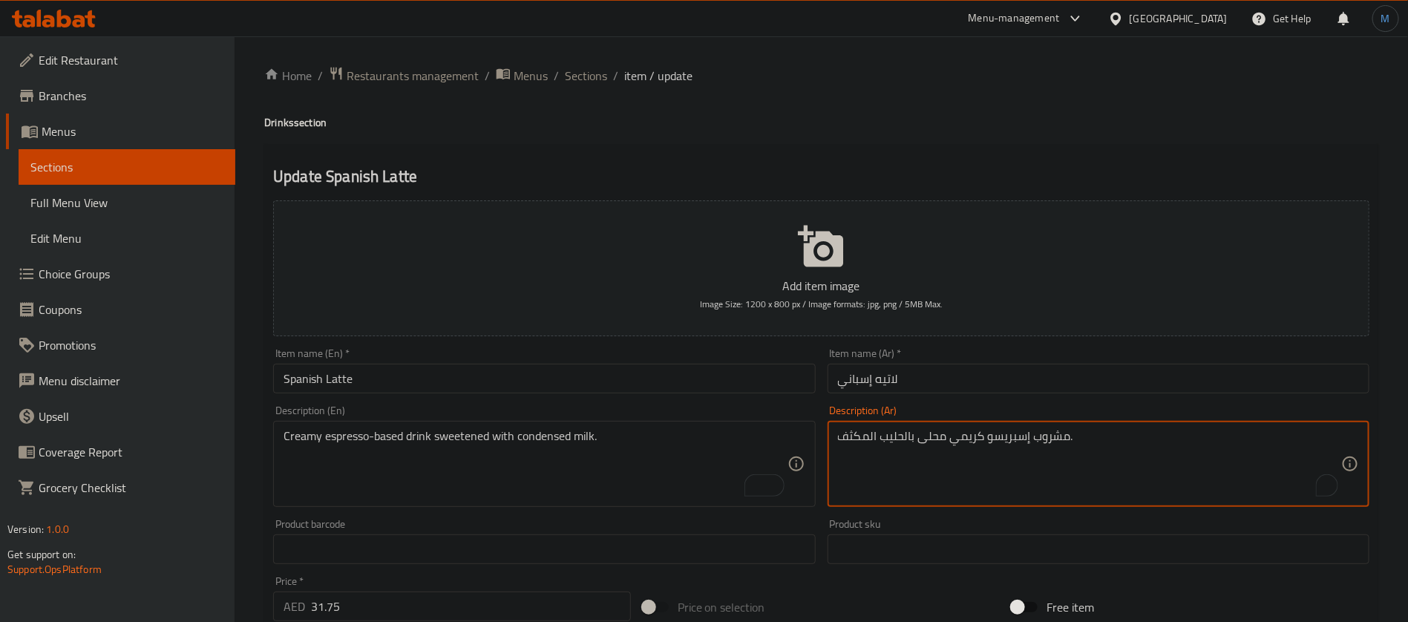
click at [1058, 447] on textarea "مشروب إسبريسو كريمي محلى بالحليب المكثف." at bounding box center [1089, 464] width 503 height 71
click at [976, 443] on textarea "مشروب إسبريسو كريمي محلى بالحليب المكثف." at bounding box center [1089, 464] width 503 height 71
paste textarea "كريمي مصنوع من الإسبريسو"
click at [1033, 439] on textarea "مشروب كريمي مصنوع من الإسبريسو محلى بالحليب المكثف." at bounding box center [1089, 464] width 503 height 71
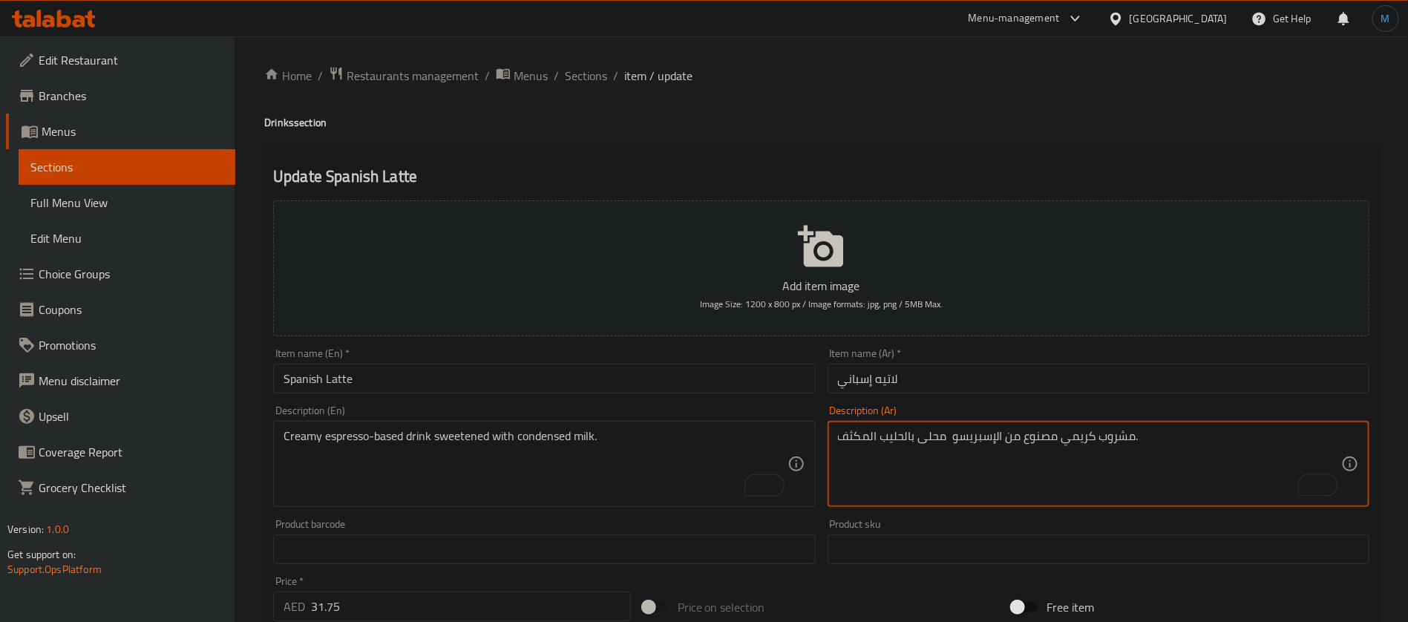
click at [1015, 438] on textarea "مشروب كريمي مصنوع من الإسبريسو محلى بالحليب المكثف." at bounding box center [1089, 464] width 503 height 71
type textarea "مشروب كريمي اساسه الإسبريسو محلى بالحليب المكثف."
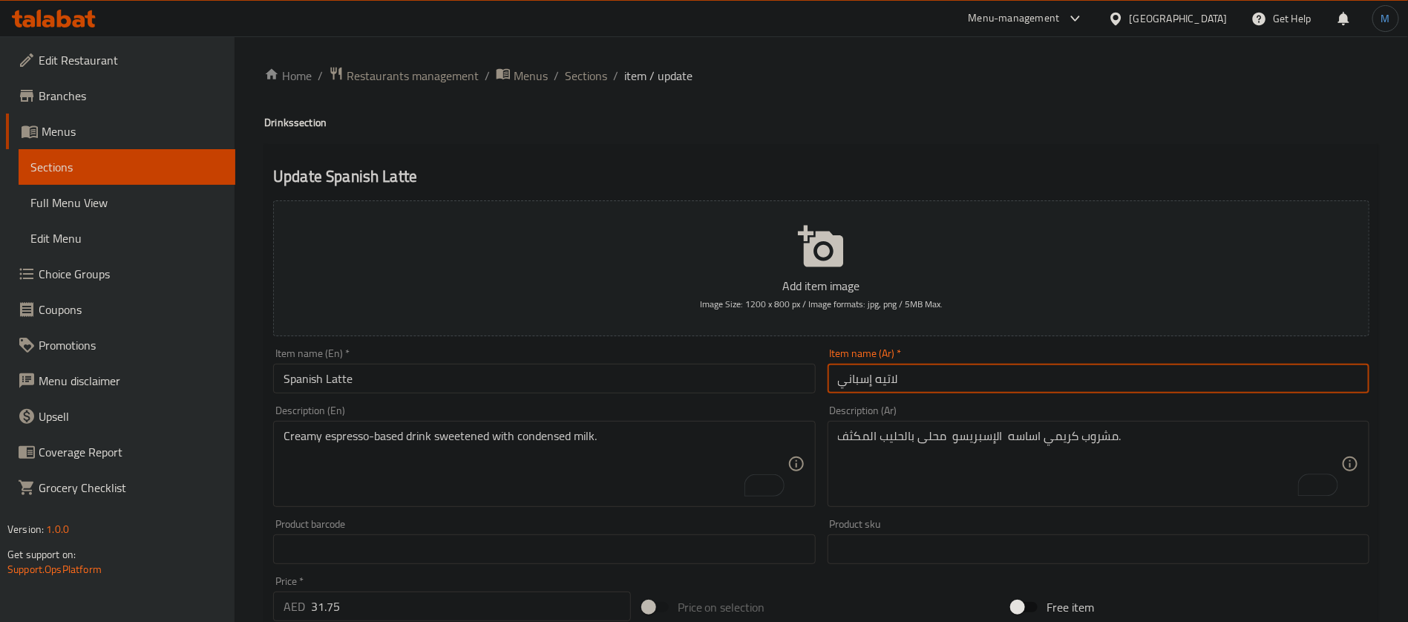
click at [974, 379] on input "لاتيه إسباني" at bounding box center [1099, 379] width 542 height 30
click at [410, 384] on input "Spanish Latte" at bounding box center [544, 379] width 542 height 30
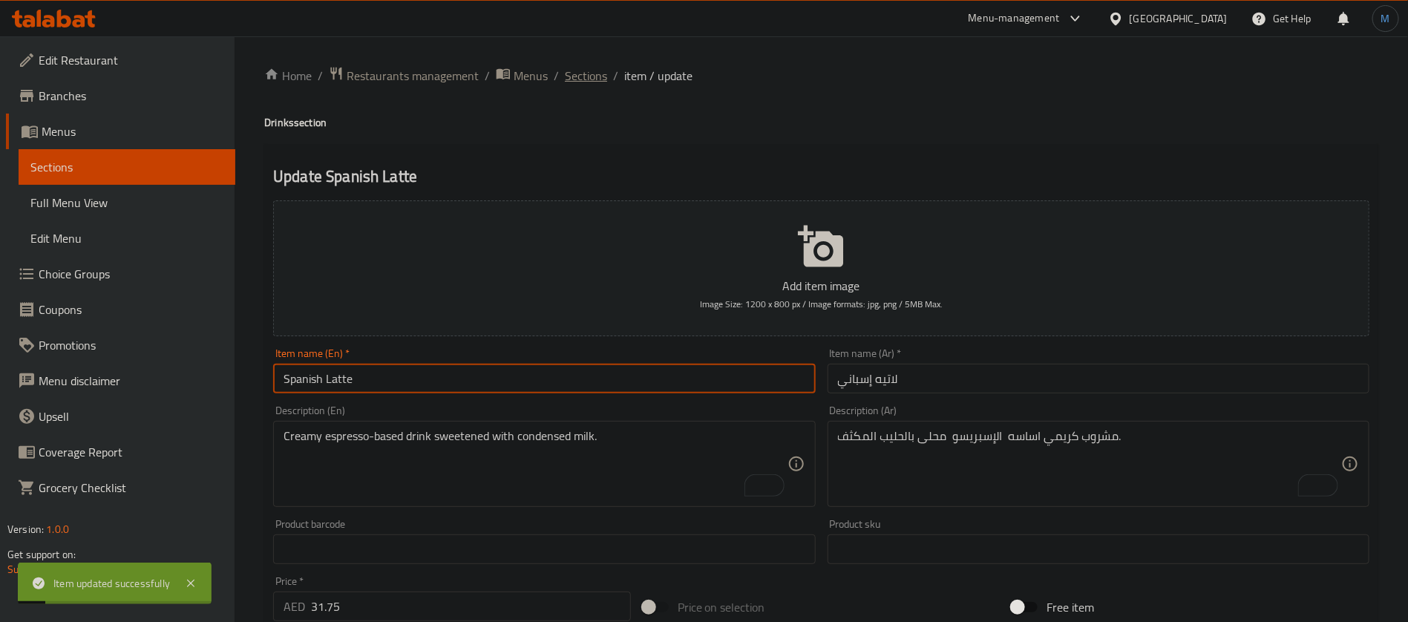
click at [570, 68] on span "Sections" at bounding box center [586, 76] width 42 height 18
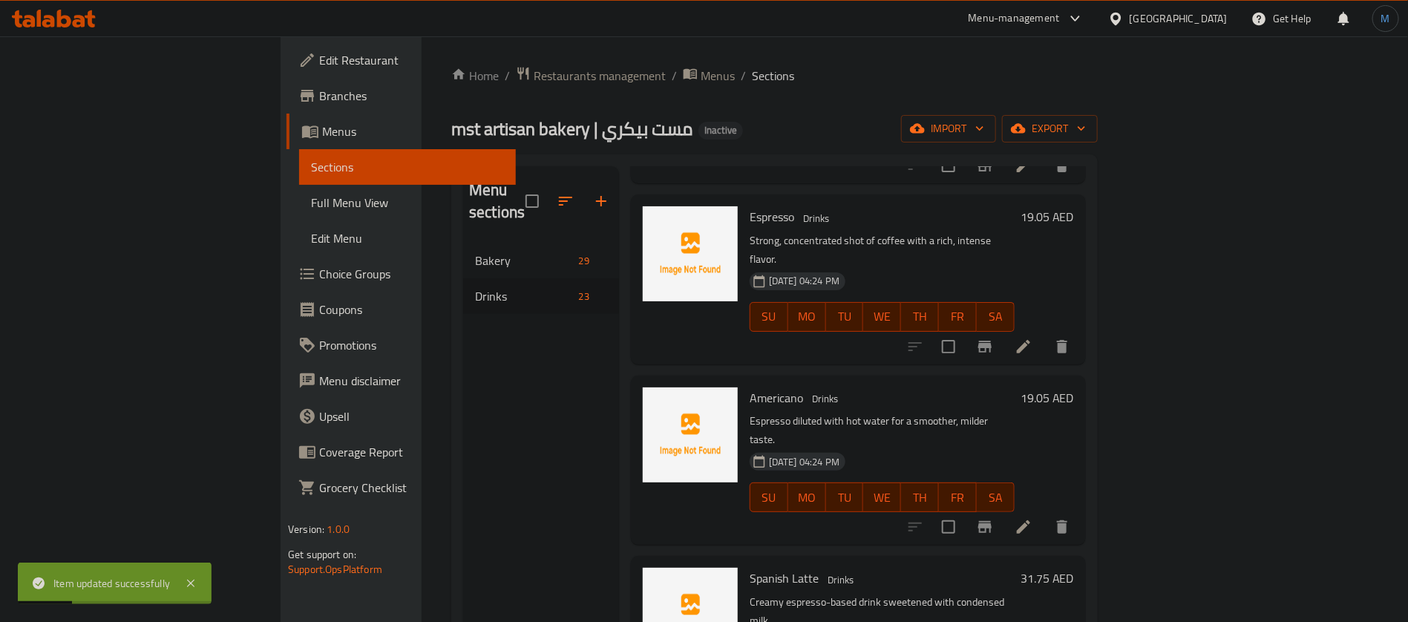
scroll to position [2576, 0]
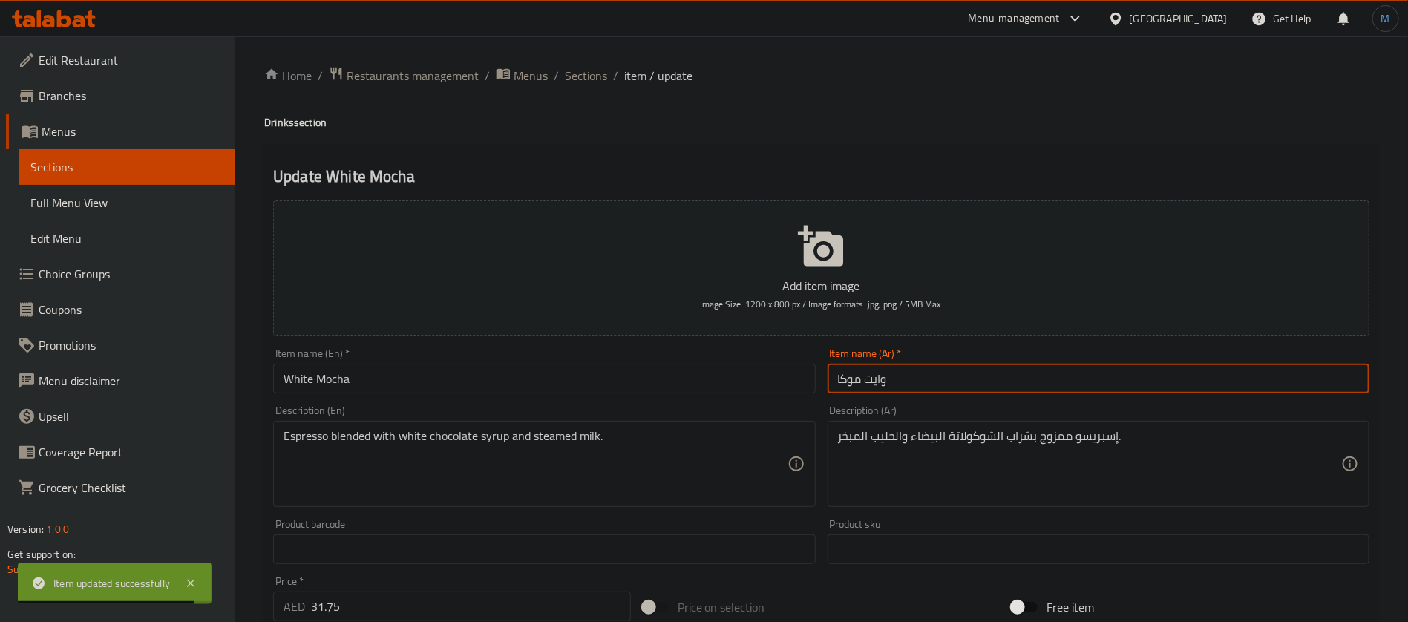
click at [878, 378] on input "وايت موكا" at bounding box center [1099, 379] width 542 height 30
click at [944, 374] on input "وايت موكا" at bounding box center [1099, 379] width 542 height 30
click at [873, 381] on input "وايت موكا" at bounding box center [1099, 379] width 542 height 30
click at [879, 380] on input "وايت موكا" at bounding box center [1099, 379] width 542 height 30
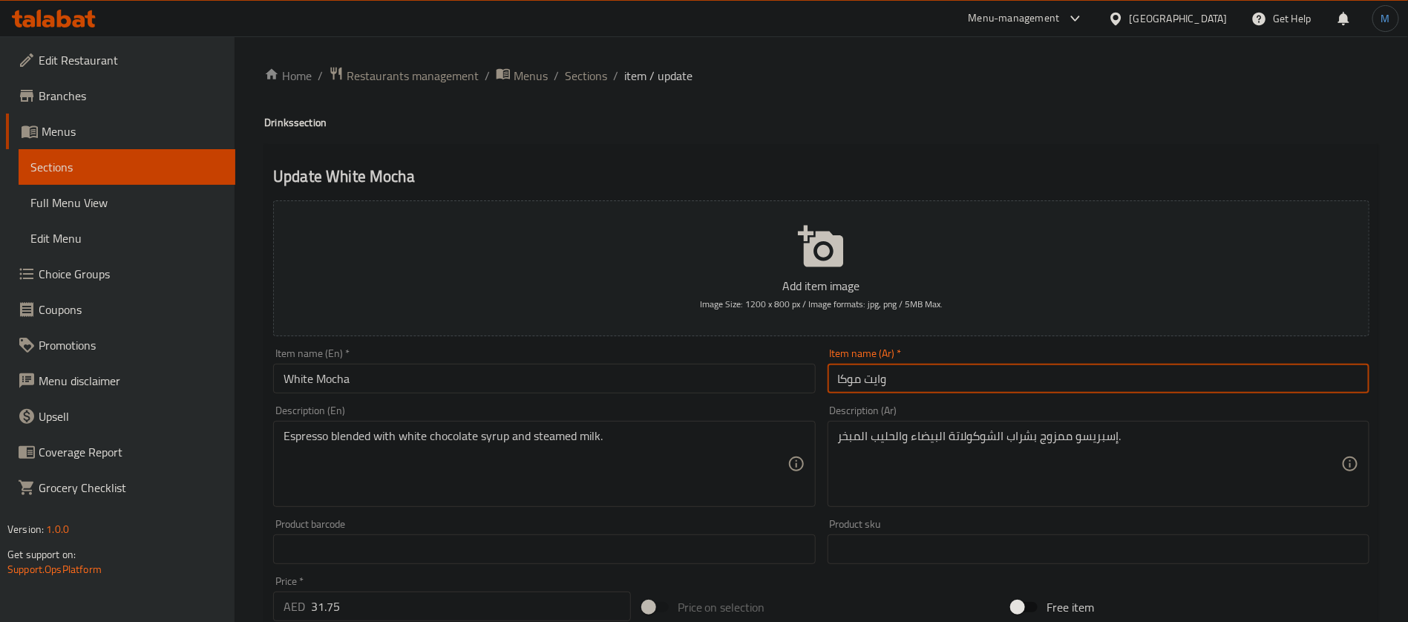
click at [879, 380] on input "وايت موكا" at bounding box center [1099, 379] width 542 height 30
type input "موكا بيضاء"
drag, startPoint x: 1212, startPoint y: 456, endPoint x: 1170, endPoint y: 350, distance: 114.3
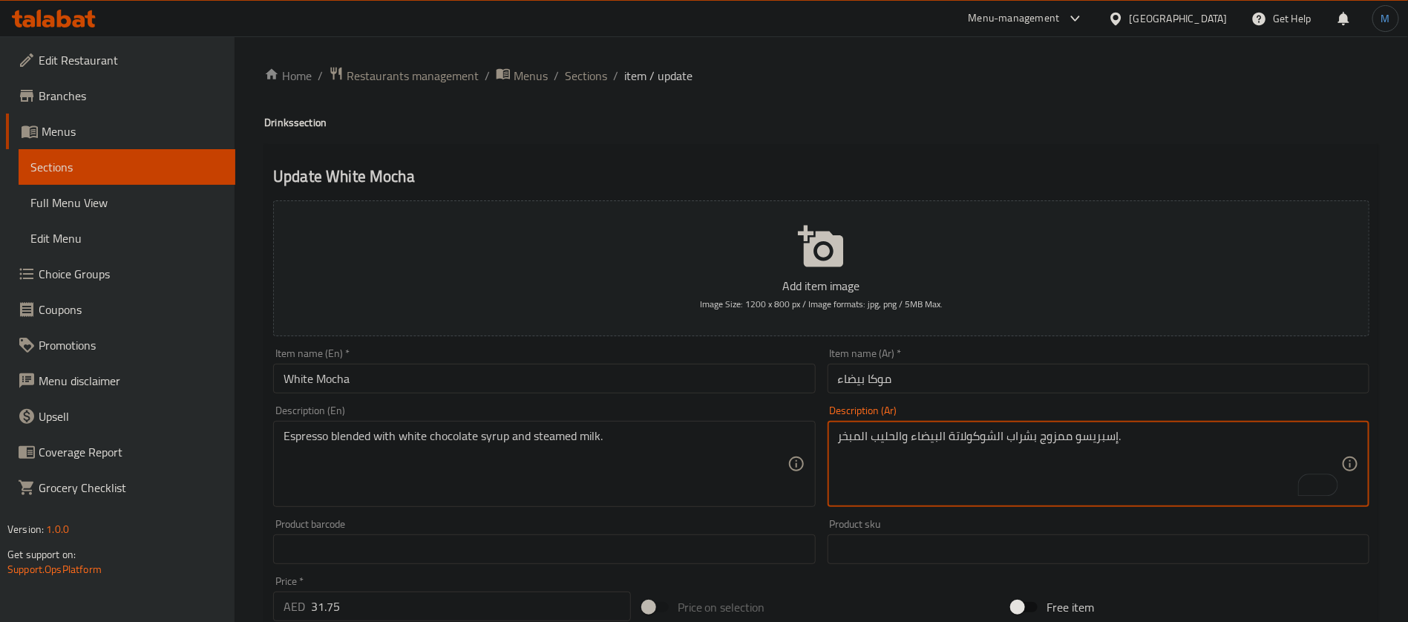
click at [578, 377] on input "White Mocha" at bounding box center [544, 379] width 542 height 30
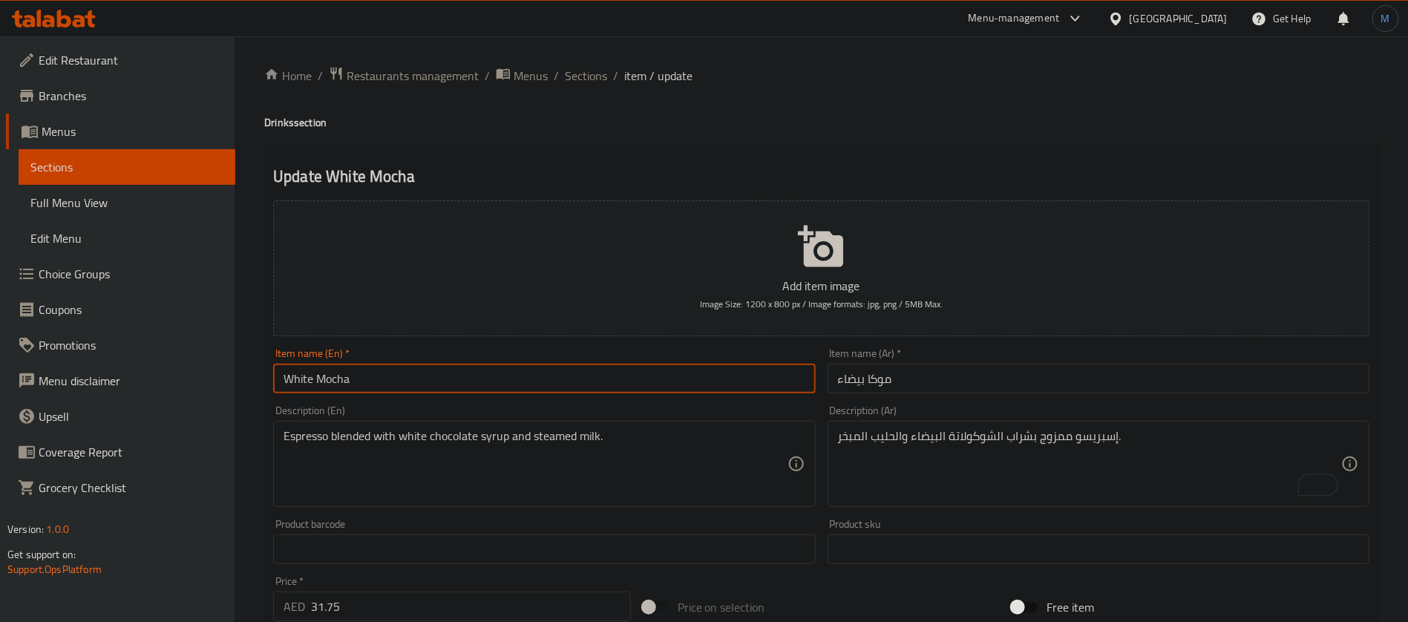
click at [589, 59] on div "Home / Restaurants management / Menus / Sections / item / update Drinks section…" at bounding box center [821, 542] width 1173 height 1012
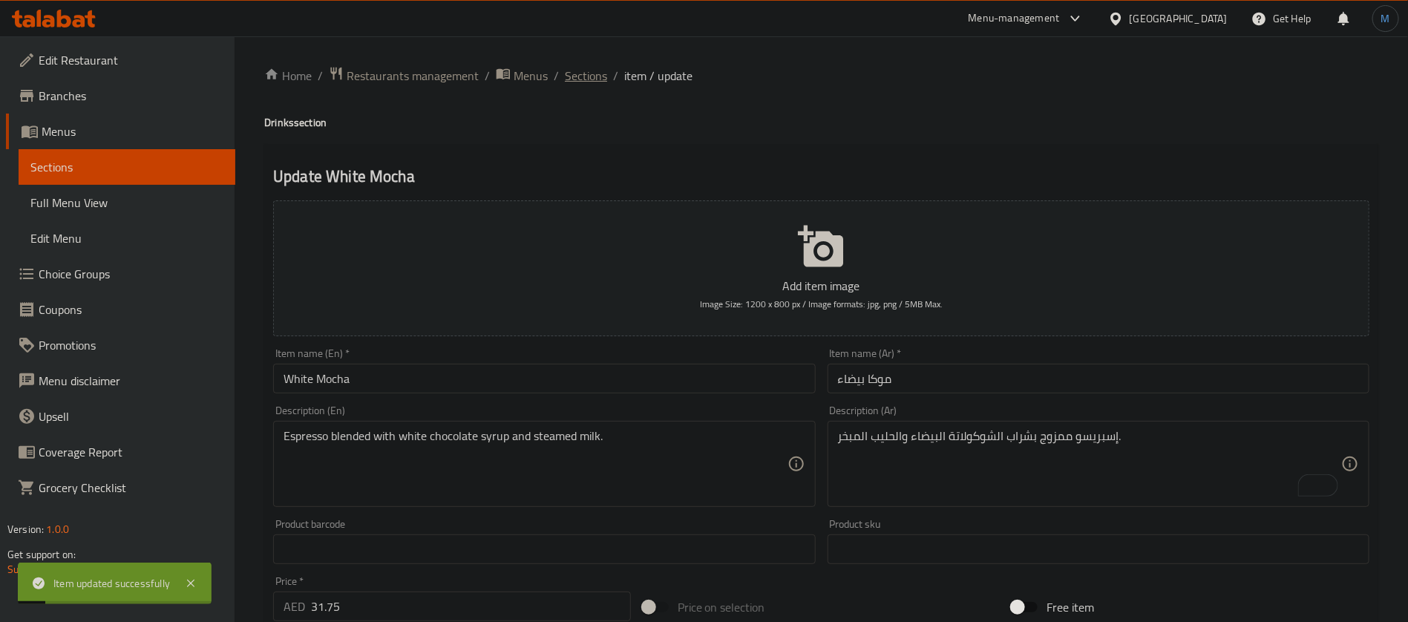
click at [589, 70] on span "Sections" at bounding box center [586, 76] width 42 height 18
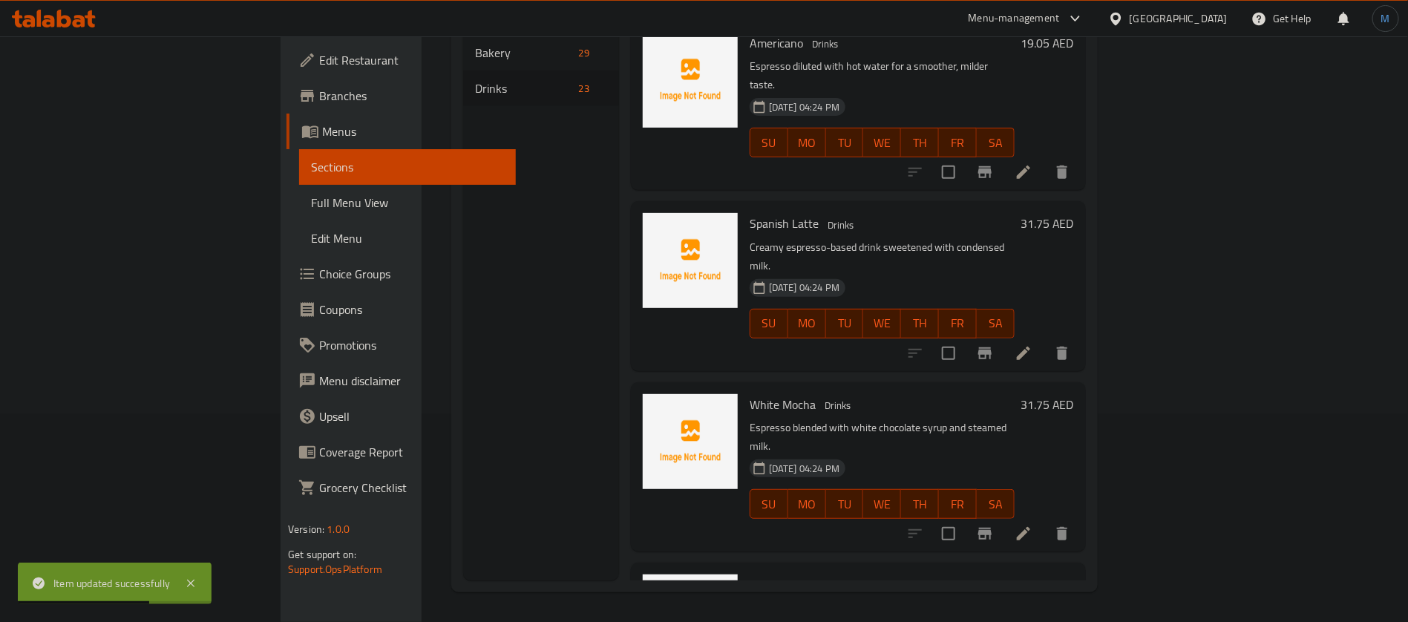
scroll to position [2587, 0]
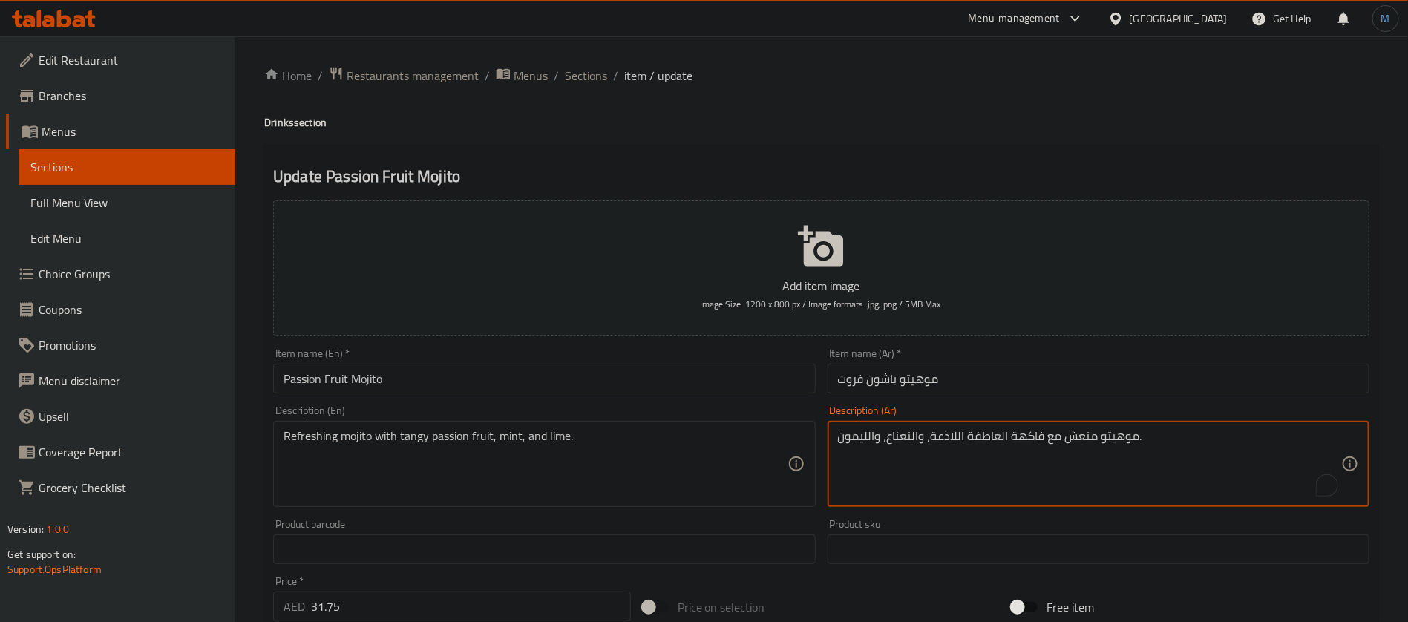
click at [942, 440] on textarea "موهيتو منعش مع فاكهة العاطفة اللاذعة، والنعناع، والليمون." at bounding box center [1089, 464] width 503 height 71
type textarea "موهيتو منعش مع فاكهة العاطفة منعشة، والنعناع، والليمون."
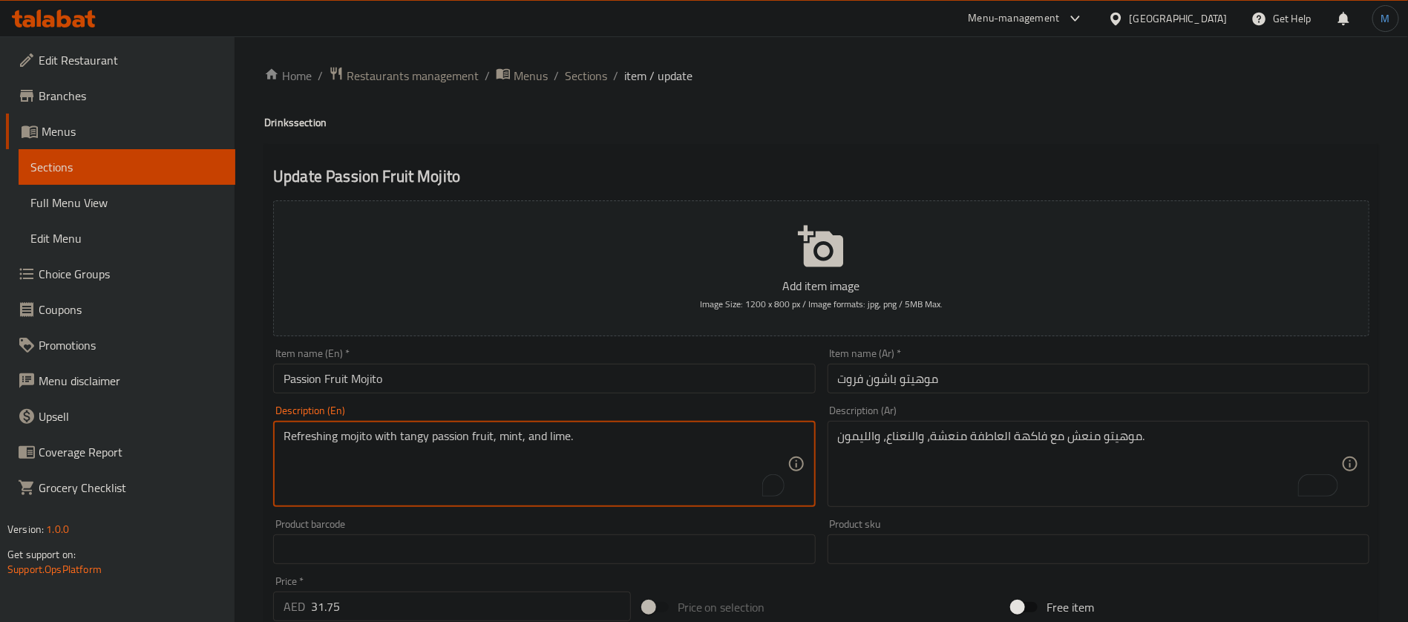
click at [462, 435] on textarea "Refreshing mojito with tangy passion fruit, mint, and lime." at bounding box center [535, 464] width 503 height 71
click at [482, 435] on textarea "Refreshing mojito with tangy passion fruit, mint, and lime." at bounding box center [535, 464] width 503 height 71
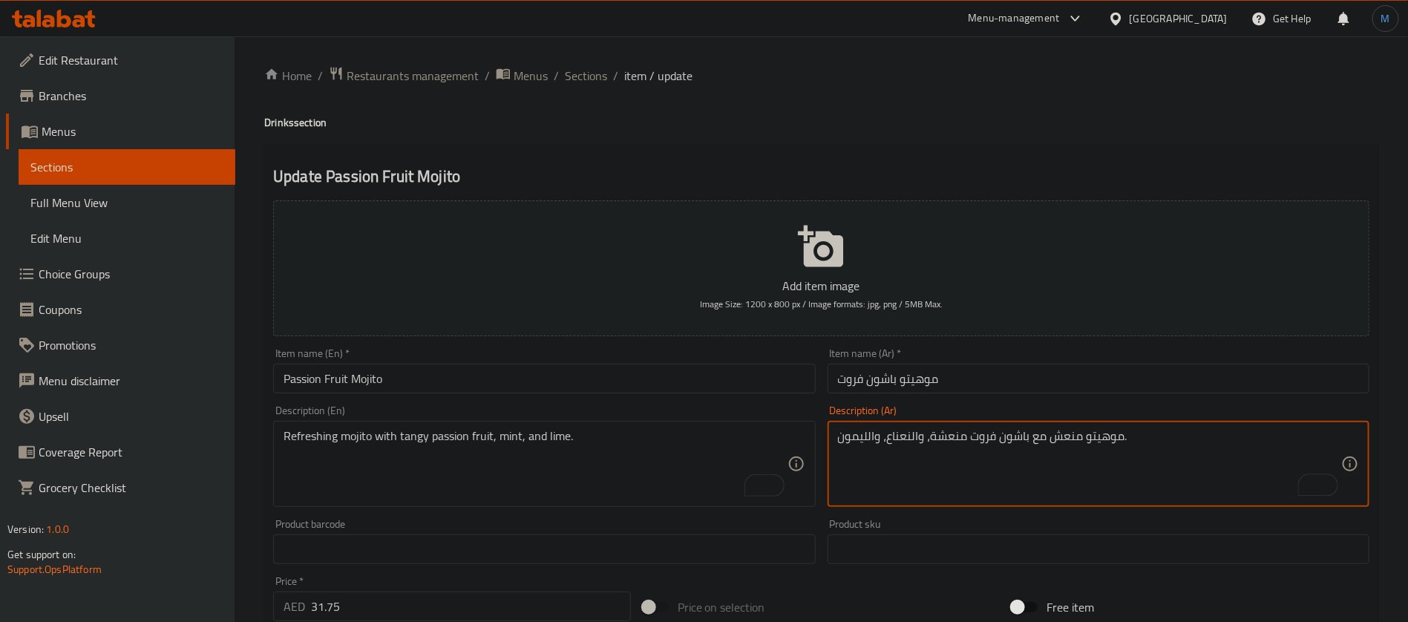
click at [878, 442] on textarea "موهيتو منعش مع باشون فروت منعشة، والنعناع، والليمون." at bounding box center [1089, 464] width 503 height 71
click at [869, 439] on textarea "موهيتو منعش مع باشون فروت منعشة، والنعناع، والليمون." at bounding box center [1089, 464] width 503 height 71
type textarea "موهيتو منعش مع باشون فروت منعشة، والنعناع، والحامض."
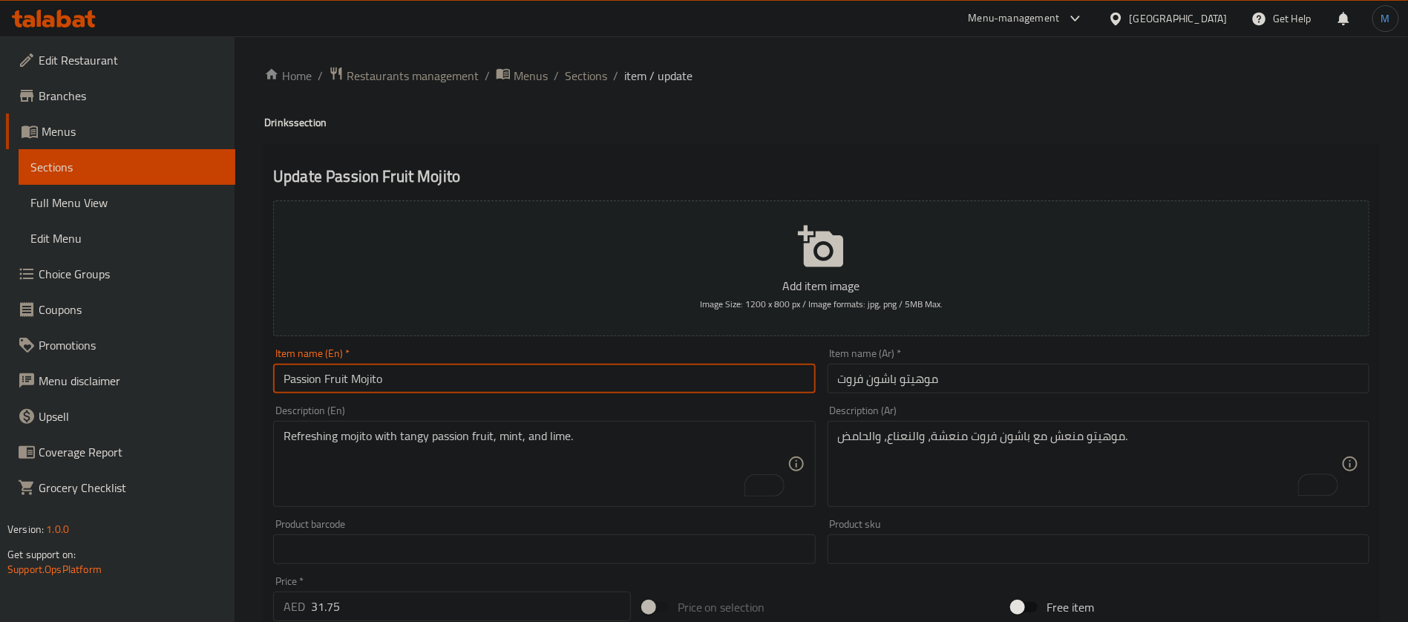
click at [573, 383] on input "Passion Fruit Mojito" at bounding box center [544, 379] width 542 height 30
click at [585, 88] on div "Home / Restaurants management / Menus / Sections / item / update Drinks section…" at bounding box center [821, 542] width 1114 height 953
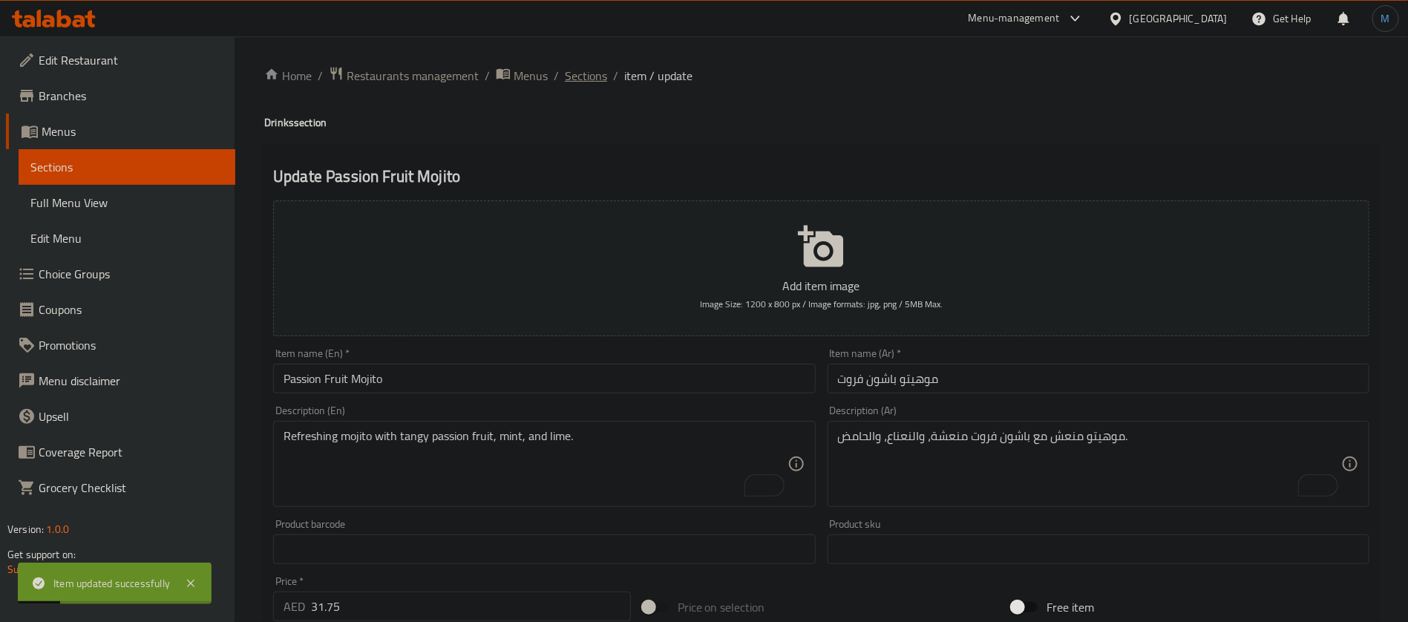
click at [584, 85] on span "Sections" at bounding box center [586, 76] width 42 height 18
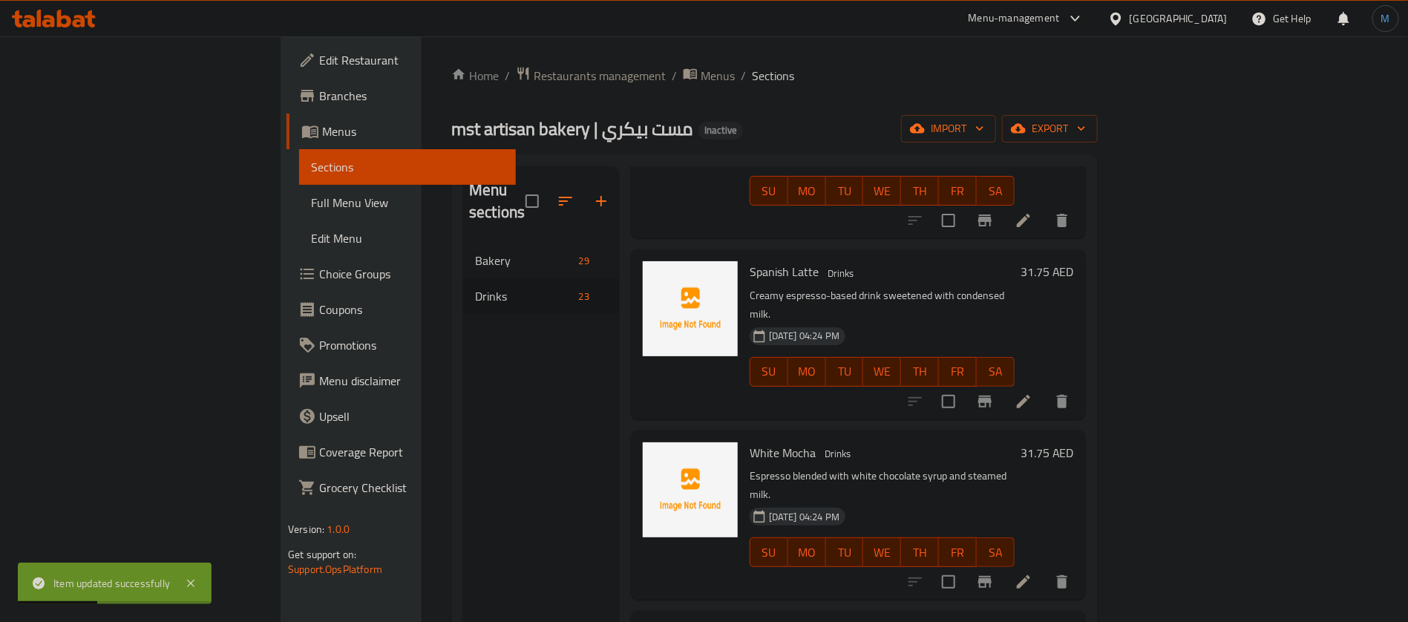
scroll to position [3012, 0]
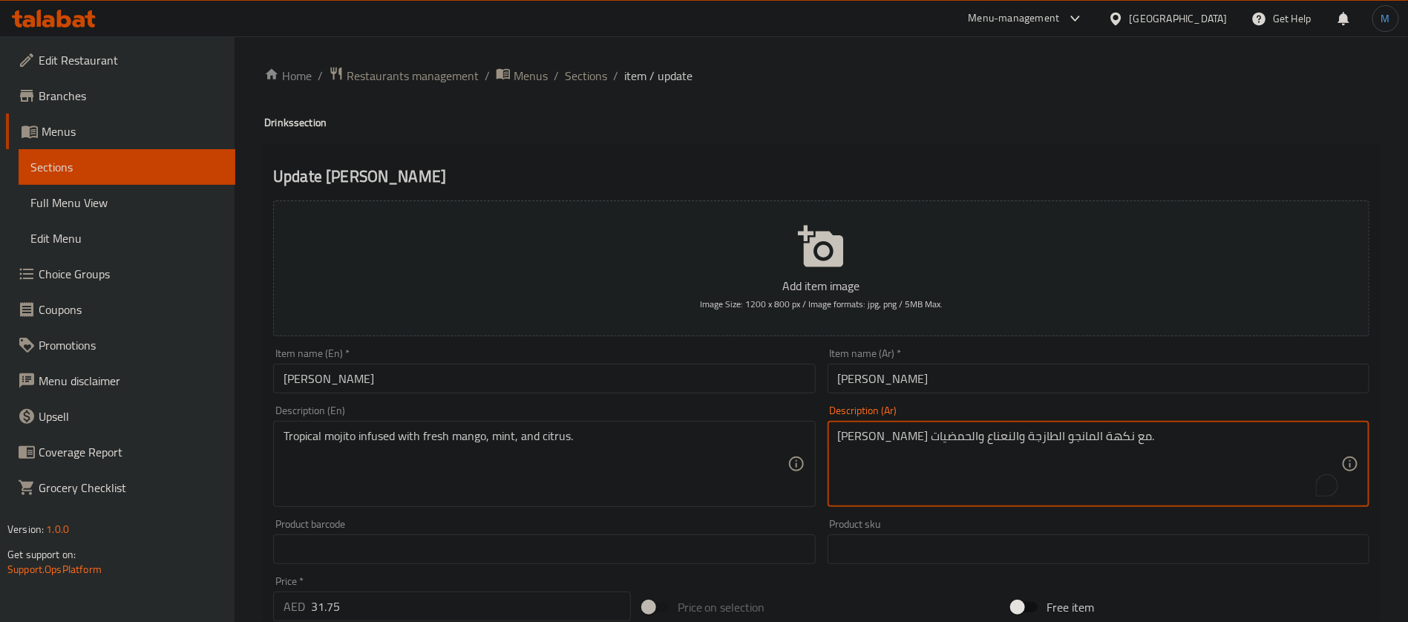
click at [1055, 433] on textarea "موهيتو استوائي مع نكهة المانجو الطازجة والنعناع والحمضيات." at bounding box center [1089, 464] width 503 height 71
click at [1020, 438] on textarea "موهيتو استوائي مشبع بنكهة المانجو الطازجة والنعناع والحمضيات." at bounding box center [1089, 464] width 503 height 71
type textarea "[PERSON_NAME] مشبع بالمانجو الطازجة والنعناع والحمضيات."
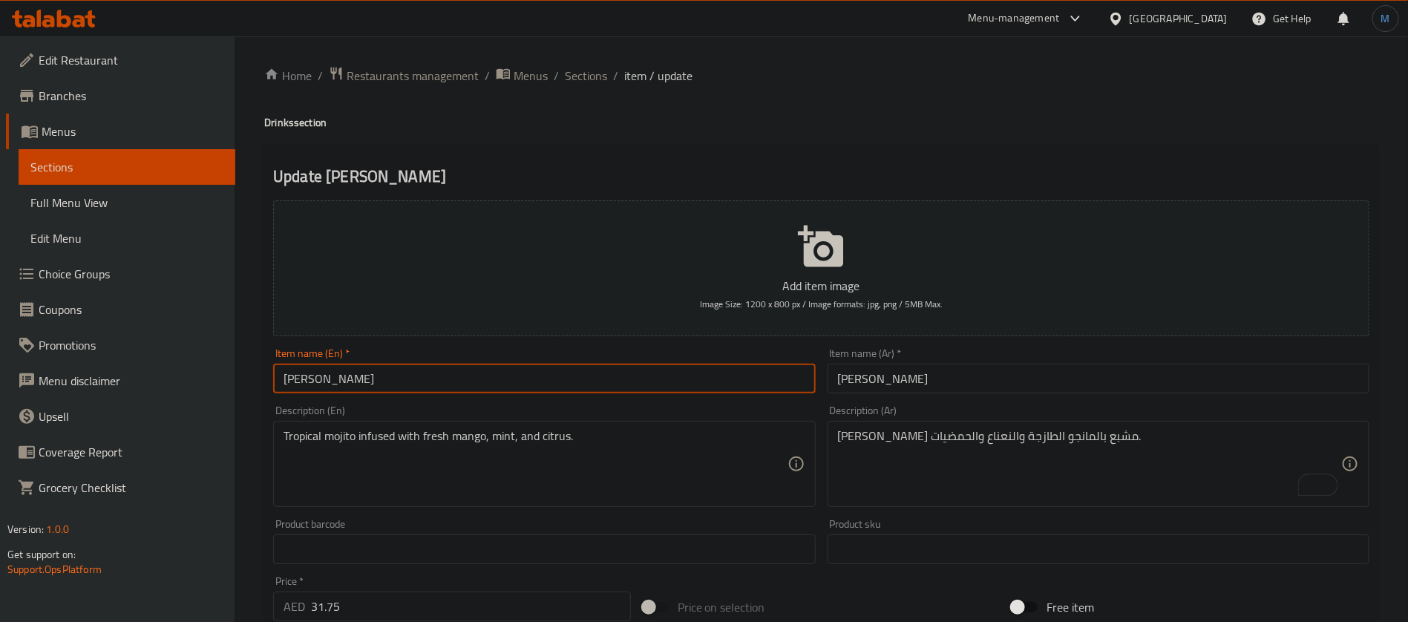
click at [689, 369] on input "[PERSON_NAME]" at bounding box center [544, 379] width 542 height 30
click at [582, 77] on span "Sections" at bounding box center [586, 76] width 42 height 18
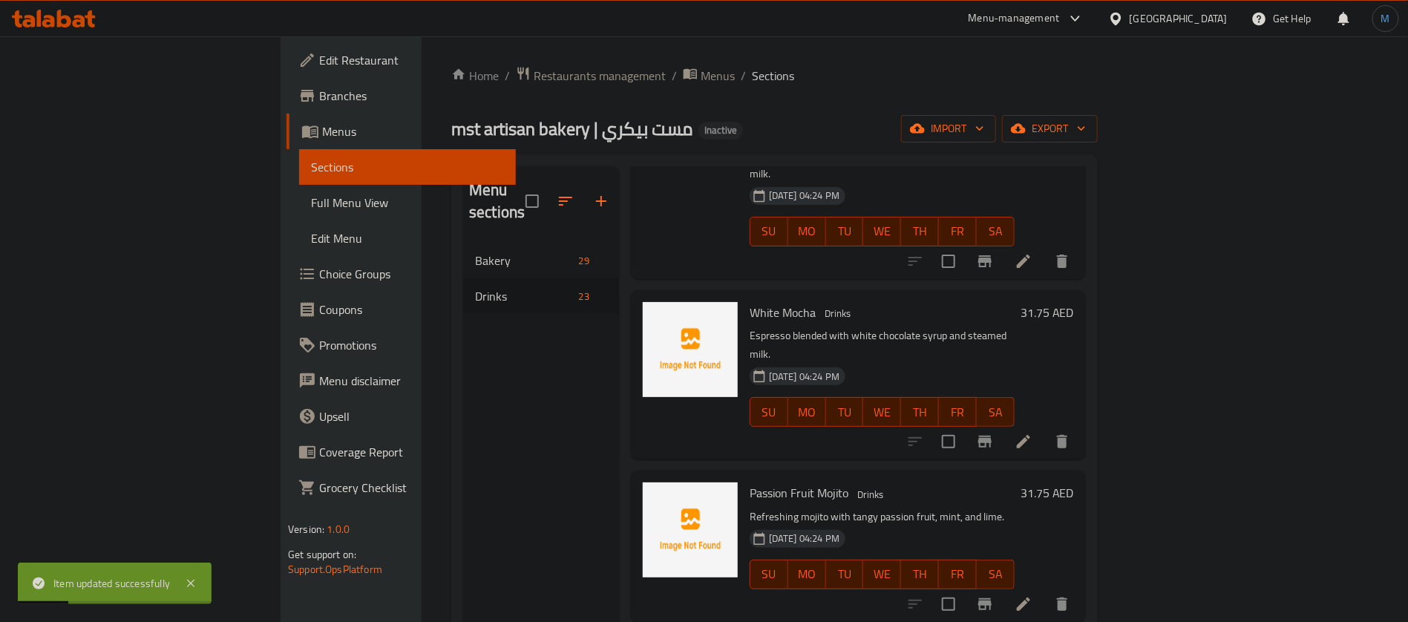
scroll to position [3062, 0]
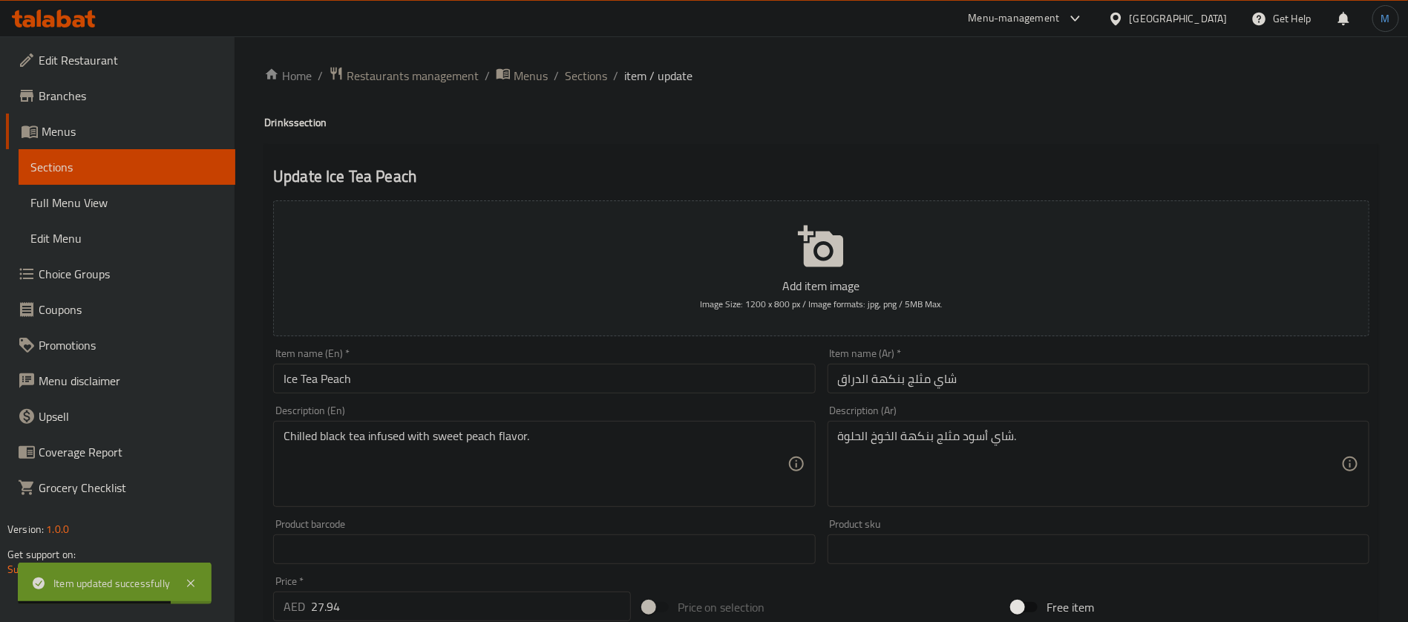
click at [884, 370] on input "شاي مثلج بنكهة الدراق" at bounding box center [1099, 379] width 542 height 30
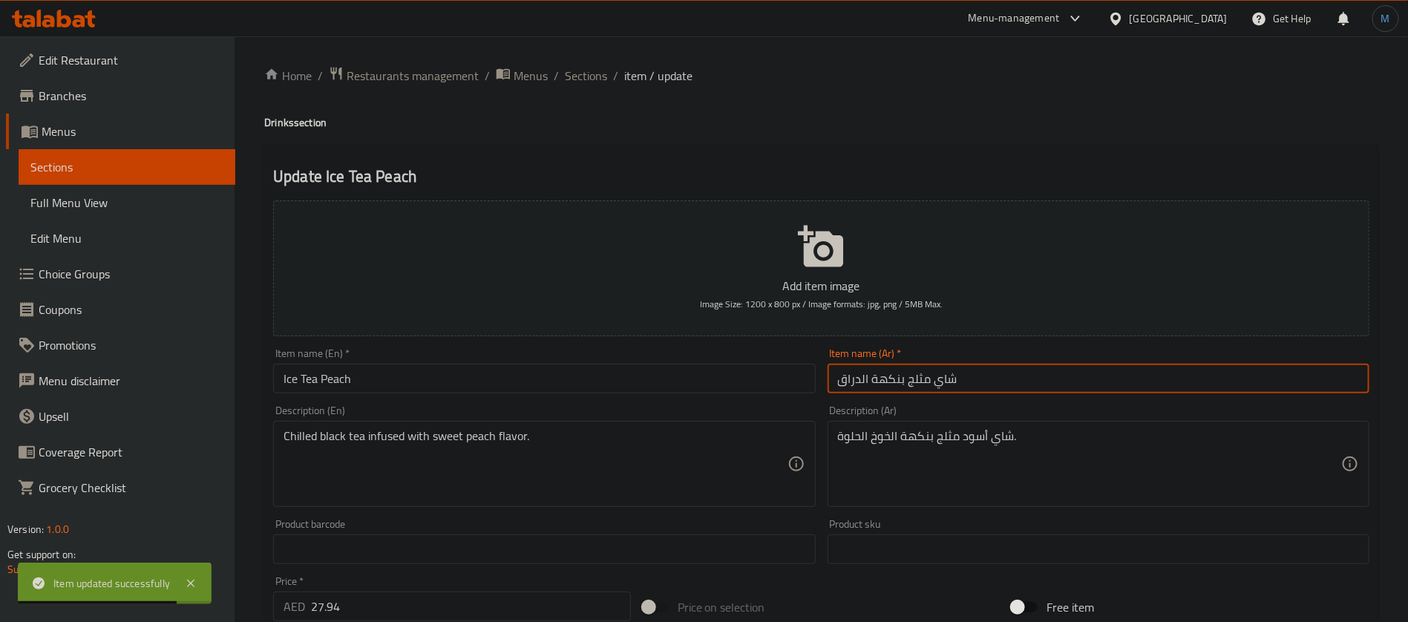
click at [884, 370] on input "شاي مثلج بنكهة الدراق" at bounding box center [1099, 379] width 542 height 30
click at [856, 381] on input "شاي مثلج بنكهة الدراق" at bounding box center [1099, 379] width 542 height 30
type input "شاي مثلج بالخوخ"
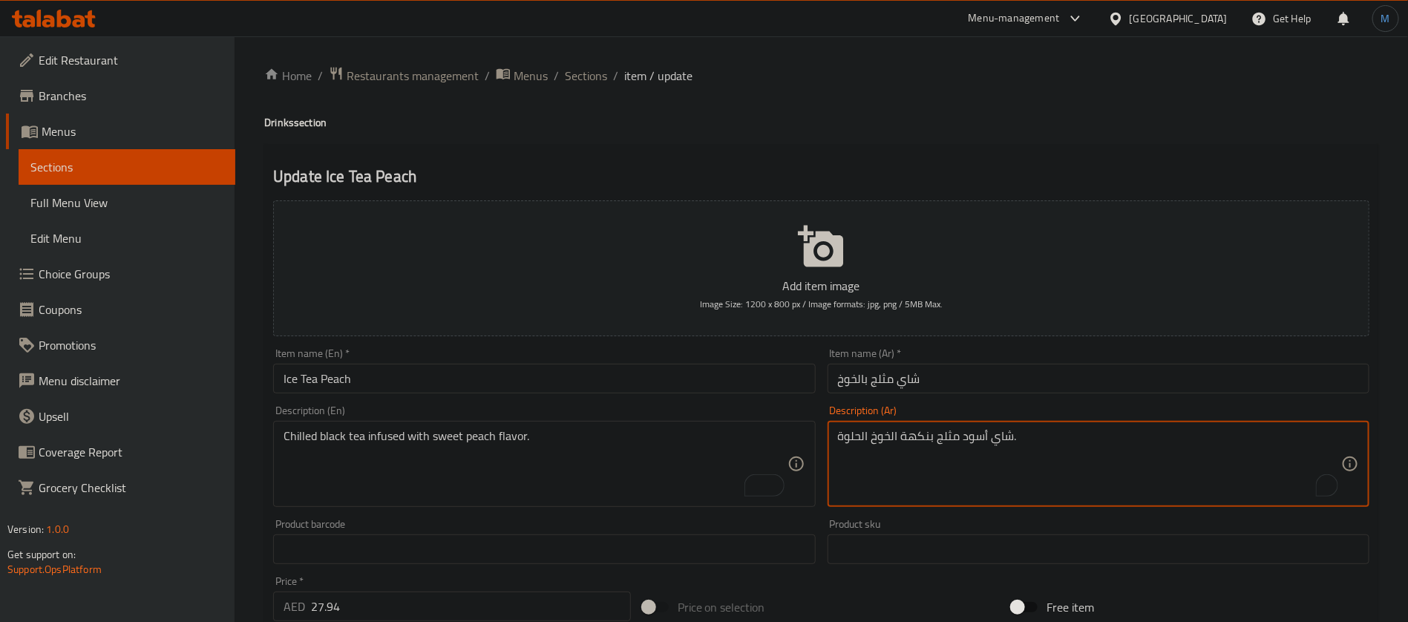
paste textarea "رد مع"
click at [940, 438] on textarea "شاي أسود مبرد مع نكهة الخوخ الحلوة." at bounding box center [1089, 464] width 503 height 71
type textarea "شاي أسود مبرد مشبع بنكهة الخوخ الحلوة."
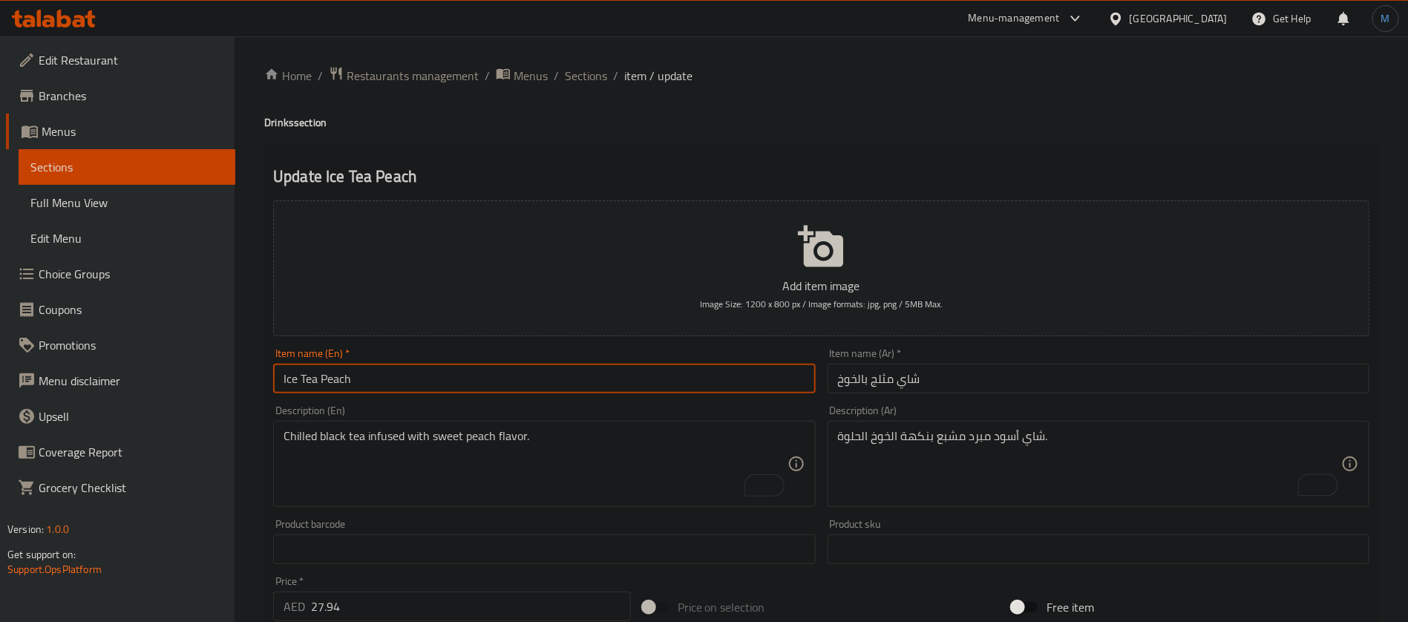
click at [749, 381] on input "Ice Tea Peach" at bounding box center [544, 379] width 542 height 30
click at [592, 74] on span "Sections" at bounding box center [586, 76] width 42 height 18
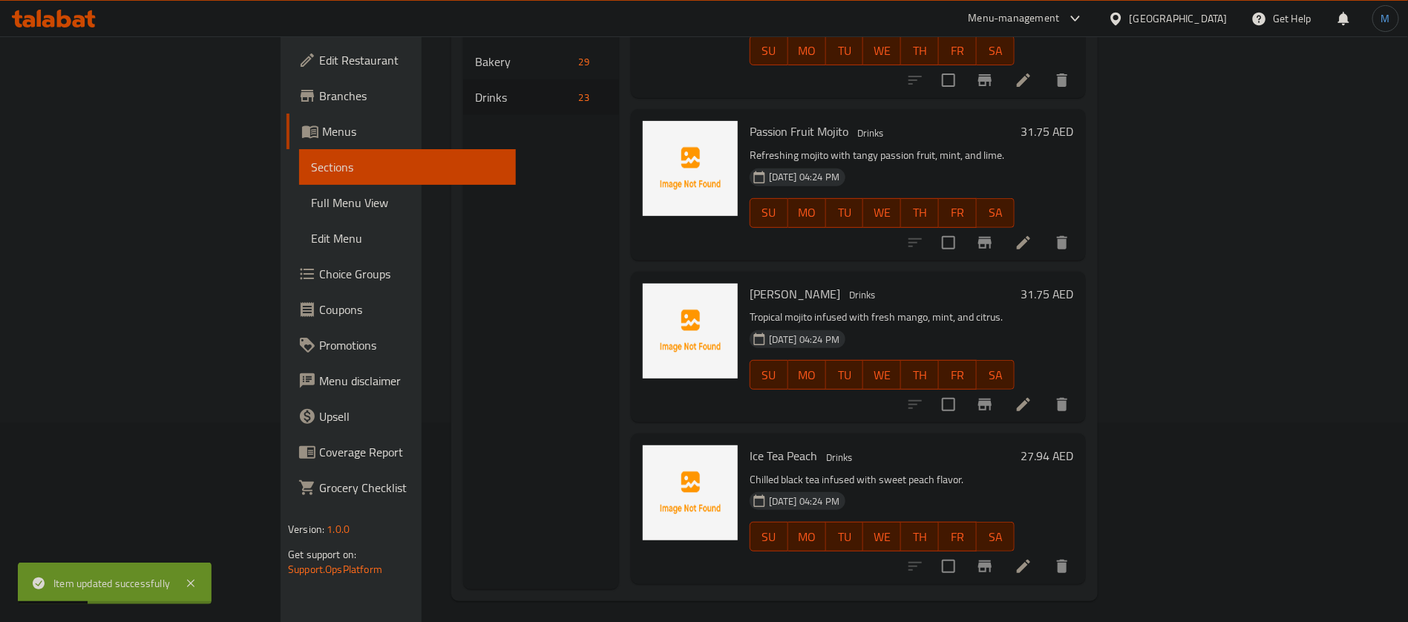
scroll to position [208, 0]
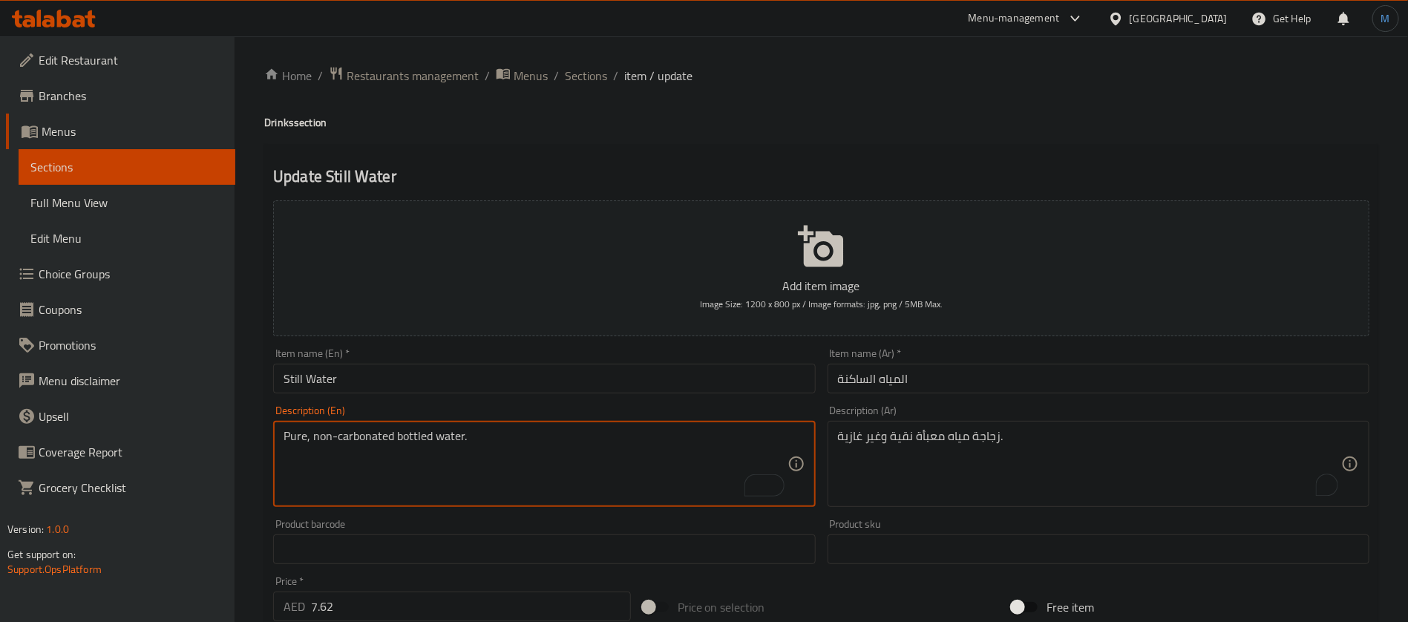
click at [378, 442] on textarea "Pure, non-carbonated bottled water." at bounding box center [535, 464] width 503 height 71
click at [315, 438] on textarea "Pure, non-carbonated bottled water." at bounding box center [535, 464] width 503 height 71
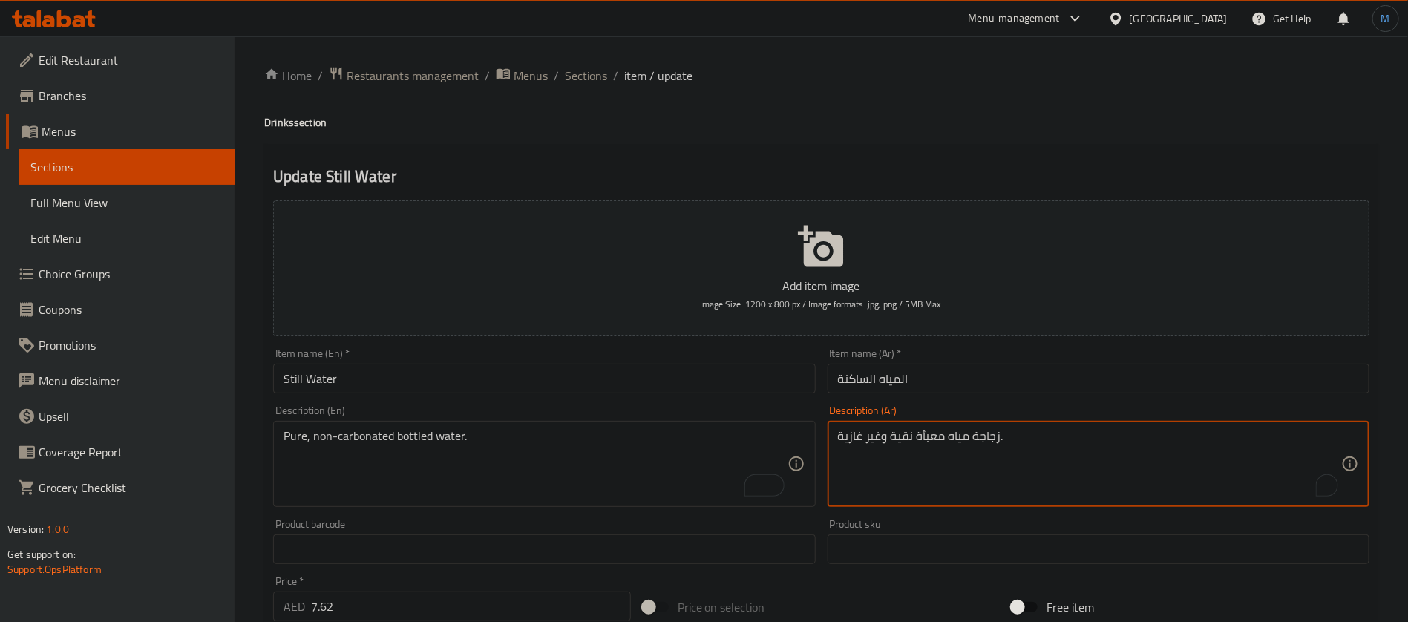
click at [906, 442] on textarea "زجاجة مياه معبأة نقية وغير غازية." at bounding box center [1089, 464] width 503 height 71
type textarea "زجاجة مياه معبأة بيور وغير غازية."
click at [941, 357] on div "Item name (Ar)   * المياه الساكنة Item name (Ar) *" at bounding box center [1099, 370] width 542 height 45
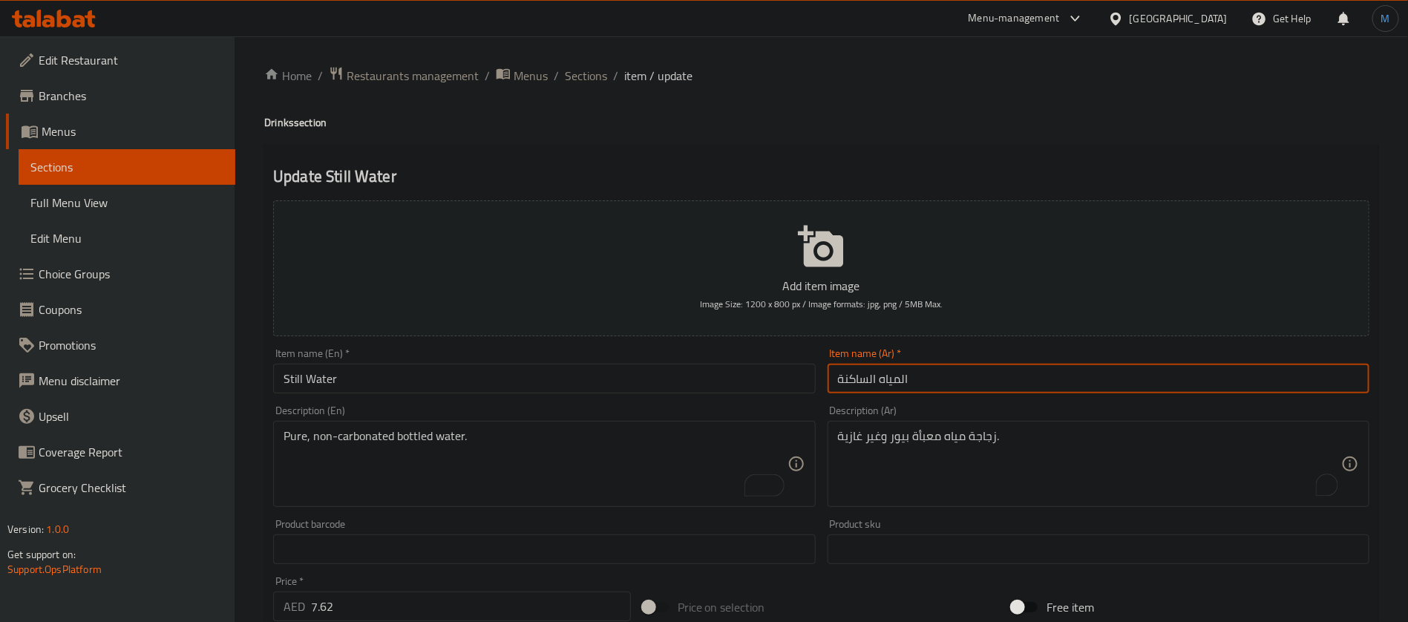
click at [940, 383] on input "المياه الساكنة" at bounding box center [1099, 379] width 542 height 30
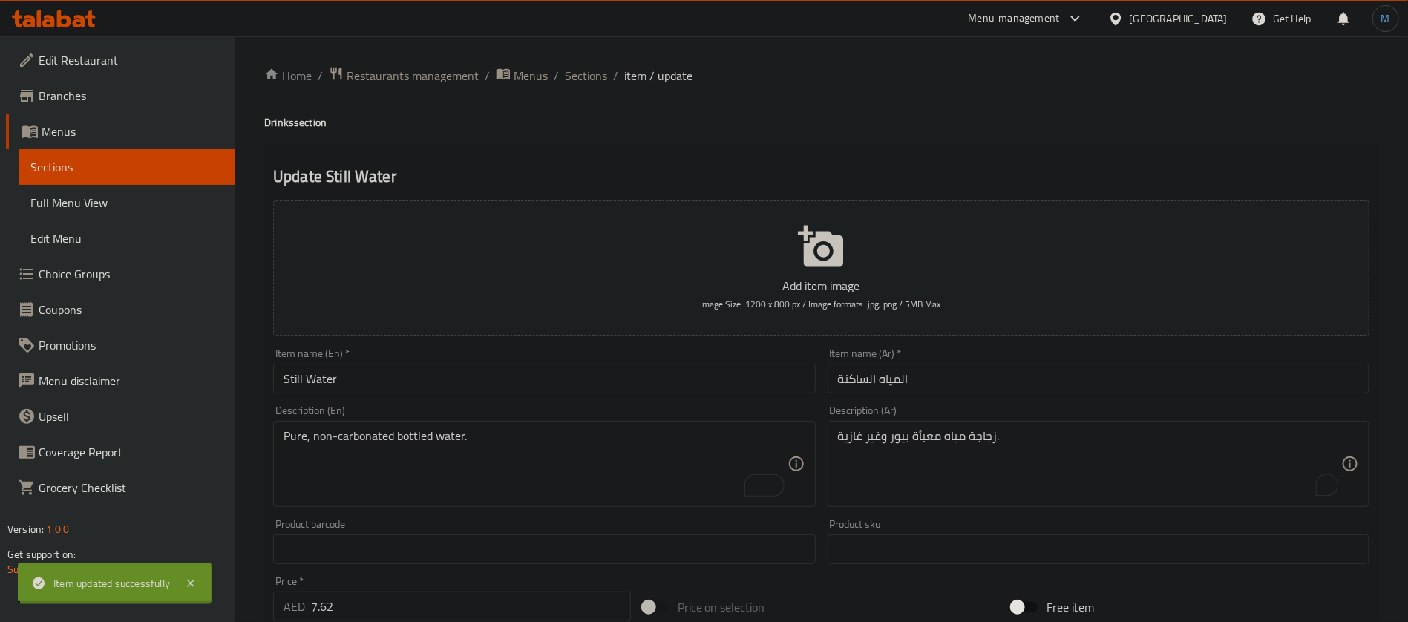
click at [561, 374] on div "Home / Restaurants management / Menus / Sections / item / update Drinks section…" at bounding box center [821, 542] width 1114 height 953
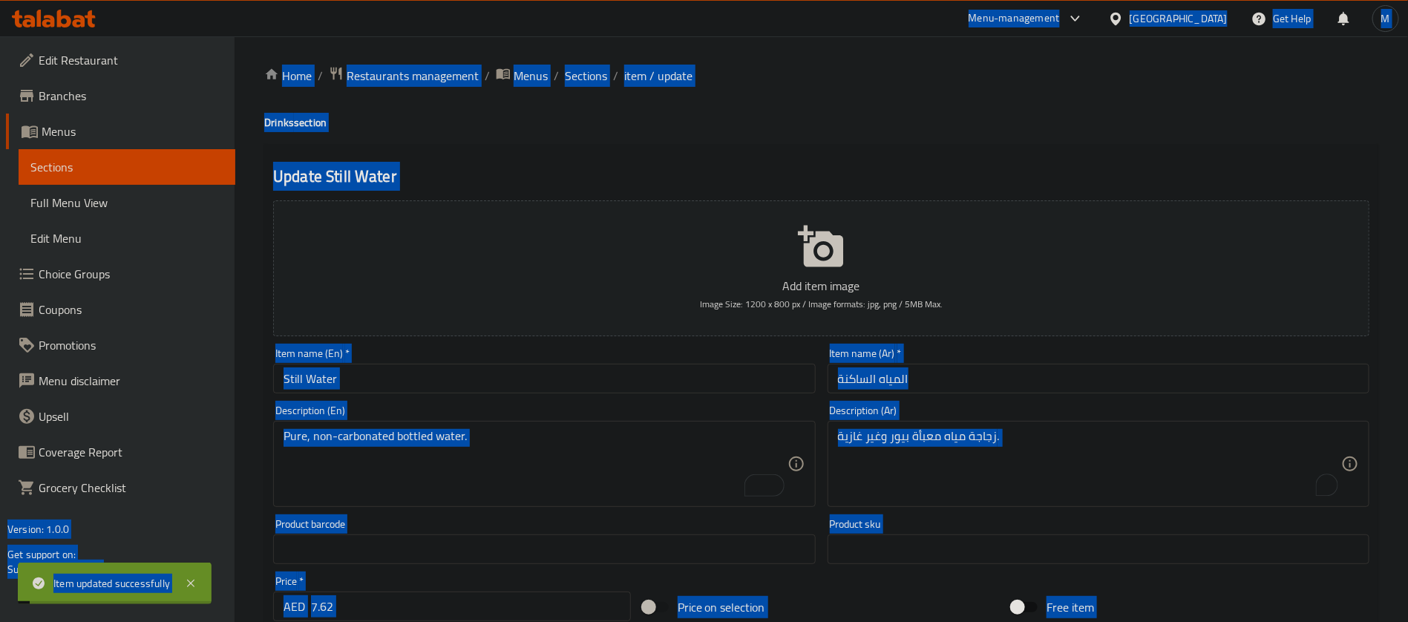
copy body "Lore ipsumdo sitametconse ​ Adip-elitseddoe Tempor Inci Utlabore Etd Magn A Eni…"
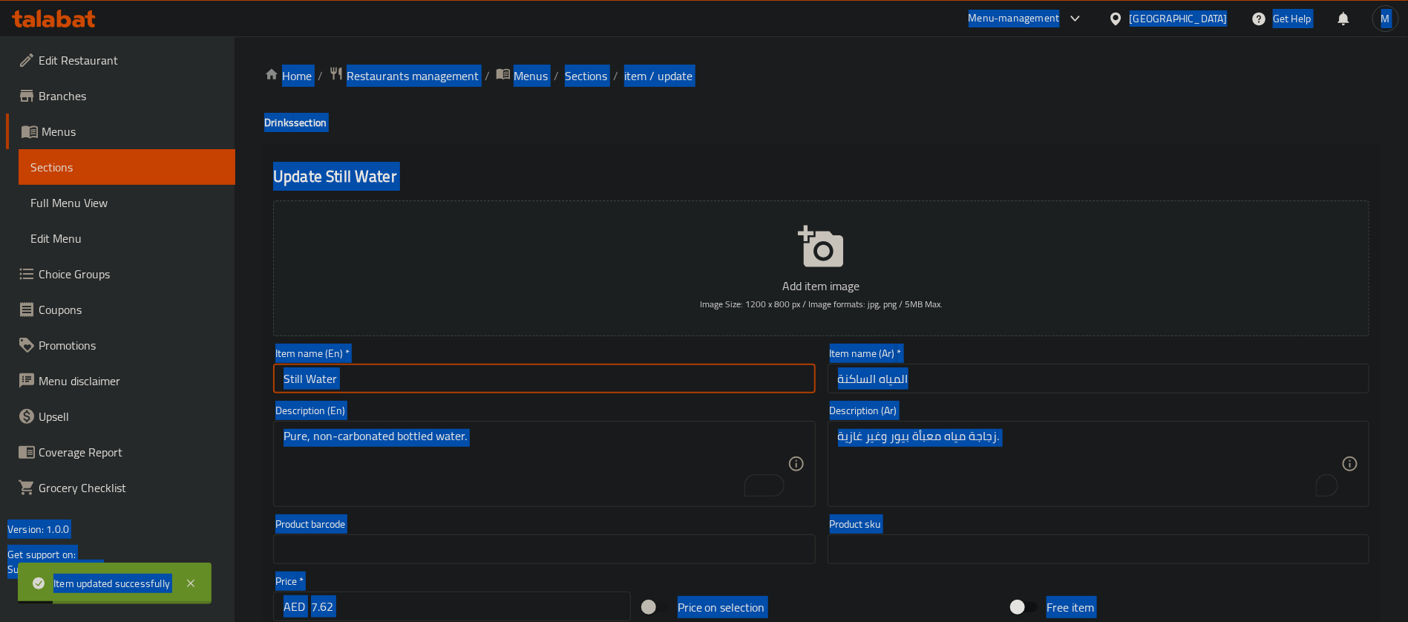
click at [485, 379] on input "Still Water" at bounding box center [544, 379] width 542 height 30
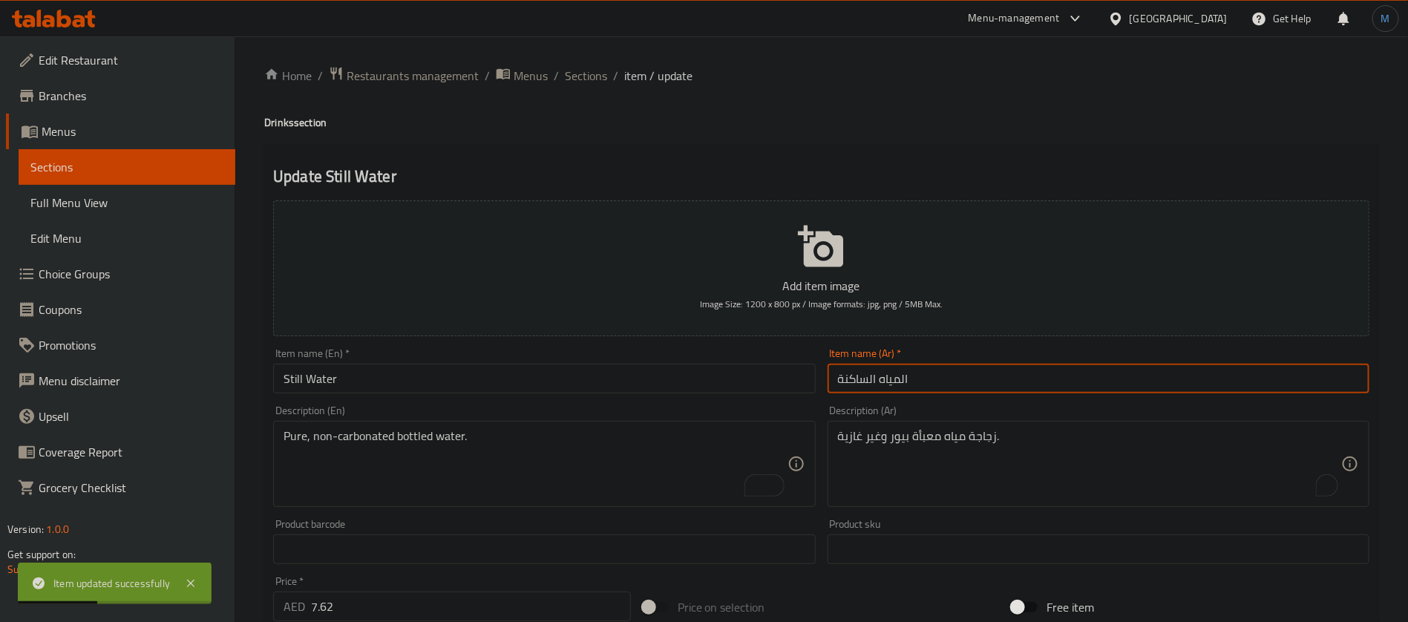
click at [964, 386] on input "المياه الساكنة" at bounding box center [1099, 379] width 542 height 30
paste input "مياه معدني"
type input "مياه معدنية"
click at [594, 71] on span "Sections" at bounding box center [586, 76] width 42 height 18
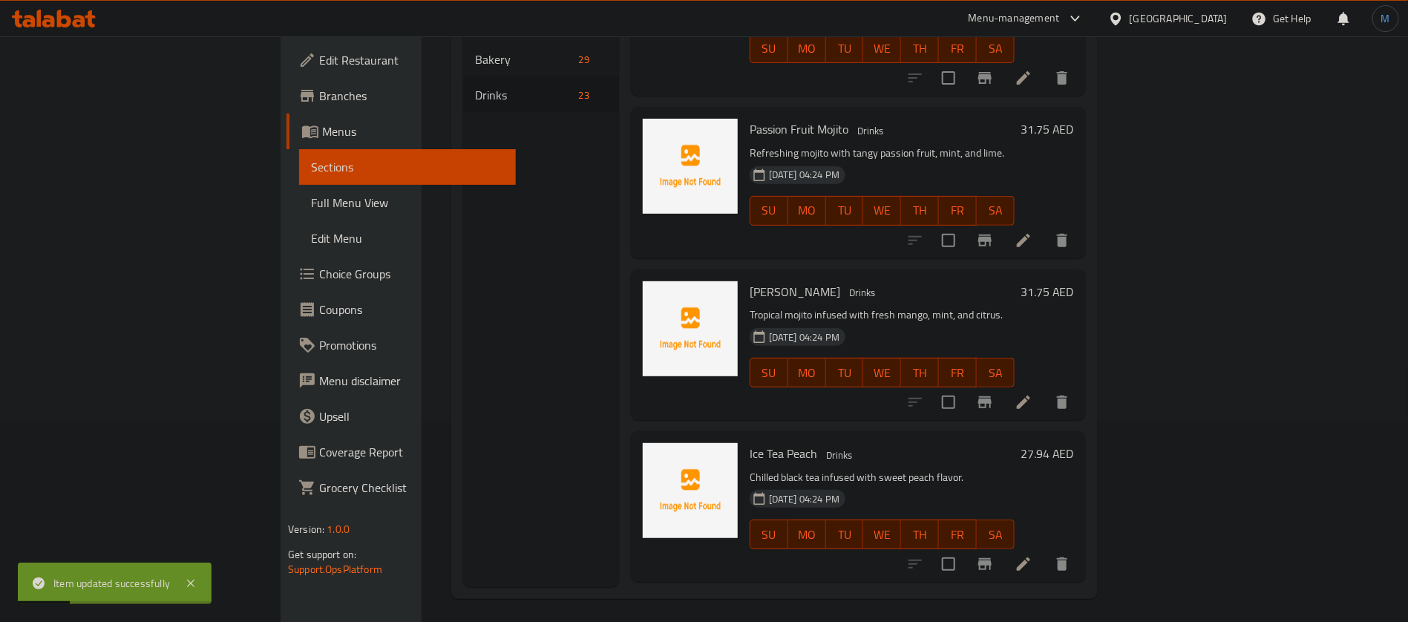
scroll to position [208, 0]
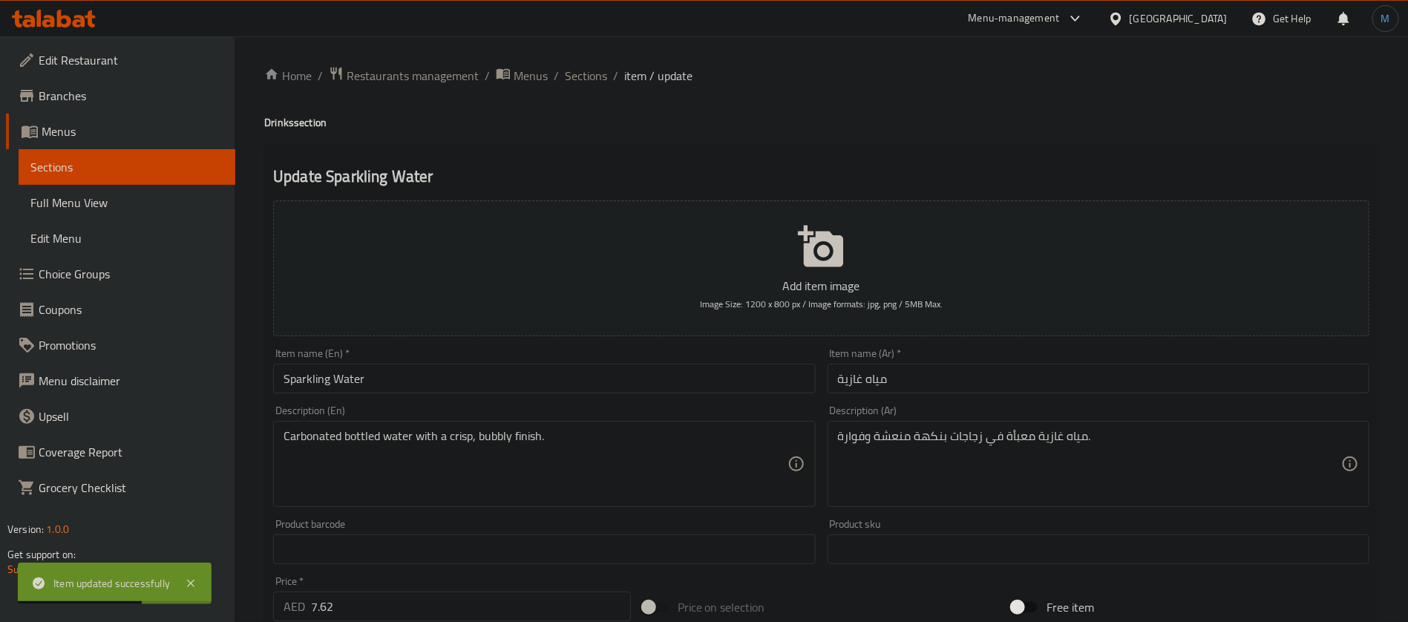
click at [629, 382] on input "Sparkling Water" at bounding box center [544, 379] width 542 height 30
click at [954, 394] on div "Item name (Ar)   * مياه غازية Item name (Ar) *" at bounding box center [1099, 370] width 554 height 57
click at [958, 389] on input "مياه غازية" at bounding box center [1099, 379] width 542 height 30
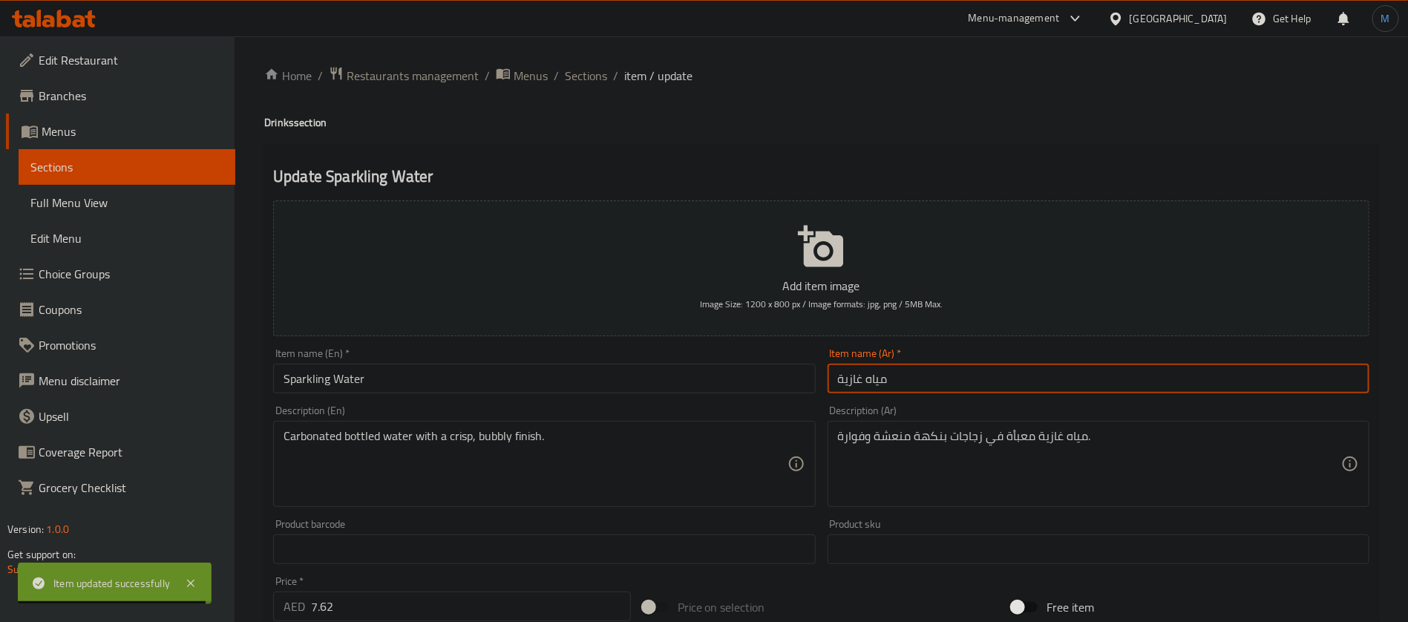
paste input "فوار"
type input "مياه فوارة"
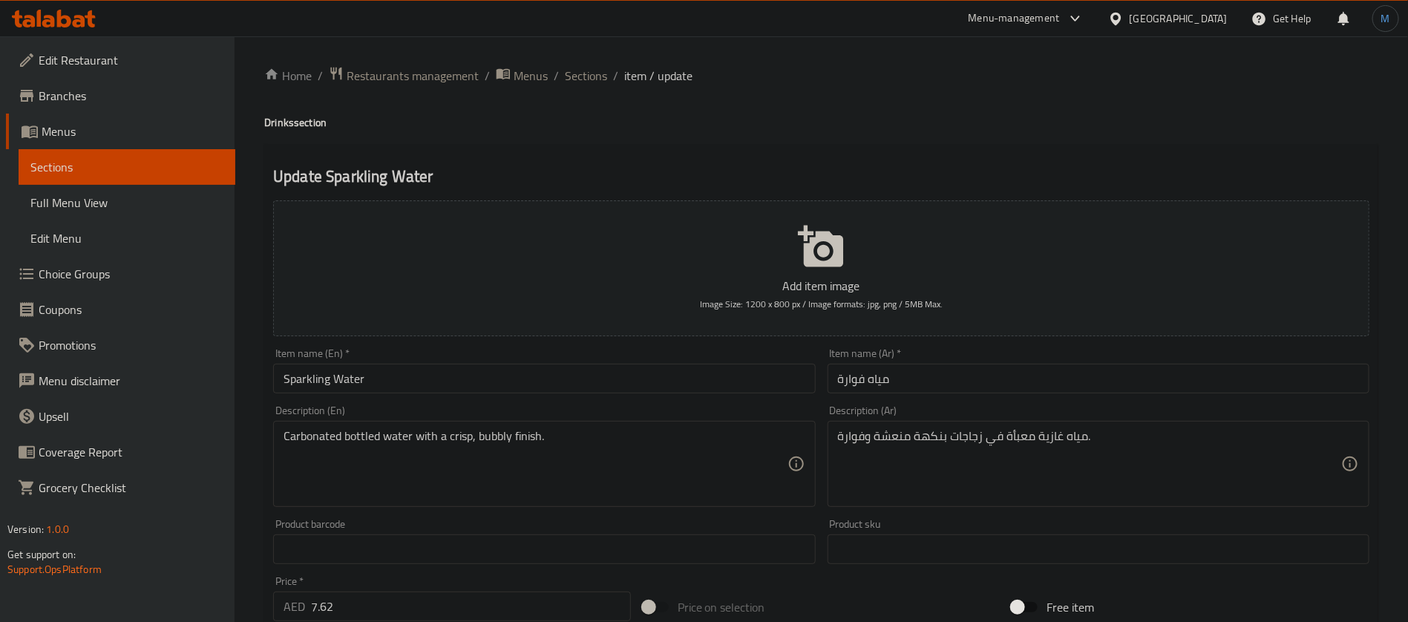
click at [479, 427] on div "Carbonated bottled water with a crisp, bubbly finish. Description (En)" at bounding box center [544, 464] width 542 height 86
click at [926, 442] on textarea "مياه غازية معبأة في زجاجات بنكهة منعشة وفوارة." at bounding box center [1089, 464] width 503 height 71
click at [862, 446] on textarea "مياه غازية معبأة في زجاجات بنكهة منعشة وفوارة." at bounding box center [1089, 464] width 503 height 71
type textarea "مياه غازية معبأة في زجاجات كرسب وبابلي"
click at [440, 379] on input "Sparkling Water" at bounding box center [544, 379] width 542 height 30
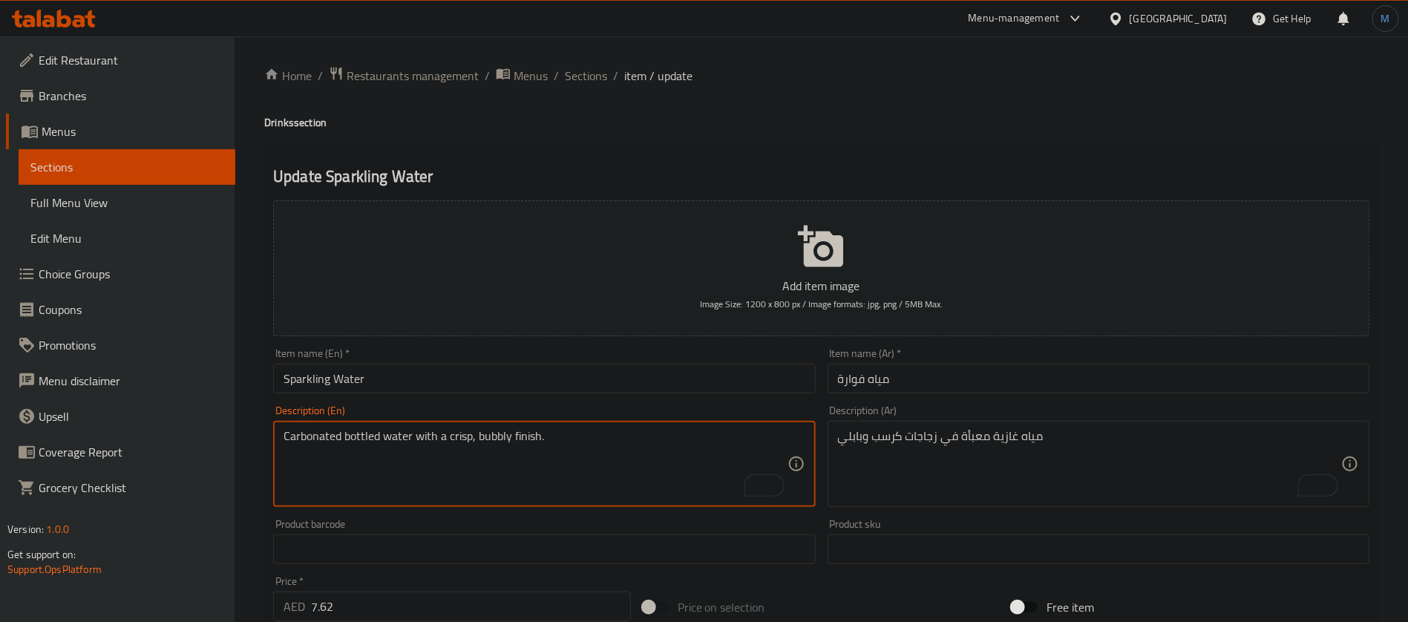
paste textarea "Seltzer water, fizzy and bubbly water"
type textarea "Carbonated bottled water with a crisp, bubbly finish."
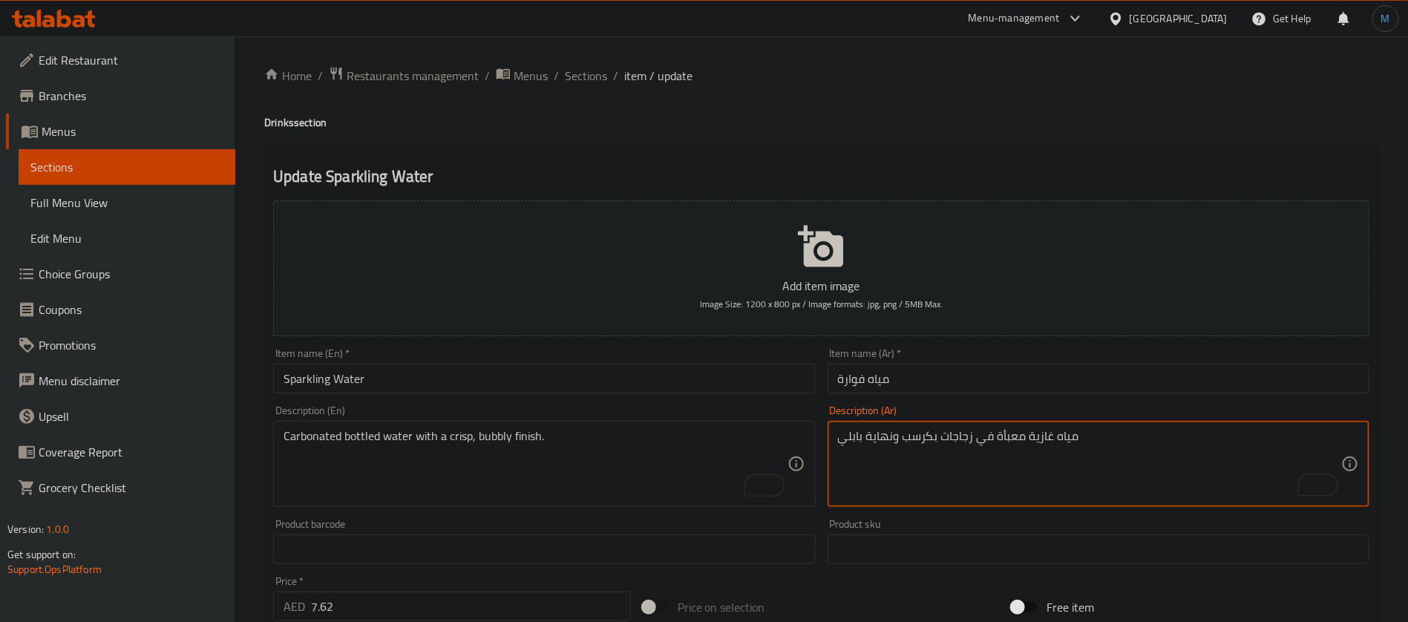
type textarea "مياه غازية معبأة في زجاجات بكرسب ونهاية بابلي"
click at [911, 392] on input "مياه فوارة" at bounding box center [1099, 379] width 542 height 30
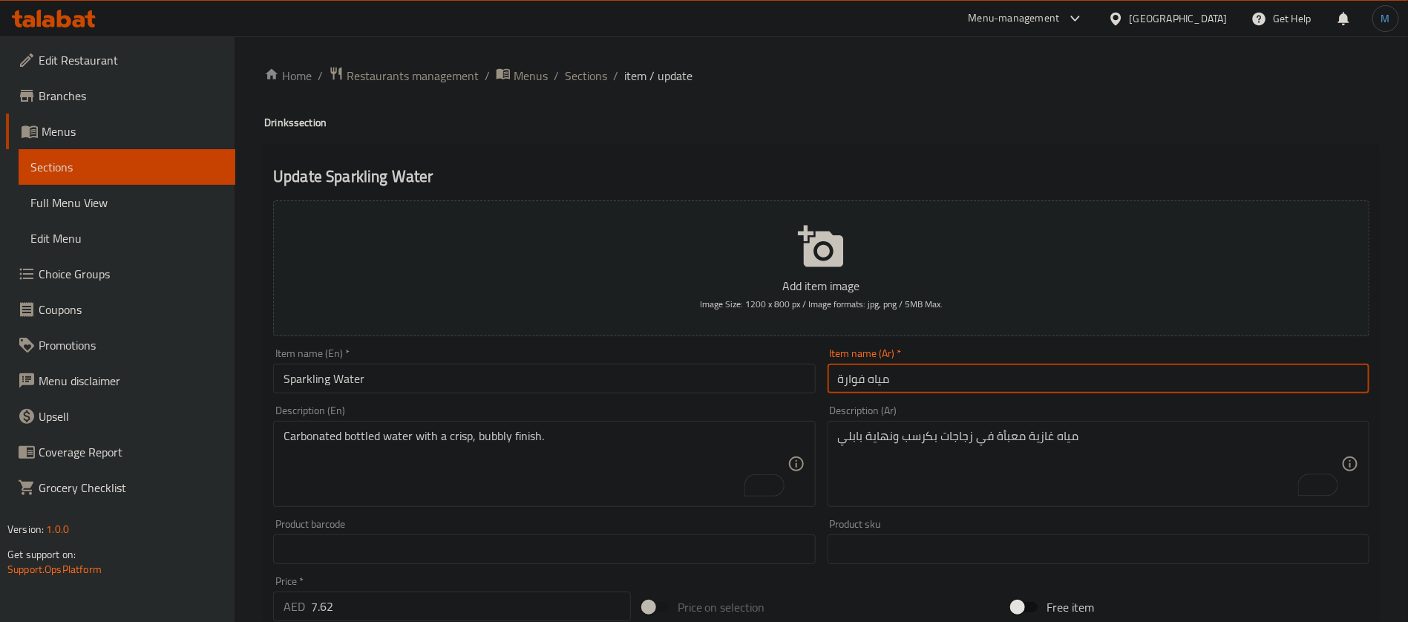
click at [570, 92] on div "Home / Restaurants management / Menus / Sections / item / update Drinks section…" at bounding box center [821, 542] width 1114 height 953
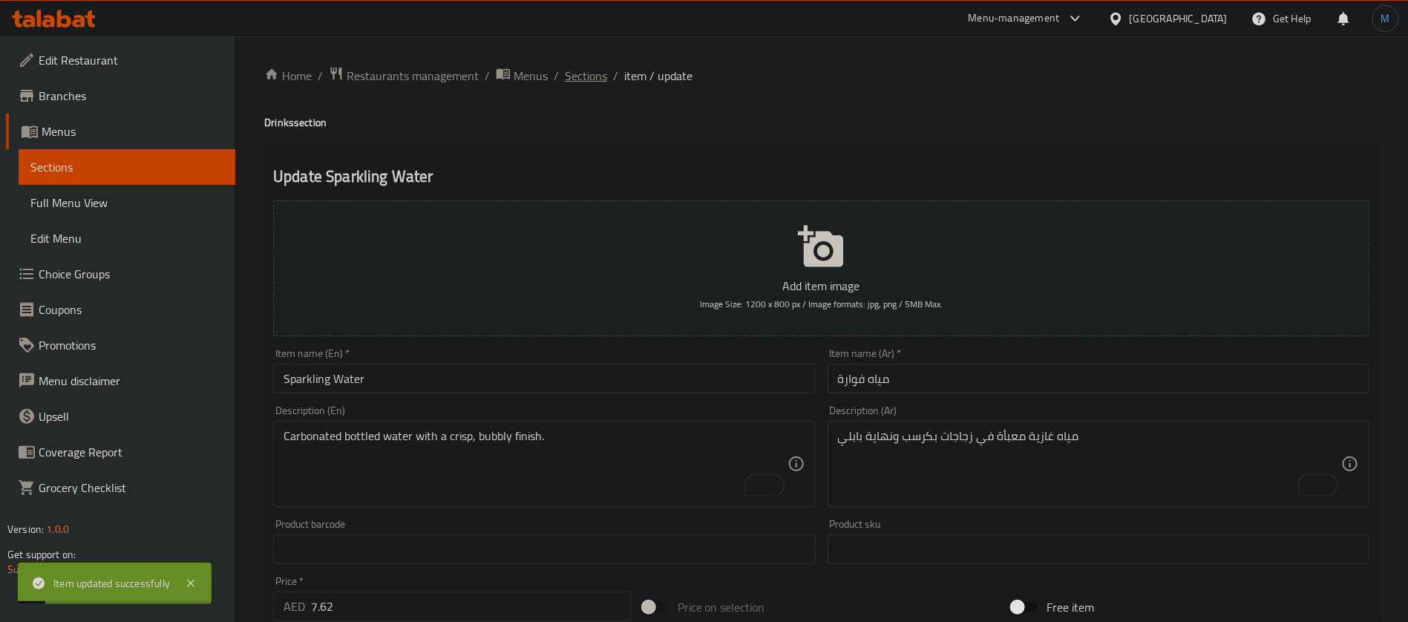
click at [579, 85] on span "Sections" at bounding box center [586, 76] width 42 height 18
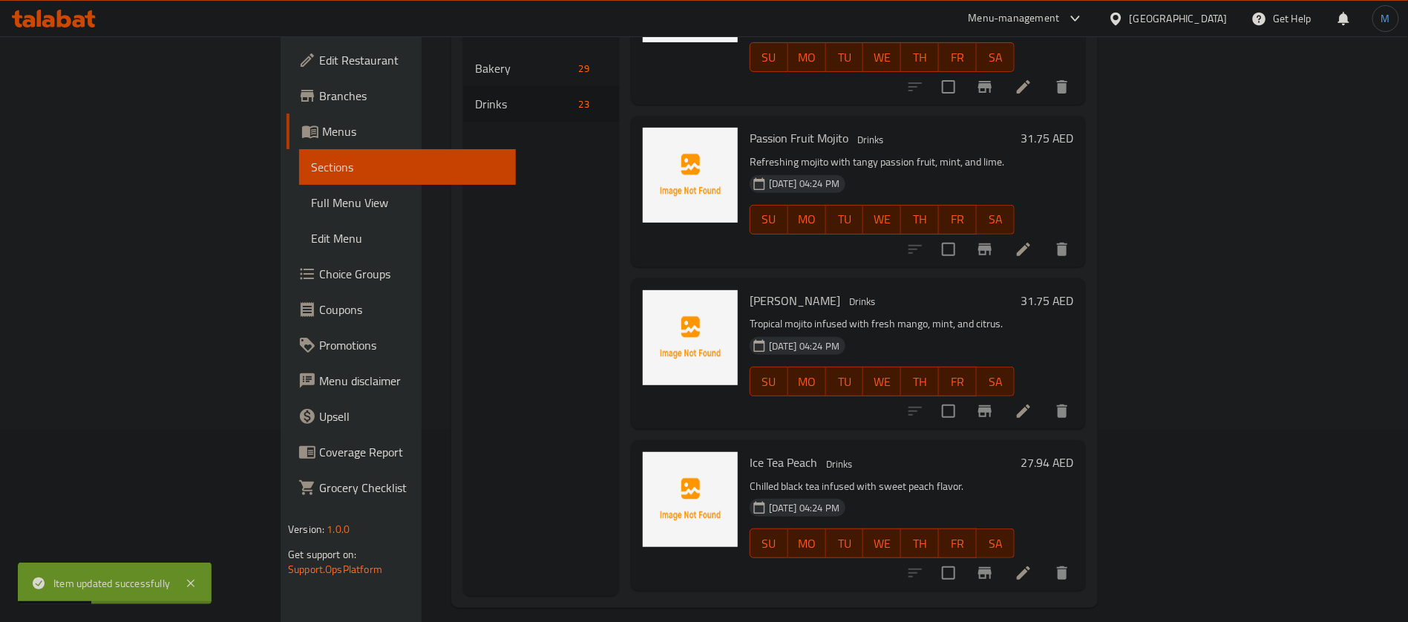
scroll to position [208, 0]
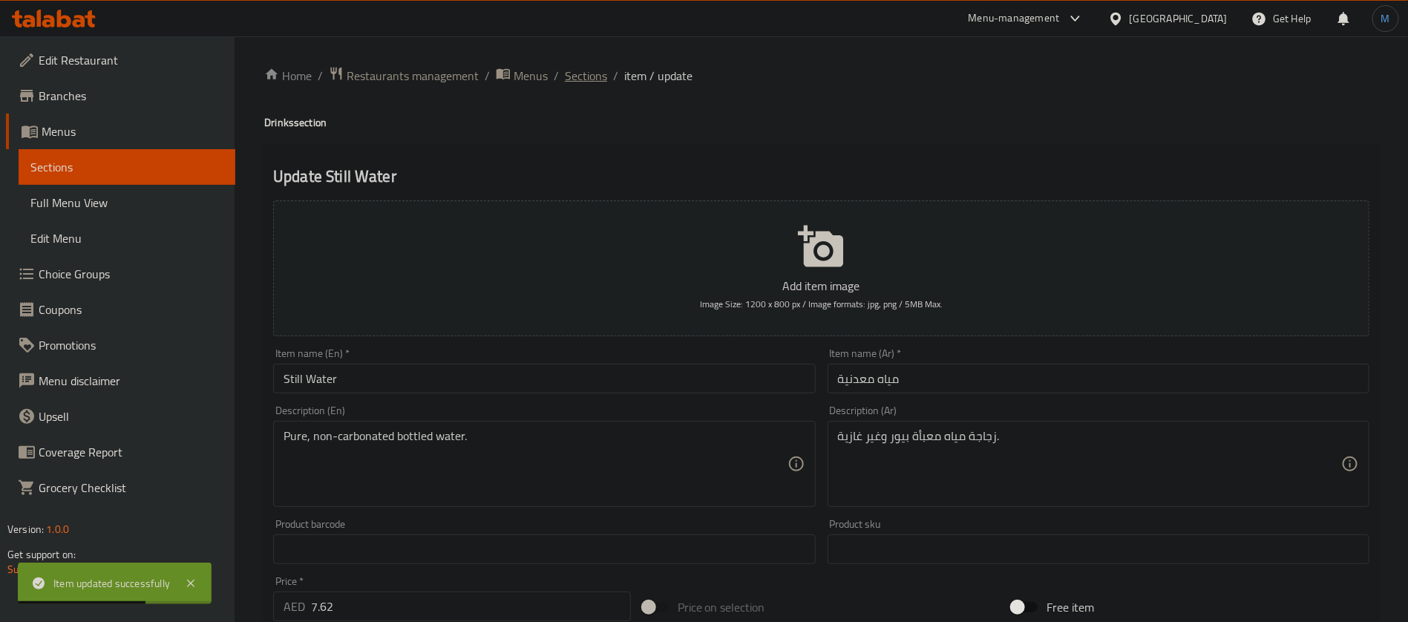
click at [574, 71] on span "Sections" at bounding box center [586, 76] width 42 height 18
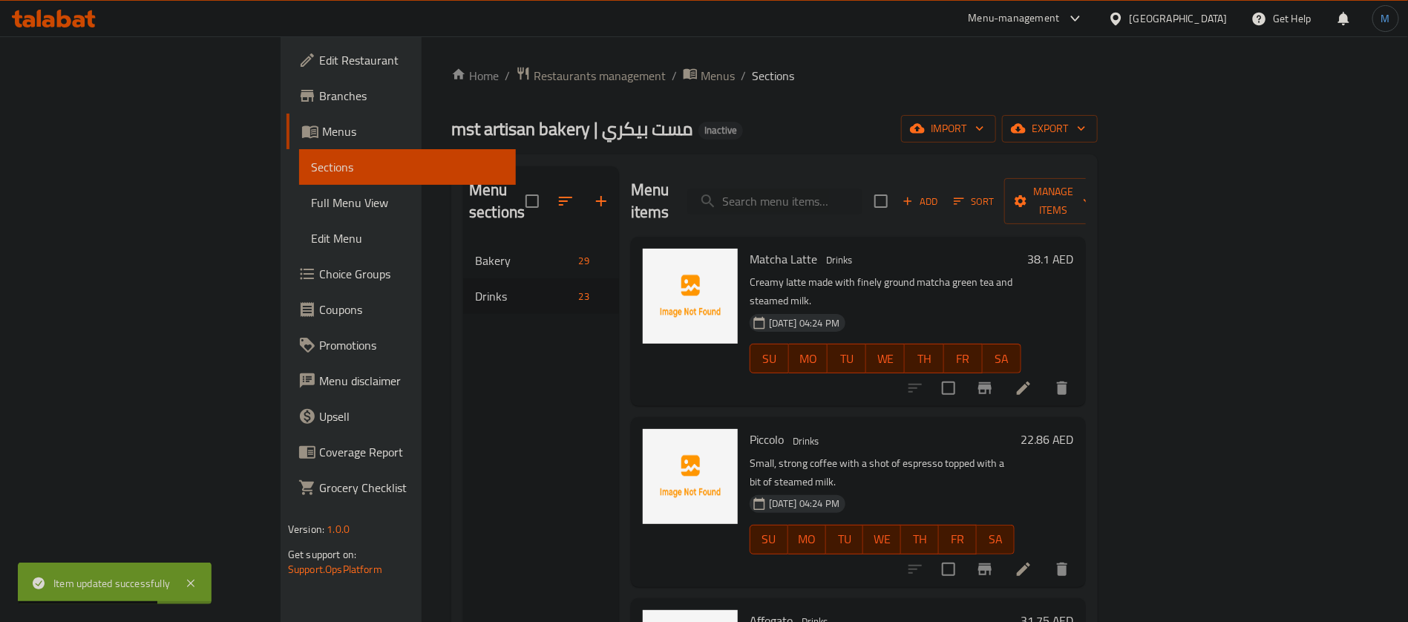
click at [311, 209] on span "Full Menu View" at bounding box center [407, 203] width 193 height 18
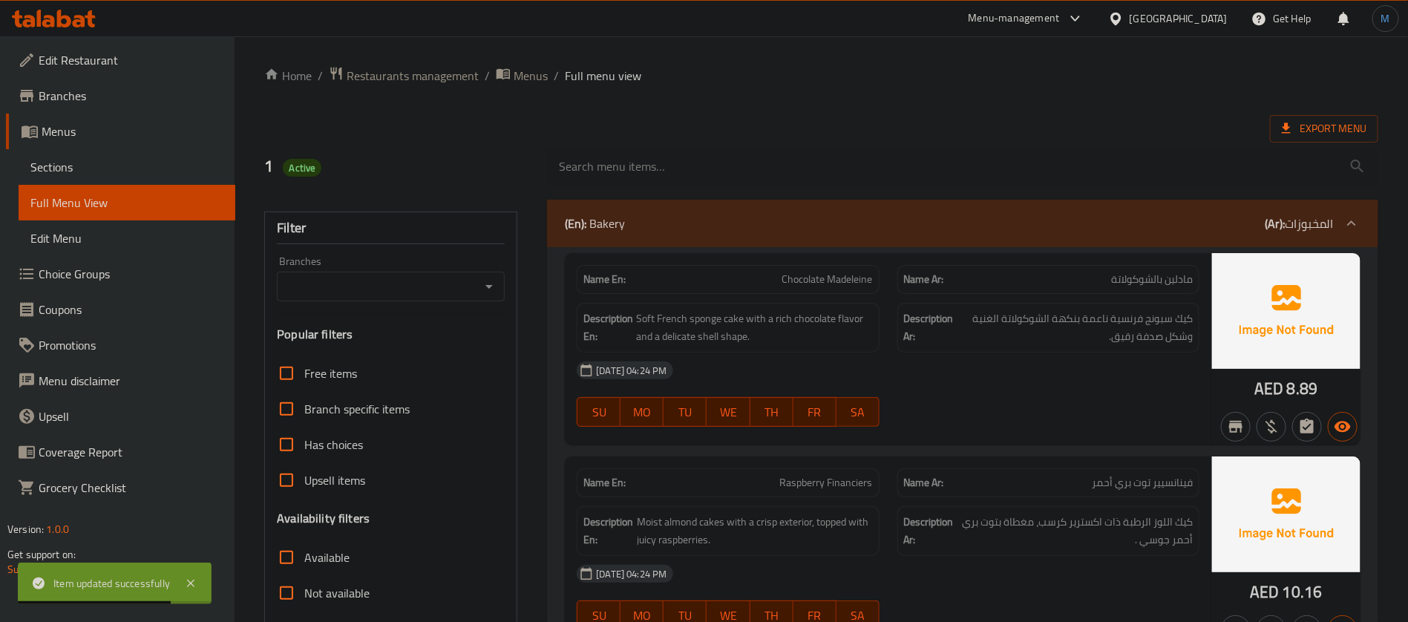
scroll to position [445, 0]
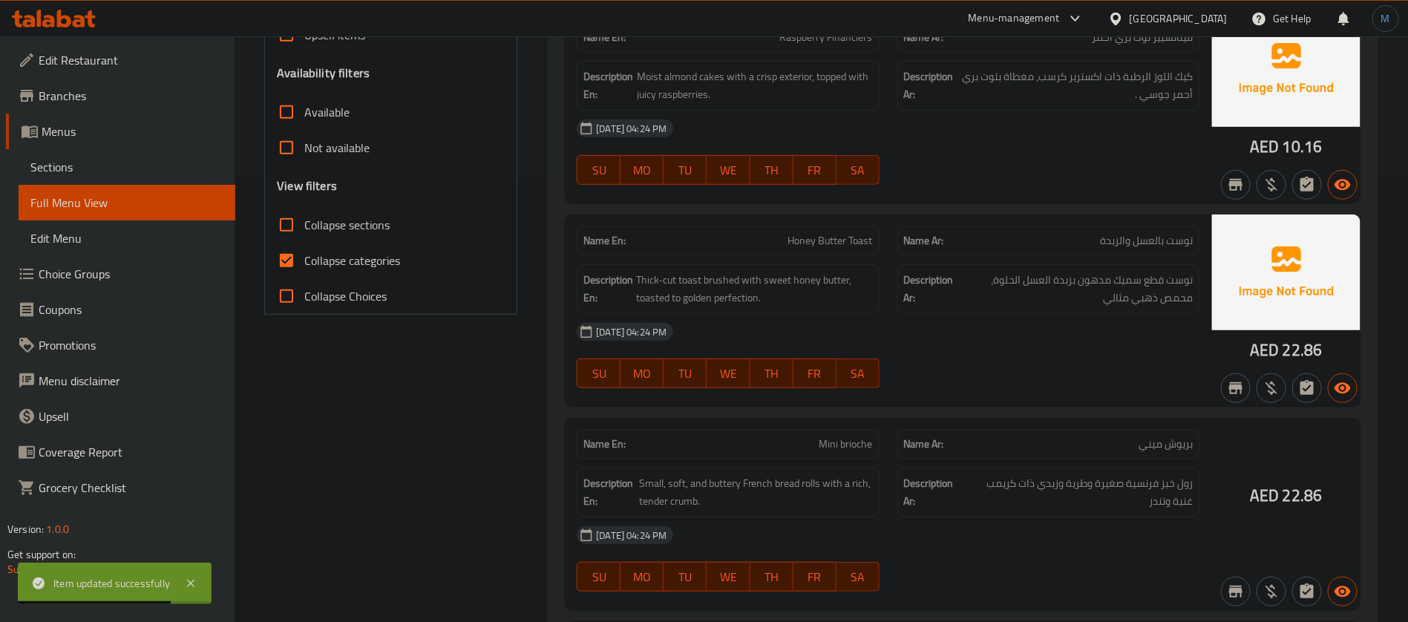
click at [345, 252] on span "Collapse categories" at bounding box center [352, 261] width 96 height 18
click at [304, 252] on input "Collapse categories" at bounding box center [287, 261] width 36 height 36
checkbox input "false"
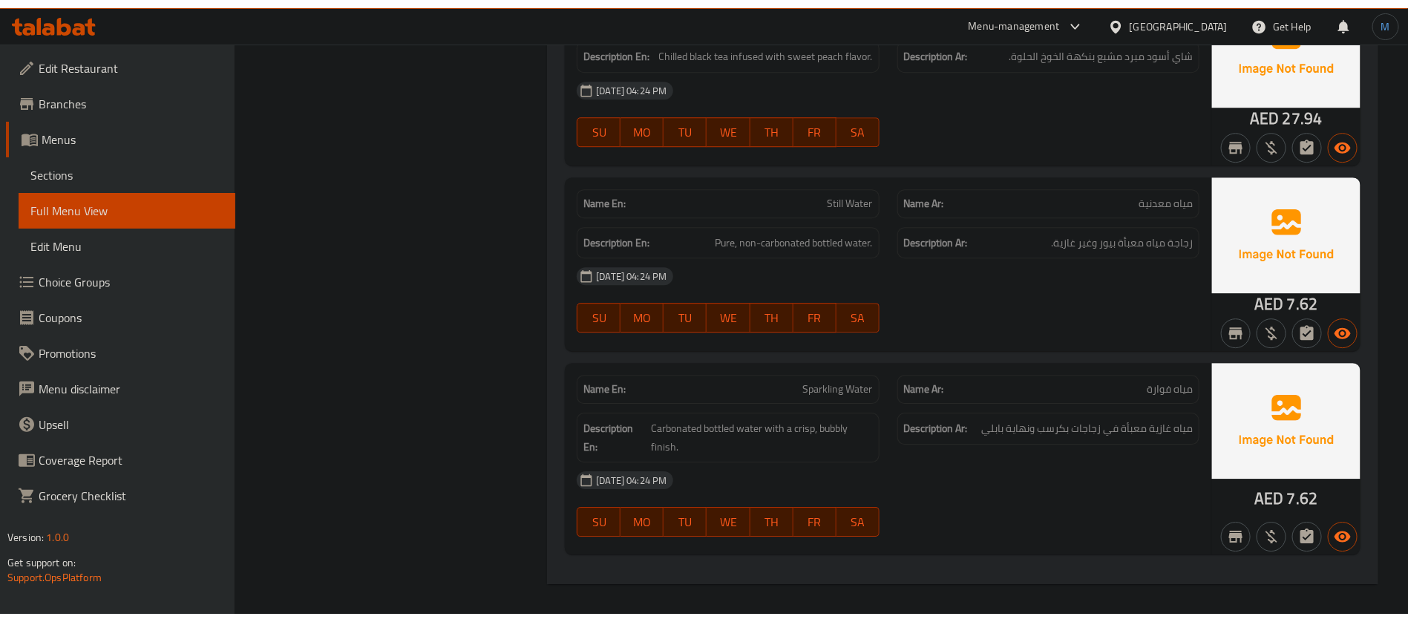
scroll to position [10527, 0]
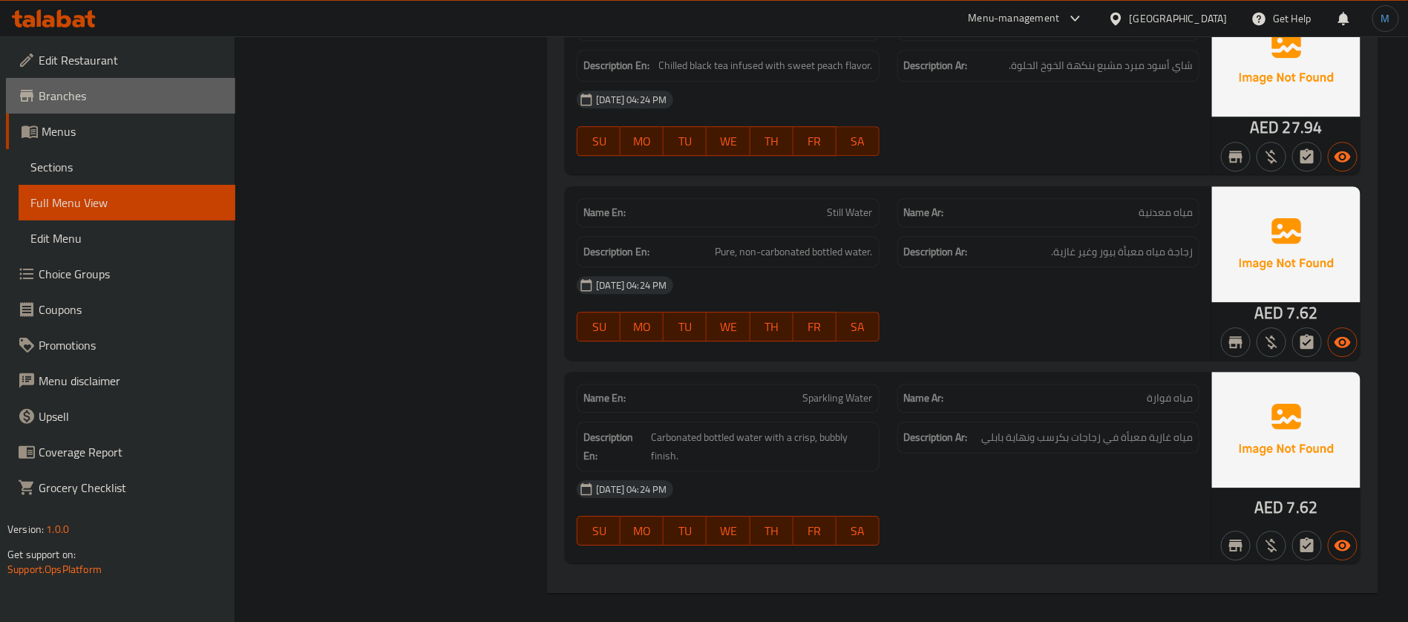
click at [100, 108] on link "Branches" at bounding box center [120, 96] width 229 height 36
